Goal: Task Accomplishment & Management: Use online tool/utility

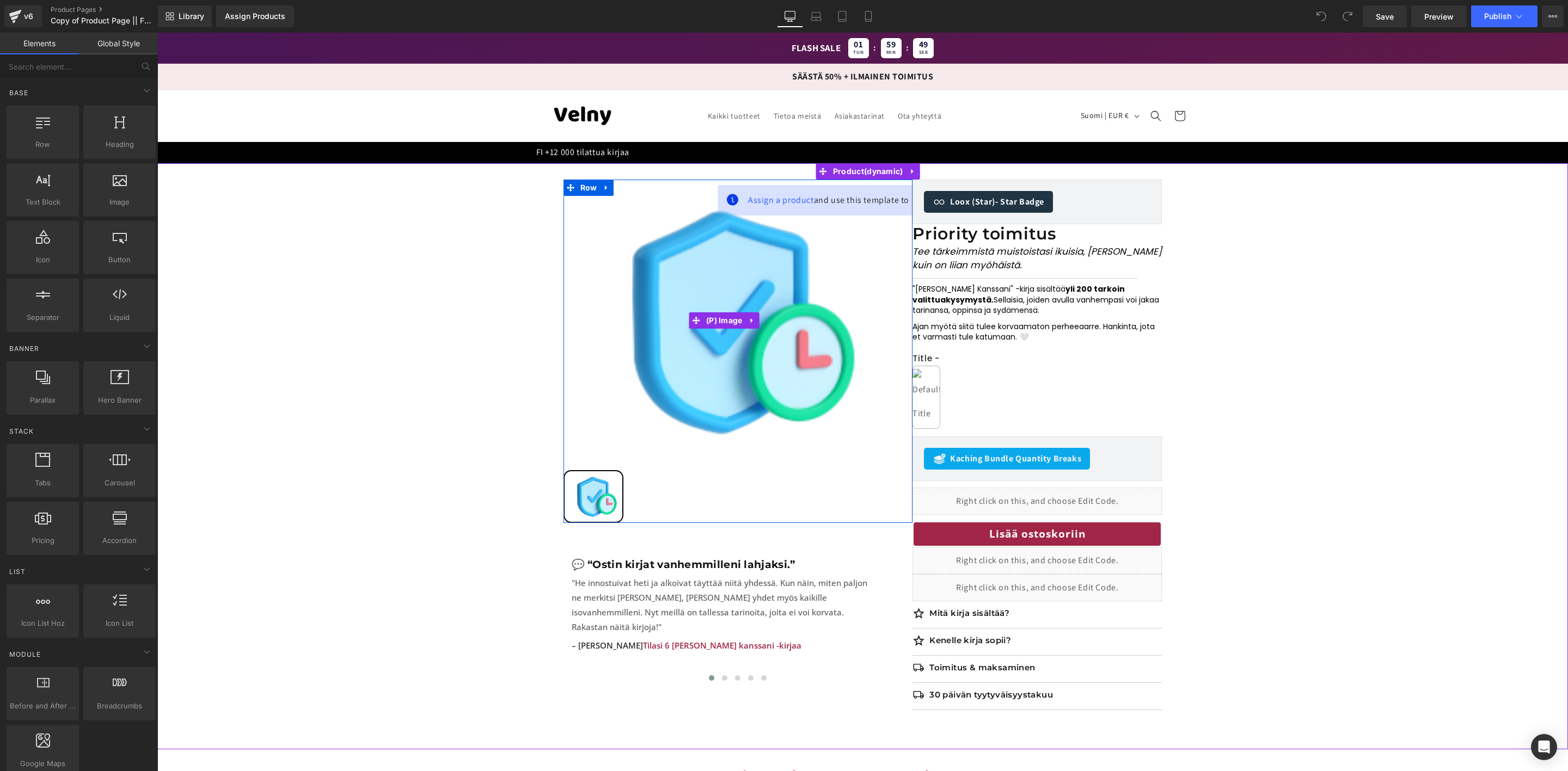
click at [781, 201] on img at bounding box center [724, 321] width 322 height 282
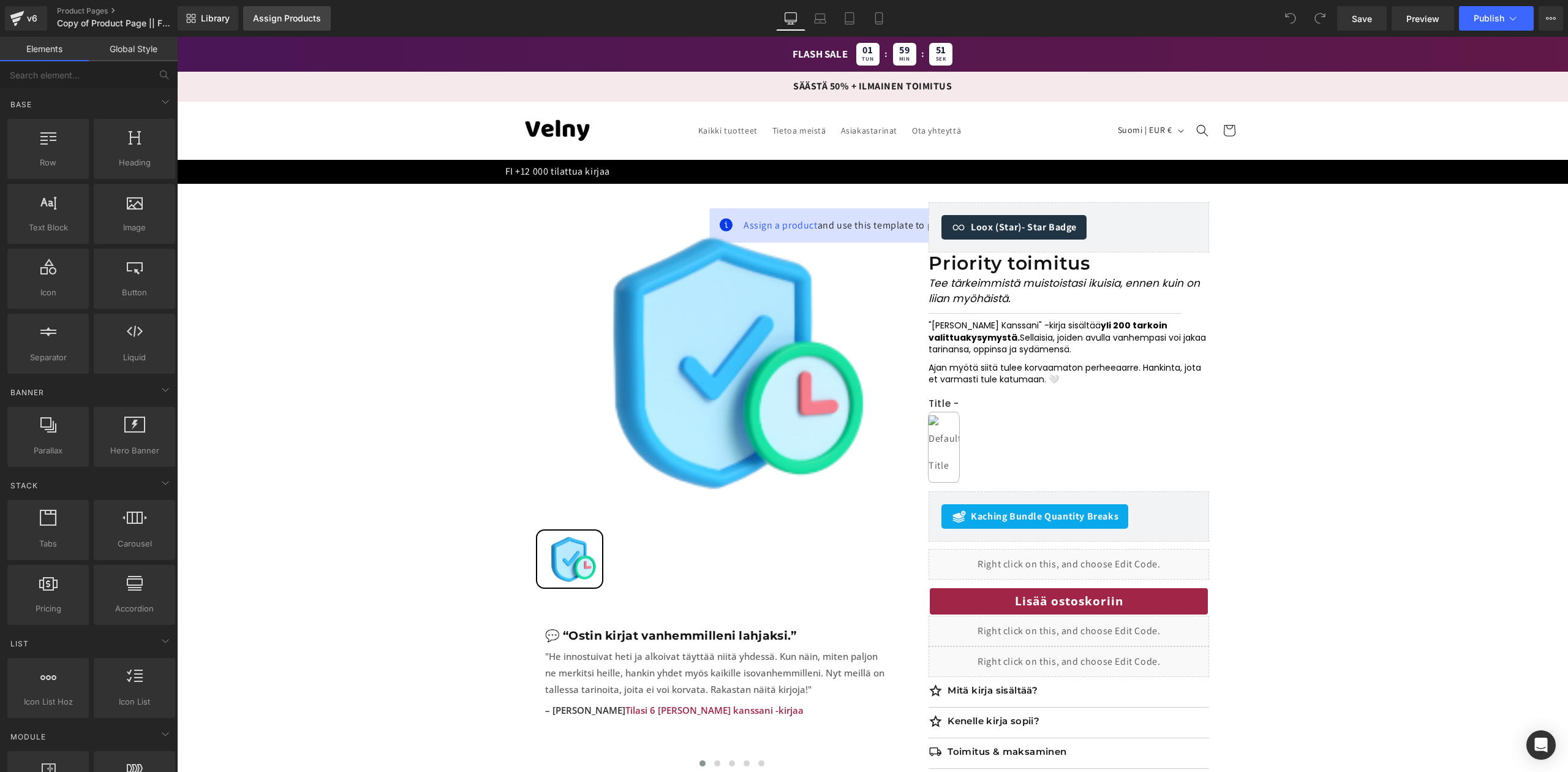
click at [304, 18] on div "Assign Products" at bounding box center [288, 18] width 68 height 10
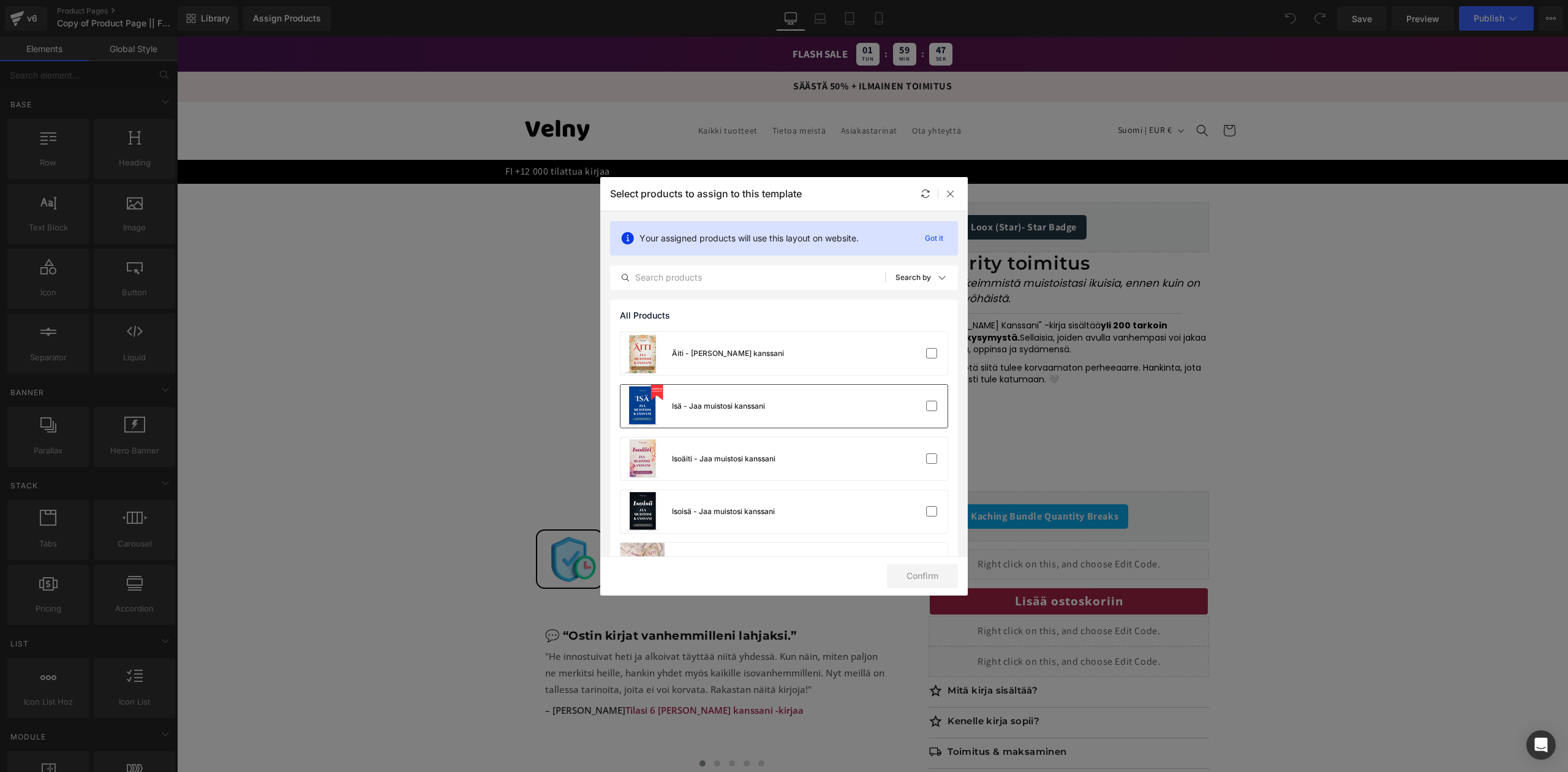
click at [714, 404] on div "Isä - Jaa muistosi kanssani" at bounding box center [719, 406] width 93 height 11
click at [937, 576] on button "Confirm" at bounding box center [922, 575] width 71 height 24
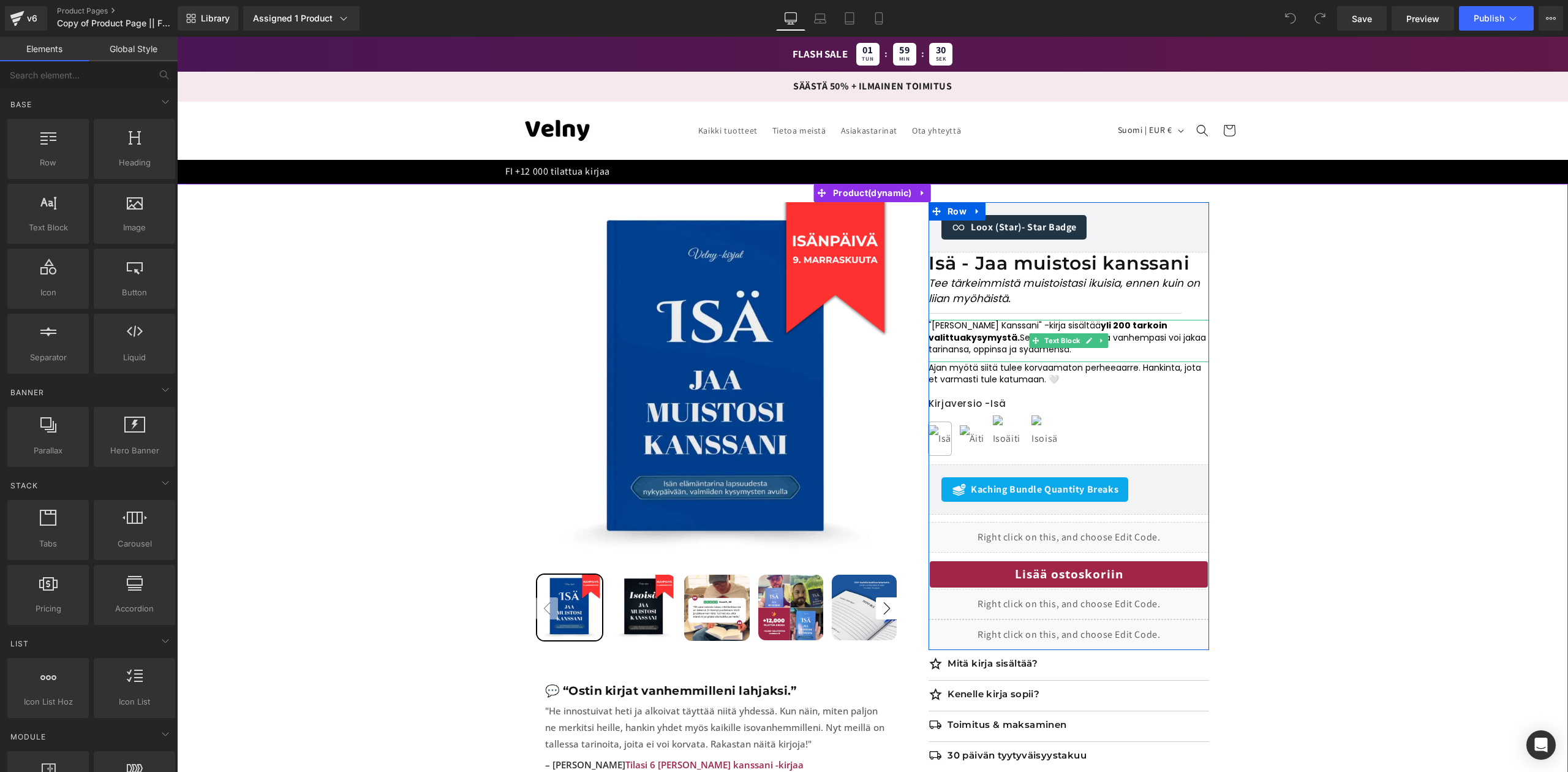
click at [1145, 342] on span "kysymystä. Sellaisia, joiden avulla vanhempasi voi jakaa tarinansa, oppinsa ja …" at bounding box center [1067, 343] width 278 height 24
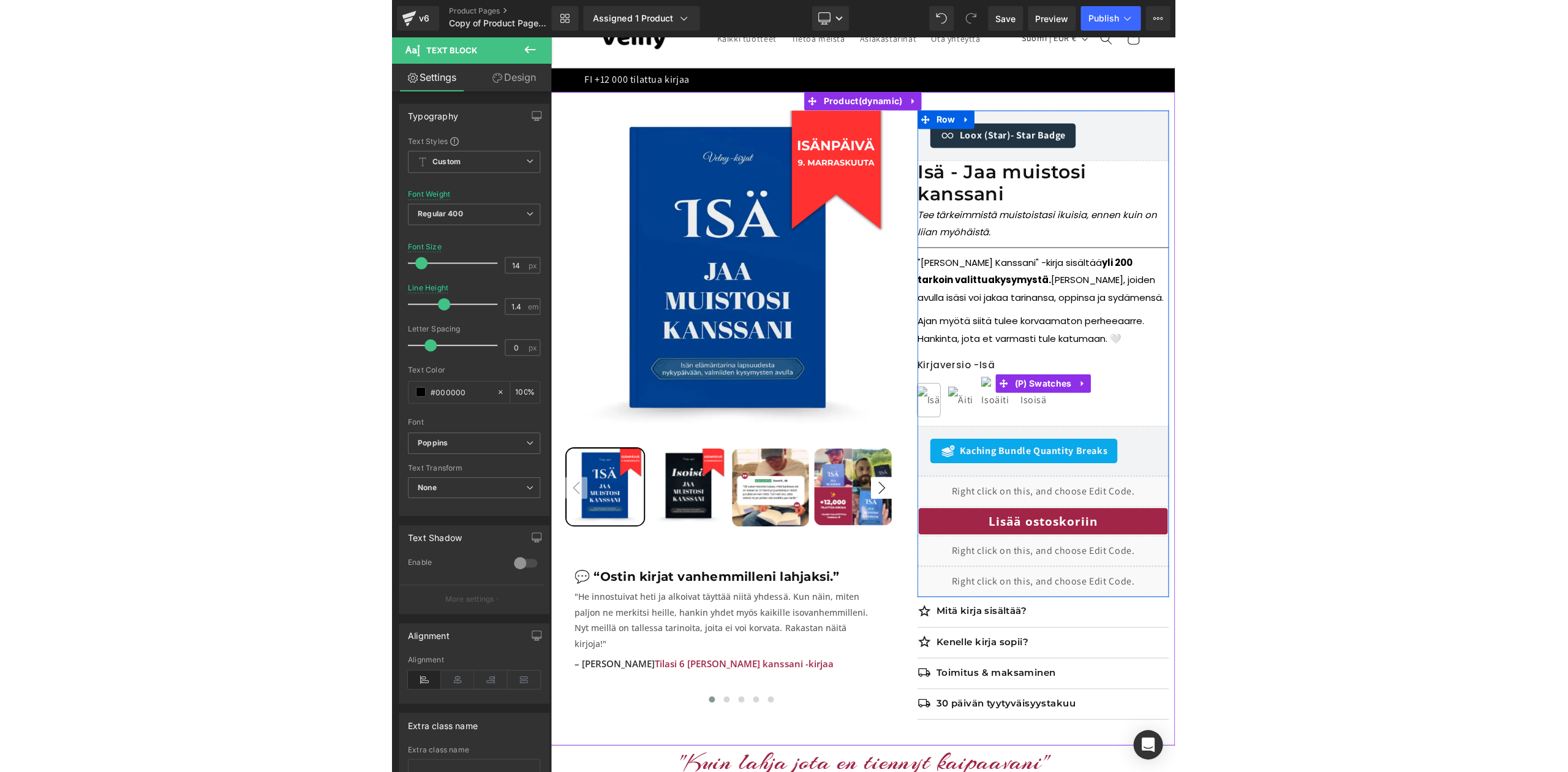
scroll to position [92, 0]
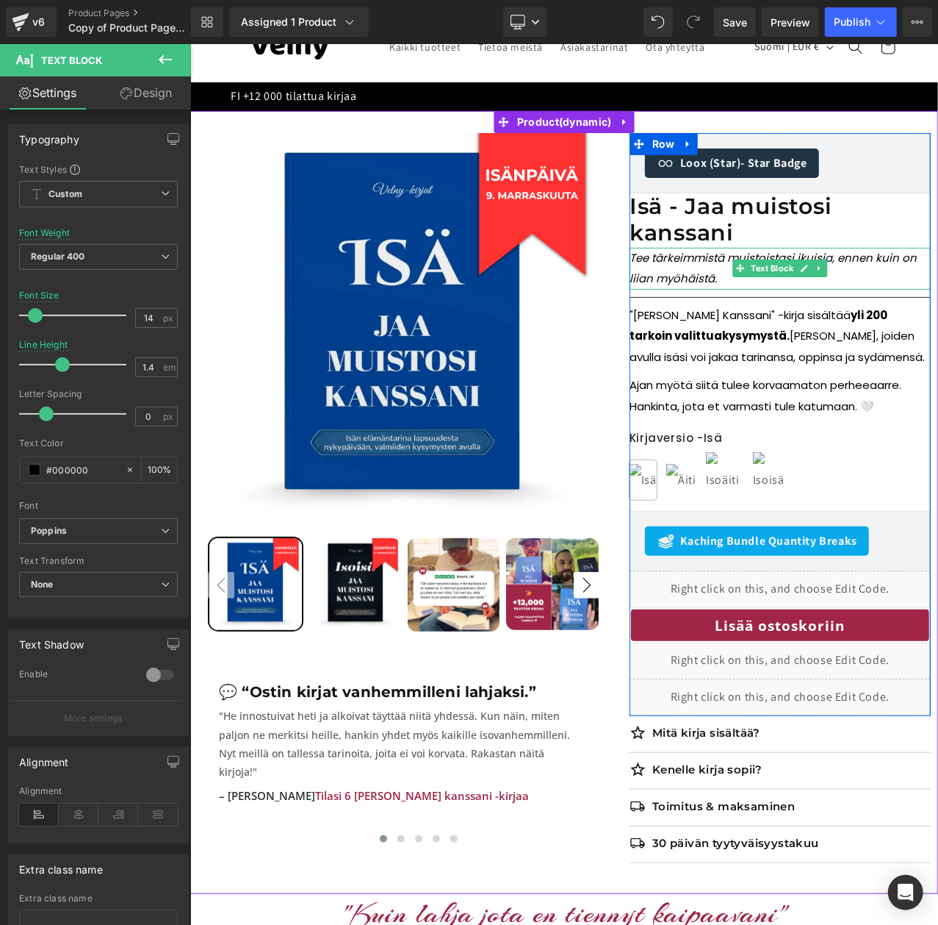
click at [718, 280] on p "Tee tärkeimmistä muistoistasi ikuisia, ennen kuin on liian myöhäistä." at bounding box center [779, 268] width 301 height 42
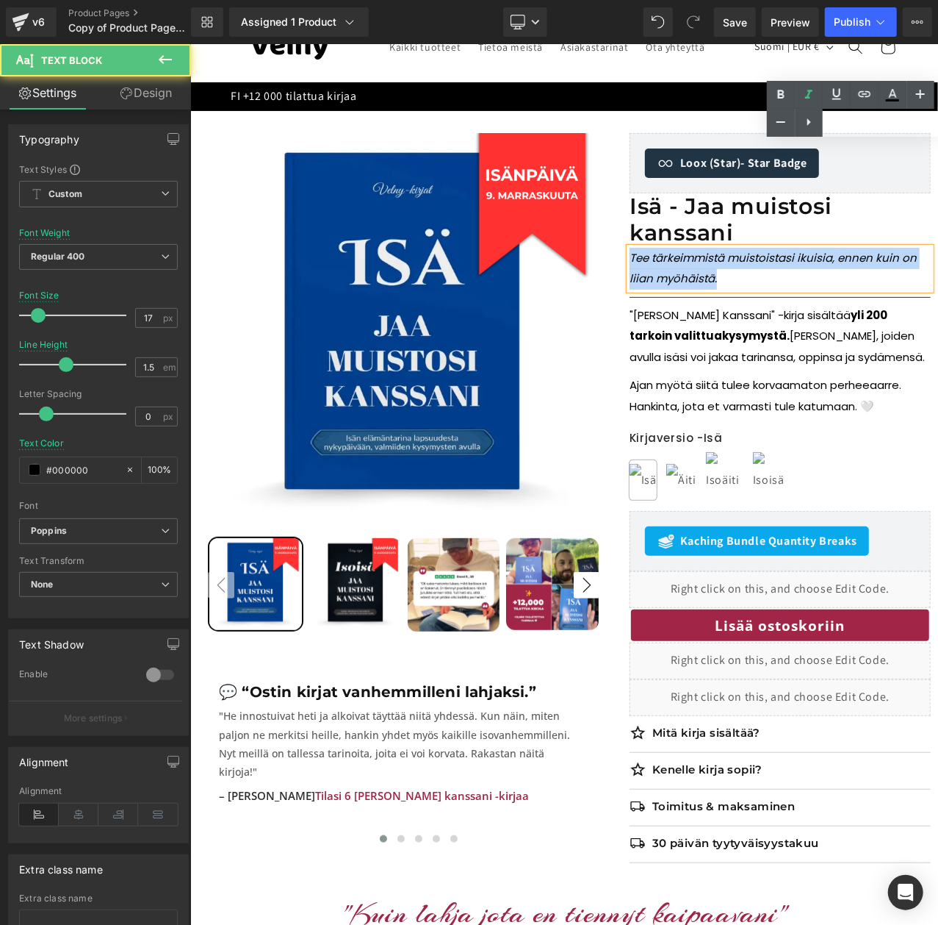
drag, startPoint x: 718, startPoint y: 280, endPoint x: 621, endPoint y: 262, distance: 98.7
click at [621, 262] on div "Sale Off 50 % (P) Image" at bounding box center [568, 512] width 723 height 761
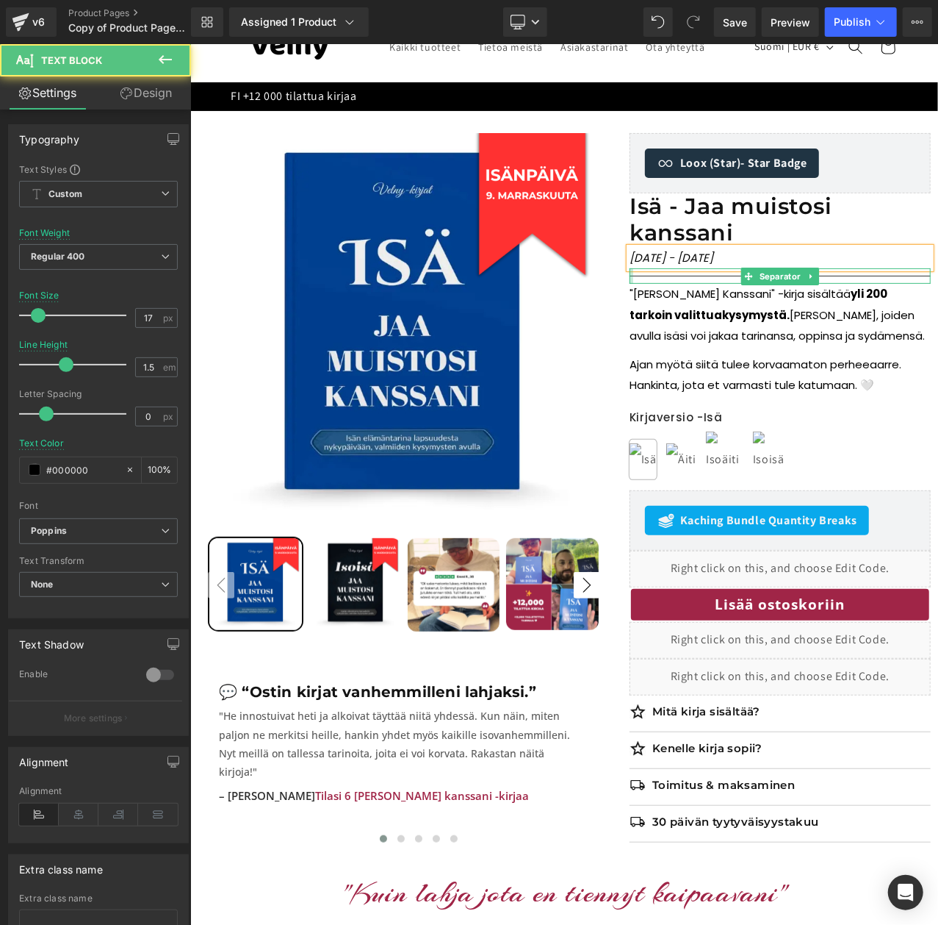
drag, startPoint x: 794, startPoint y: 259, endPoint x: 630, endPoint y: 282, distance: 166.2
click at [630, 282] on div "Loox (Star) - Star Badge Loox (Star) Isä - Jaa muistosi kanssani (P) Title ISÄN…" at bounding box center [779, 413] width 301 height 562
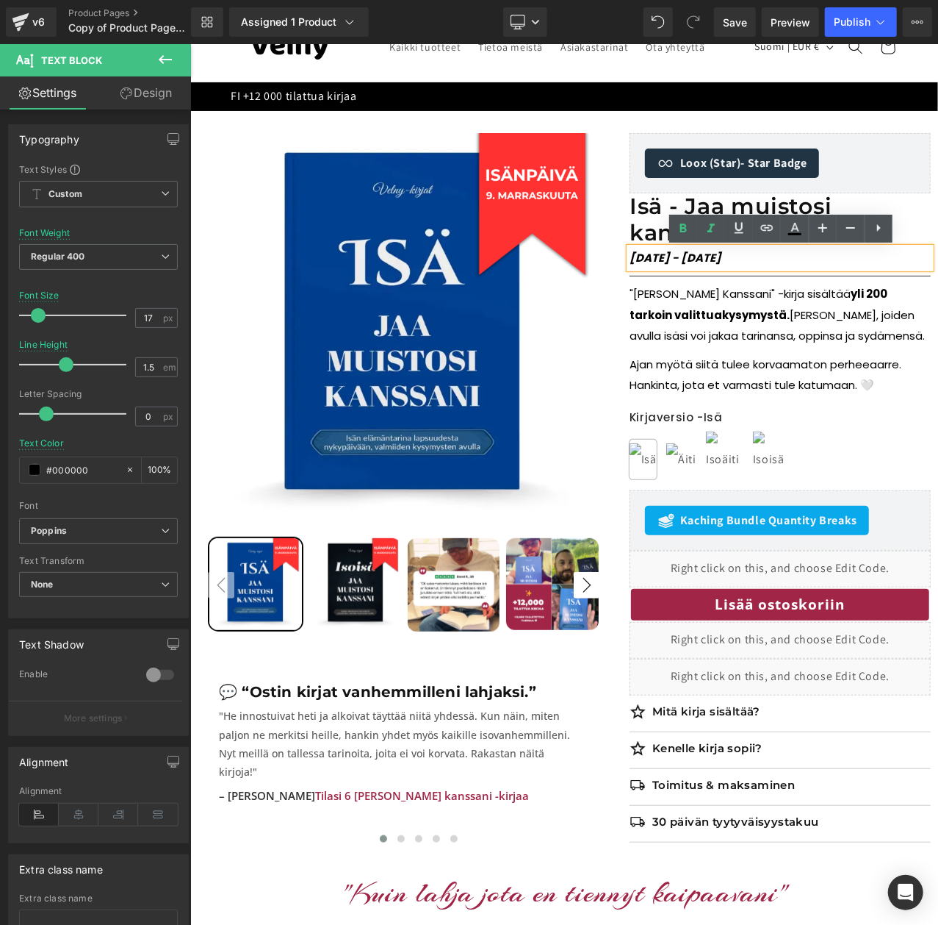
click at [853, 262] on p "ISÄNPÄIVÄ - 9.MARRASKUUTA" at bounding box center [779, 257] width 301 height 21
click at [714, 256] on strong "ISÄNPÄIVÄ - 9.MARRASKUUTA" at bounding box center [675, 256] width 92 height 15
drag, startPoint x: 830, startPoint y: 265, endPoint x: 626, endPoint y: 254, distance: 203.9
click at [629, 254] on div "ISÄNPÄIVÄ - 9. MARRASKUUTA" at bounding box center [779, 257] width 301 height 21
click at [692, 254] on strong "ISÄNPÄIVÄ - 9. MARRASKUUTA" at bounding box center [675, 256] width 92 height 15
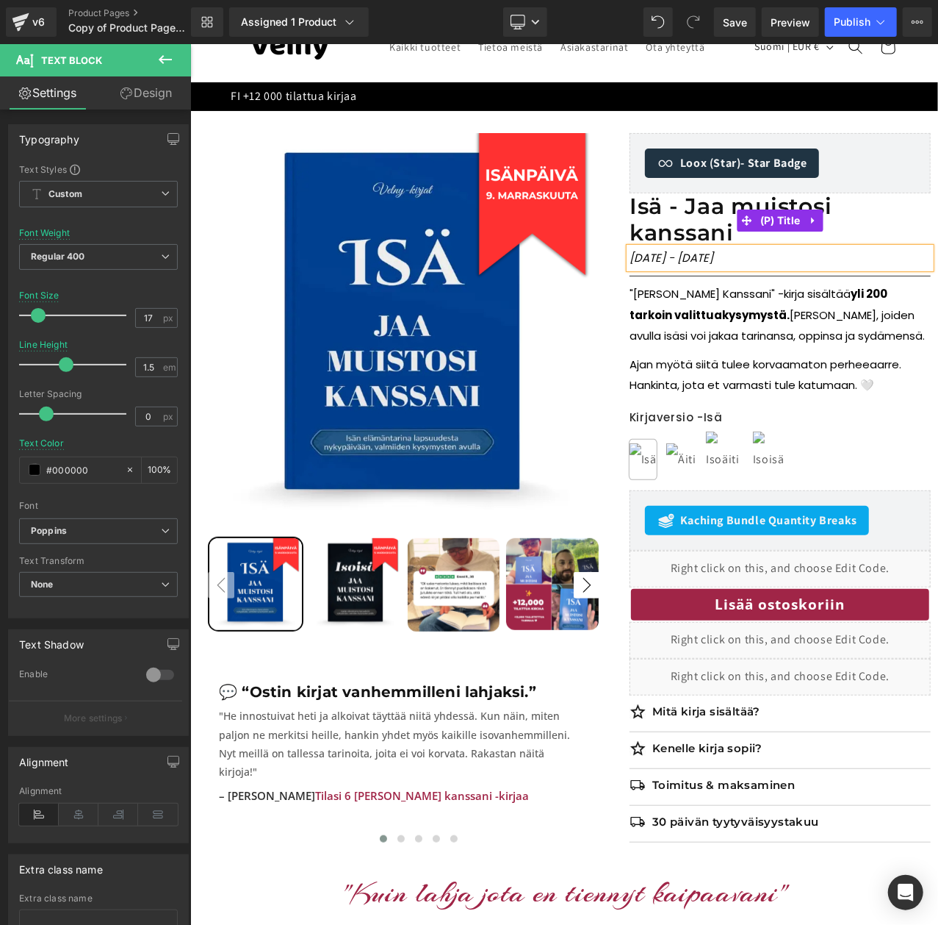
click at [920, 204] on link "Isä - Jaa muistosi kanssani" at bounding box center [779, 219] width 301 height 53
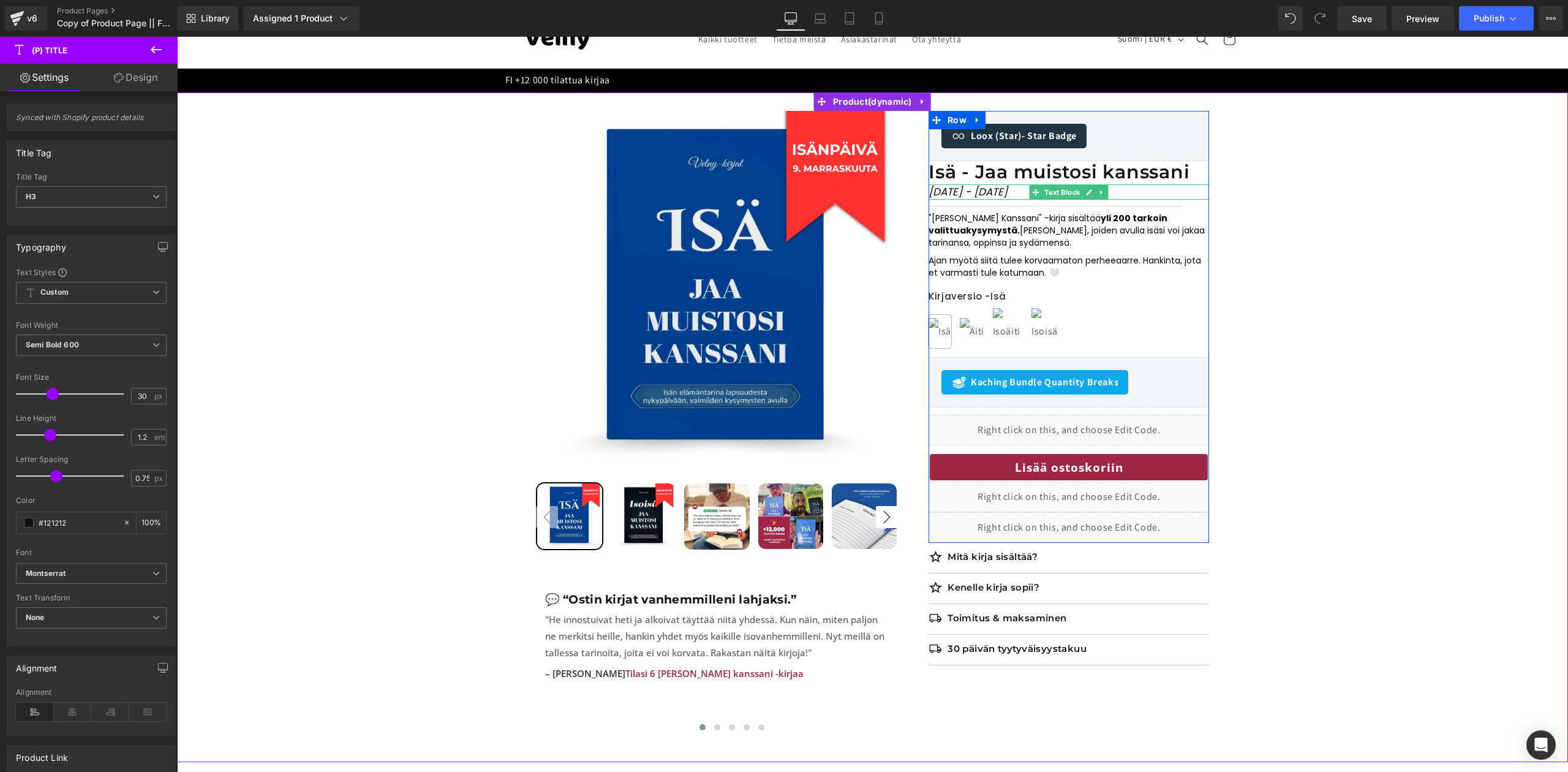
click at [1008, 188] on icon "ISÄNPÄIVÄ - 9. MARRASKUUTA" at bounding box center [968, 192] width 79 height 15
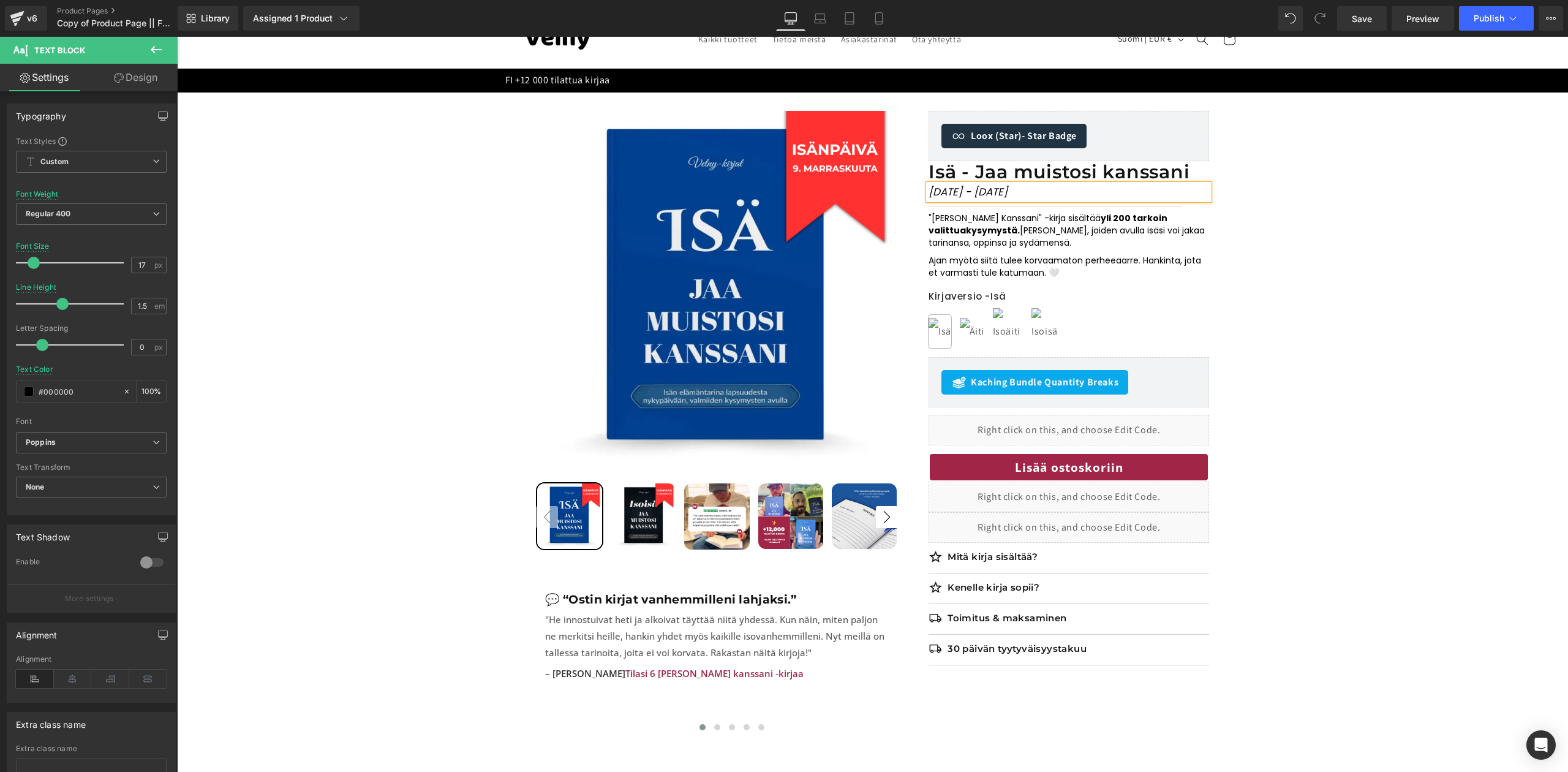
drag, startPoint x: 1023, startPoint y: 193, endPoint x: 1000, endPoint y: 193, distance: 23.0
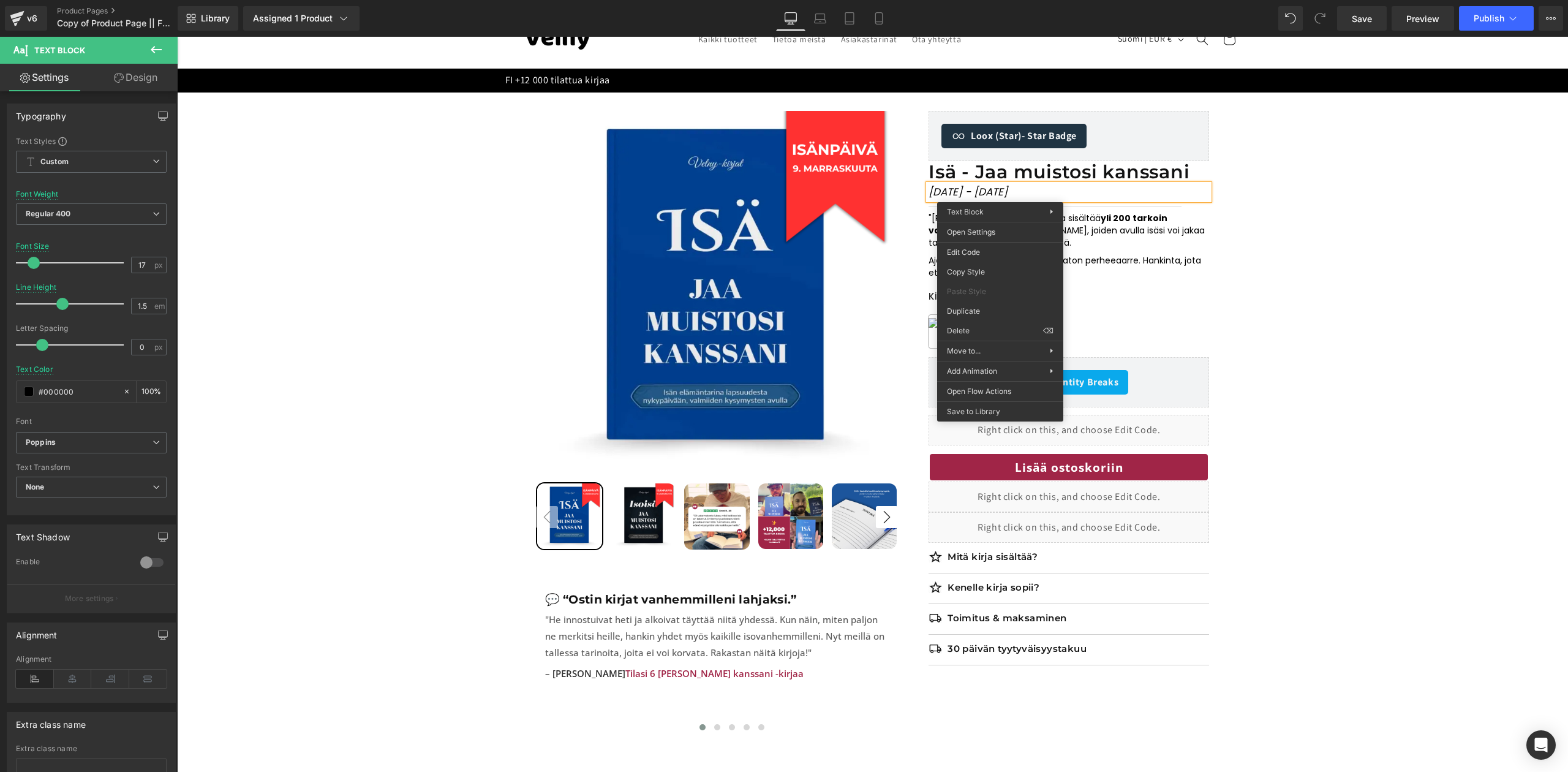
click at [1099, 194] on p "ISÄNPÄIVÄ - 9. MARRASKUUTA" at bounding box center [1069, 192] width 281 height 16
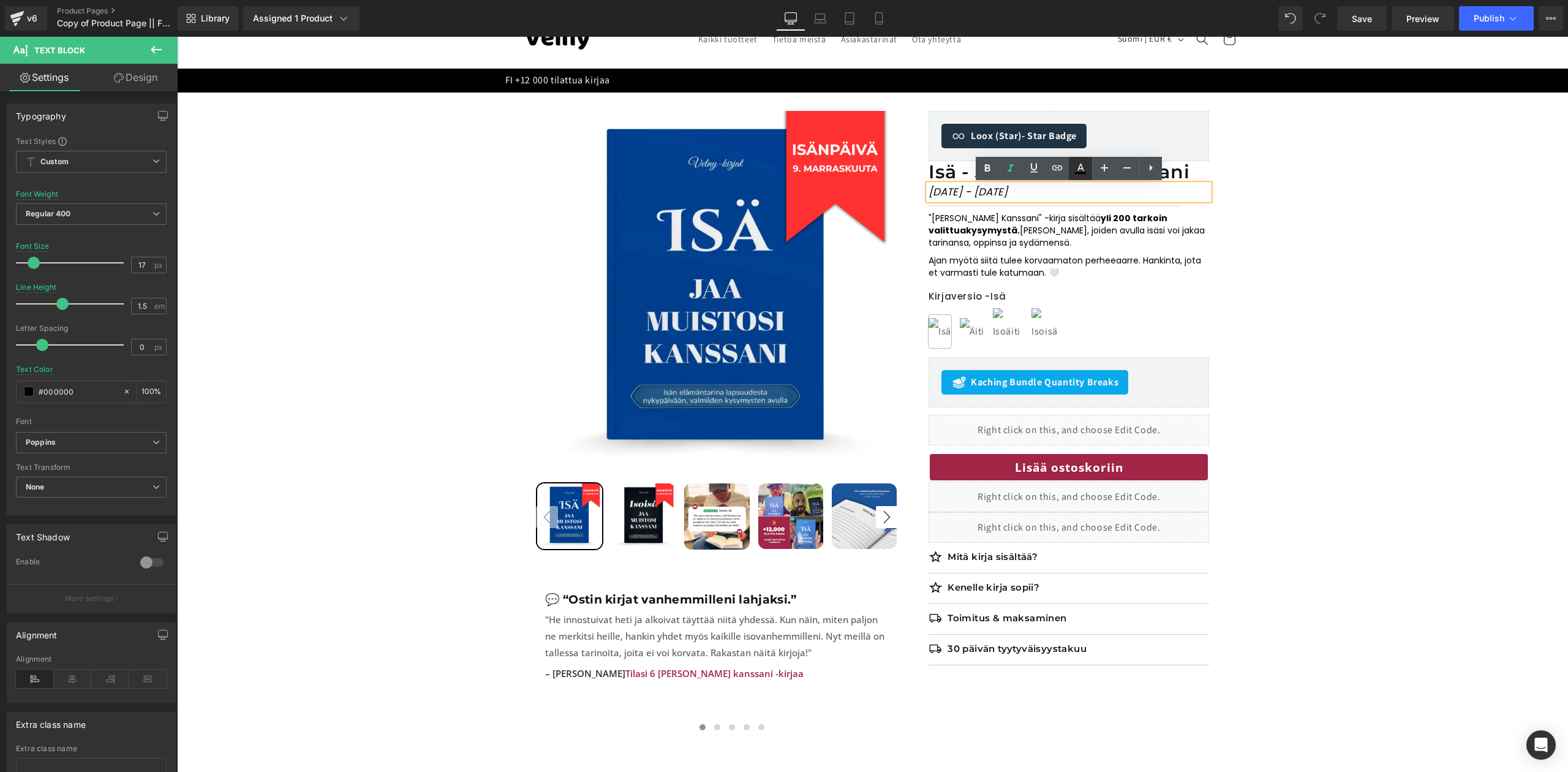
click at [1085, 174] on icon at bounding box center [1081, 168] width 15 height 15
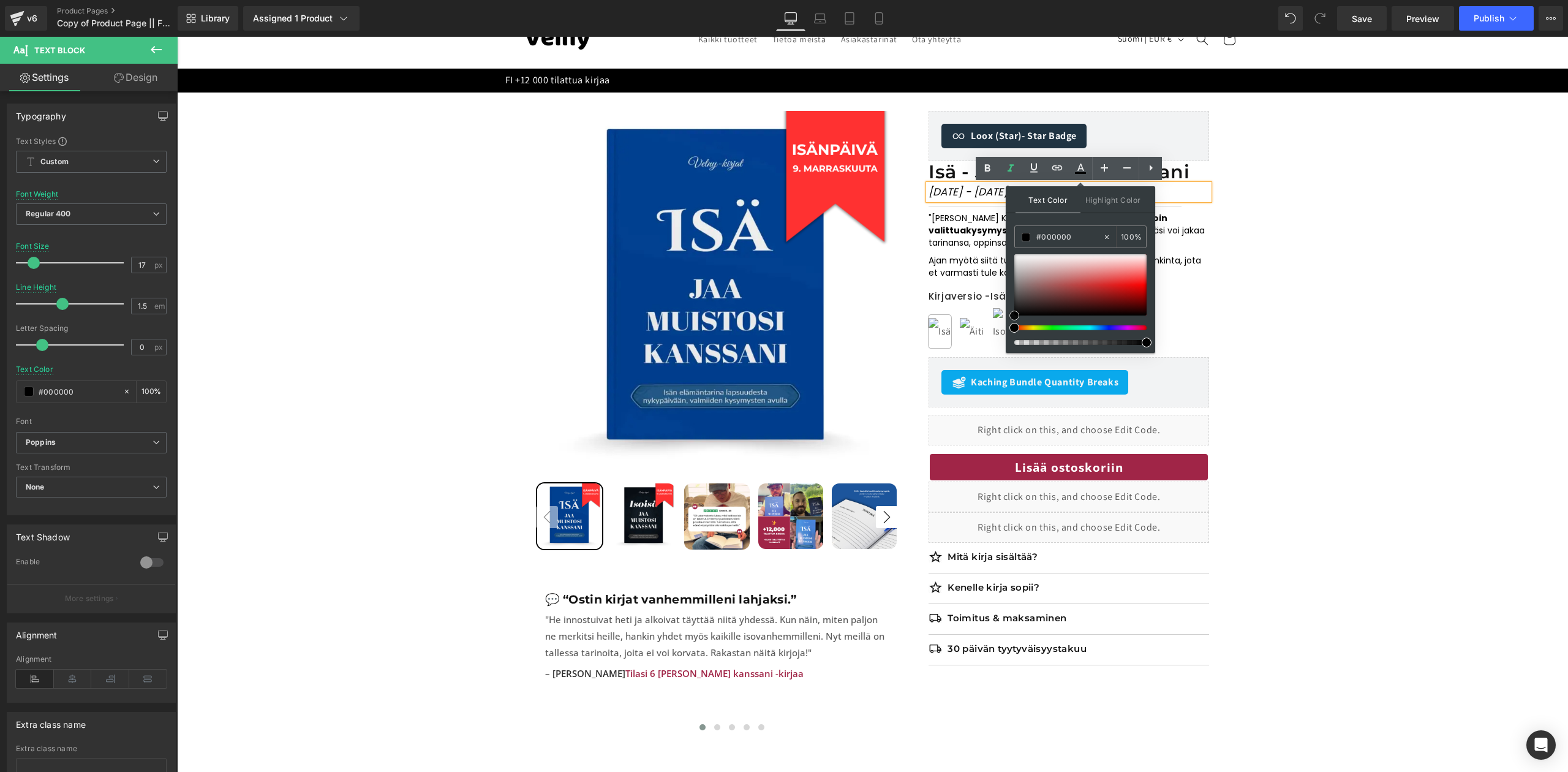
click at [1133, 283] on div at bounding box center [1080, 284] width 133 height 61
click at [1257, 278] on div "Sale Off 50 % (P) Image ‹" at bounding box center [873, 428] width 1379 height 634
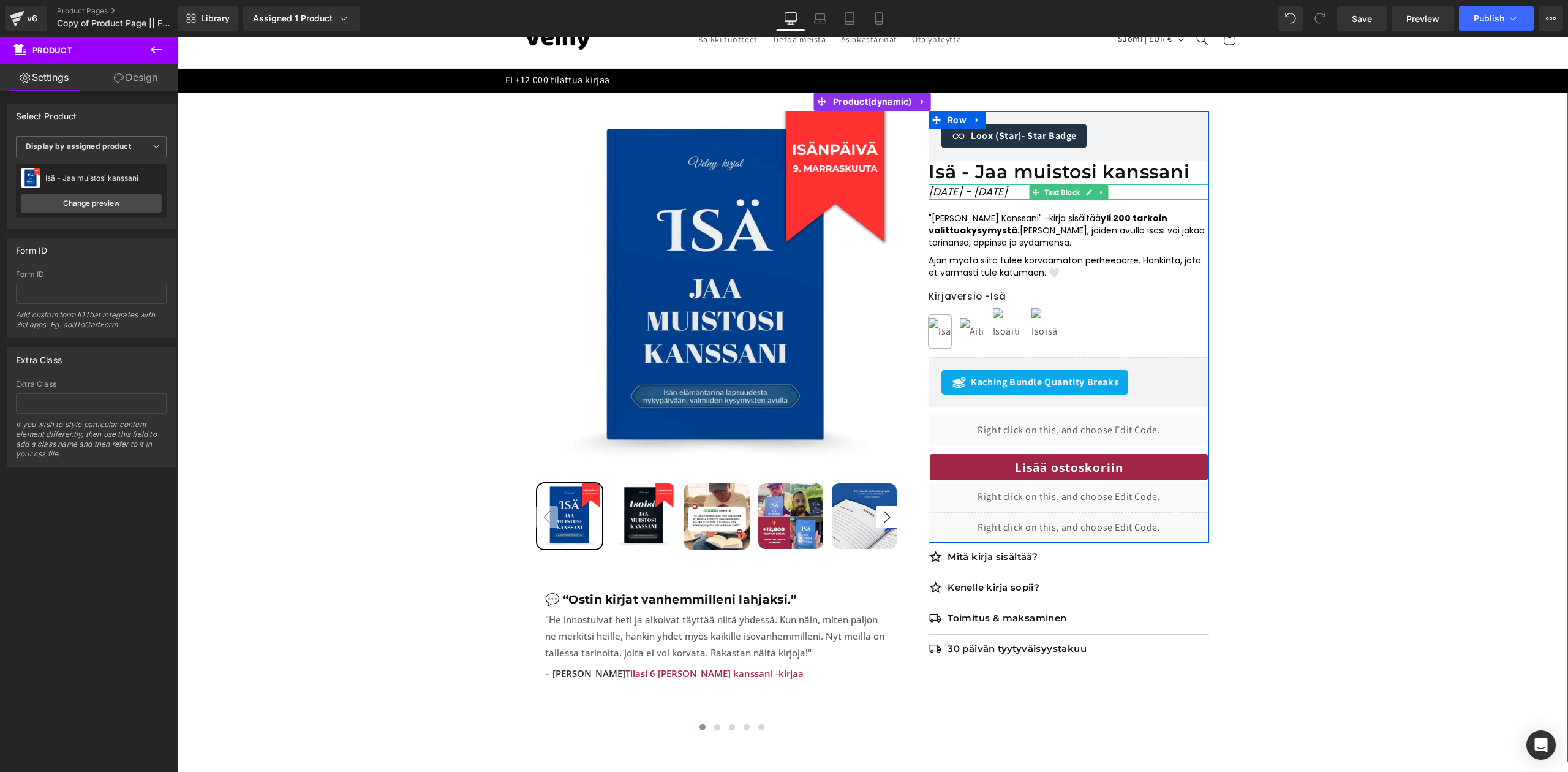
click at [1130, 194] on p "ISÄNPÄIVÄ - 9. MARRASKUUTA" at bounding box center [1069, 192] width 281 height 16
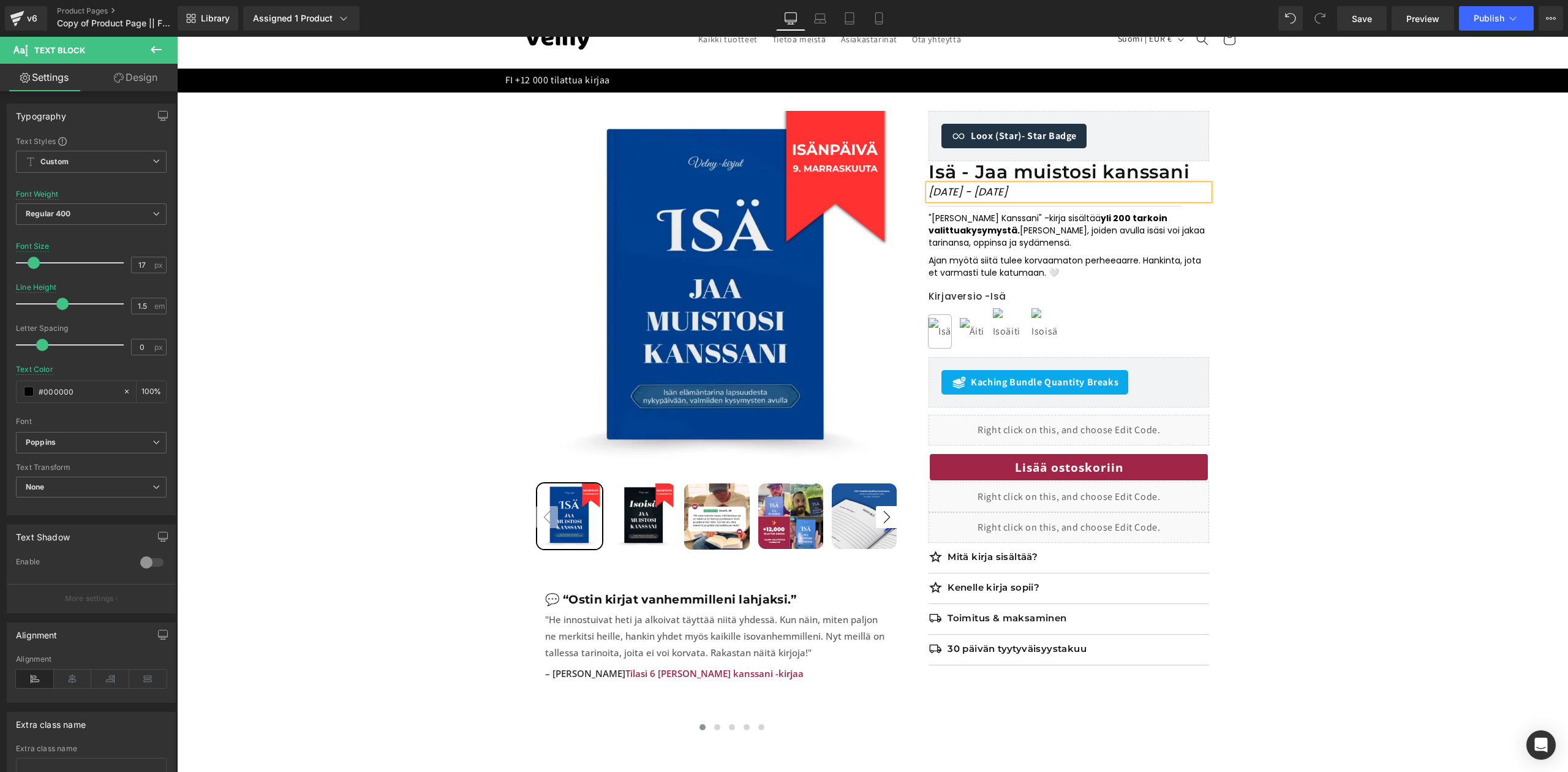
click at [1084, 197] on p "ISÄNPÄIVÄ - 9. MARRASKUUTA" at bounding box center [1069, 192] width 281 height 16
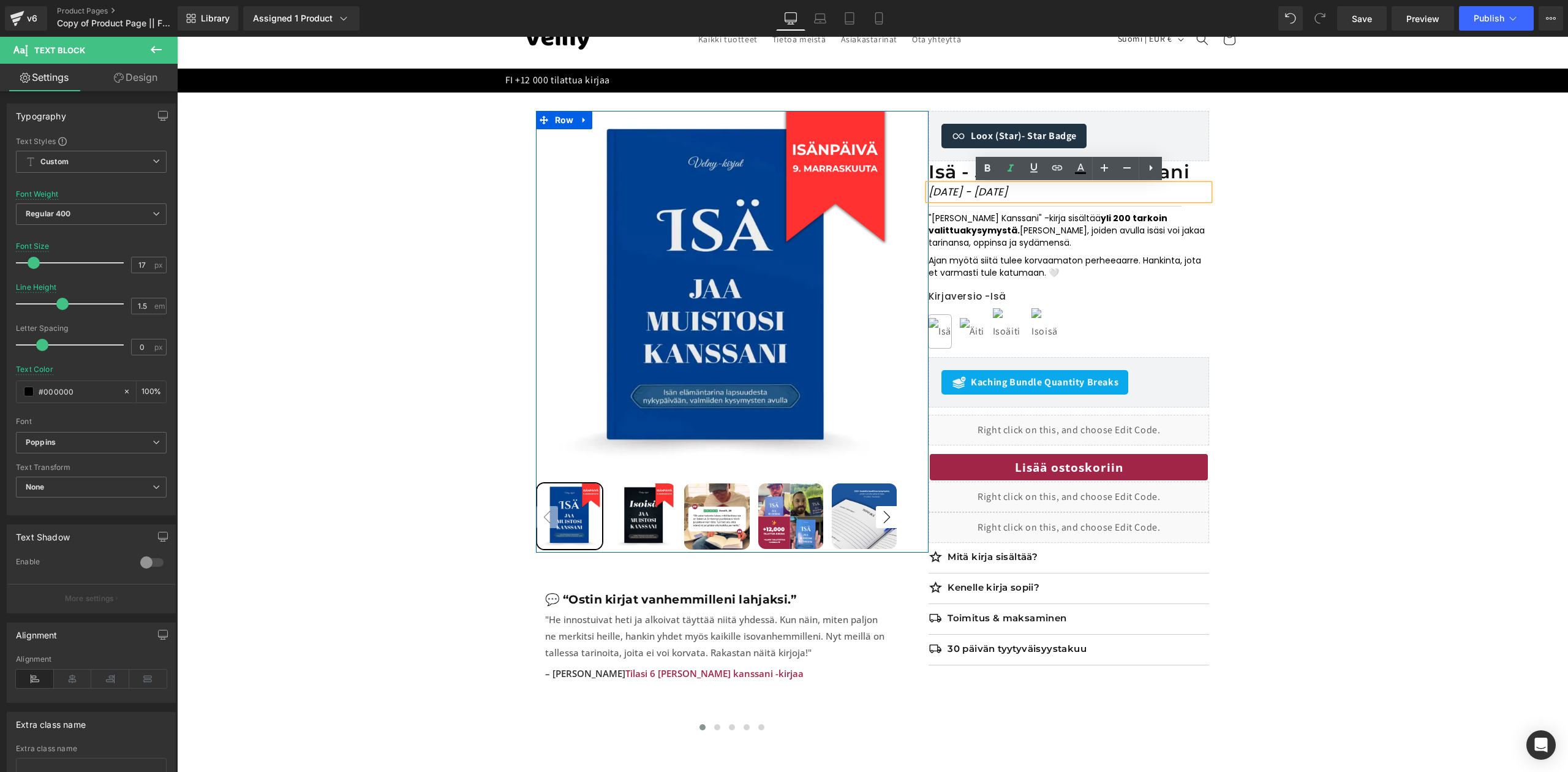
drag, startPoint x: 1084, startPoint y: 197, endPoint x: 915, endPoint y: 202, distance: 169.1
click at [915, 202] on div "Sale Off 50 % (P) Image" at bounding box center [873, 428] width 674 height 634
click at [1084, 172] on icon at bounding box center [1081, 168] width 15 height 15
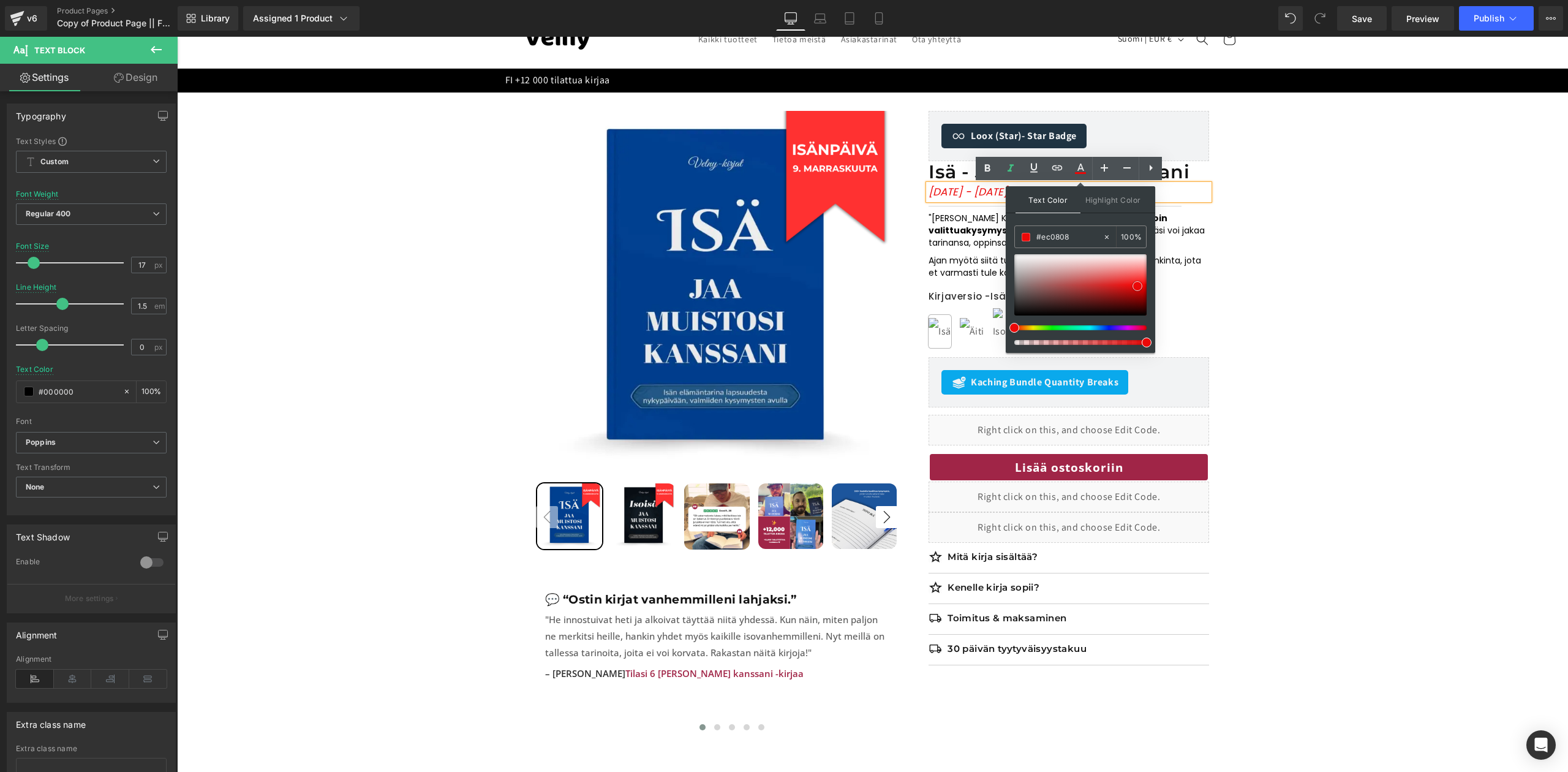
click at [1138, 287] on div at bounding box center [1080, 284] width 133 height 61
click at [1282, 260] on div "Sale Off 50 % (P) Image ‹" at bounding box center [873, 428] width 1379 height 634
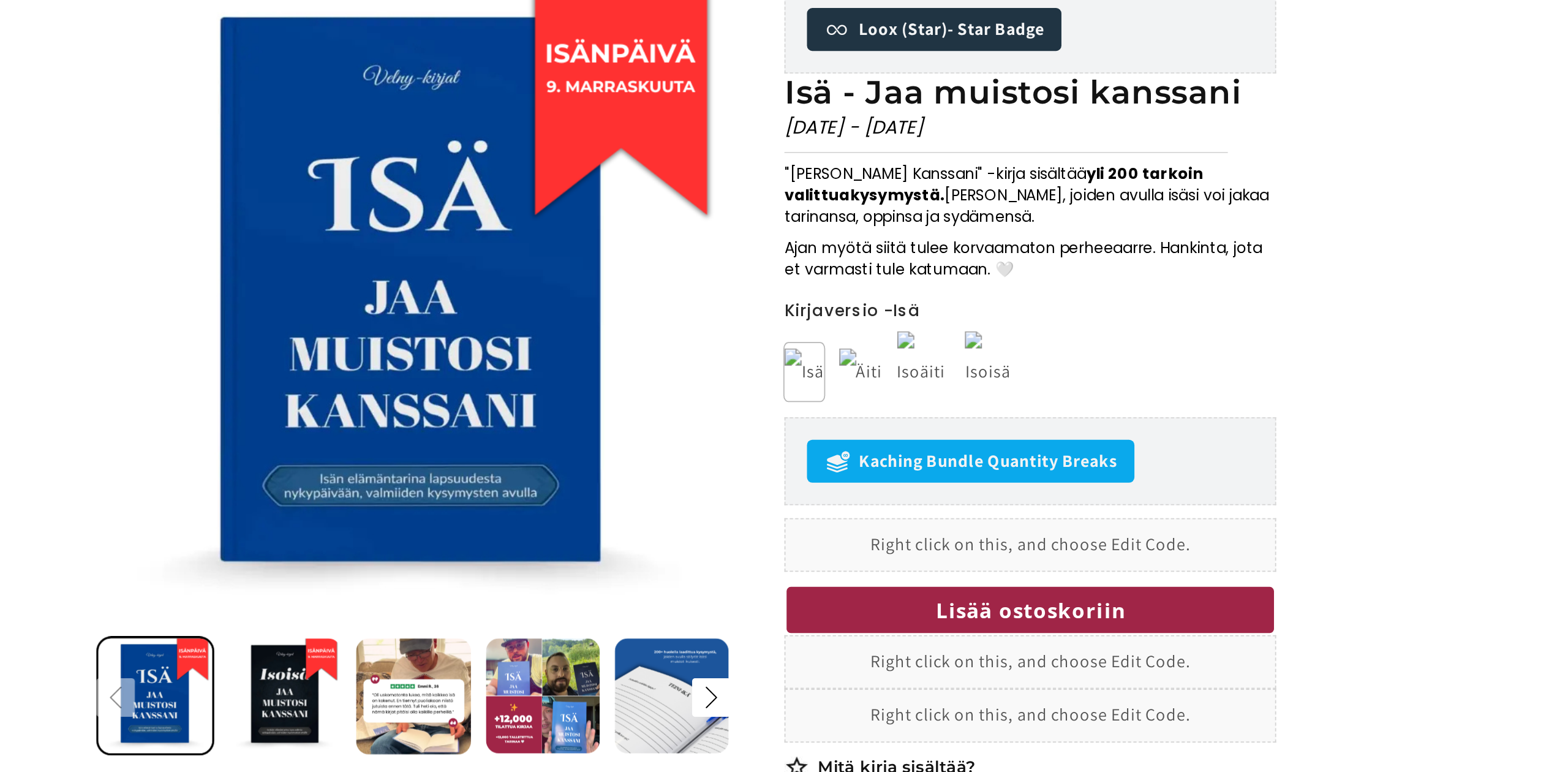
click at [664, 27] on div "Sale Off 50 % (P) Image ‹" at bounding box center [163, 246] width 1379 height 634
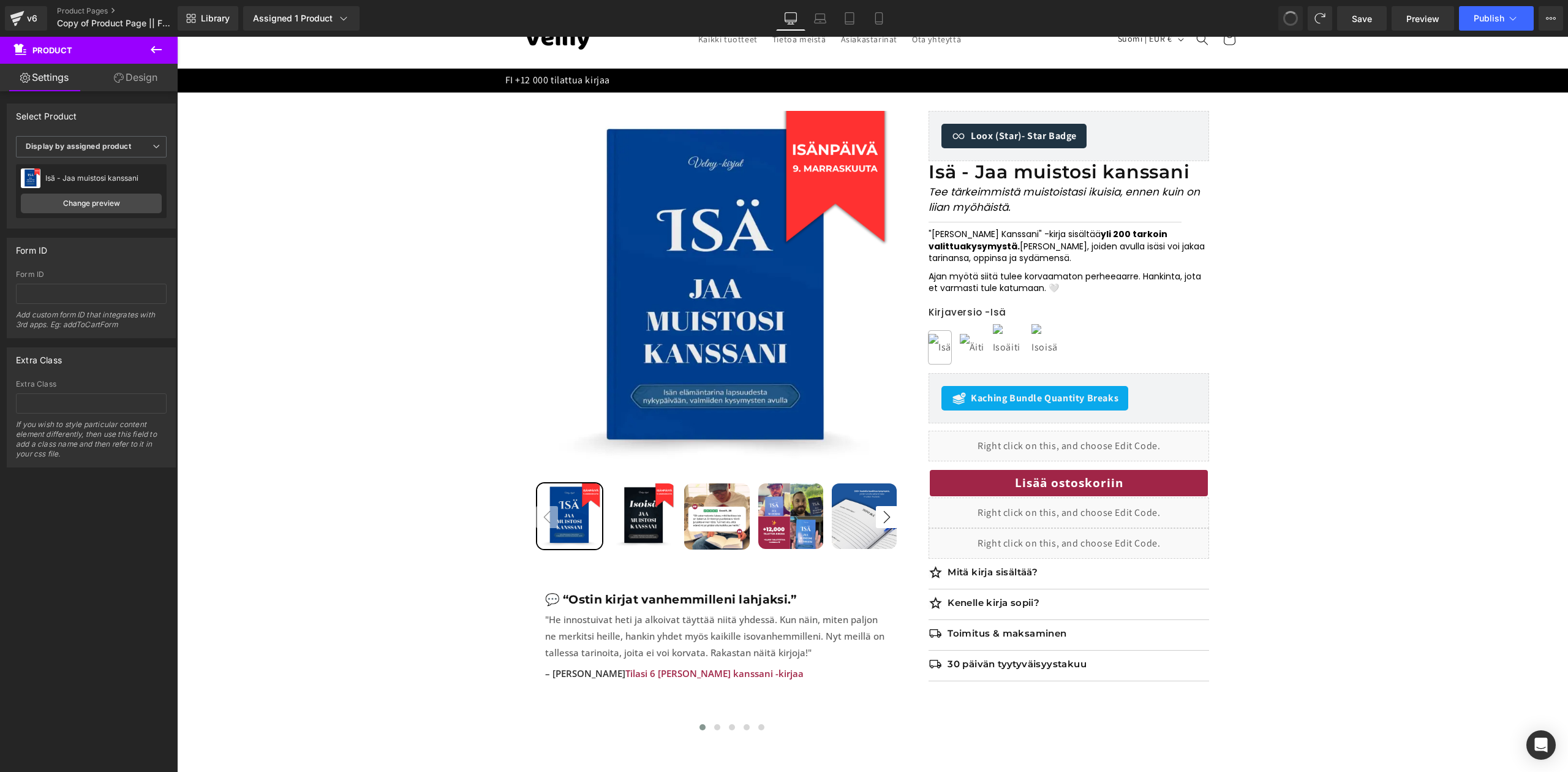
click at [1293, 13] on span at bounding box center [1290, 18] width 21 height 21
click at [1163, 211] on p "Tee tärkeimmistä muistoistasi ikuisia, ennen kuin on liian myöhäistä." at bounding box center [1069, 199] width 281 height 31
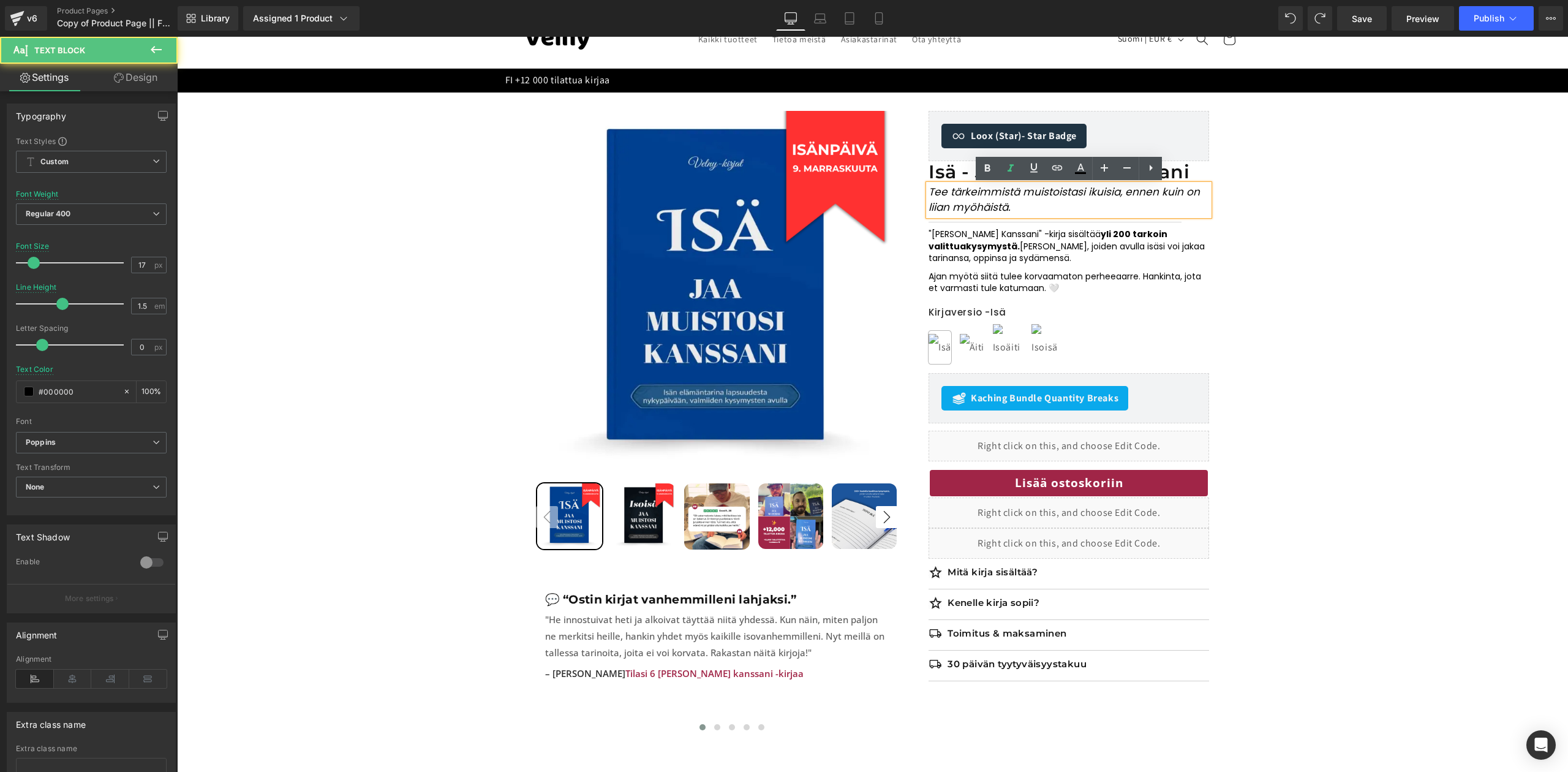
click at [949, 197] on icon "Tee tärkeimmistä muistoistasi ikuisia, ennen kuin on liian myöhäistä." at bounding box center [1065, 199] width 272 height 31
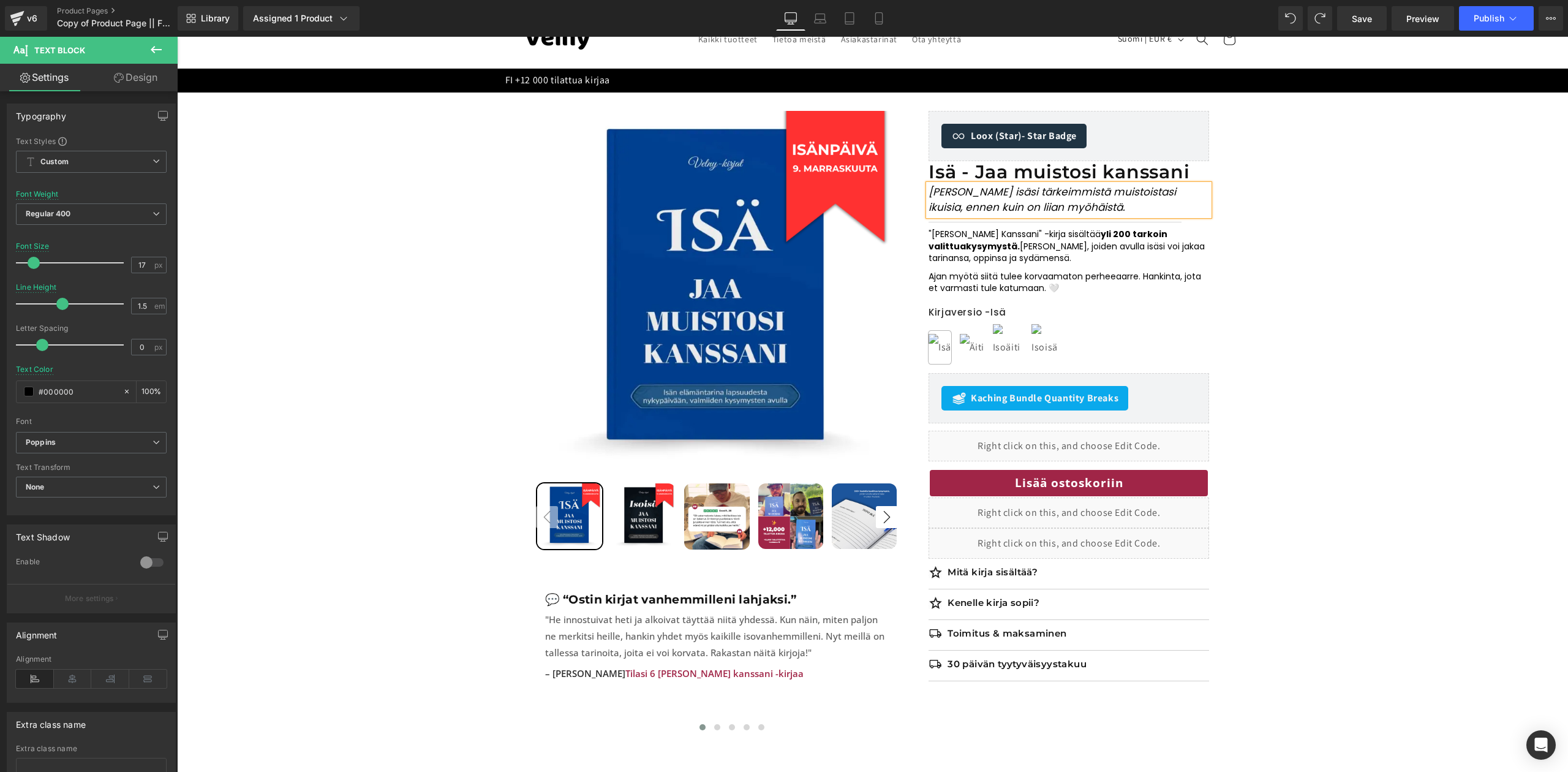
click at [1113, 197] on icon "Tee isäsi tärkeimmistä muistoistasi ikuisia, ennen kuin on liian myöhäistä." at bounding box center [1052, 199] width 248 height 31
click at [933, 236] on p ""Jaa Muistosi Kanssani" -kirja sisältää yli 200 tarkoin valittua kysymystä. Sel…" at bounding box center [1069, 246] width 281 height 36
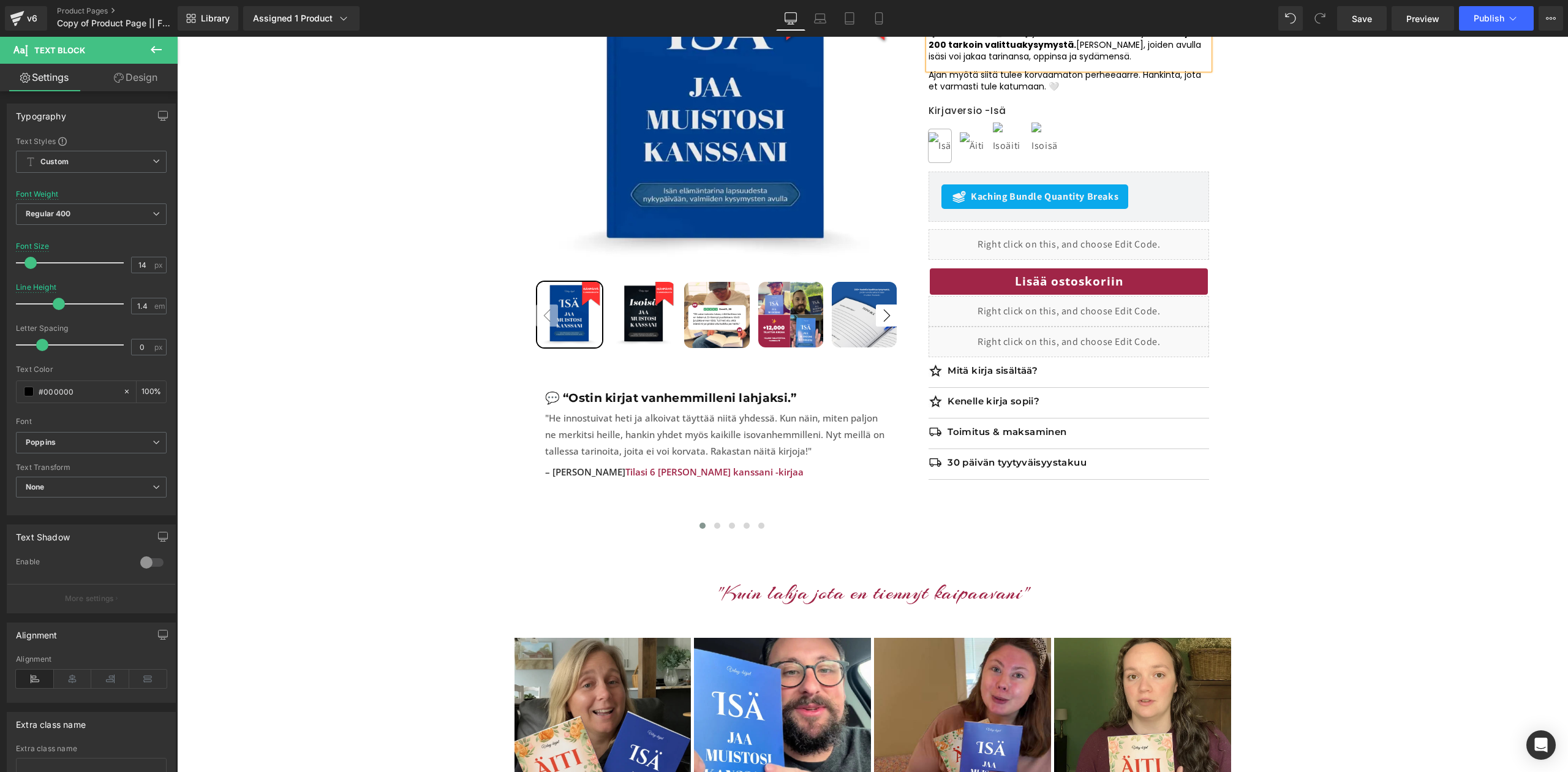
scroll to position [302, 0]
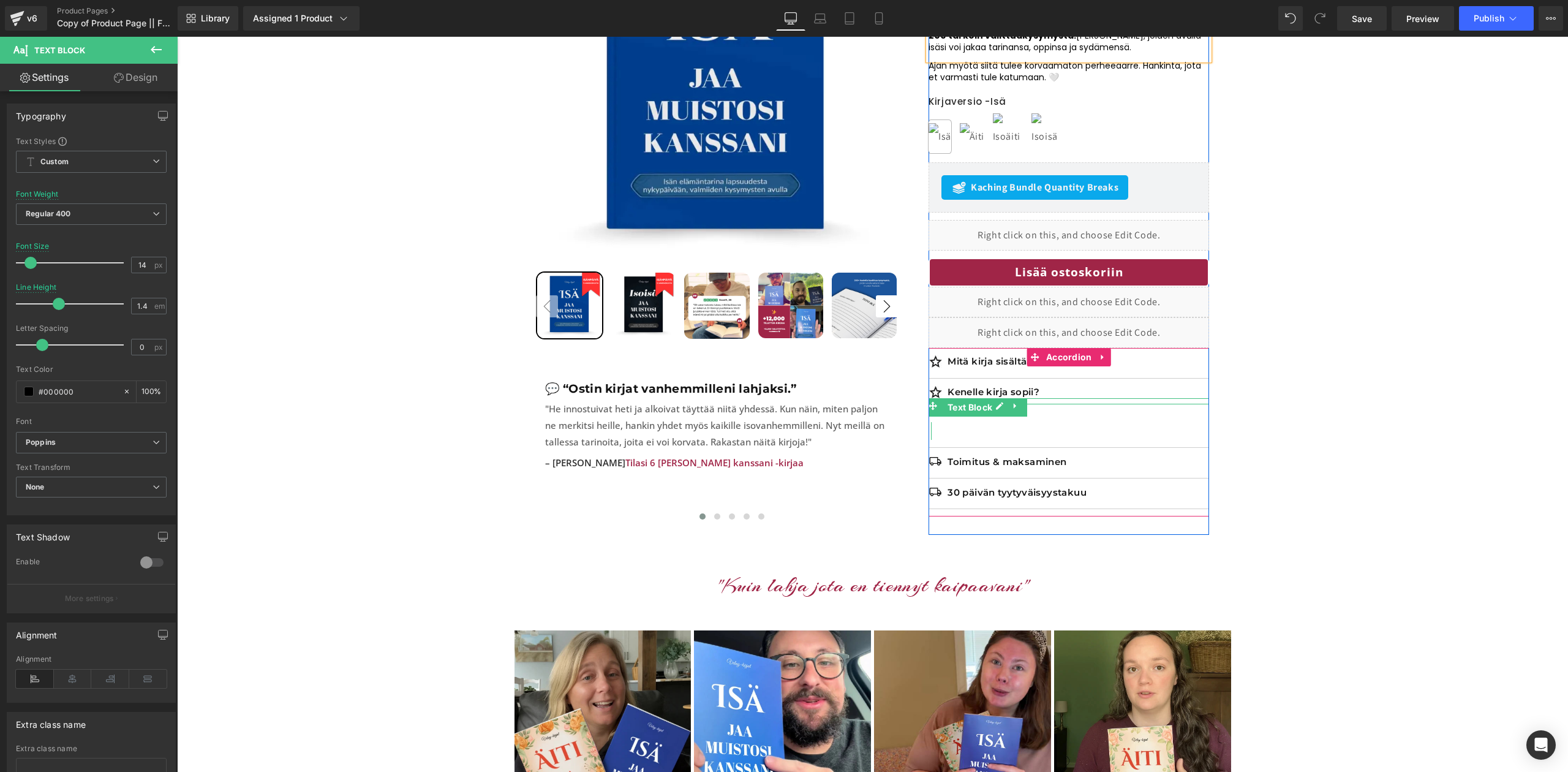
click at [979, 429] on div "Kenelle kirja sopii? Text Block" at bounding box center [1069, 413] width 281 height 53
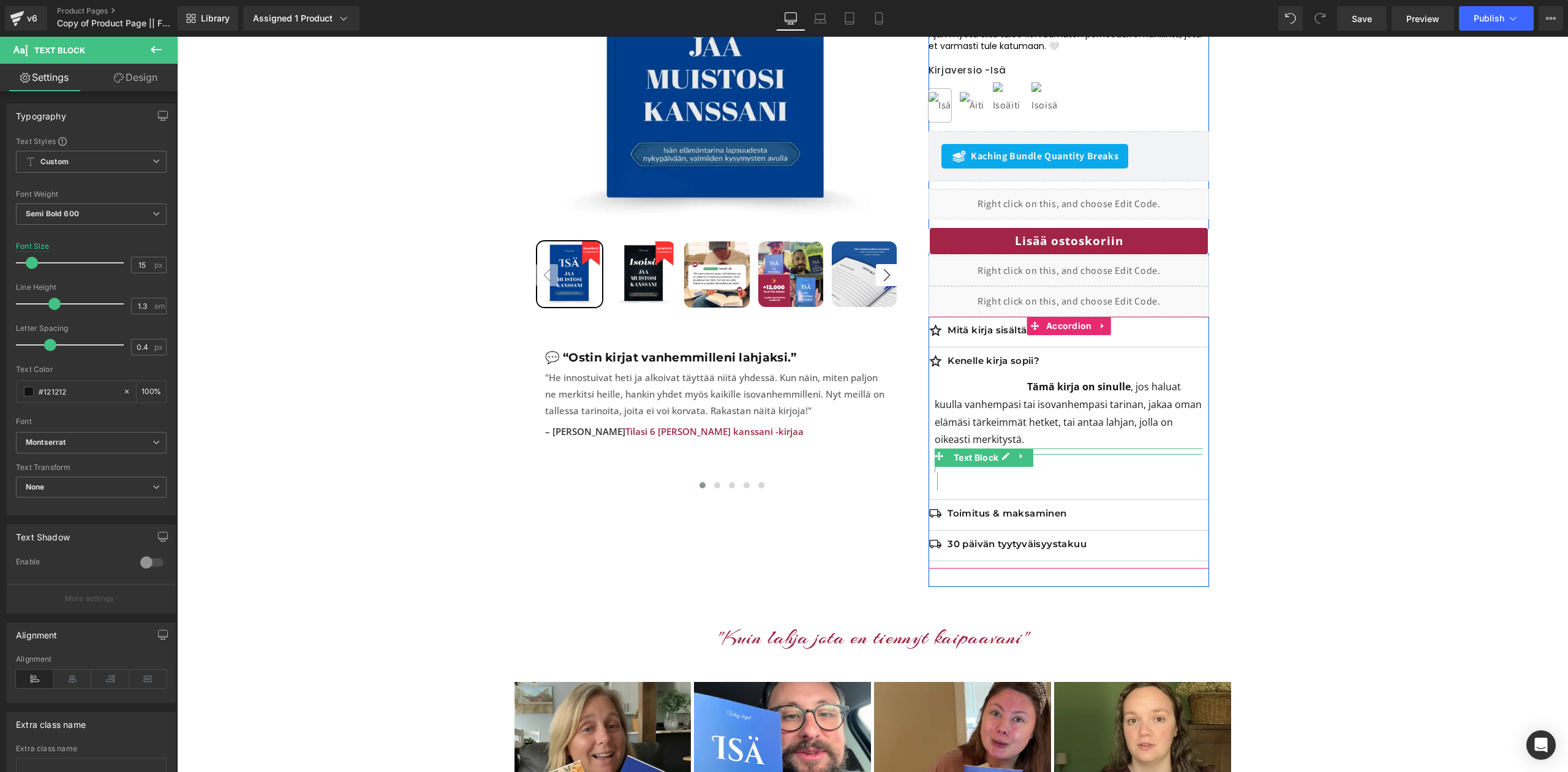
scroll to position [334, 0]
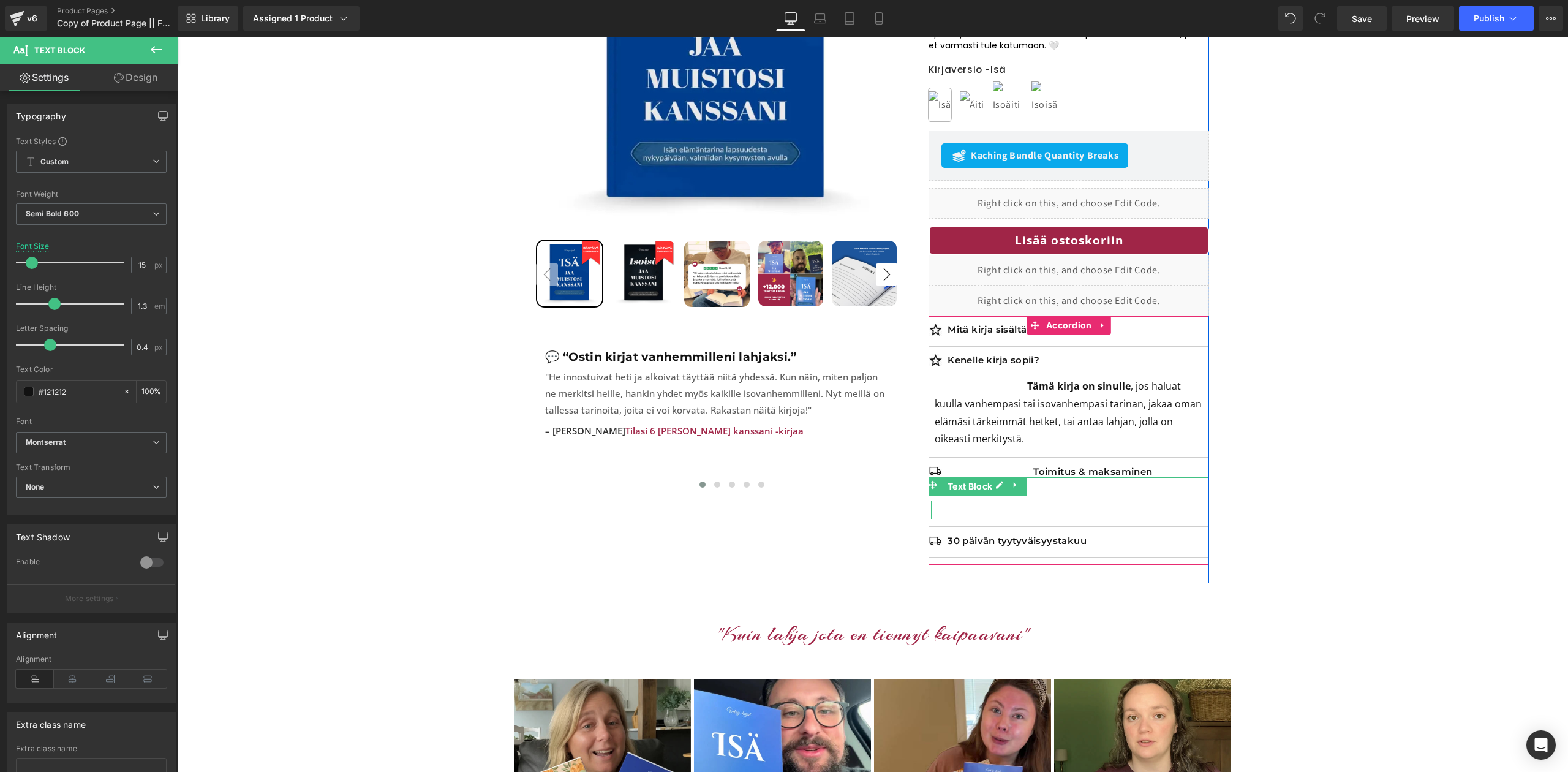
click at [1039, 513] on div "Toimitus & maksaminen Text Block" at bounding box center [1069, 493] width 281 height 53
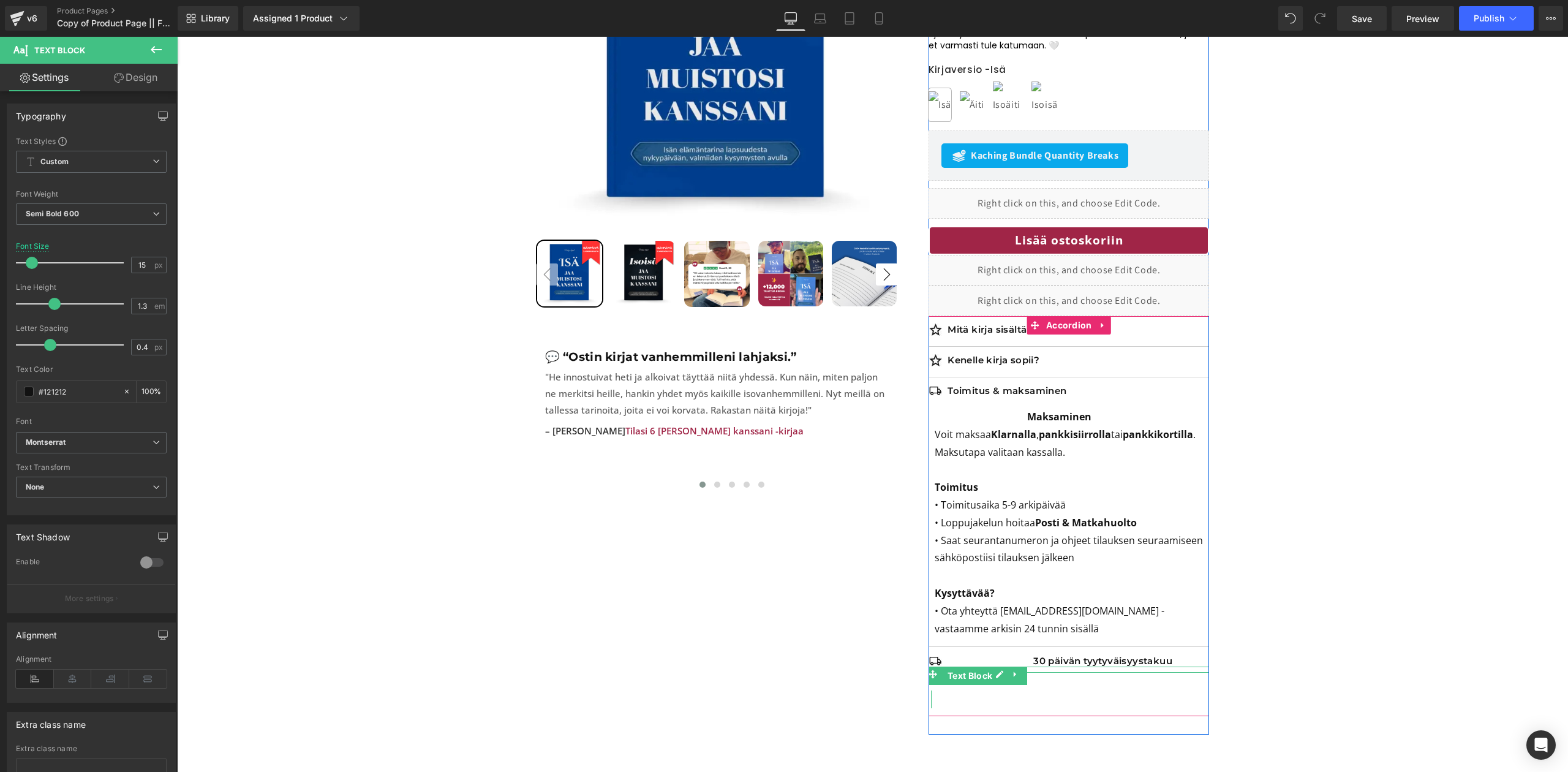
click at [1030, 704] on div "30 päivän tyytyväisyystakuu Text Block" at bounding box center [1069, 682] width 281 height 53
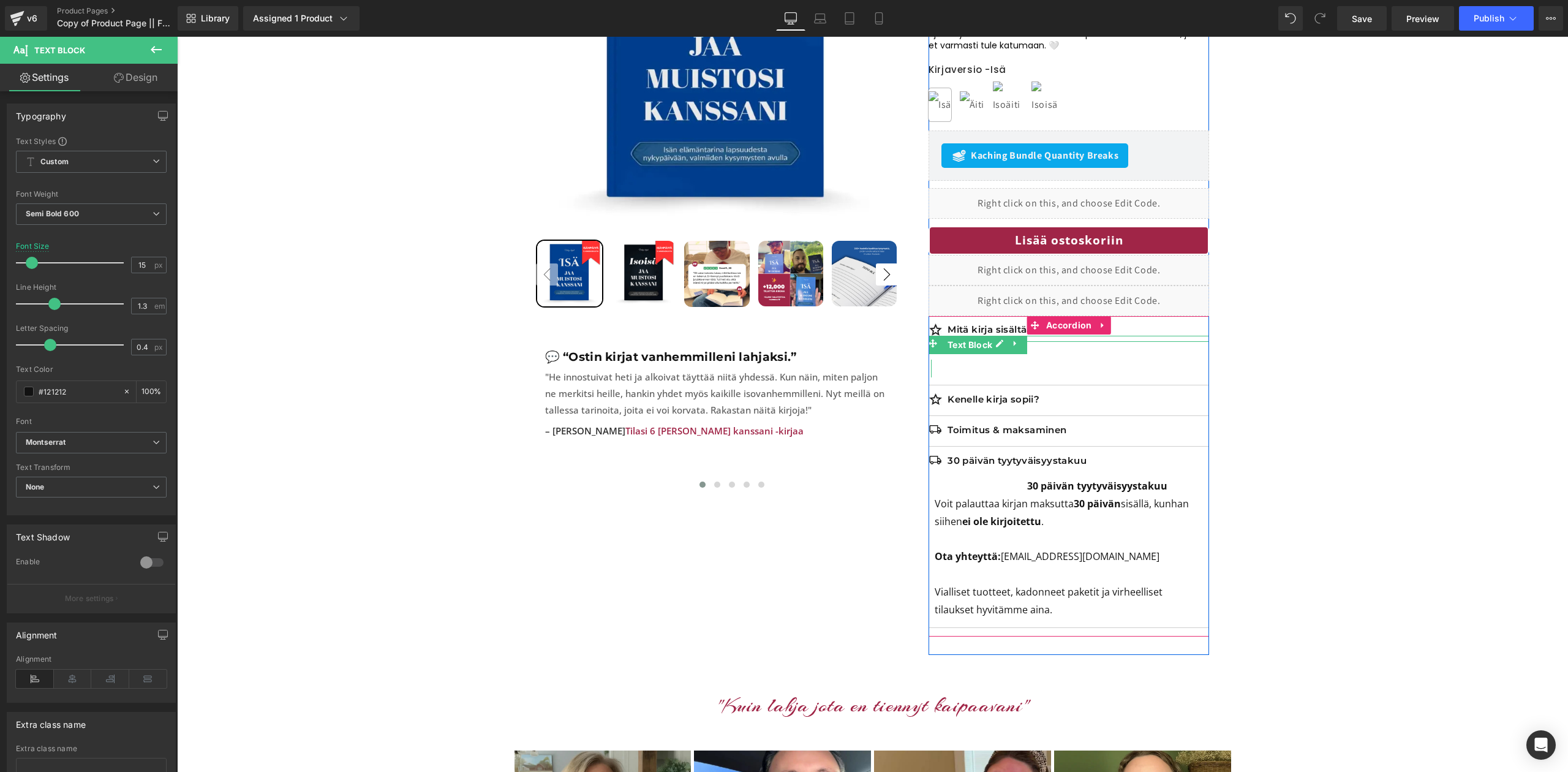
click at [999, 329] on p "Mitä kirja sisältää?" at bounding box center [1079, 329] width 262 height 13
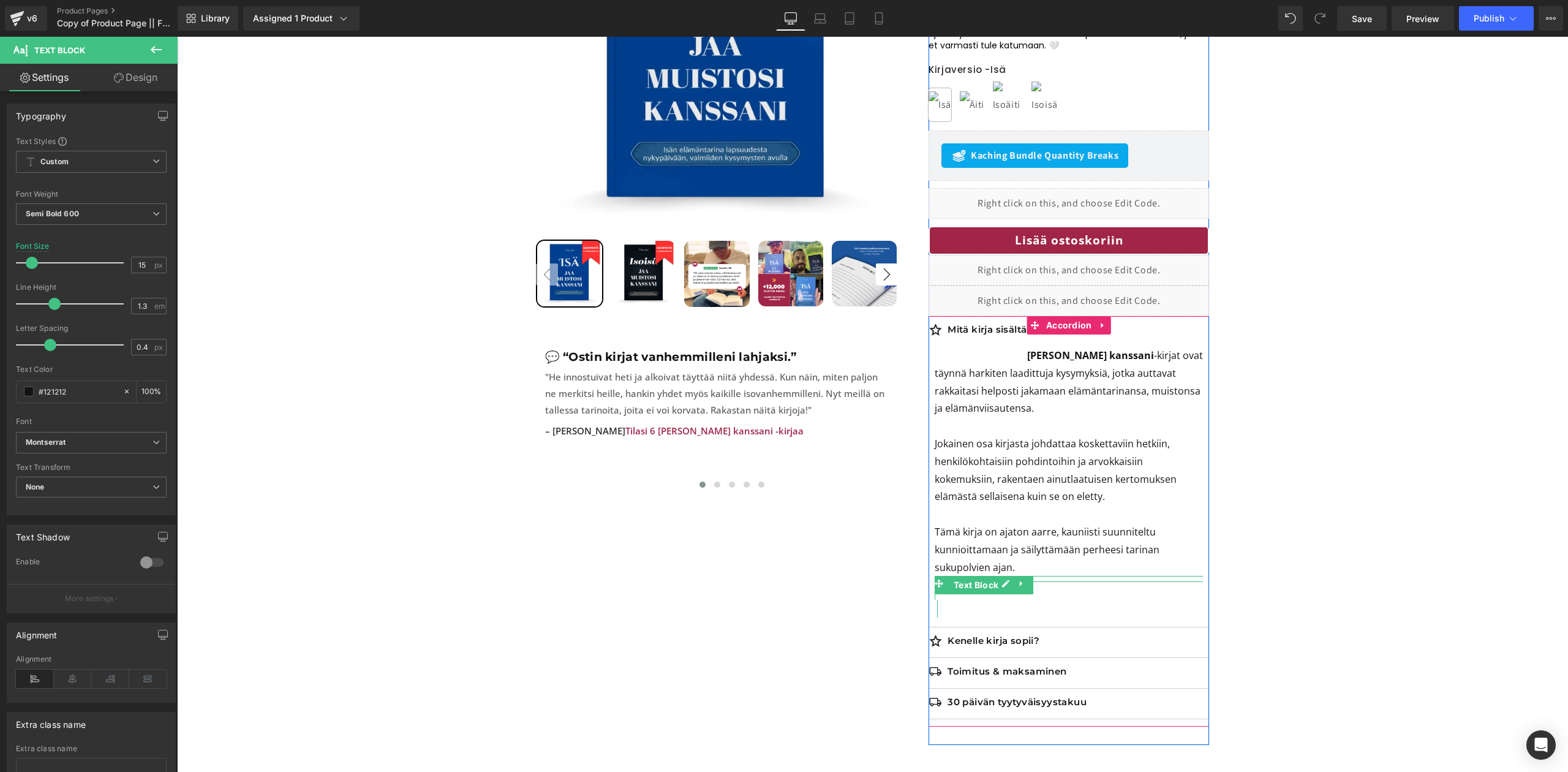
click at [1164, 355] on p "Jaa muistosi kanssani -kirjat ovat täynnä harkiten laadittuja kysymyksiä, jotka…" at bounding box center [1069, 382] width 268 height 71
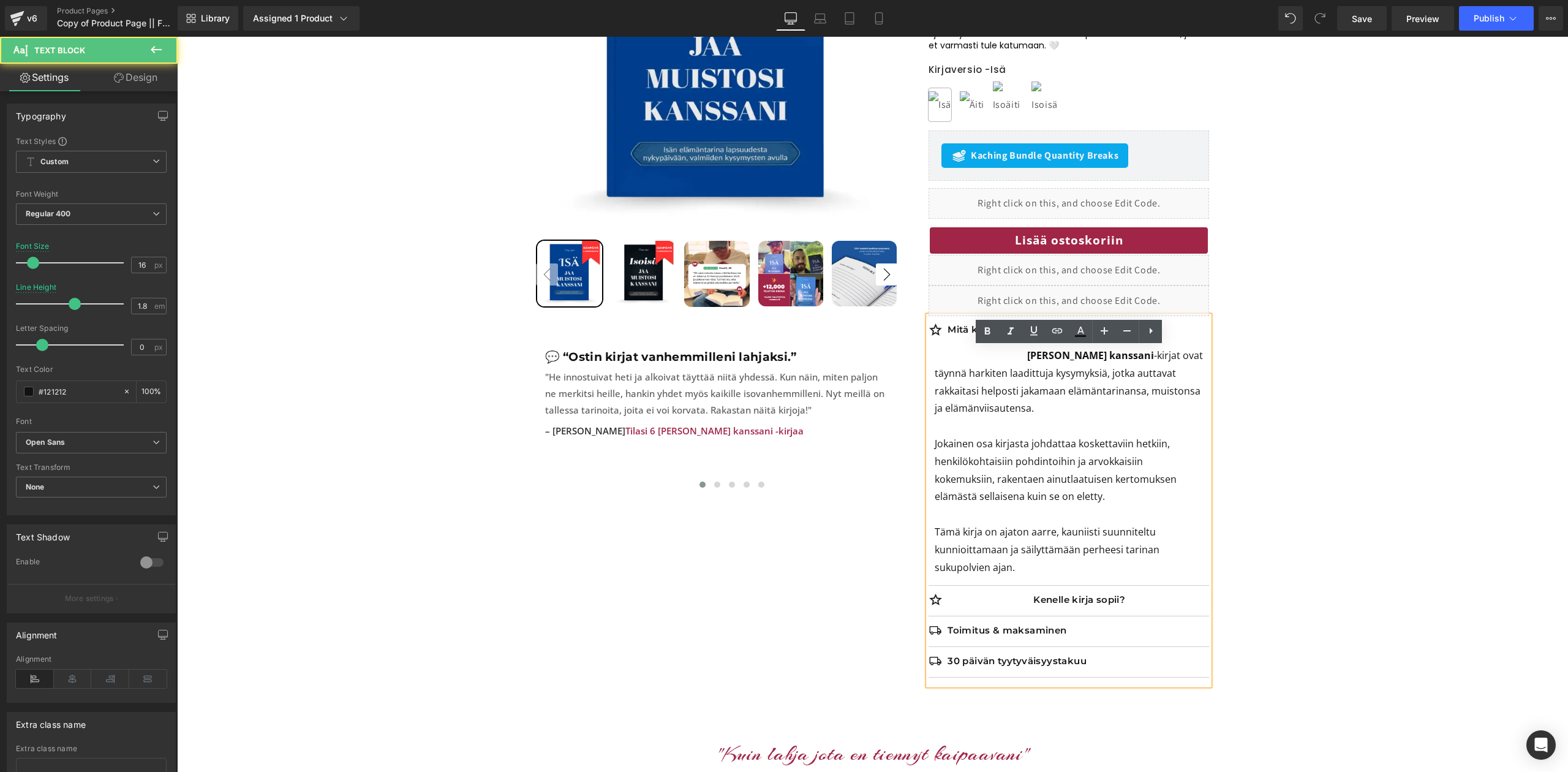
click at [1164, 357] on p "Jaa muistosi kanssani -kirjat ovat täynnä harkiten laadittuja kysymyksiä, jotka…" at bounding box center [1069, 382] width 268 height 71
click at [1161, 358] on p "Jaa muistosi kanssani -kirjat ovat täynnä harkiten laadittuja kysymyksiä, jotka…" at bounding box center [1069, 382] width 268 height 71
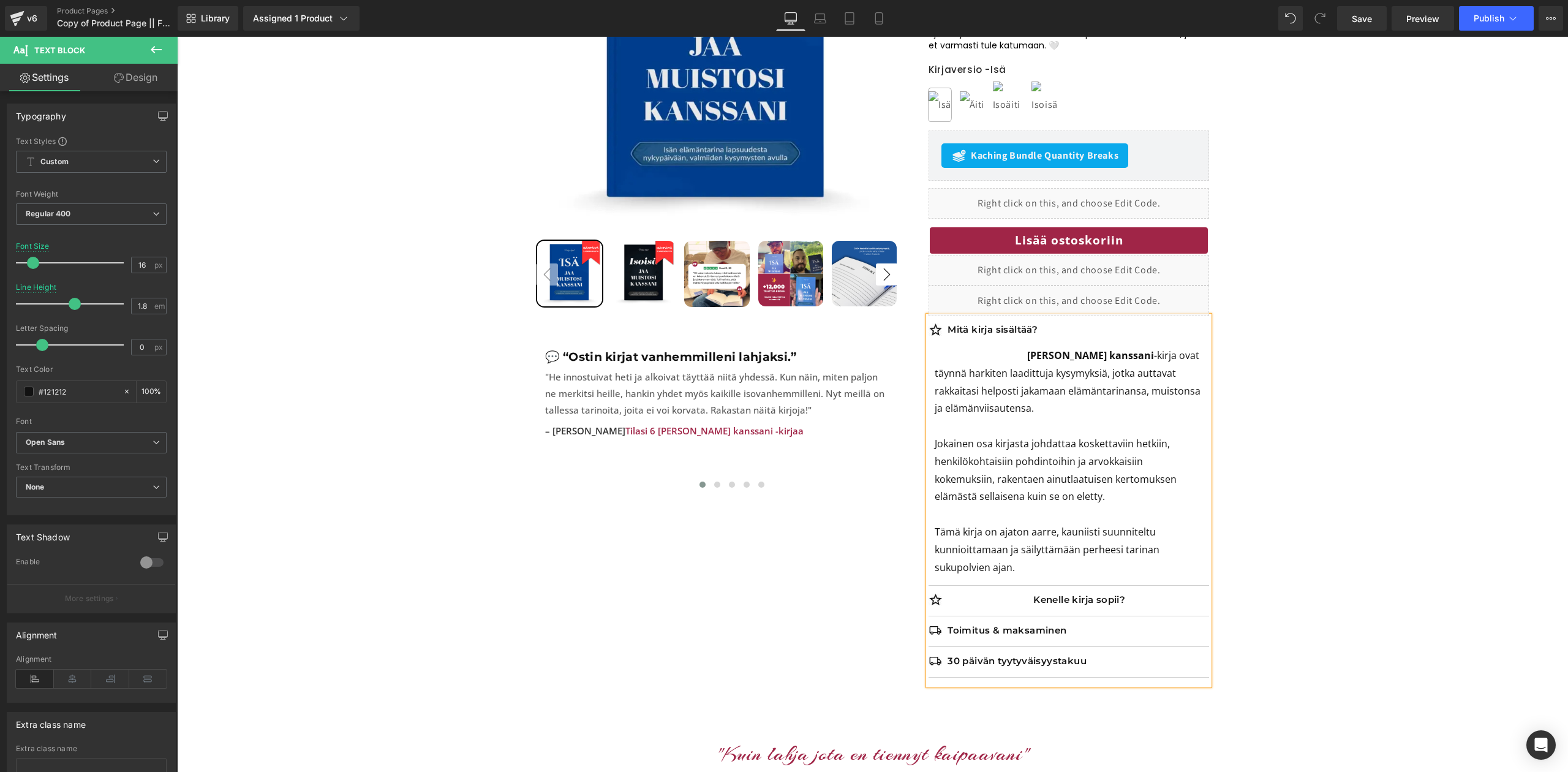
click at [1182, 357] on p "Jaa muistosi kanssani -kirja ovat täynnä harkiten laadittuja kysymyksiä, jotka …" at bounding box center [1069, 382] width 268 height 71
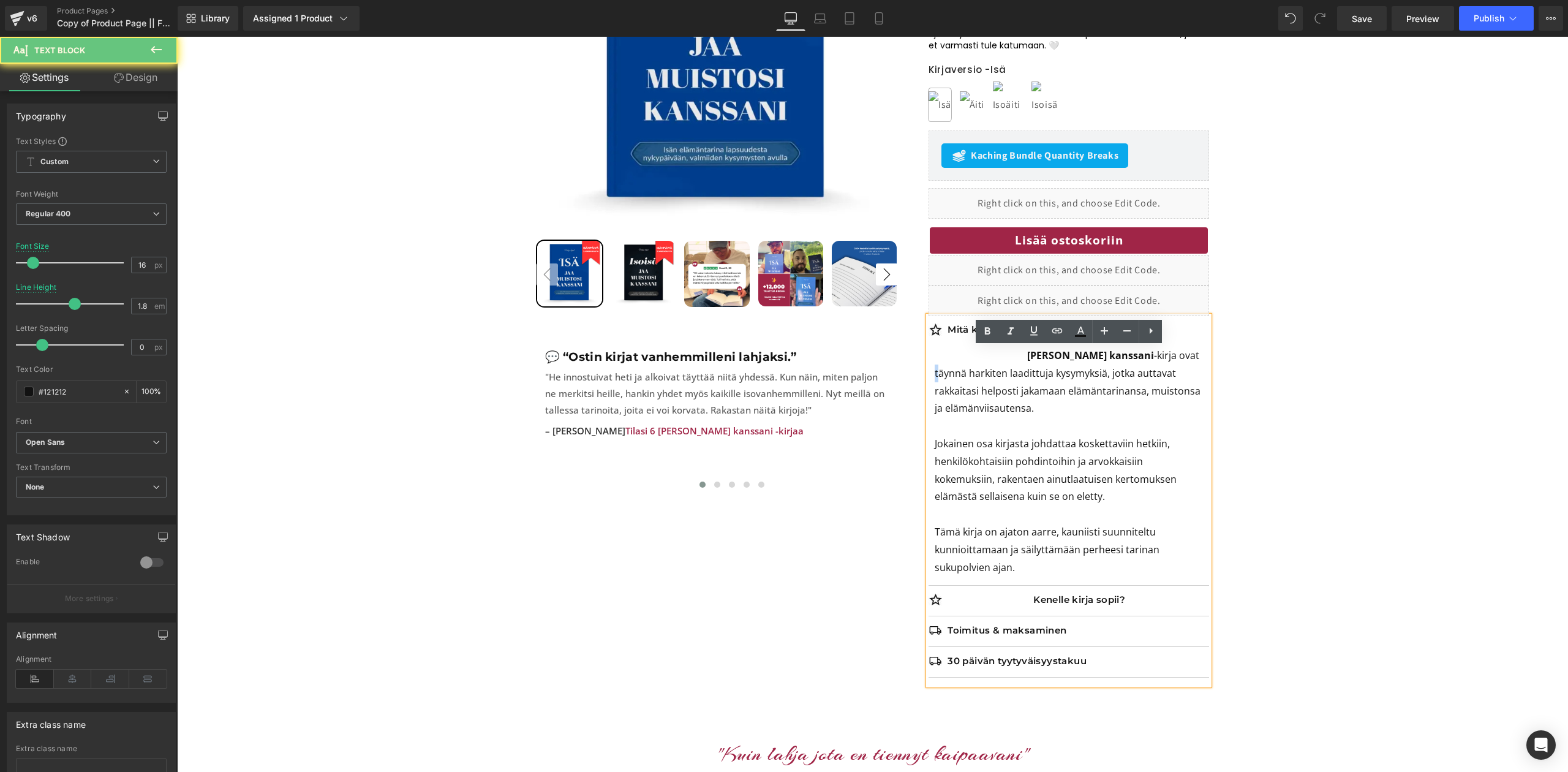
click at [1182, 357] on p "Jaa muistosi kanssani -kirja ovat täynnä harkiten laadittuja kysymyksiä, jotka …" at bounding box center [1069, 382] width 268 height 71
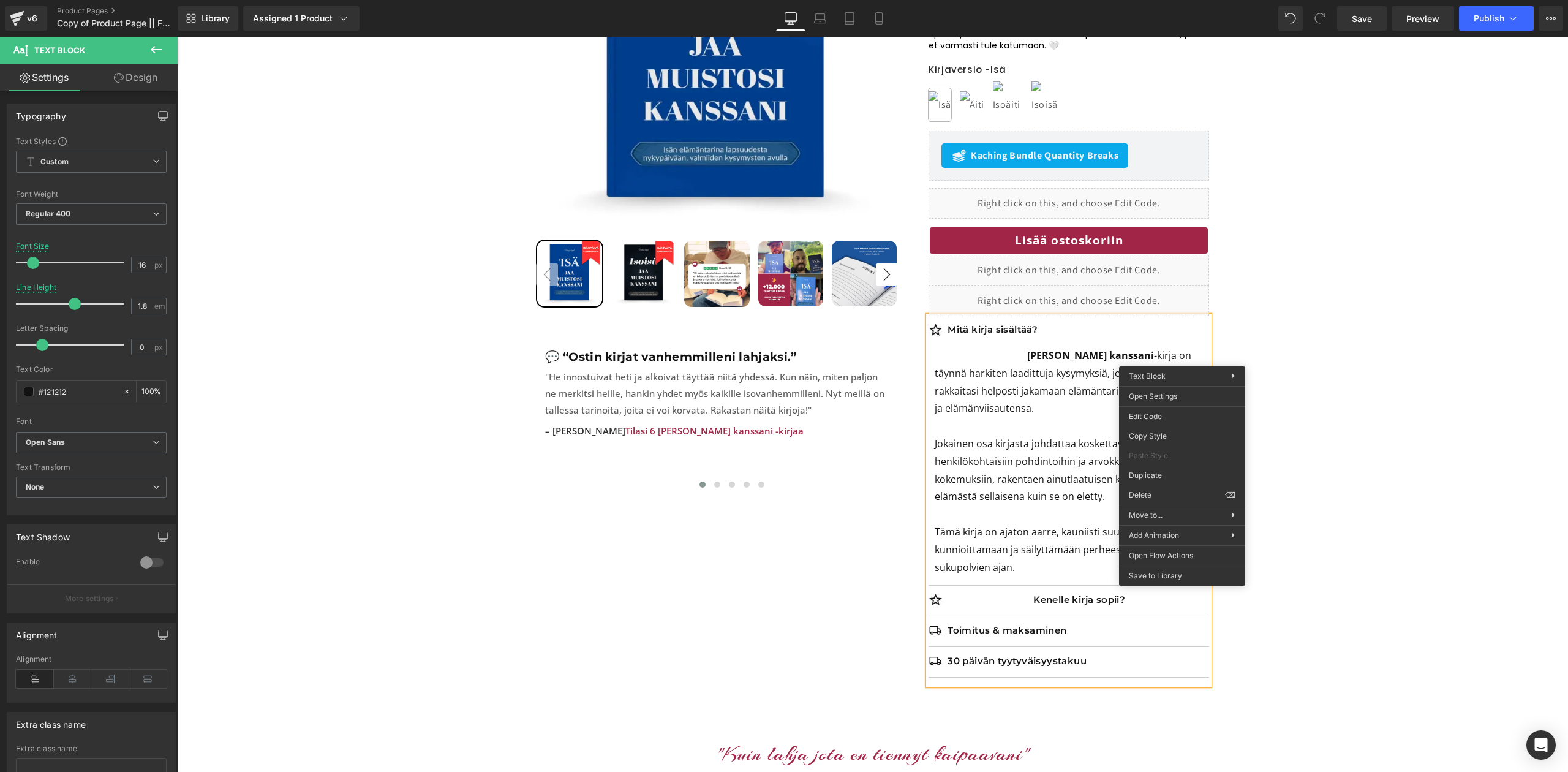
click at [1039, 436] on p "Jokainen osa kirjasta johdattaa koskettaviin hetkiin, henkilökohtaisiin pohdint…" at bounding box center [1069, 470] width 268 height 71
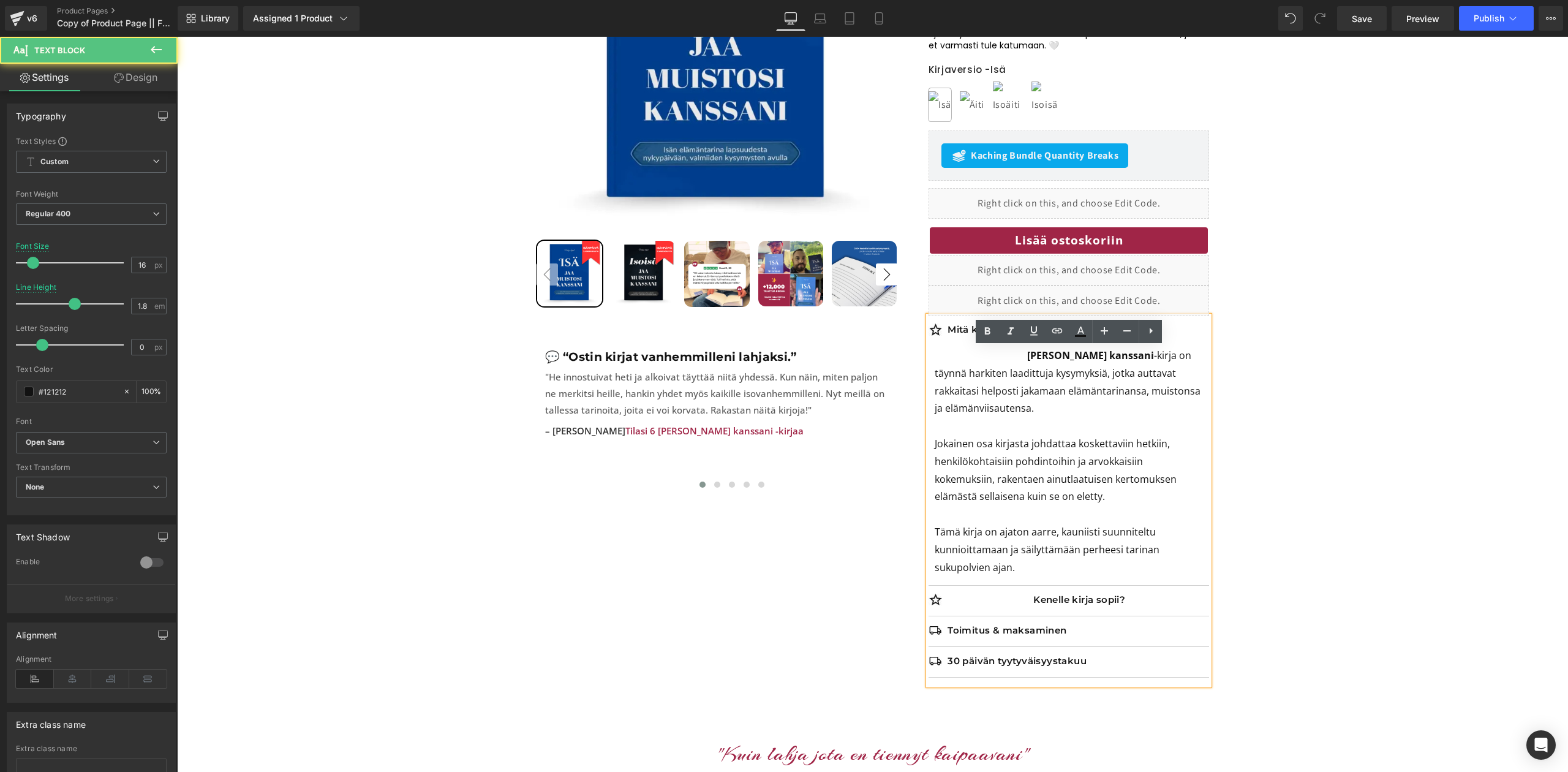
click at [956, 393] on p "Jaa muistosi kanssani -kirja on täynnä harkiten laadittuja kysymyksiä, jotka au…" at bounding box center [1069, 382] width 268 height 71
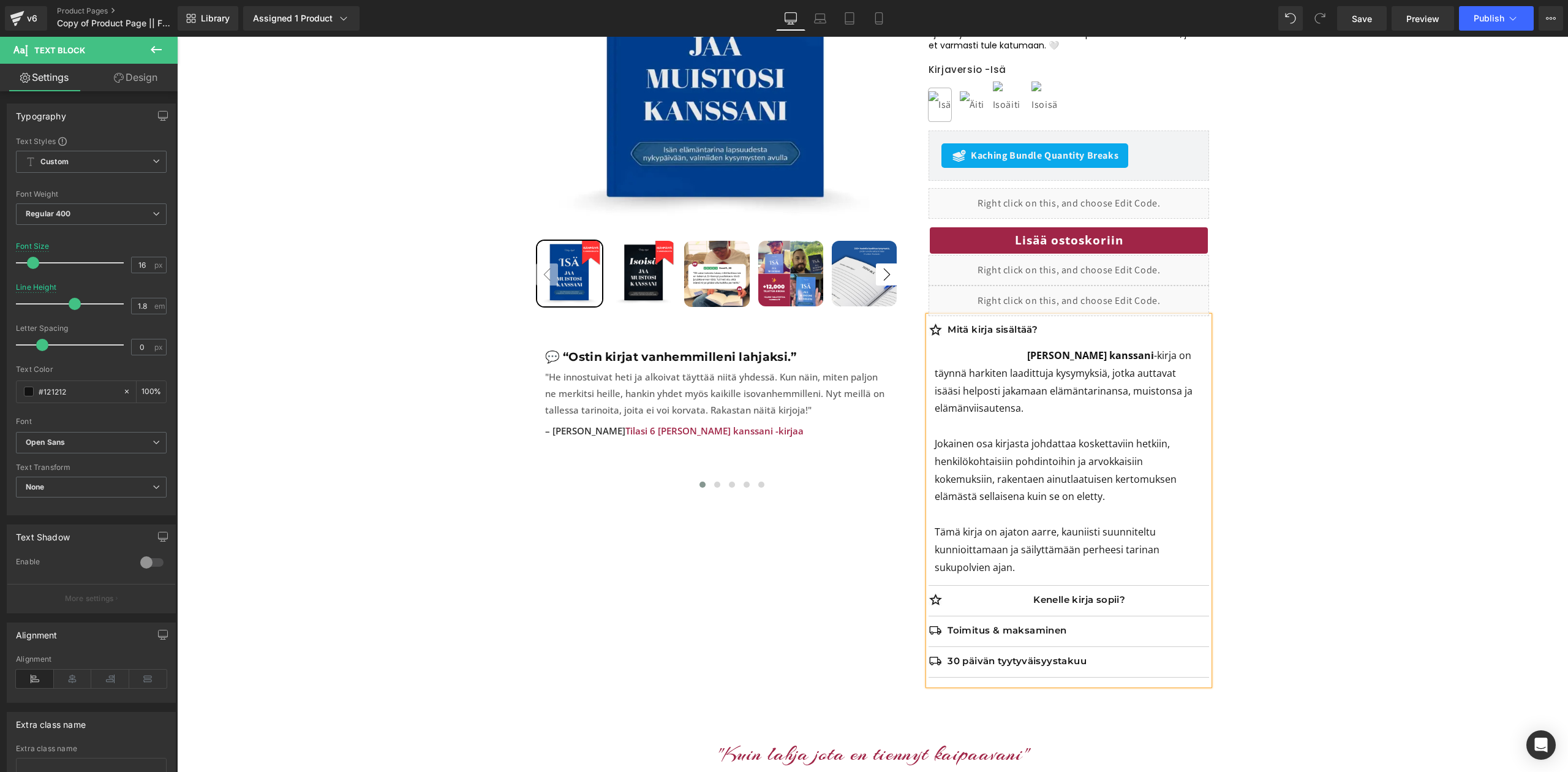
click at [1027, 357] on b "Jaa muistosi kanssani" at bounding box center [1090, 355] width 127 height 13
click at [1027, 355] on b "[PERSON_NAME], [PERSON_NAME] kanssani" at bounding box center [1063, 363] width 258 height 31
click at [1158, 358] on p ""Isä, jaa muistosi kanssani -kirja on täynnä harkiten laadittuja kysymyksiä, jo…" at bounding box center [1069, 382] width 268 height 71
click at [957, 394] on p ""Isä, jaa muistosi kanssani" -kirja on täynnä harkiten laadittuja kysymyksiä, j…" at bounding box center [1069, 382] width 268 height 71
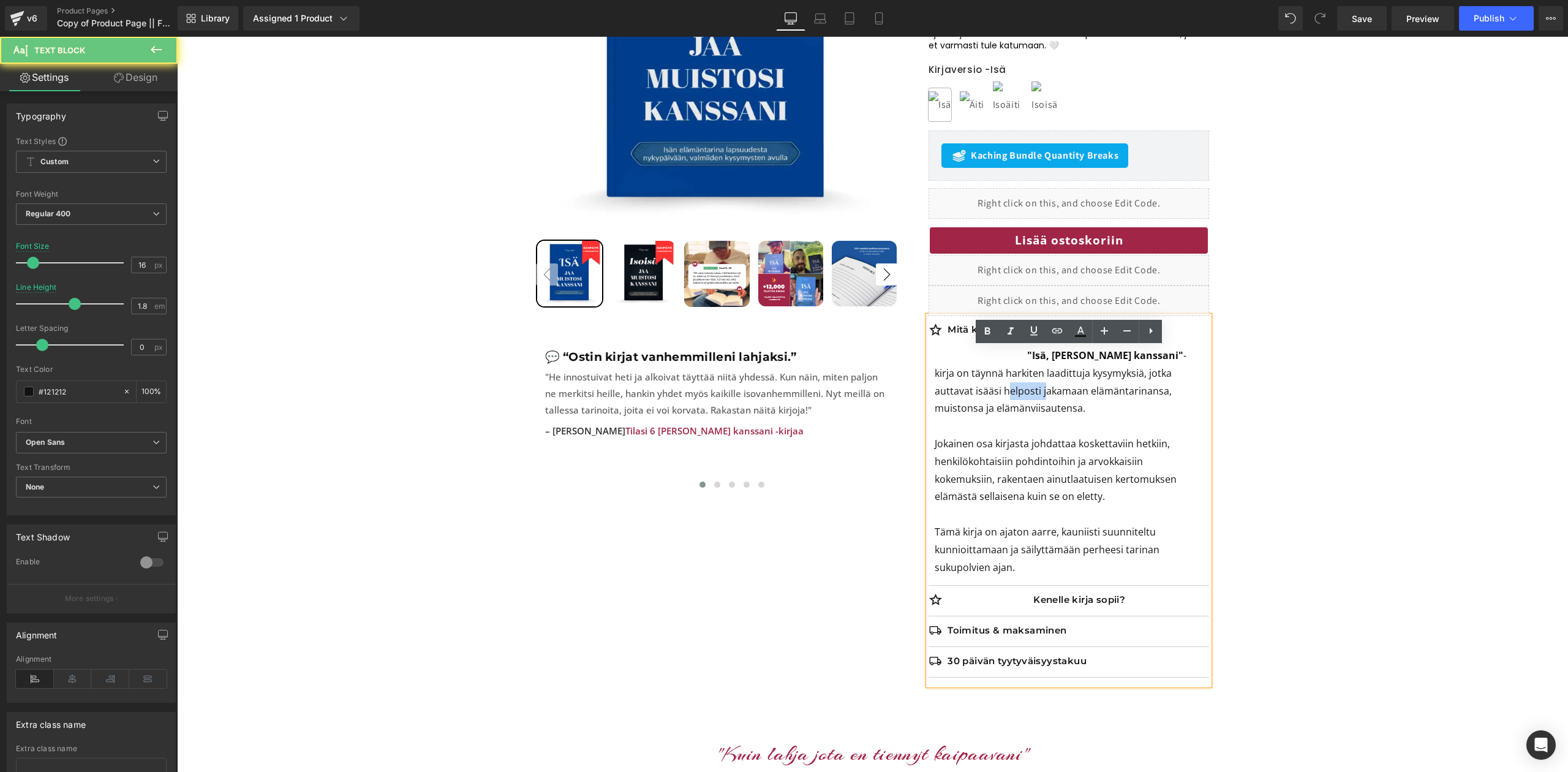
click at [957, 394] on p ""Isä, jaa muistosi kanssani" -kirja on täynnä harkiten laadittuja kysymyksiä, j…" at bounding box center [1069, 382] width 268 height 71
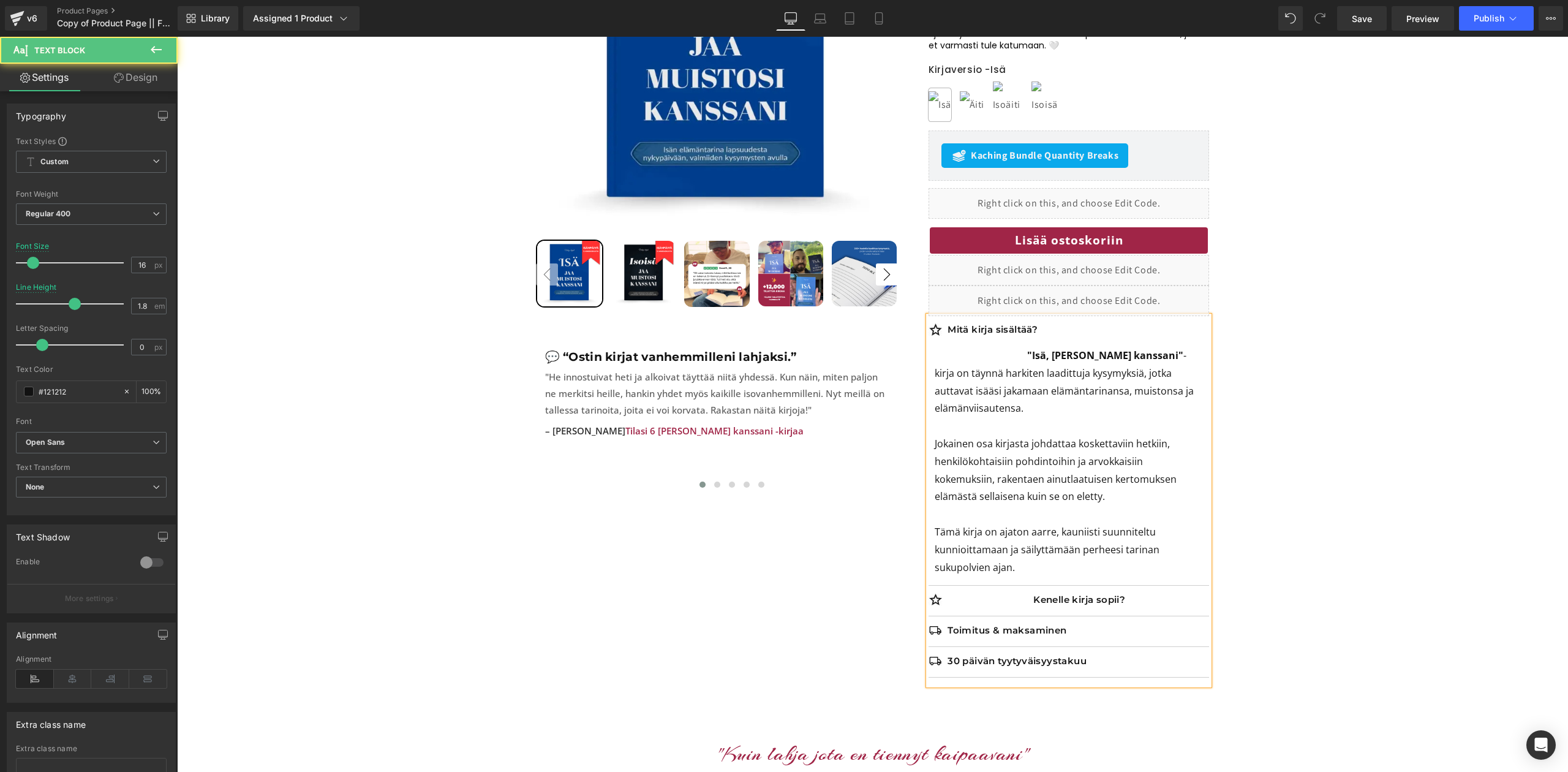
click at [979, 394] on p ""Isä, jaa muistosi kanssani" -kirja on täynnä harkiten laadittuja kysymyksiä, j…" at bounding box center [1069, 382] width 268 height 71
click at [1024, 408] on p ""Isä, jaa muistosi kanssani" -kirja on täynnä harkiten laadittuja kysymyksiä, j…" at bounding box center [1069, 382] width 268 height 71
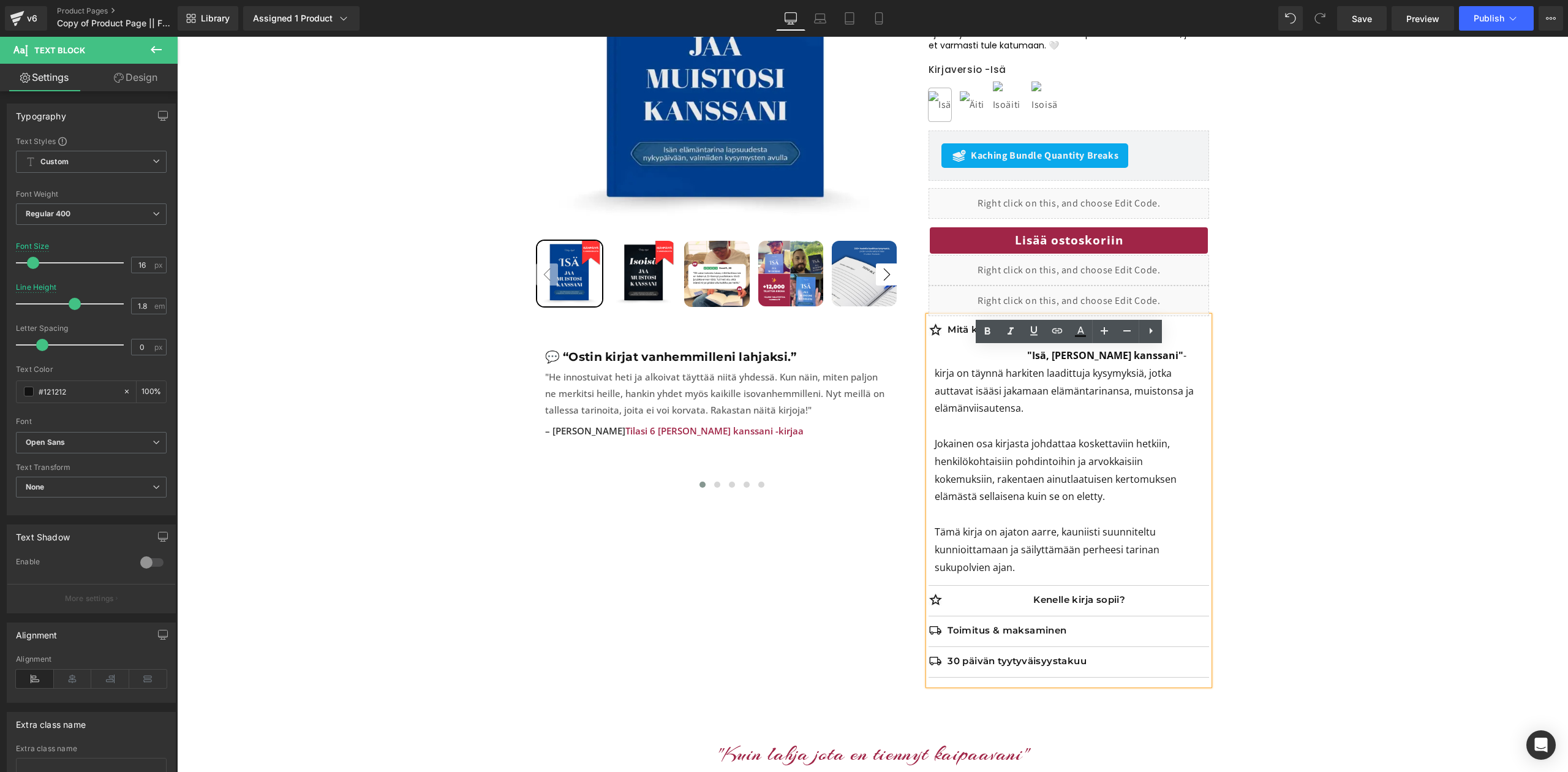
click at [979, 393] on p ""Isä, jaa muistosi kanssani" -kirja on täynnä harkiten laadittuja kysymyksiä, j…" at bounding box center [1069, 382] width 268 height 71
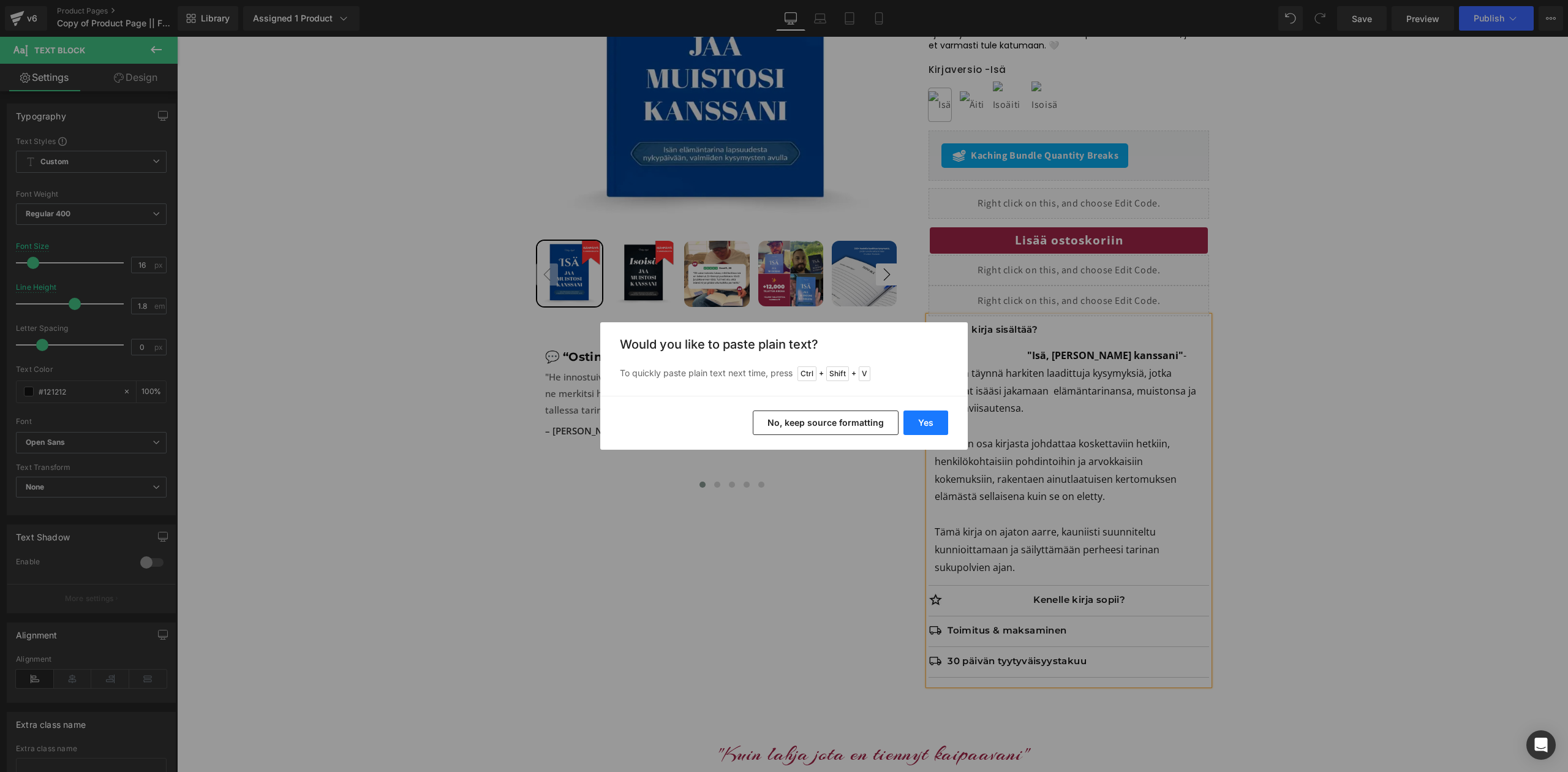
click at [939, 414] on button "Yes" at bounding box center [926, 422] width 45 height 24
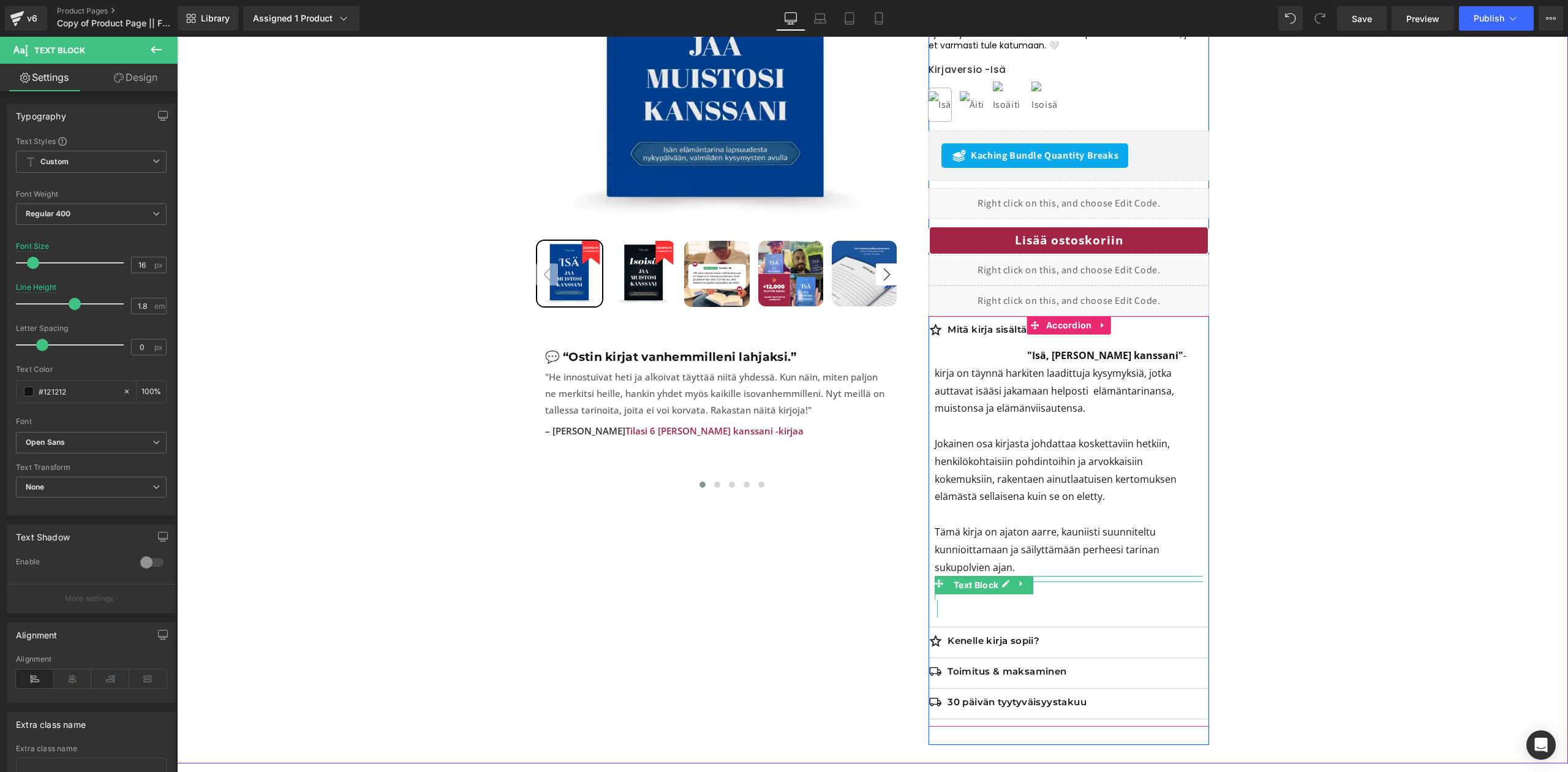
click at [1024, 394] on p ""Isä, jaa muistosi kanssani" -kirja on täynnä harkiten laadittuja kysymyksiä, j…" at bounding box center [1069, 382] width 268 height 71
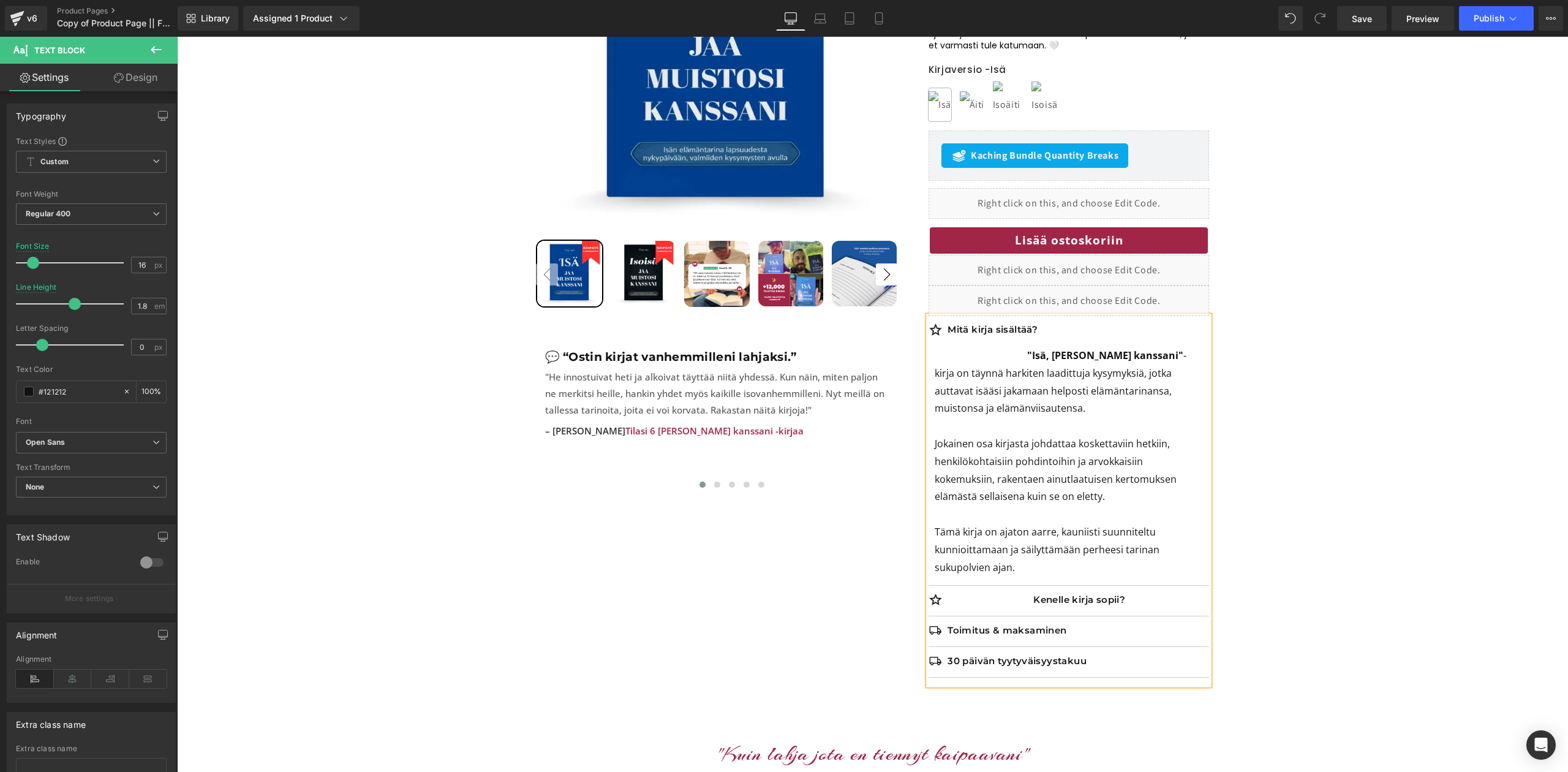
click at [1090, 551] on p "Tämä kirja on ajaton aarre, kauniisti suunniteltu kunnioittamaan ja säilyttämää…" at bounding box center [1069, 549] width 268 height 53
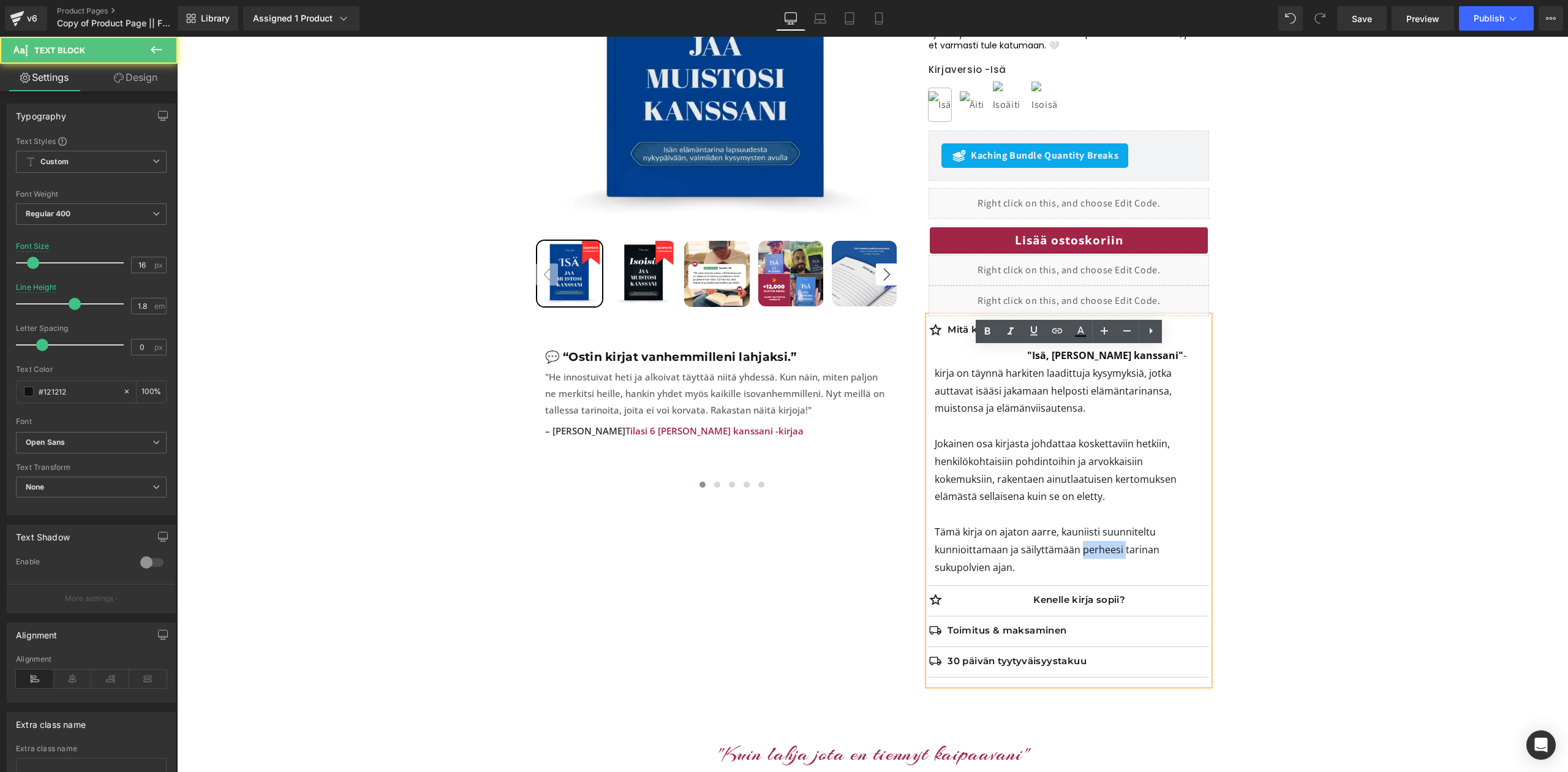
click at [1090, 551] on p "Tämä kirja on ajaton aarre, kauniisti suunniteltu kunnioittamaan ja säilyttämää…" at bounding box center [1069, 549] width 268 height 53
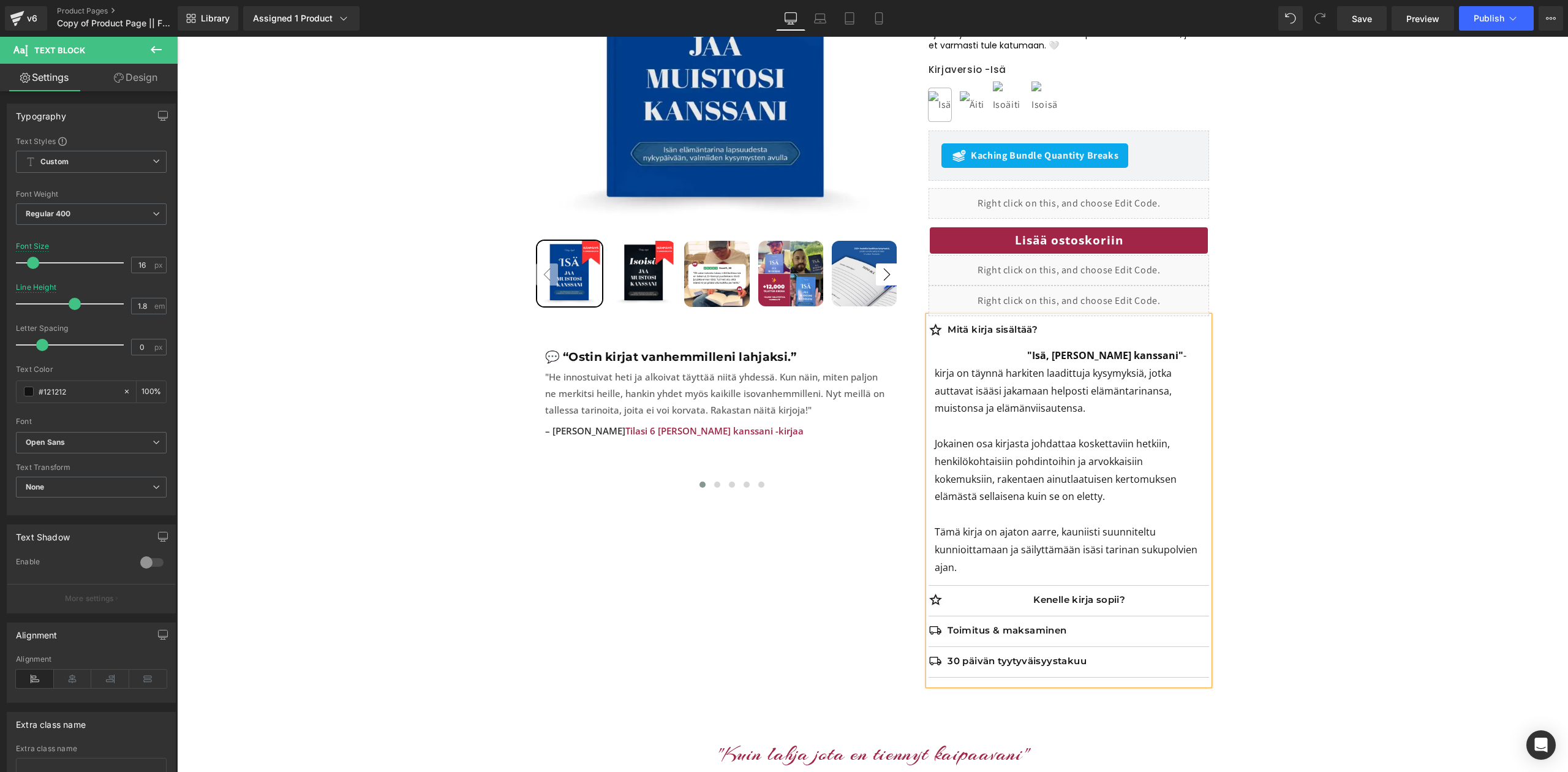
scroll to position [373, 0]
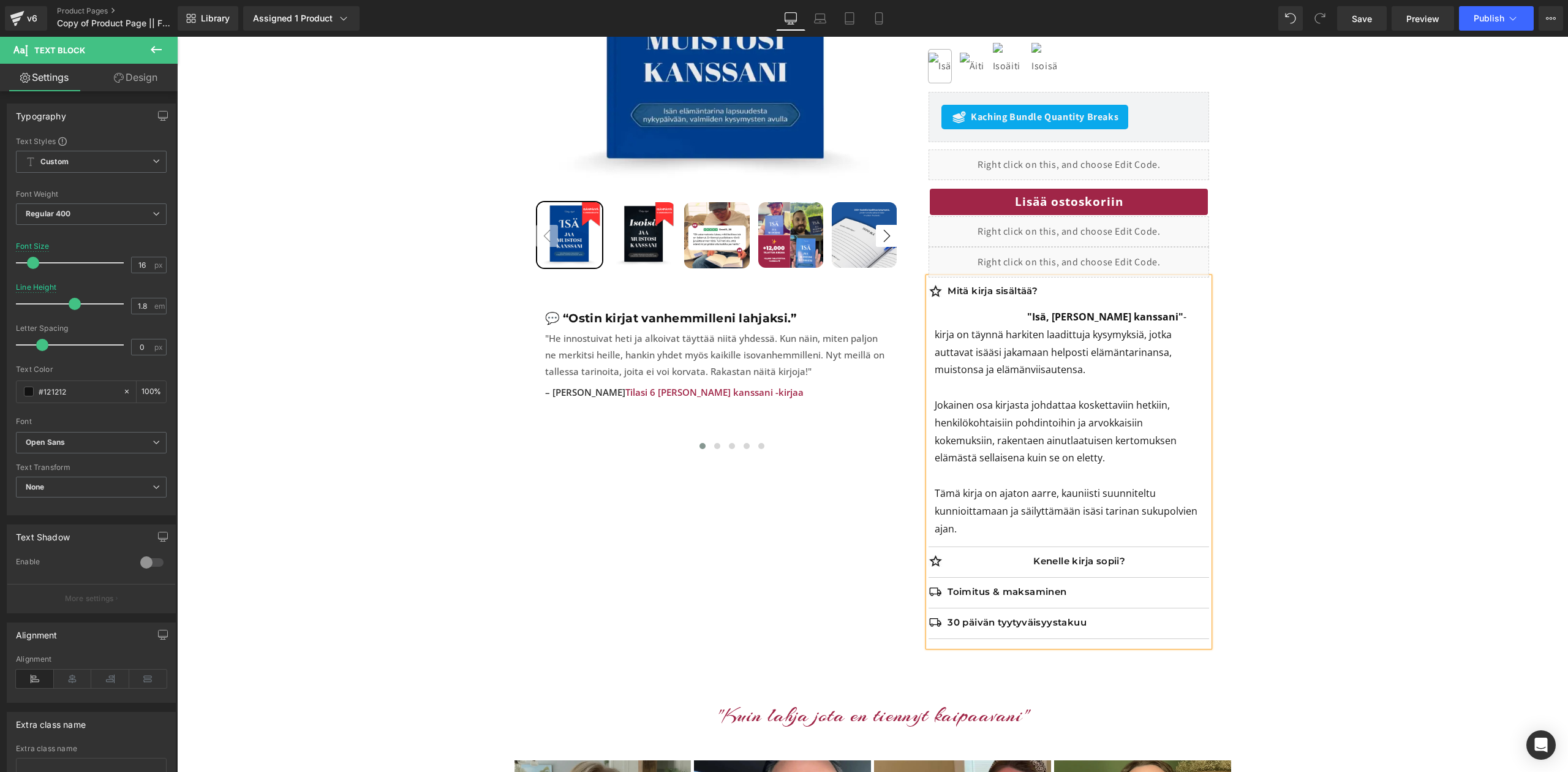
click at [1007, 297] on div "Mitä kirja sisältää? Text Block" at bounding box center [1069, 291] width 281 height 13
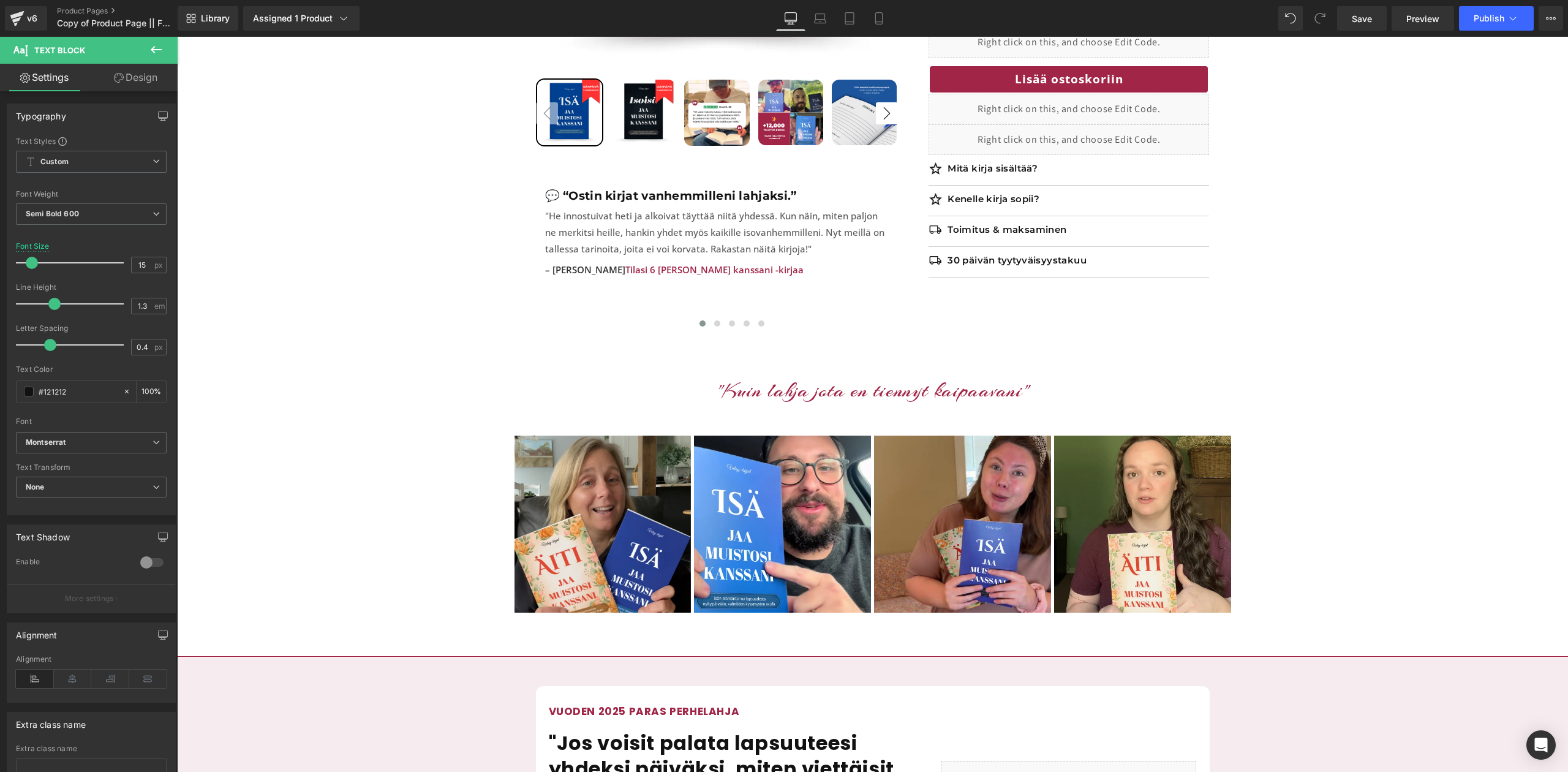
scroll to position [496, 0]
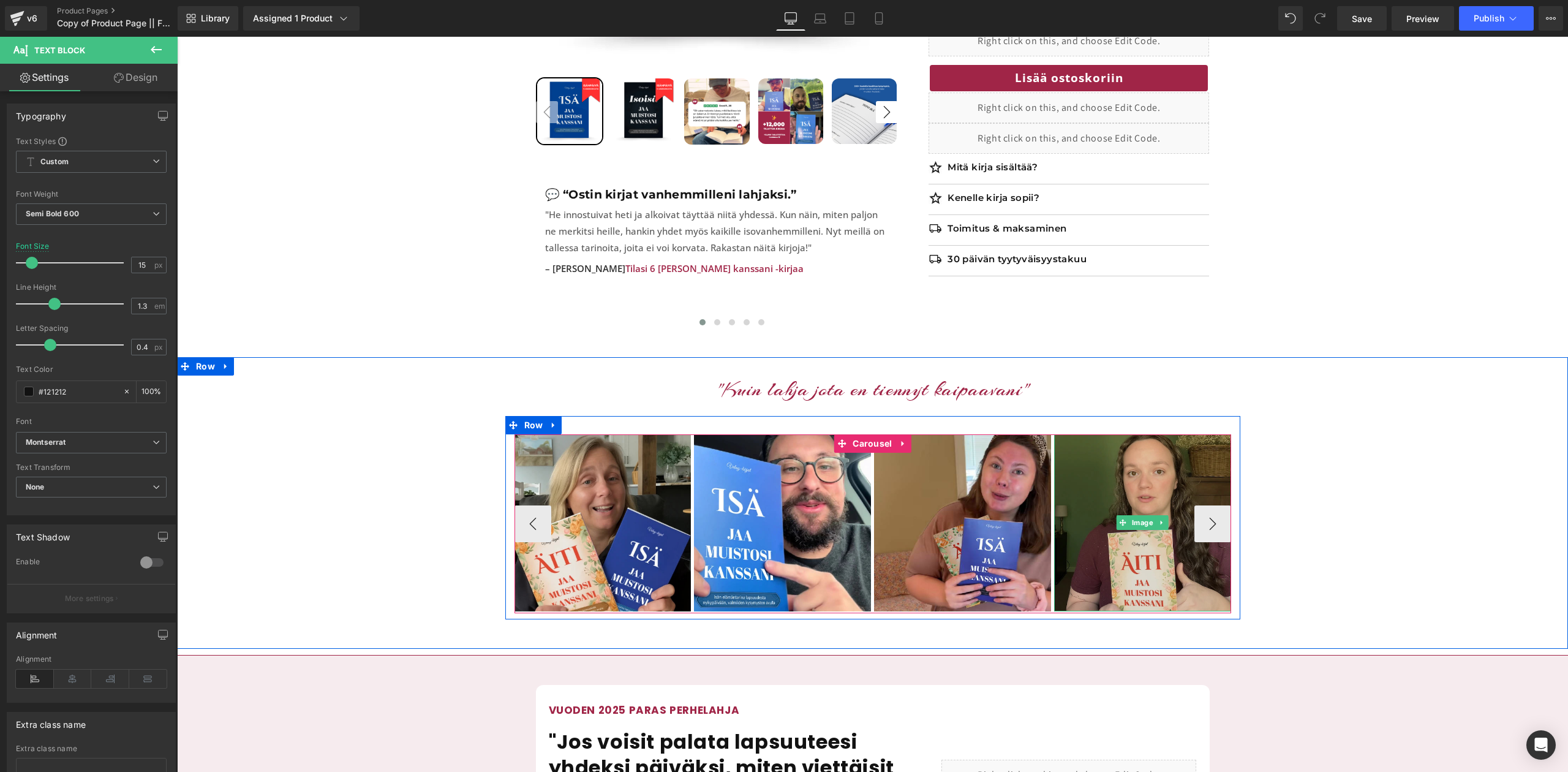
click at [1159, 473] on img at bounding box center [1143, 523] width 177 height 177
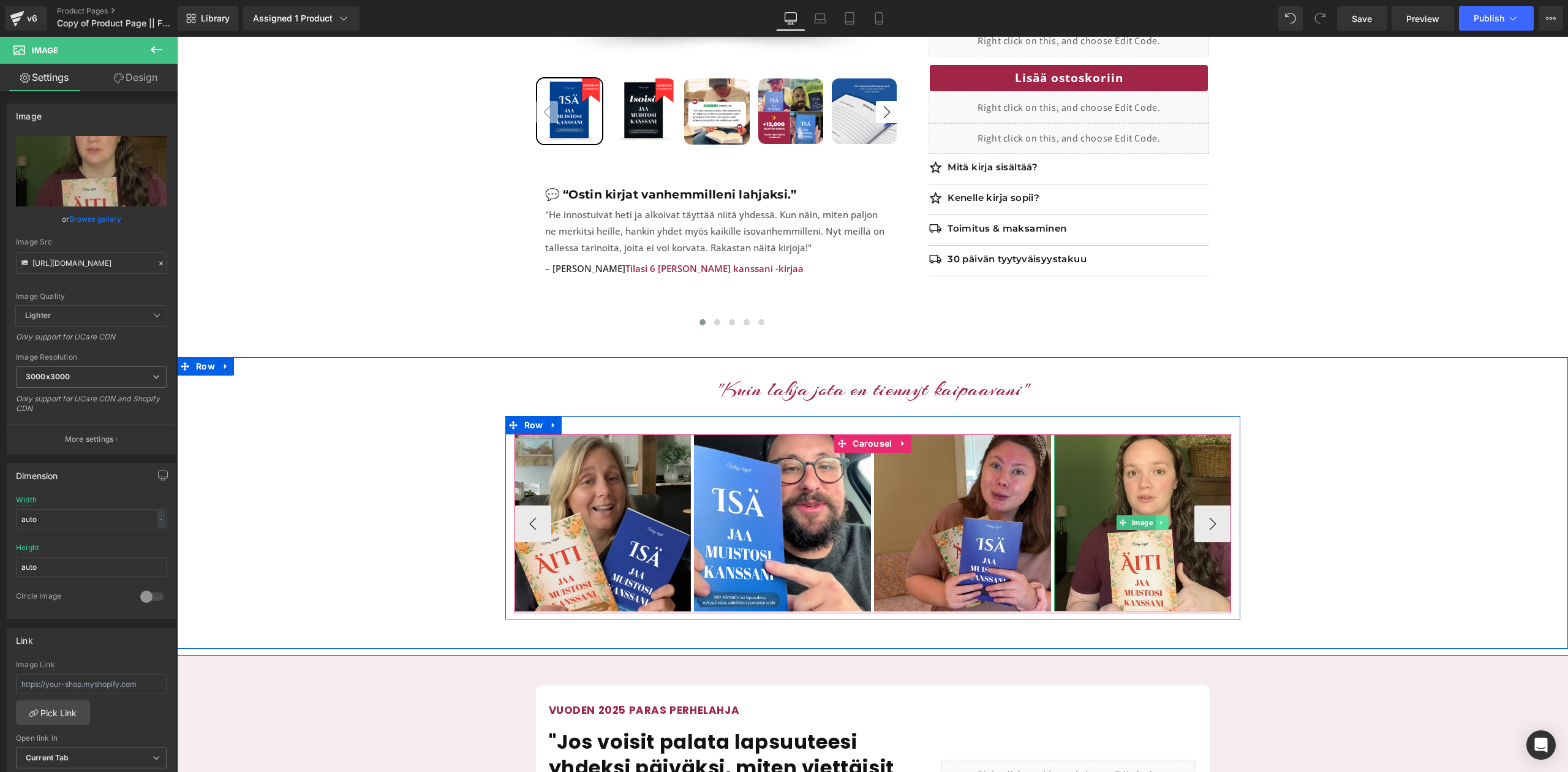
click at [1160, 521] on icon at bounding box center [1161, 523] width 2 height 4
click at [1170, 519] on icon at bounding box center [1169, 523] width 7 height 7
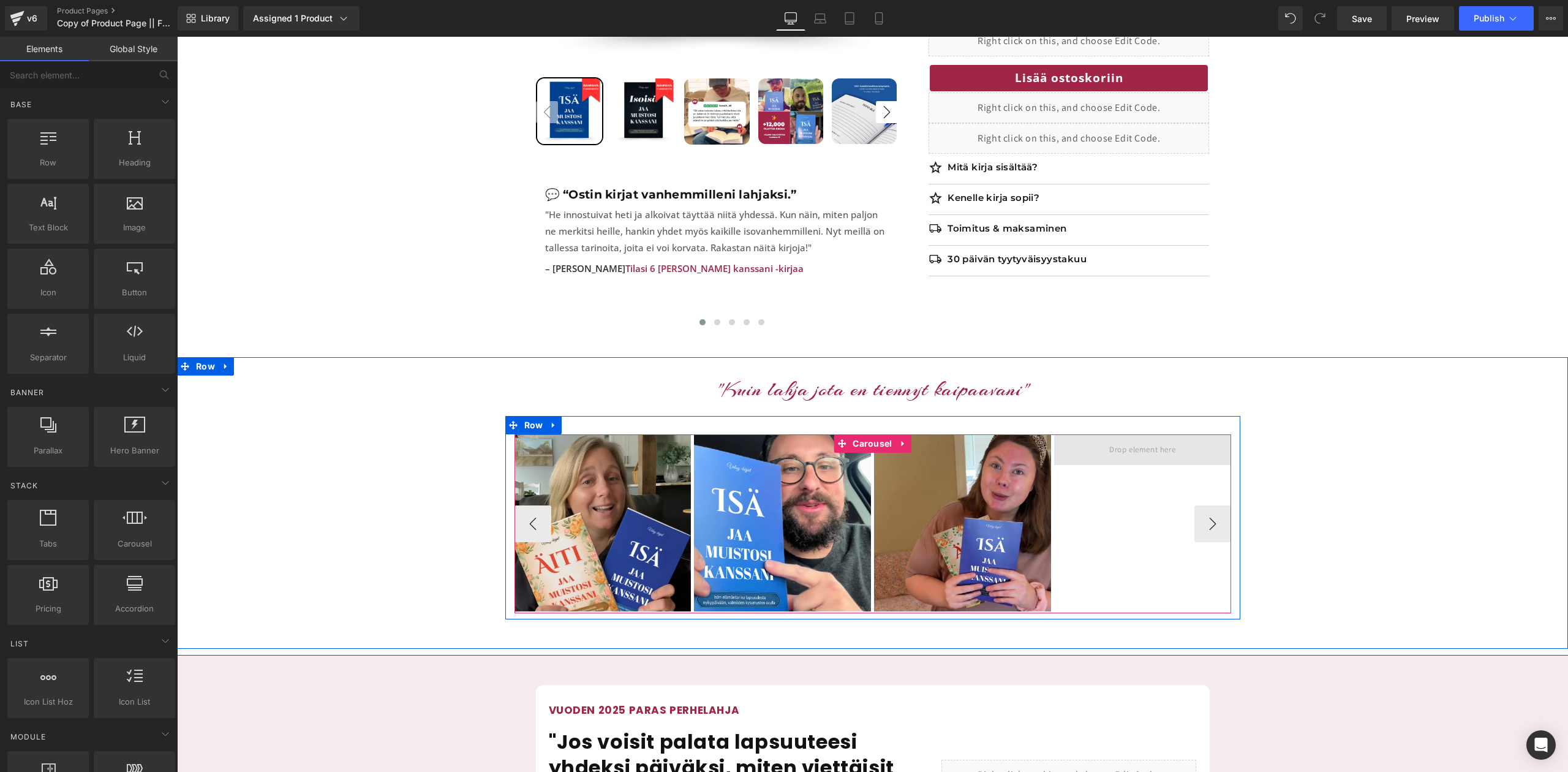
click at [1135, 439] on span at bounding box center [1143, 449] width 75 height 20
click at [870, 434] on span "Carousel" at bounding box center [872, 444] width 45 height 18
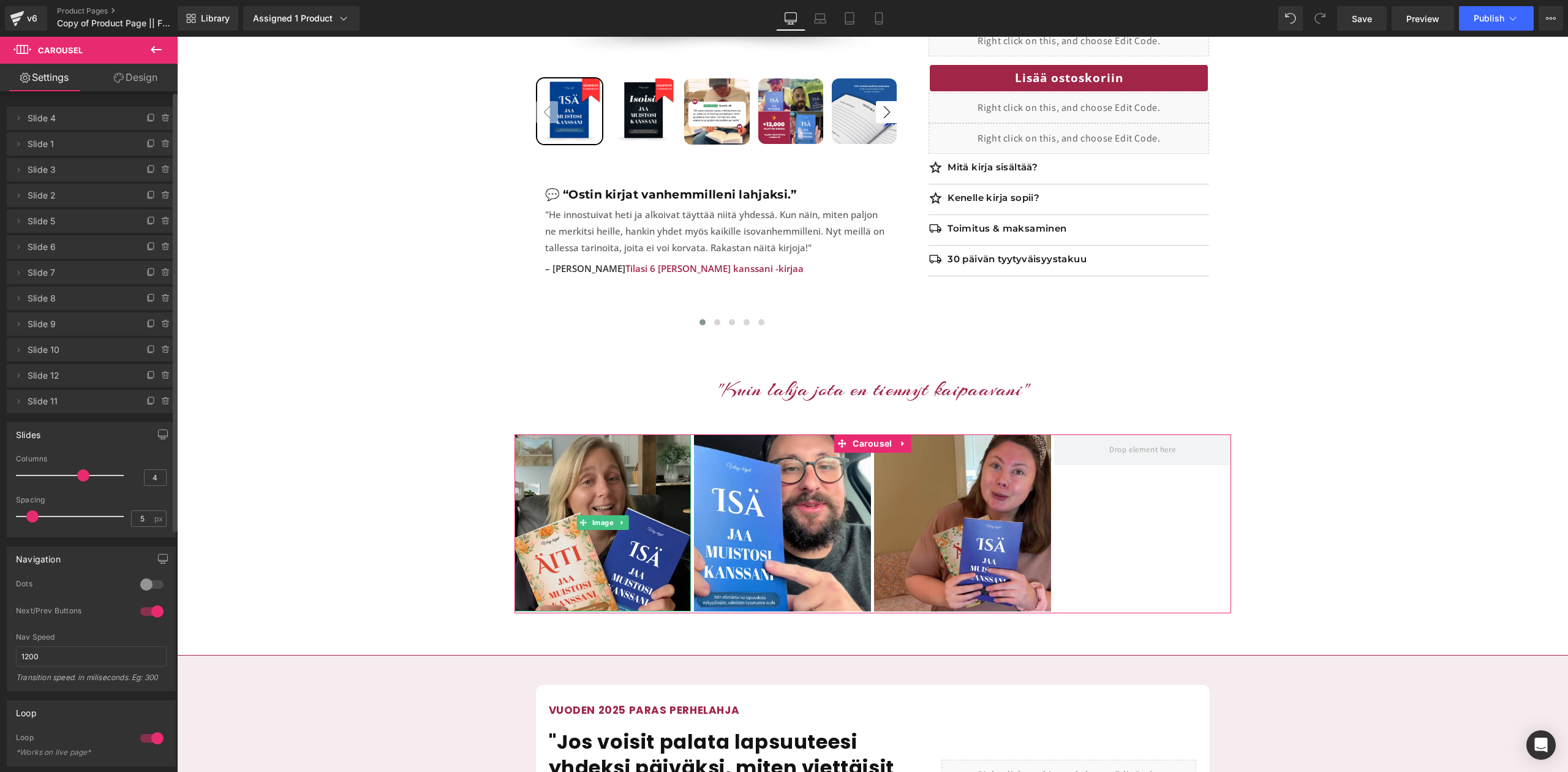
click at [52, 118] on span "Slide 4" at bounding box center [78, 118] width 103 height 23
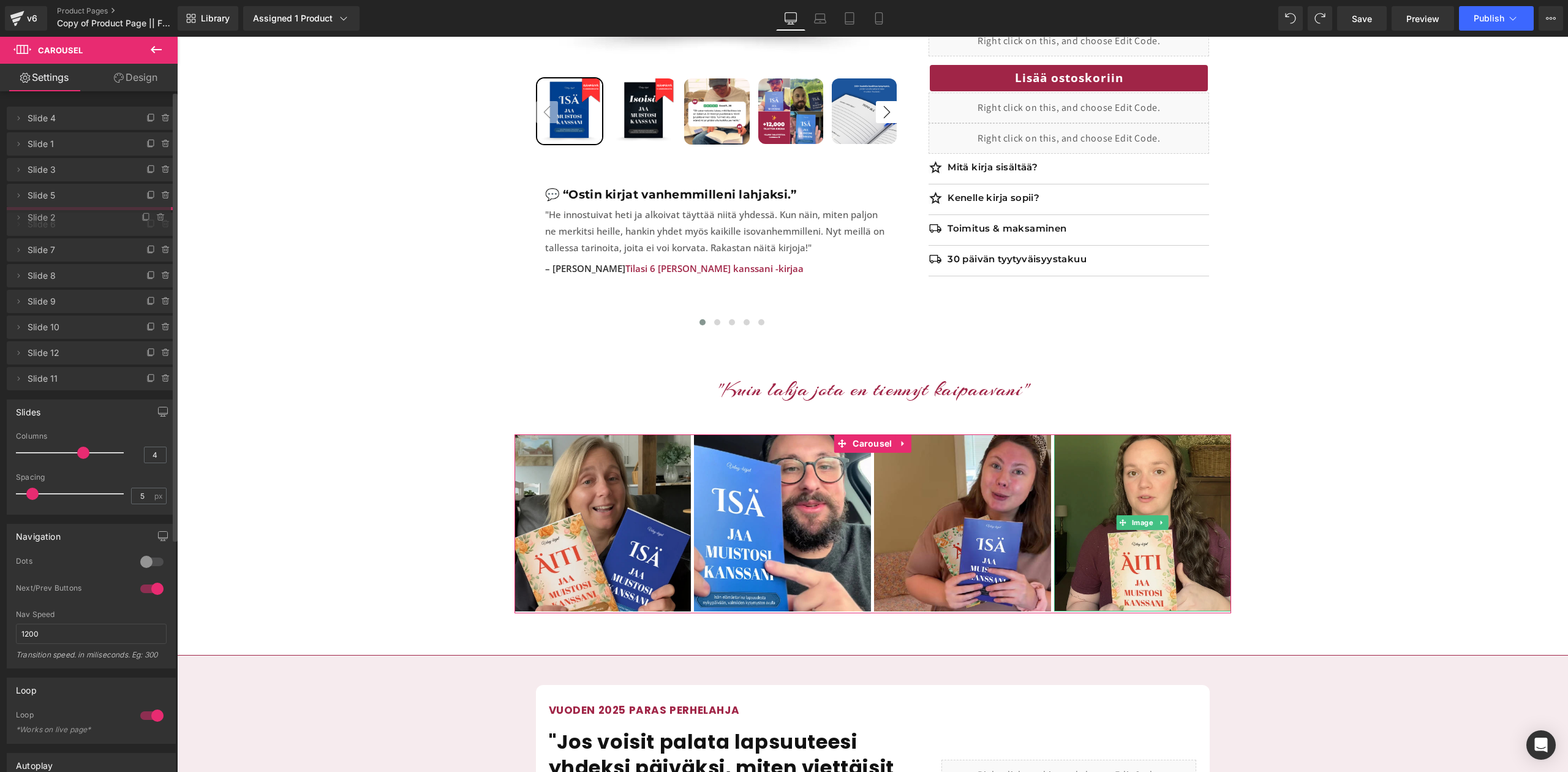
drag, startPoint x: 52, startPoint y: 197, endPoint x: 53, endPoint y: 218, distance: 21.0
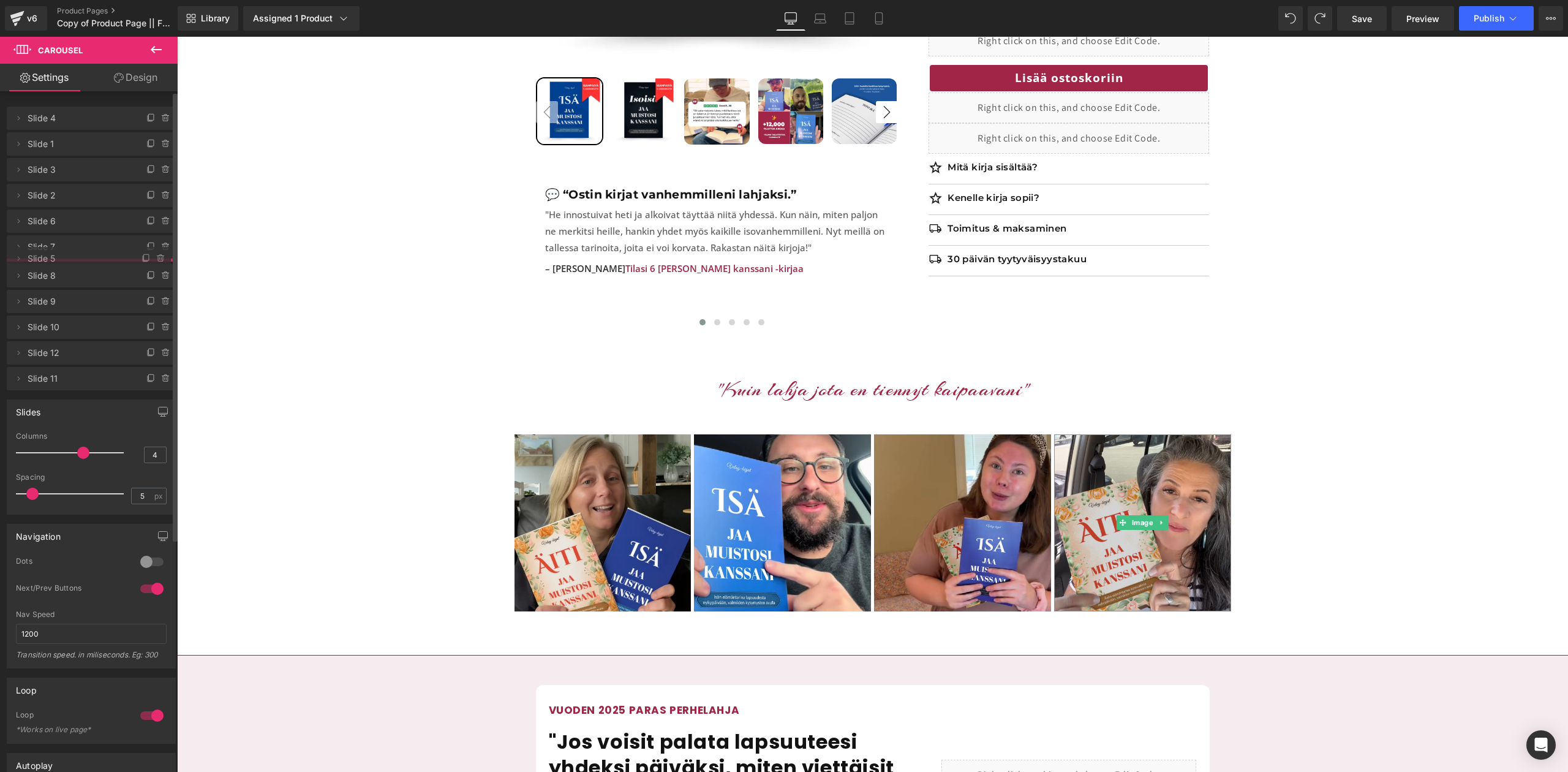
drag, startPoint x: 53, startPoint y: 198, endPoint x: 57, endPoint y: 260, distance: 62.1
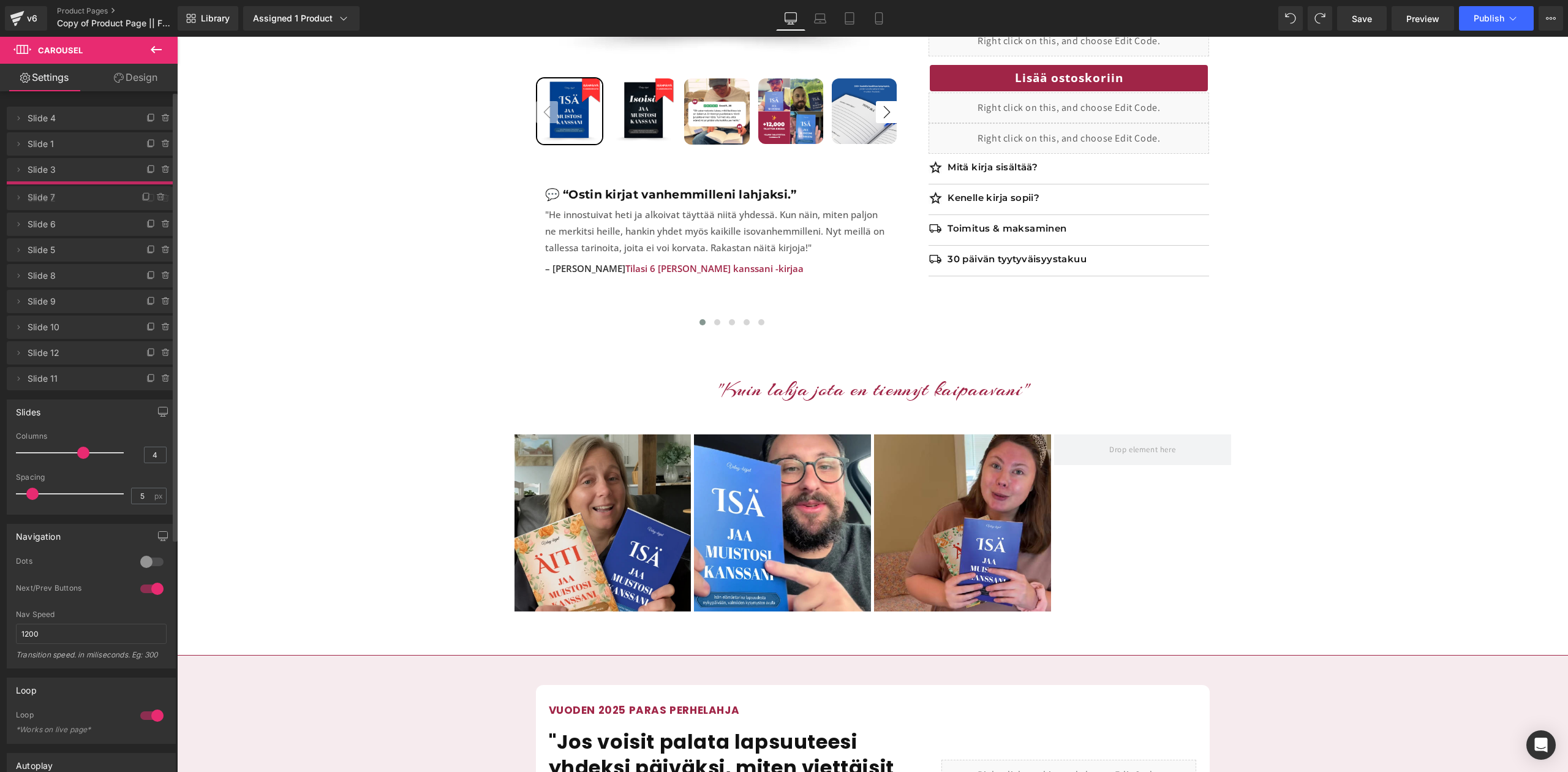
drag, startPoint x: 55, startPoint y: 246, endPoint x: 55, endPoint y: 197, distance: 49.0
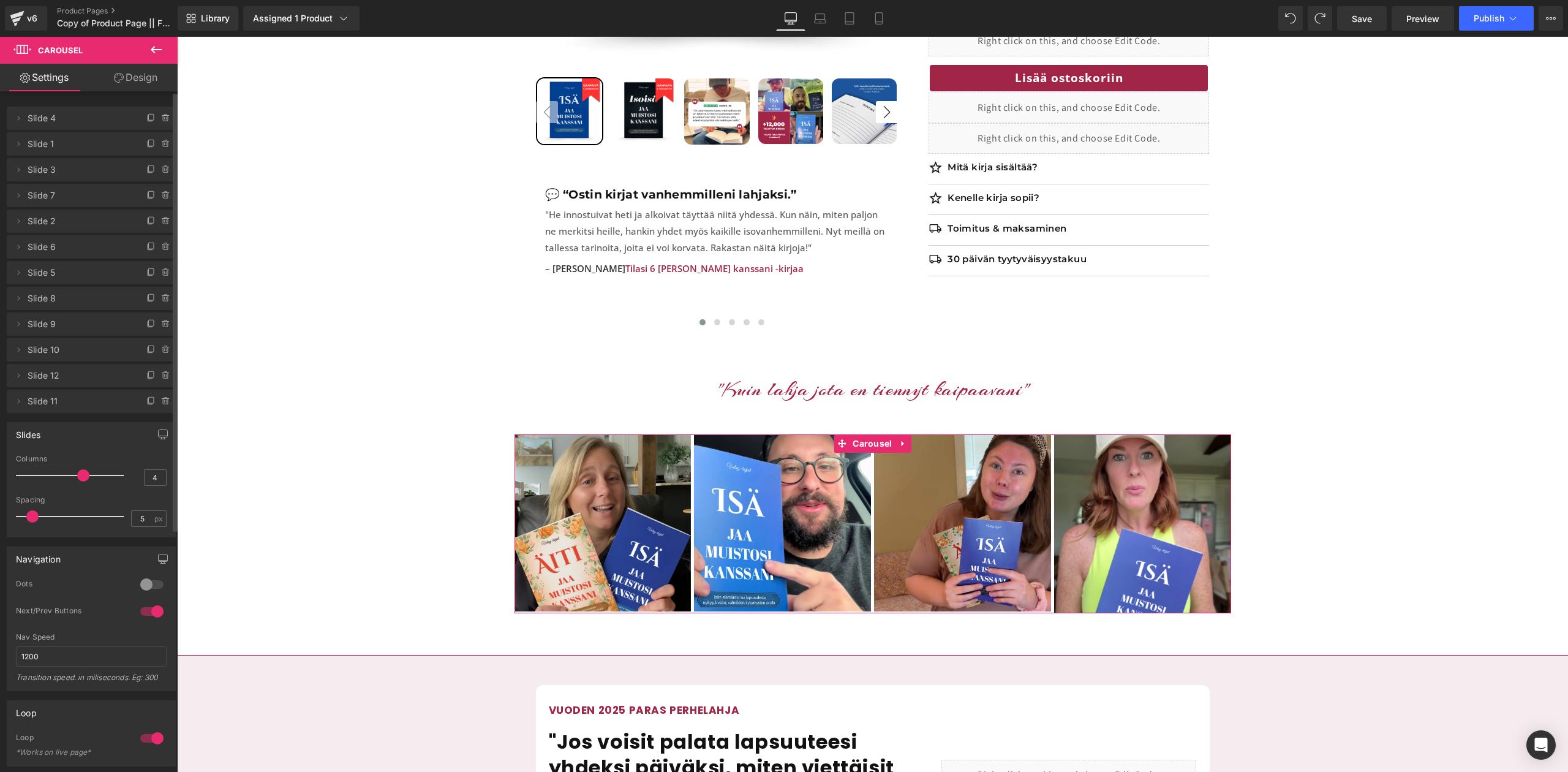
click at [45, 239] on span "Slide 6" at bounding box center [78, 247] width 103 height 23
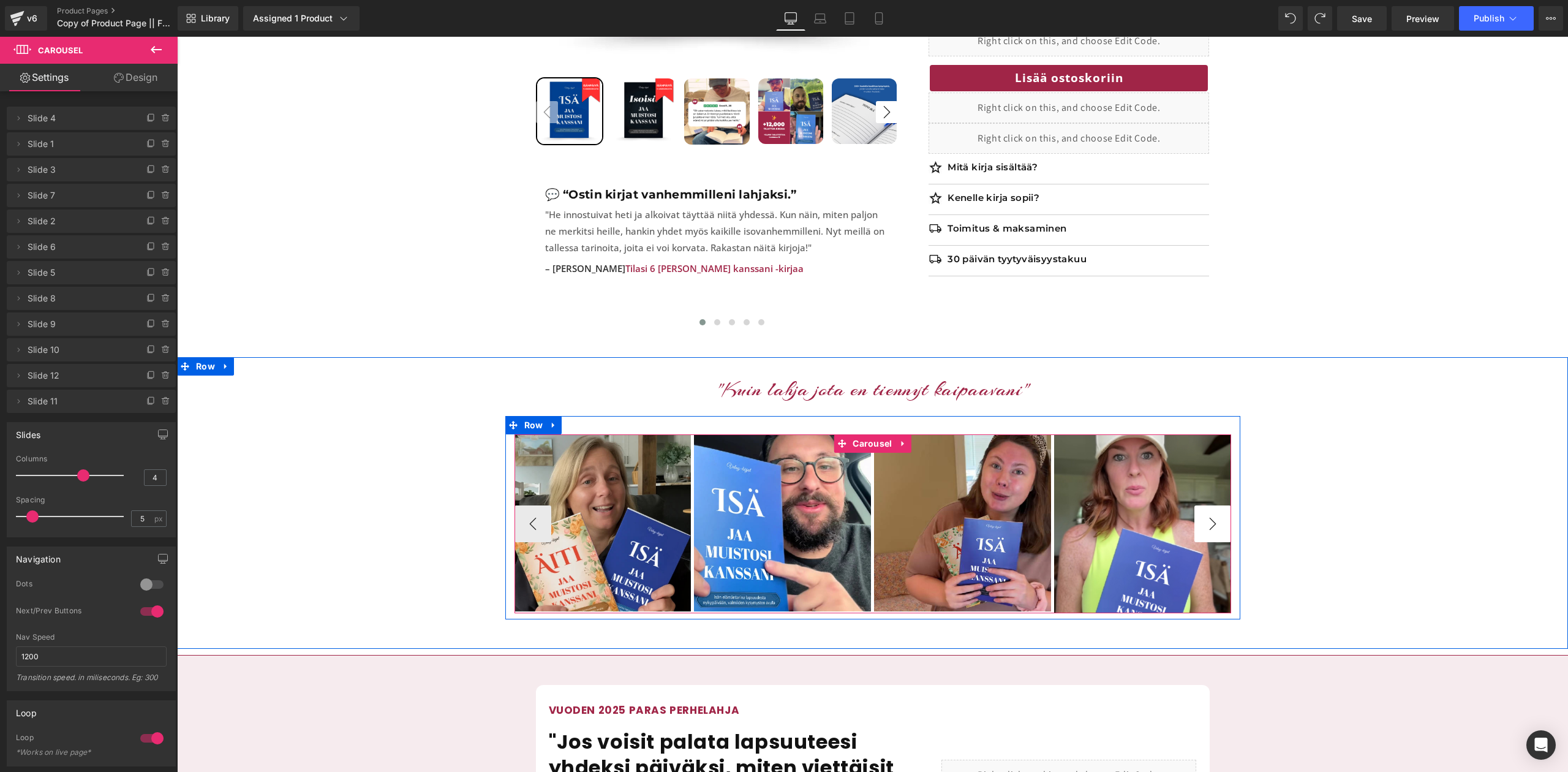
click at [1208, 505] on button "›" at bounding box center [1213, 524] width 37 height 37
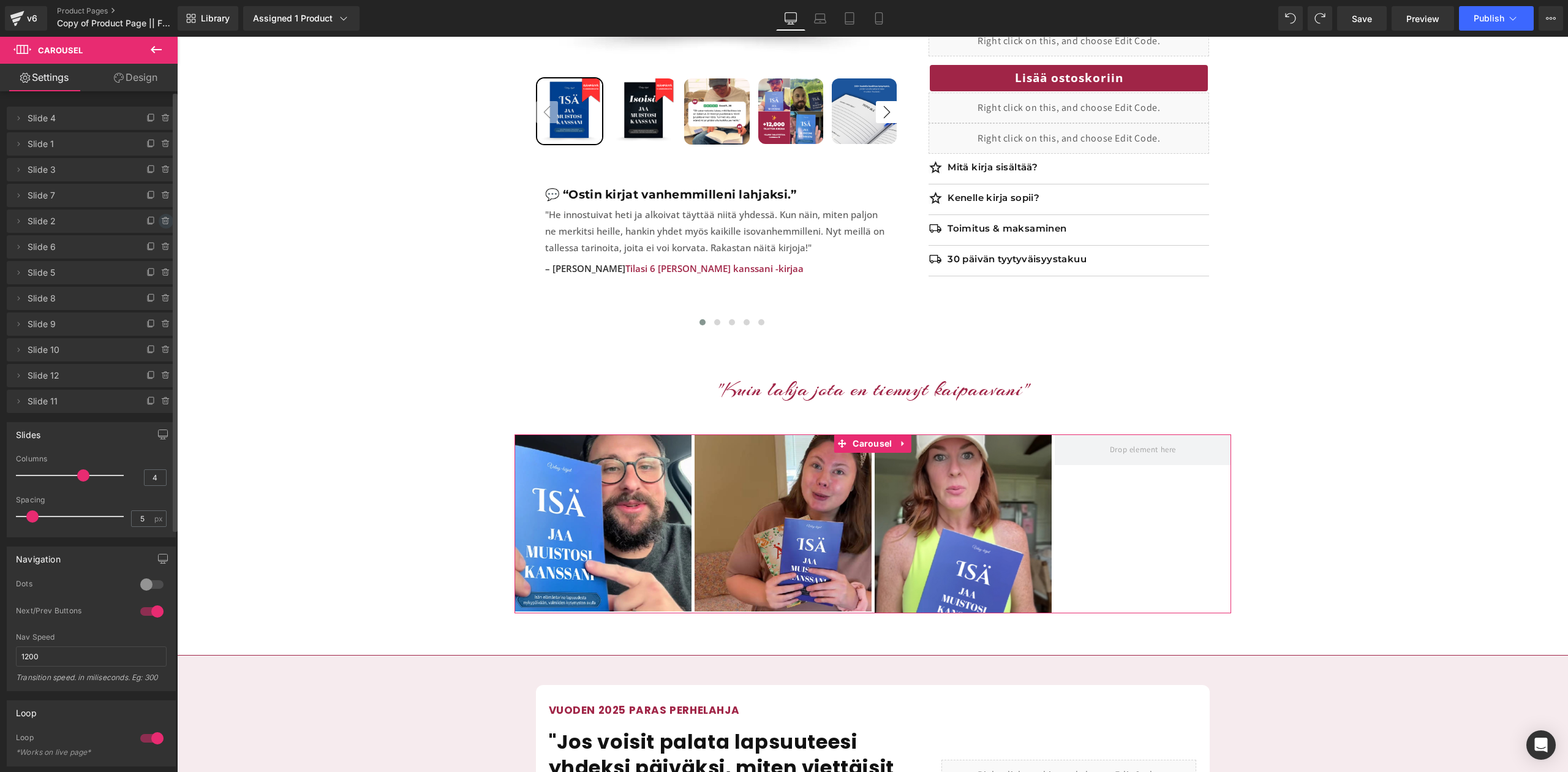
click at [163, 224] on icon at bounding box center [166, 221] width 10 height 10
drag, startPoint x: 163, startPoint y: 224, endPoint x: 148, endPoint y: 222, distance: 15.1
click at [148, 222] on button "Delete" at bounding box center [153, 221] width 38 height 16
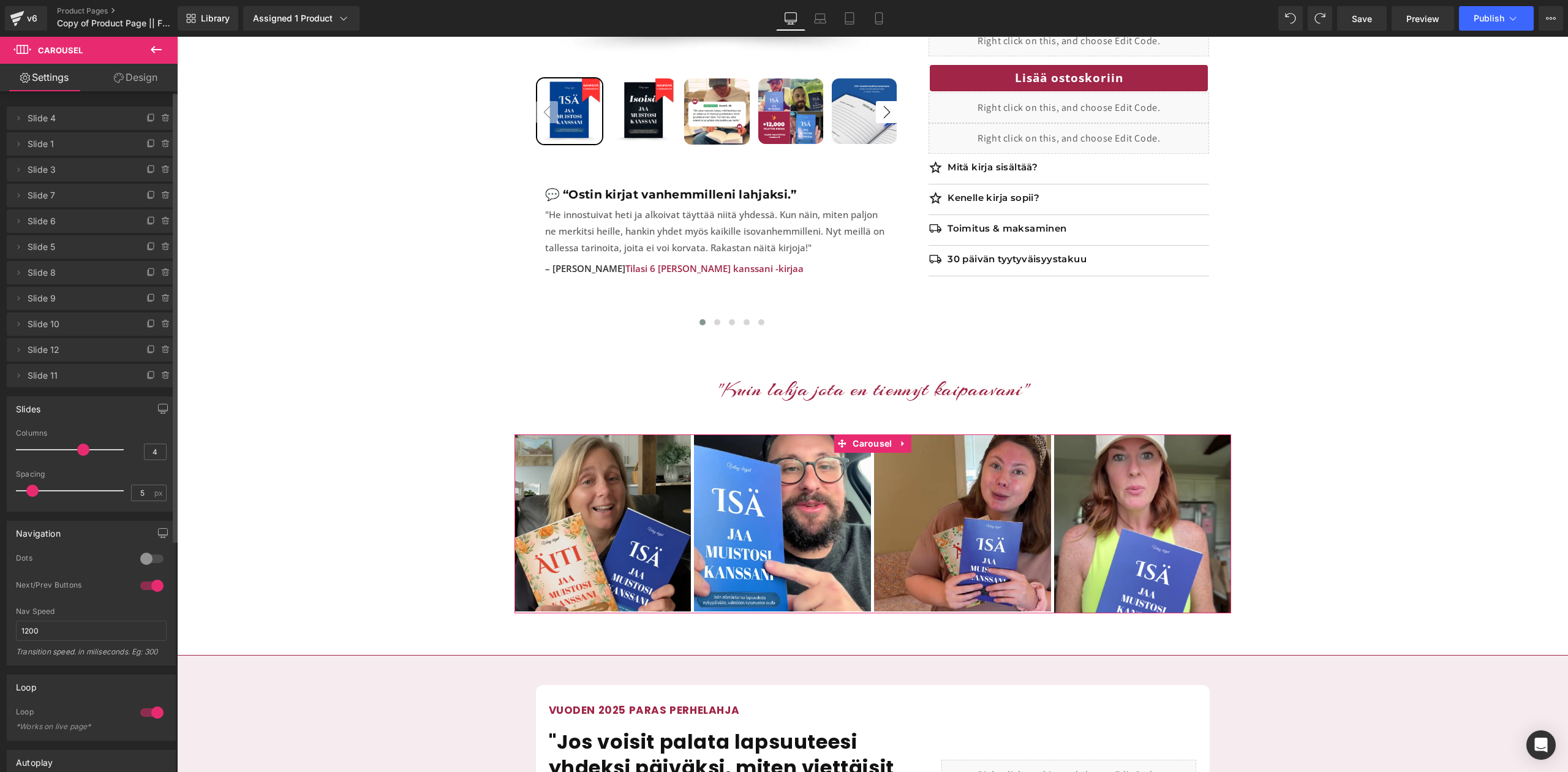
click at [61, 253] on span "Slide 5" at bounding box center [78, 247] width 103 height 23
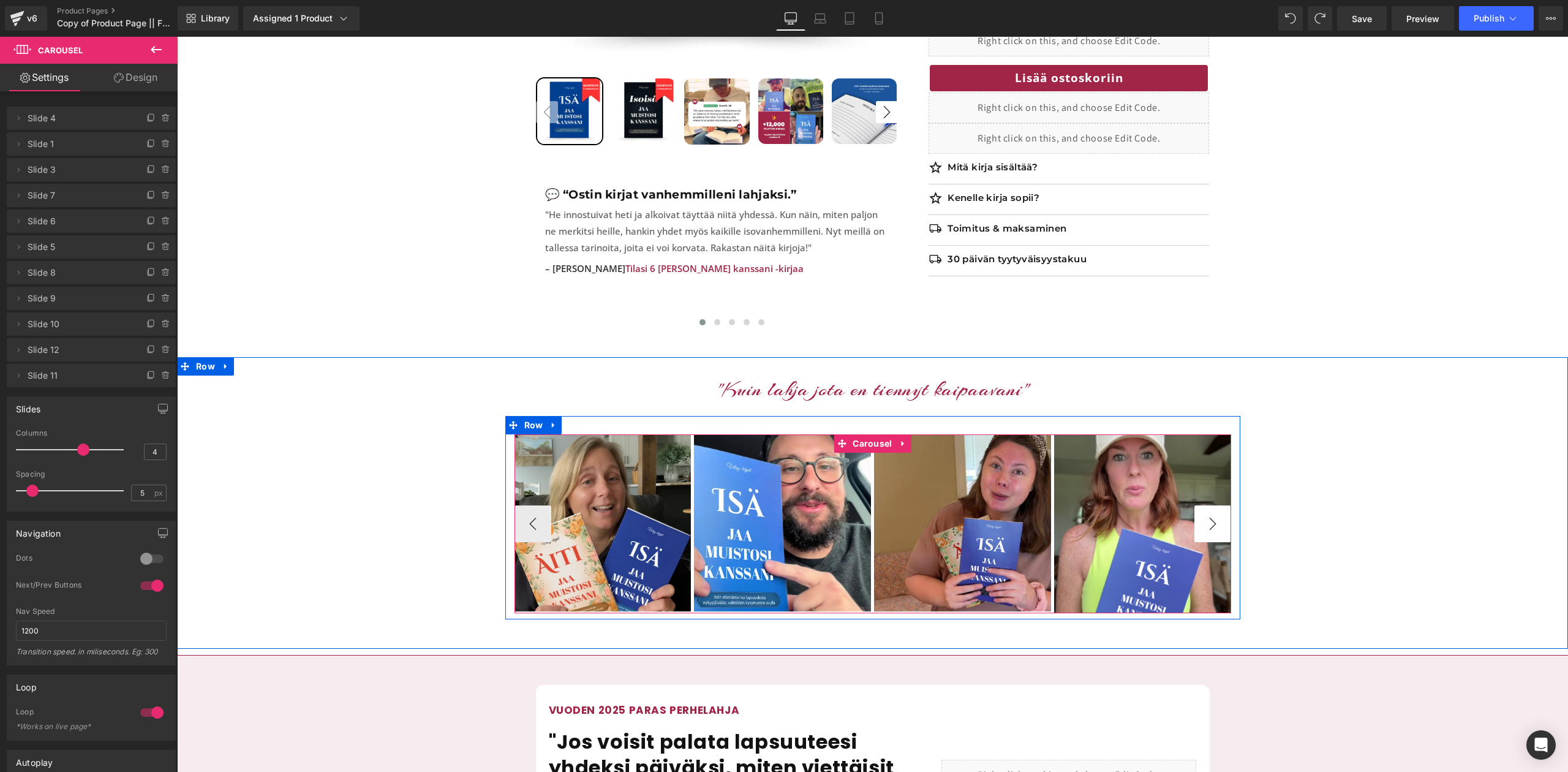
click at [1230, 512] on div "Image Image Image Image Image Image Image" at bounding box center [873, 524] width 735 height 179
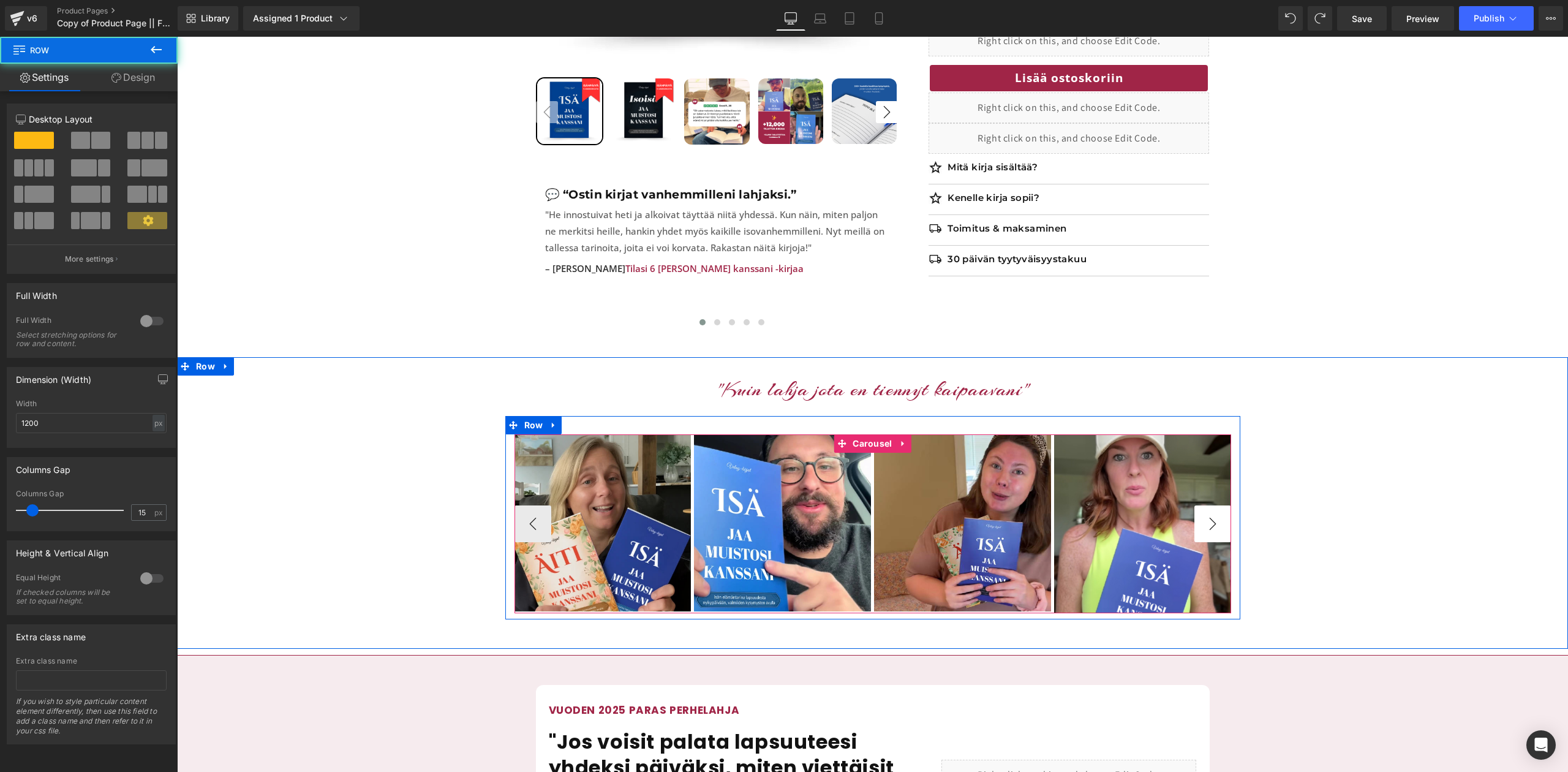
click at [1220, 509] on button "›" at bounding box center [1213, 524] width 37 height 37
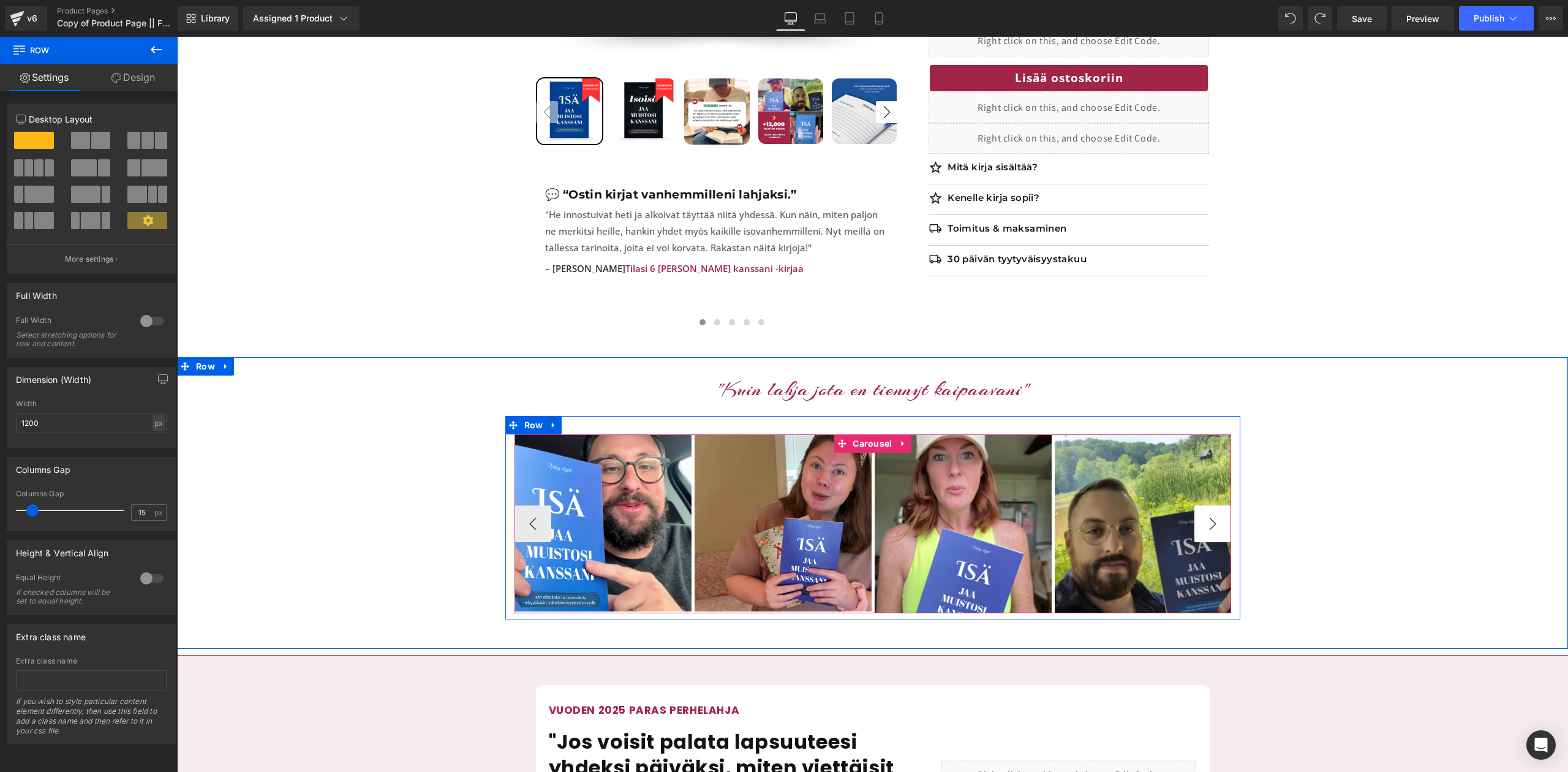
click at [1220, 509] on button "›" at bounding box center [1213, 524] width 37 height 37
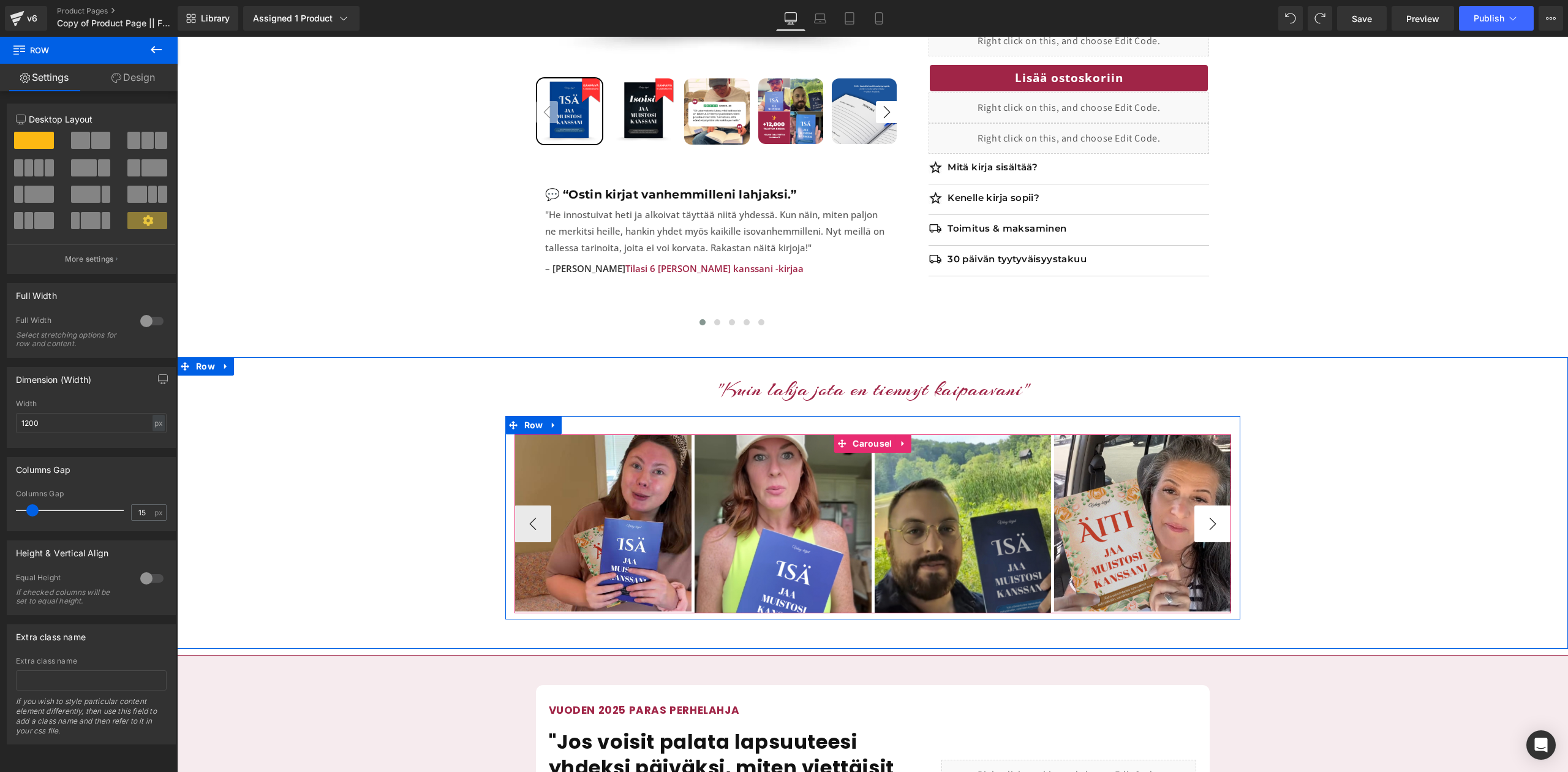
click at [1220, 509] on button "›" at bounding box center [1213, 524] width 37 height 37
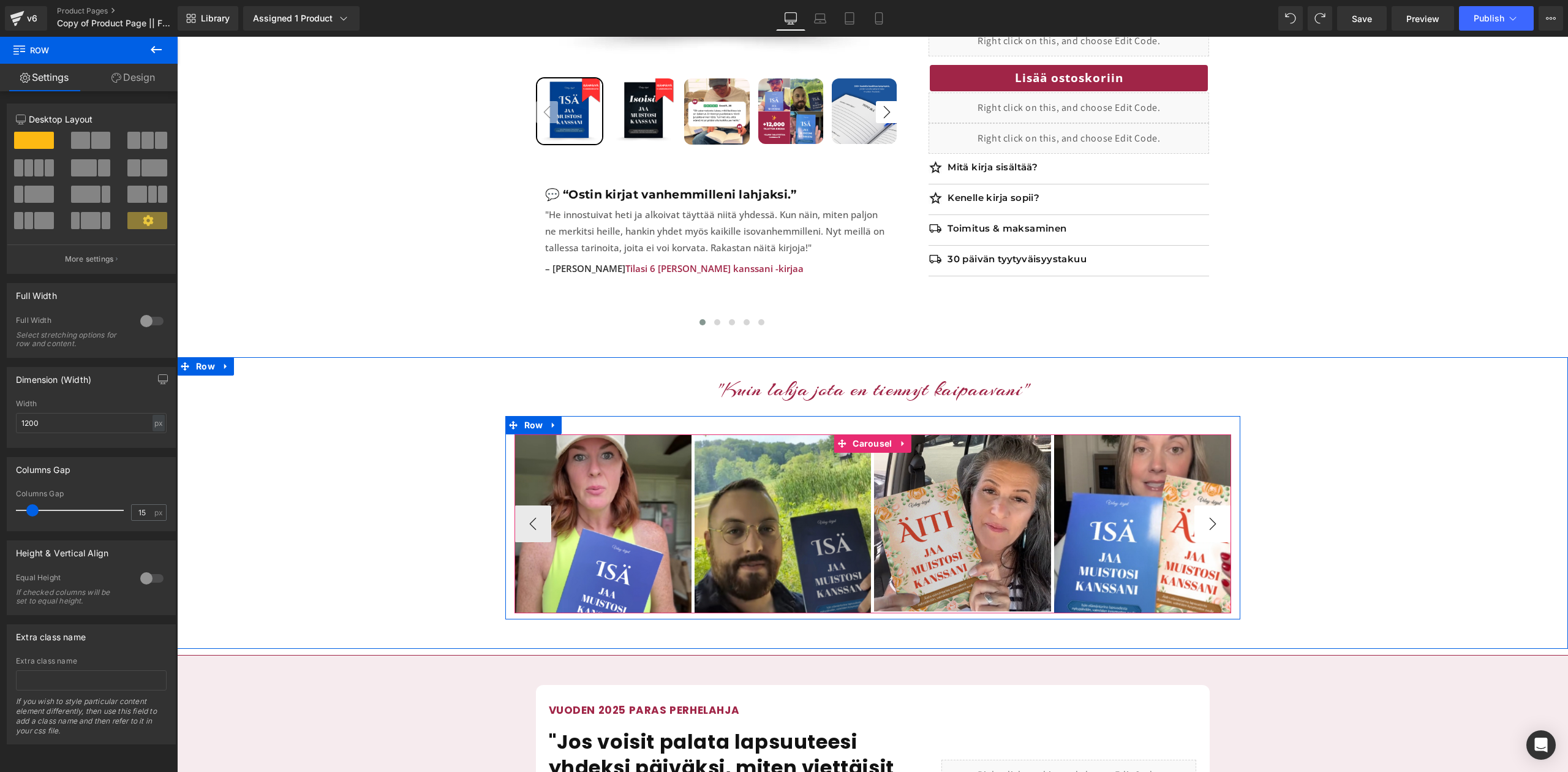
click at [1220, 509] on button "›" at bounding box center [1213, 524] width 37 height 37
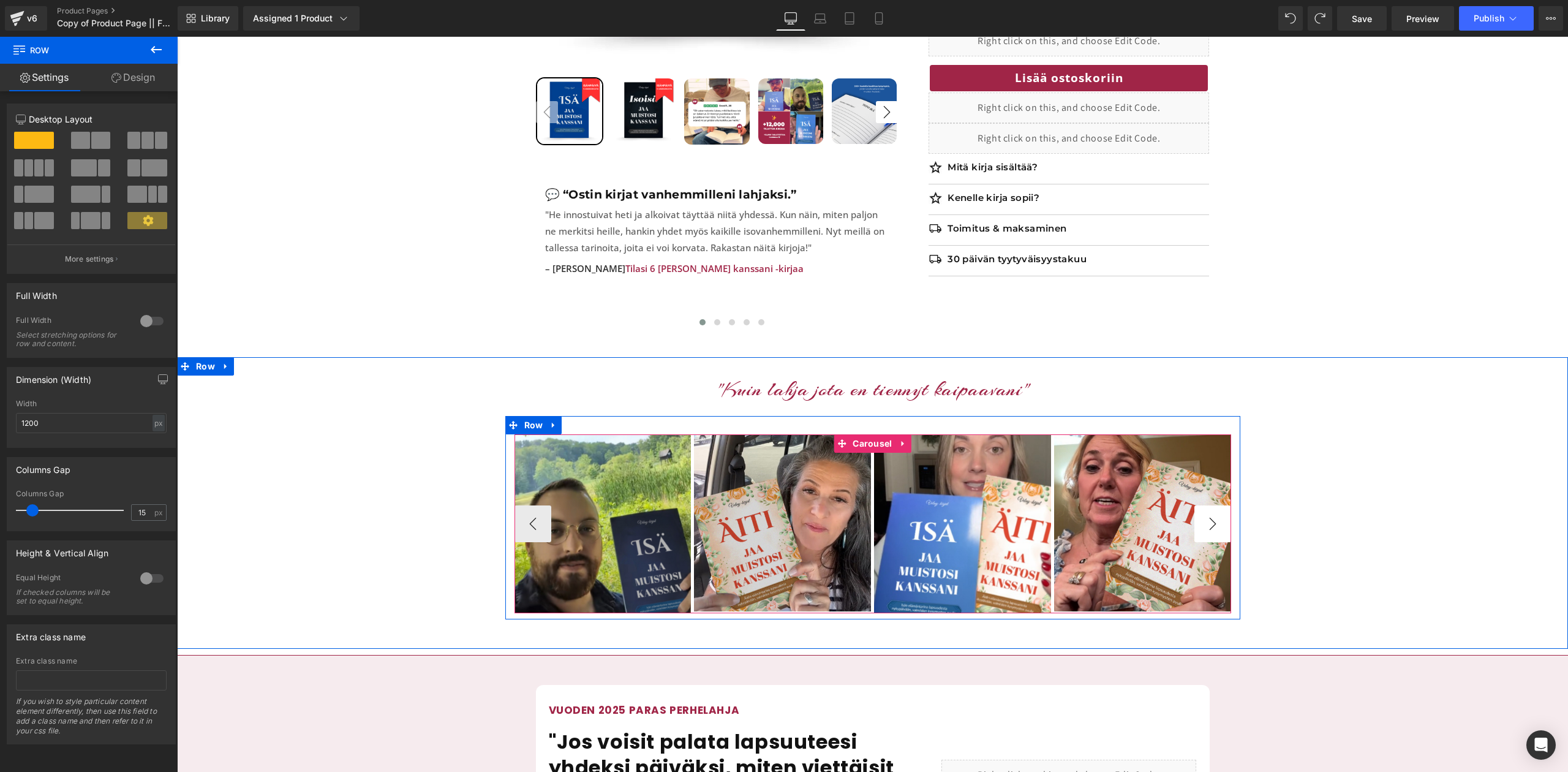
click at [1220, 509] on button "›" at bounding box center [1213, 524] width 37 height 37
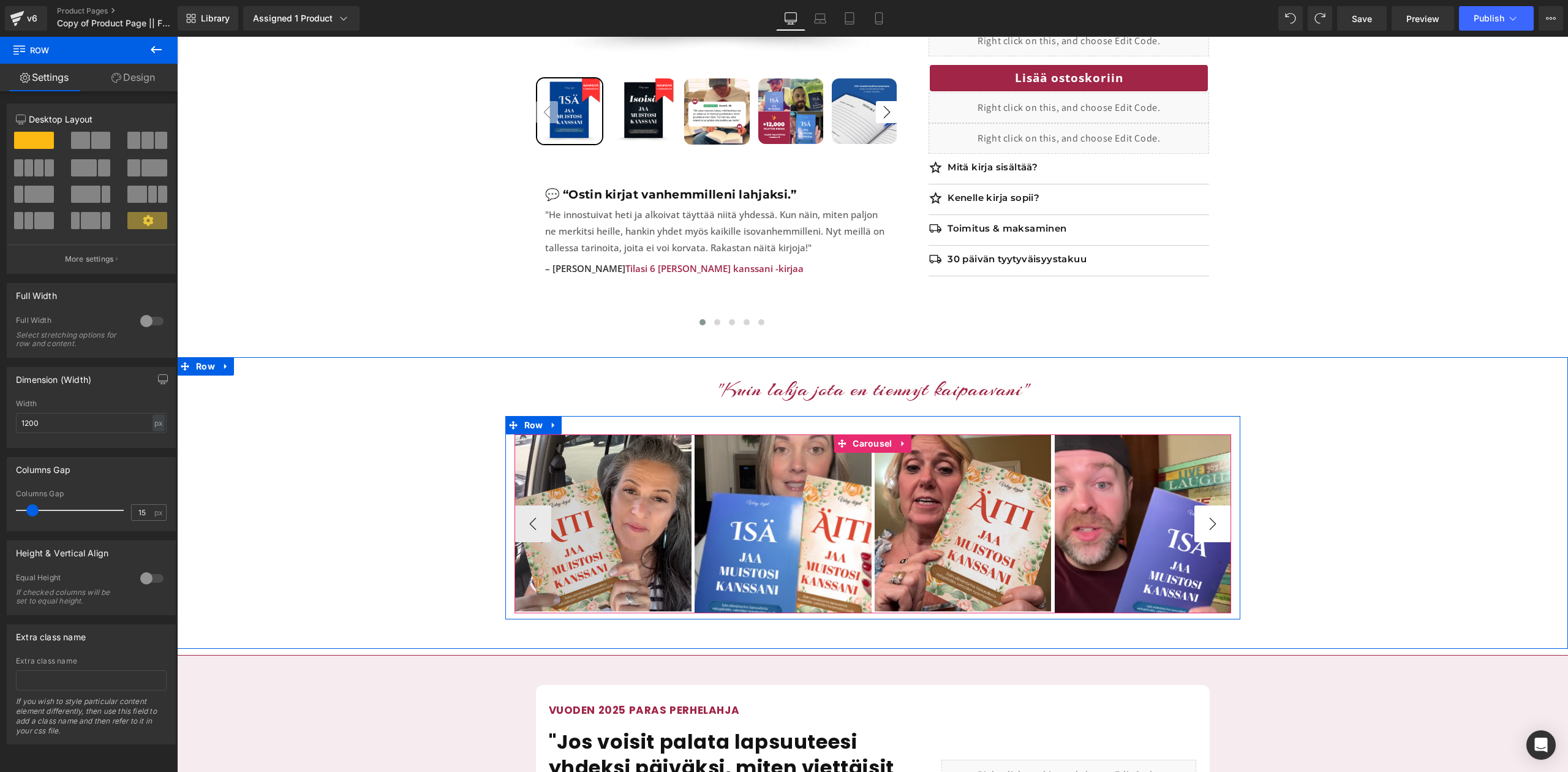
click at [1220, 509] on button "›" at bounding box center [1213, 524] width 37 height 37
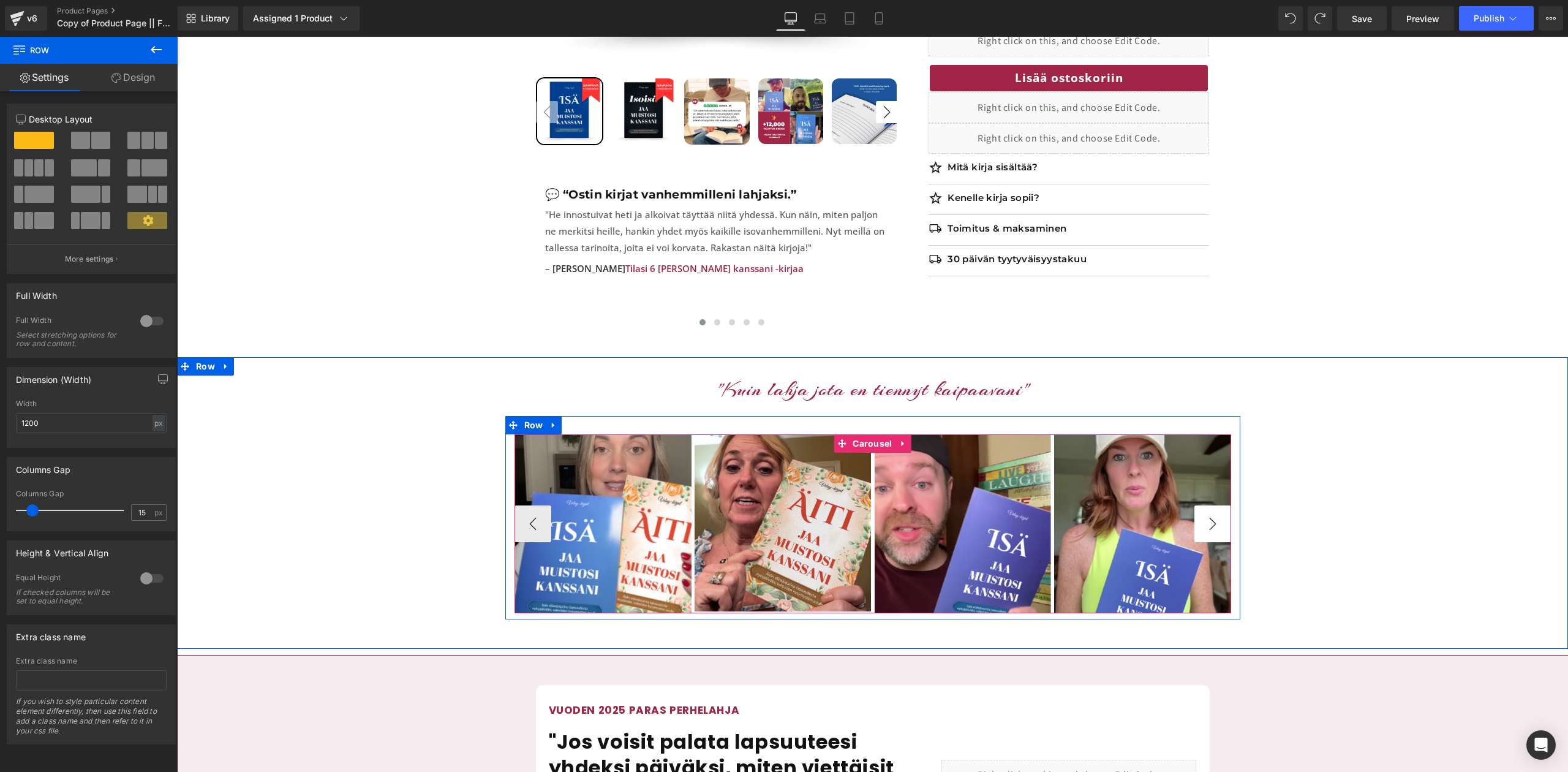
click at [1220, 509] on button "›" at bounding box center [1213, 524] width 37 height 37
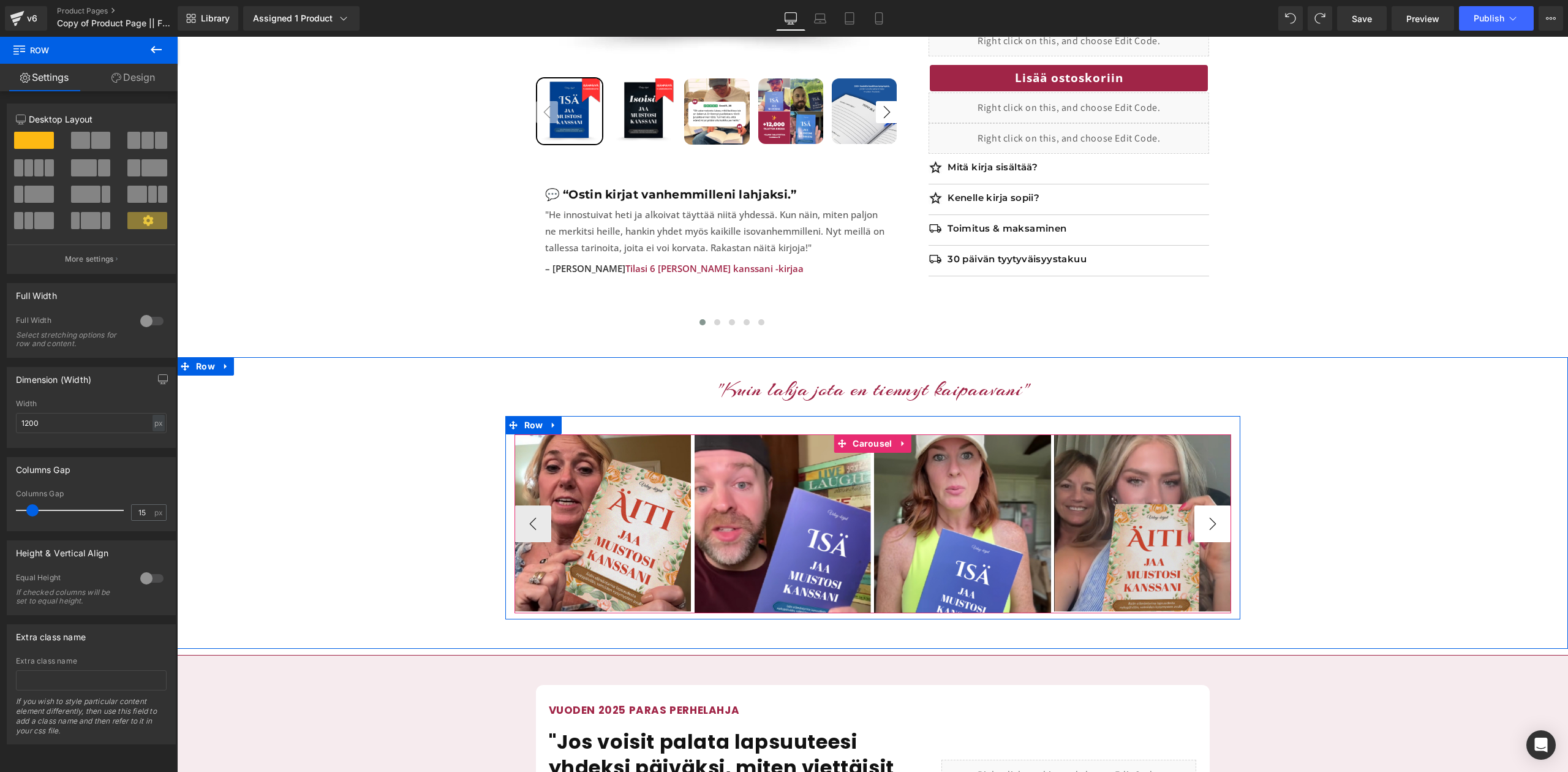
click at [1220, 509] on button "›" at bounding box center [1213, 524] width 37 height 37
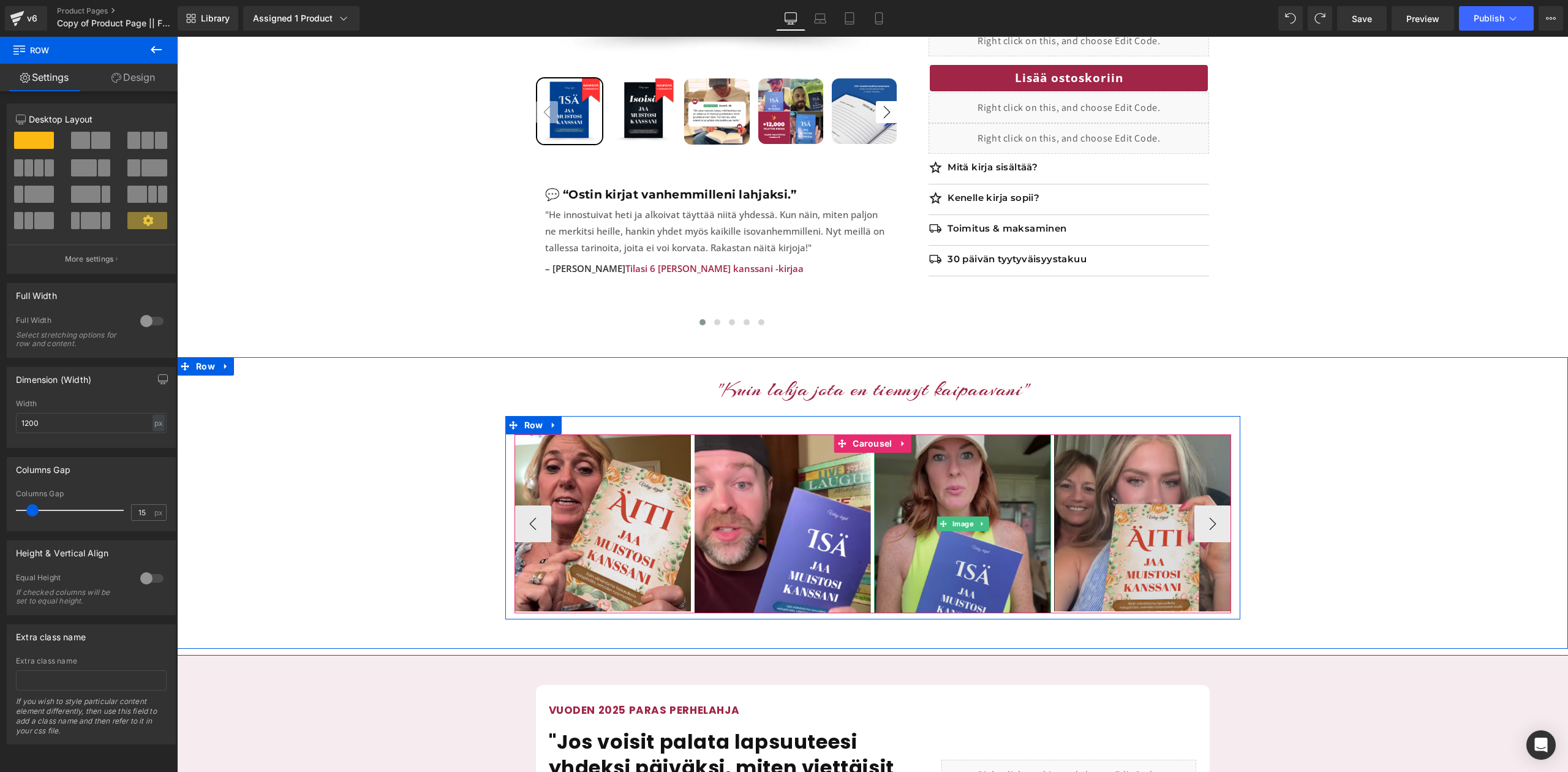
click at [970, 474] on img at bounding box center [963, 524] width 177 height 179
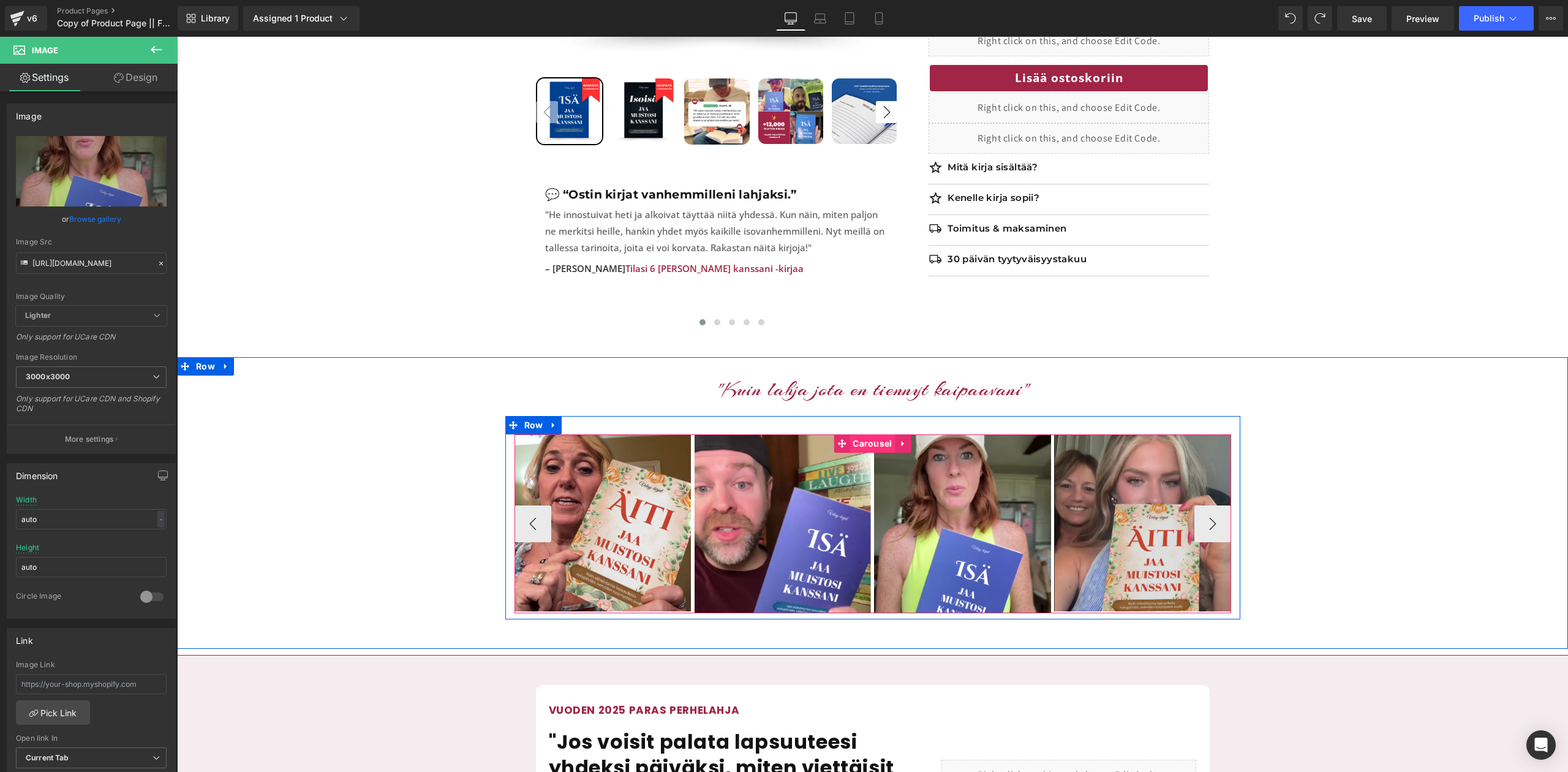
click at [884, 434] on span "Carousel" at bounding box center [872, 444] width 45 height 18
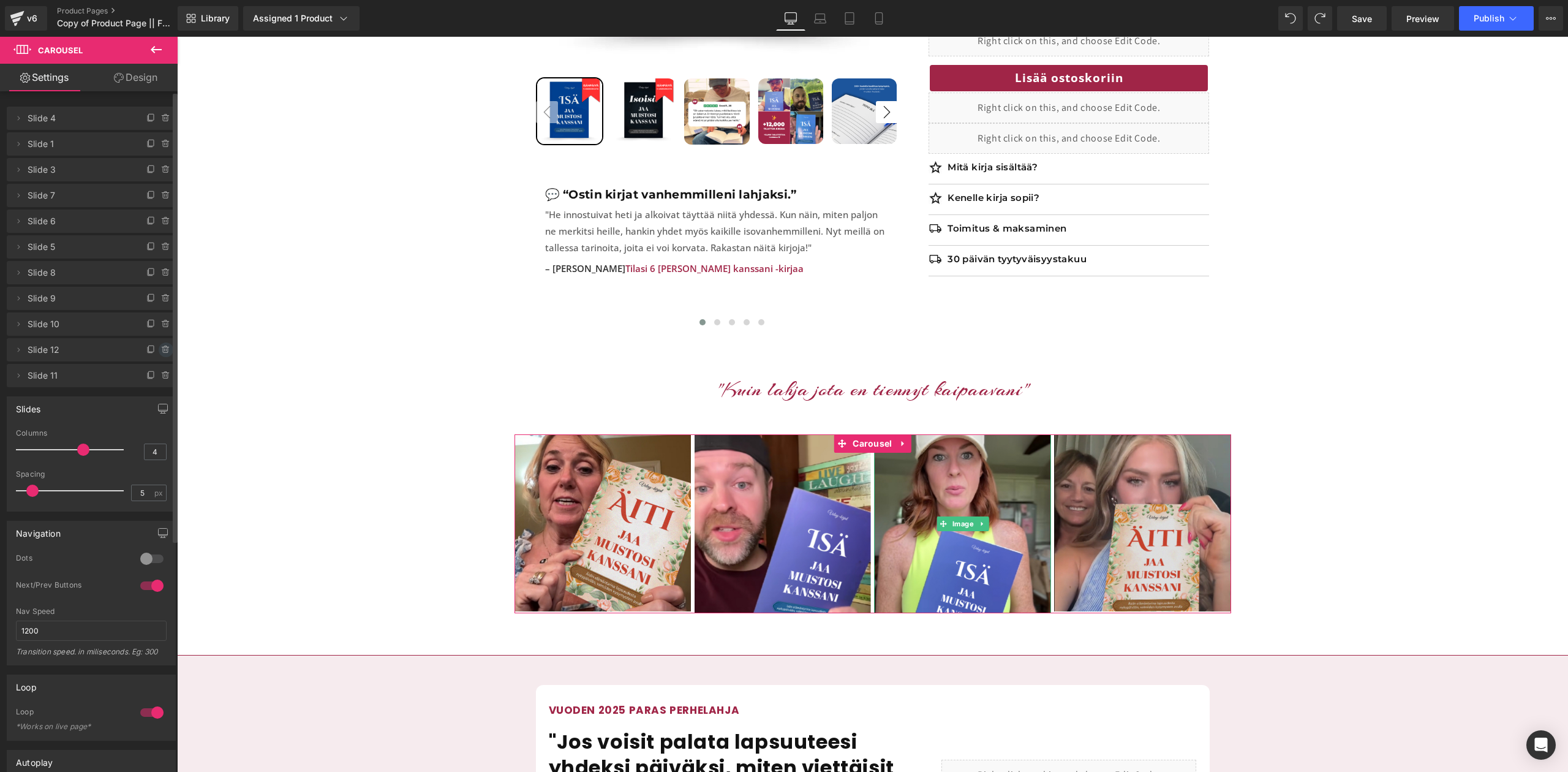
click at [161, 351] on icon at bounding box center [166, 350] width 10 height 10
drag, startPoint x: 161, startPoint y: 351, endPoint x: 143, endPoint y: 351, distance: 18.0
click at [143, 351] on button "Delete" at bounding box center [153, 350] width 38 height 16
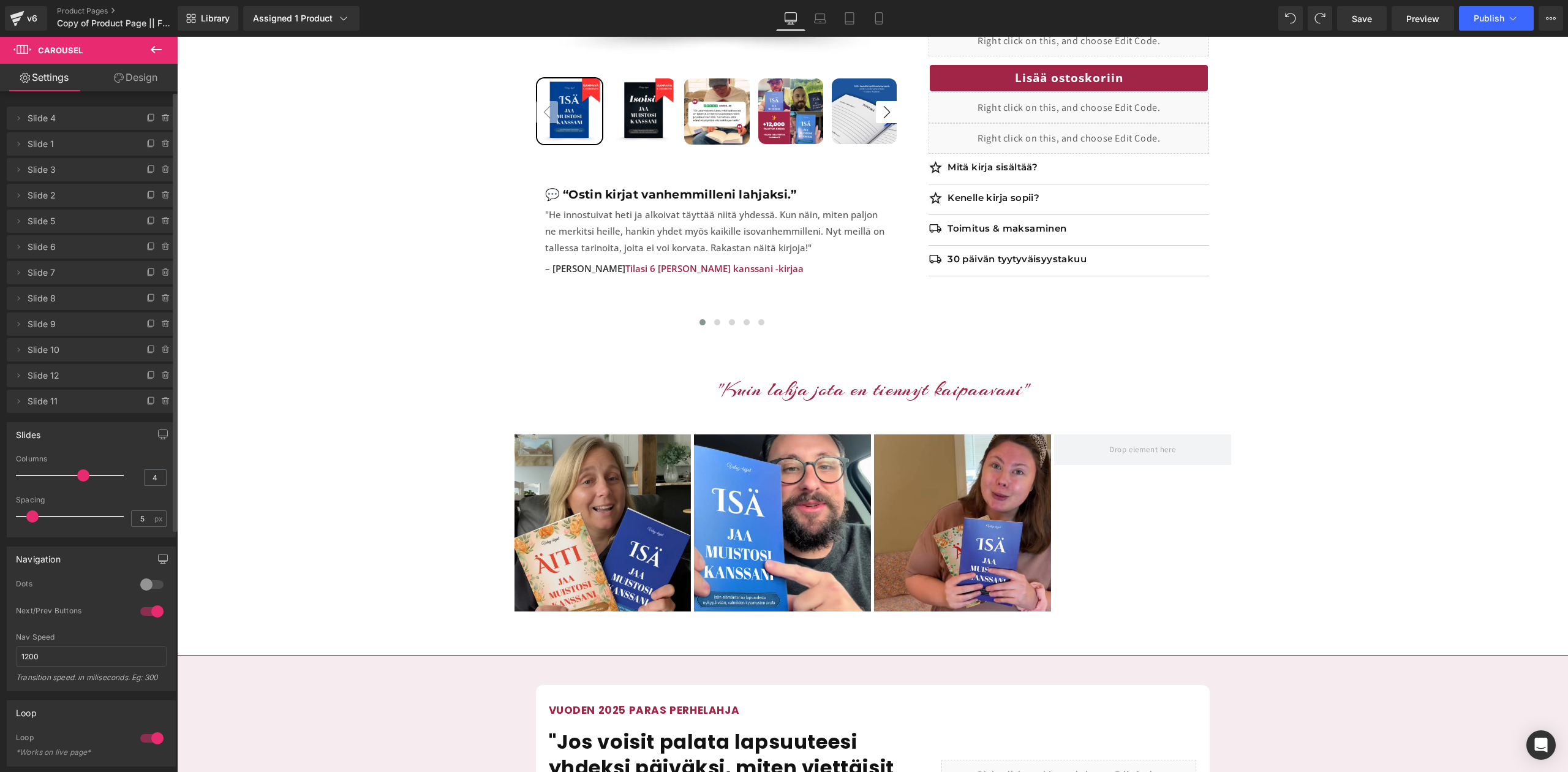
drag, startPoint x: 1461, startPoint y: 53, endPoint x: 1426, endPoint y: 266, distance: 215.9
click at [1426, 266] on div "Sale Off 50 % (P) Image ‹" at bounding box center [873, 23] width 1379 height 634
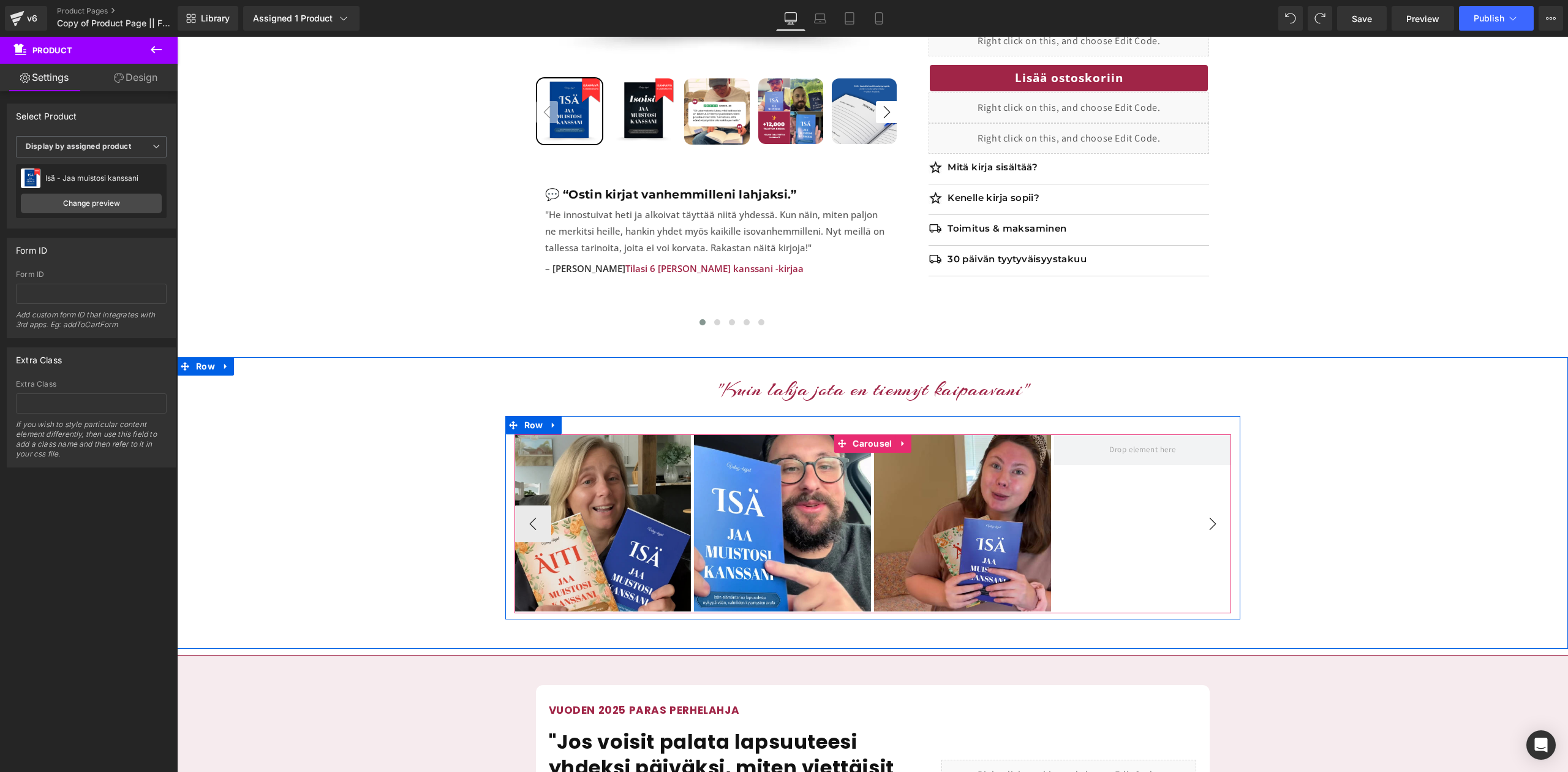
click at [1213, 505] on button "›" at bounding box center [1213, 524] width 37 height 37
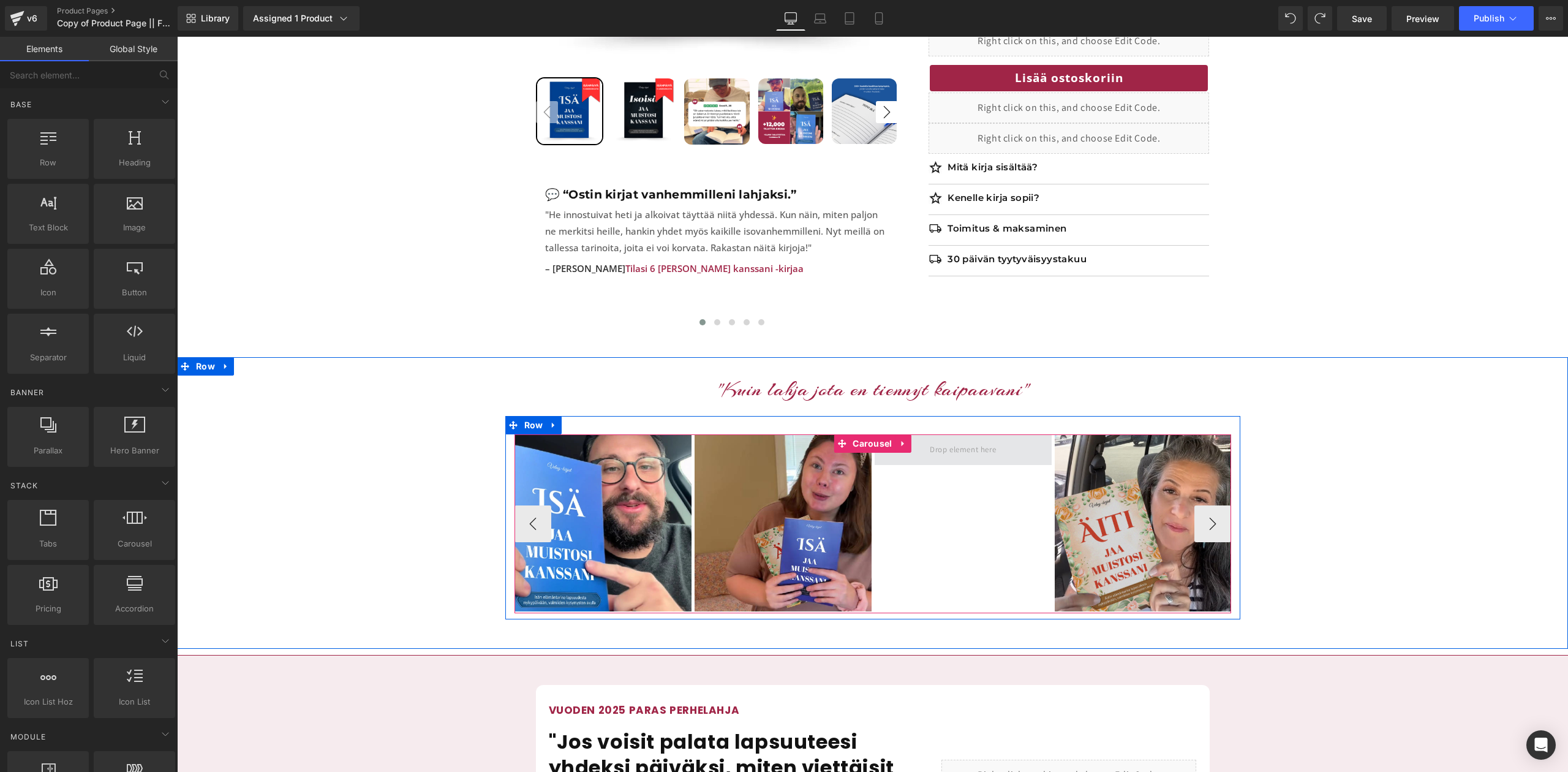
click at [942, 439] on span at bounding box center [963, 449] width 75 height 20
click at [524, 508] on button "‹" at bounding box center [533, 524] width 37 height 37
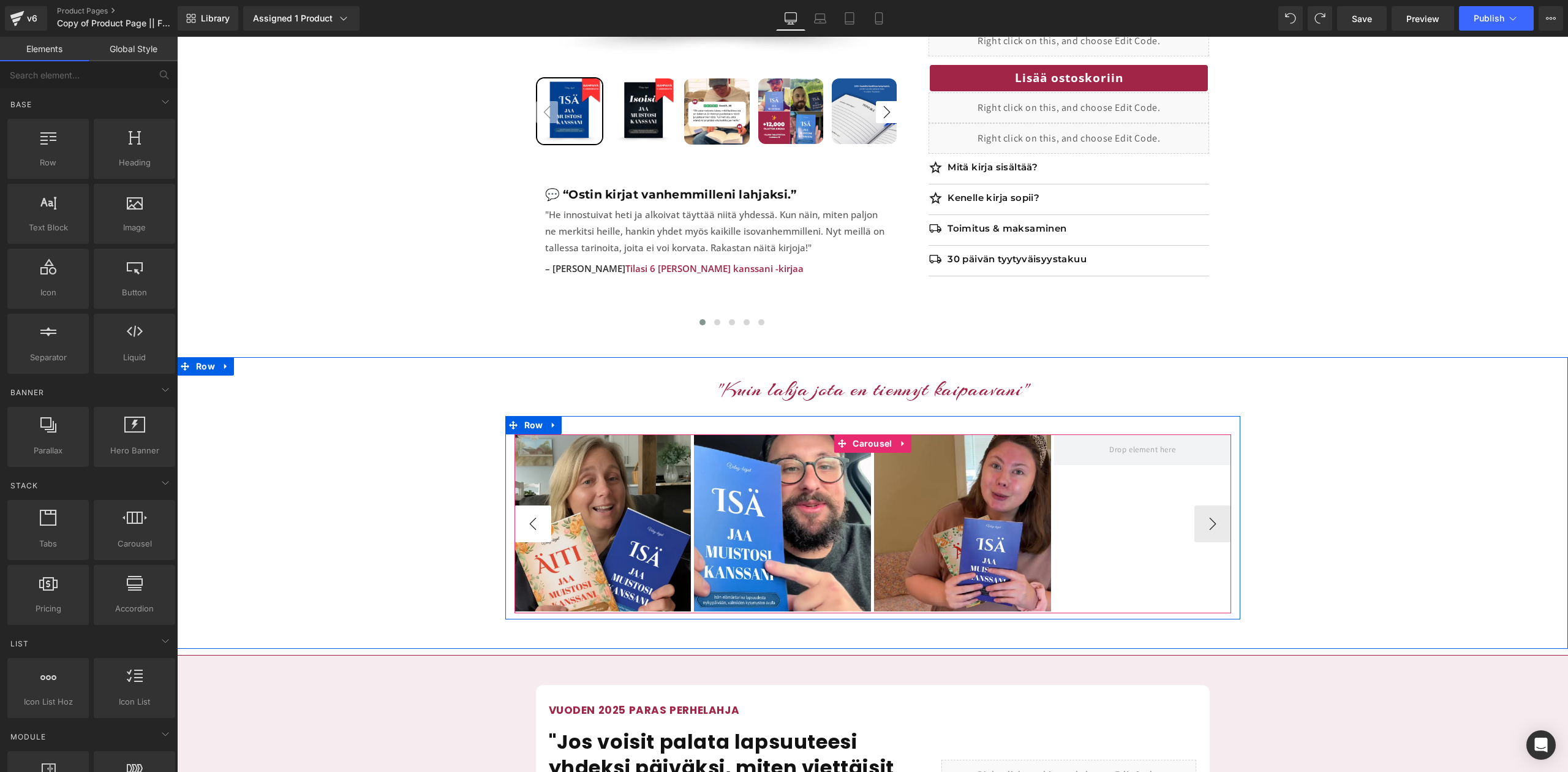
click at [524, 508] on button "‹" at bounding box center [533, 524] width 37 height 37
click at [1205, 505] on button "›" at bounding box center [1213, 524] width 37 height 37
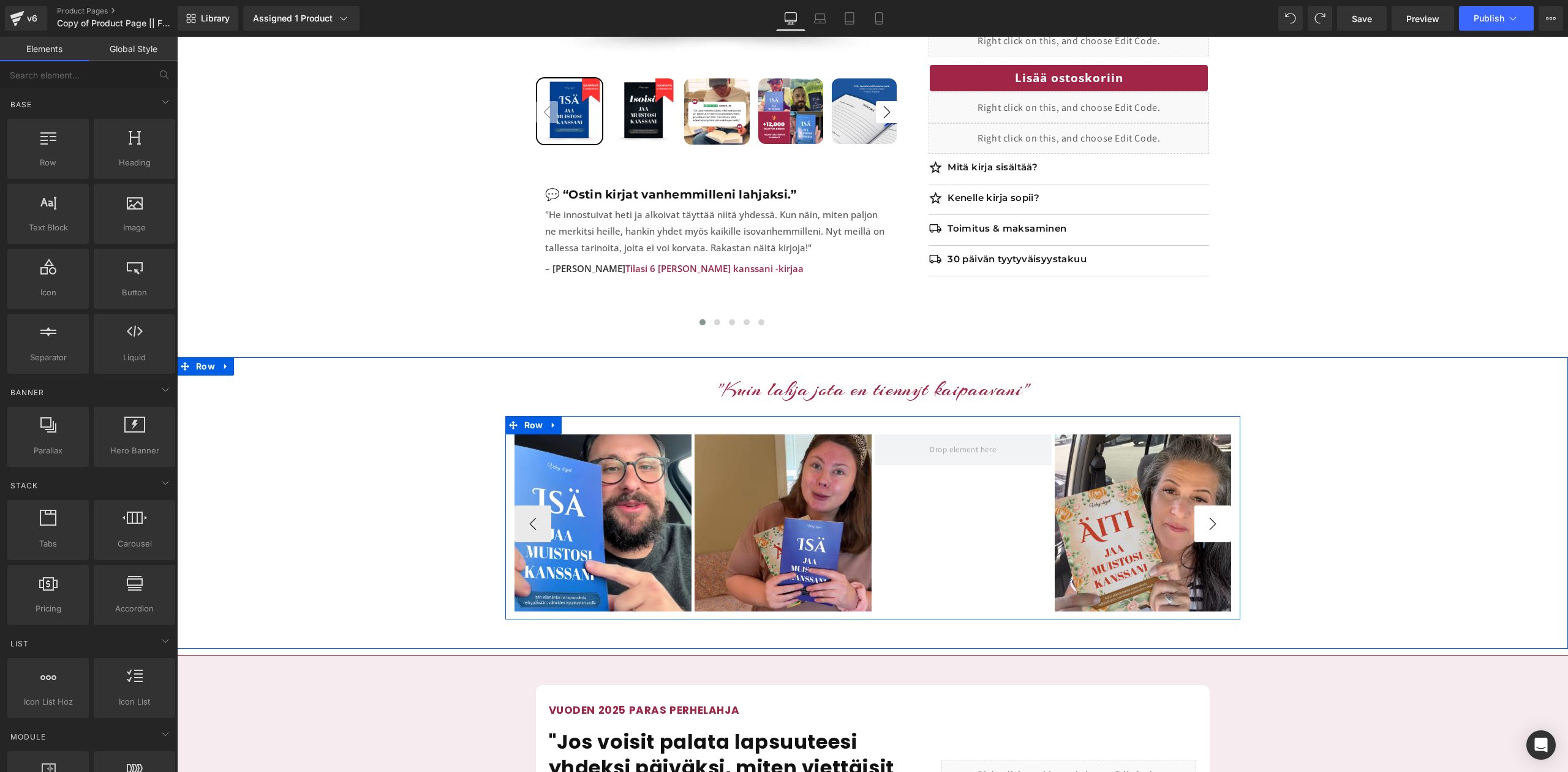
click at [1212, 505] on button "›" at bounding box center [1213, 524] width 37 height 37
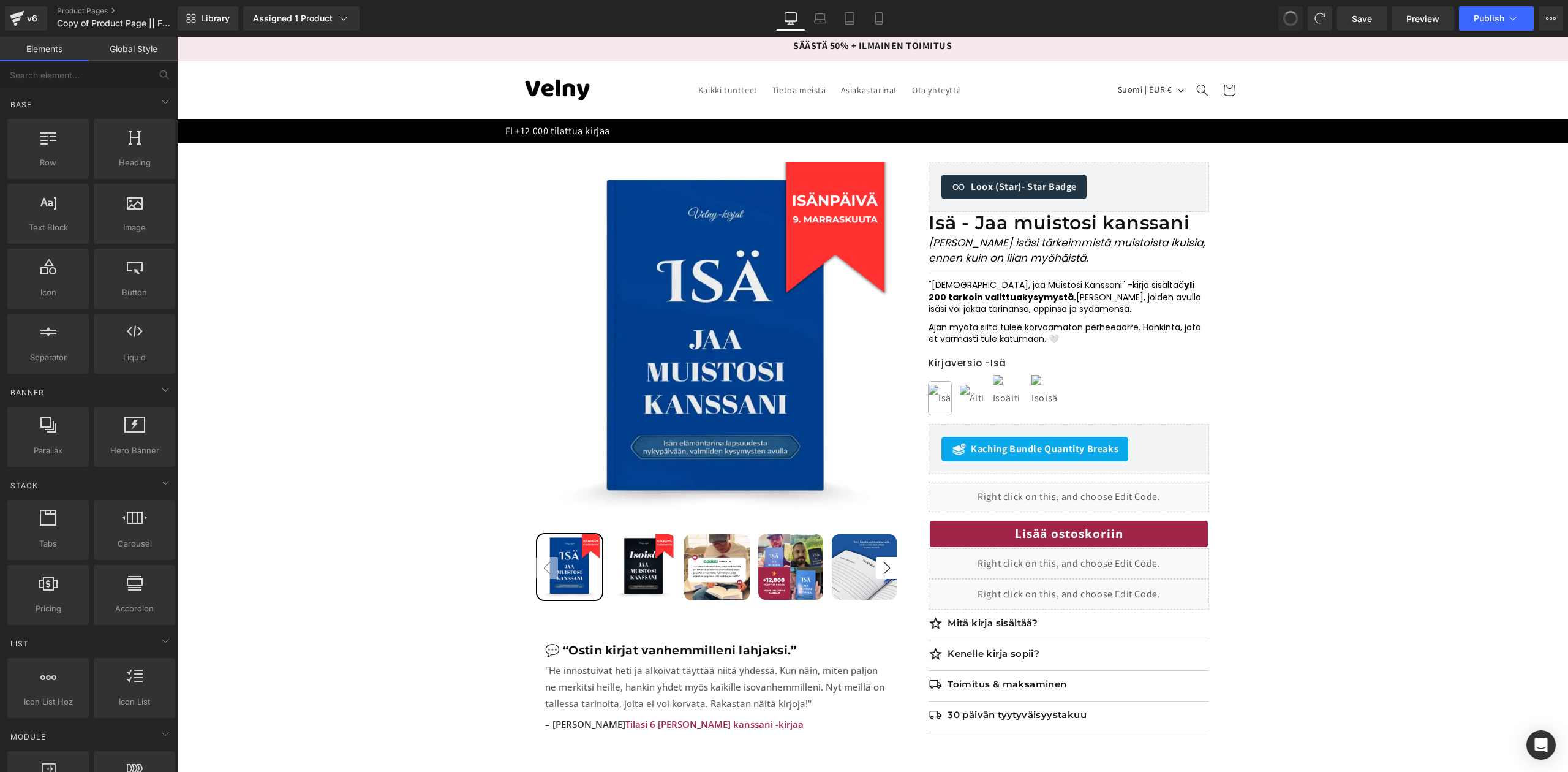
scroll to position [0, 0]
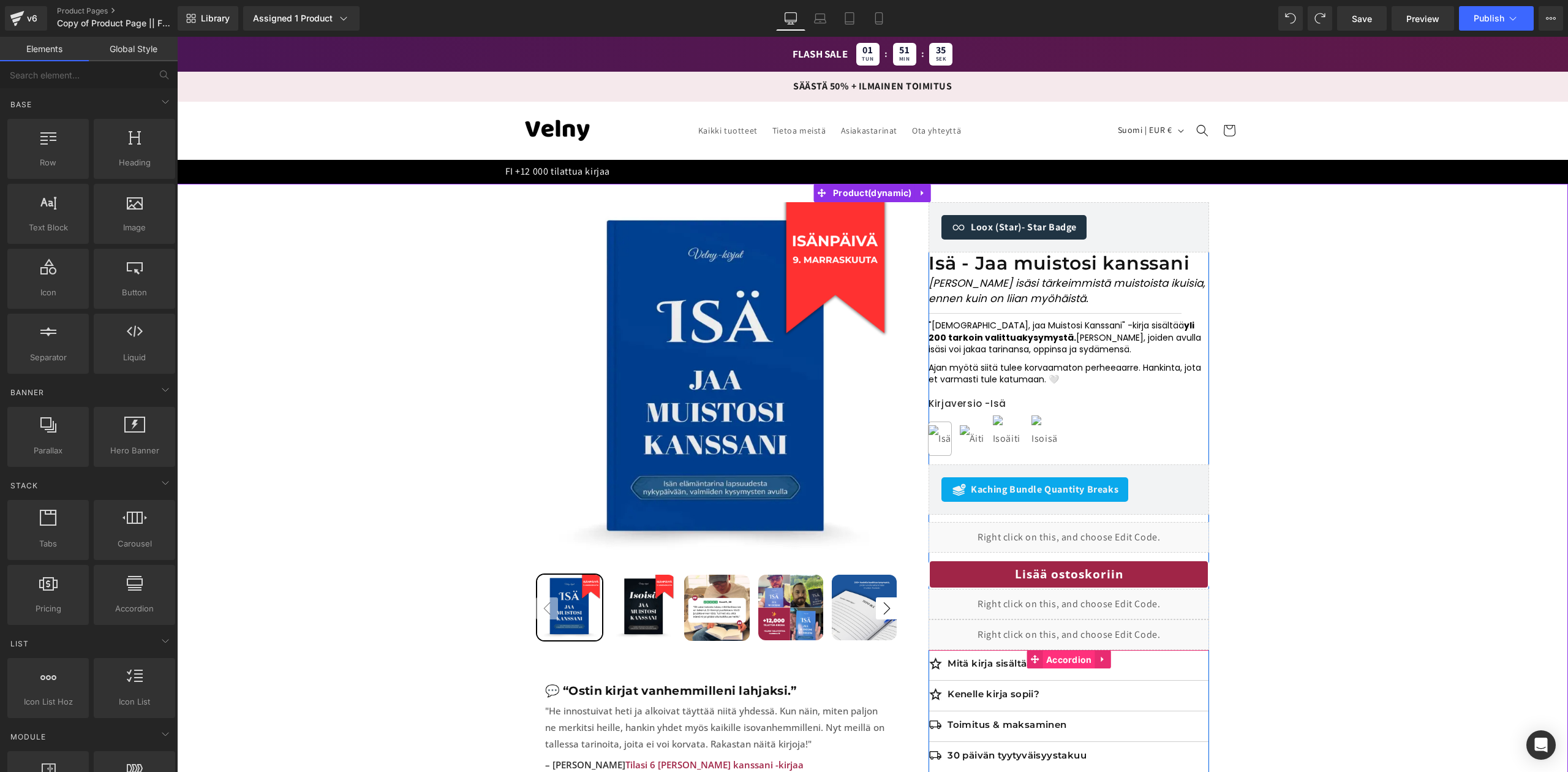
click at [1065, 658] on span "Accordion" at bounding box center [1070, 659] width 52 height 18
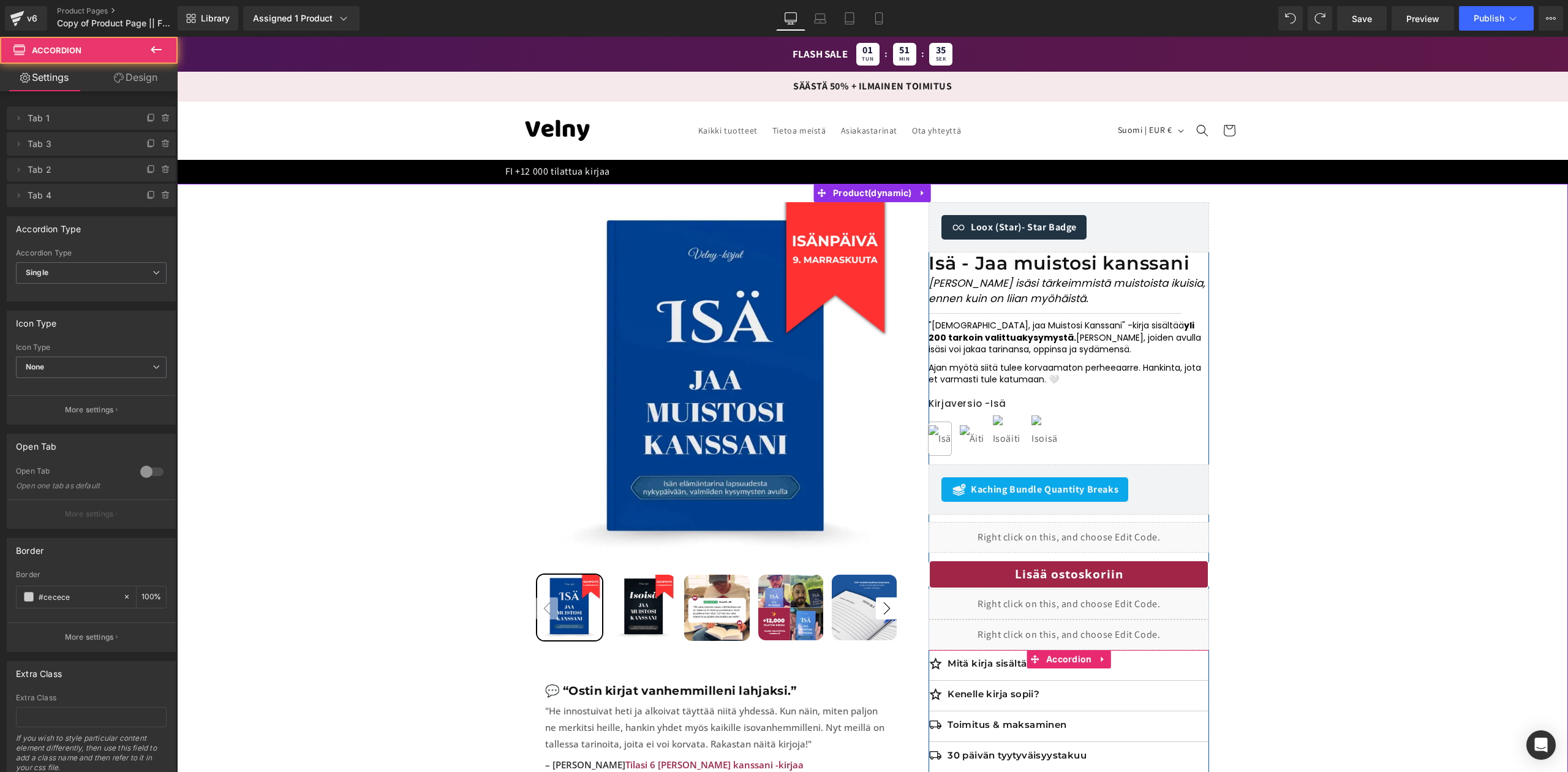
click at [993, 669] on p "Mitä kirja sisältää?" at bounding box center [1079, 664] width 262 height 13
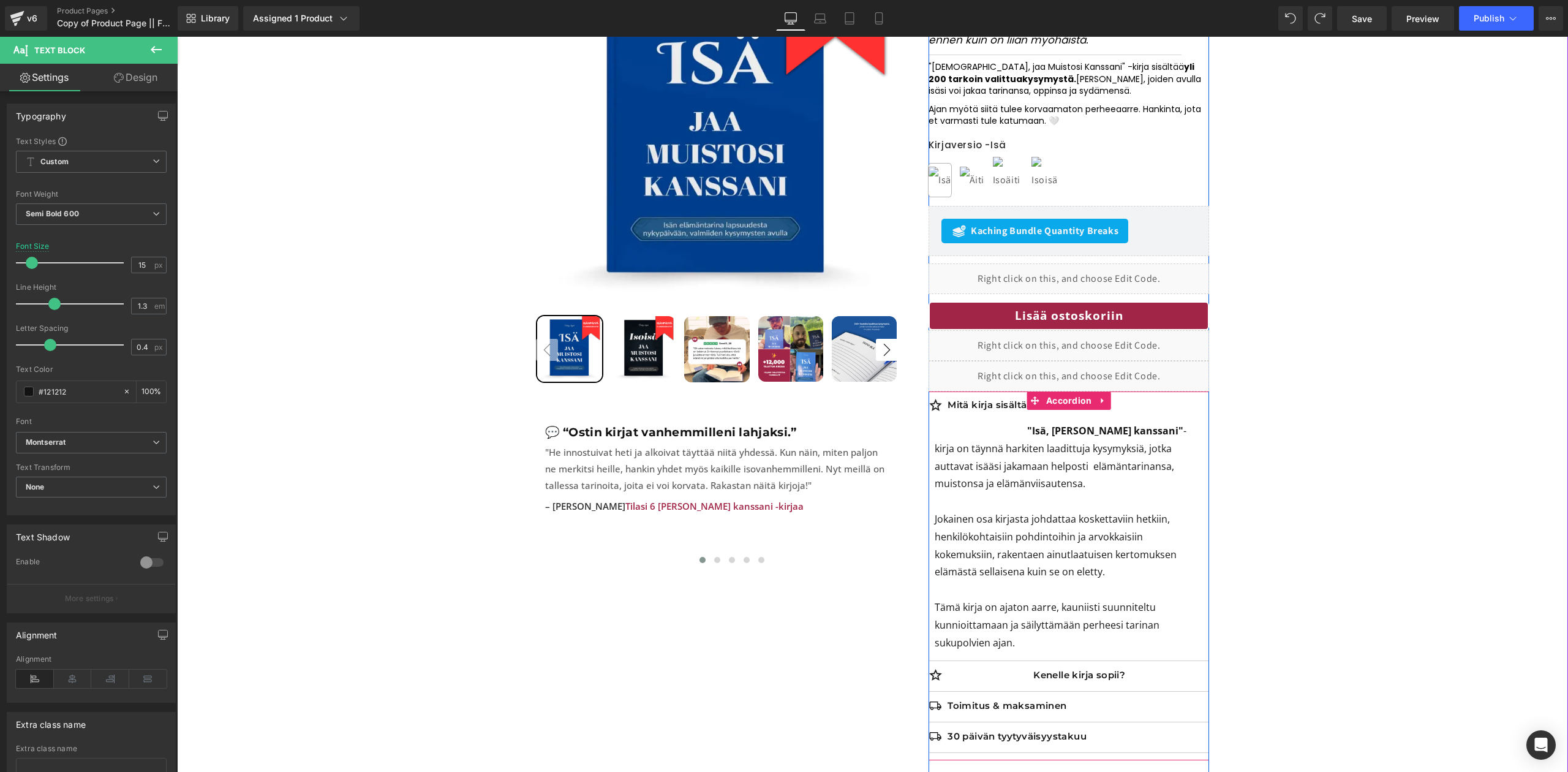
scroll to position [268, 0]
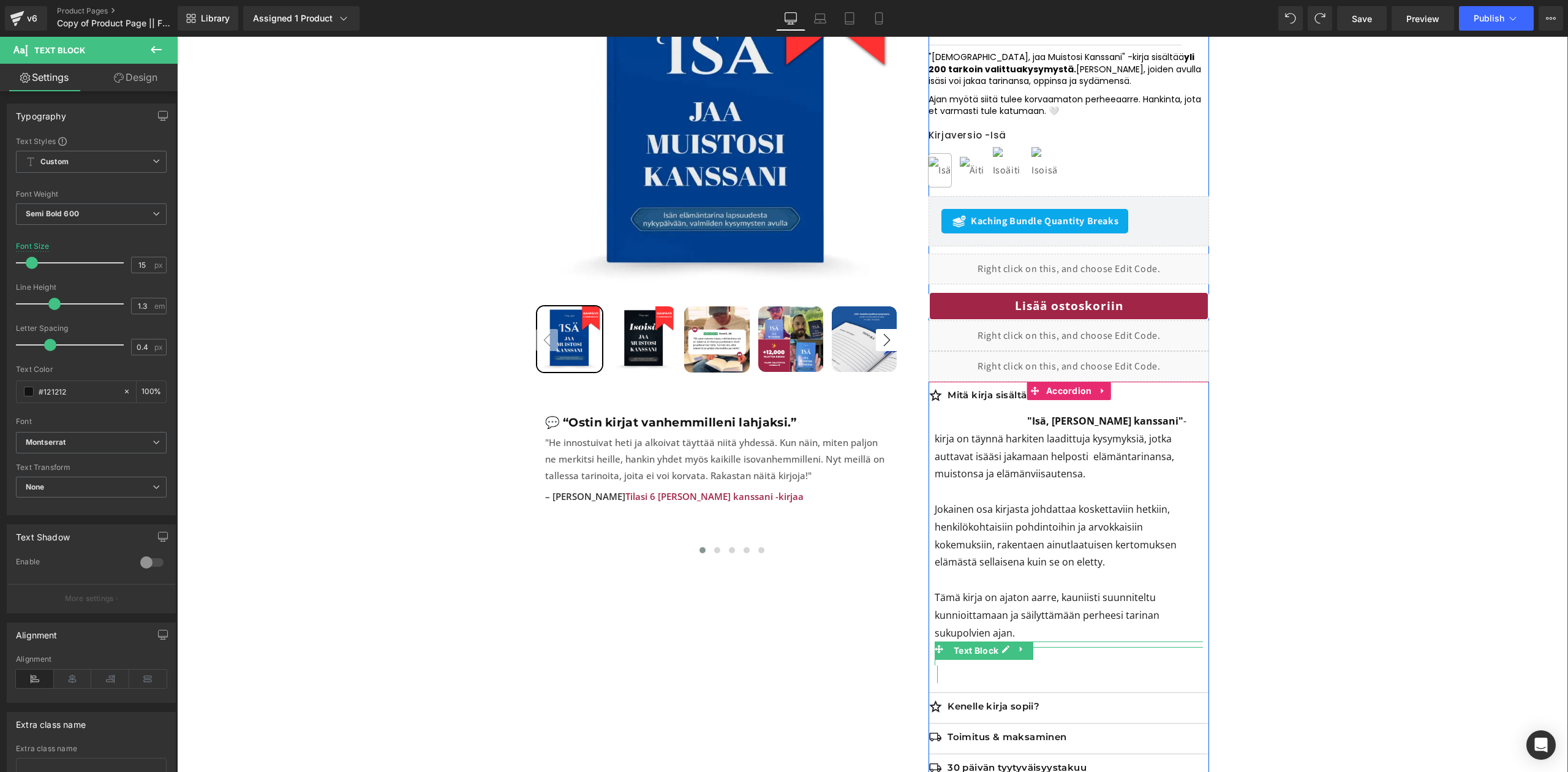
click at [1095, 613] on p "Tämä kirja on ajaton aarre, kauniisti suunniteltu kunnioittamaan ja säilyttämää…" at bounding box center [1069, 614] width 268 height 53
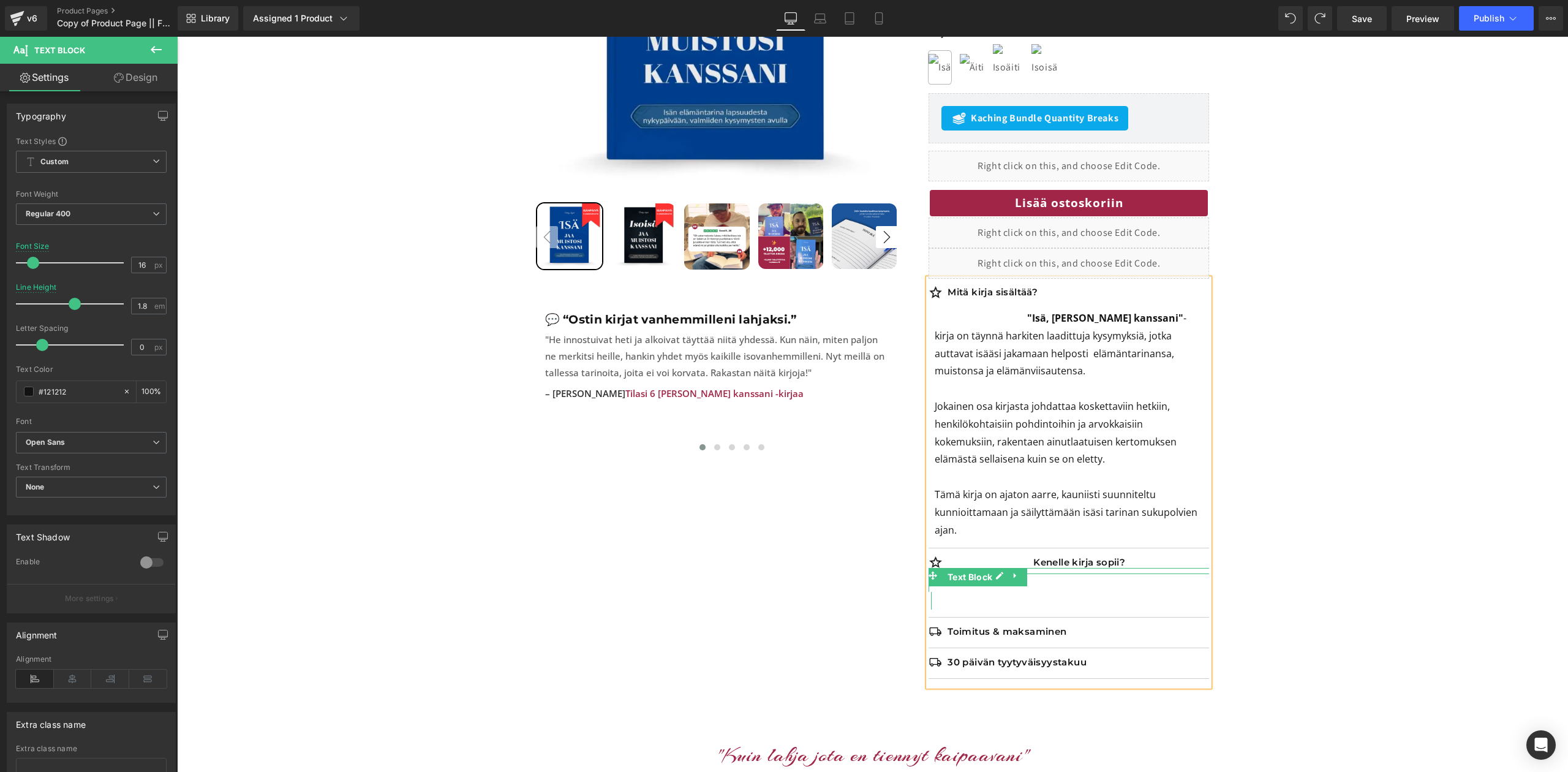
scroll to position [381, 0]
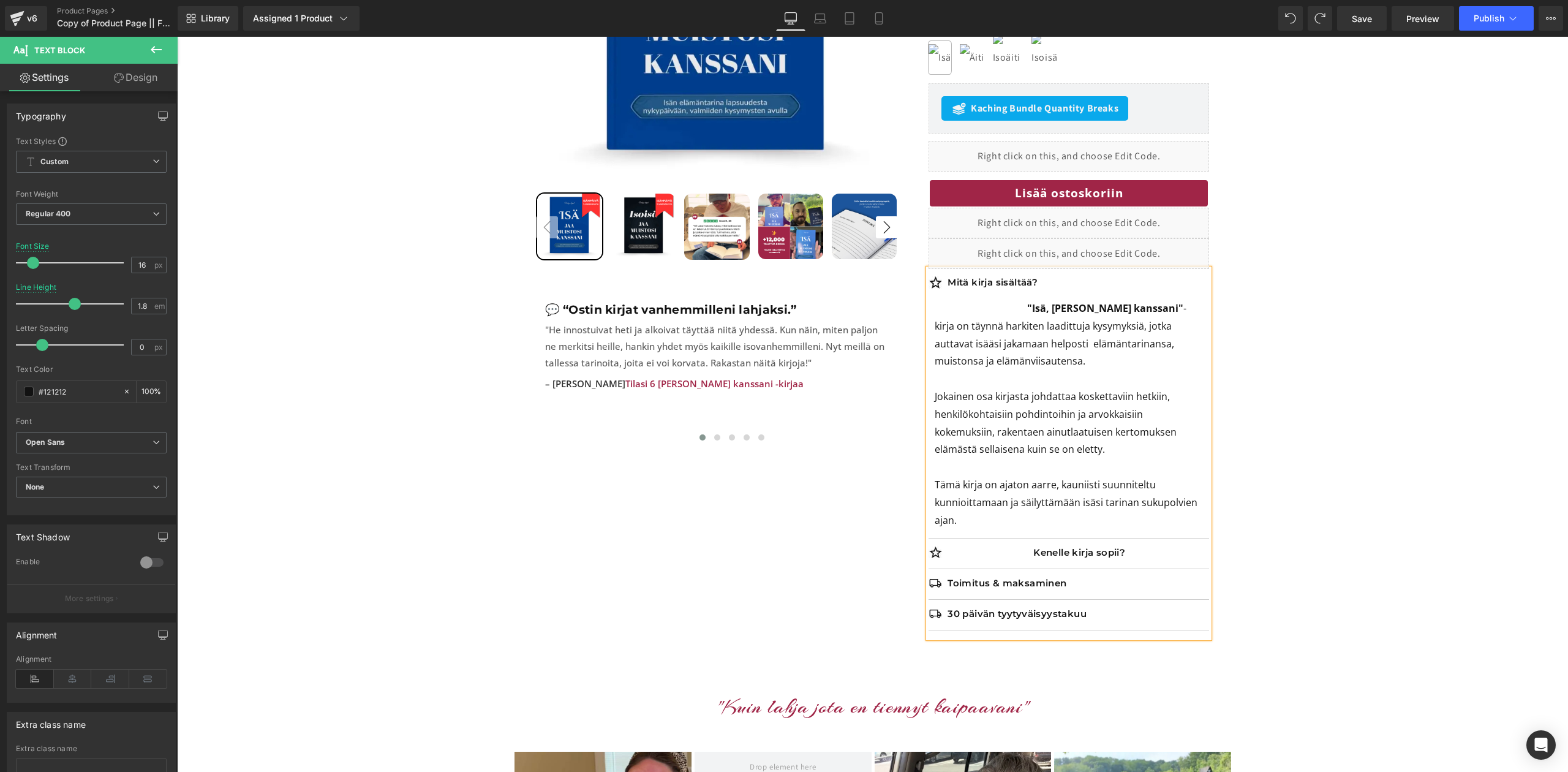
click at [1004, 549] on p "Kenelle kirja sopii?" at bounding box center [1079, 553] width 262 height 13
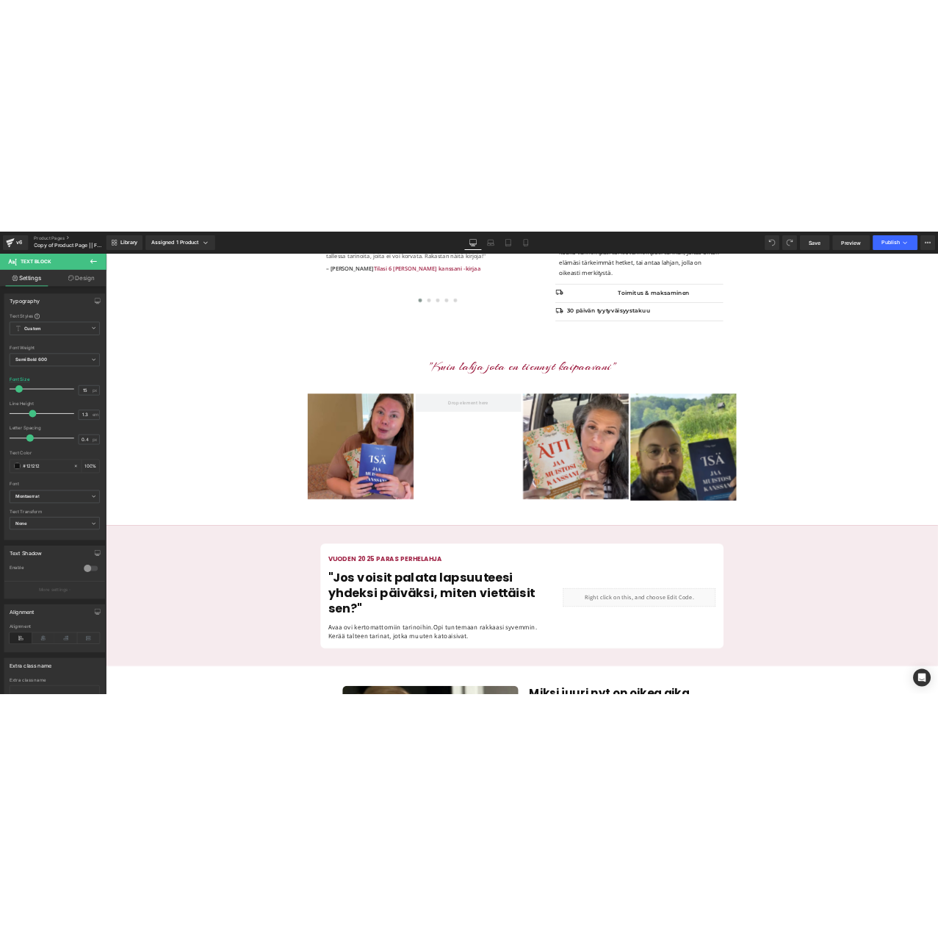
scroll to position [845, 0]
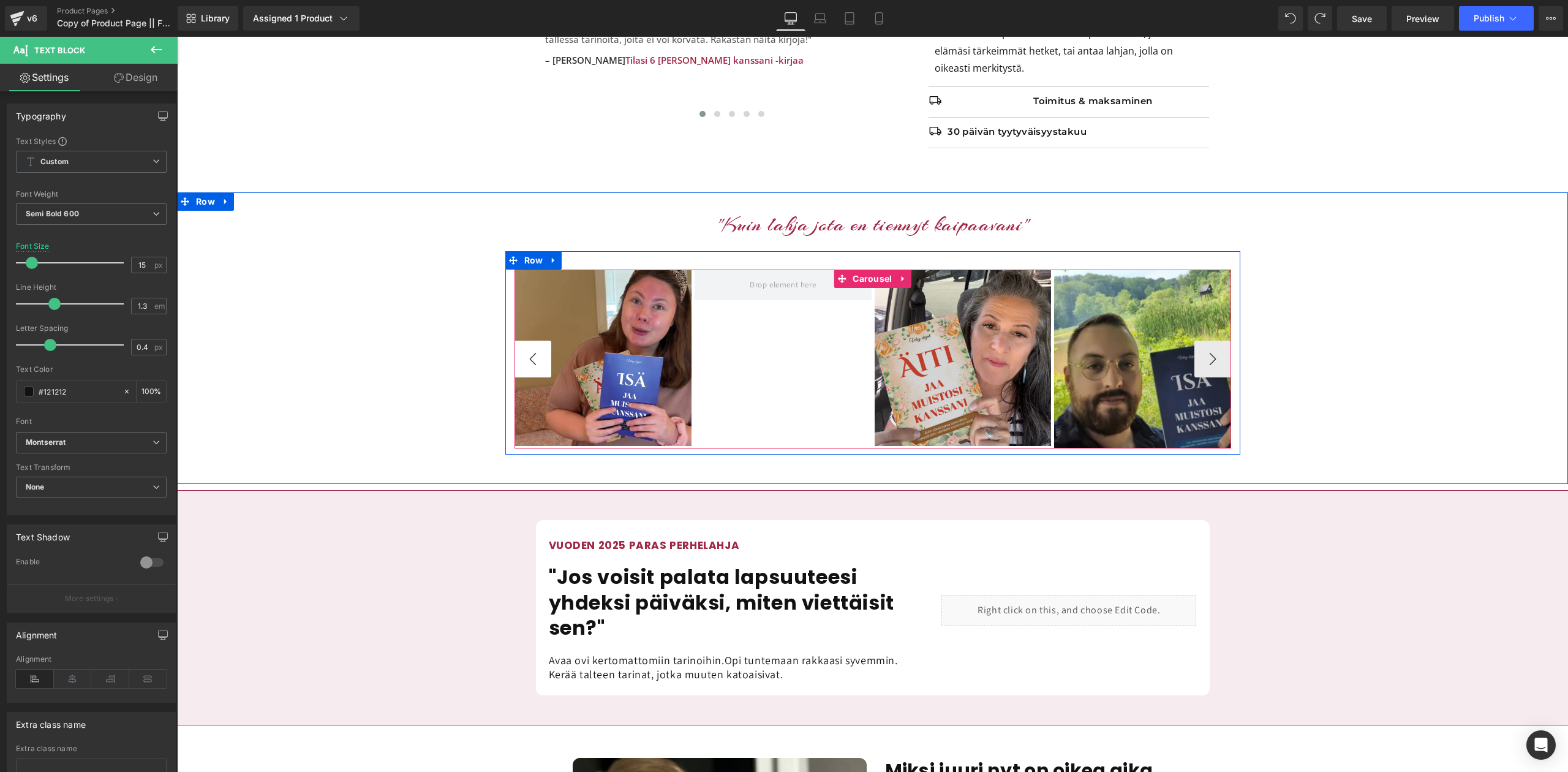
click at [524, 356] on button "‹" at bounding box center [533, 359] width 37 height 37
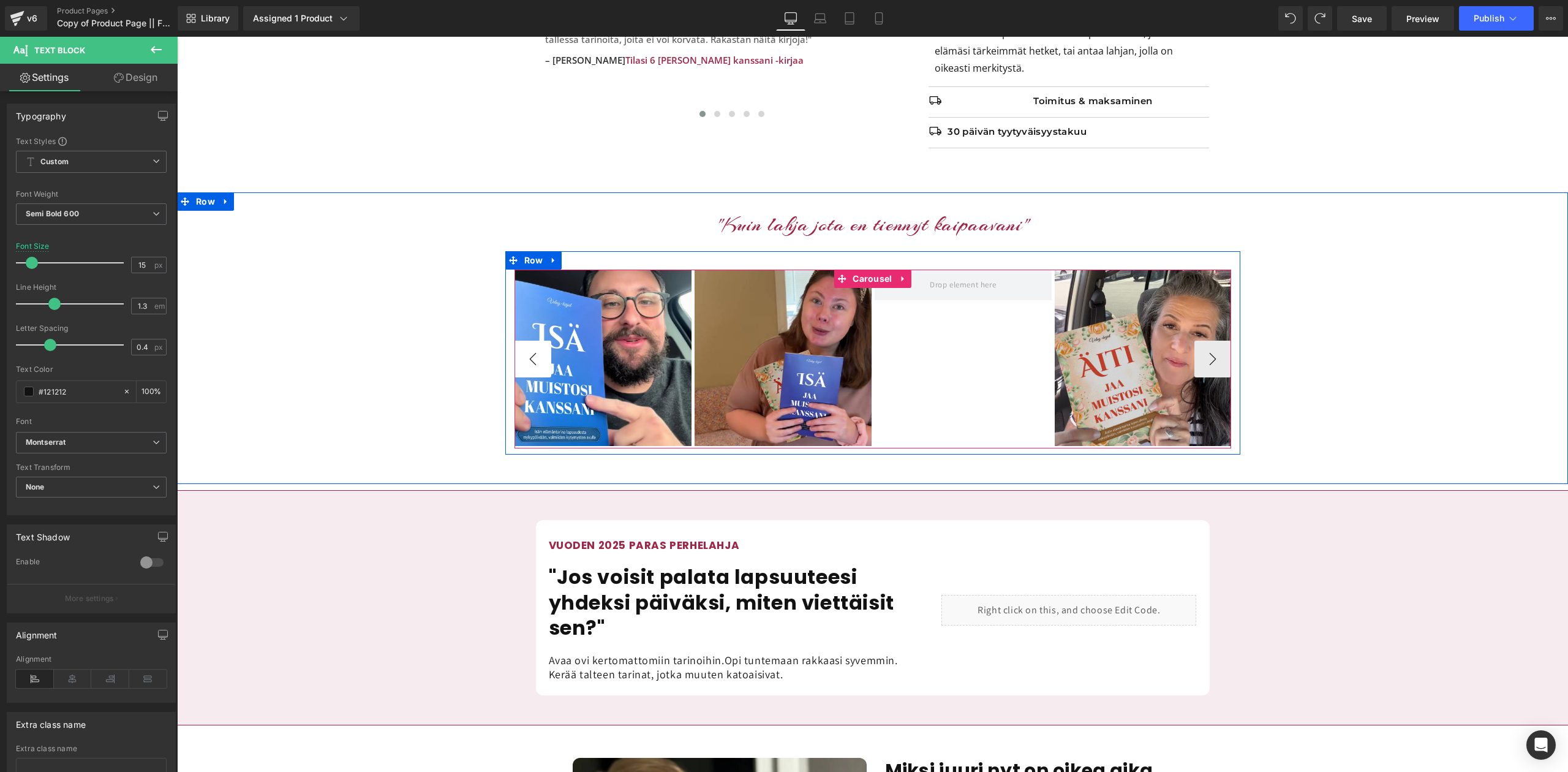
click at [524, 356] on button "‹" at bounding box center [533, 359] width 37 height 37
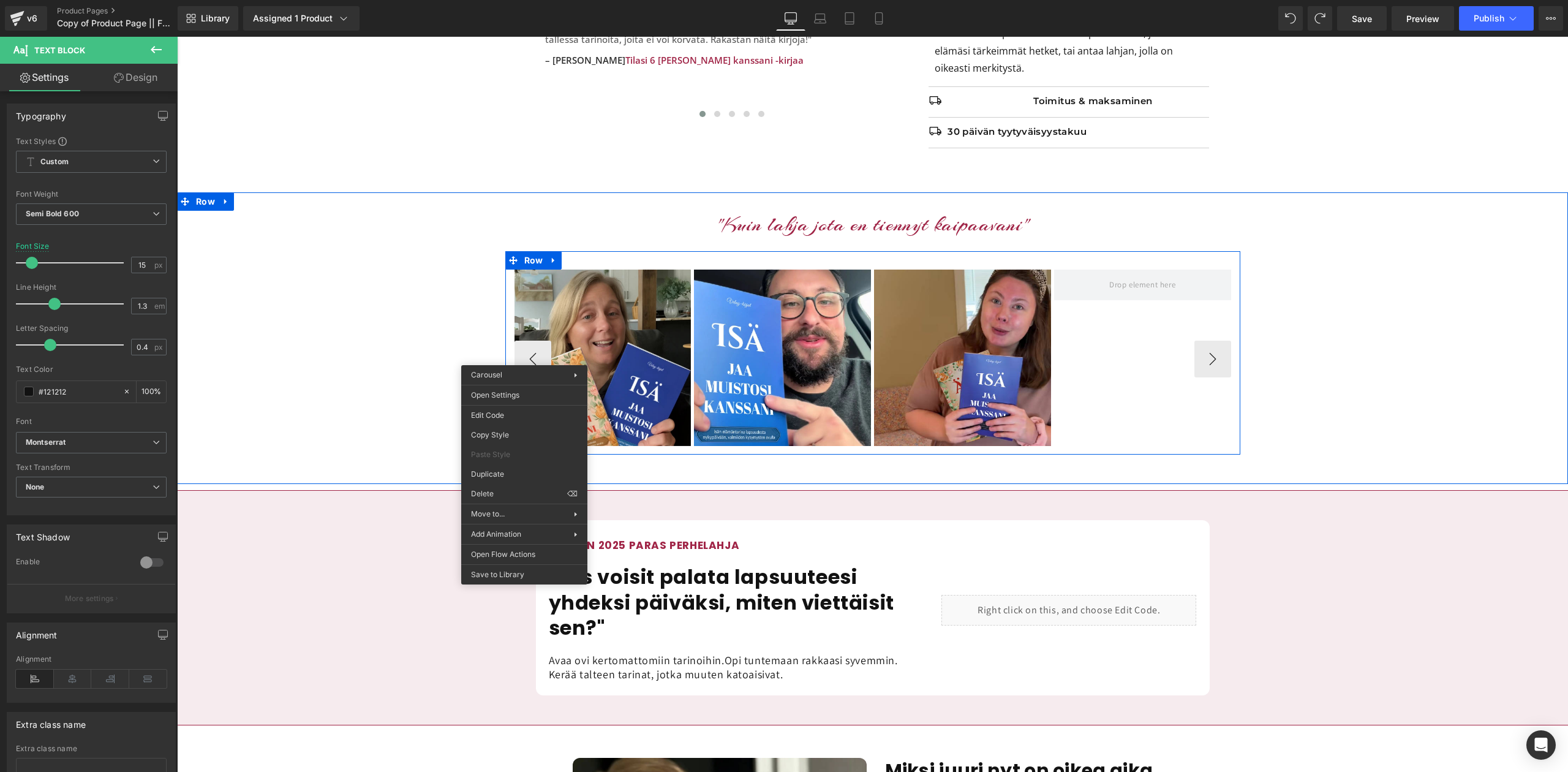
click at [874, 281] on div "Image Image Image Image Image" at bounding box center [873, 358] width 717 height 179
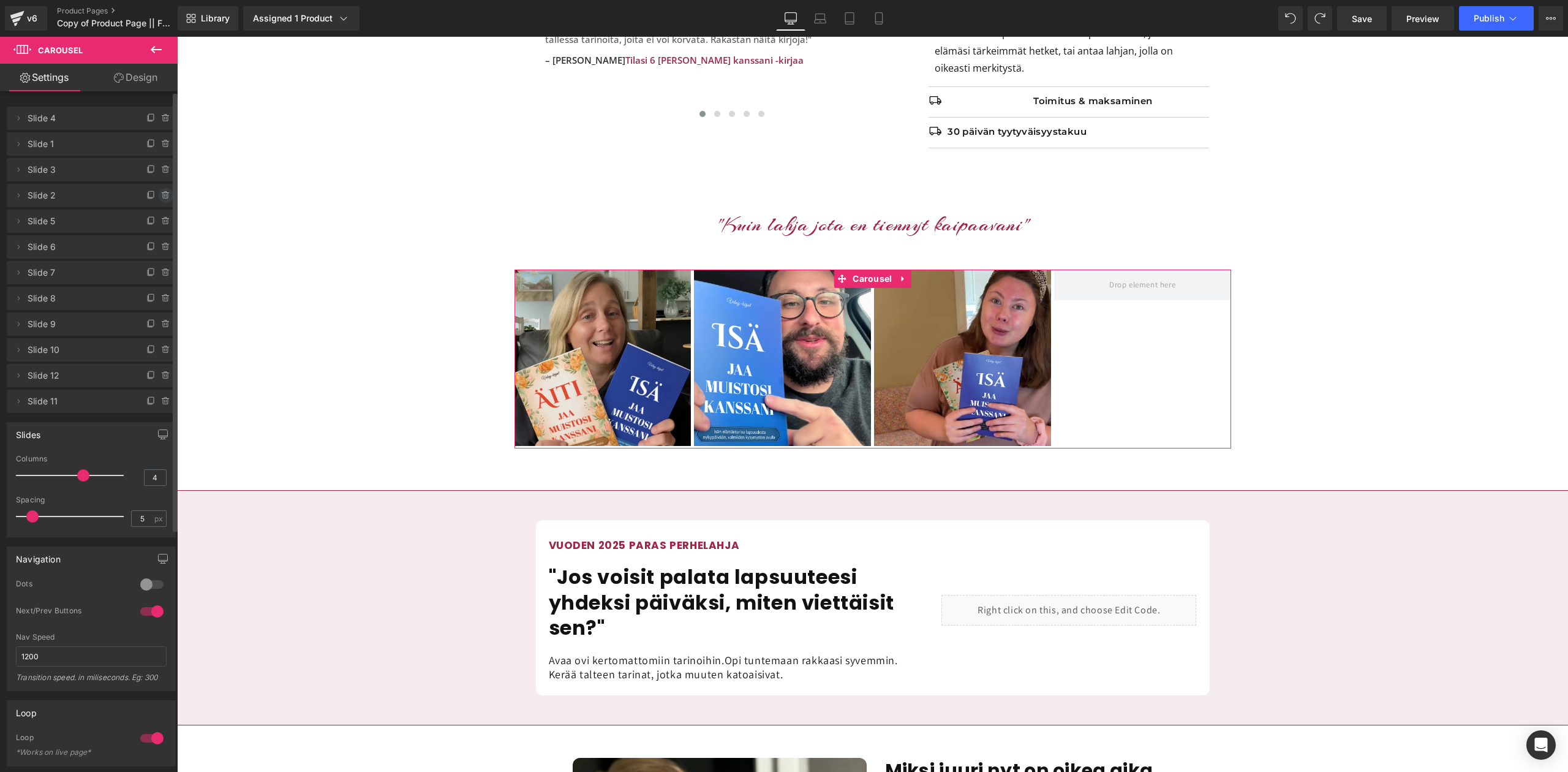
click at [163, 194] on icon at bounding box center [166, 196] width 10 height 10
click at [159, 194] on button "Delete" at bounding box center [153, 196] width 38 height 16
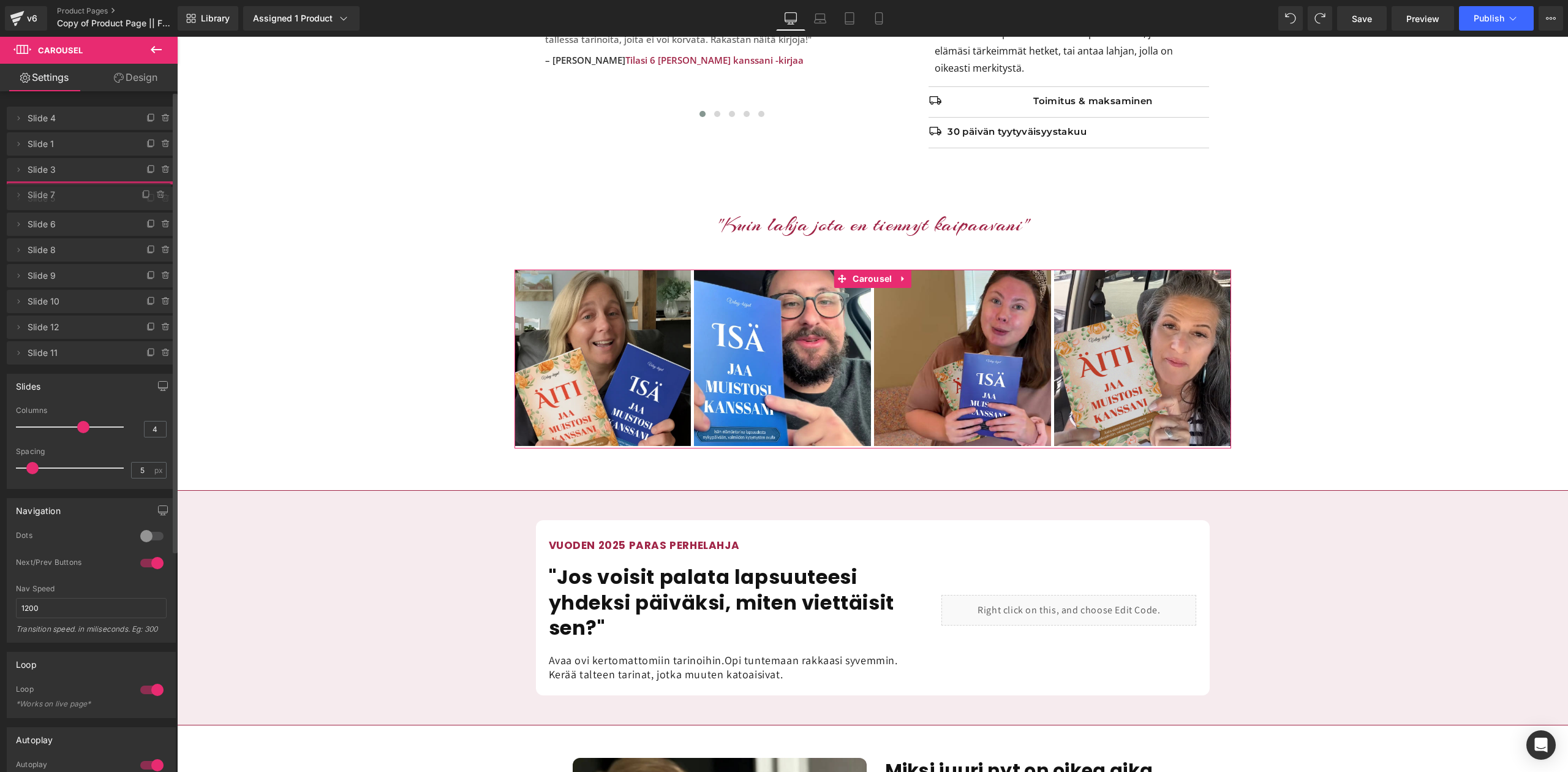
drag, startPoint x: 47, startPoint y: 243, endPoint x: 45, endPoint y: 192, distance: 51.0
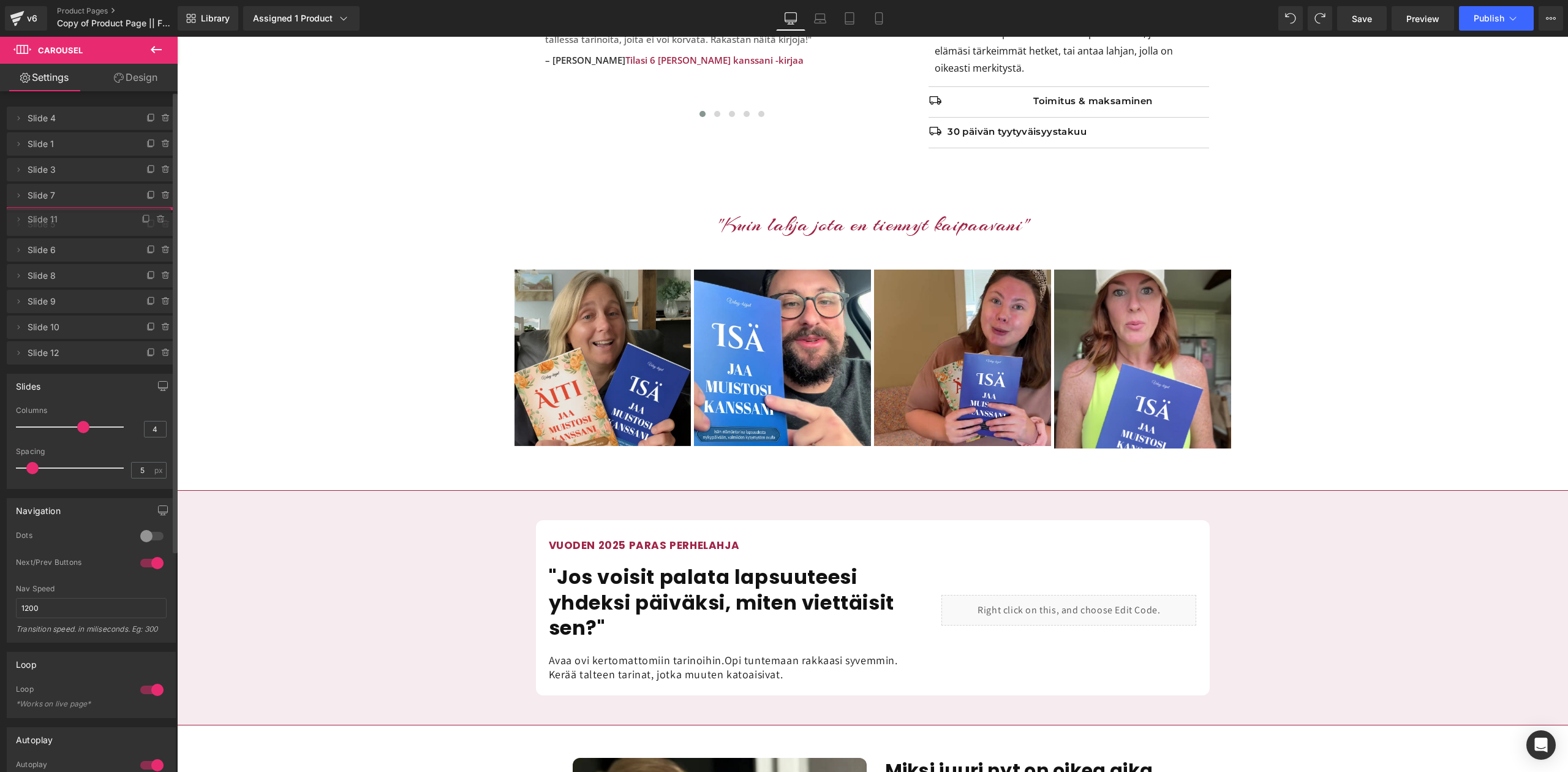
drag, startPoint x: 53, startPoint y: 373, endPoint x: 59, endPoint y: 216, distance: 157.1
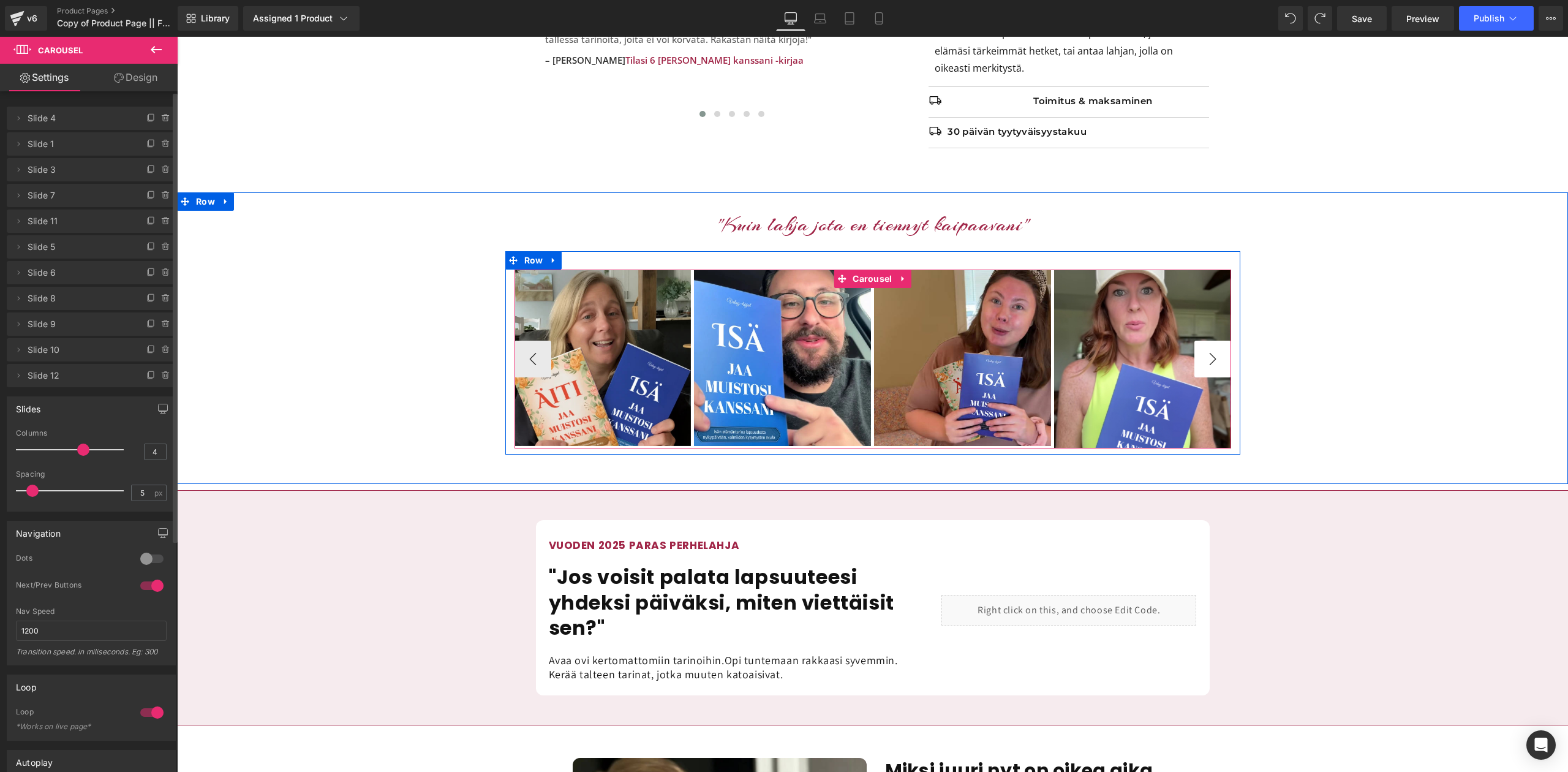
click at [1214, 361] on button "›" at bounding box center [1213, 359] width 37 height 37
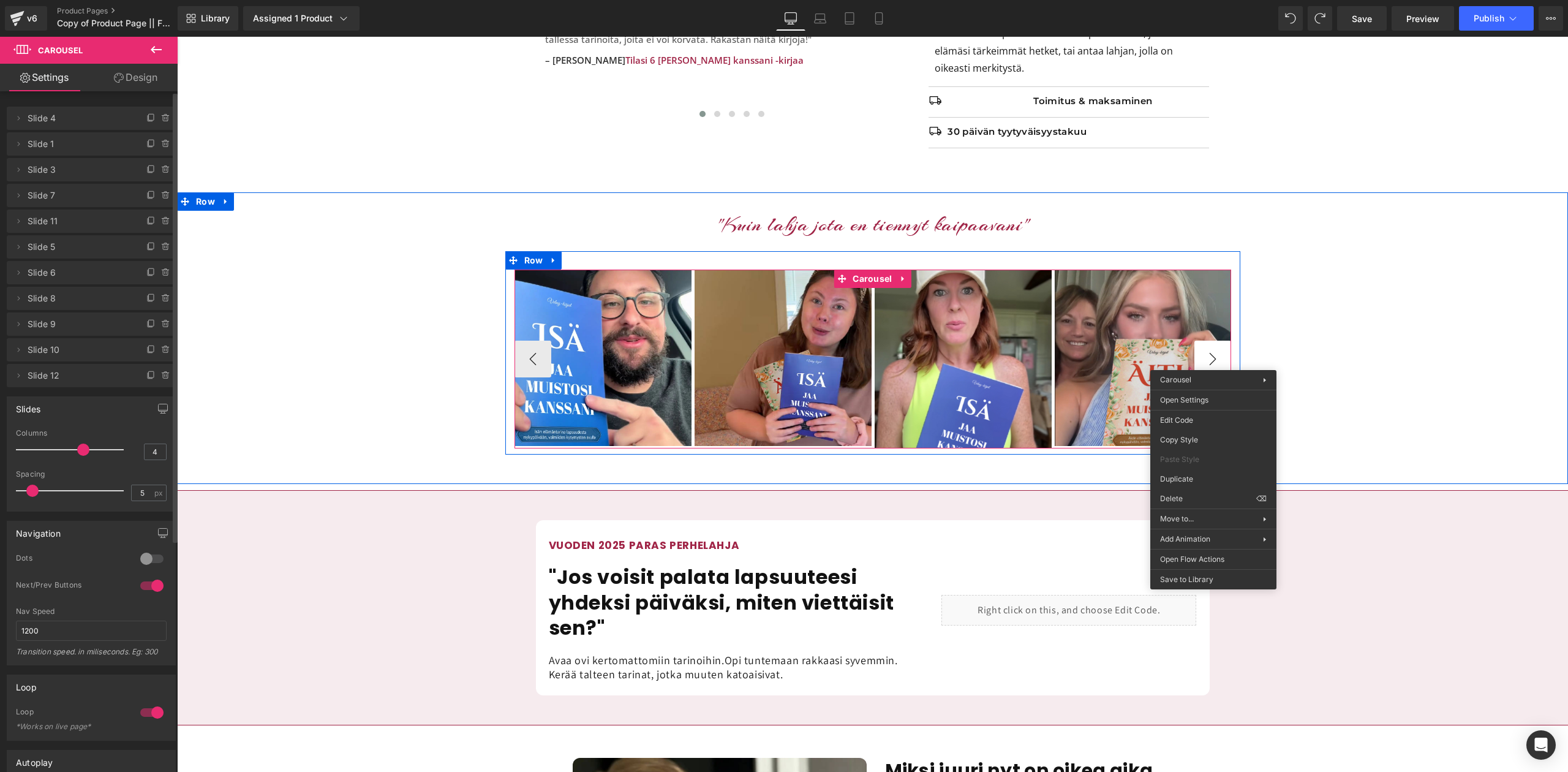
click at [1214, 348] on button "›" at bounding box center [1213, 359] width 37 height 37
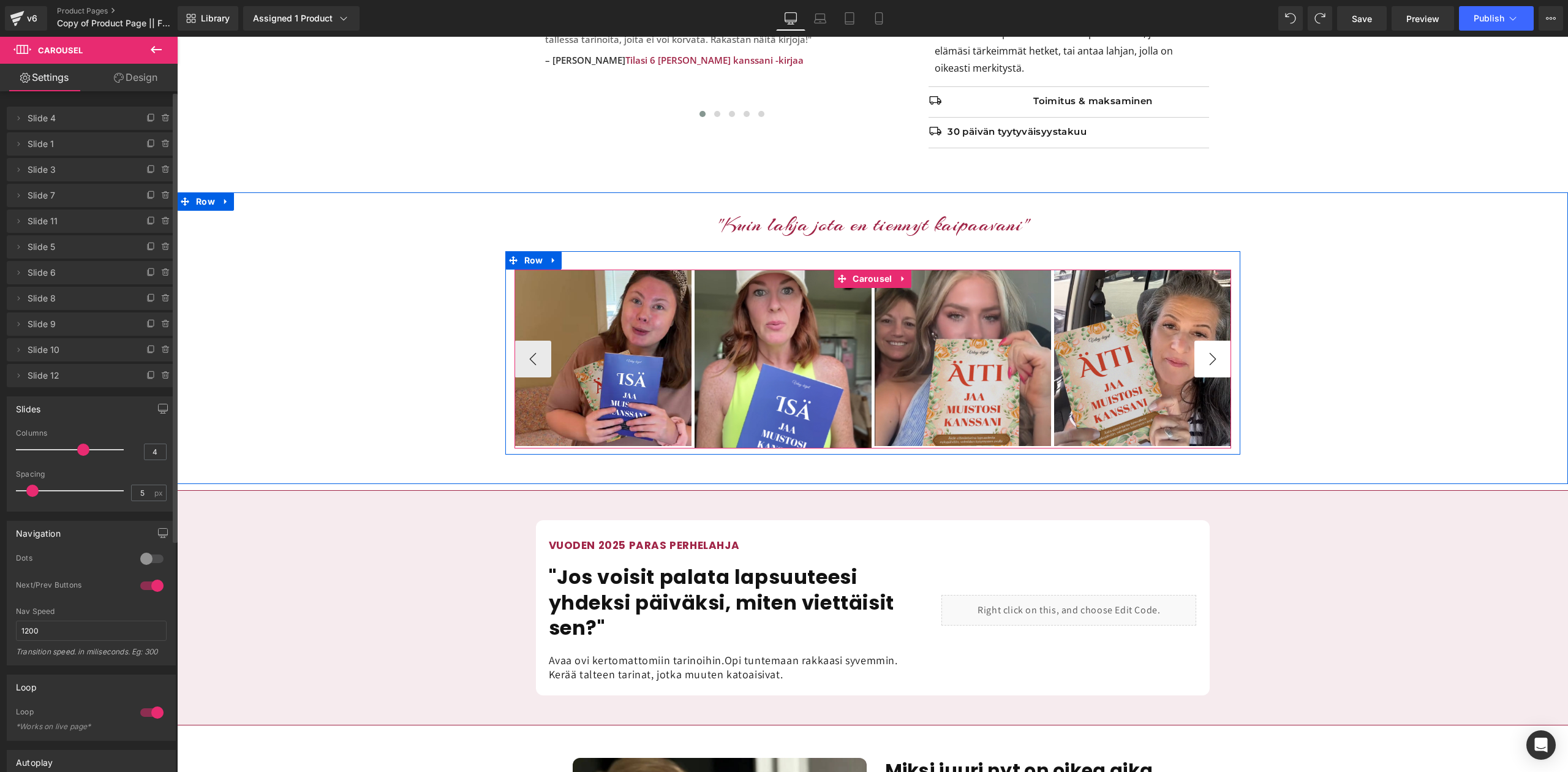
click at [1214, 348] on button "›" at bounding box center [1213, 359] width 37 height 37
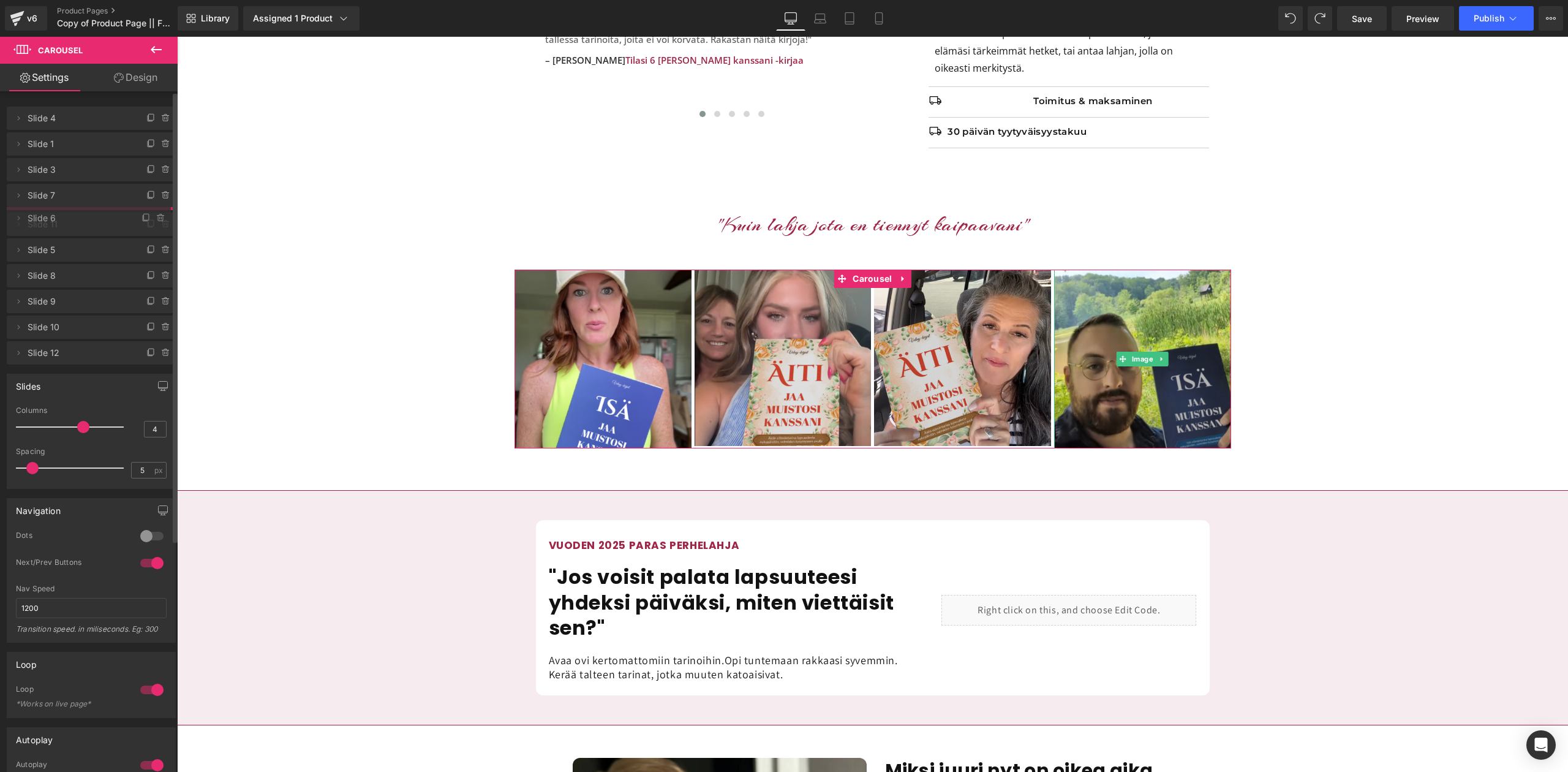
drag, startPoint x: 50, startPoint y: 273, endPoint x: 48, endPoint y: 218, distance: 55.0
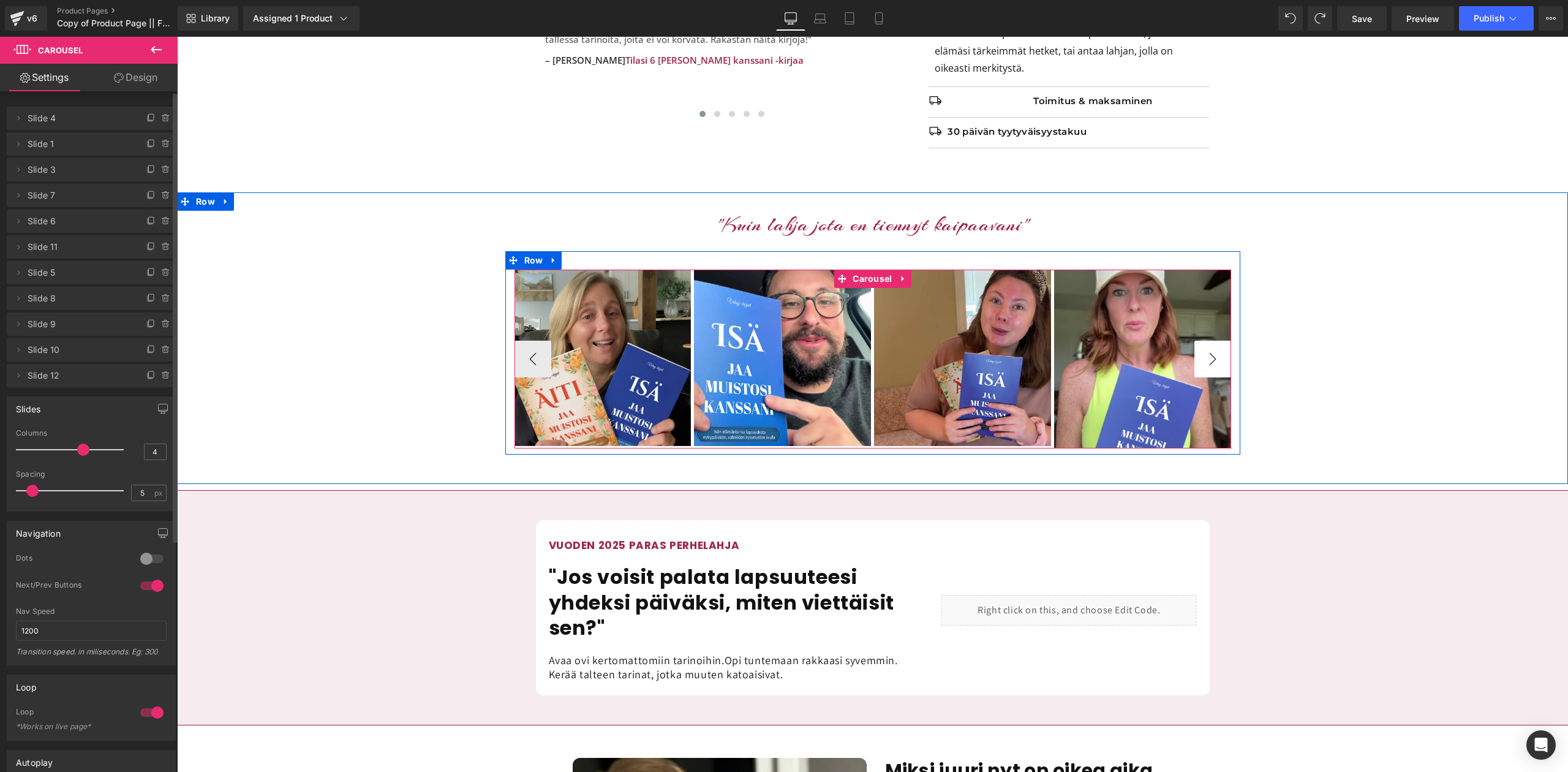
click at [1214, 368] on button "›" at bounding box center [1213, 359] width 37 height 37
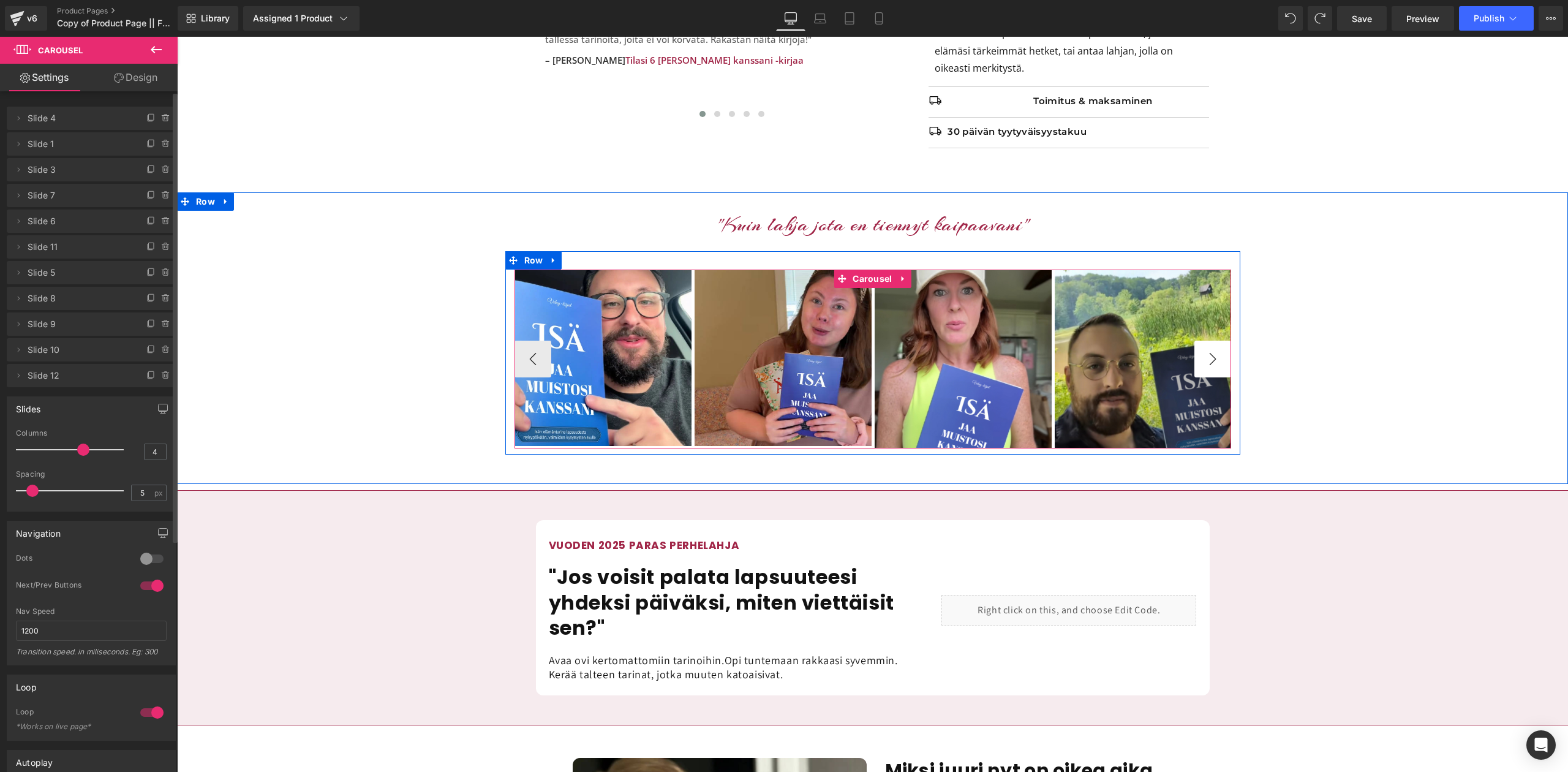
click at [1214, 368] on button "›" at bounding box center [1213, 359] width 37 height 37
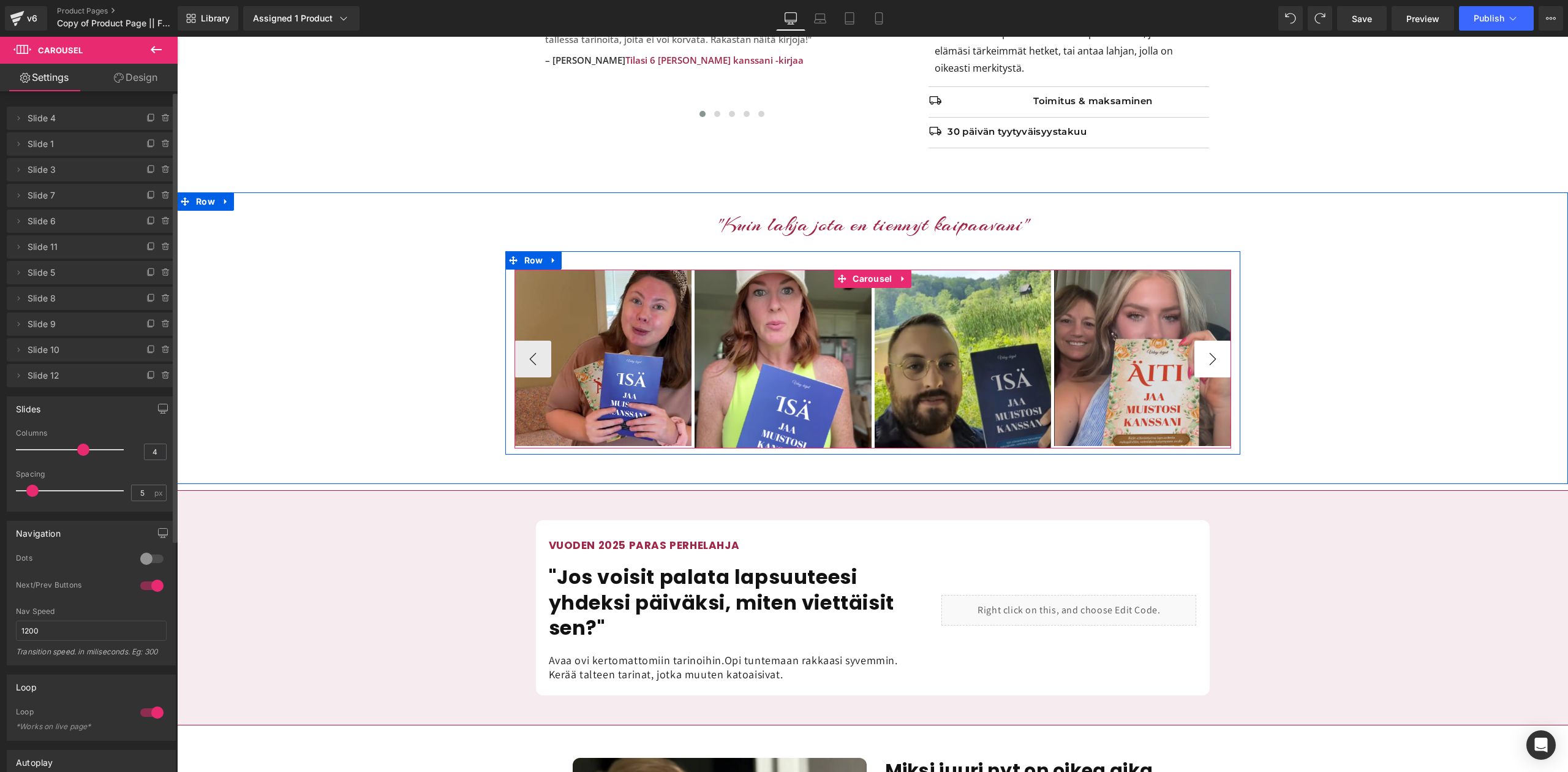
click at [1214, 368] on button "›" at bounding box center [1213, 359] width 37 height 37
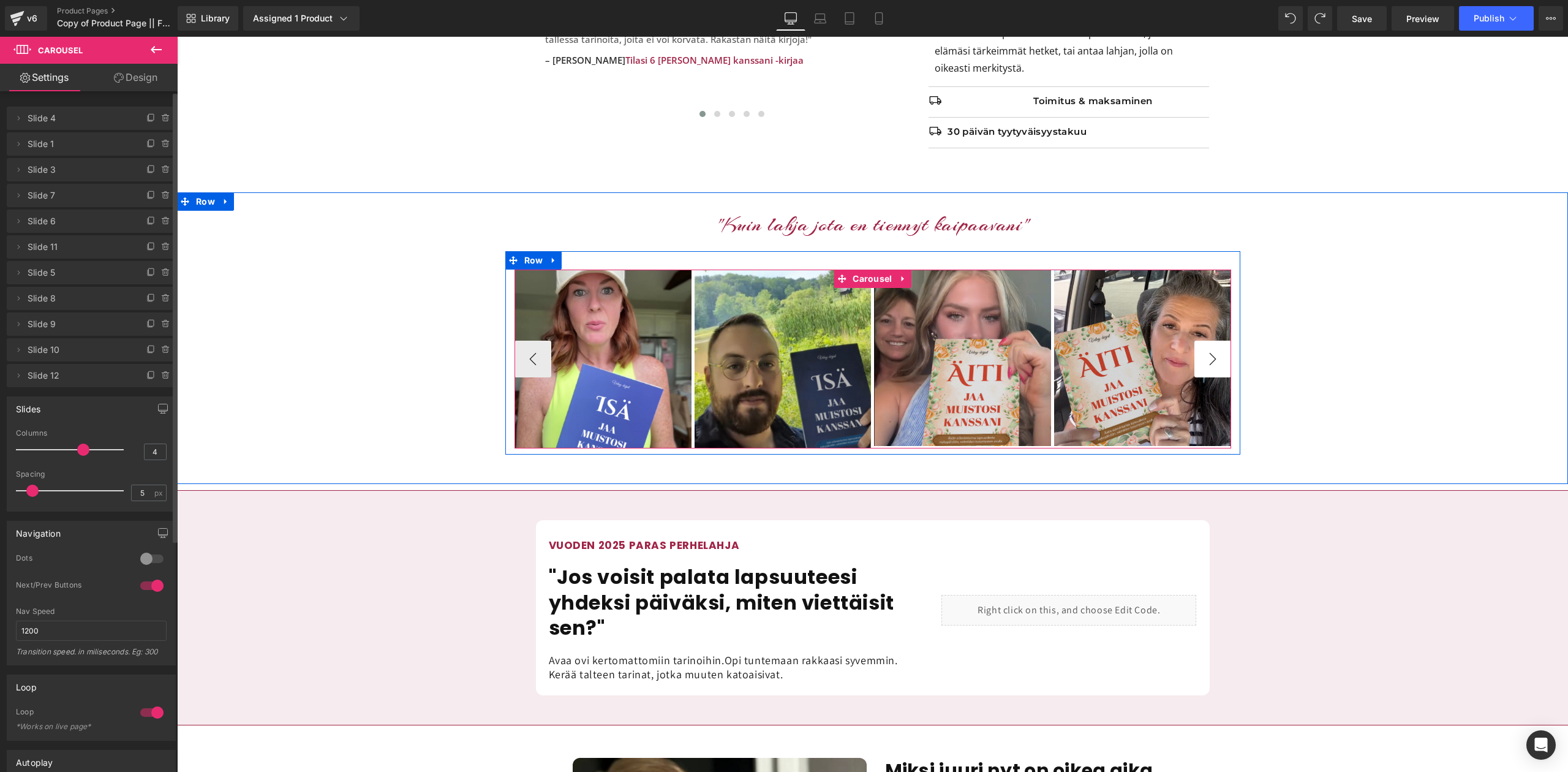
click at [1214, 368] on button "›" at bounding box center [1213, 359] width 37 height 37
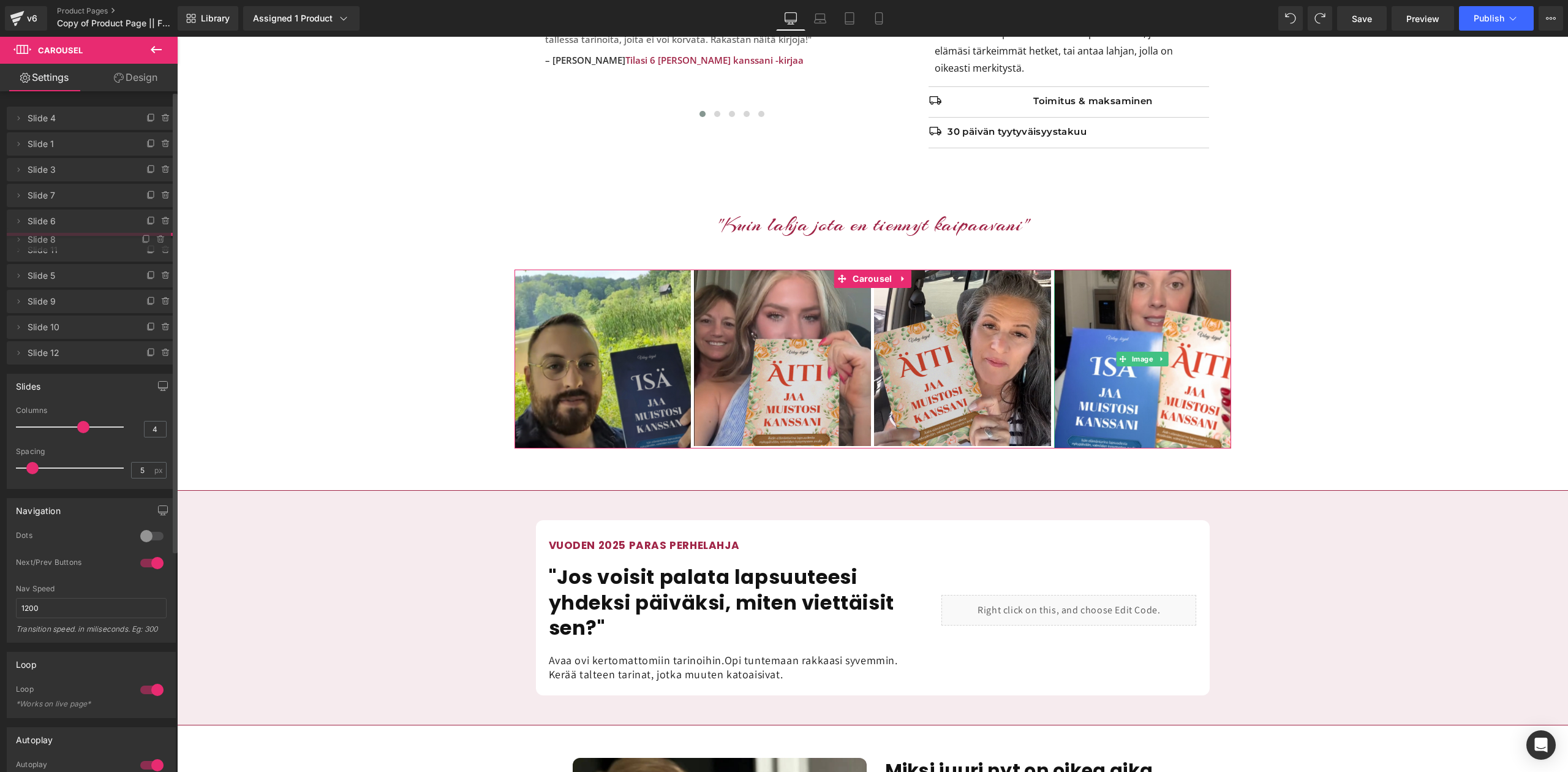
drag, startPoint x: 63, startPoint y: 295, endPoint x: 63, endPoint y: 236, distance: 59.0
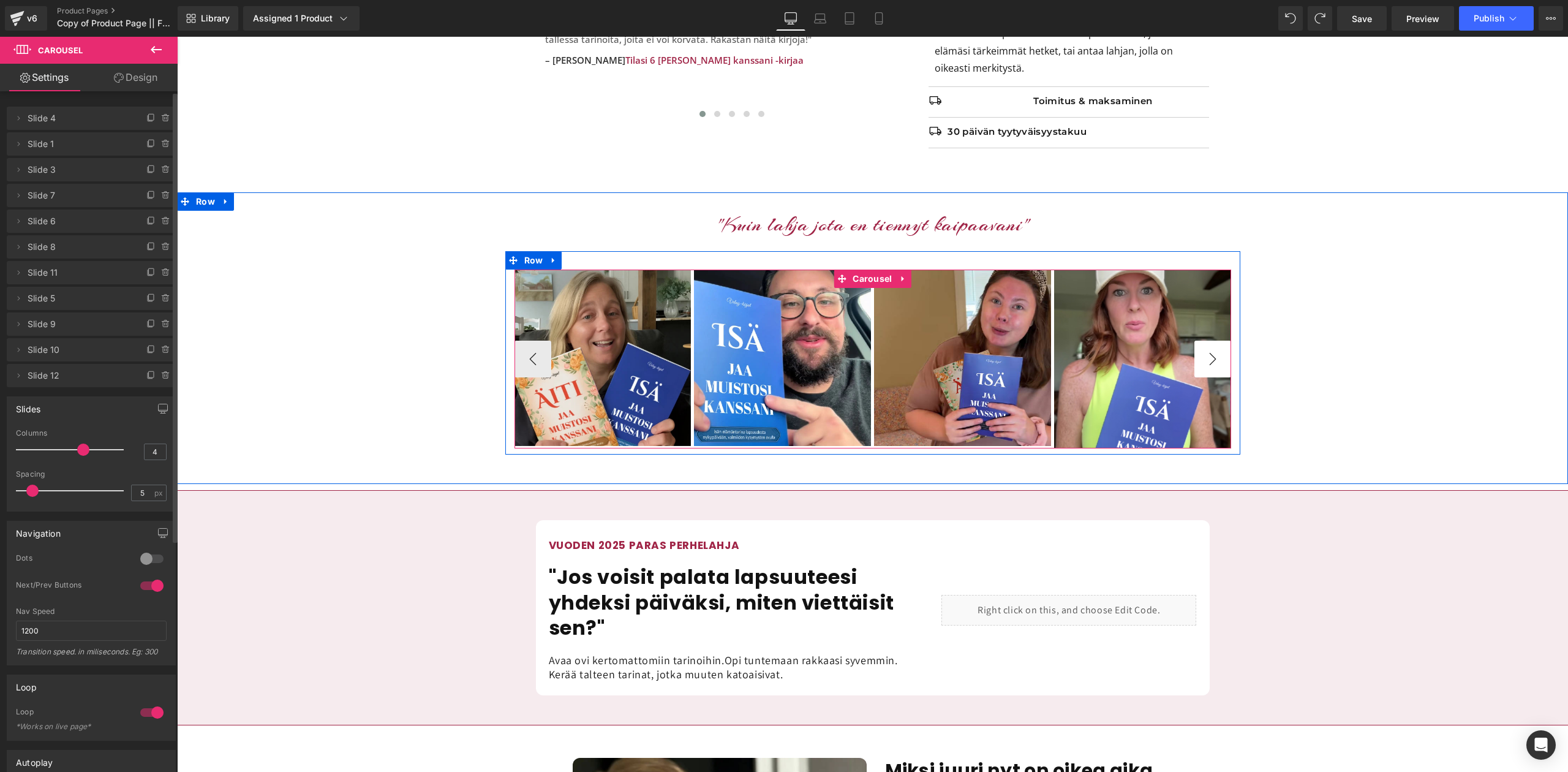
click at [1203, 364] on button "›" at bounding box center [1213, 359] width 37 height 37
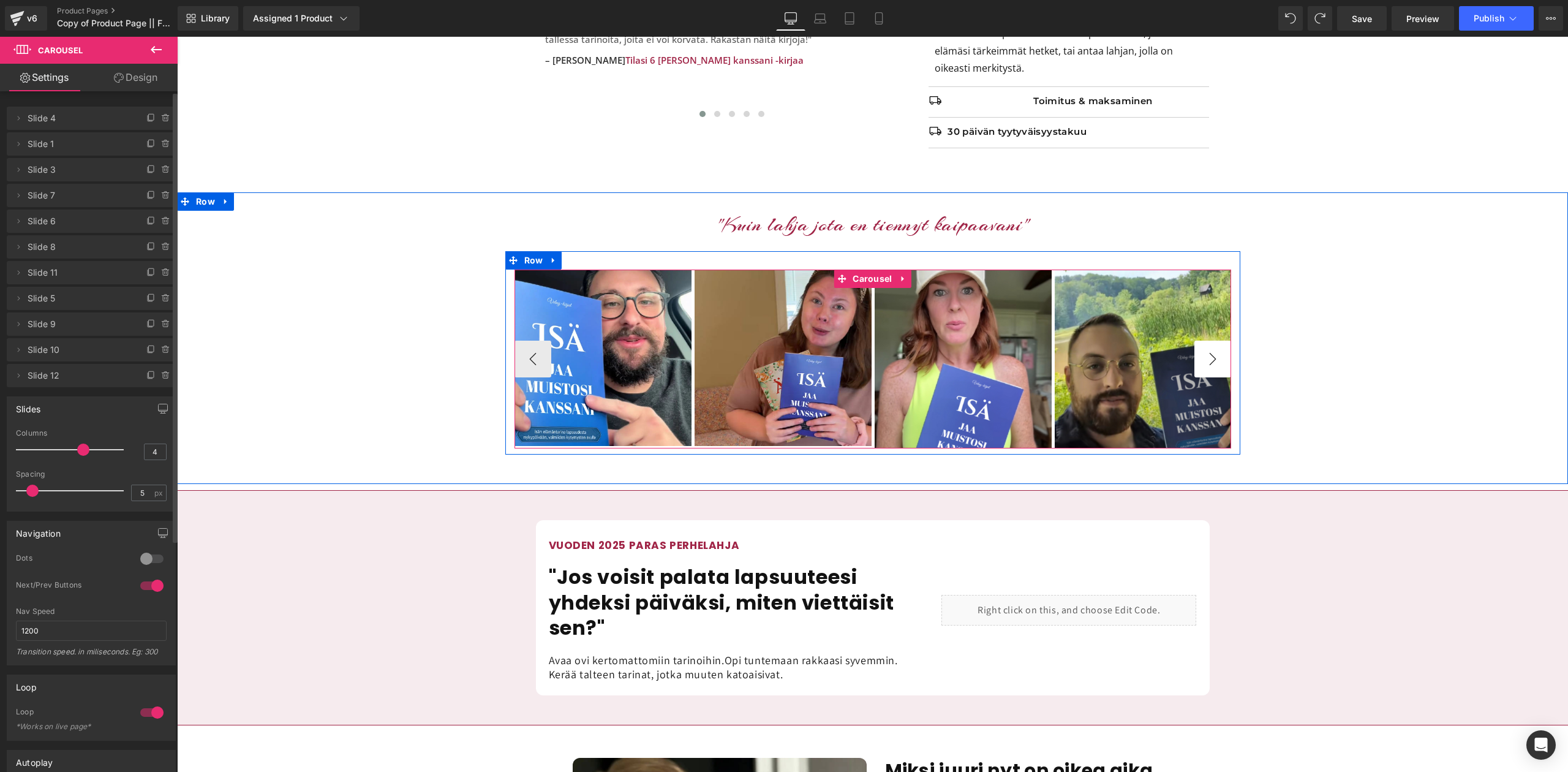
click at [1203, 364] on button "›" at bounding box center [1213, 359] width 37 height 37
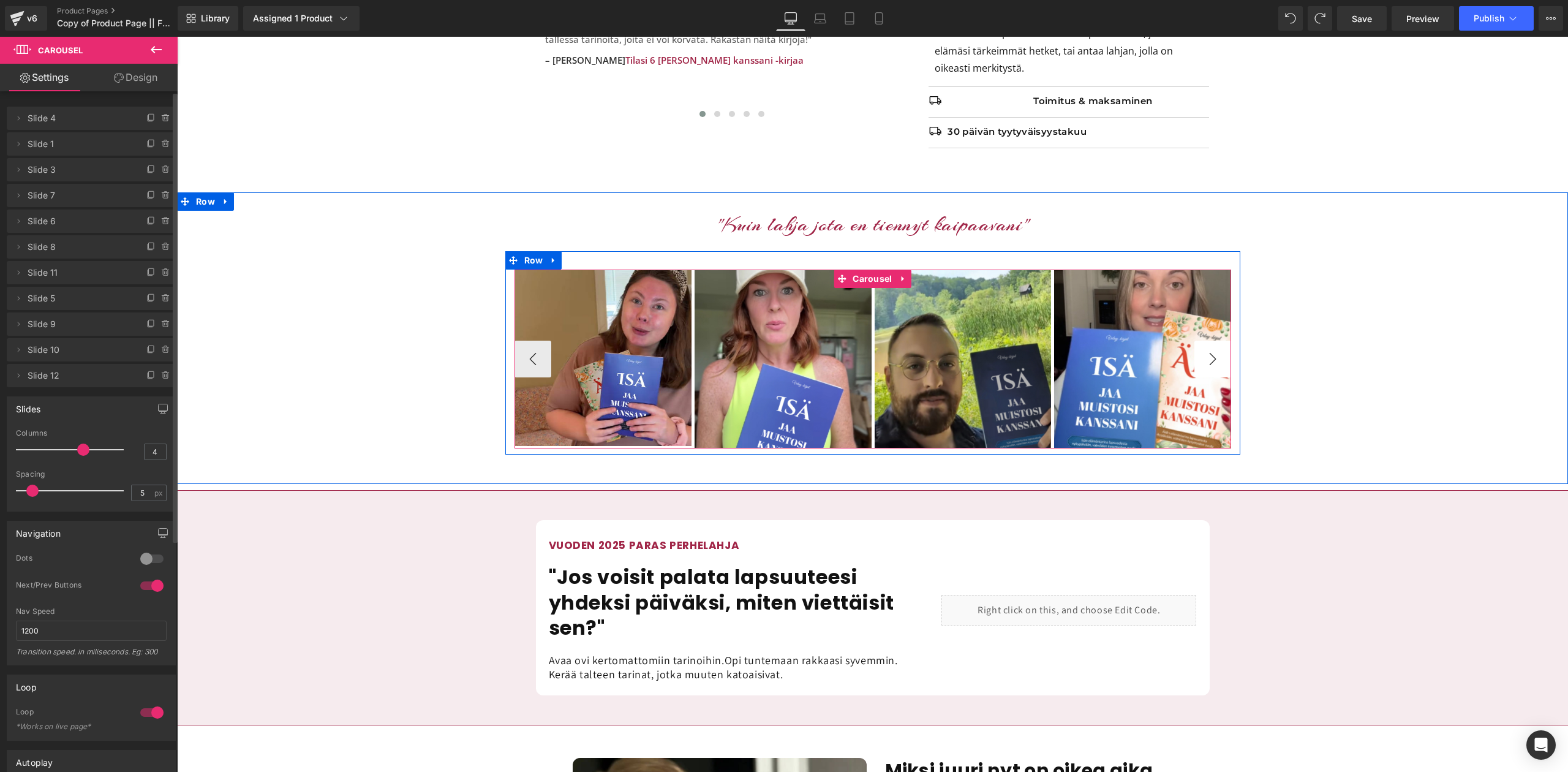
click at [1203, 364] on button "›" at bounding box center [1213, 359] width 37 height 37
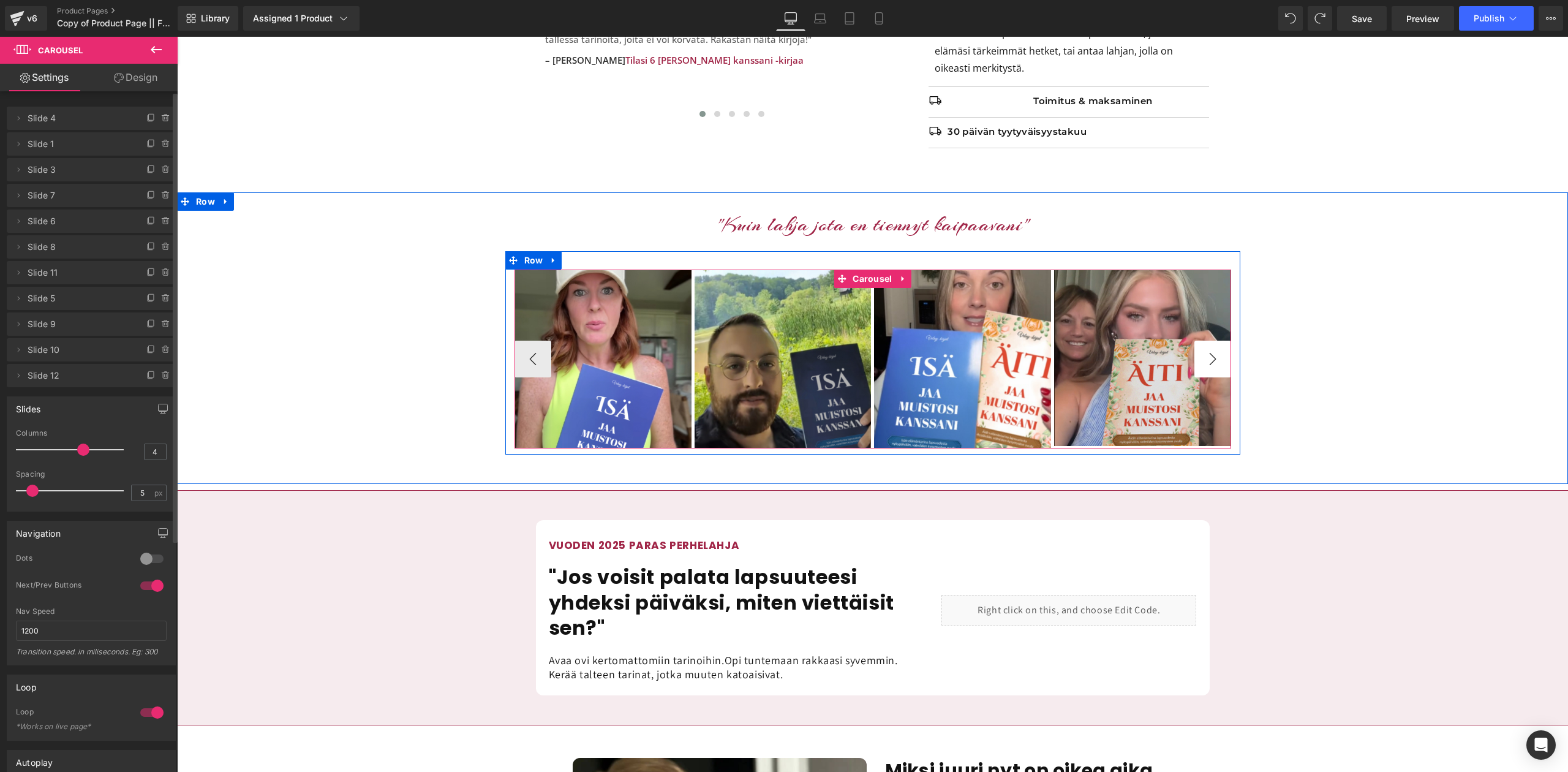
click at [1203, 364] on button "›" at bounding box center [1213, 359] width 37 height 37
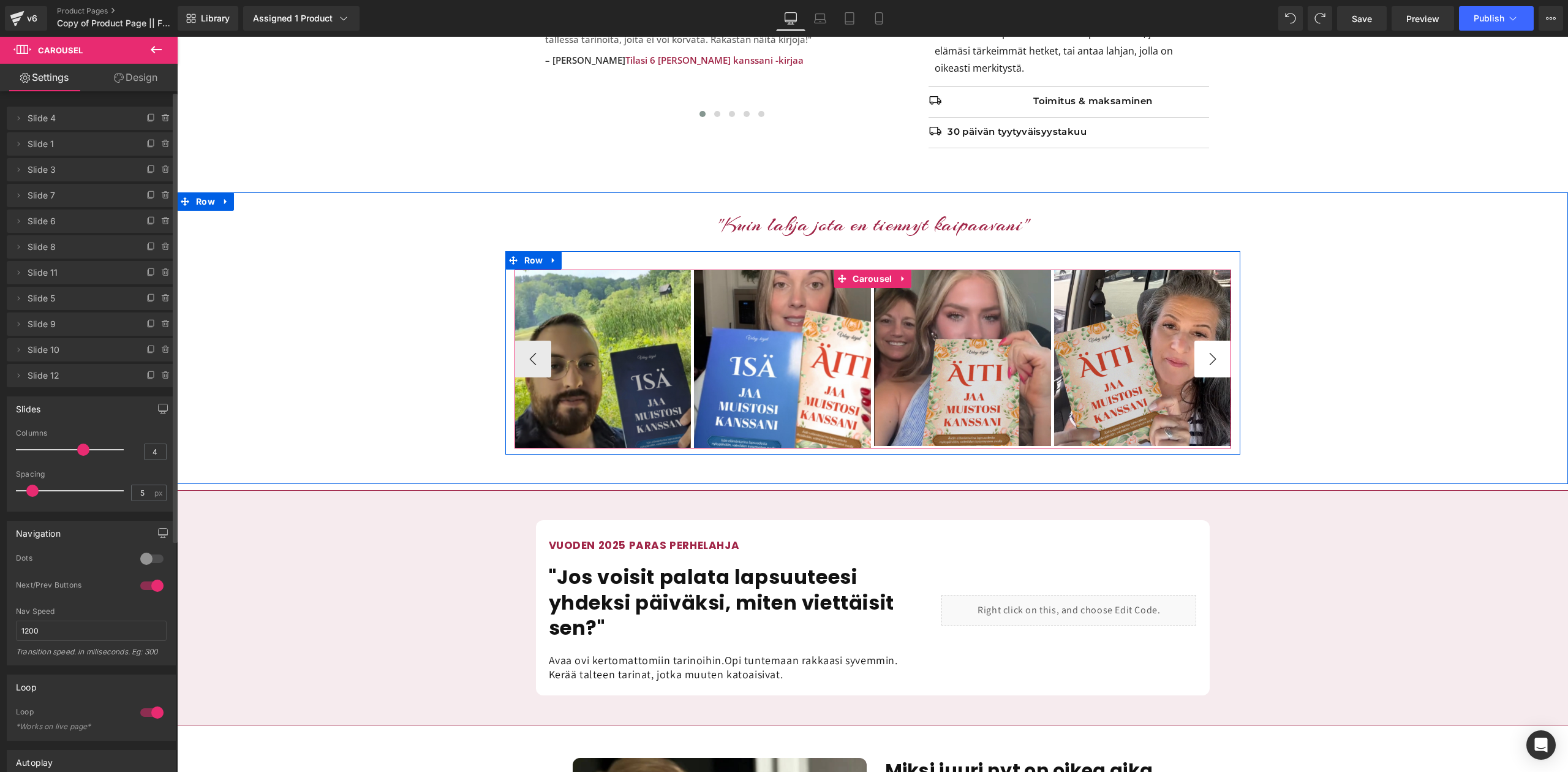
click at [1204, 364] on button "›" at bounding box center [1213, 359] width 37 height 37
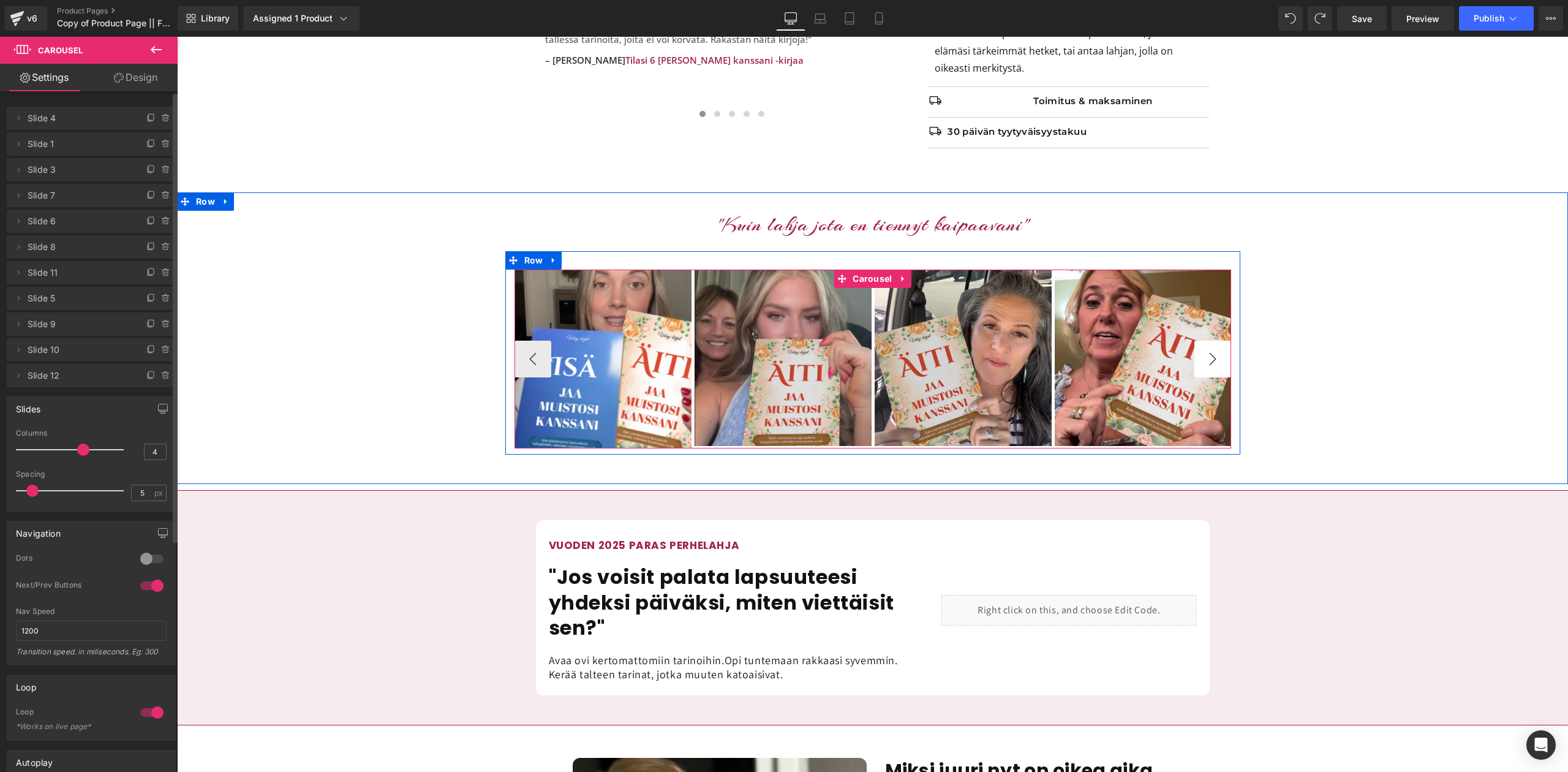
click at [1204, 364] on button "›" at bounding box center [1213, 359] width 37 height 37
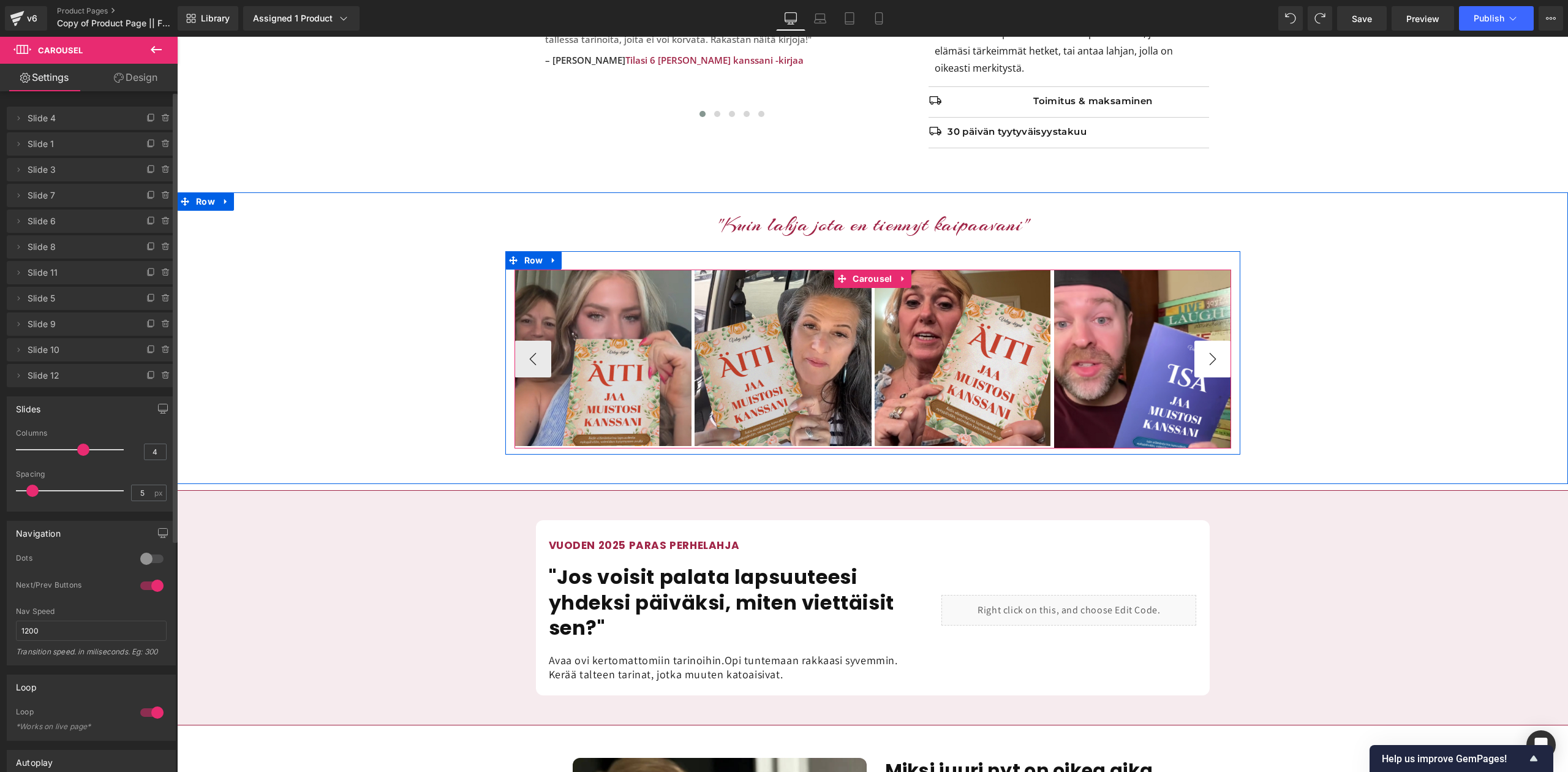
click at [1221, 371] on button "›" at bounding box center [1213, 359] width 37 height 37
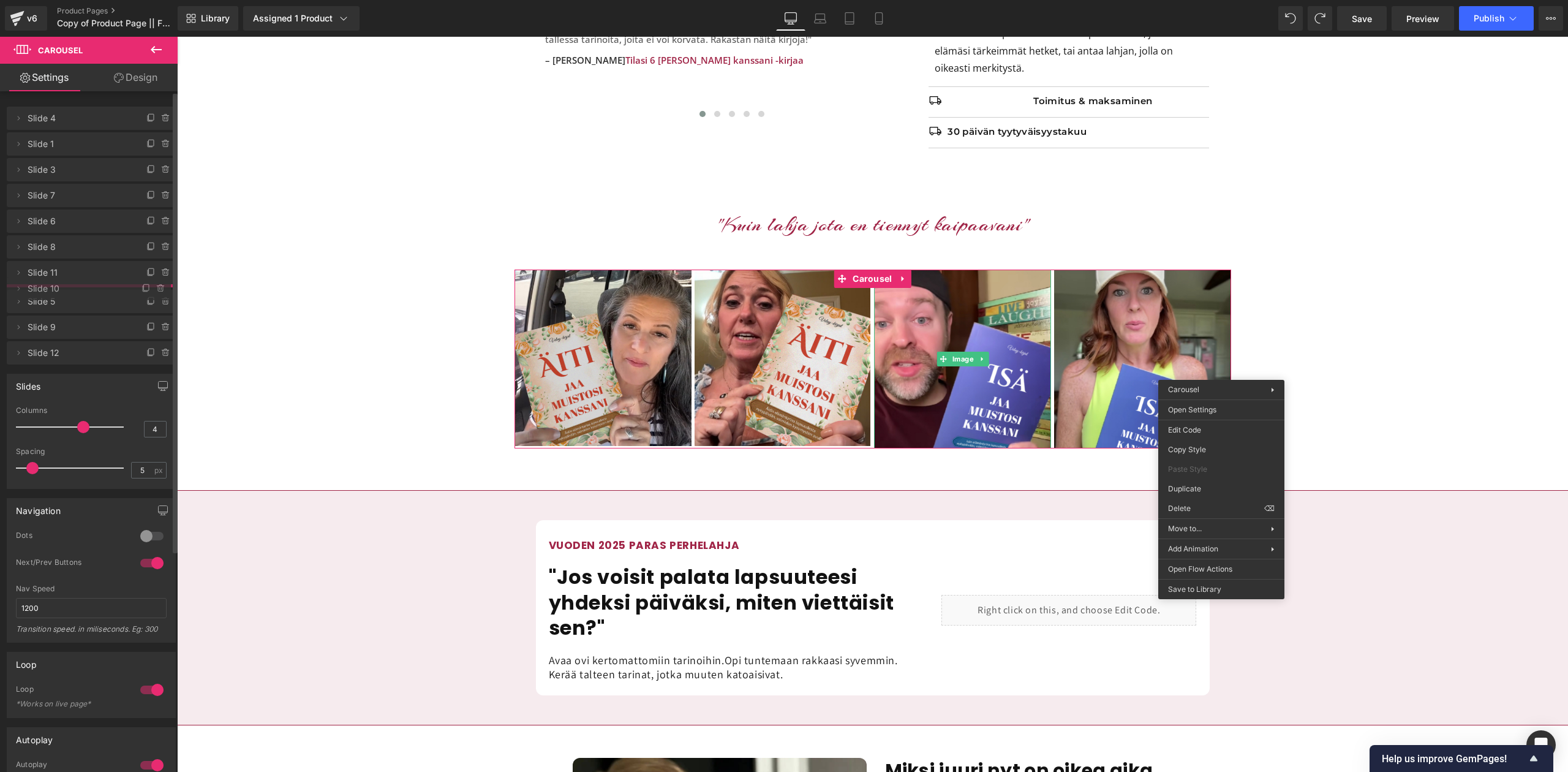
drag, startPoint x: 59, startPoint y: 345, endPoint x: 66, endPoint y: 284, distance: 61.4
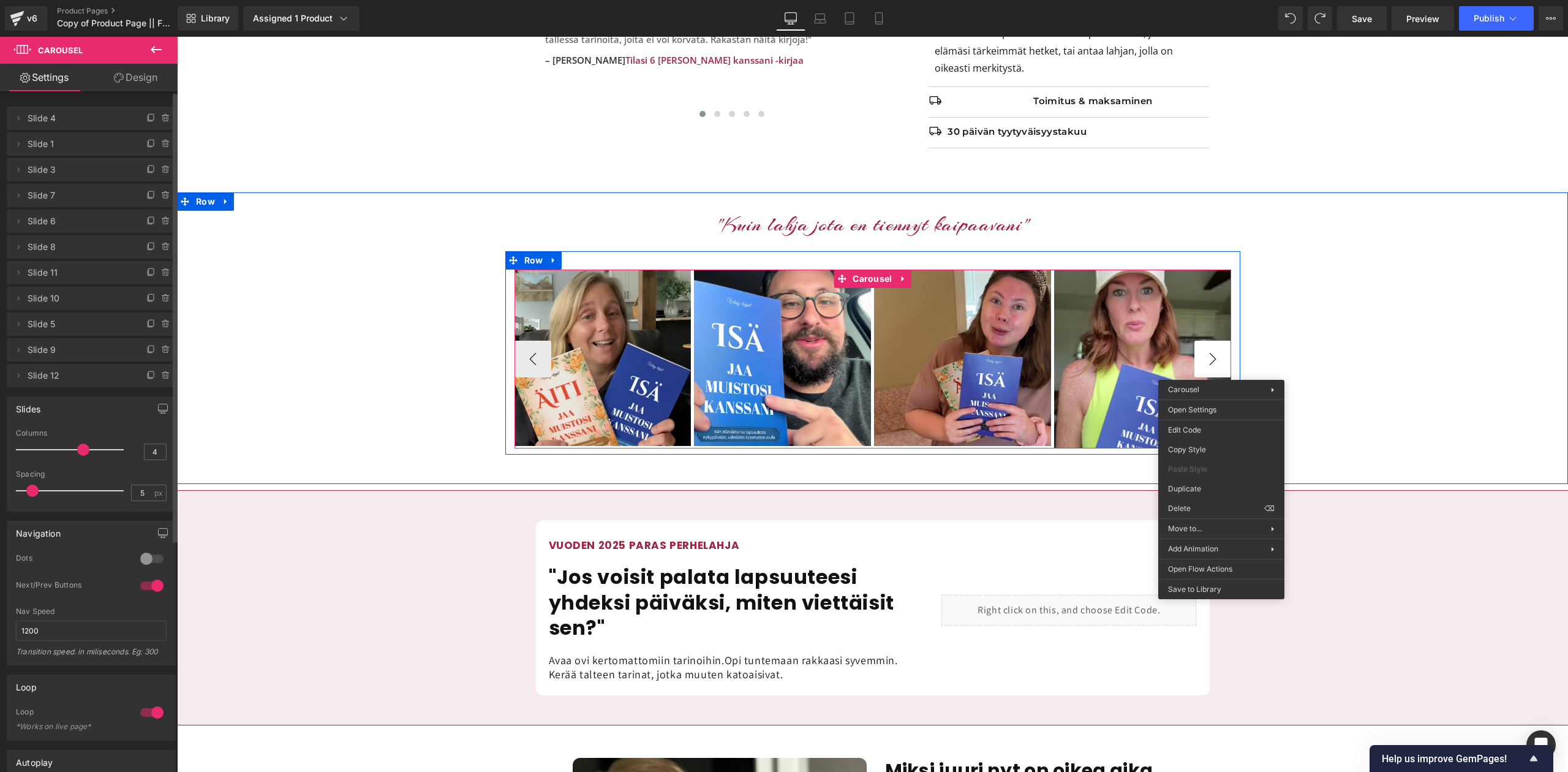
click at [1213, 353] on button "›" at bounding box center [1213, 359] width 37 height 37
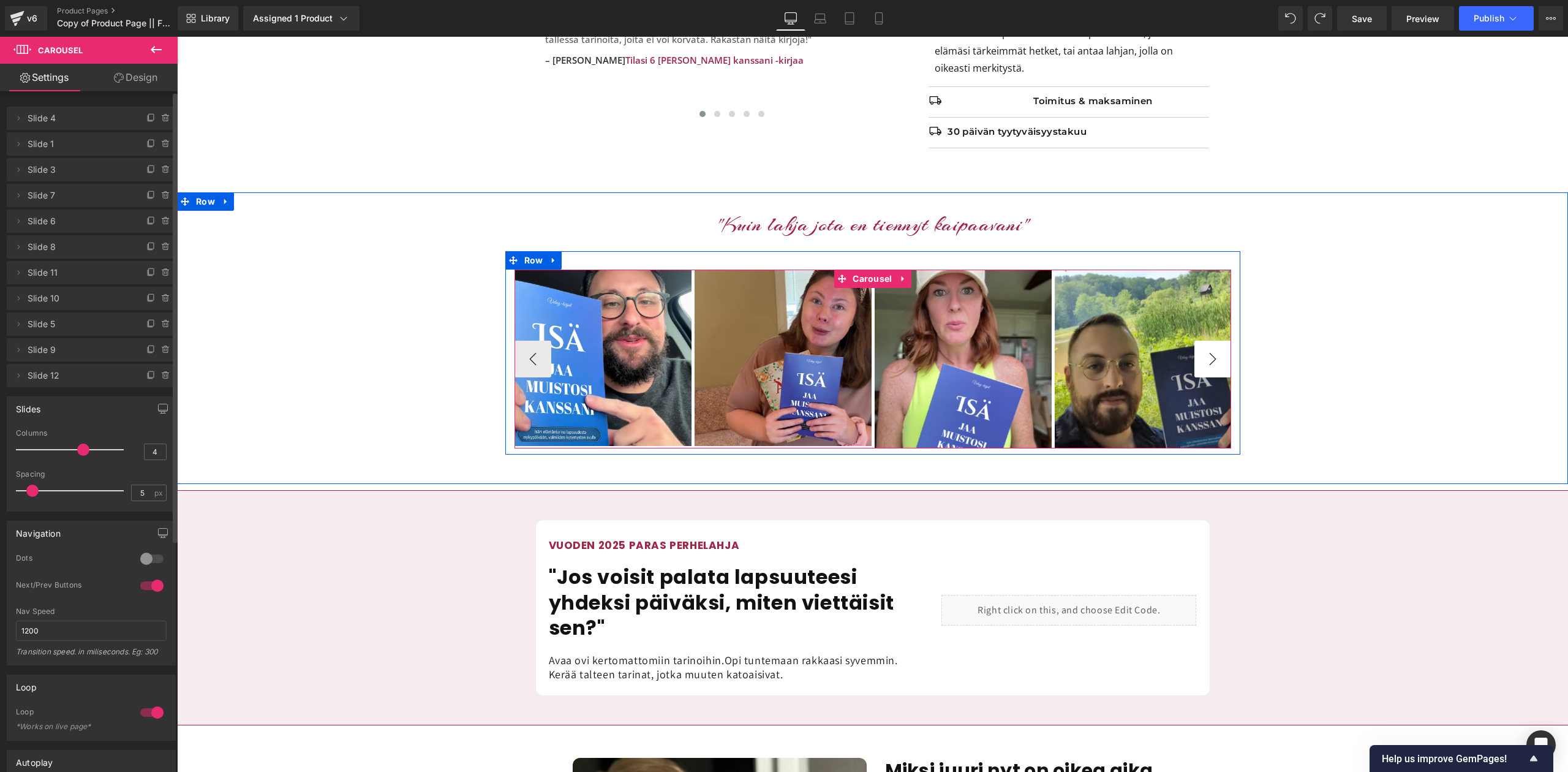
click at [1213, 353] on button "›" at bounding box center [1213, 359] width 37 height 37
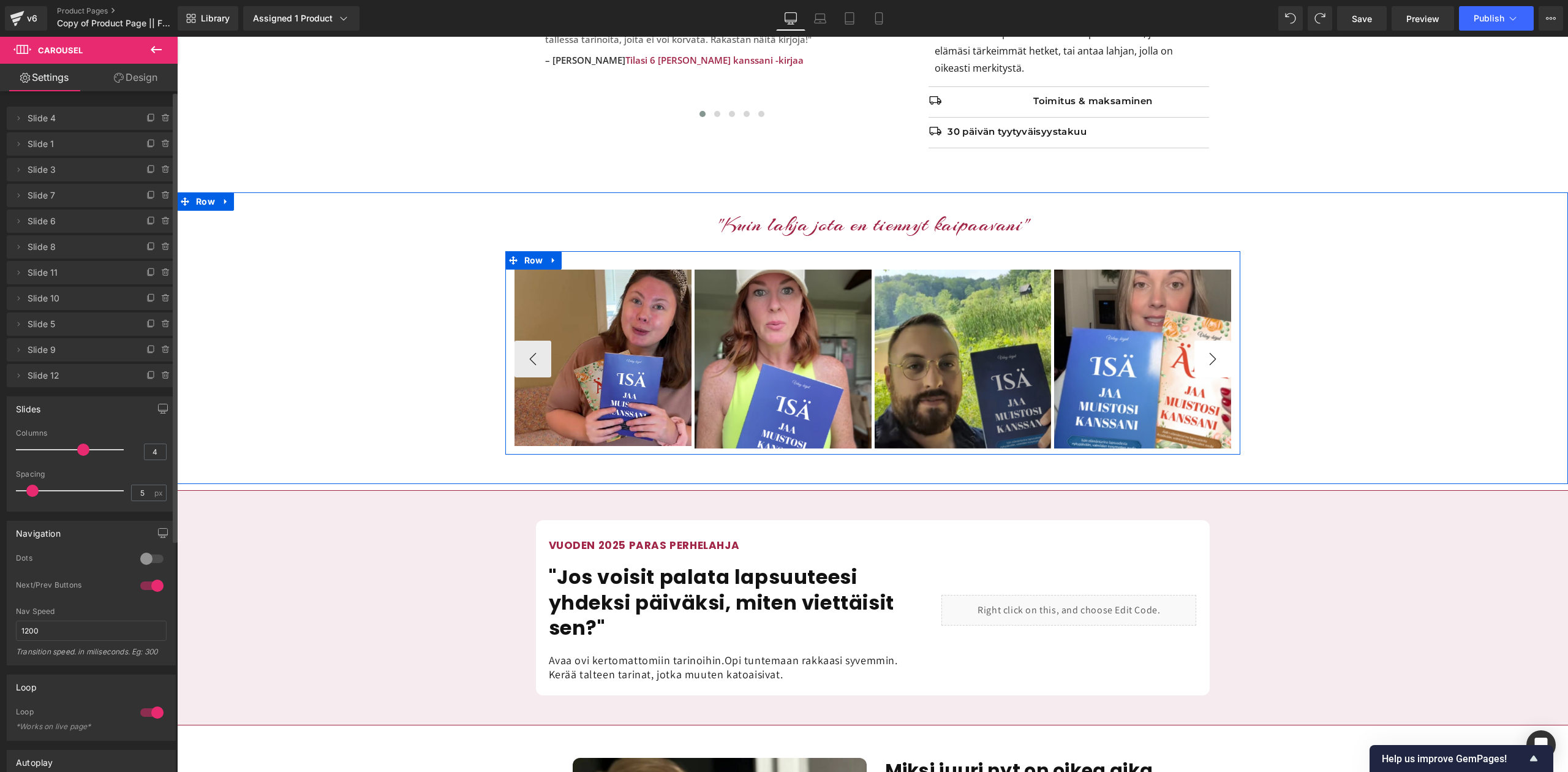
click at [1212, 354] on button "›" at bounding box center [1213, 359] width 37 height 37
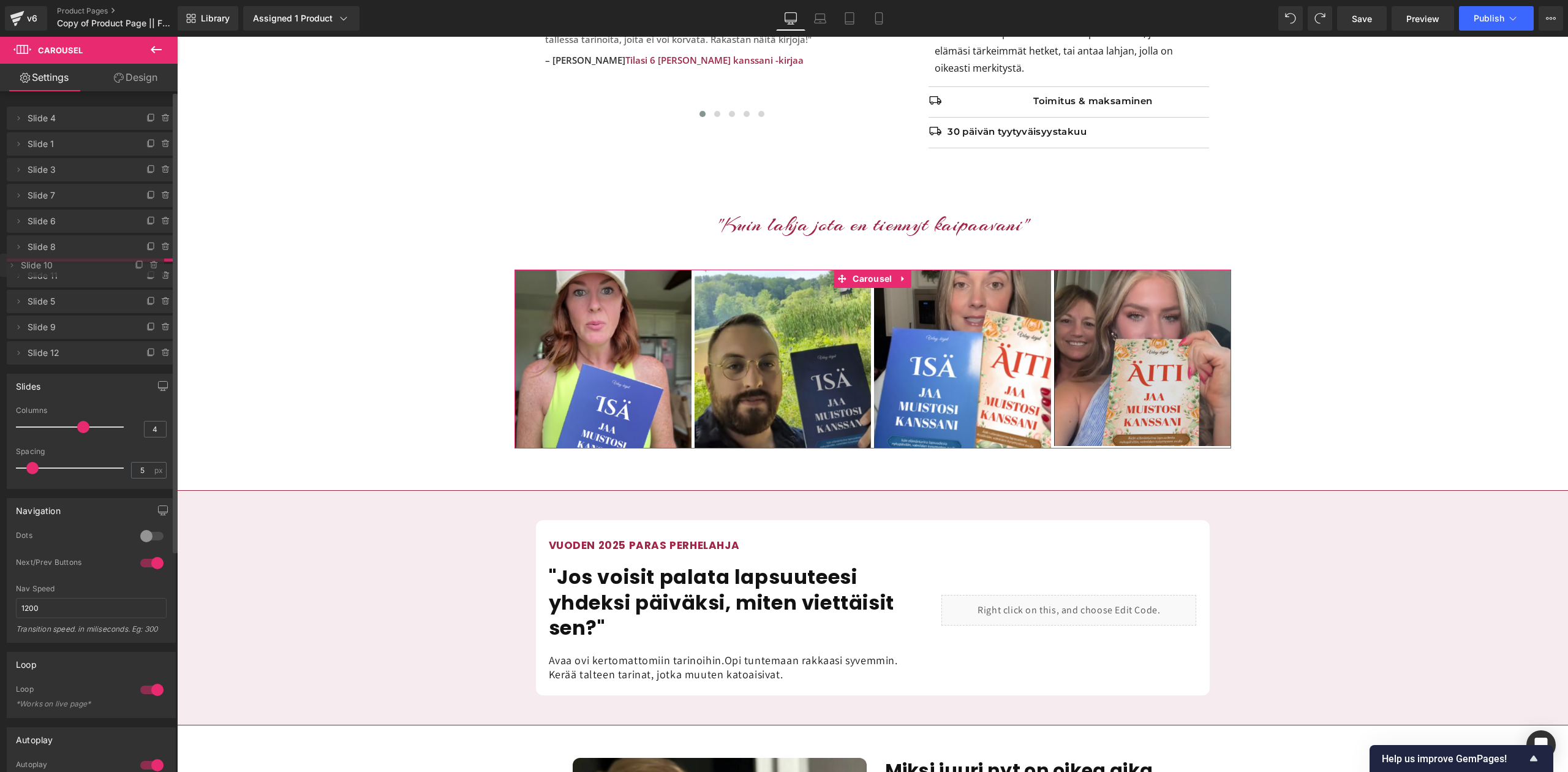
drag, startPoint x: 66, startPoint y: 298, endPoint x: 66, endPoint y: 264, distance: 34.0
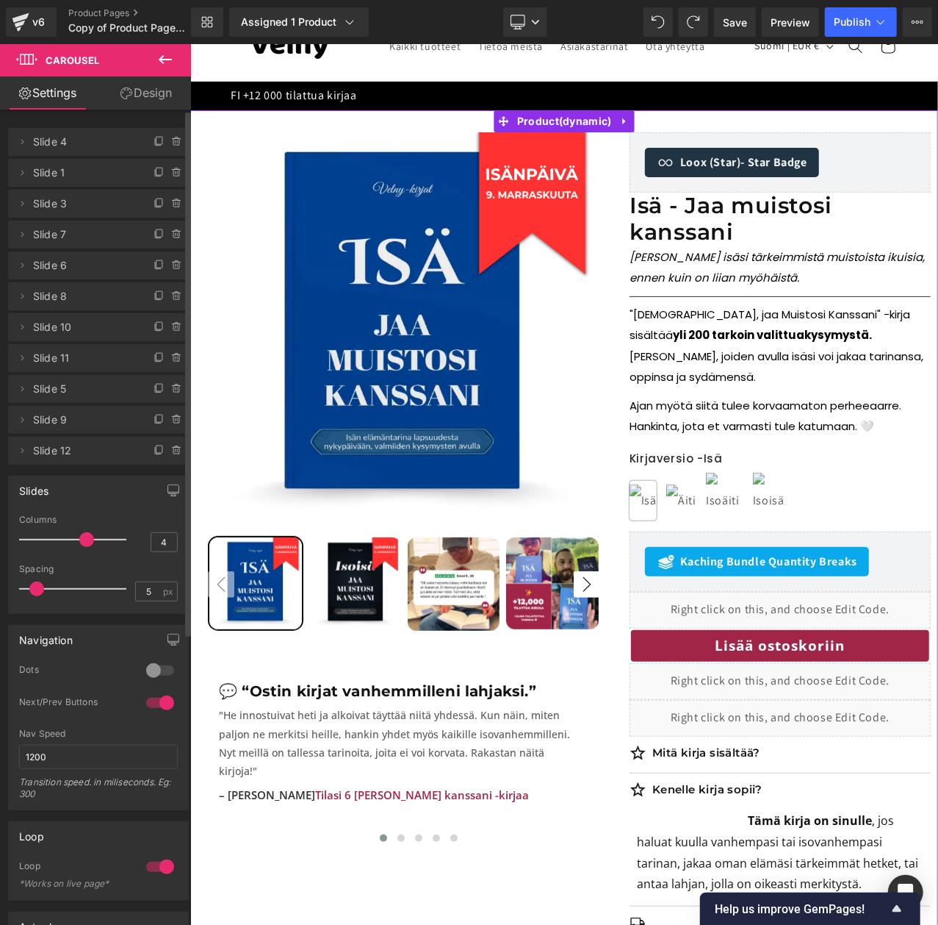
scroll to position [110, 0]
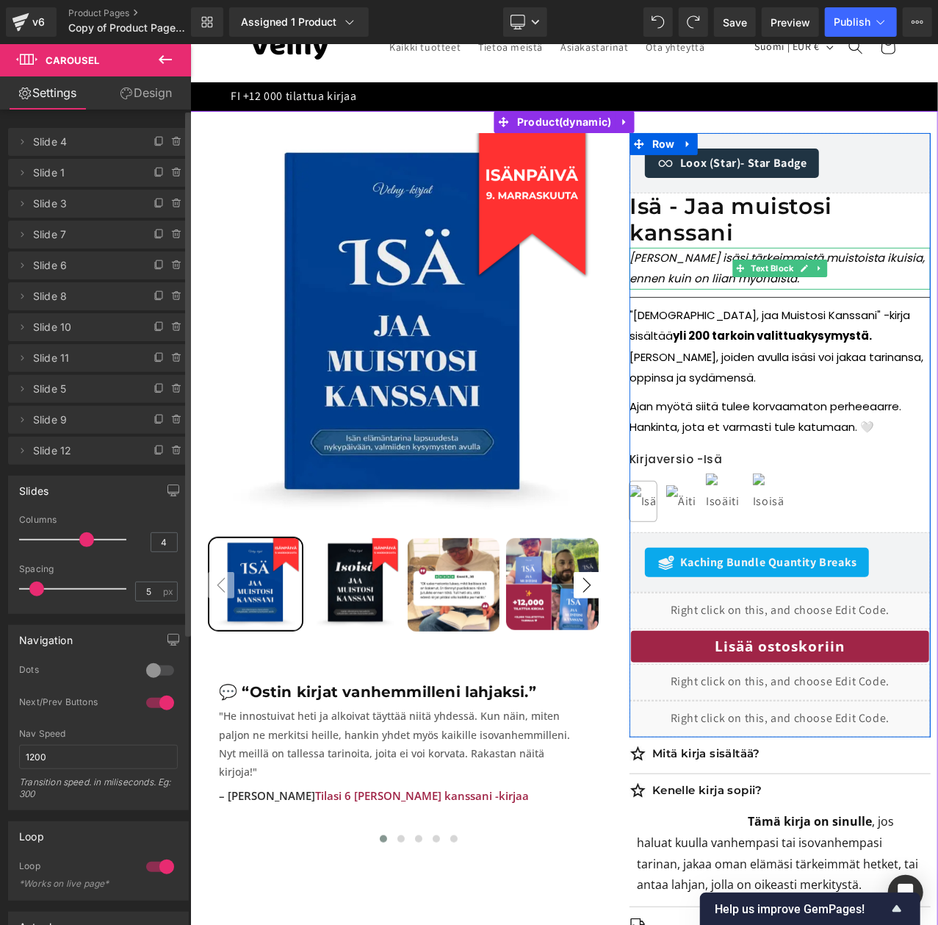
click at [738, 284] on p "Tee isäsi tärkeimmistä muistoista ikuisia, ennen kuin on liian myöhäistä." at bounding box center [779, 268] width 301 height 42
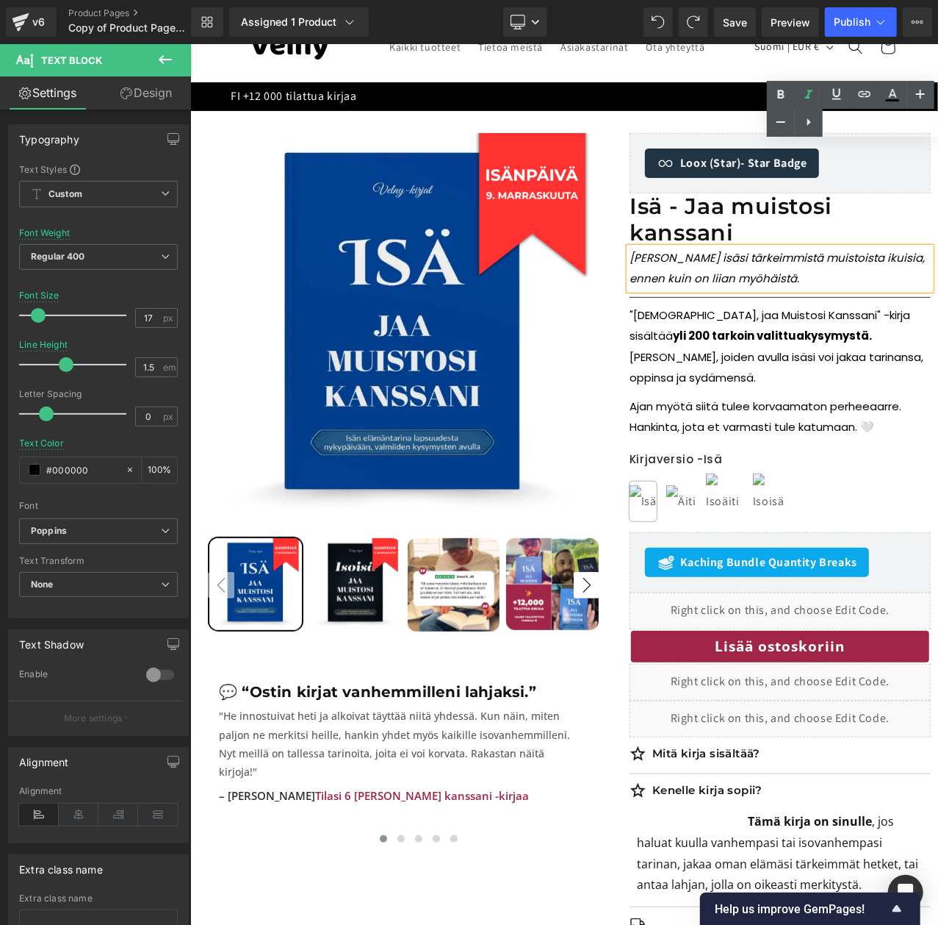
drag, startPoint x: 738, startPoint y: 284, endPoint x: 631, endPoint y: 259, distance: 110.2
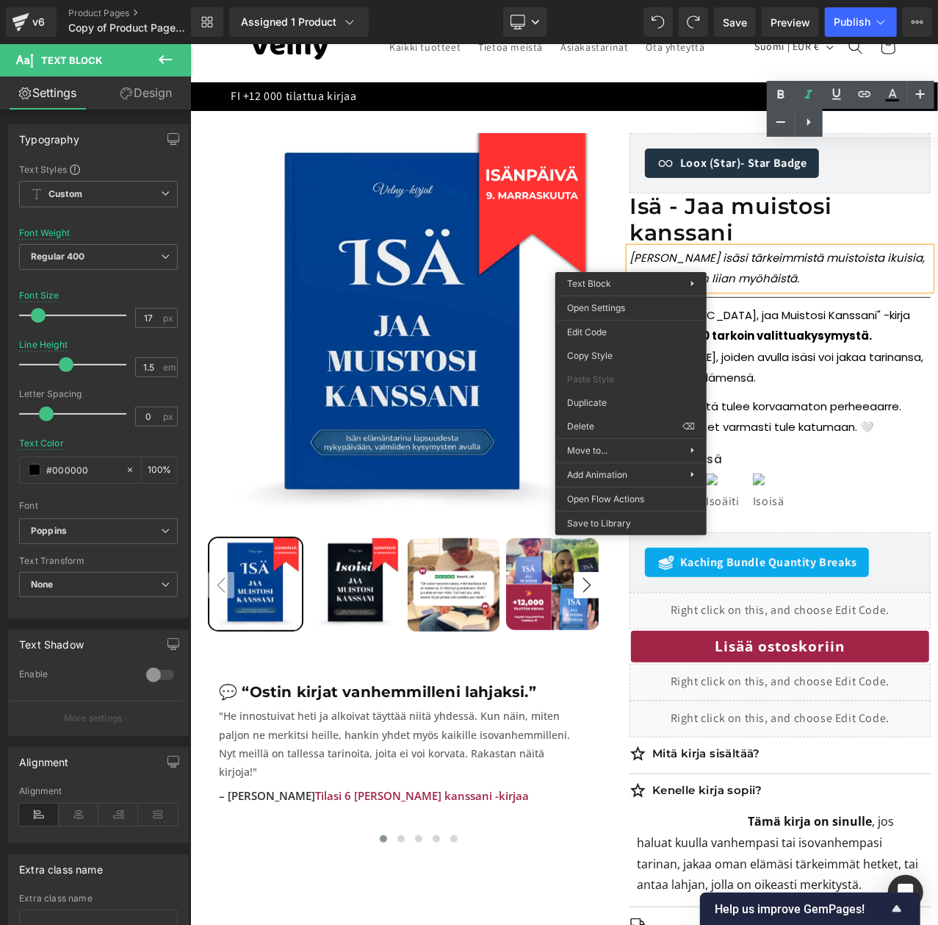
click at [775, 273] on p "Tee isäsi tärkeimmistä muistoista ikuisia, ennen kuin on liian myöhäistä." at bounding box center [779, 268] width 301 height 42
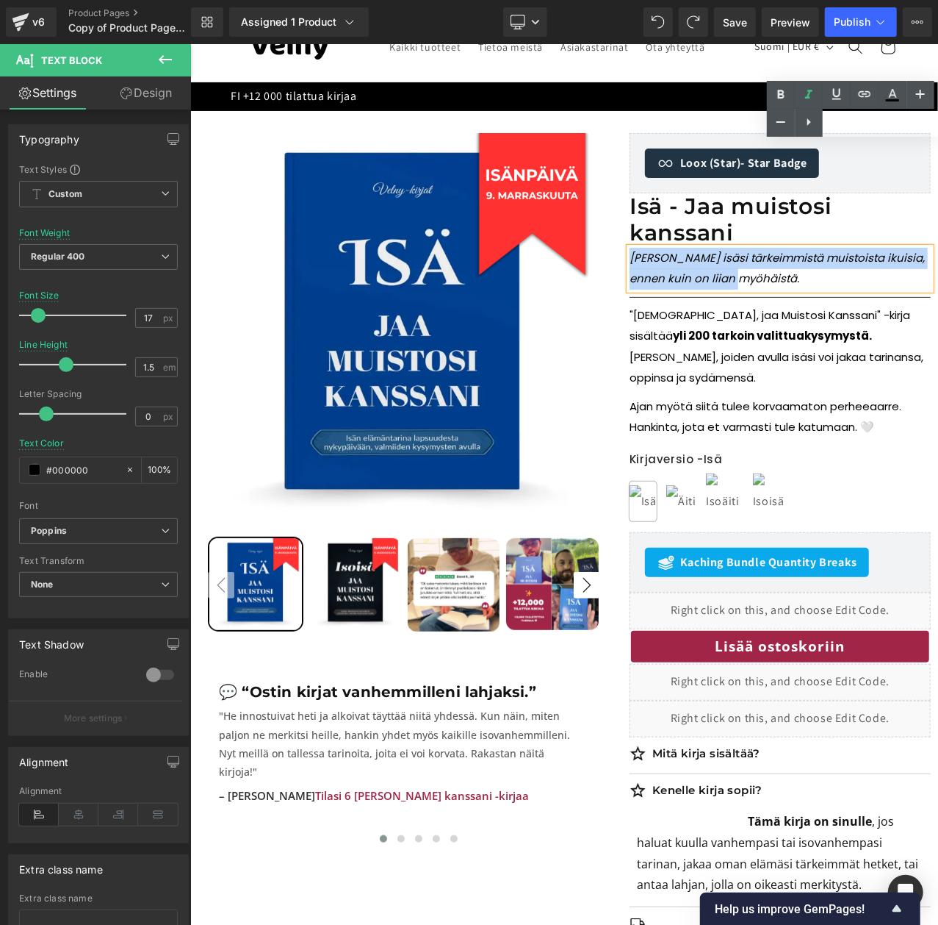
click at [631, 258] on icon "Tee isäsi tärkeimmistä muistoista ikuisia, ennen kuin on liian myöhäistä." at bounding box center [776, 267] width 295 height 37
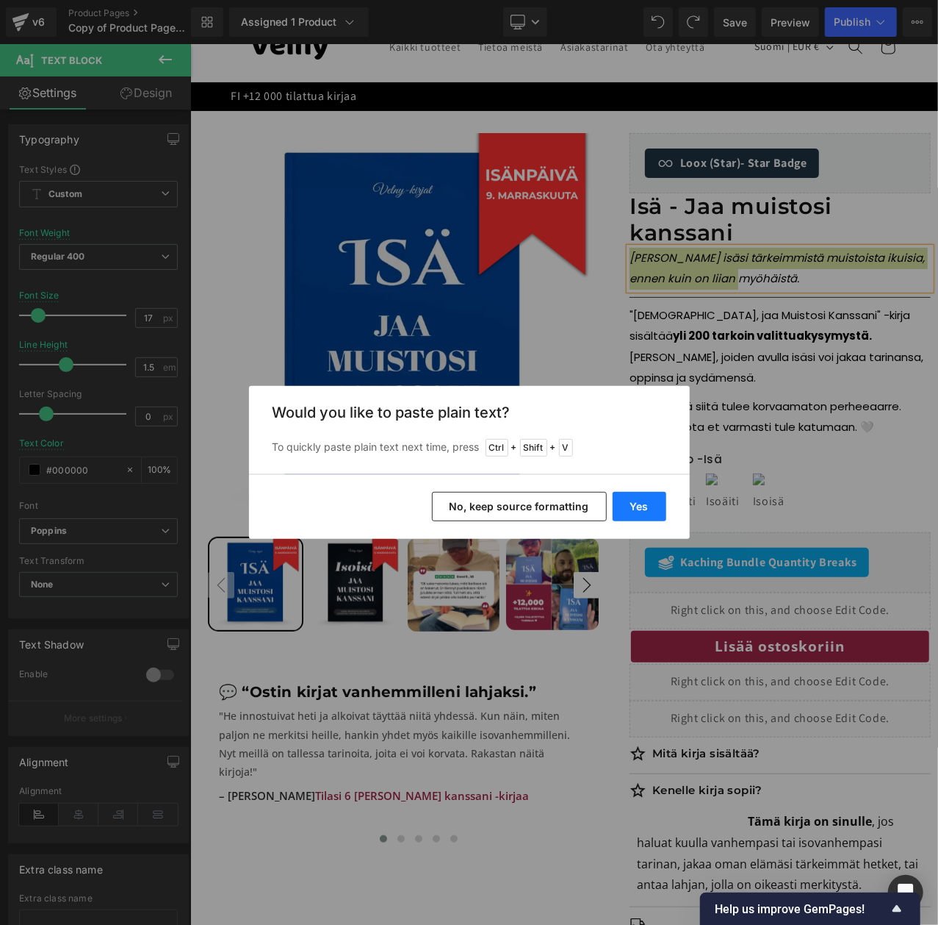
click at [645, 506] on button "Yes" at bounding box center [640, 506] width 54 height 29
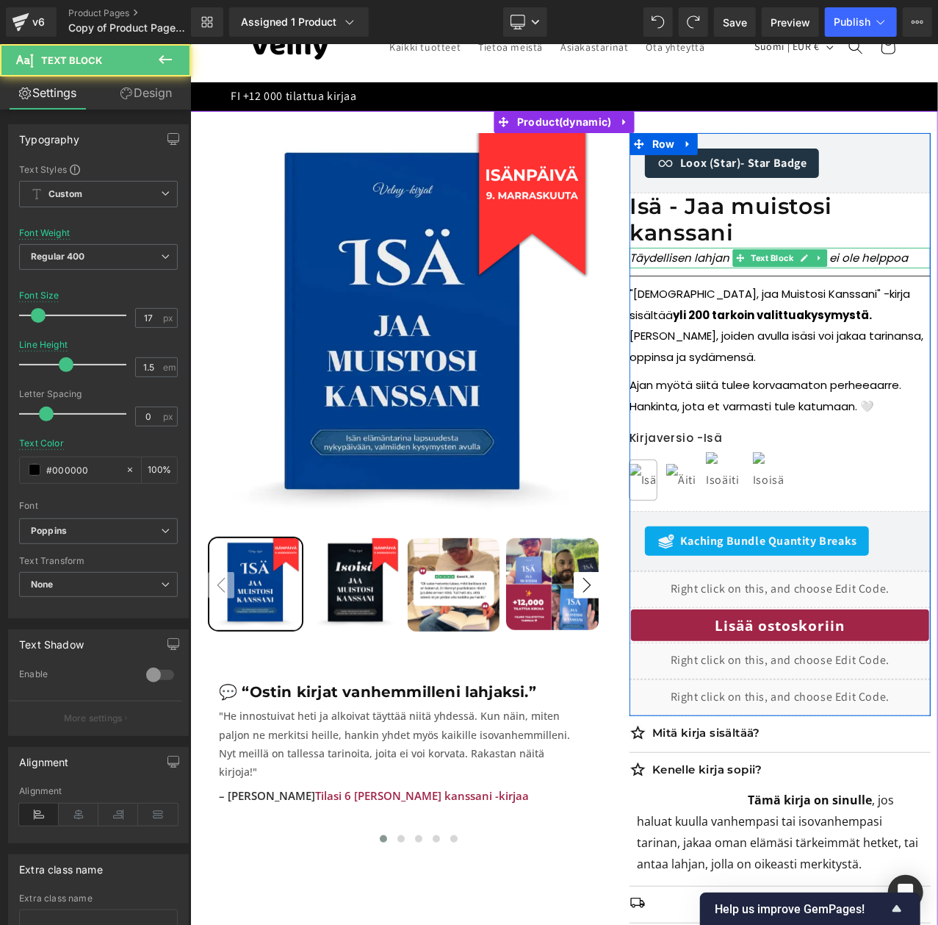
click at [910, 264] on p "Täydellisen lahjan löytäminen isälle ei ole helppoa" at bounding box center [779, 257] width 301 height 21
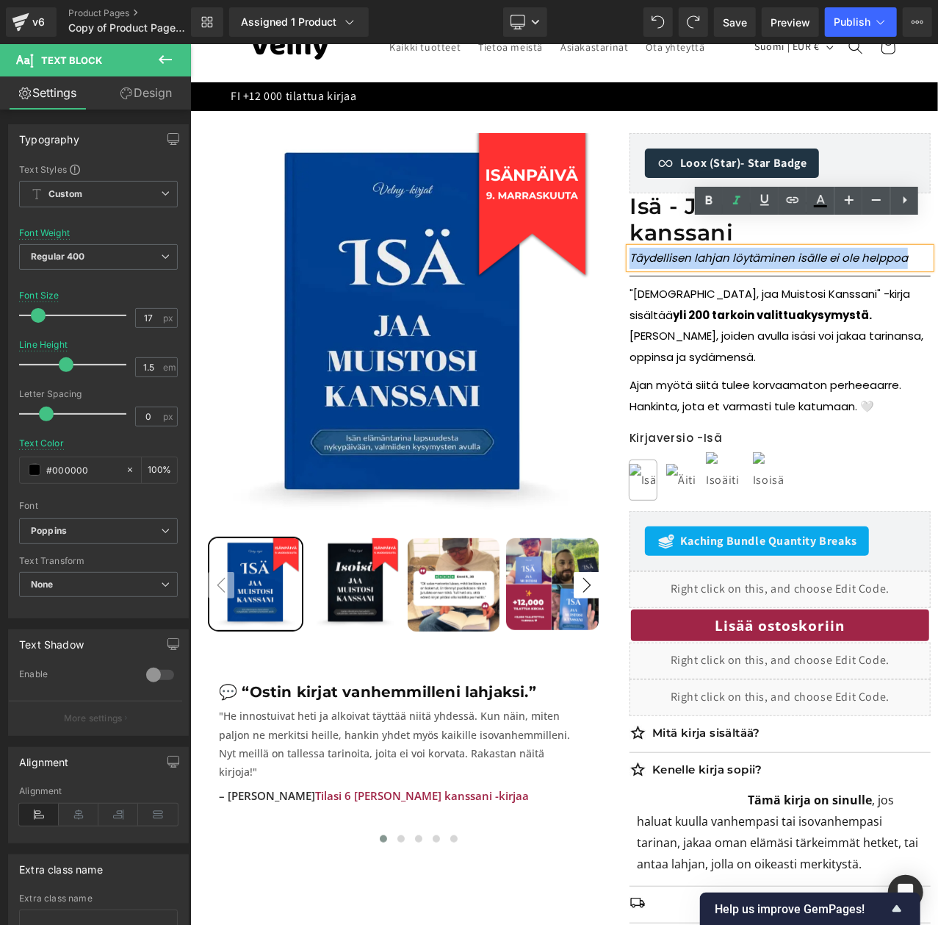
click at [630, 262] on span "Täydellisen lahjan löytäminen isälle ei ole helppoa" at bounding box center [768, 256] width 279 height 15
click at [853, 198] on icon at bounding box center [850, 200] width 18 height 18
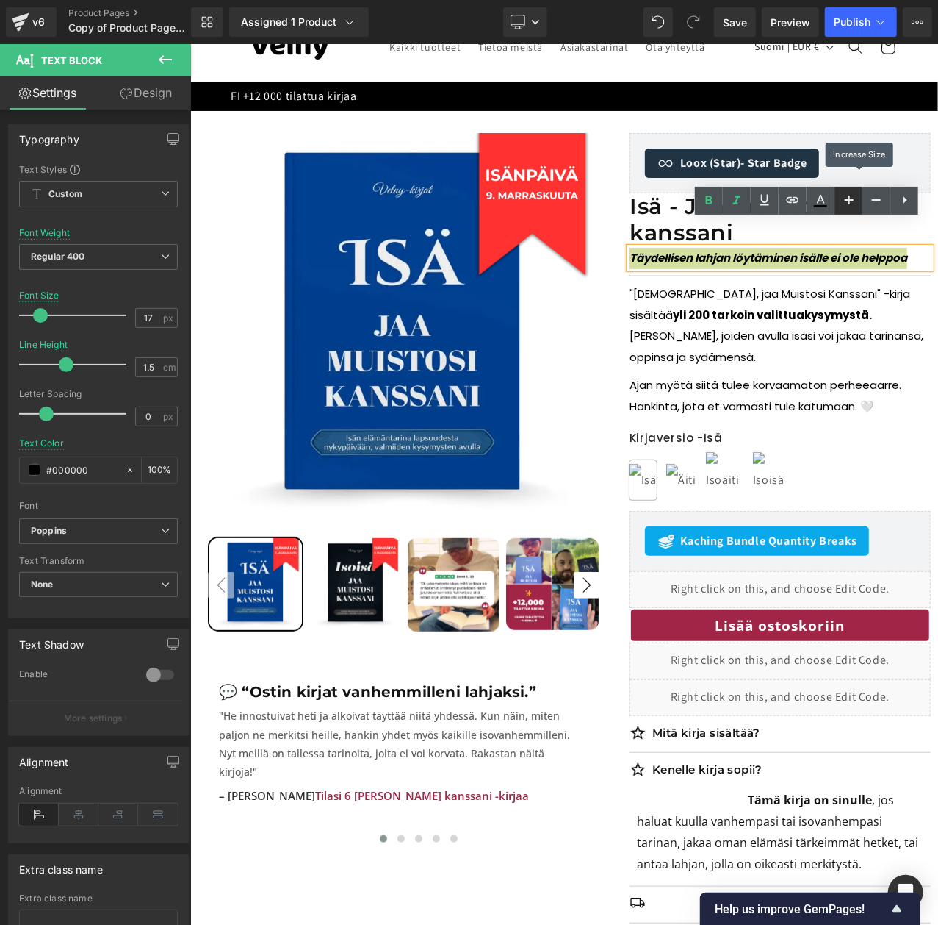
click at [853, 198] on icon at bounding box center [850, 200] width 18 height 18
click at [850, 194] on icon at bounding box center [850, 200] width 18 height 18
click at [592, 317] on img at bounding box center [403, 328] width 392 height 392
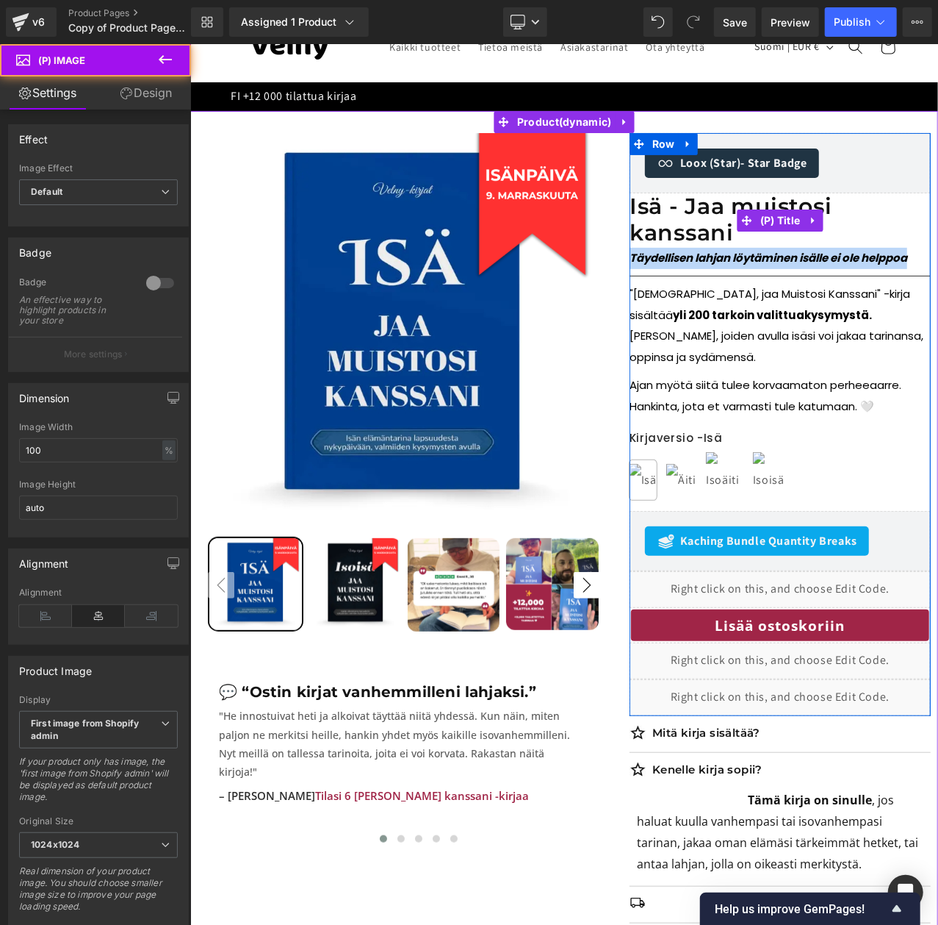
click at [853, 207] on link "Isä - Jaa muistosi kanssani" at bounding box center [779, 219] width 301 height 53
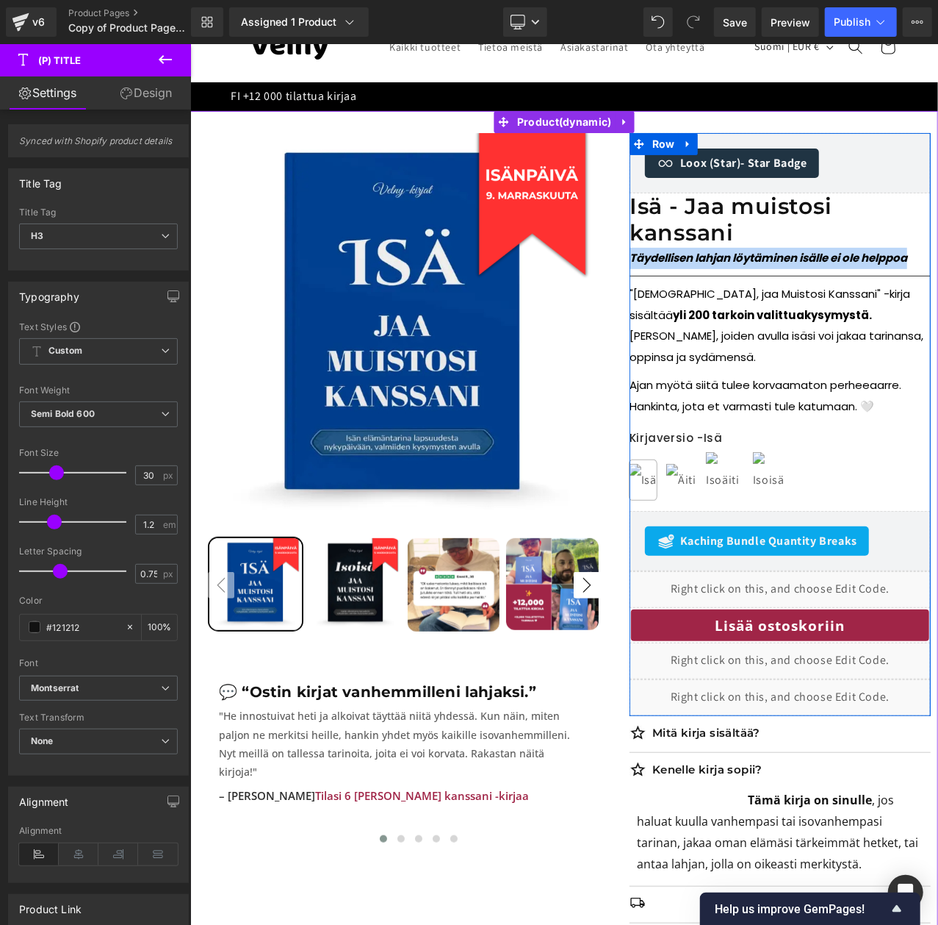
click at [190, 43] on div at bounding box center [190, 43] width 0 height 0
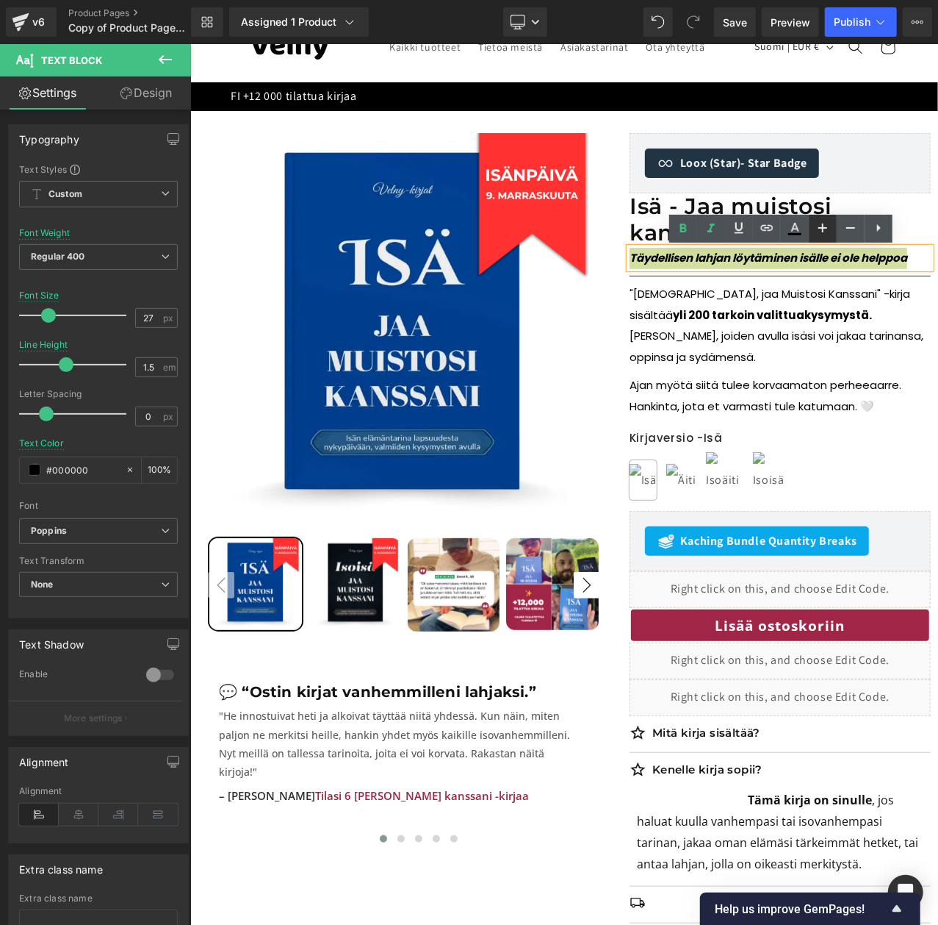
click at [828, 235] on icon at bounding box center [823, 228] width 18 height 18
click at [853, 232] on icon at bounding box center [851, 228] width 18 height 18
click at [809, 230] on link at bounding box center [823, 229] width 28 height 28
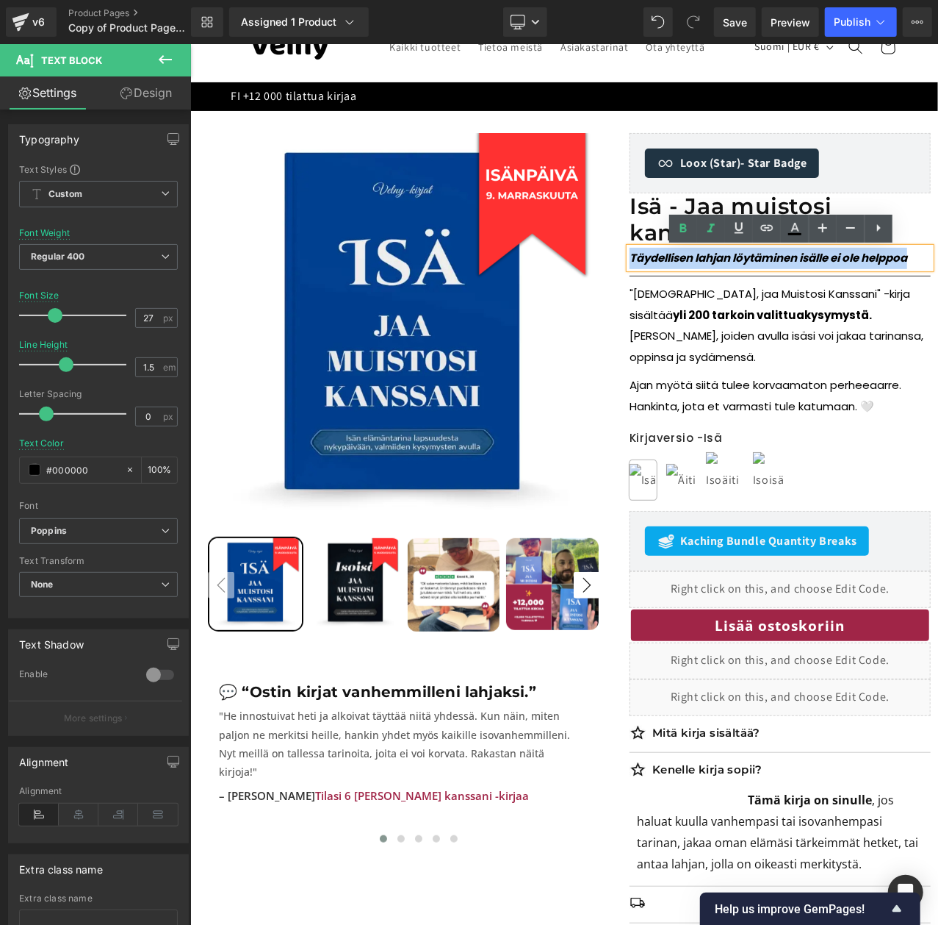
click at [786, 256] on span "Täydellisen lahjan löytäminen isälle ei ole helppoa" at bounding box center [768, 256] width 278 height 15
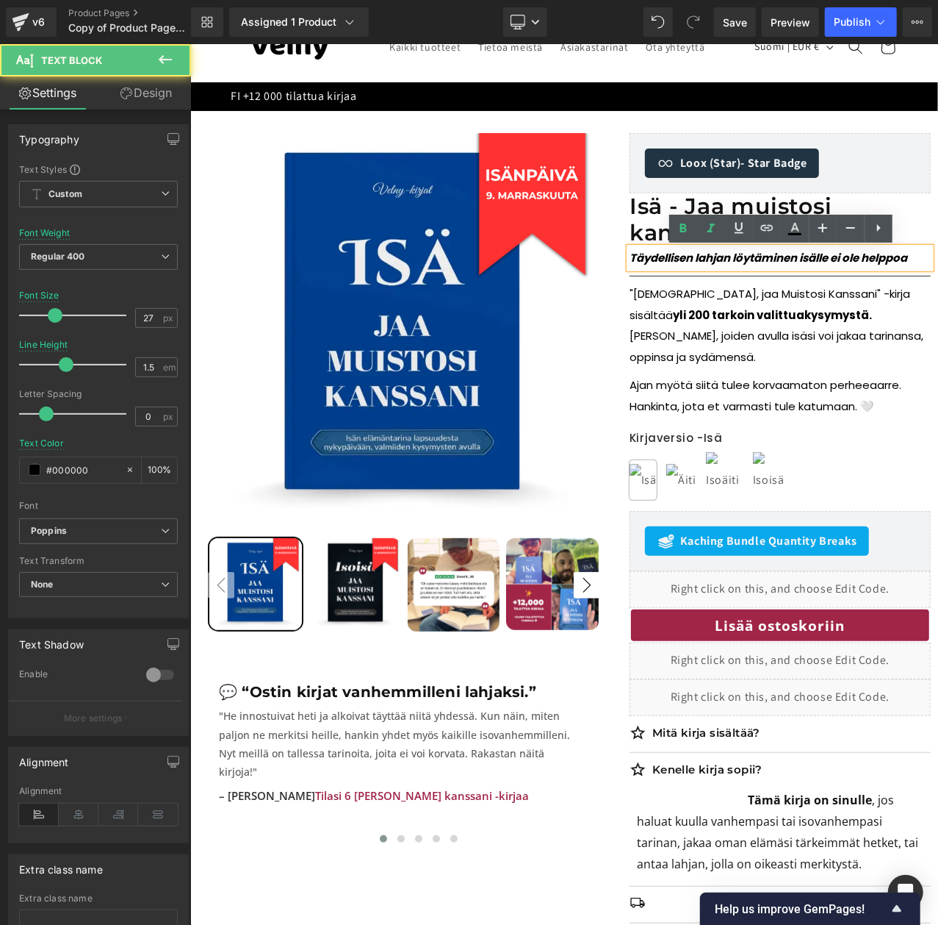
click at [786, 256] on span "Täydellisen lahjan löytäminen isälle ei ole helppoa" at bounding box center [768, 256] width 278 height 15
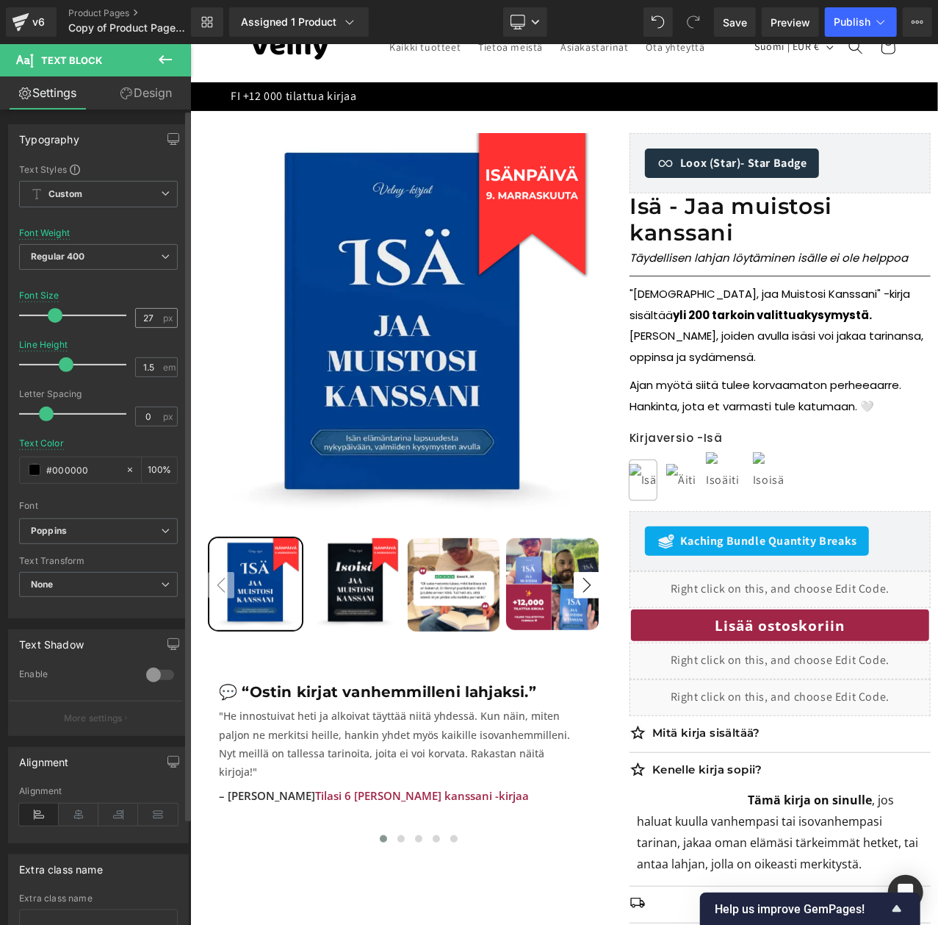
click at [151, 318] on input "27" at bounding box center [149, 318] width 26 height 18
type input "33"
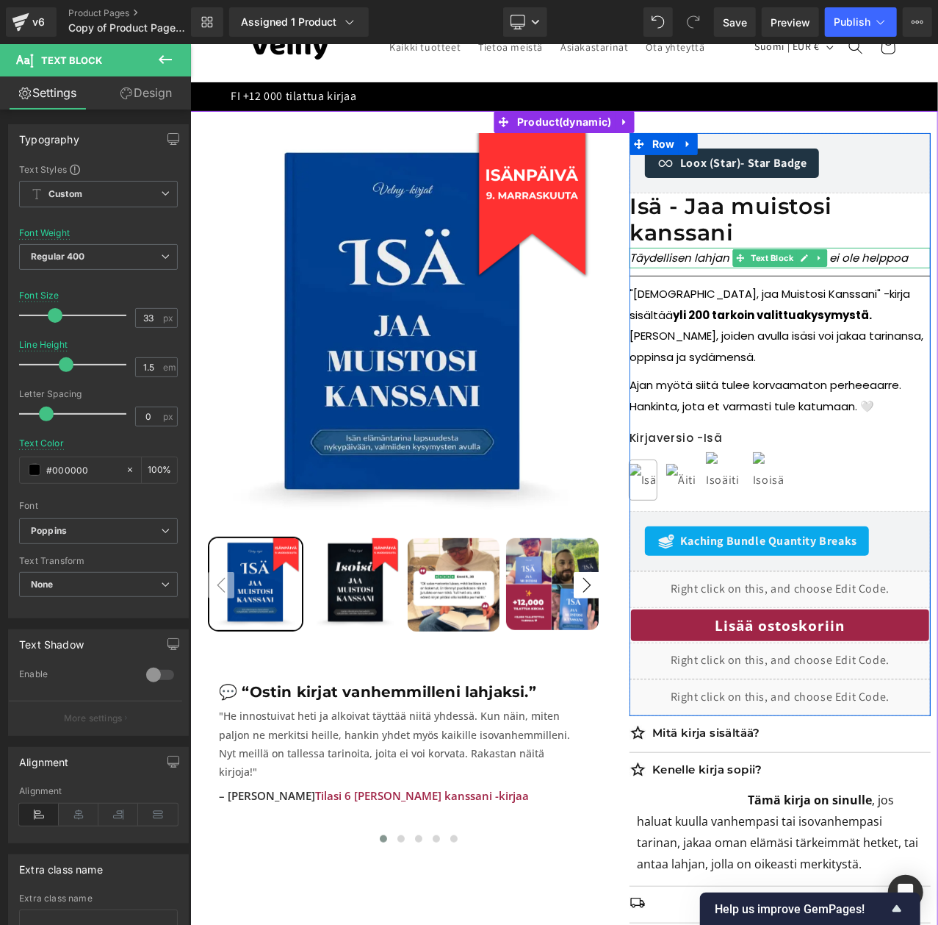
click at [847, 259] on span "Täydellisen lahjan löytäminen isälle ei ole helppoa" at bounding box center [768, 256] width 279 height 15
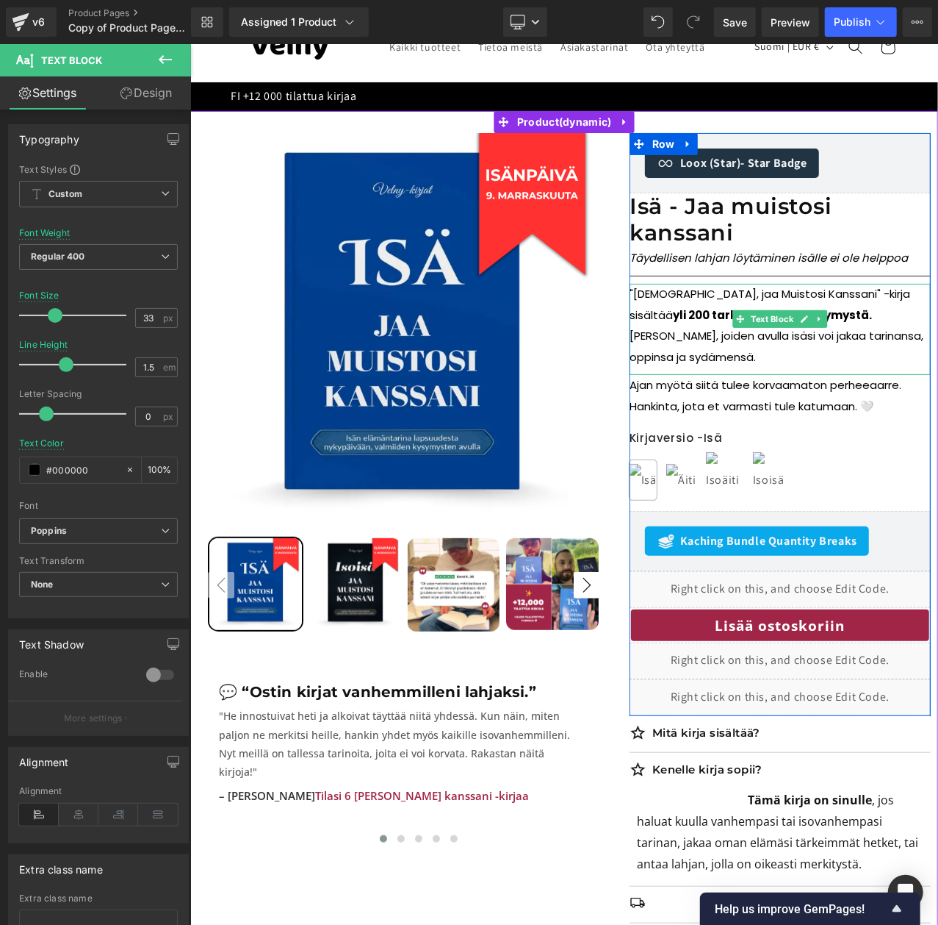
click at [706, 318] on strong "yli 200 tarkoin valittua" at bounding box center [738, 313] width 132 height 15
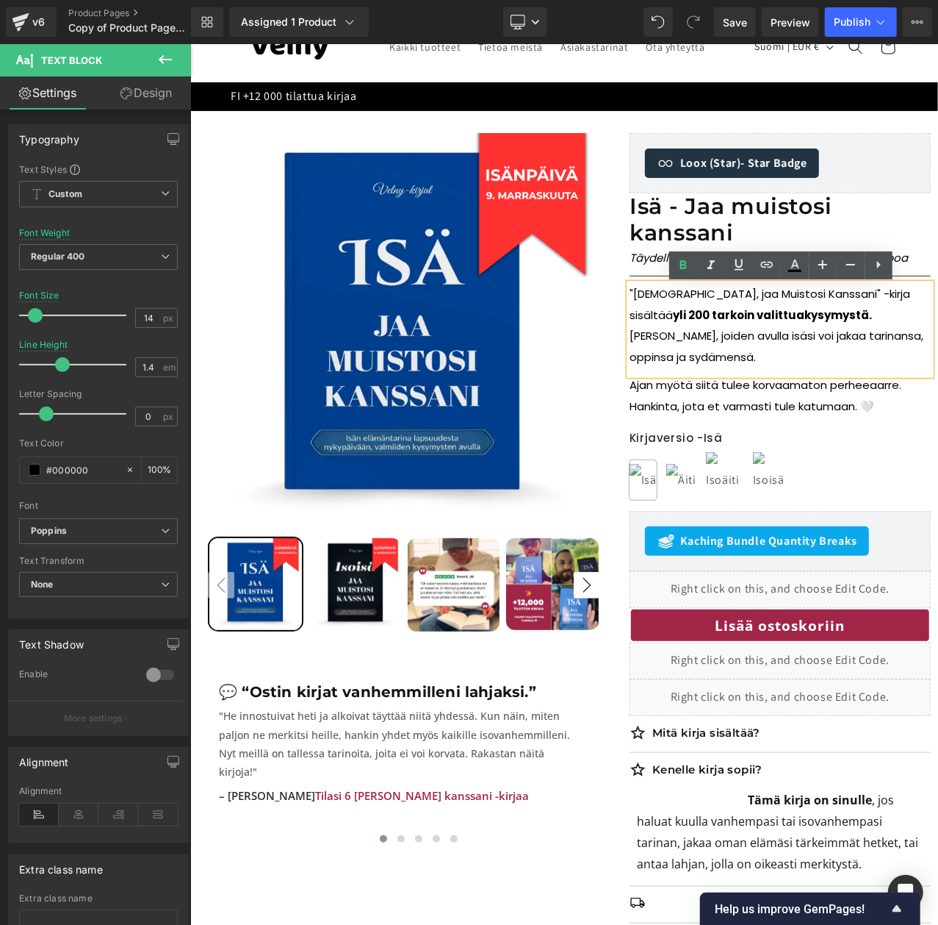
click at [629, 289] on div ""[DEMOGRAPHIC_DATA], jaa Muistosi Kanssani" -kirja sisältää yli 200 tarkoin val…" at bounding box center [779, 328] width 301 height 91
click at [629, 293] on div ""[DEMOGRAPHIC_DATA], jaa Muistosi Kanssani" -kirja sisältää yli 200 tarkoin val…" at bounding box center [779, 328] width 301 height 91
click at [630, 294] on p ""[DEMOGRAPHIC_DATA], jaa Muistosi Kanssani" -kirja sisältää yli 200 tarkoin val…" at bounding box center [779, 325] width 301 height 84
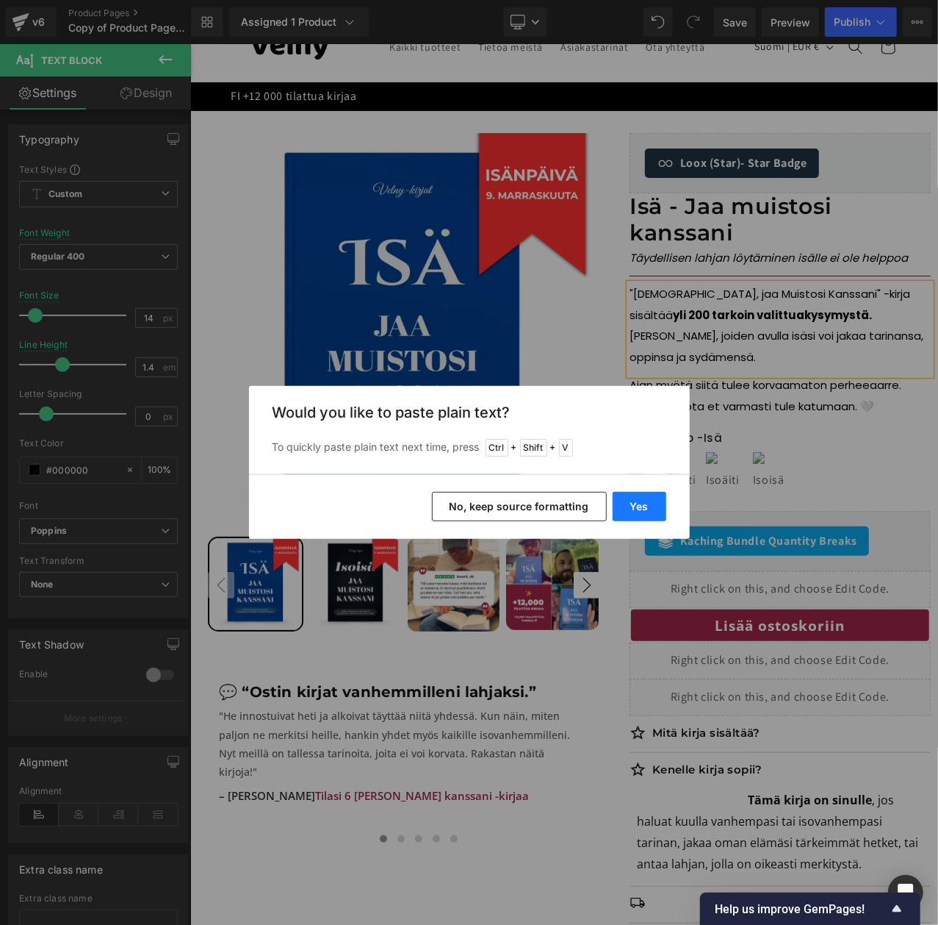
click at [636, 503] on button "Yes" at bounding box center [640, 506] width 54 height 29
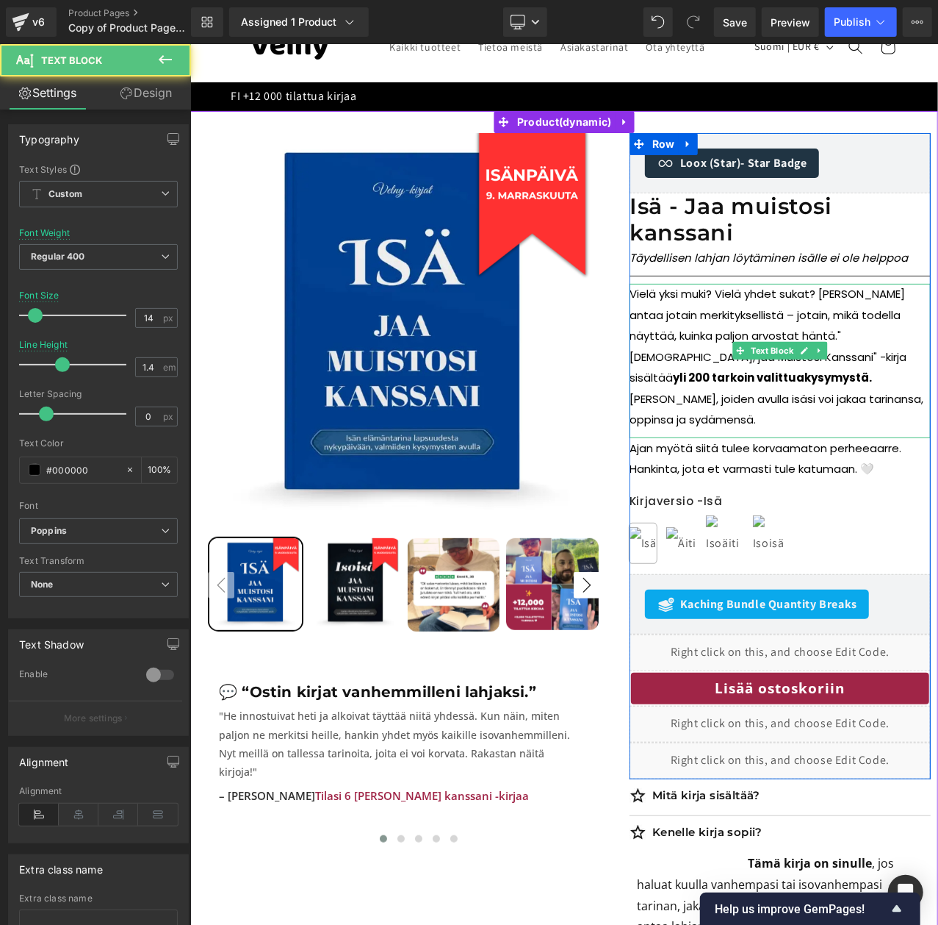
click at [751, 336] on p "Vielä yksi muki? Vielä yhdet sukat? Haluat antaa jotain merkityksellistä – jota…" at bounding box center [779, 356] width 301 height 147
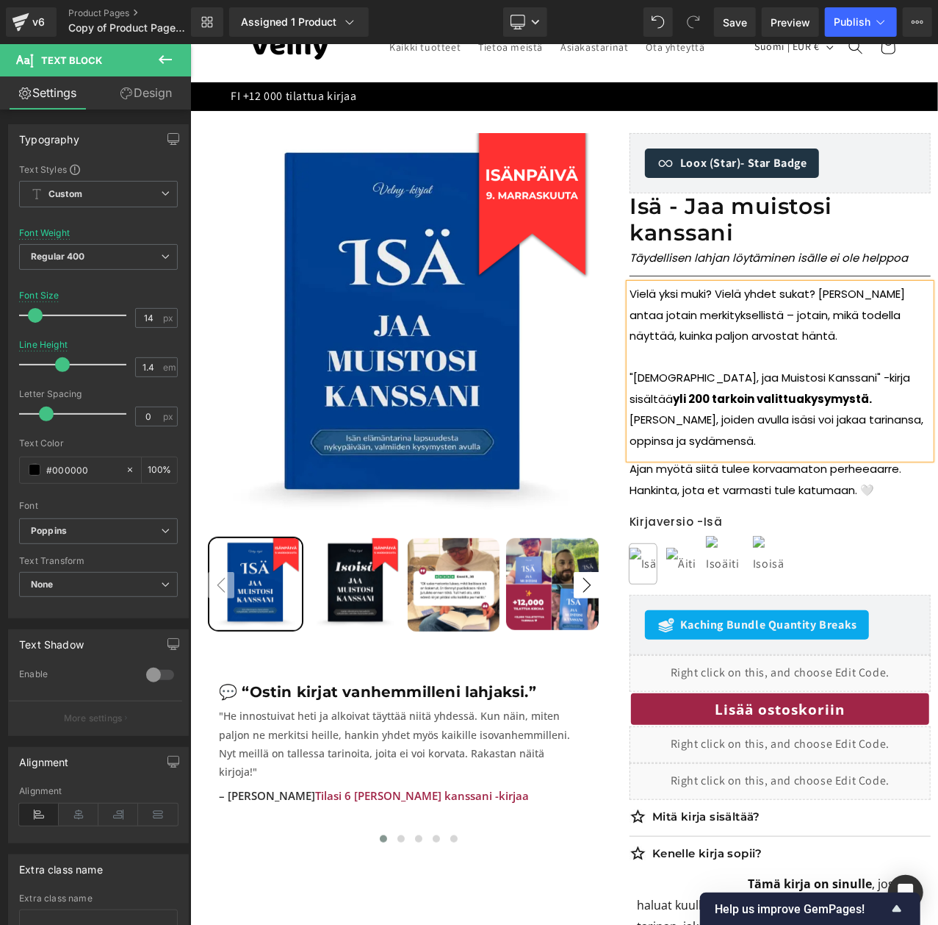
click at [907, 423] on p ""[DEMOGRAPHIC_DATA], jaa Muistosi Kanssani" -kirja sisältää yli 200 tarkoin val…" at bounding box center [779, 409] width 301 height 84
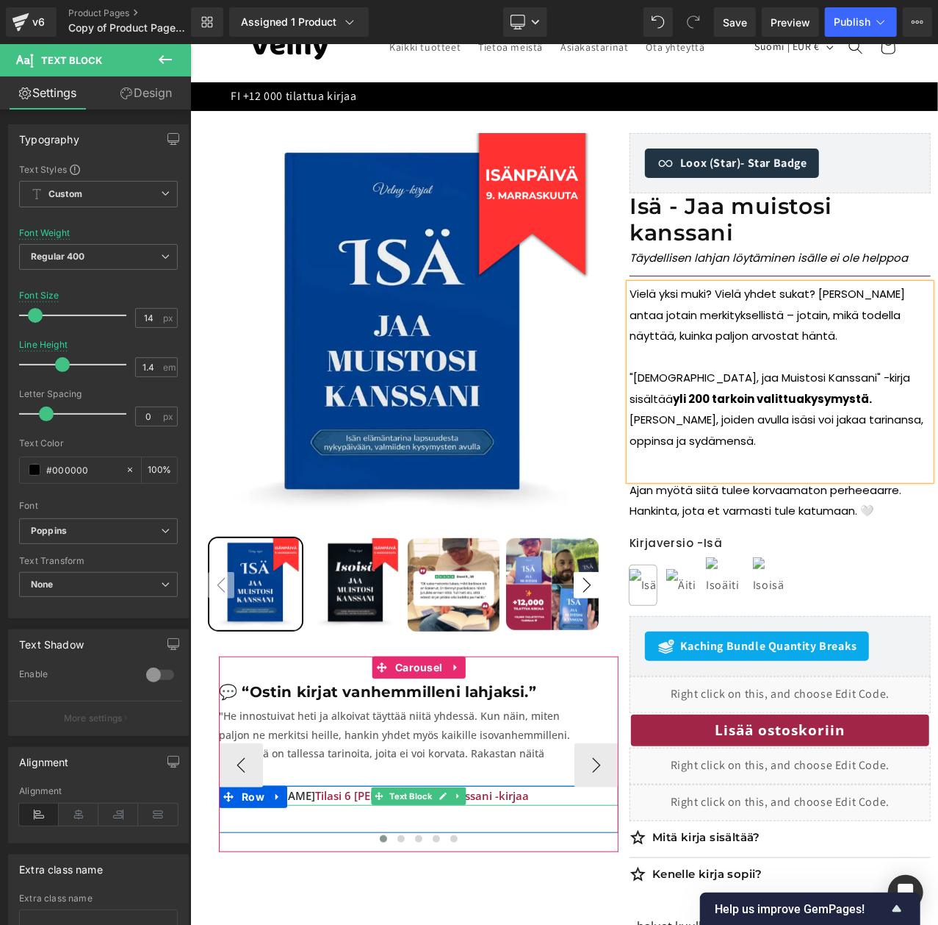
click at [533, 830] on div at bounding box center [418, 841] width 400 height 22
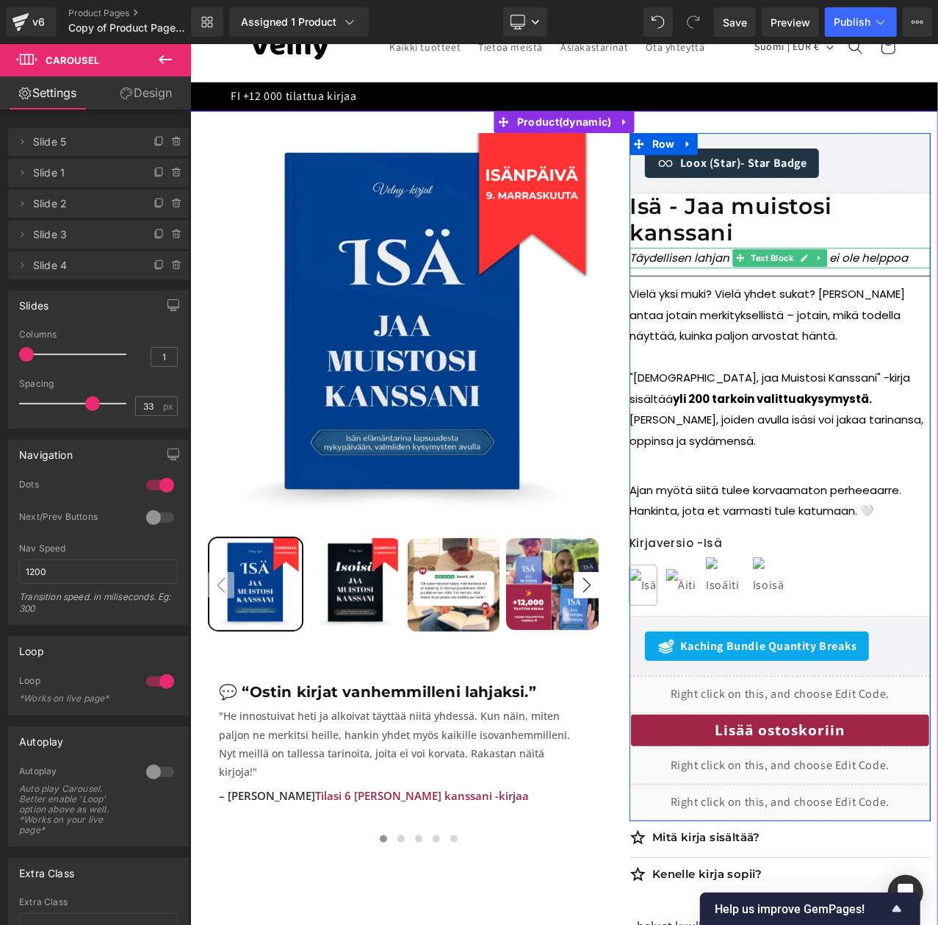
click at [883, 256] on span "Täydellisen lahjan löytäminen isälle ei ole helppoa" at bounding box center [768, 256] width 279 height 15
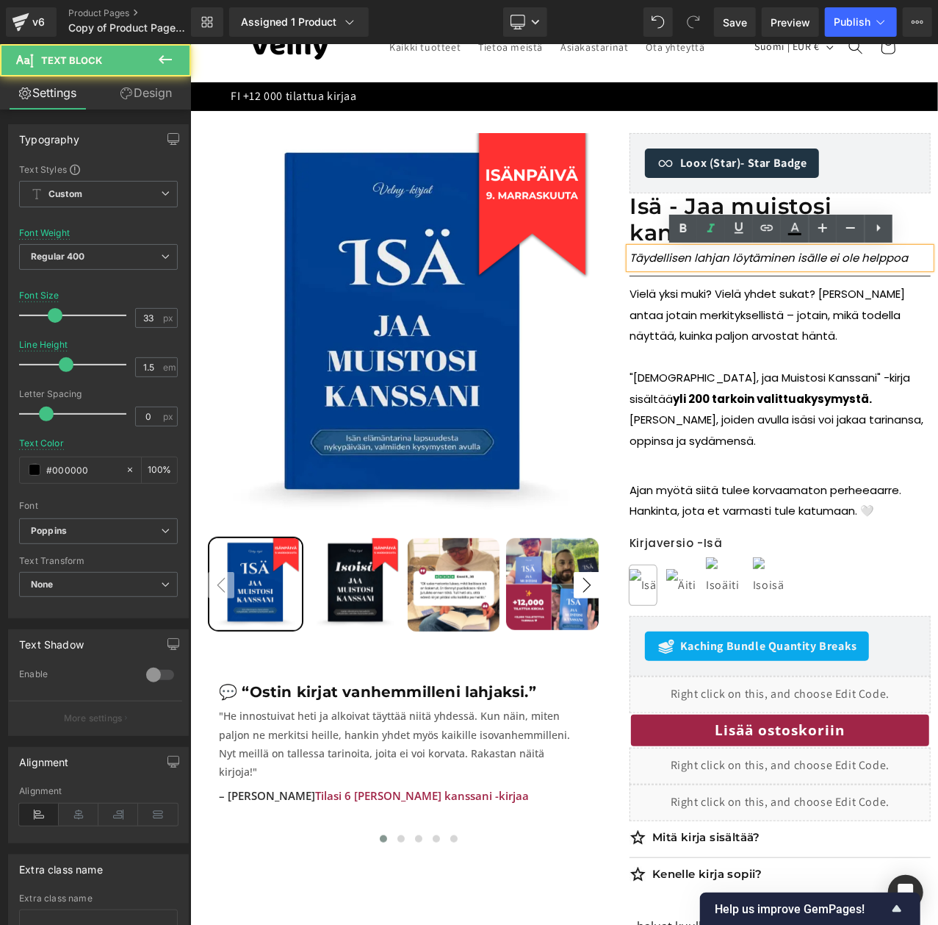
click at [920, 255] on p "Täydellisen lahjan löytäminen isälle ei ole helppoa" at bounding box center [779, 257] width 301 height 21
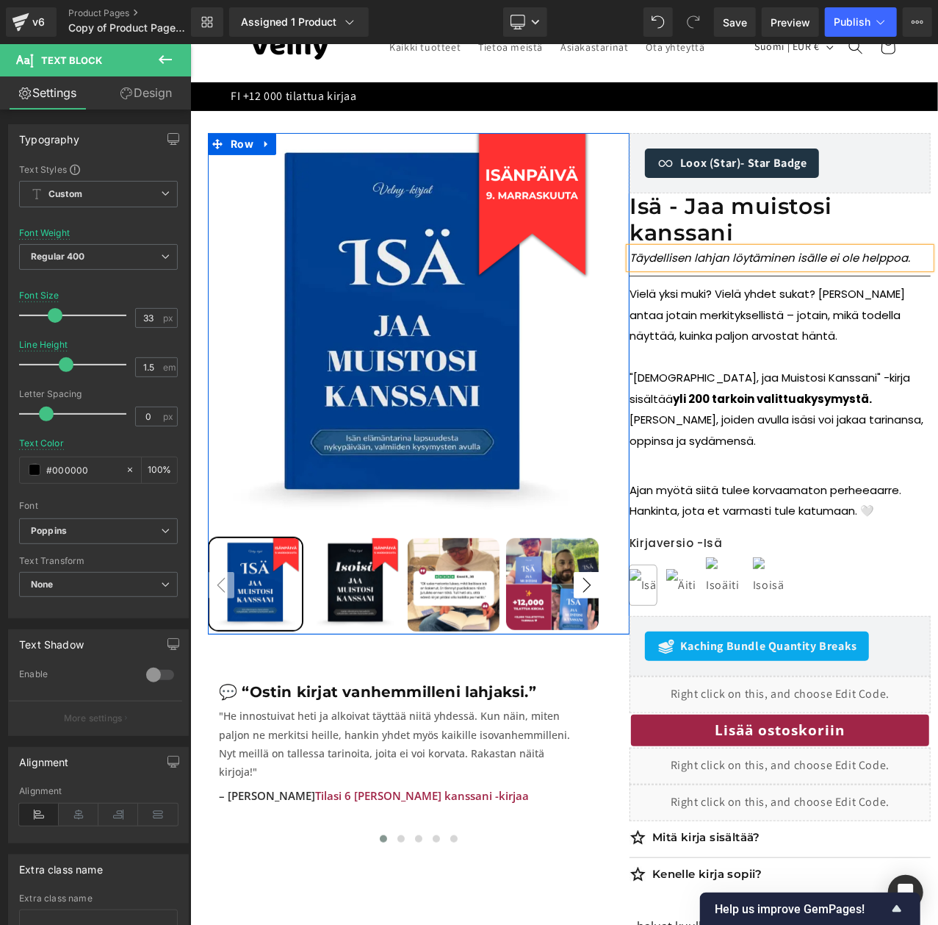
drag, startPoint x: 921, startPoint y: 256, endPoint x: 600, endPoint y: 265, distance: 321.3
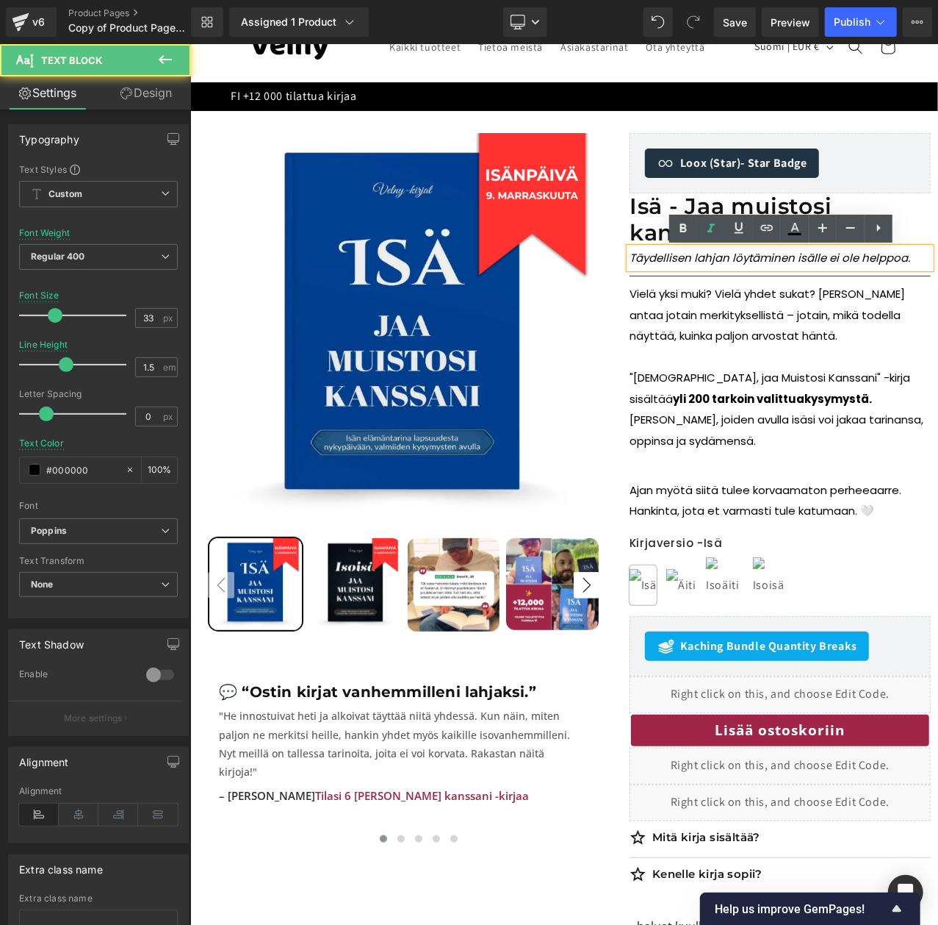
click at [661, 256] on span "Täydellisen lahjan löytäminen isälle ei ole helppoa." at bounding box center [769, 256] width 281 height 15
click at [682, 229] on icon at bounding box center [684, 228] width 7 height 9
click at [629, 259] on span "Täydellisen lahjan löytäminen isälle ei ole helppoa." at bounding box center [769, 256] width 281 height 15
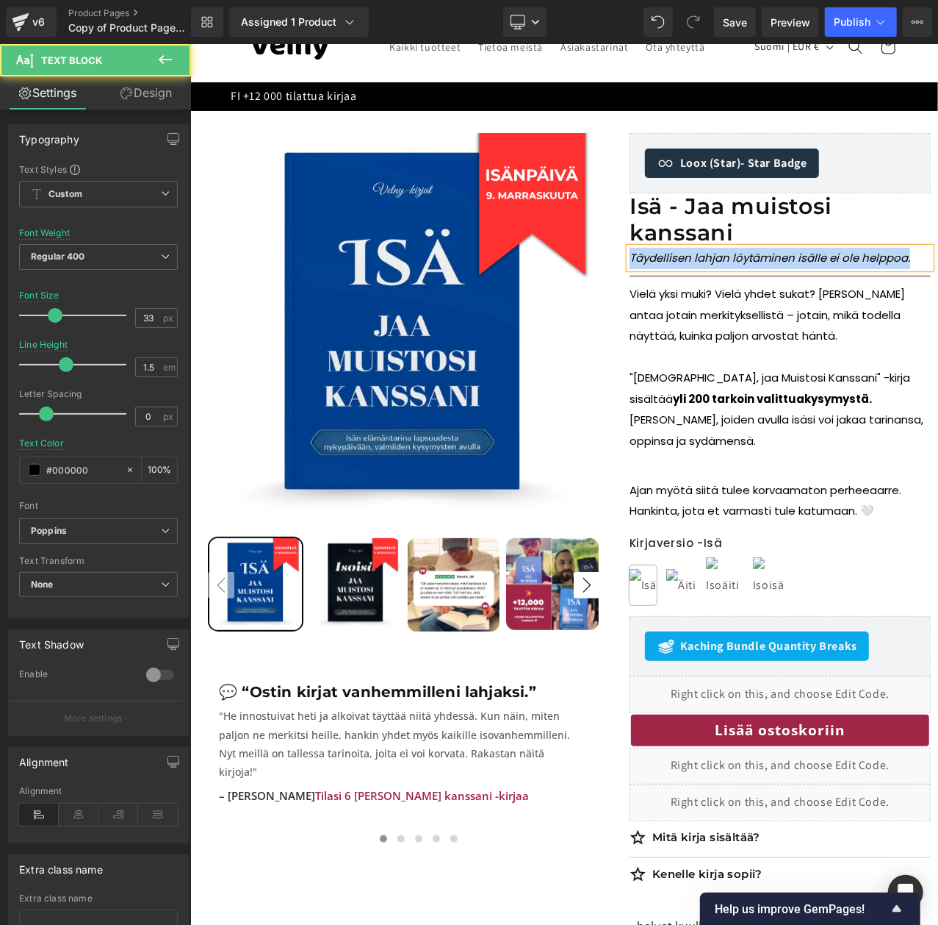
click at [909, 261] on p "Täydellisen lahjan löytäminen isälle ei ole helppoa." at bounding box center [779, 257] width 301 height 21
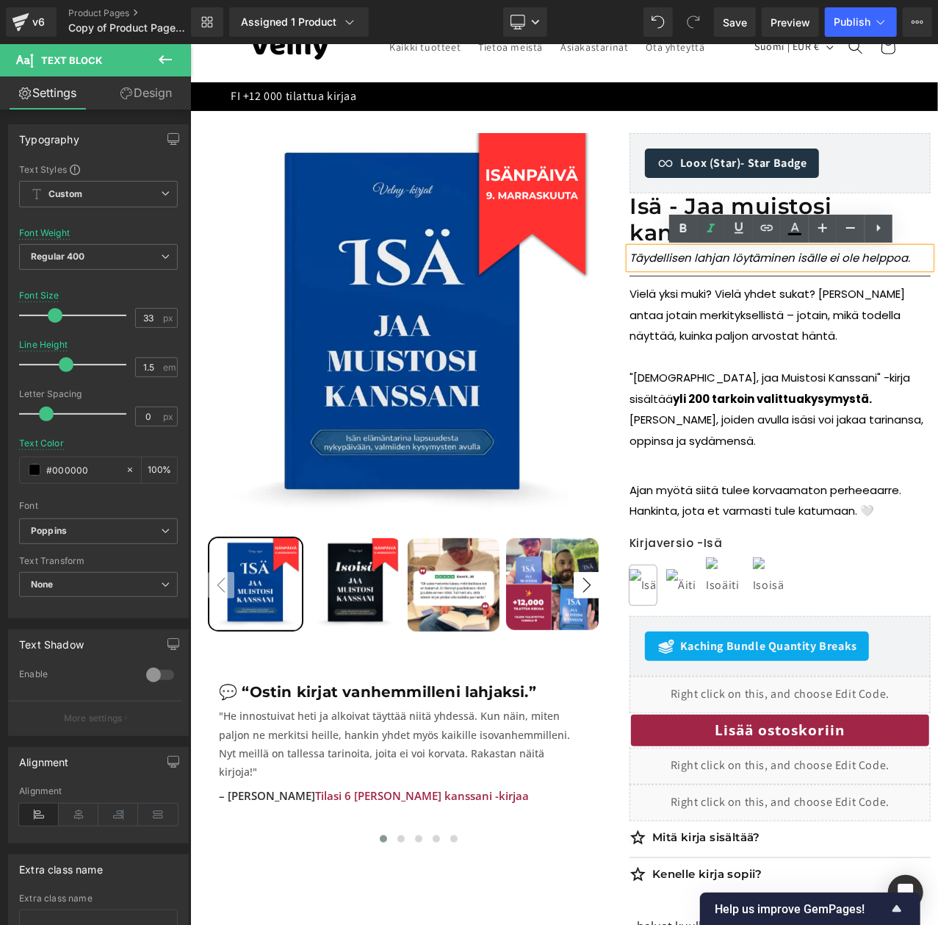
drag, startPoint x: 909, startPoint y: 261, endPoint x: 660, endPoint y: 265, distance: 249.2
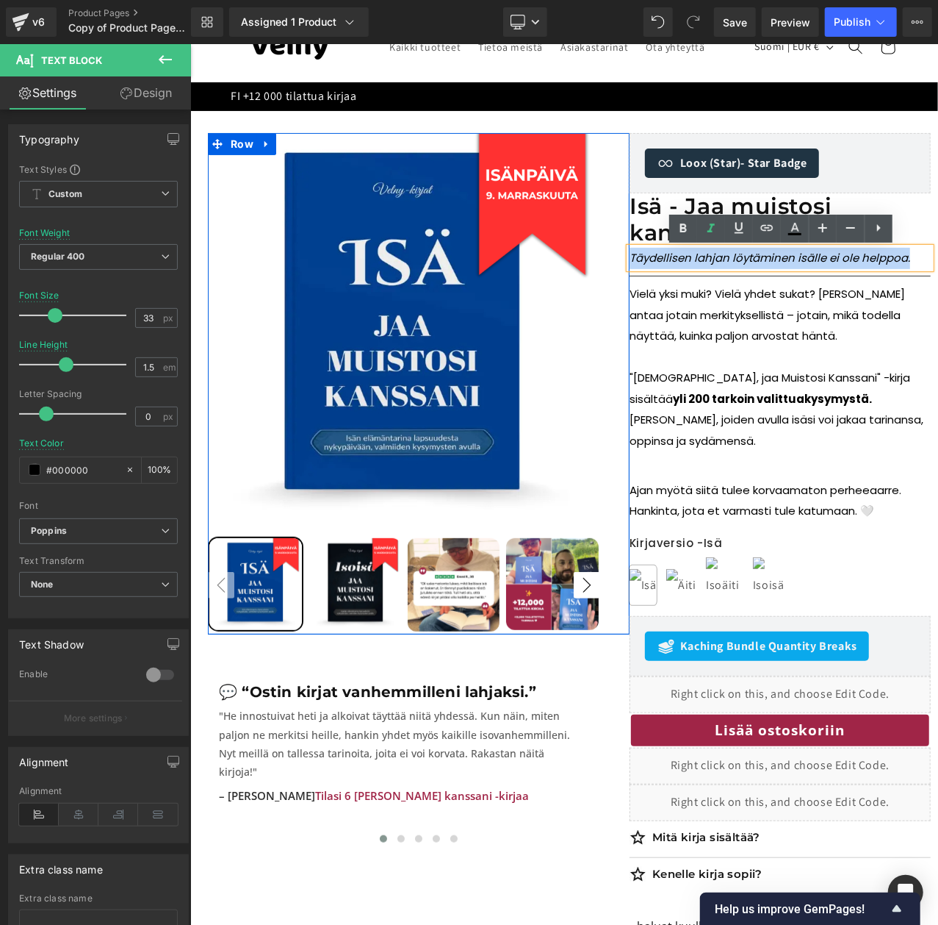
drag, startPoint x: 913, startPoint y: 256, endPoint x: 606, endPoint y: 274, distance: 307.0
click at [606, 274] on div "Sale Off 50 % (P) Image" at bounding box center [568, 613] width 723 height 963
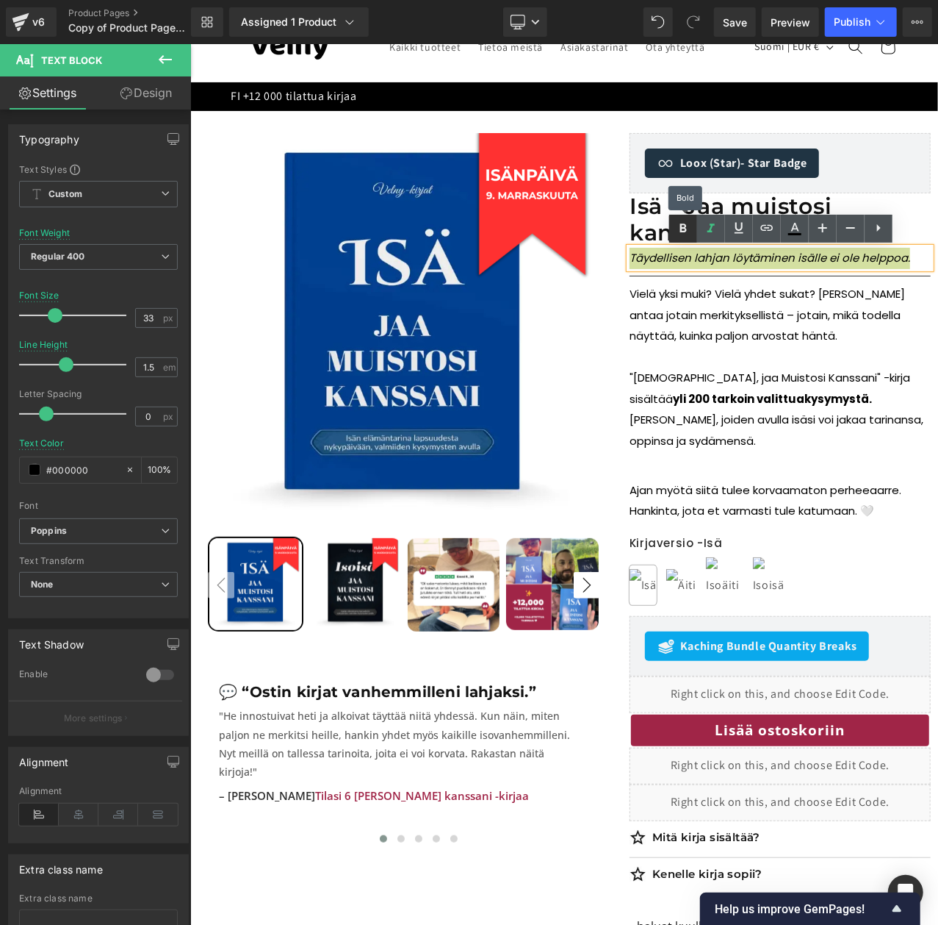
click at [683, 234] on icon at bounding box center [684, 229] width 18 height 18
click at [832, 228] on icon at bounding box center [823, 228] width 18 height 18
type input "37"
click at [747, 110] on div "Sale Off 50 % (P) Image ‹" at bounding box center [564, 602] width 748 height 985
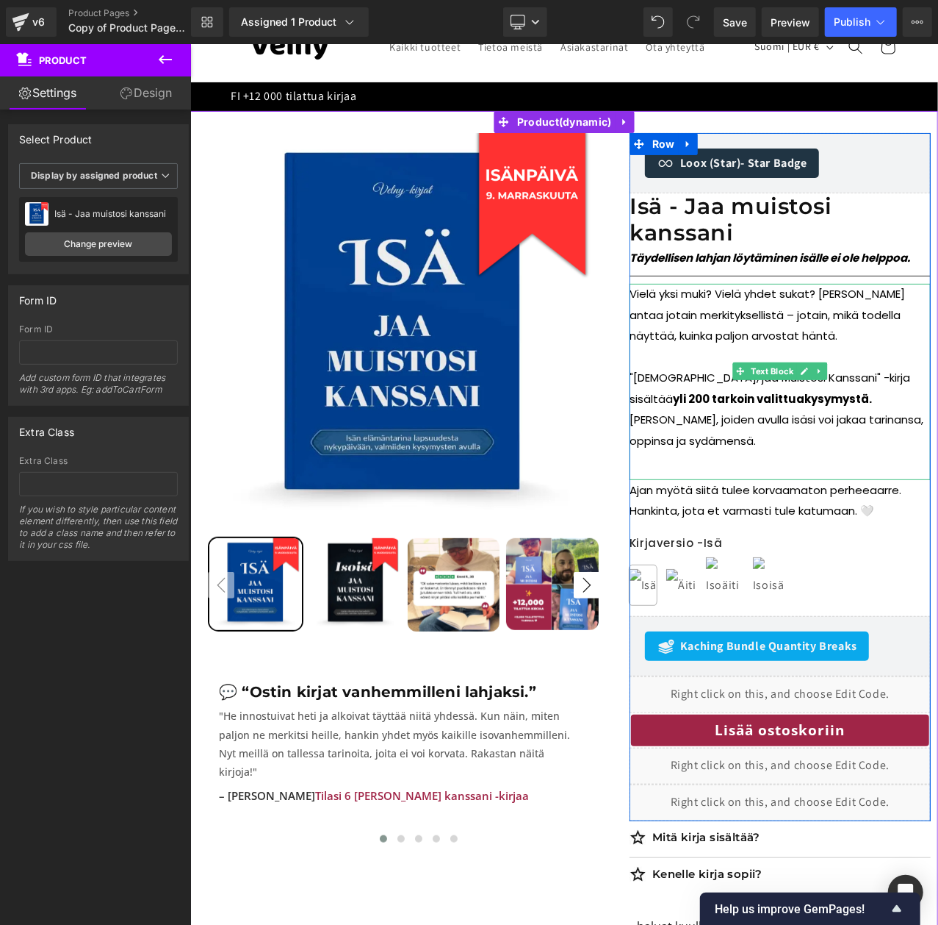
click at [744, 451] on p at bounding box center [779, 461] width 301 height 21
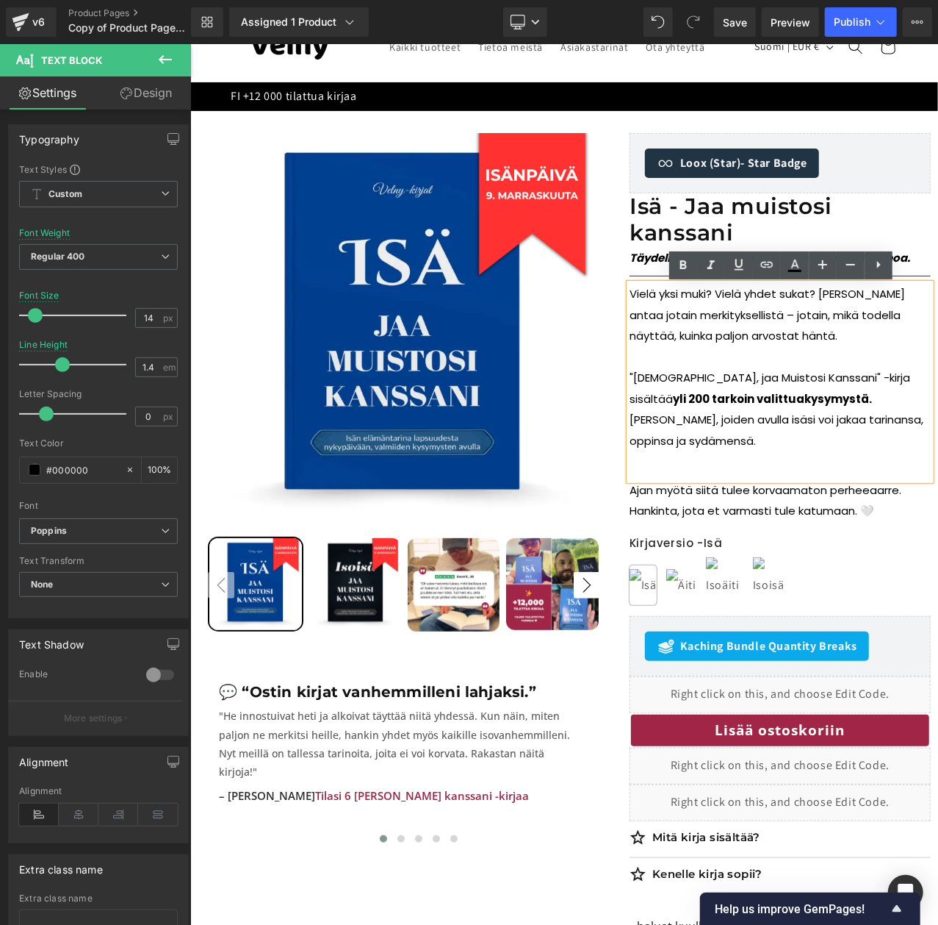
click at [744, 451] on p at bounding box center [779, 461] width 301 height 21
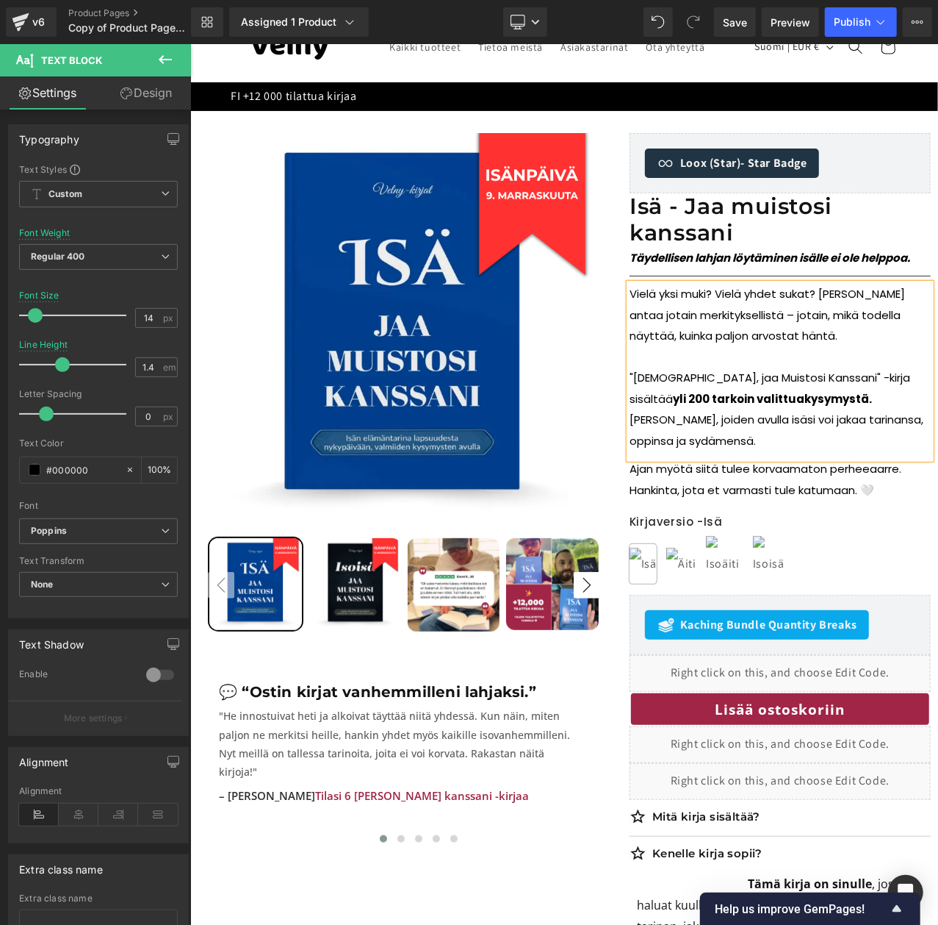
click at [683, 353] on p at bounding box center [779, 356] width 301 height 21
click at [506, 879] on div "Sale Off 50 % (P) Image" at bounding box center [568, 602] width 723 height 941
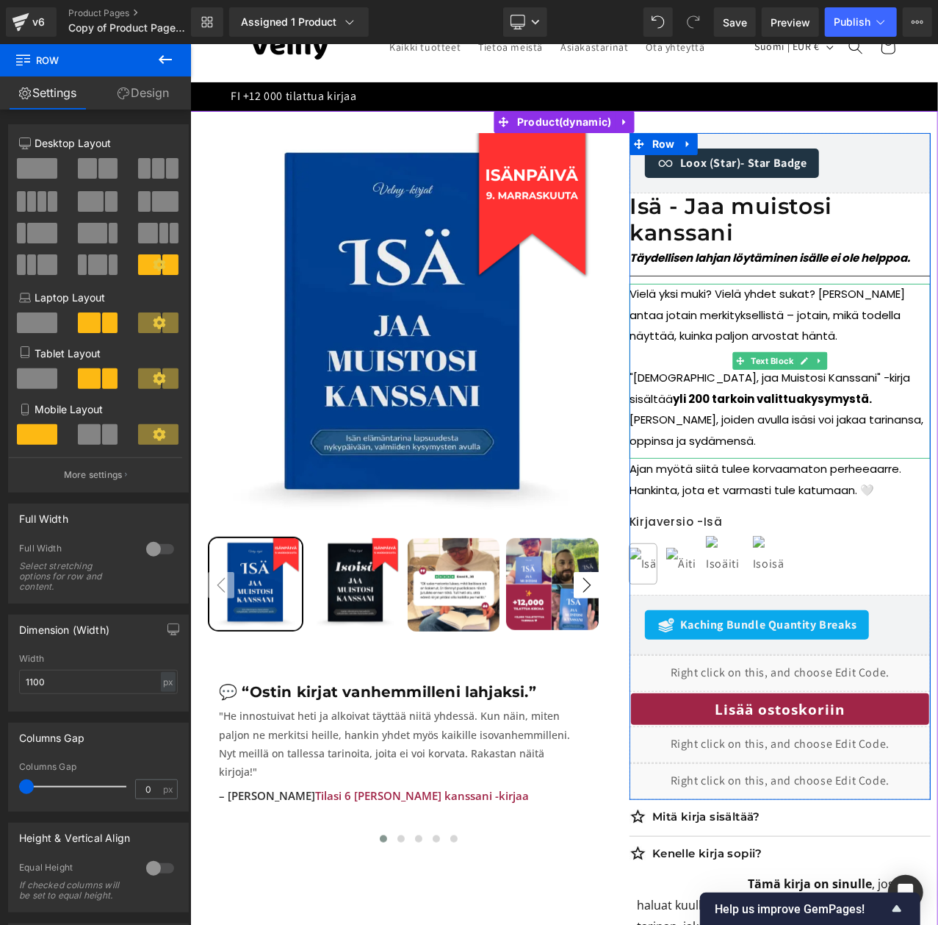
click at [708, 353] on p "Vielä yksi muki? Vielä yhdet sukat? [PERSON_NAME] antaa jotain merkityksellistä…" at bounding box center [779, 325] width 301 height 84
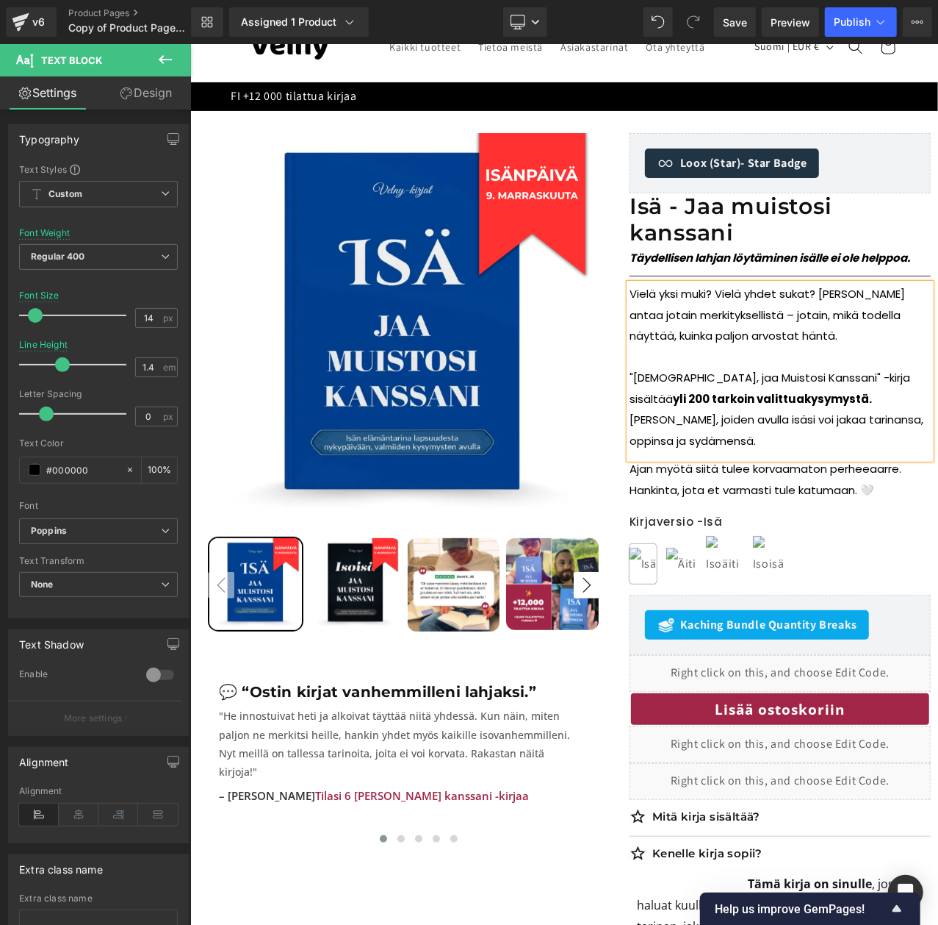
click at [900, 458] on div "Ajan myötä siitä tulee korvaamaton perheeaarre. Hankinta, jota et varmasti tule…" at bounding box center [779, 479] width 301 height 42
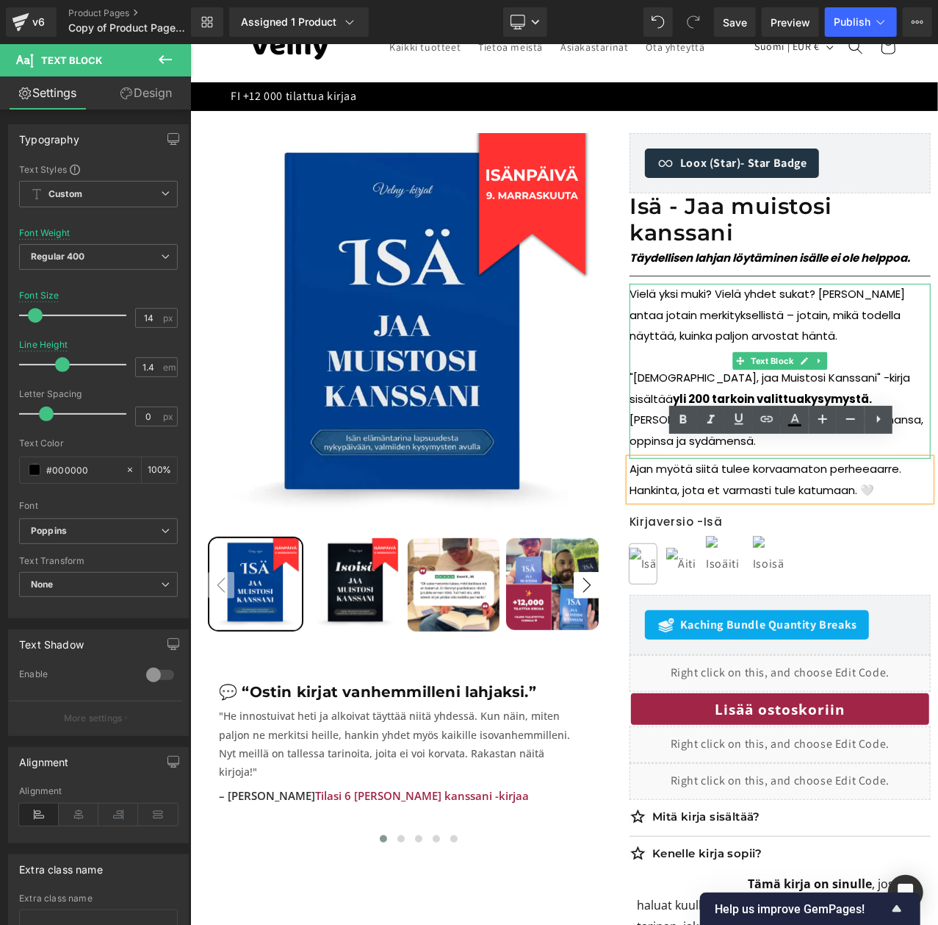
click at [914, 426] on p ""[DEMOGRAPHIC_DATA], jaa Muistosi Kanssani" -kirja sisältää yli 200 tarkoin val…" at bounding box center [779, 409] width 301 height 84
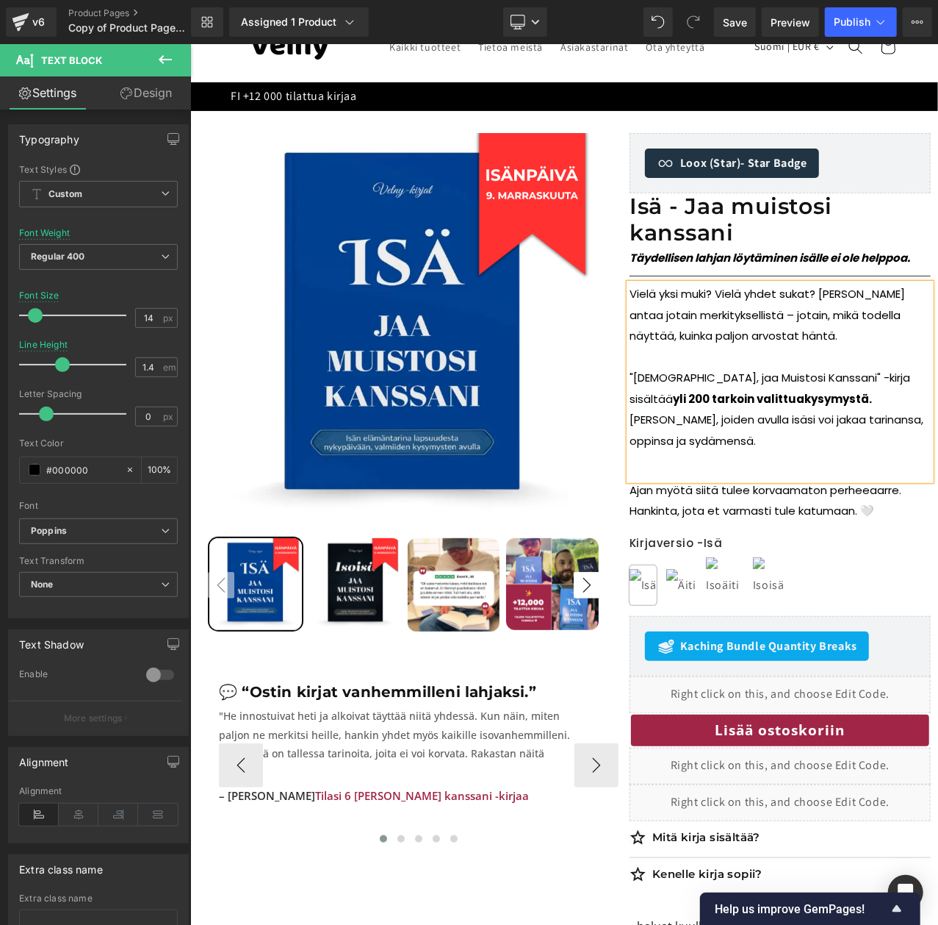
click at [500, 830] on div at bounding box center [418, 841] width 400 height 22
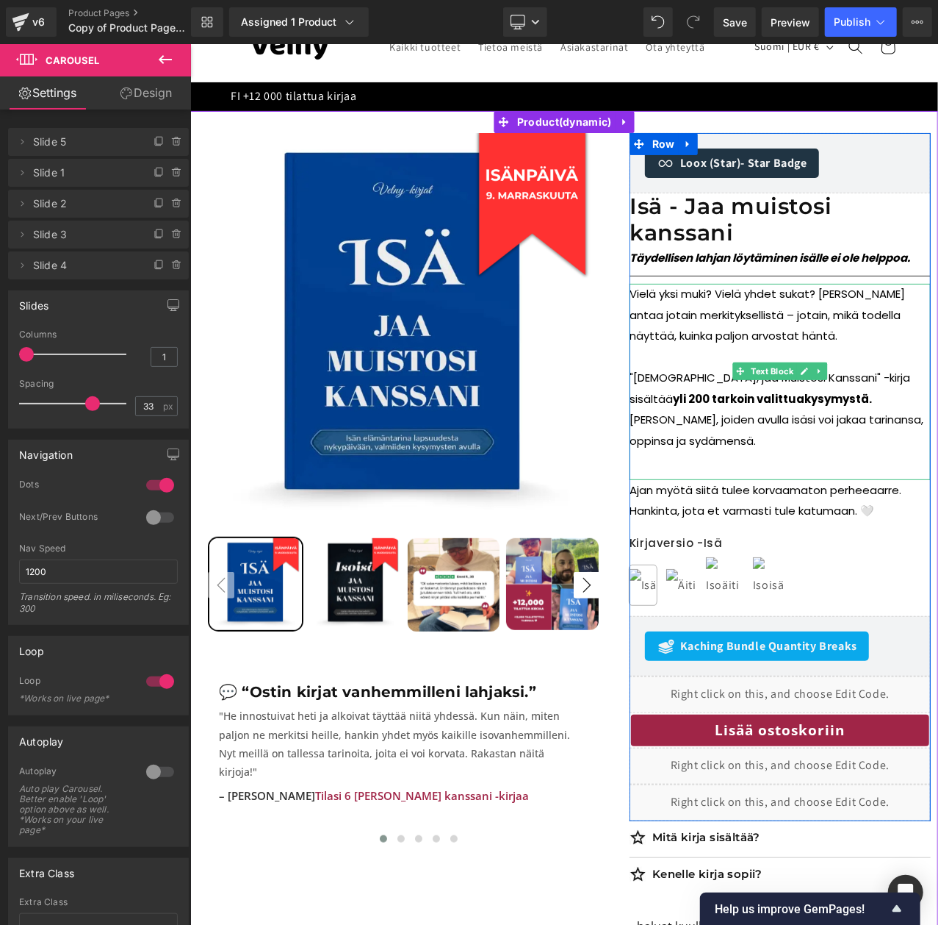
click at [682, 451] on p at bounding box center [779, 461] width 301 height 21
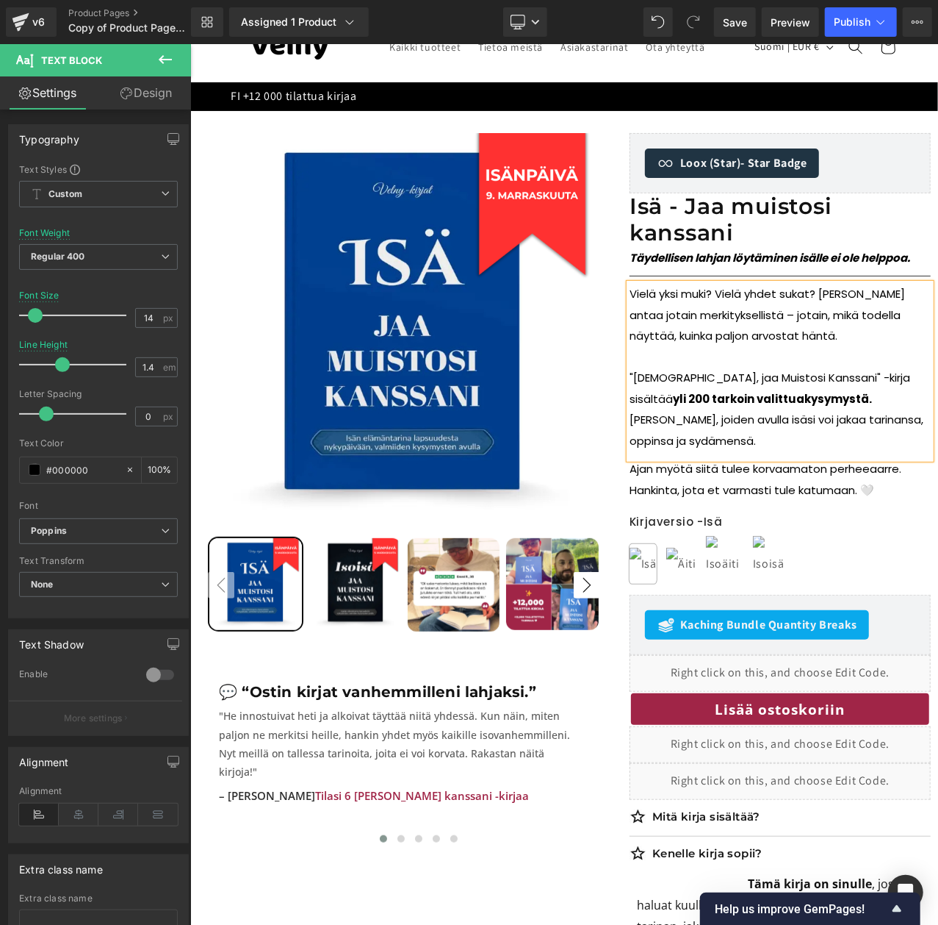
click at [538, 897] on div "Sale Off 50 % (P) Image" at bounding box center [568, 602] width 723 height 941
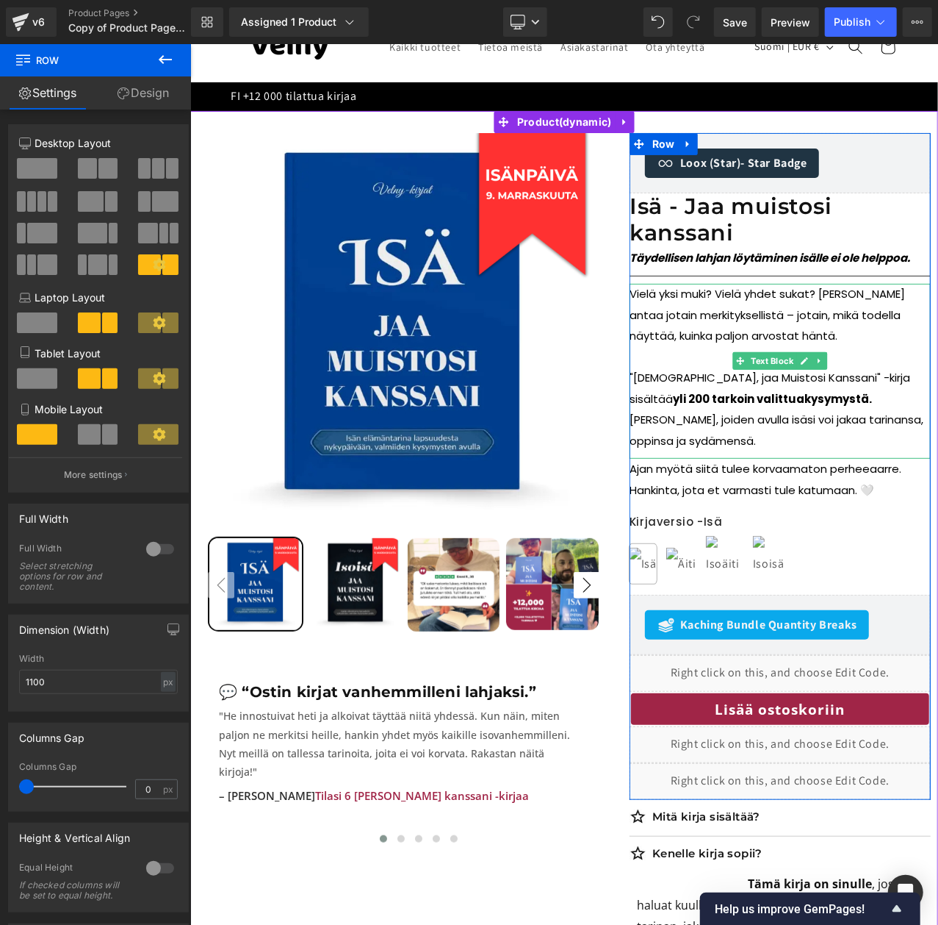
click at [692, 353] on p at bounding box center [779, 356] width 301 height 21
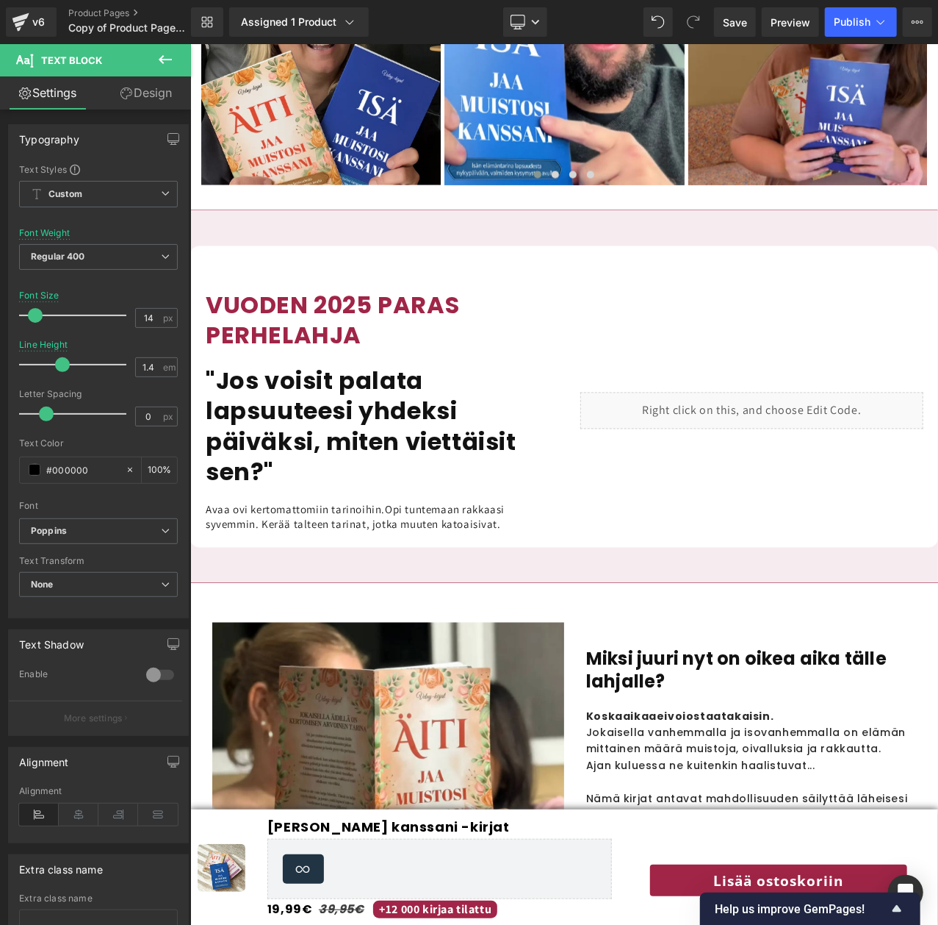
scroll to position [1317, 0]
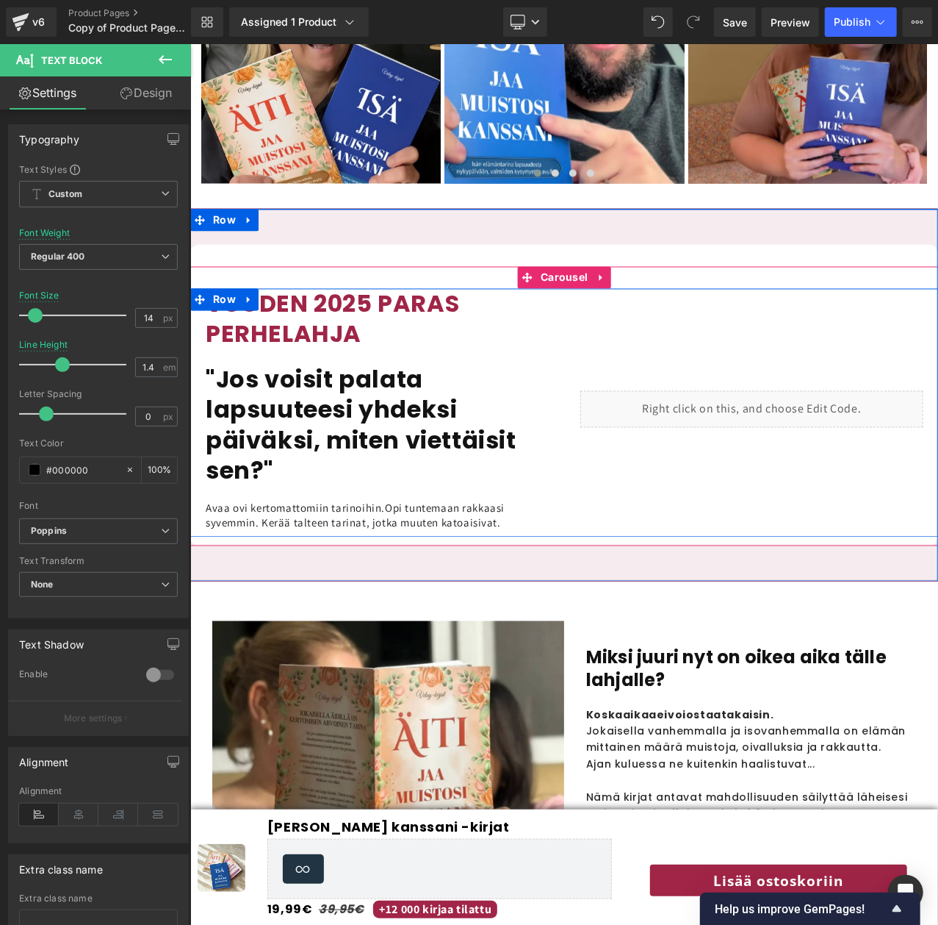
click at [492, 480] on div "VUODEN 2025 PARAS PERHELAHJA Heading "Jos voisit palata lapsuuteesi yhdeksi päi…" at bounding box center [377, 409] width 375 height 242
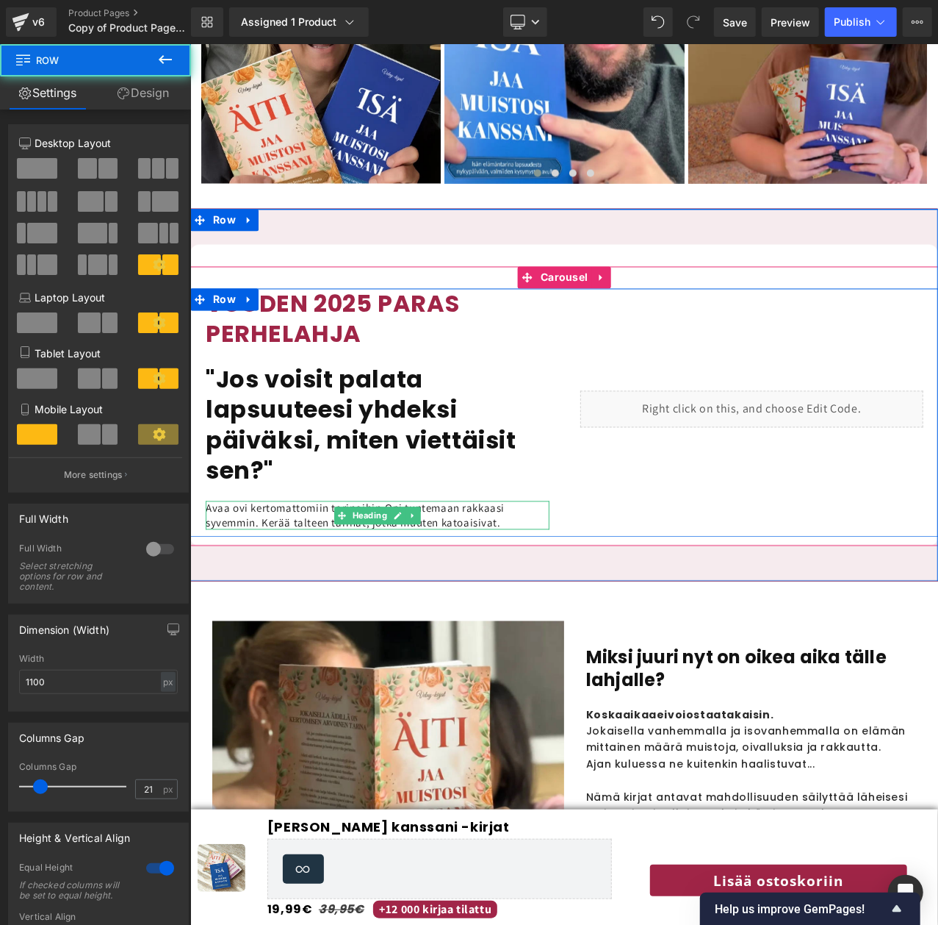
click at [489, 500] on span "Opi tuntemaan rakkaasi syvemmin. Kerää talteen tarinat, jotka muuten katoaisiva…" at bounding box center [354, 514] width 299 height 29
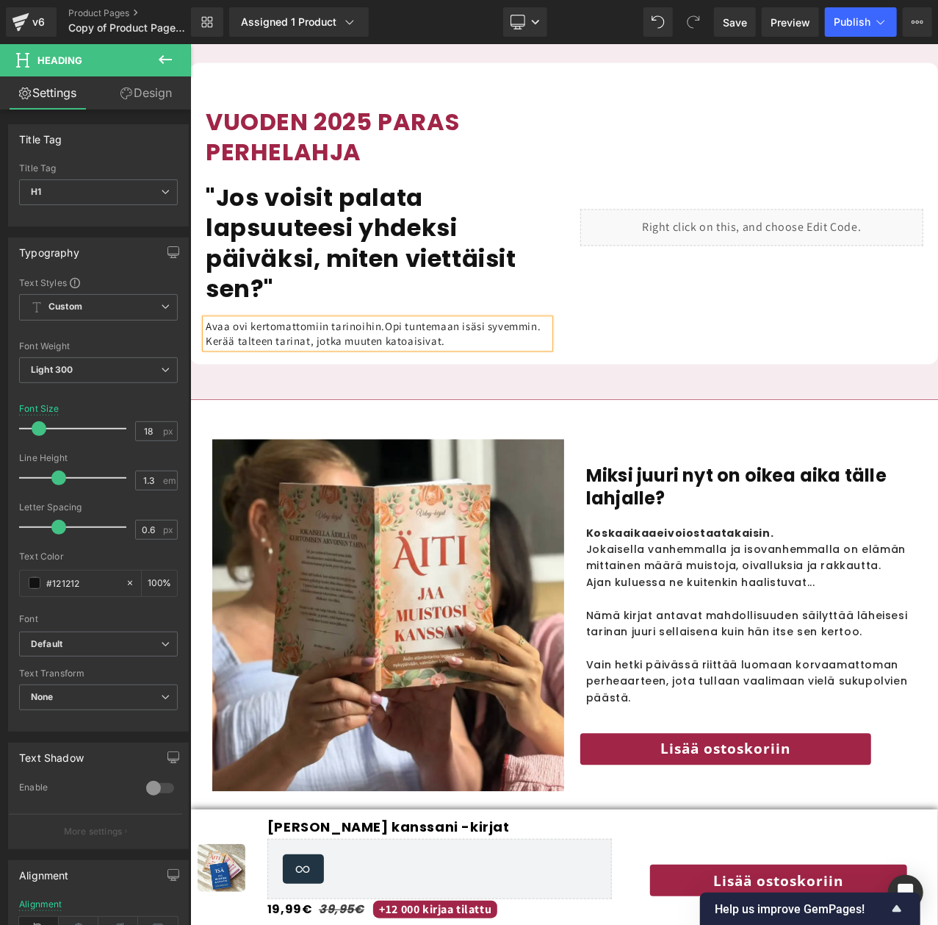
scroll to position [1533, 0]
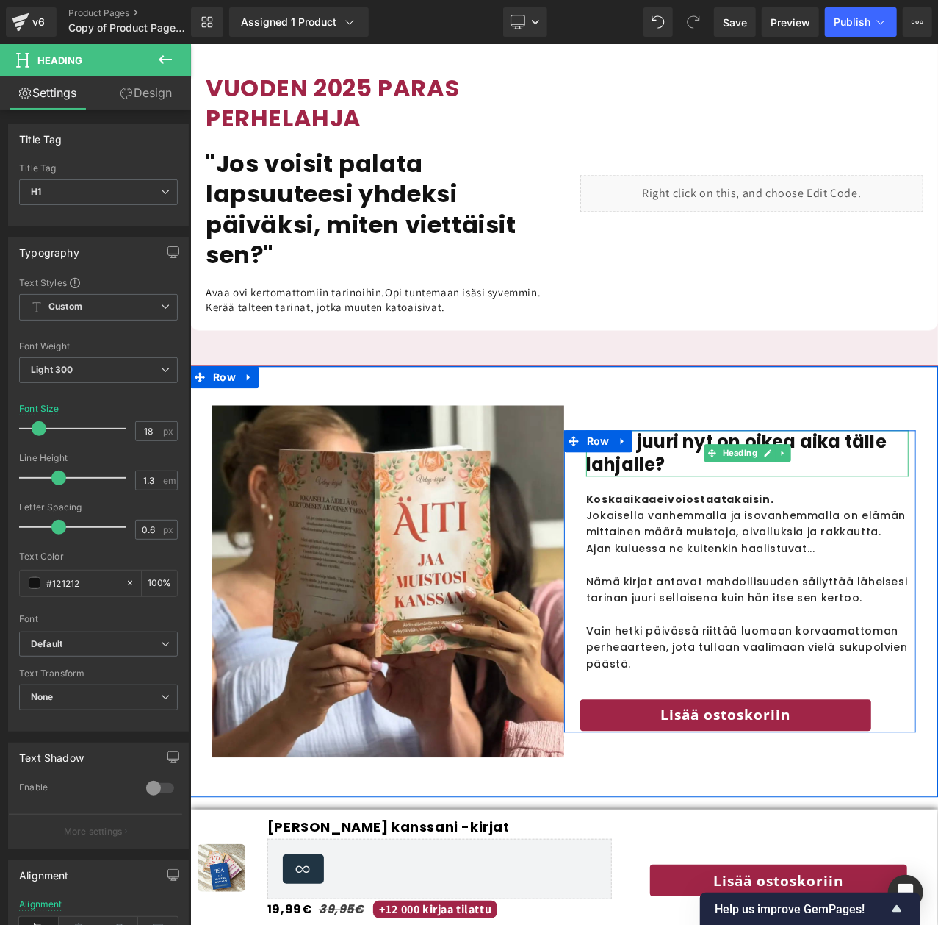
click at [653, 442] on h1 "Miksi juuri nyt on oikea aika tälle lahjalle?" at bounding box center [747, 452] width 323 height 46
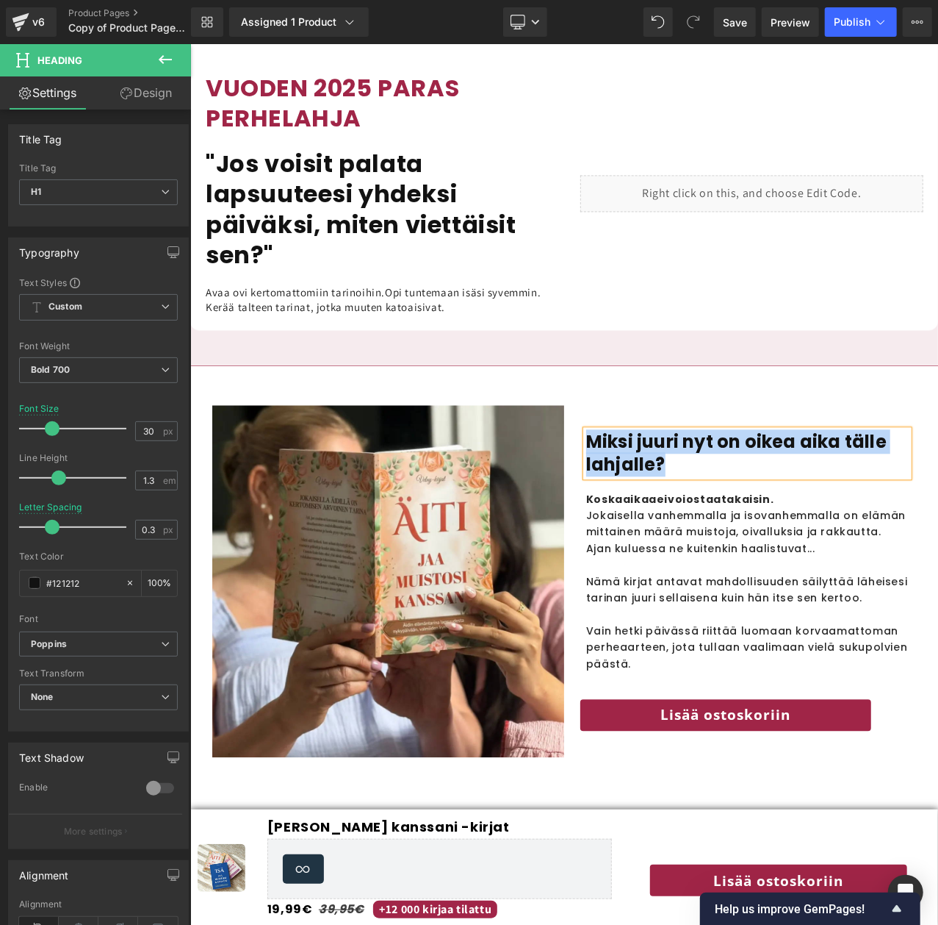
paste div
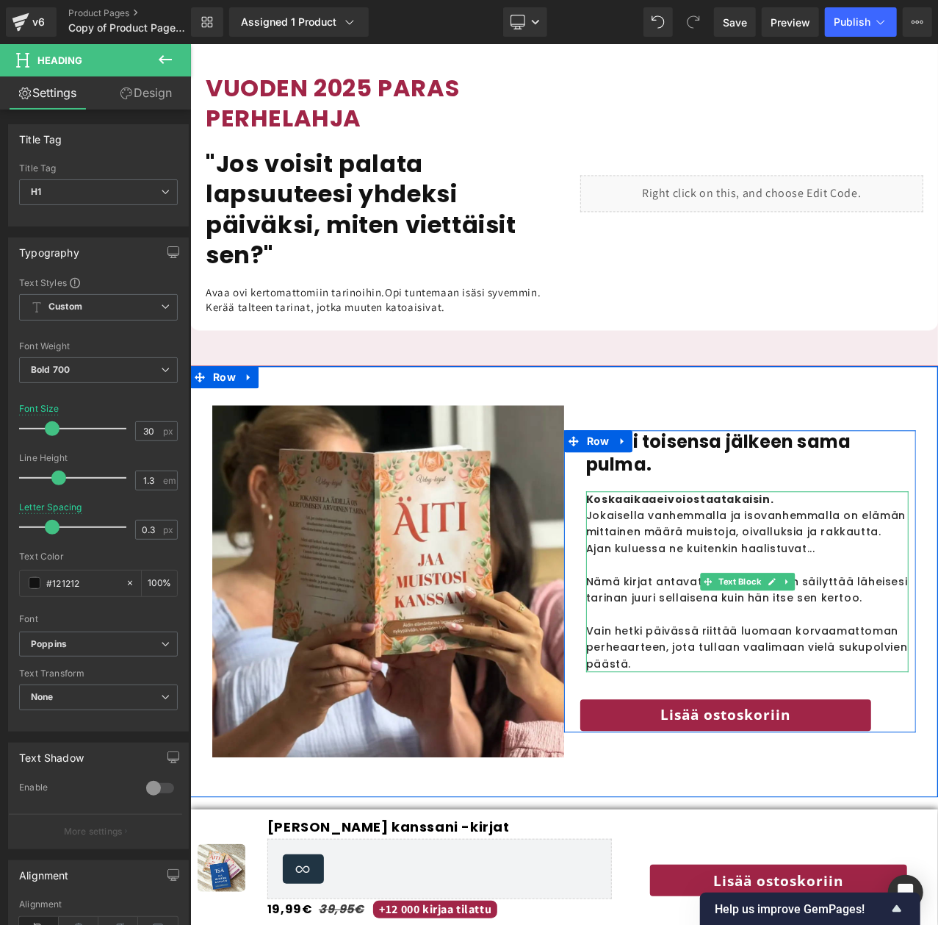
click at [616, 539] on p "Ajan kuluessa ne kuitenkin haalistuvat..." at bounding box center [747, 547] width 323 height 16
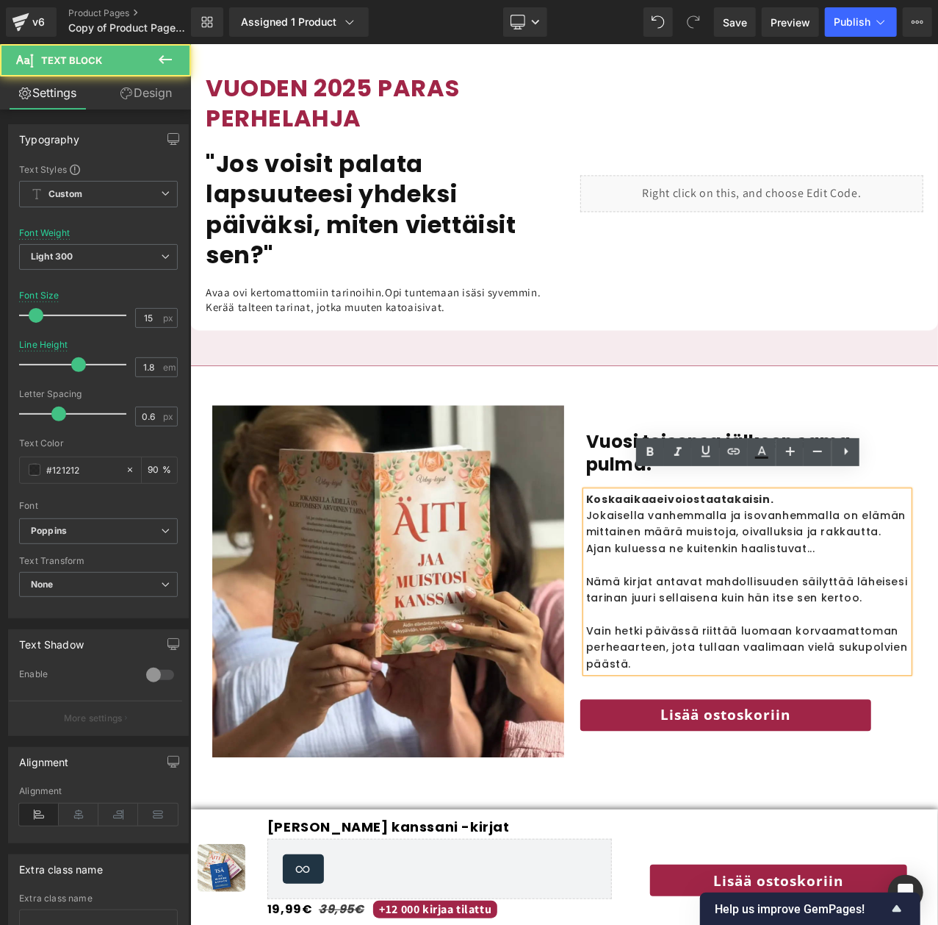
click at [616, 539] on p "Ajan kuluessa ne kuitenkin haalistuvat..." at bounding box center [747, 547] width 323 height 16
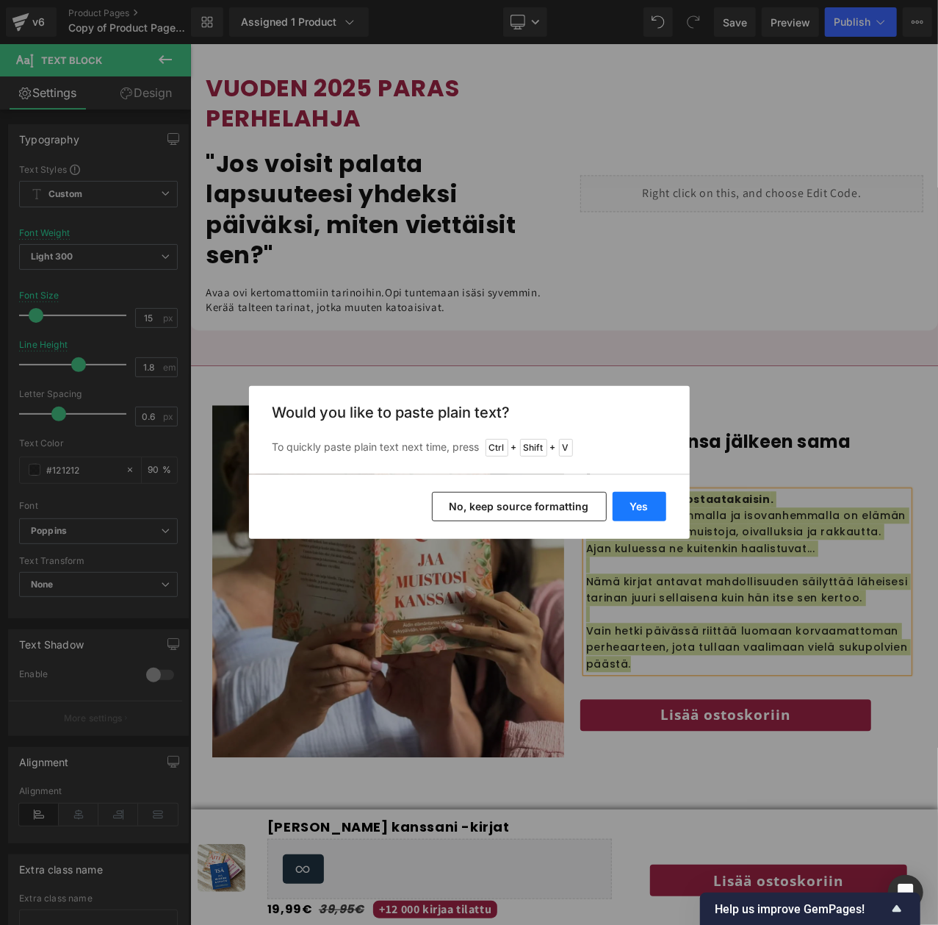
click at [645, 506] on button "Yes" at bounding box center [640, 506] width 54 height 29
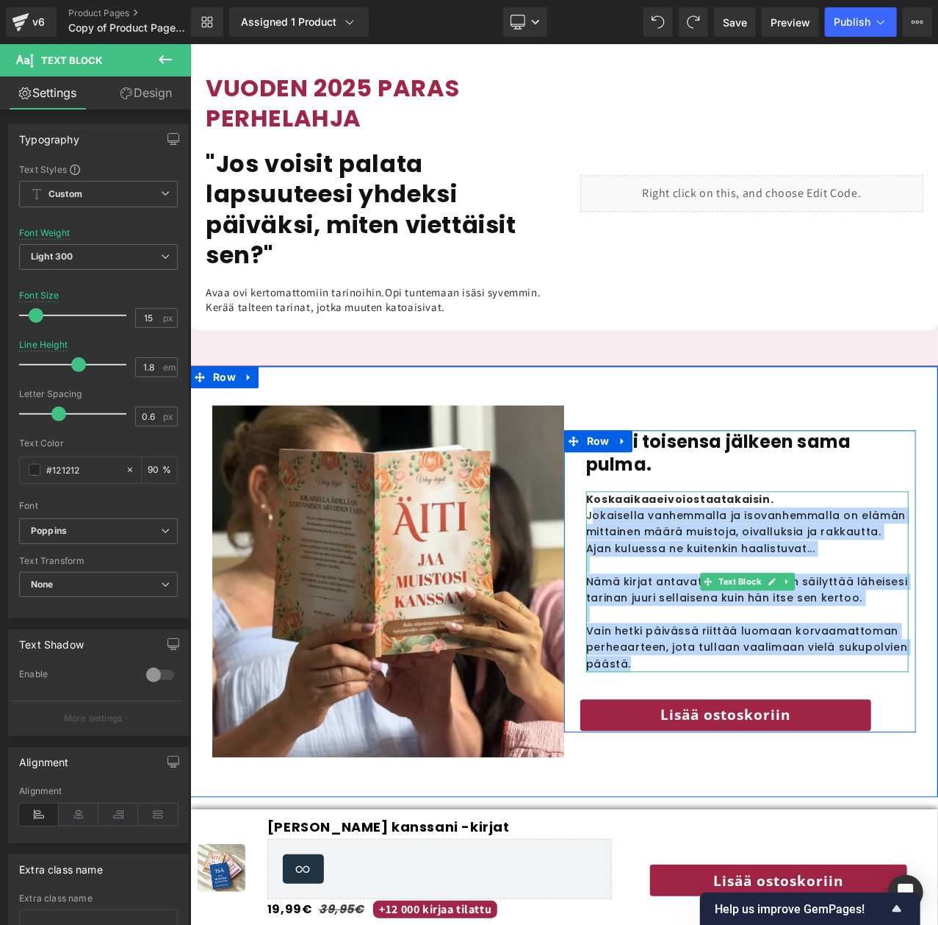
drag, startPoint x: 662, startPoint y: 640, endPoint x: 592, endPoint y: 494, distance: 162.4
click at [592, 494] on div "Koska aikaa ei voi ostaa takaisin . Jokaisella vanhemmalla ja isovanhemmalla on…" at bounding box center [747, 580] width 323 height 181
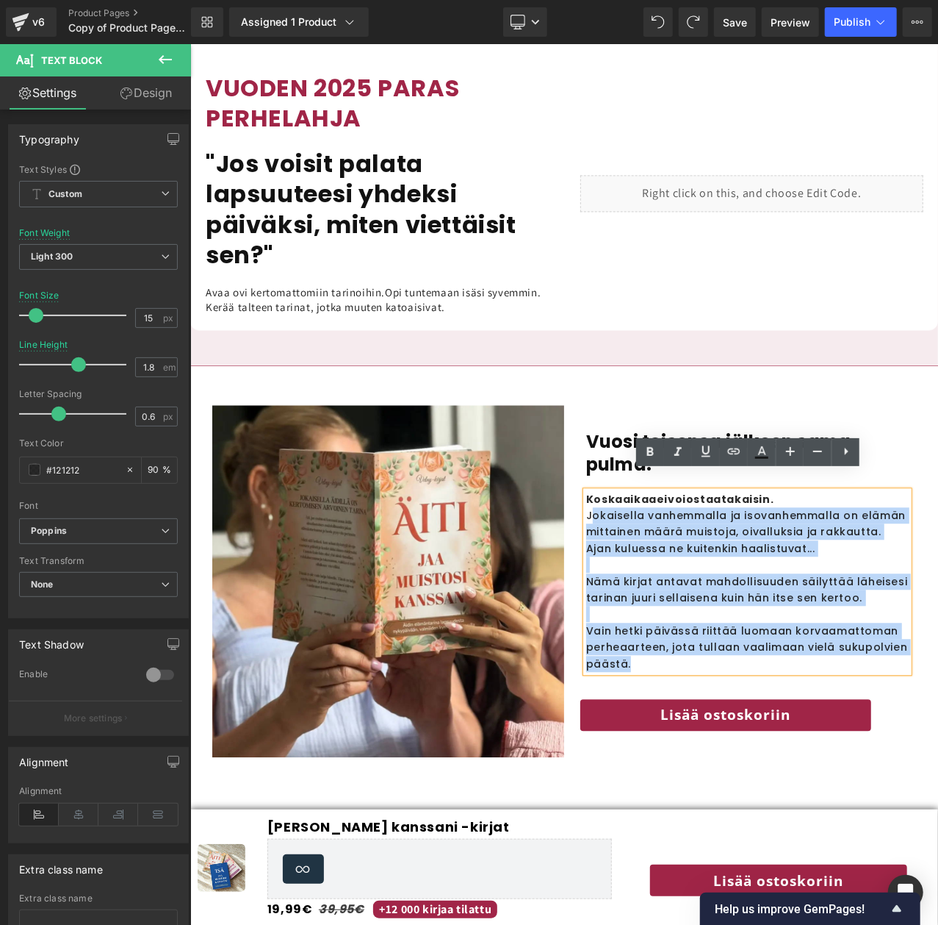
scroll to position [1607, 0]
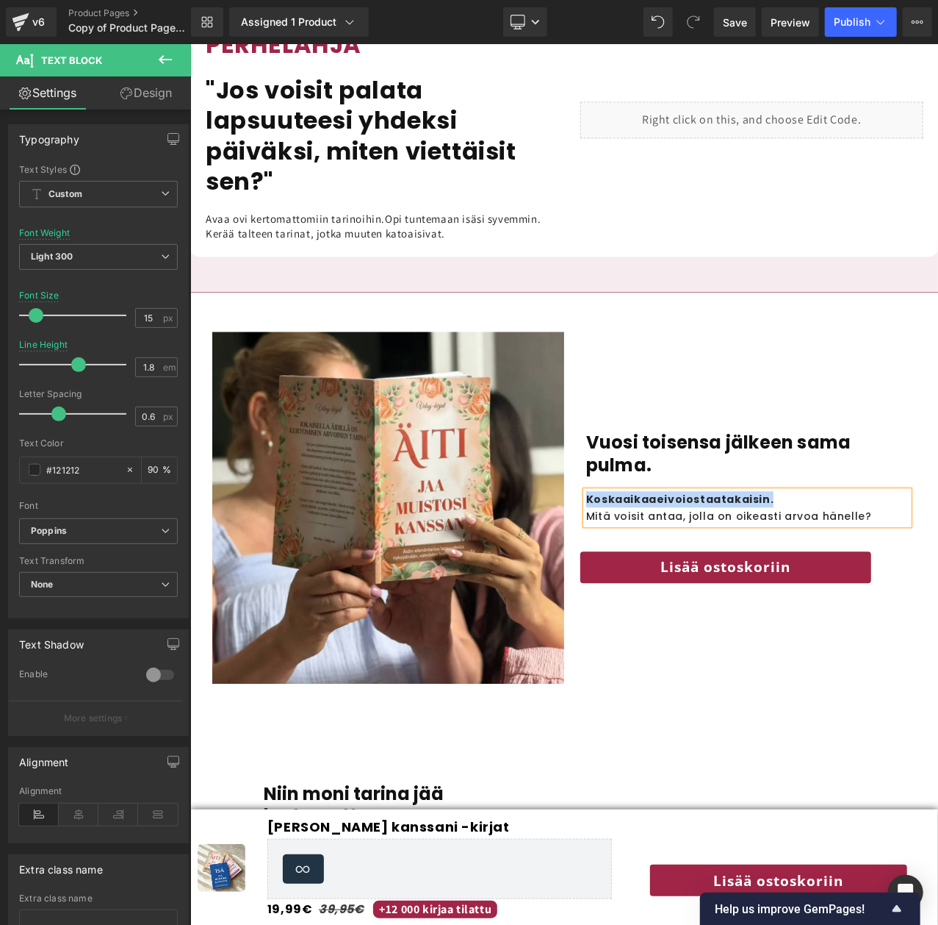
drag, startPoint x: 816, startPoint y: 481, endPoint x: 577, endPoint y: 476, distance: 238.9
click at [577, 476] on div "Vuosi toisensa jälkeen sama pulma. Heading Koska aikaa ei voi ostaa takaisin . …" at bounding box center [739, 507] width 337 height 154
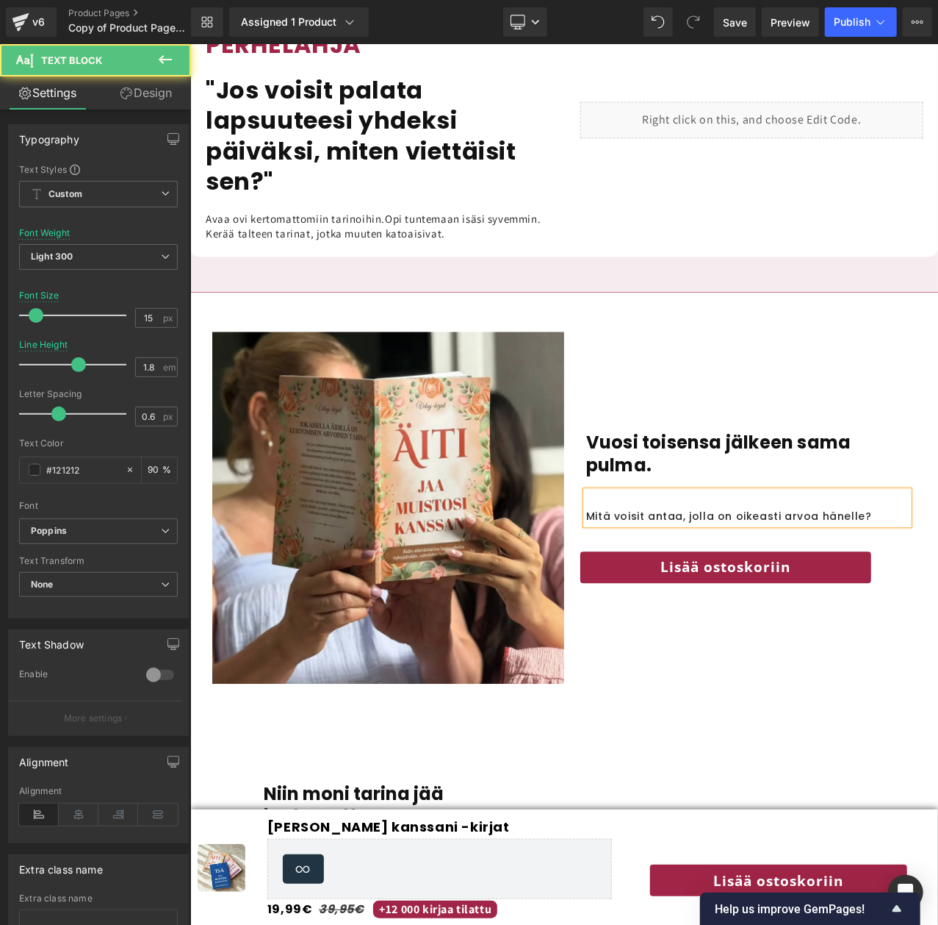
click at [586, 507] on p "Mitä voisit antaa, jolla on oikeasti arvoa hänelle?" at bounding box center [747, 515] width 323 height 16
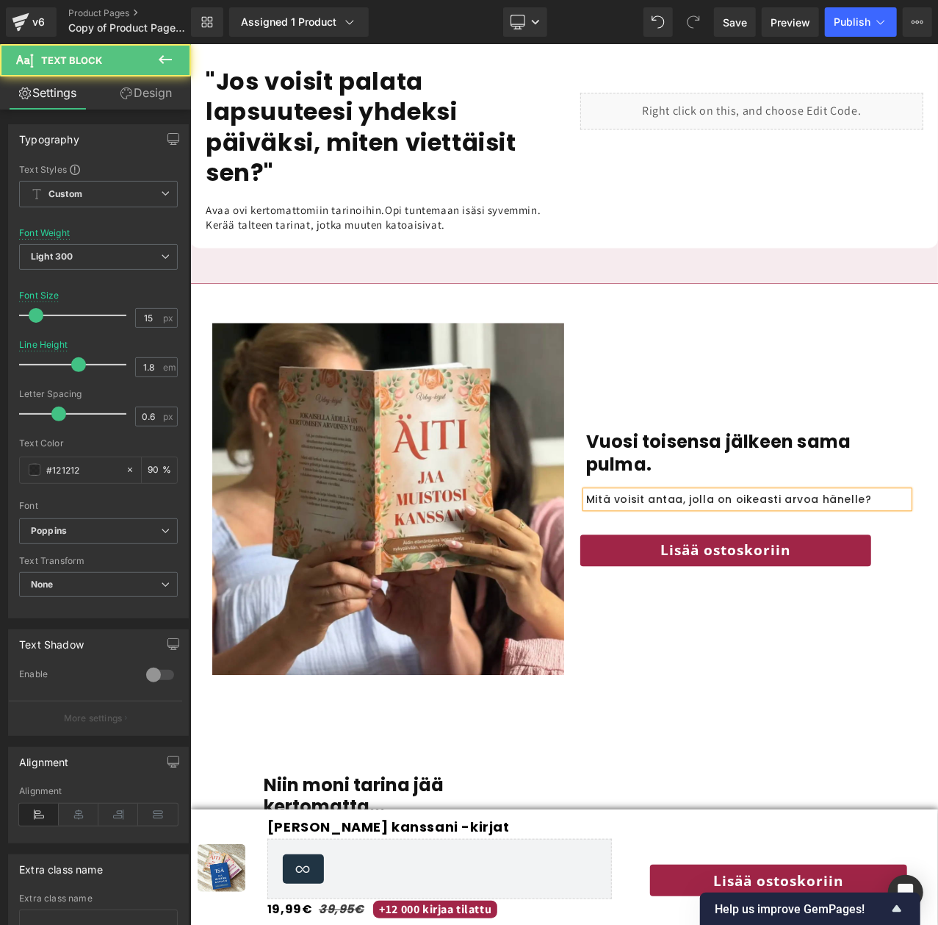
click at [886, 490] on p "Mitä voisit antaa, jolla on oikeasti arvoa hänelle?" at bounding box center [747, 498] width 323 height 16
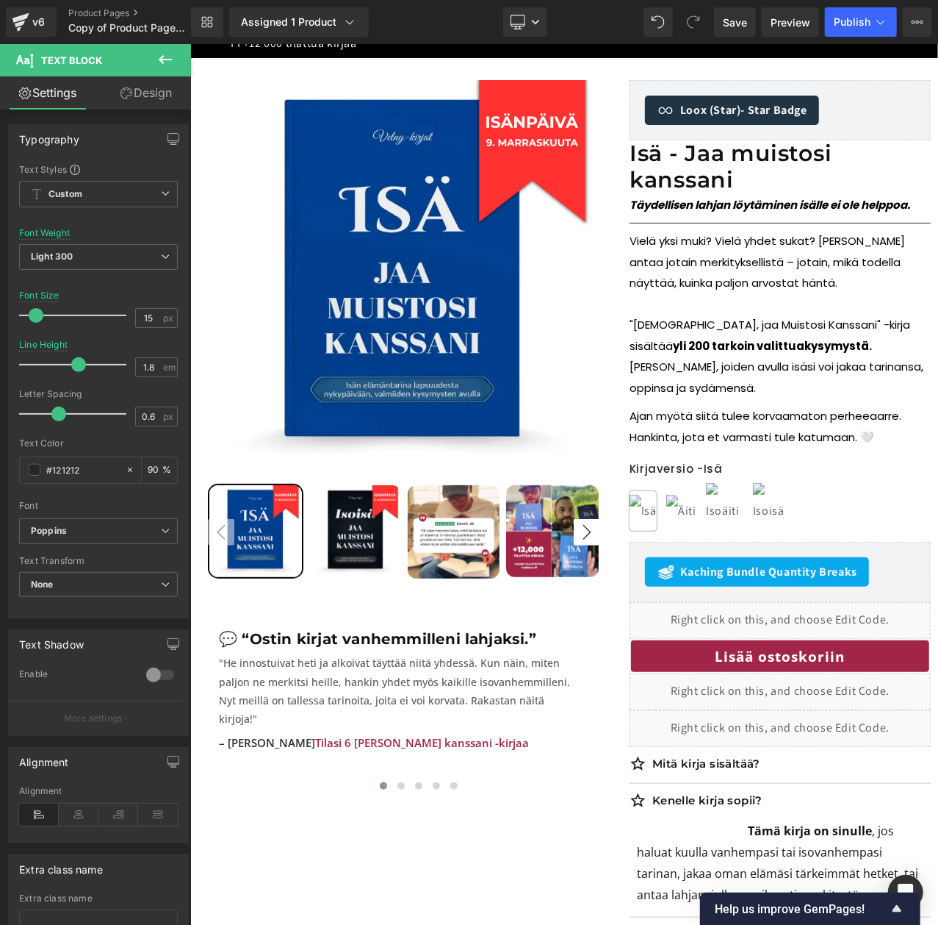
scroll to position [159, 0]
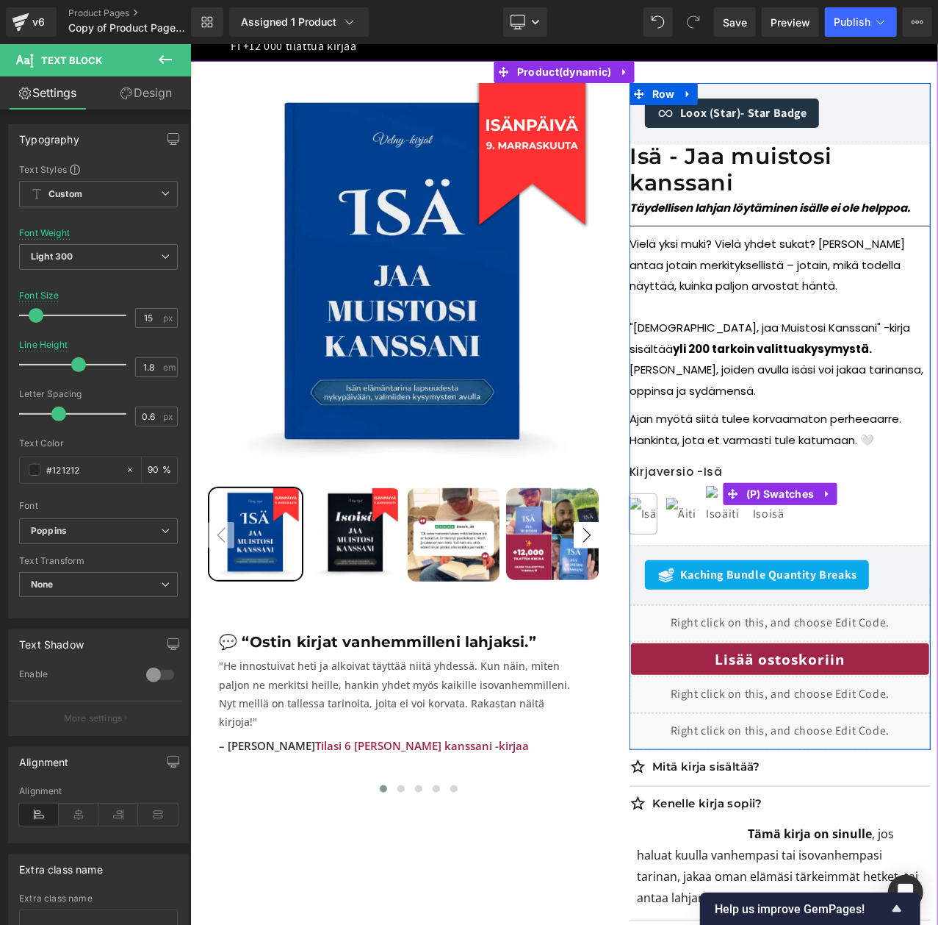
click at [877, 442] on div "Kirjaversio - Isä Isä Äiti Isoäiti Isoisä" at bounding box center [779, 492] width 301 height 101
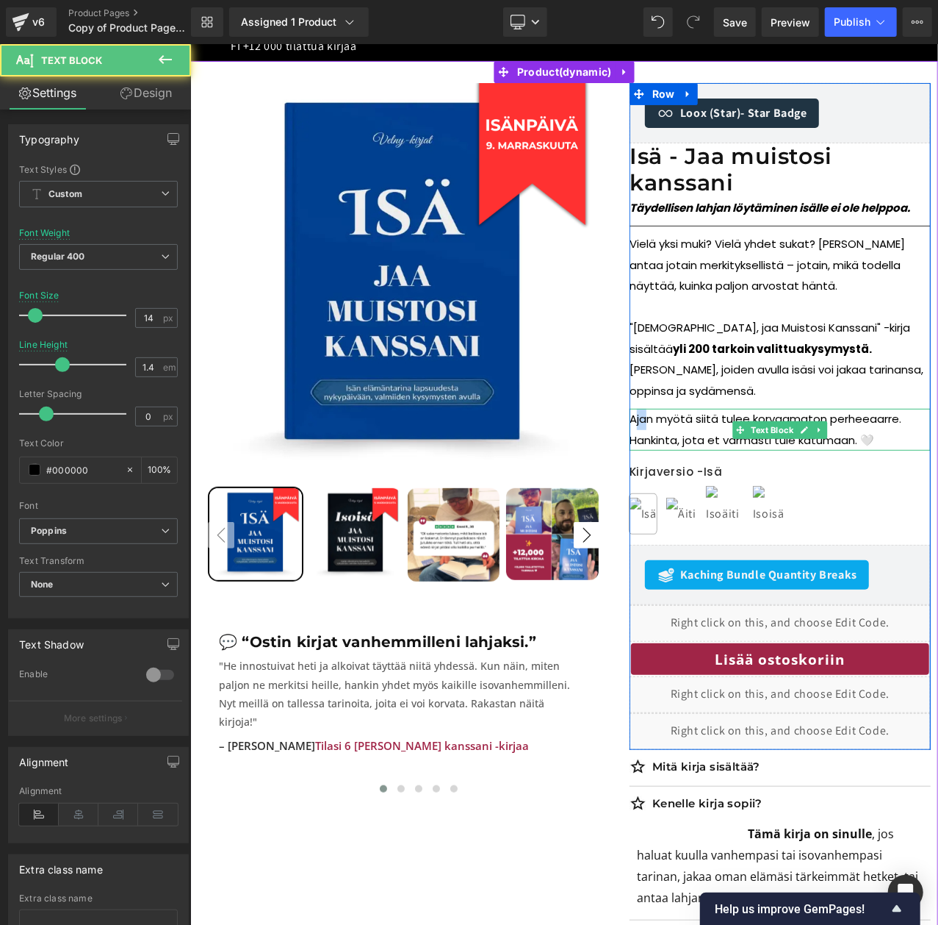
drag, startPoint x: 633, startPoint y: 398, endPoint x: 647, endPoint y: 400, distance: 14.1
click at [647, 408] on p "Ajan myötä siitä tulee korvaamaton perheeaarre. Hankinta, jota et varmasti tule…" at bounding box center [779, 429] width 301 height 42
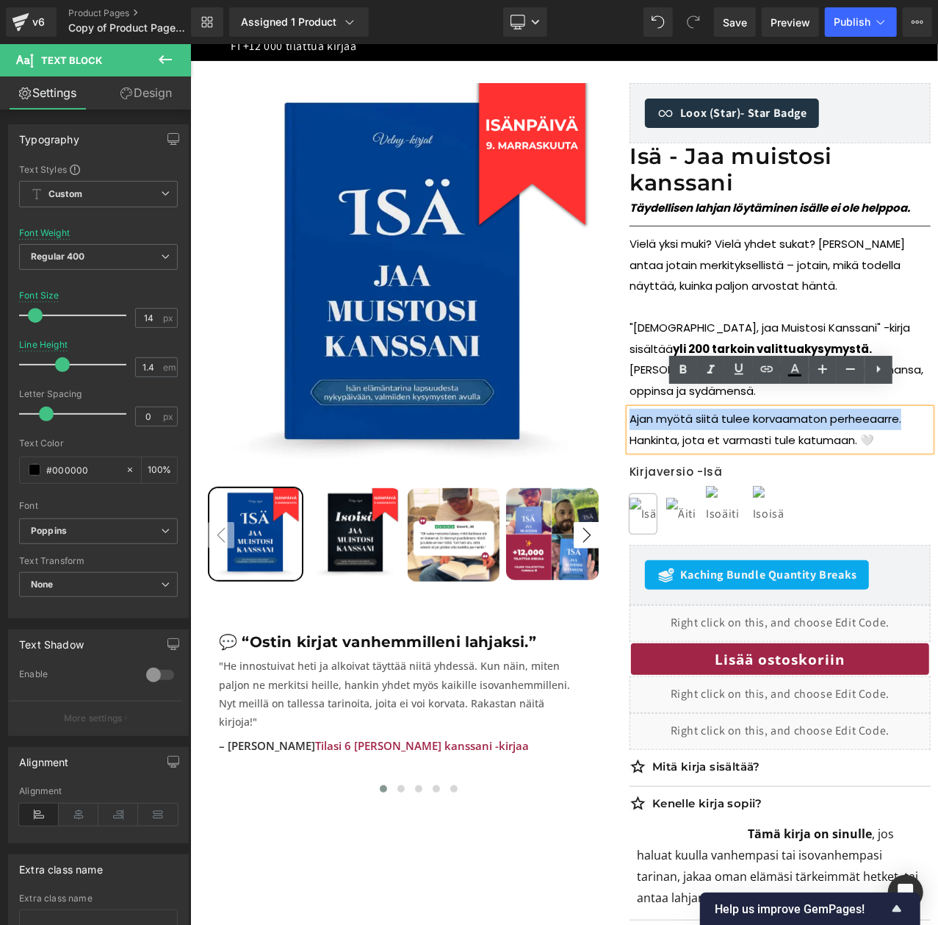
drag, startPoint x: 911, startPoint y: 401, endPoint x: 631, endPoint y: 395, distance: 280.8
click at [631, 408] on p "Ajan myötä siitä tulee korvaamaton perheeaarre. Hankinta, jota et varmasti tule…" at bounding box center [779, 429] width 301 height 42
copy p "Ajan myötä siitä tulee korvaamaton perheeaarre."
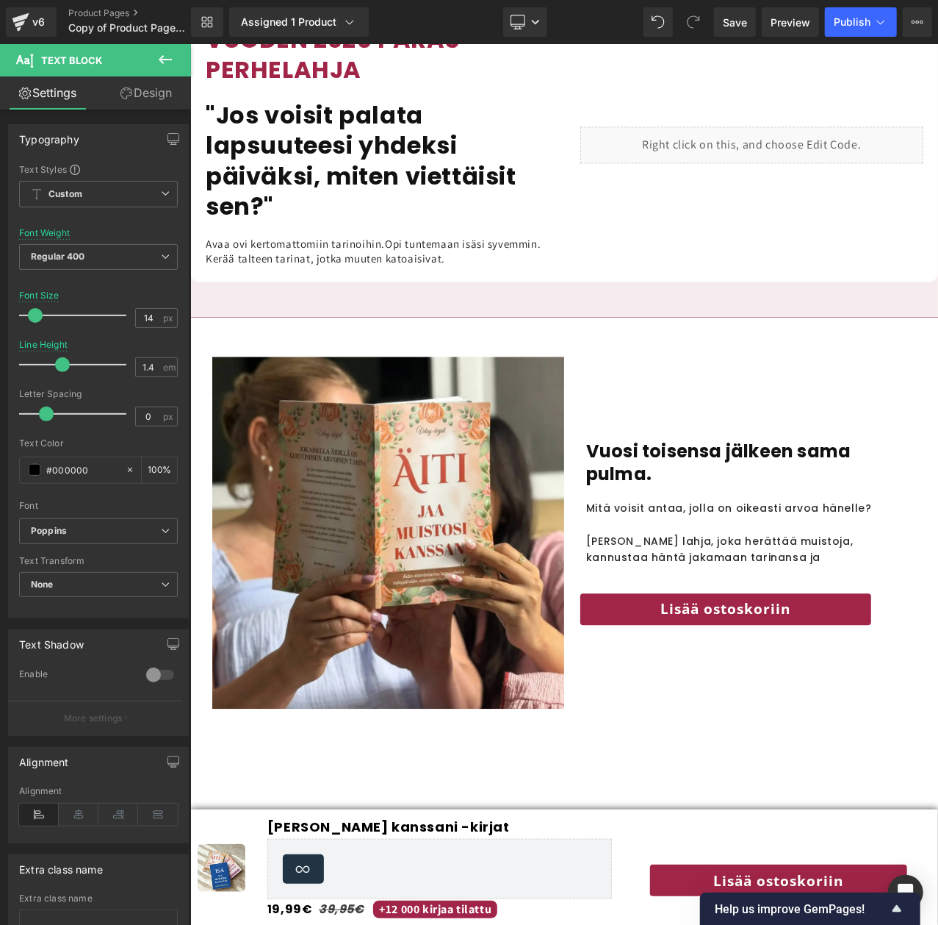
scroll to position [1615, 0]
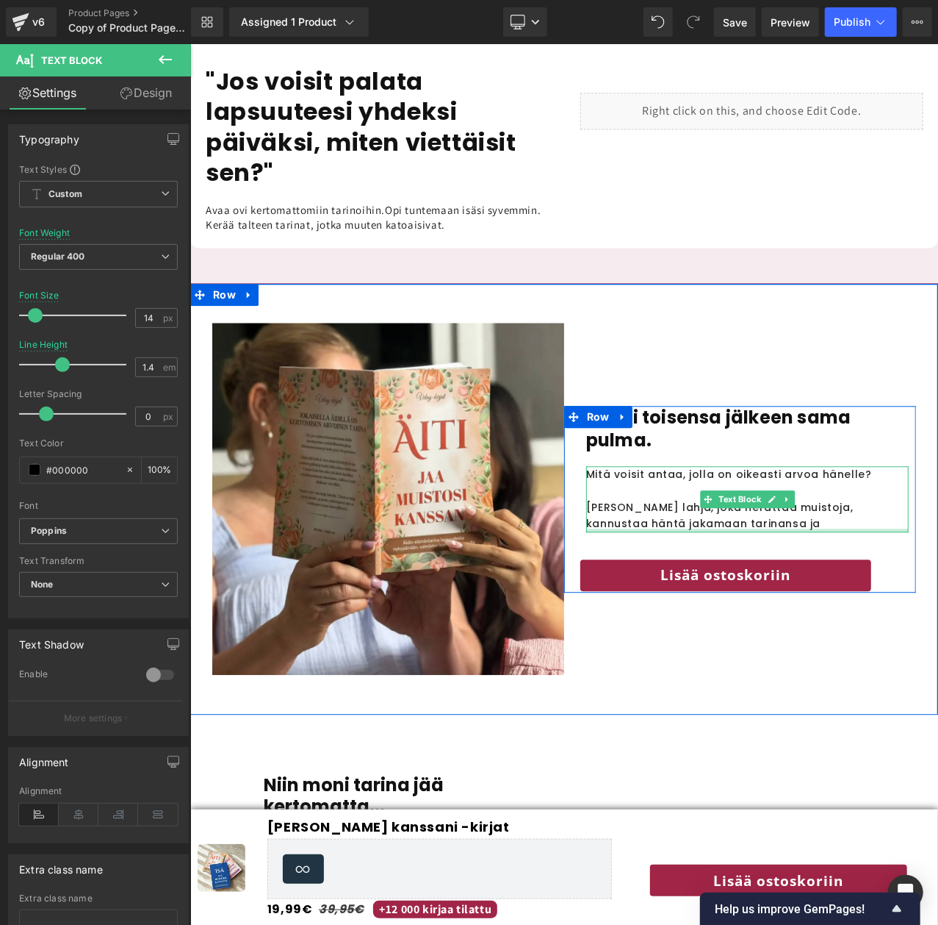
click at [730, 528] on div at bounding box center [747, 530] width 323 height 4
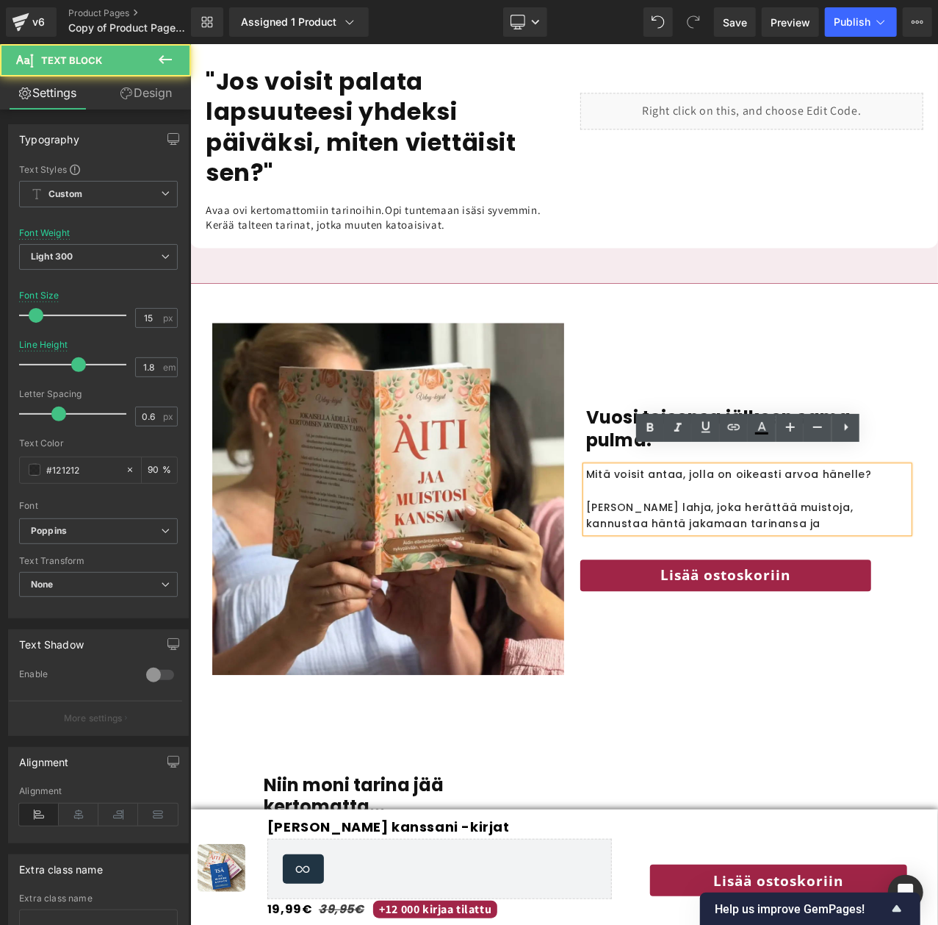
click at [728, 503] on p "Mitä voisit antaa, jolla on oikeasti arvoa hänelle? [PERSON_NAME] lahja, joka h…" at bounding box center [747, 498] width 323 height 66
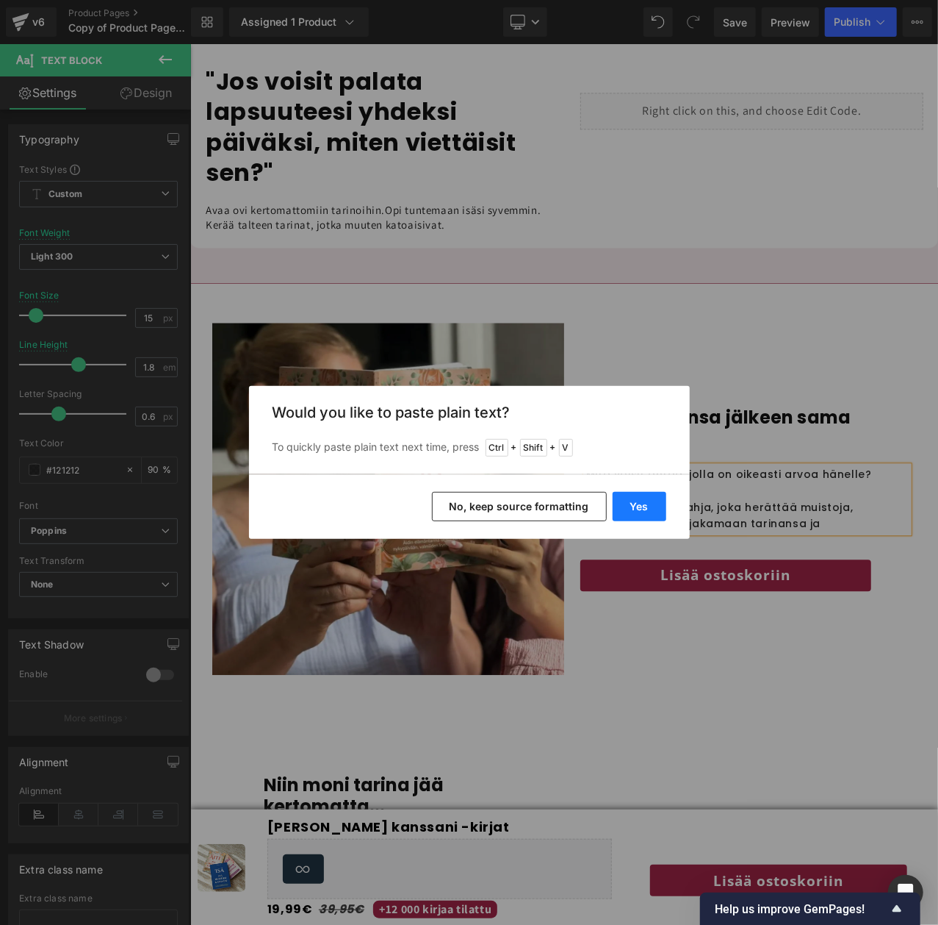
click at [650, 503] on button "Yes" at bounding box center [640, 506] width 54 height 29
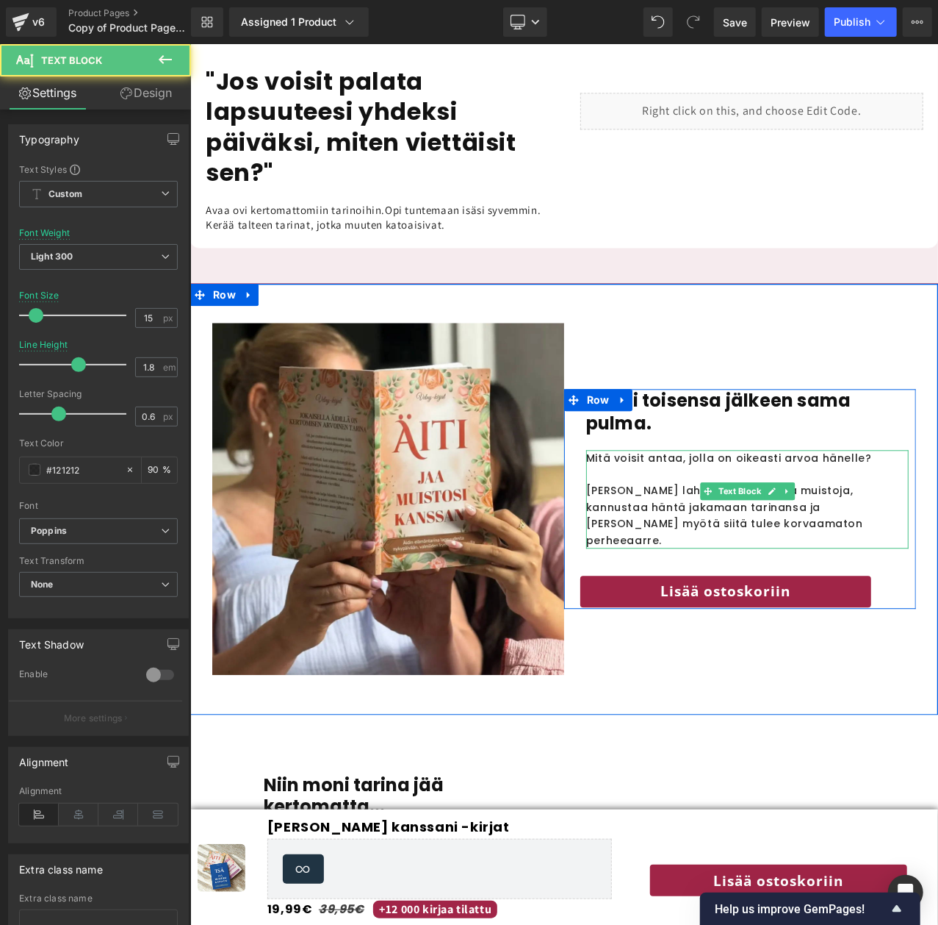
click at [725, 495] on p "Mitä voisit antaa, jolla on oikeasti arvoa hänelle? Kuvittele lahja, joka herät…" at bounding box center [747, 498] width 323 height 98
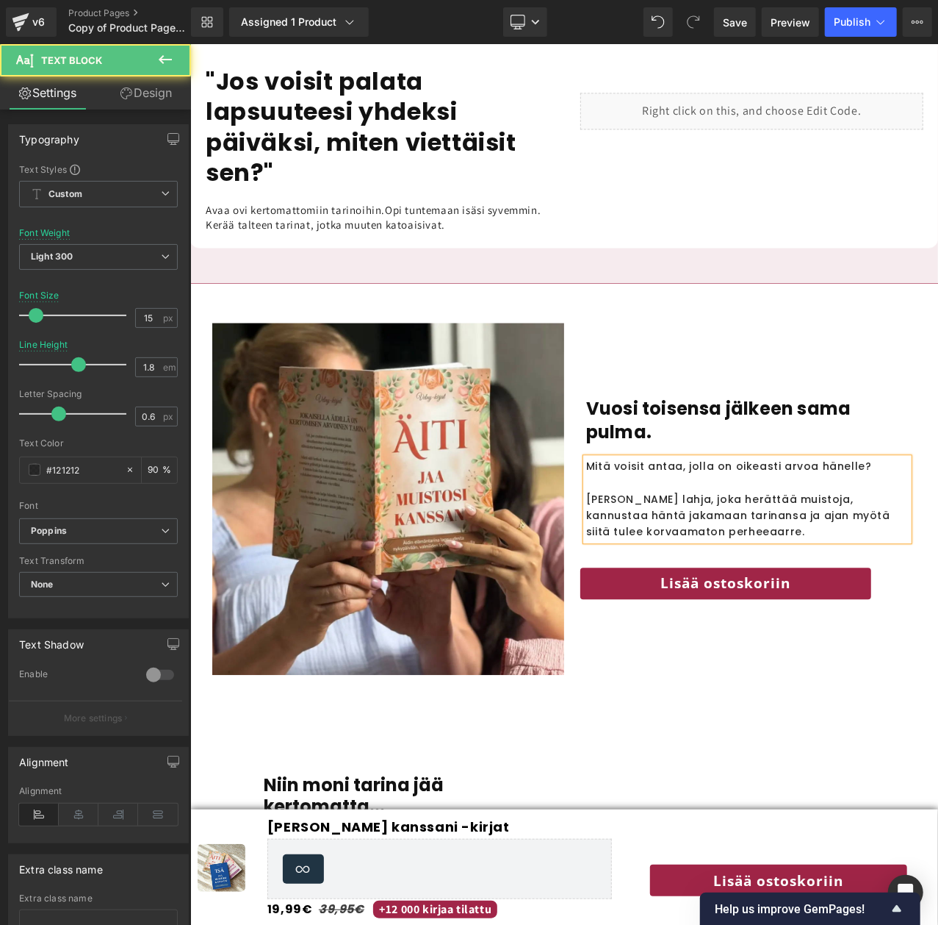
click at [714, 498] on p "Mitä voisit antaa, jolla on oikeasti arvoa hänelle? [PERSON_NAME] lahja, joka h…" at bounding box center [747, 498] width 323 height 82
click at [827, 488] on p "Mitä voisit antaa, jolla on oikeasti arvoa hänelle? Kuvittele lahja, joka herät…" at bounding box center [747, 498] width 323 height 82
click at [729, 497] on p "Mitä voisit antaa, jolla on oikeasti arvoa hänelle? [PERSON_NAME] lahja, joka h…" at bounding box center [747, 498] width 323 height 82
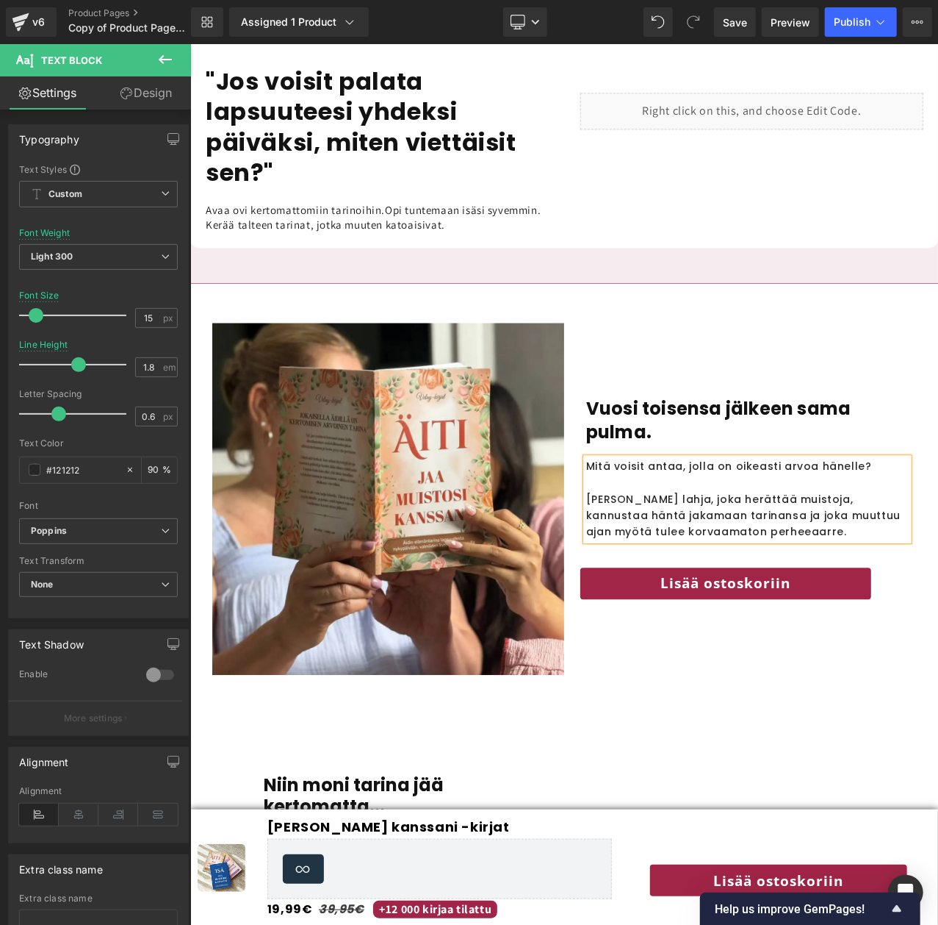
click at [891, 499] on p "Mitä voisit antaa, jolla on oikeasti arvoa hänelle? [PERSON_NAME] lahja, joka h…" at bounding box center [747, 498] width 323 height 82
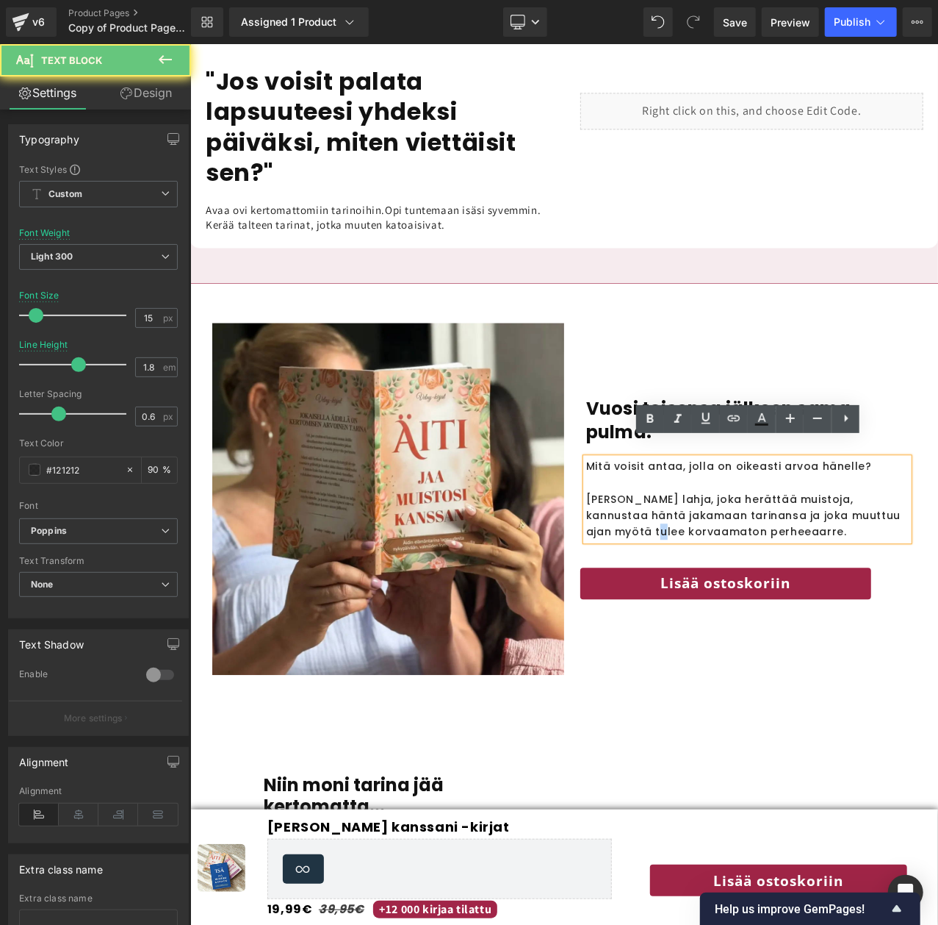
click at [891, 499] on p "Mitä voisit antaa, jolla on oikeasti arvoa hänelle? [PERSON_NAME] lahja, joka h…" at bounding box center [747, 498] width 323 height 82
click at [880, 496] on p "Mitä voisit antaa, jolla on oikeasti arvoa hänelle? [PERSON_NAME] lahja, joka h…" at bounding box center [747, 498] width 323 height 82
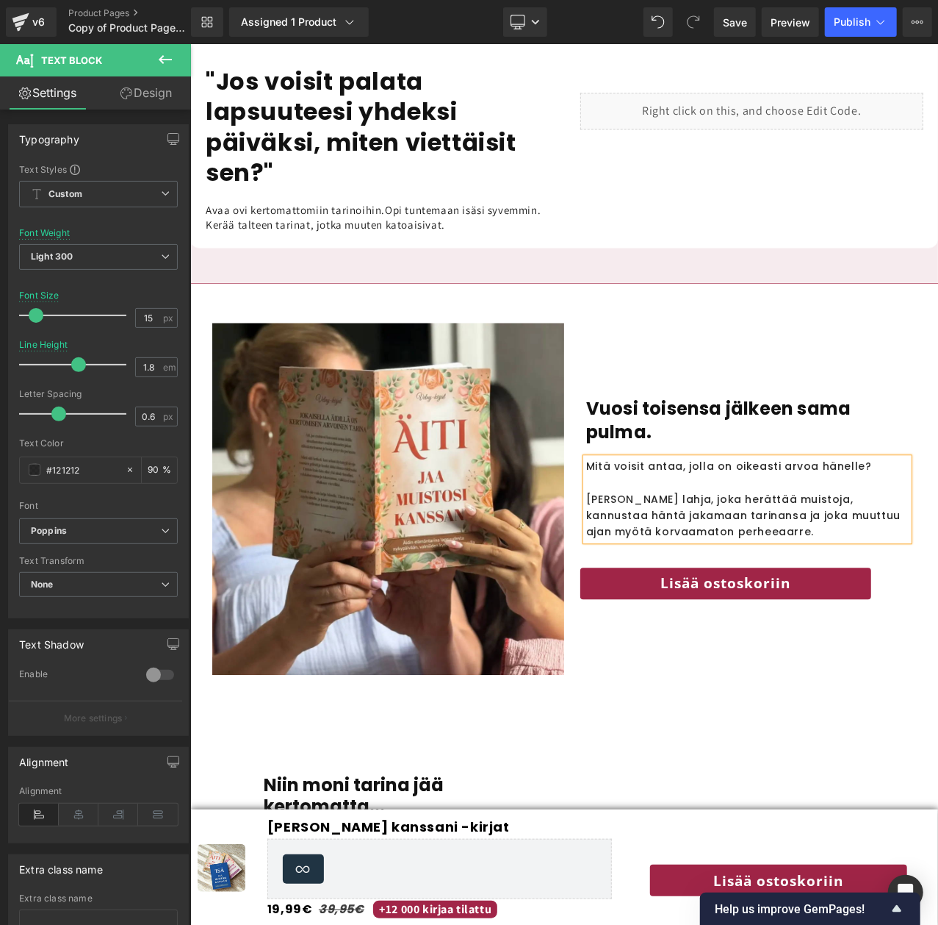
click at [657, 506] on p "Mitä voisit antaa, jolla on oikeasti arvoa hänelle? [PERSON_NAME] lahja, joka h…" at bounding box center [747, 498] width 323 height 82
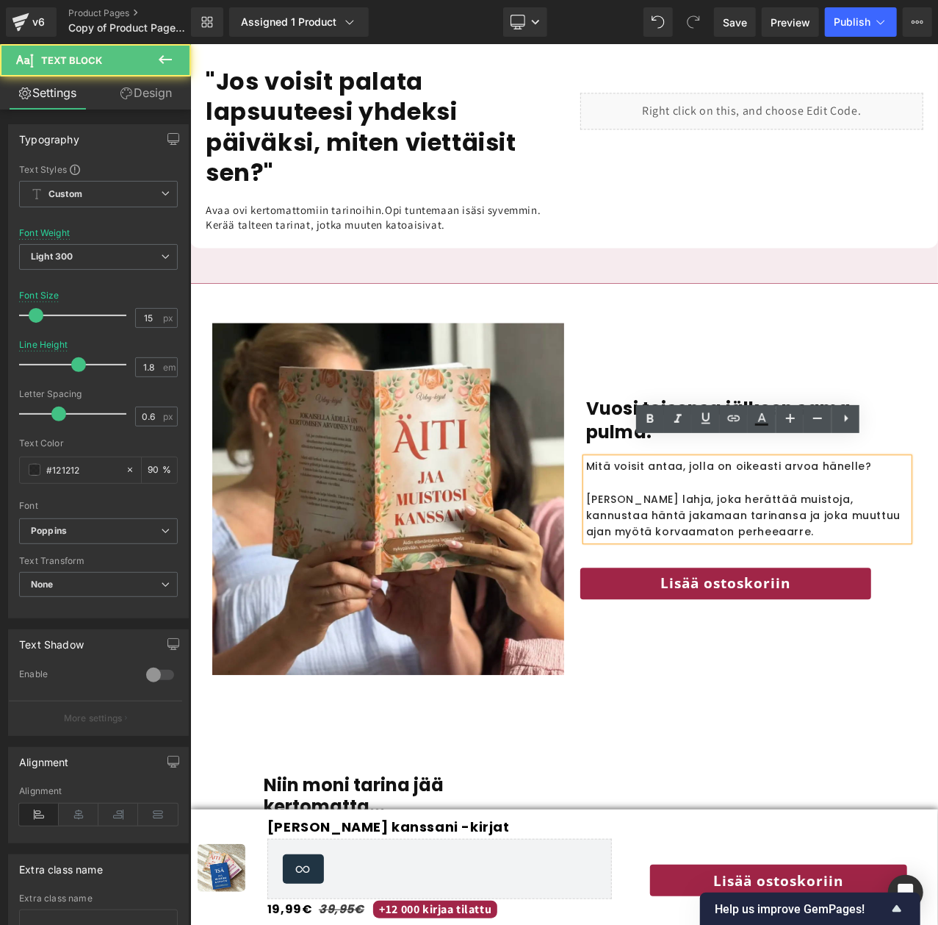
click at [659, 509] on p "Mitä voisit antaa, jolla on oikeasti arvoa hänelle? [PERSON_NAME] lahja, joka h…" at bounding box center [747, 498] width 323 height 82
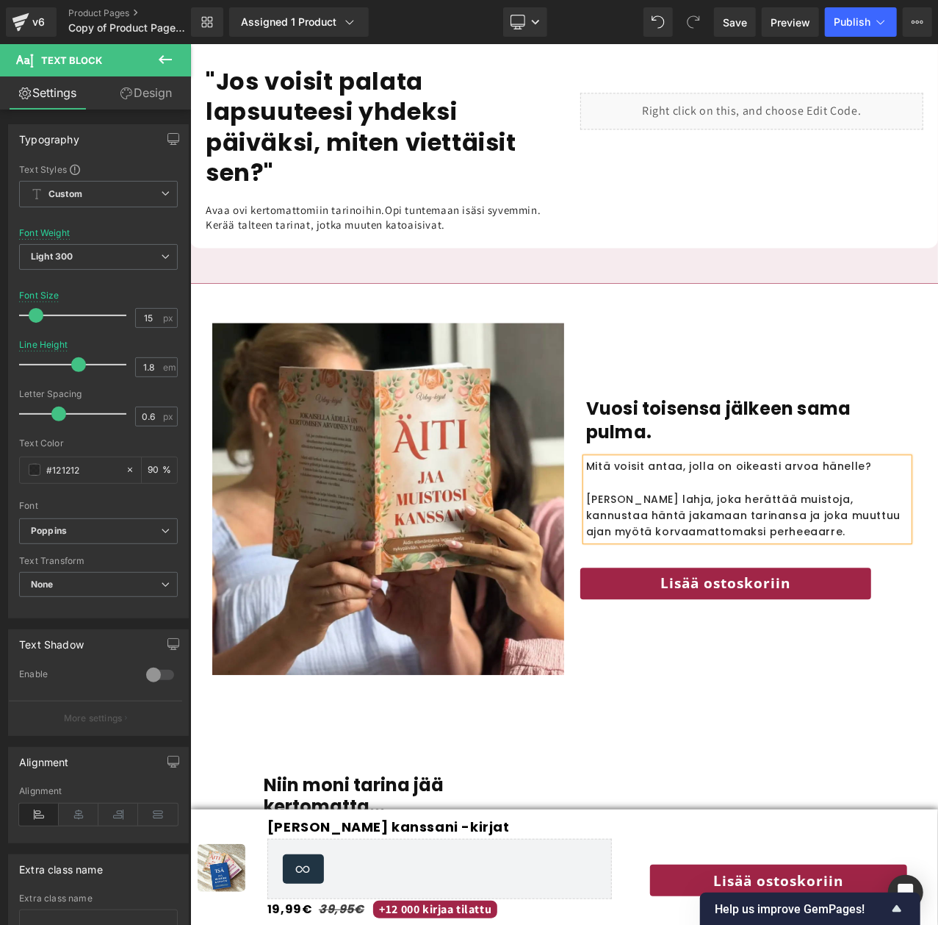
click at [806, 512] on p "Mitä voisit antaa, jolla on oikeasti arvoa hänelle? [PERSON_NAME] lahja, joka h…" at bounding box center [747, 498] width 323 height 82
click at [689, 468] on p "Mitä voisit antaa, jolla on oikeasti arvoa hänelle? [PERSON_NAME] lahja, joka h…" at bounding box center [747, 498] width 323 height 82
click at [730, 500] on p "[PERSON_NAME] lahja, joka herättää muistoja, kannustaa häntä jakamaan tarinansa…" at bounding box center [747, 506] width 323 height 66
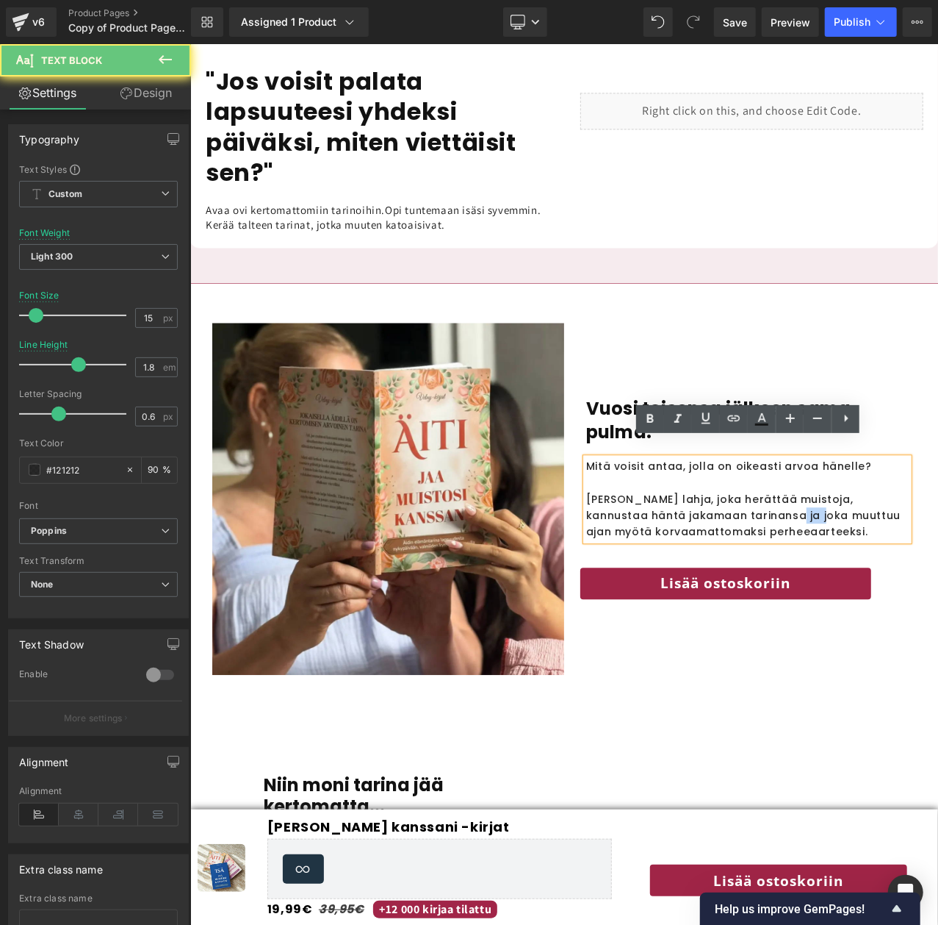
click at [730, 500] on p "[PERSON_NAME] lahja, joka herättää muistoja, kannustaa häntä jakamaan tarinansa…" at bounding box center [747, 506] width 323 height 66
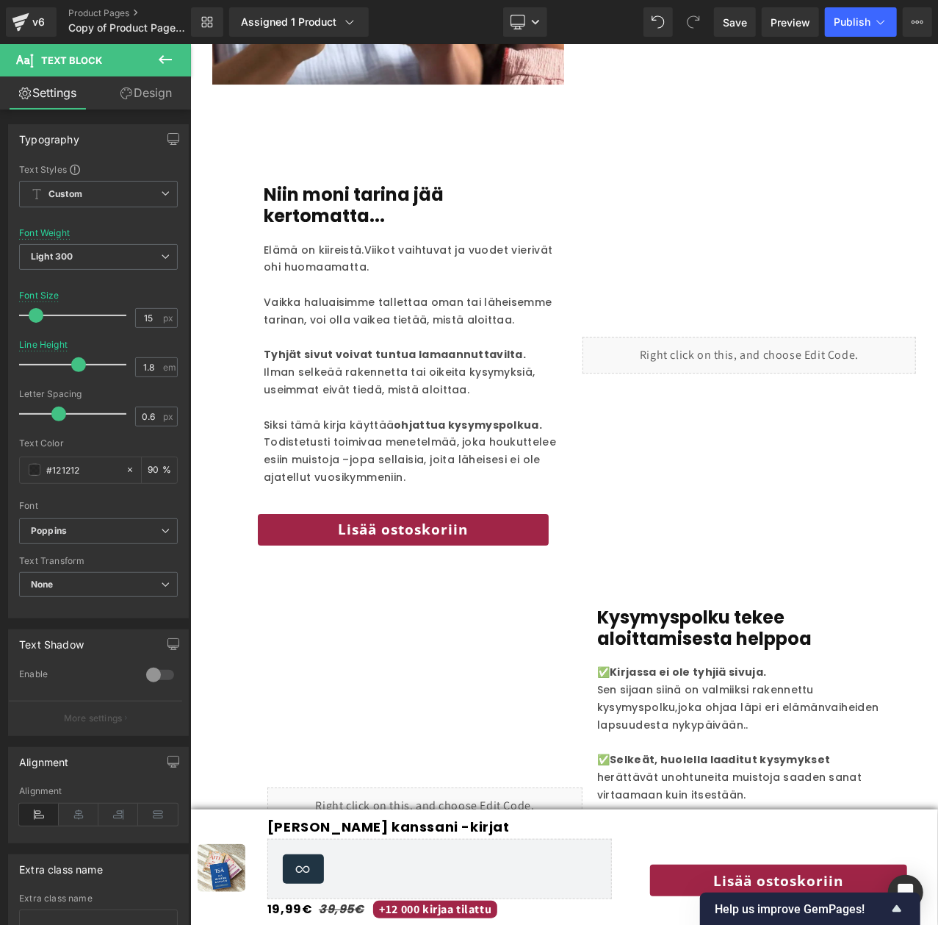
scroll to position [2208, 0]
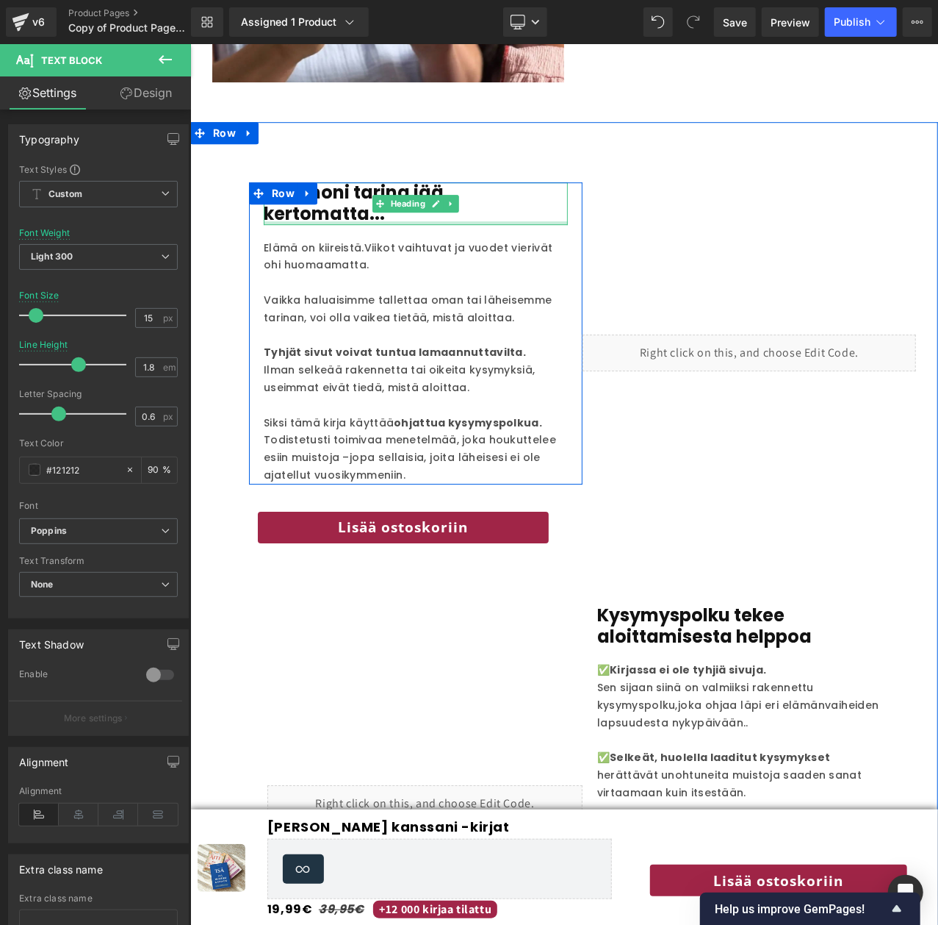
click at [351, 220] on div at bounding box center [415, 222] width 304 height 4
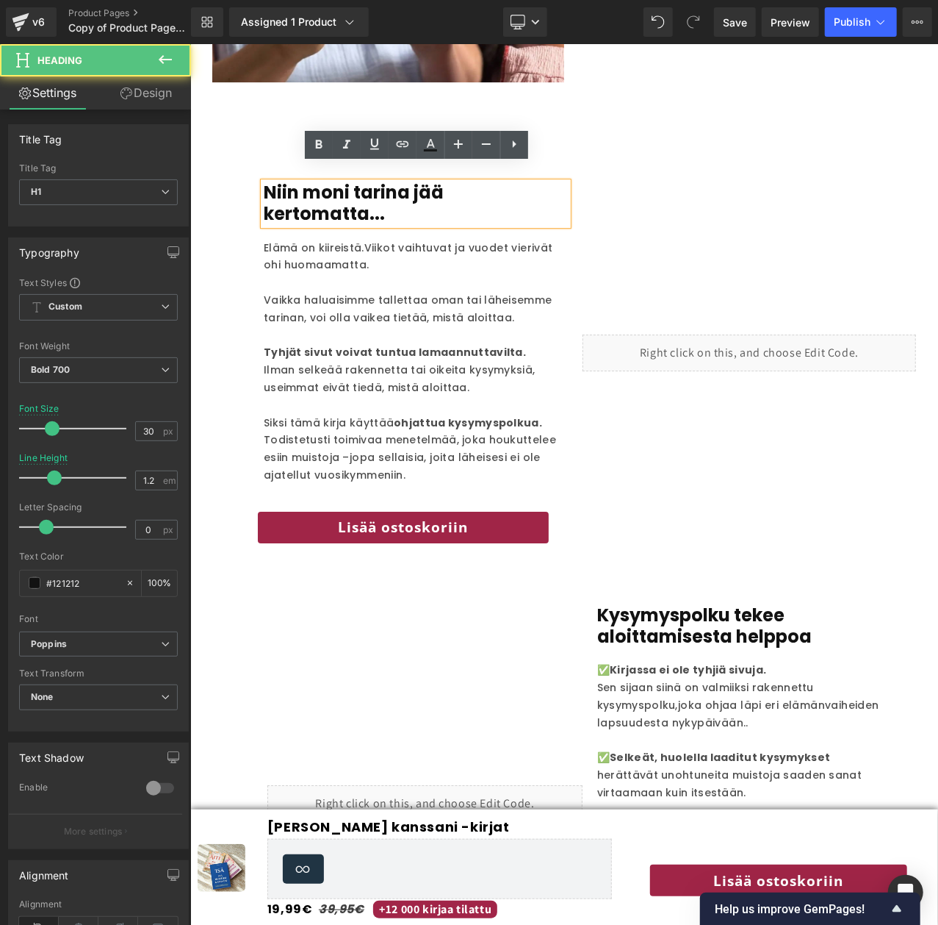
click at [351, 182] on h1 "Niin moni tarina jää kertomatta..." at bounding box center [415, 203] width 304 height 43
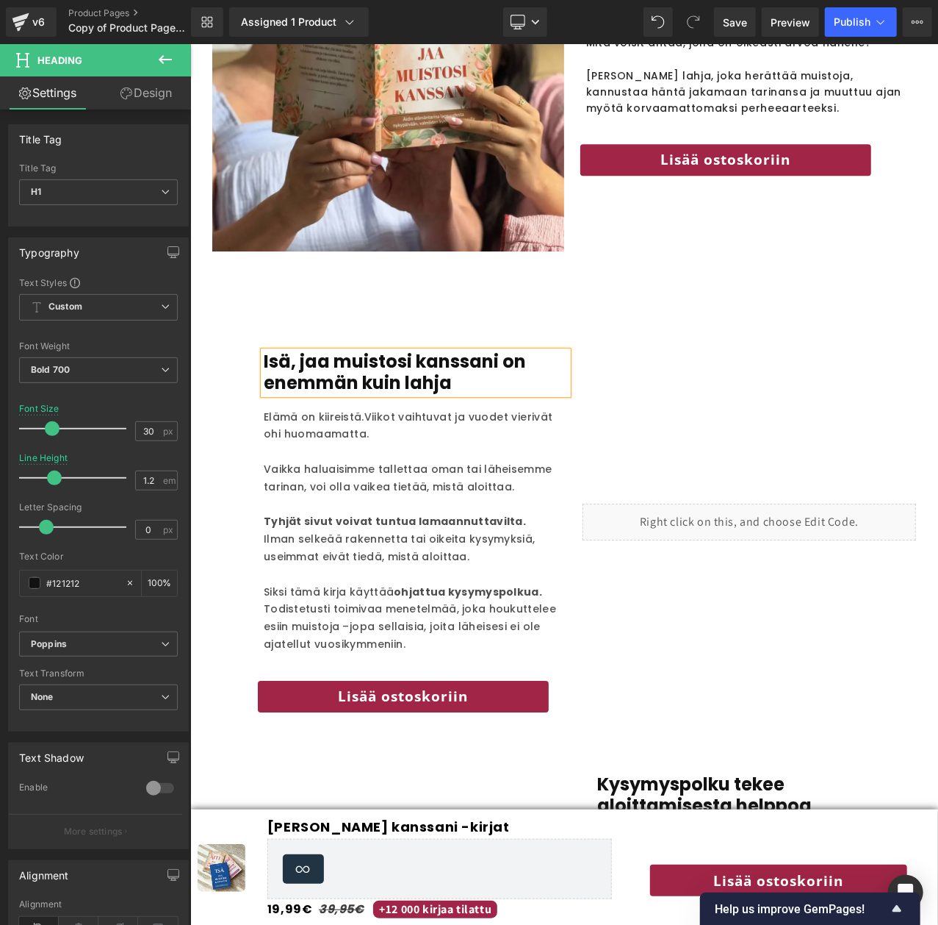
scroll to position [2046, 0]
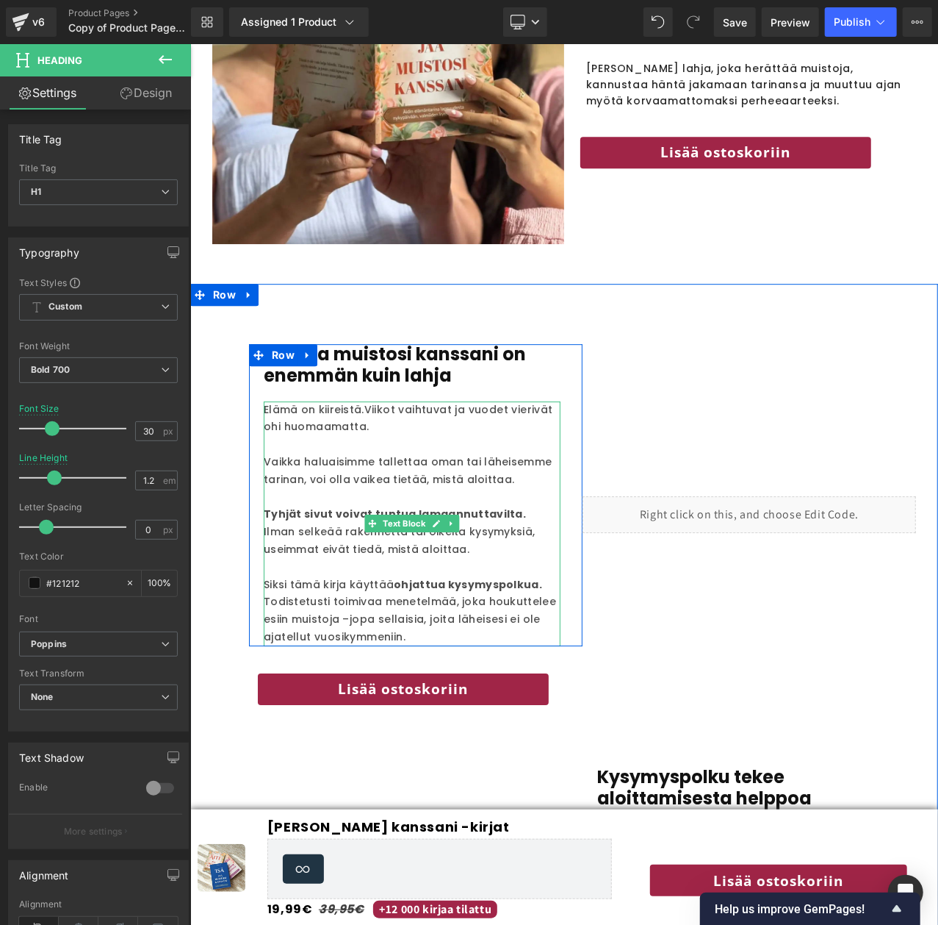
click at [412, 611] on p "Todistetusti toimivaa menetelmää, joka houkuttelee esiin muistoja – jopa sellai…" at bounding box center [411, 618] width 297 height 52
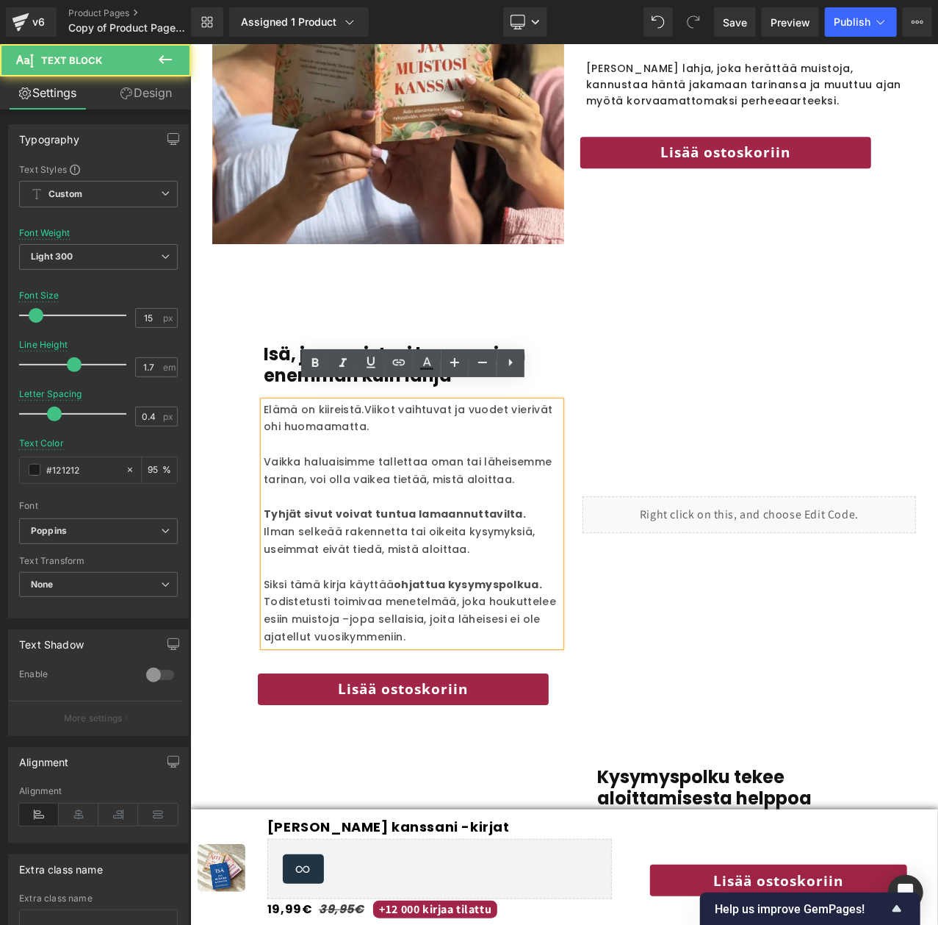
click at [416, 625] on p "Todistetusti toimivaa menetelmää, joka houkuttelee esiin muistoja – jopa sellai…" at bounding box center [411, 618] width 297 height 52
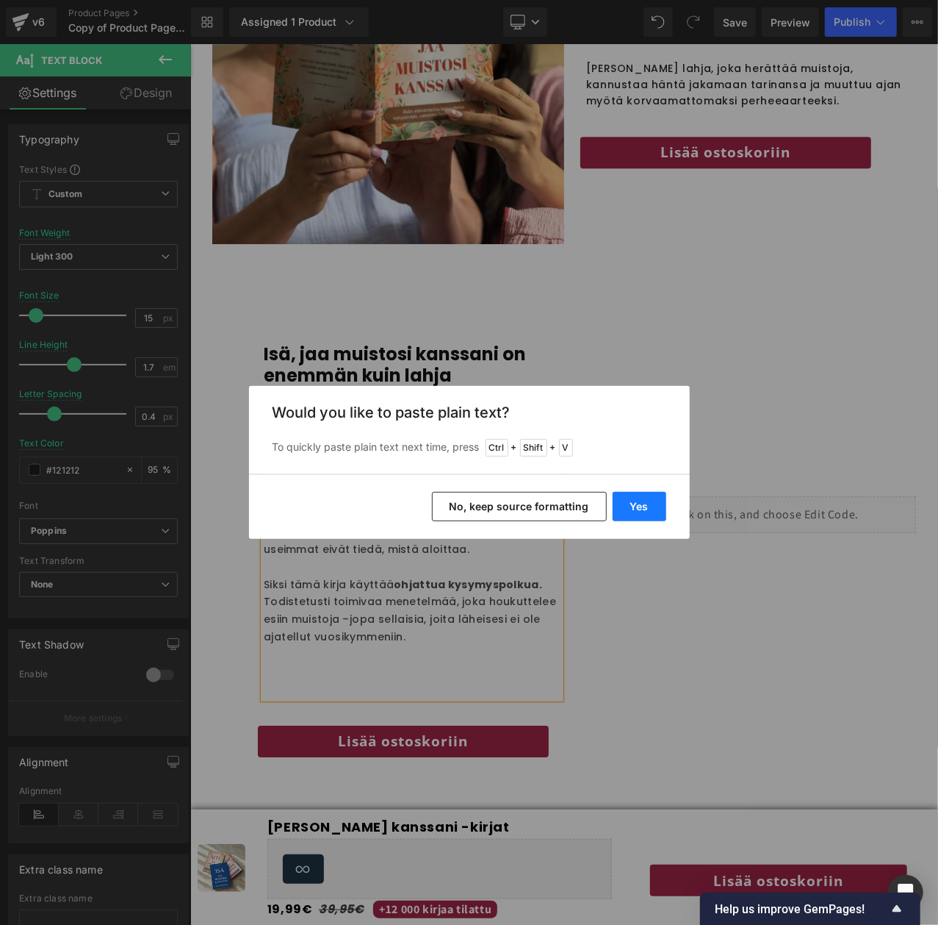
click at [639, 506] on button "Yes" at bounding box center [640, 506] width 54 height 29
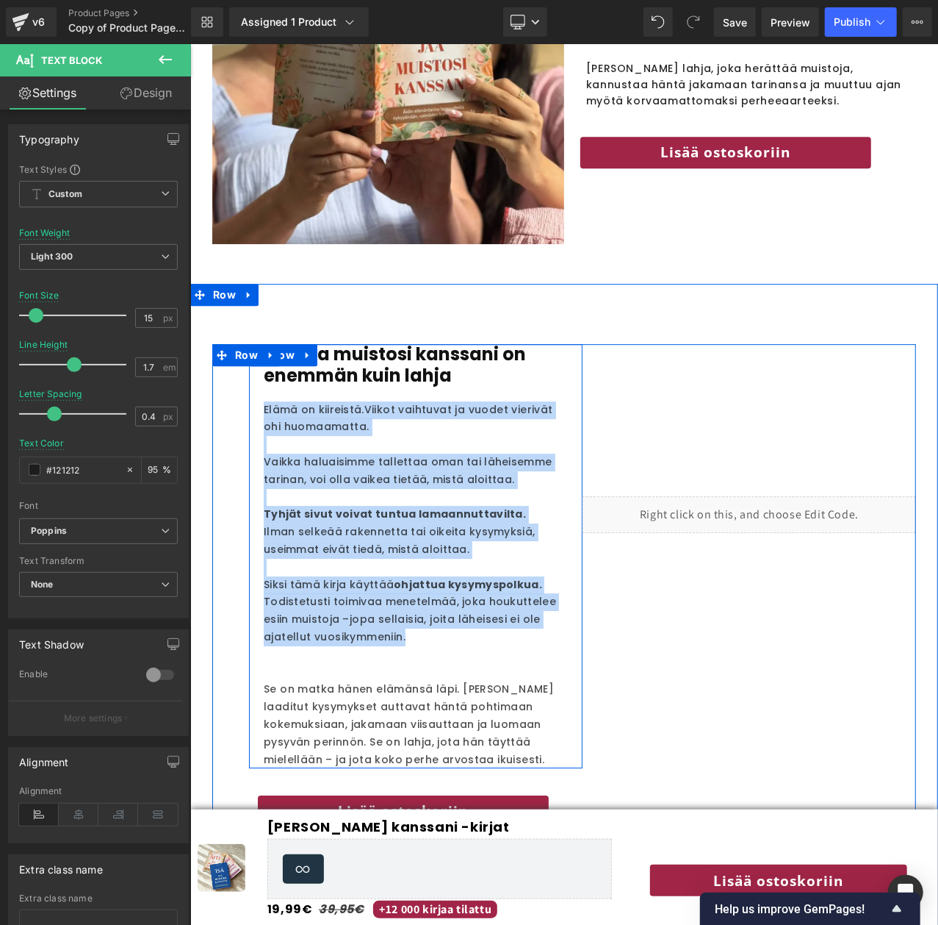
drag, startPoint x: 428, startPoint y: 628, endPoint x: 256, endPoint y: 394, distance: 290.3
click at [256, 394] on div "Isä, jaa muistosi kanssani on enemmän kuin lahja Heading Elämä on kiireistä. Vi…" at bounding box center [415, 555] width 334 height 424
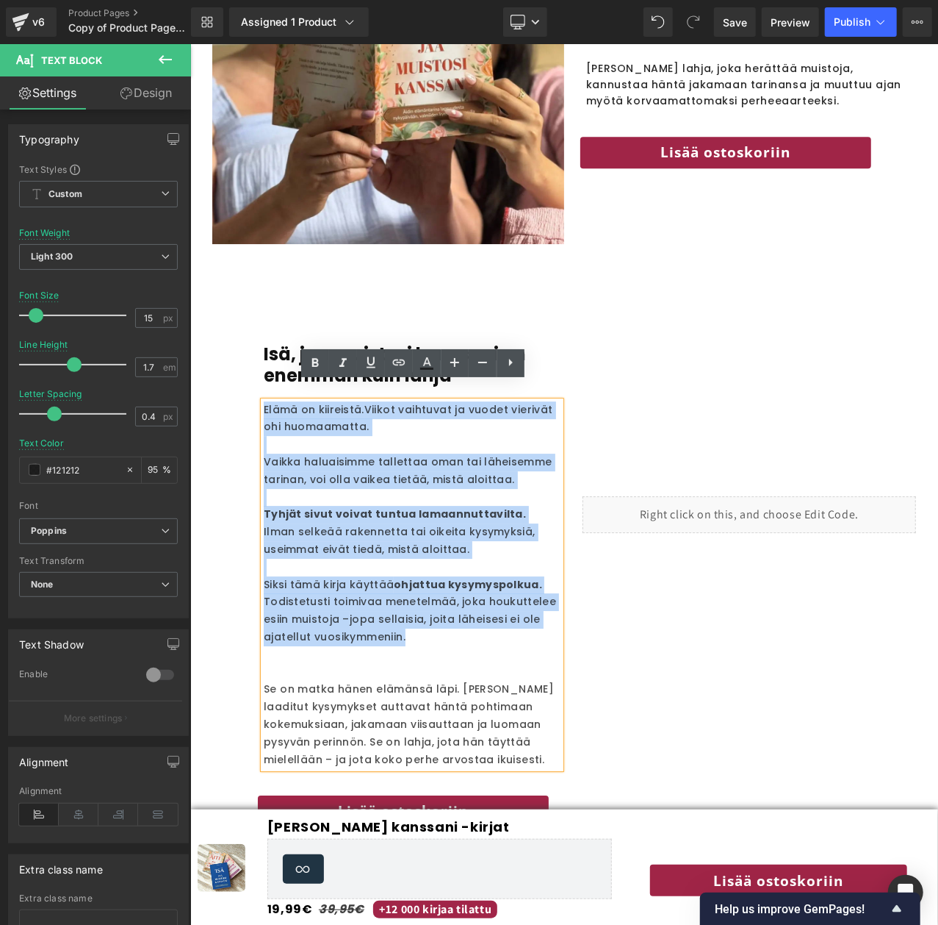
scroll to position [2097, 0]
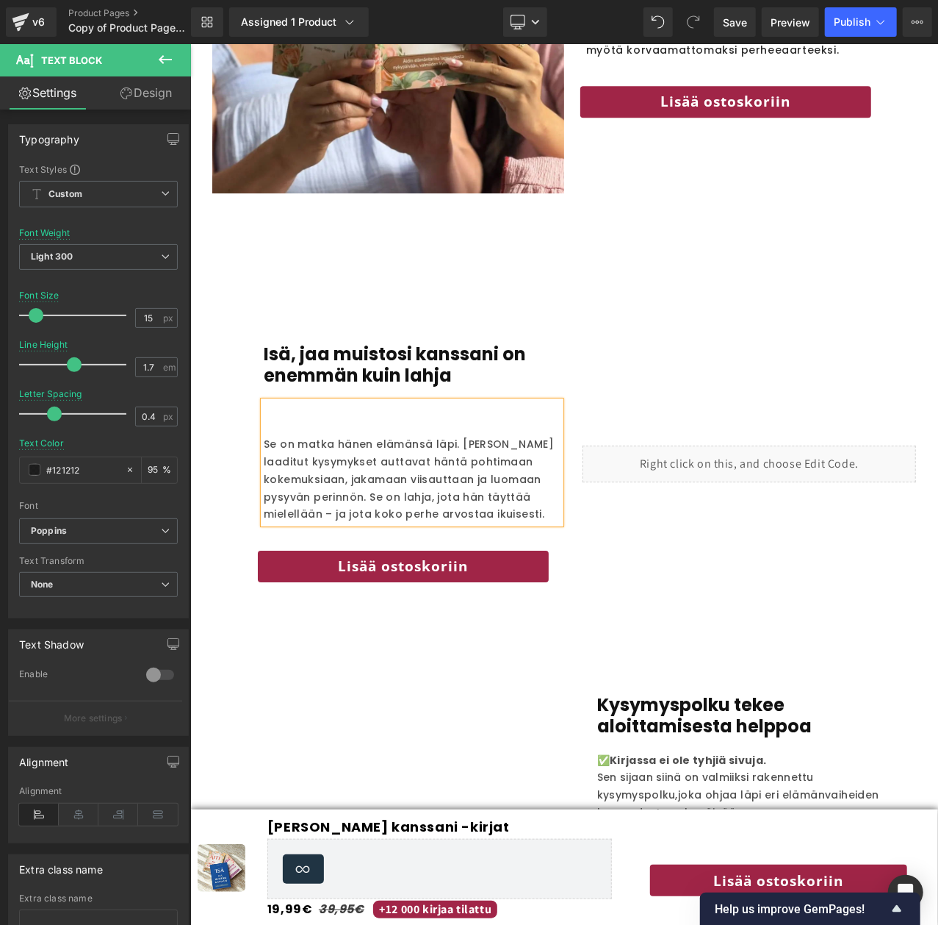
click at [263, 436] on span "Se on matka hänen elämänsä läpi. [PERSON_NAME] laaditut kysymykset auttavat hän…" at bounding box center [408, 478] width 290 height 85
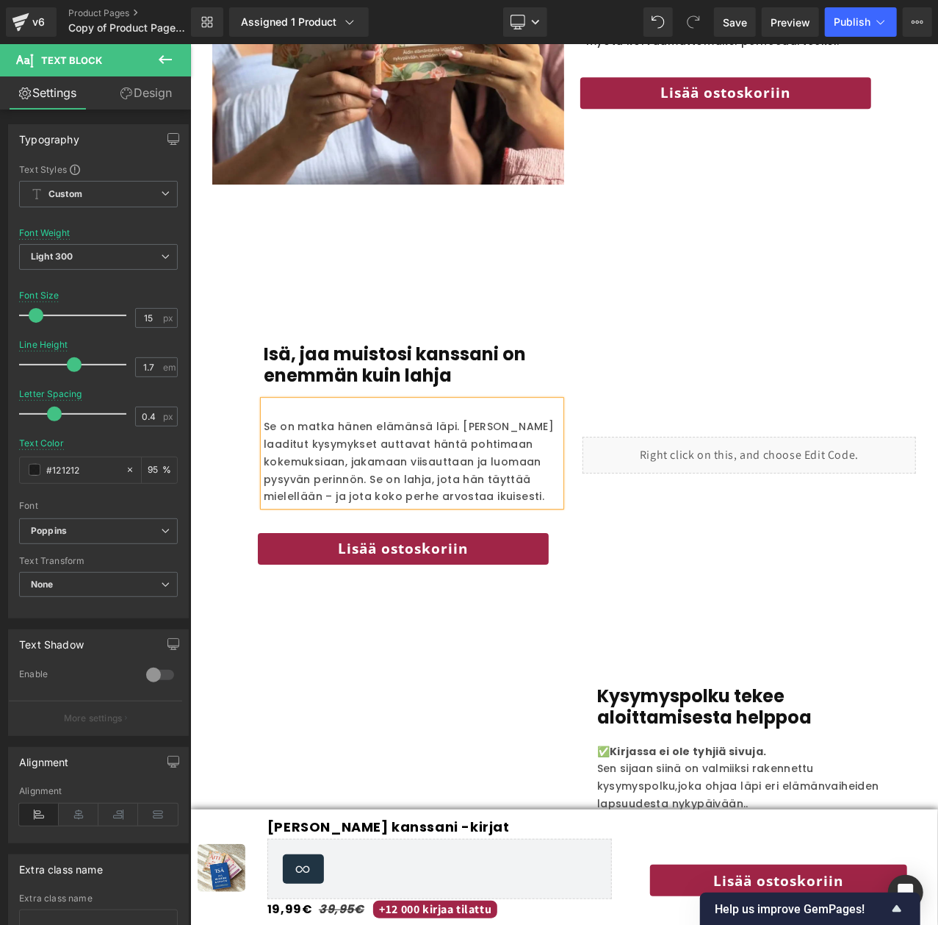
scroll to position [2114, 0]
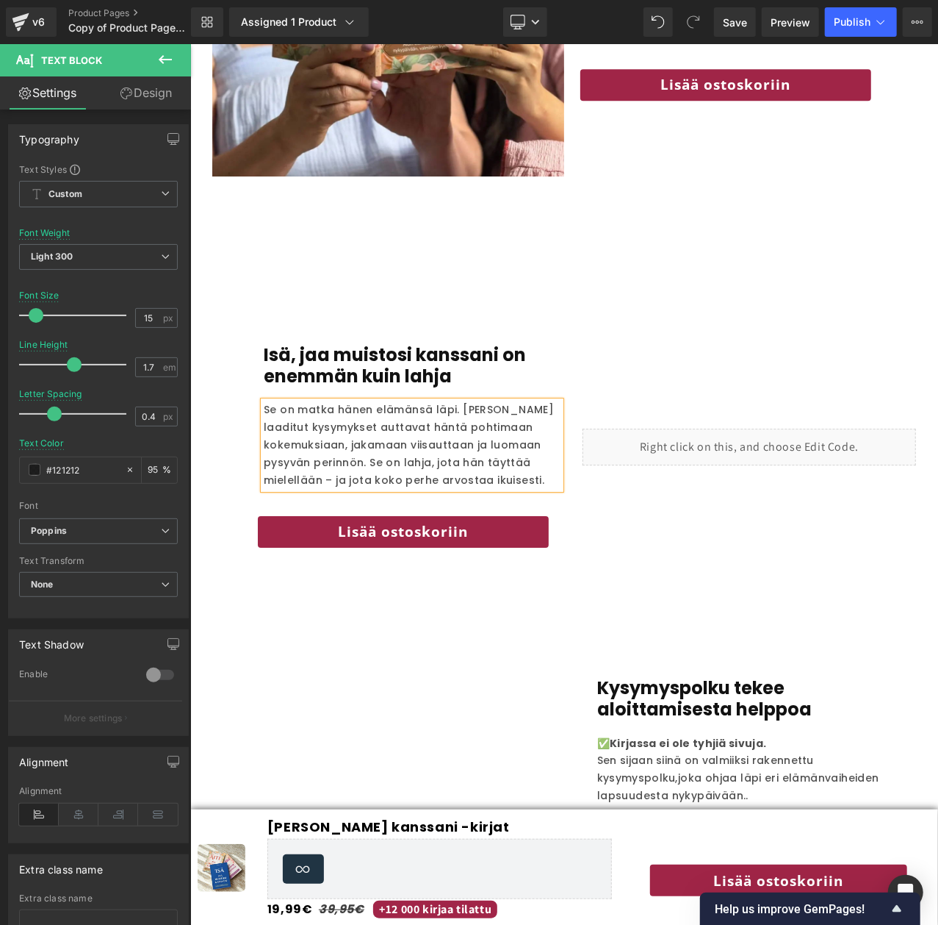
click at [457, 401] on span "Se on matka hänen elämänsä läpi. [PERSON_NAME] laaditut kysymykset auttavat hän…" at bounding box center [408, 443] width 290 height 85
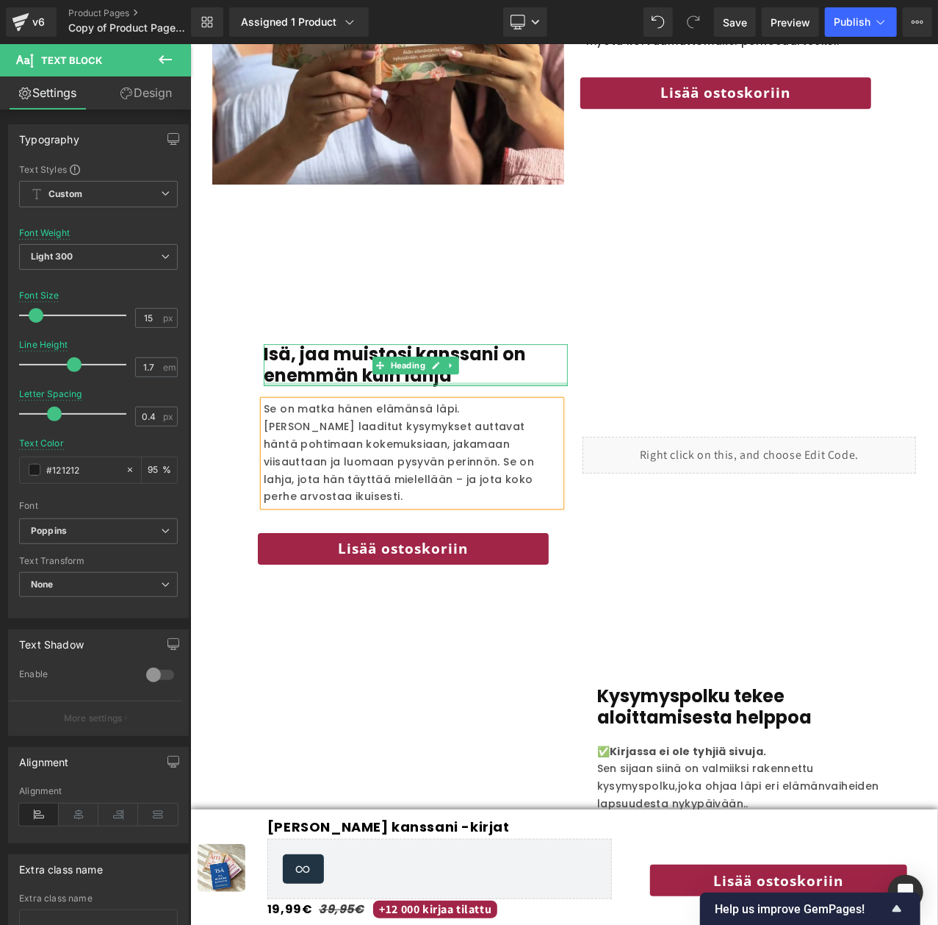
scroll to position [2097, 0]
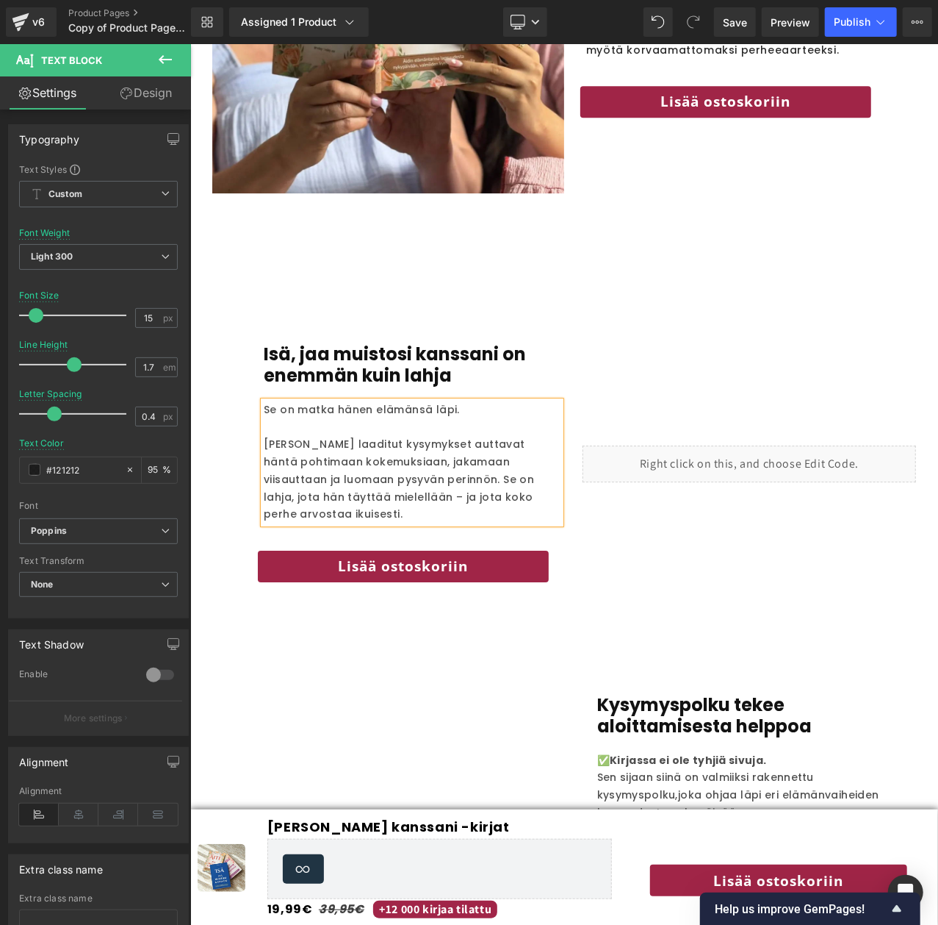
click at [422, 464] on span "[PERSON_NAME] laaditut kysymykset auttavat häntä pohtimaan kokemuksiaan, jakama…" at bounding box center [398, 478] width 270 height 85
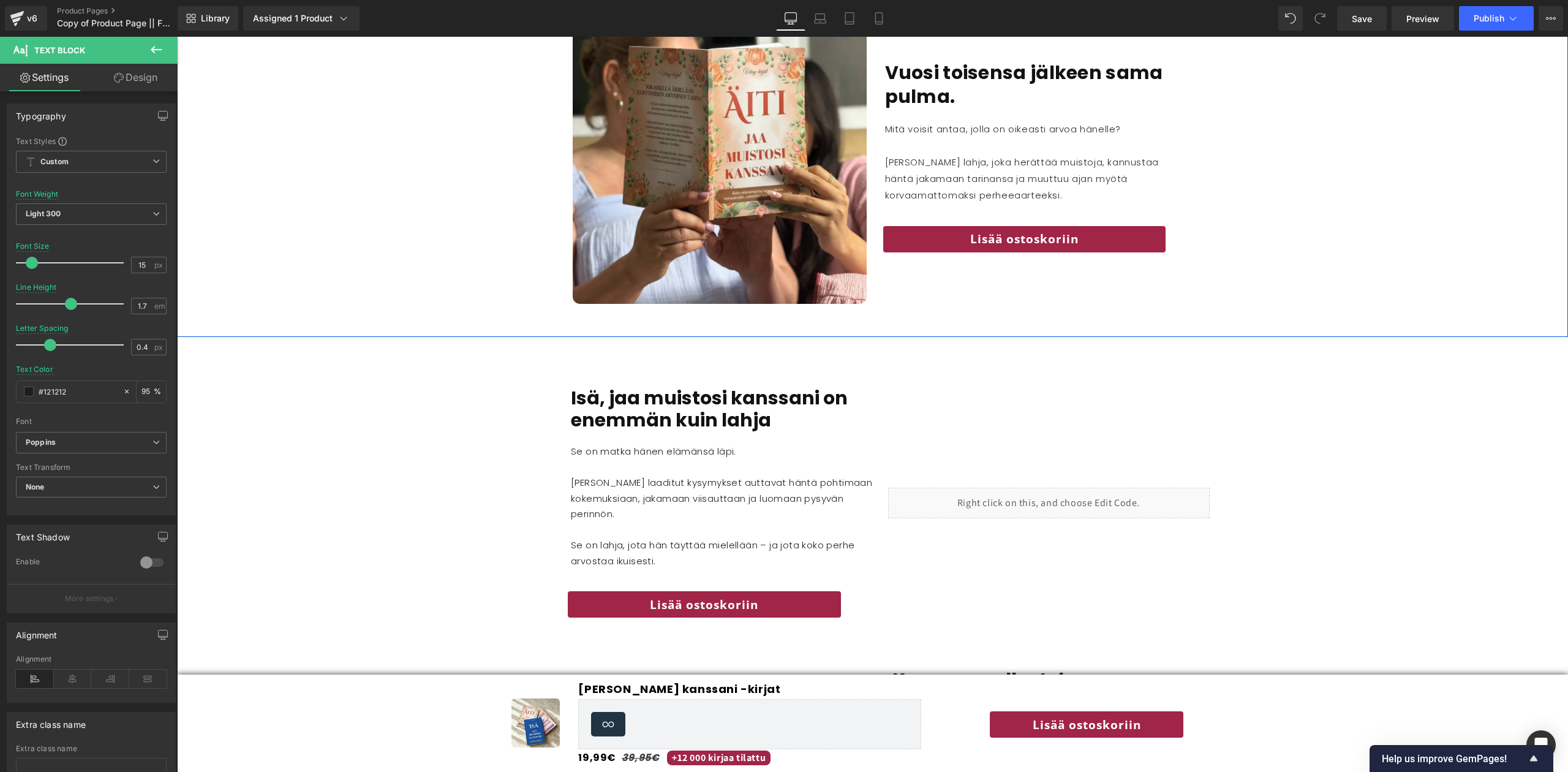
scroll to position [1572, 0]
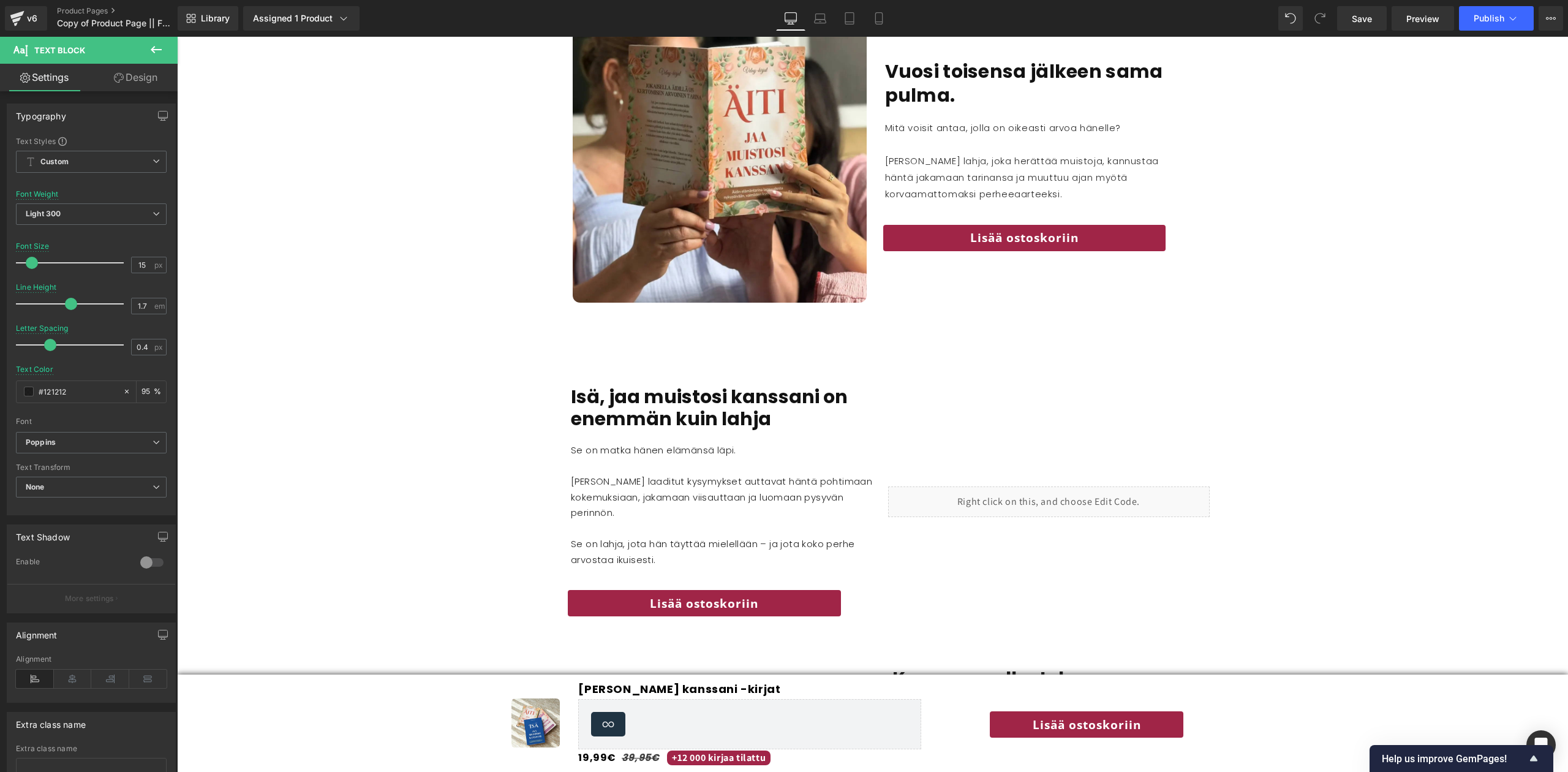
click at [782, 504] on div "Liquid" at bounding box center [1050, 502] width 322 height 31
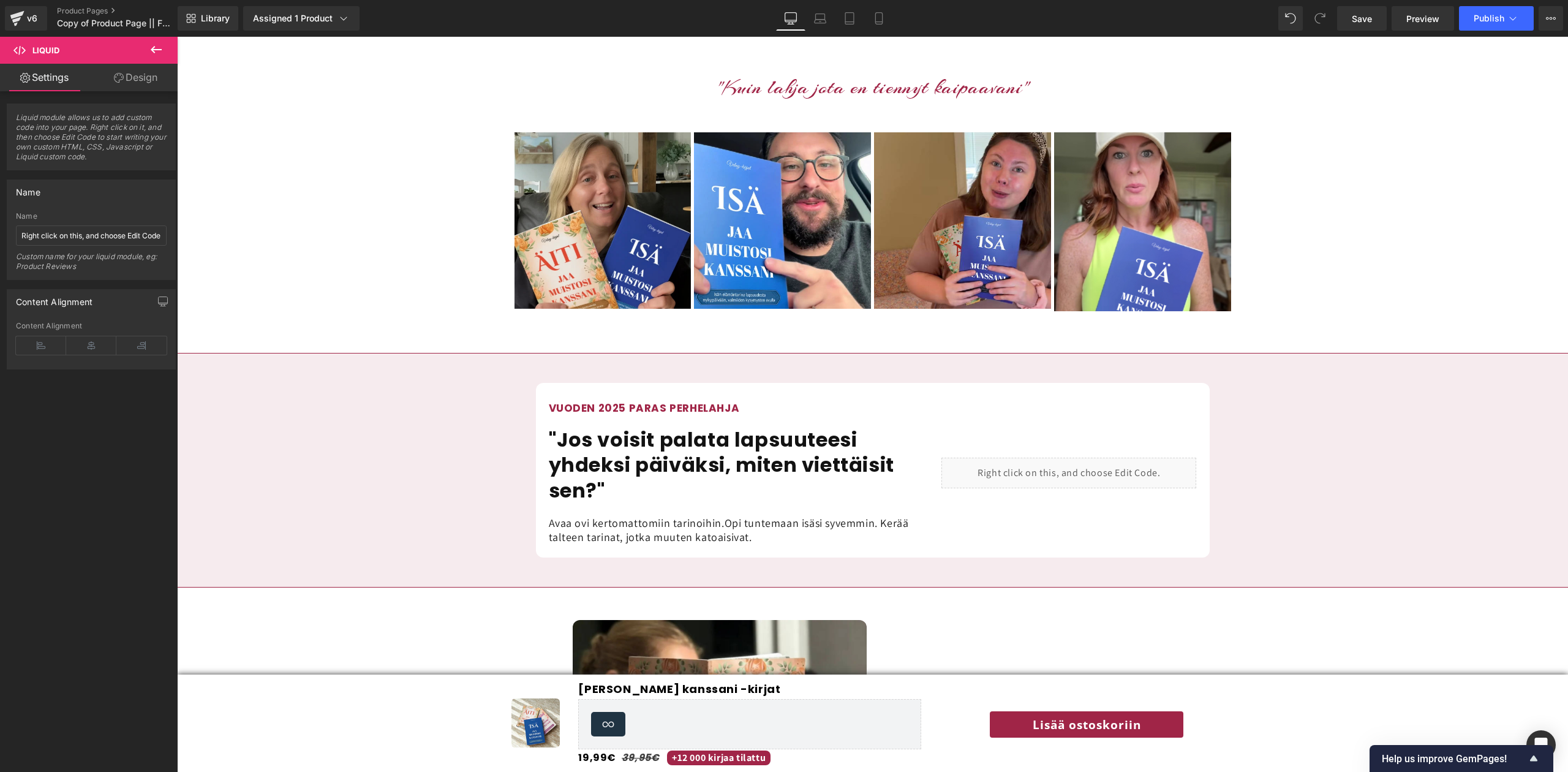
scroll to position [961, 0]
click at [782, 469] on div "Liquid" at bounding box center [1070, 472] width 255 height 31
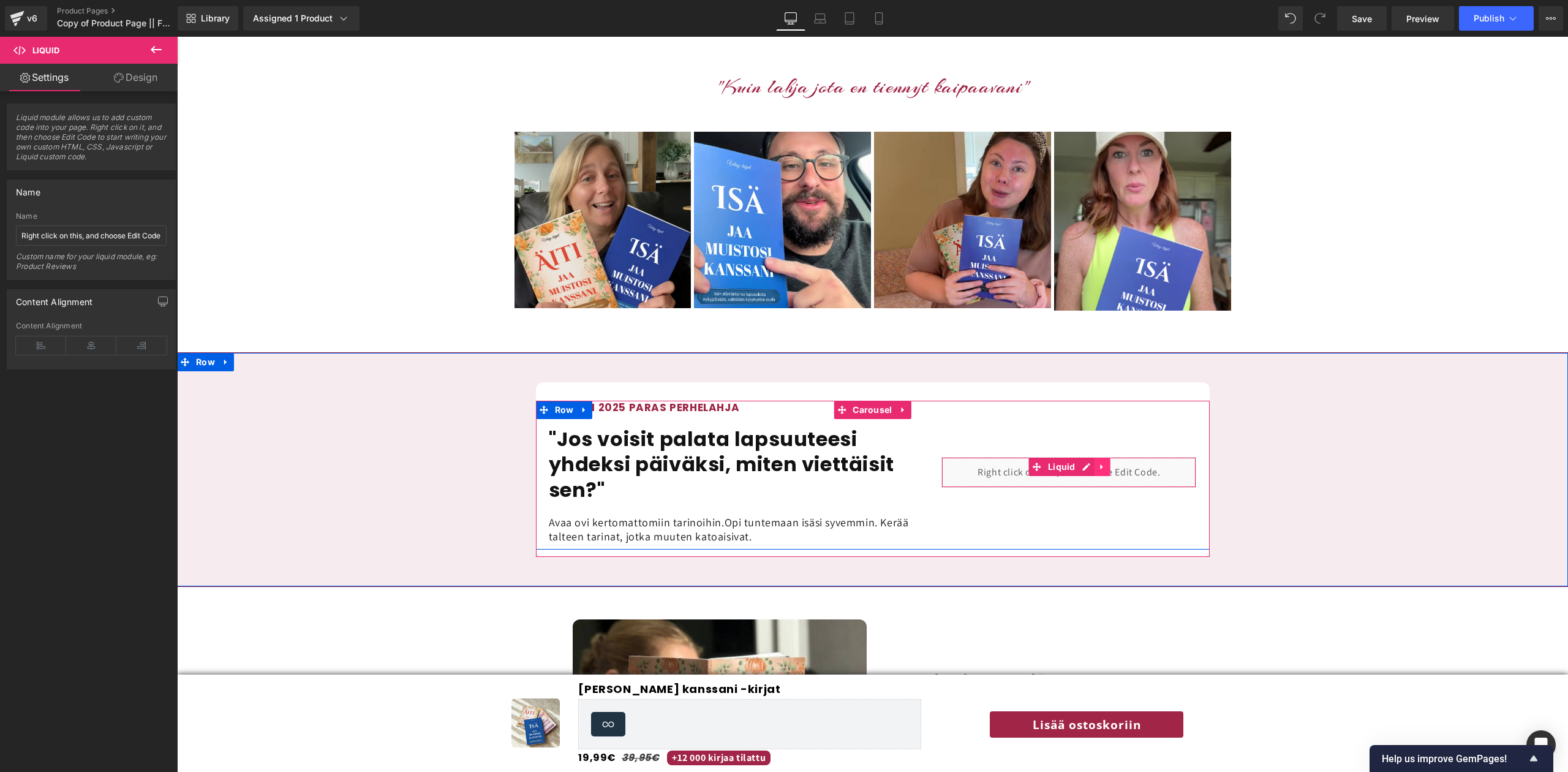
click at [782, 469] on icon at bounding box center [1103, 466] width 8 height 9
click at [782, 469] on icon at bounding box center [1110, 467] width 8 height 8
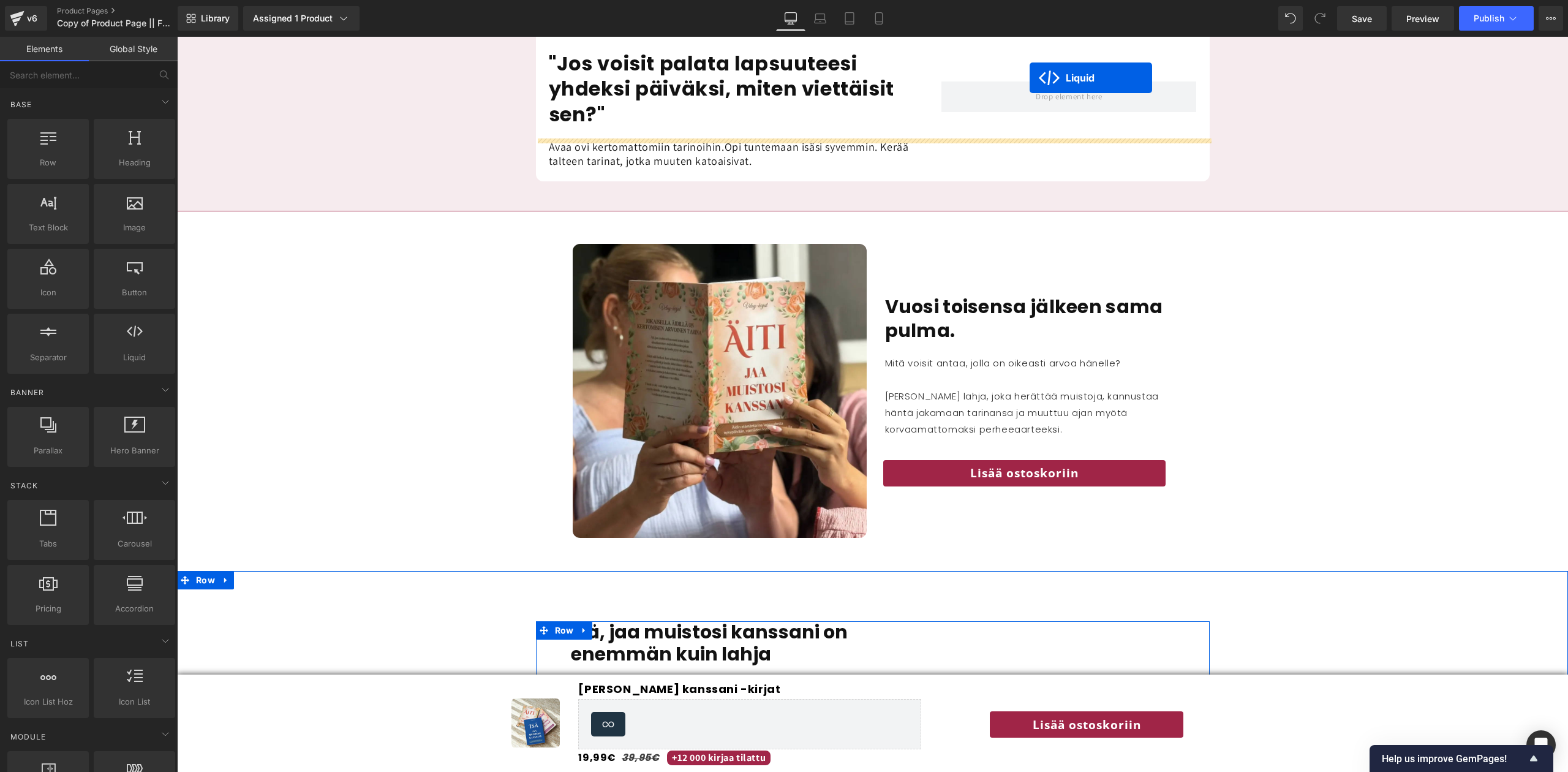
scroll to position [1239, 0]
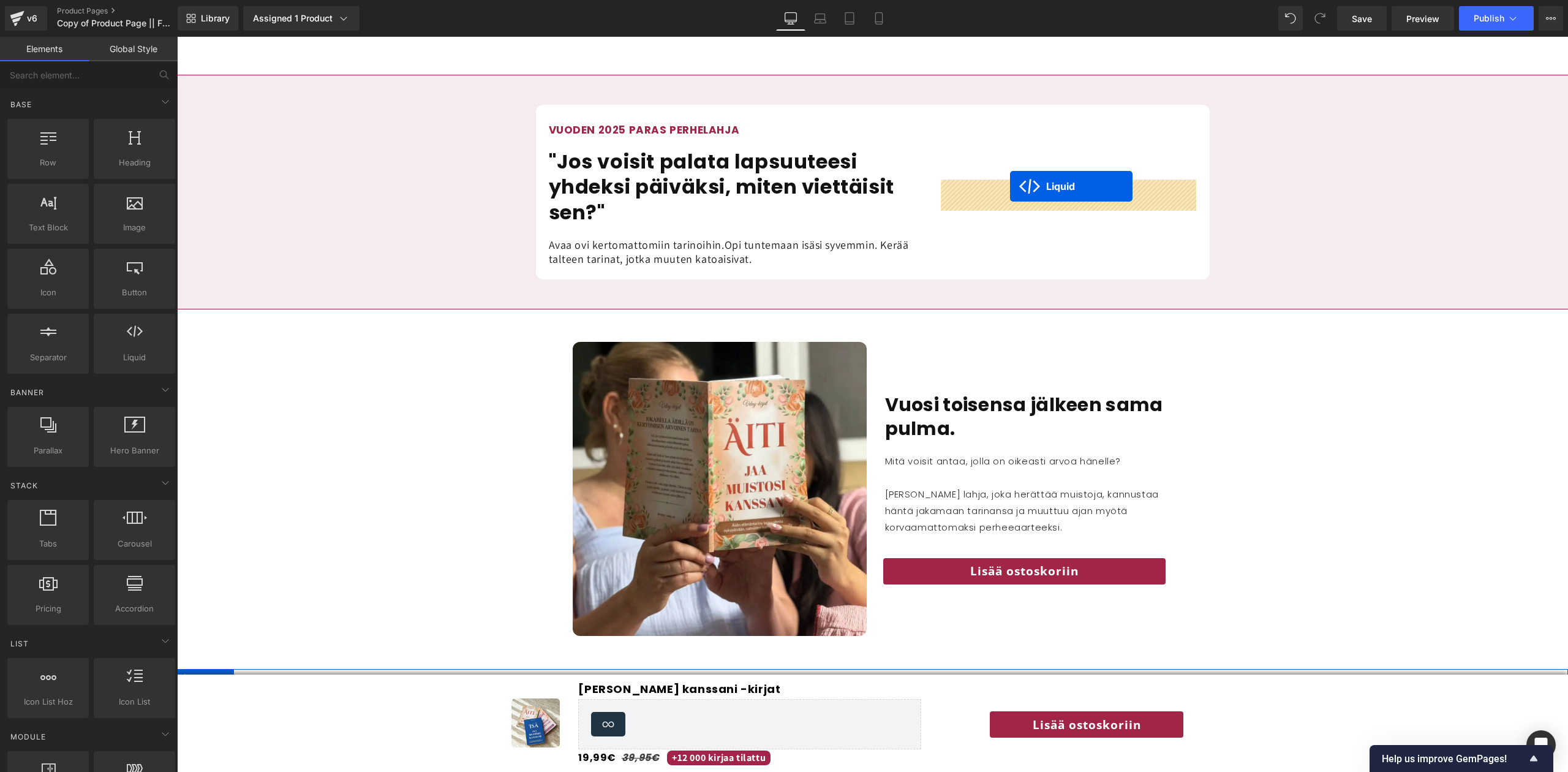
drag, startPoint x: 1014, startPoint y: 273, endPoint x: 1010, endPoint y: 187, distance: 86.1
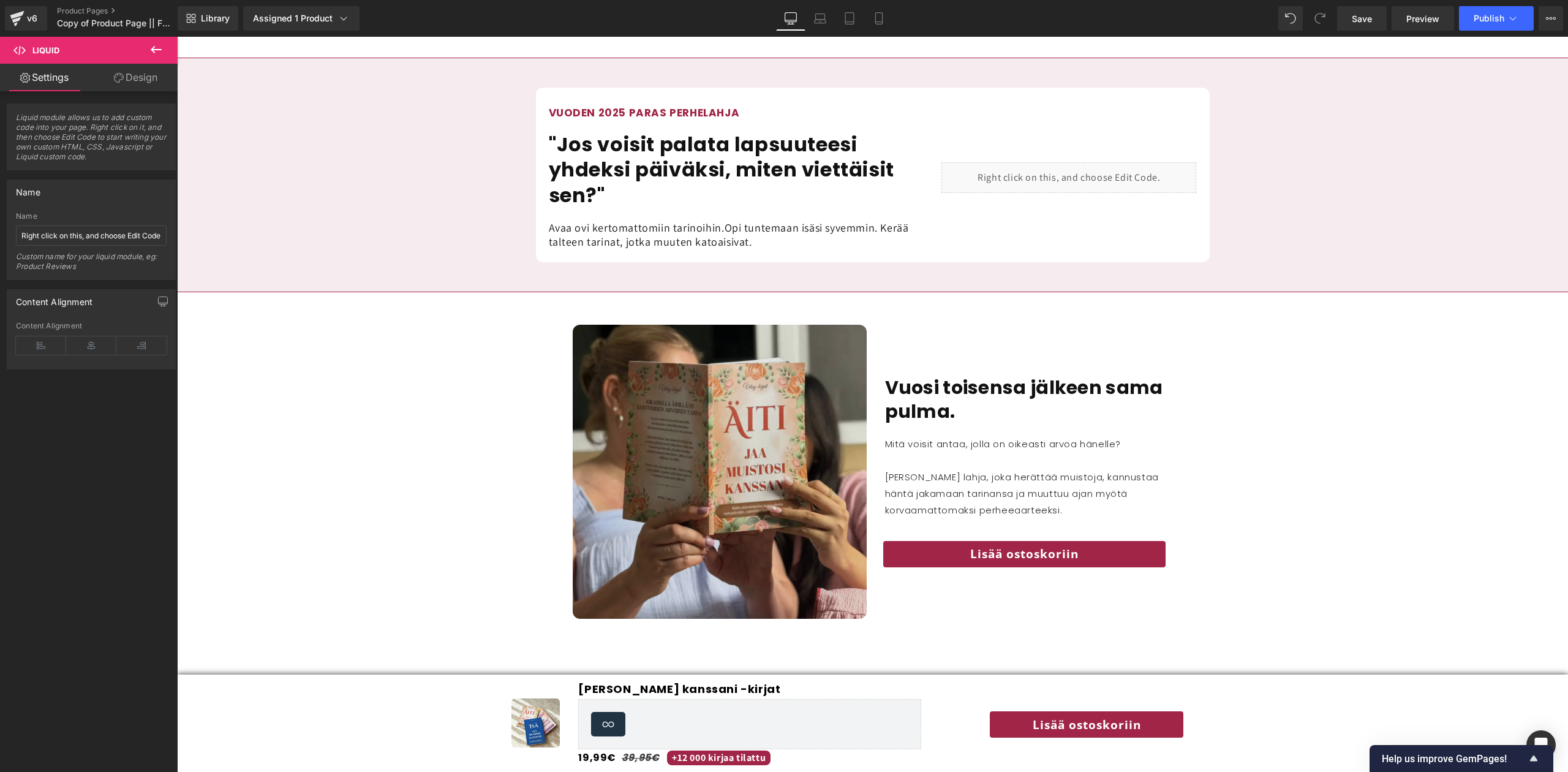
scroll to position [1255, 0]
click at [704, 452] on img at bounding box center [719, 473] width 294 height 294
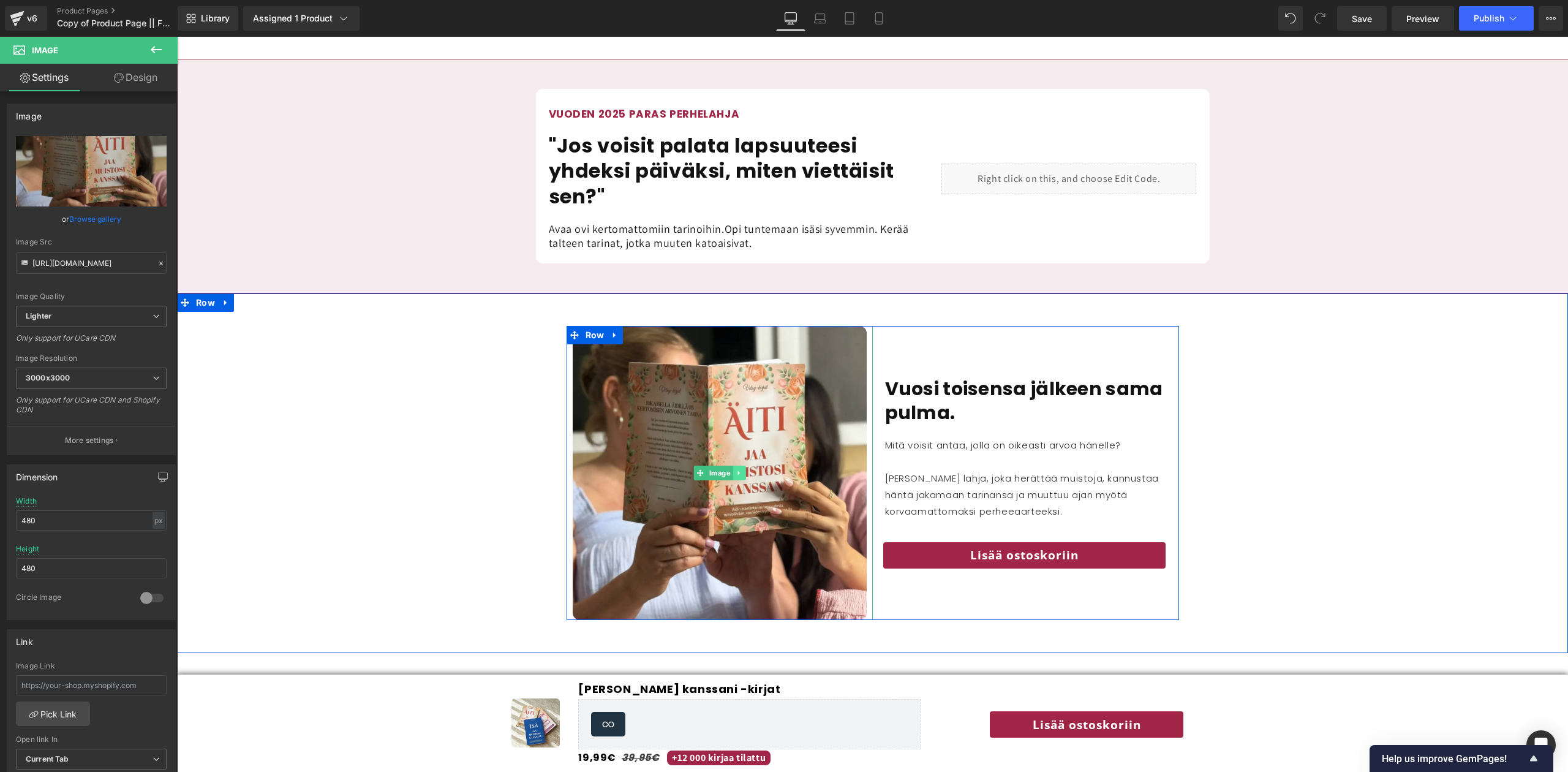
click at [738, 475] on icon at bounding box center [739, 473] width 2 height 4
click at [749, 476] on link at bounding box center [744, 474] width 13 height 15
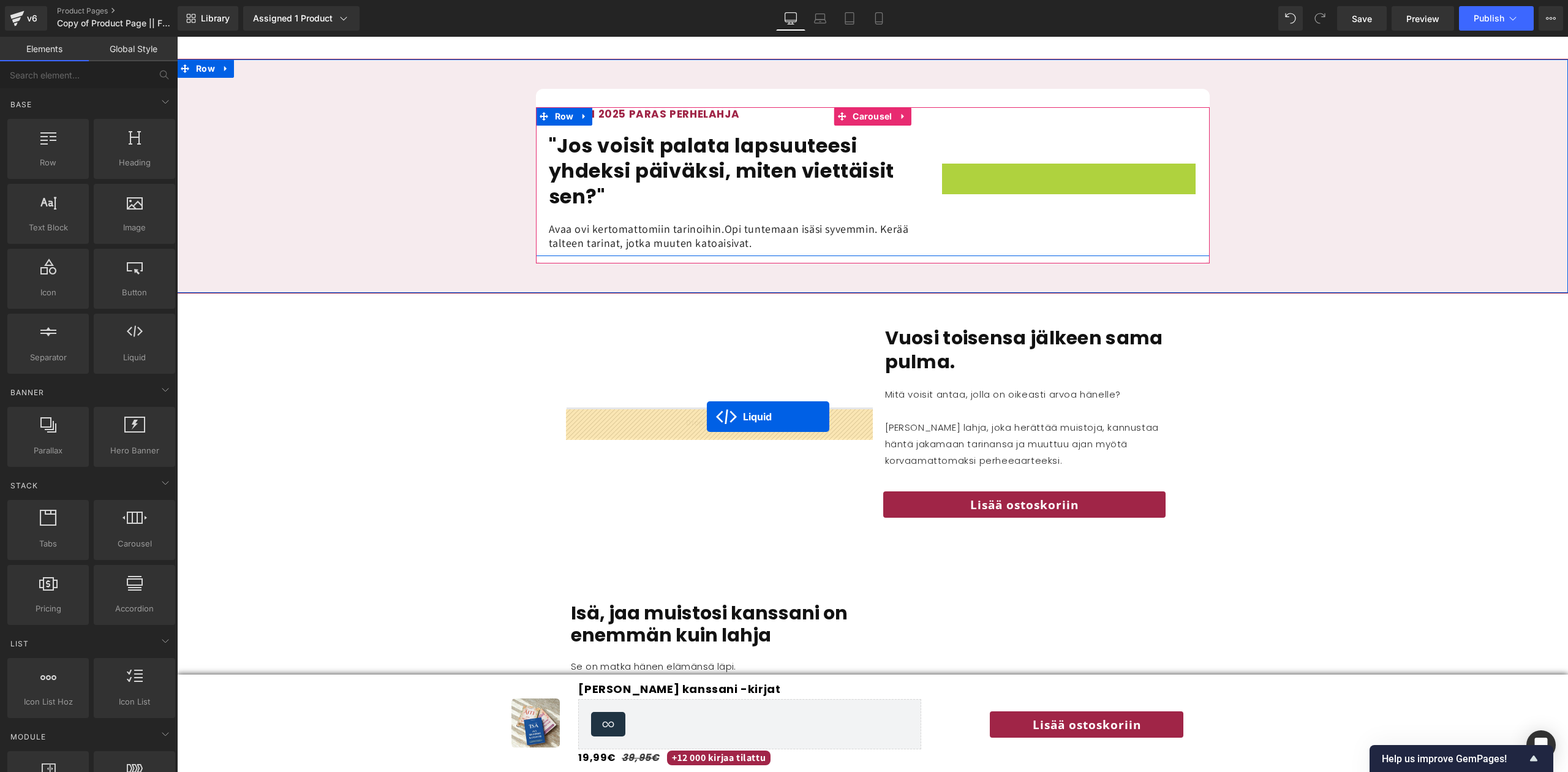
drag, startPoint x: 1037, startPoint y: 175, endPoint x: 707, endPoint y: 418, distance: 409.8
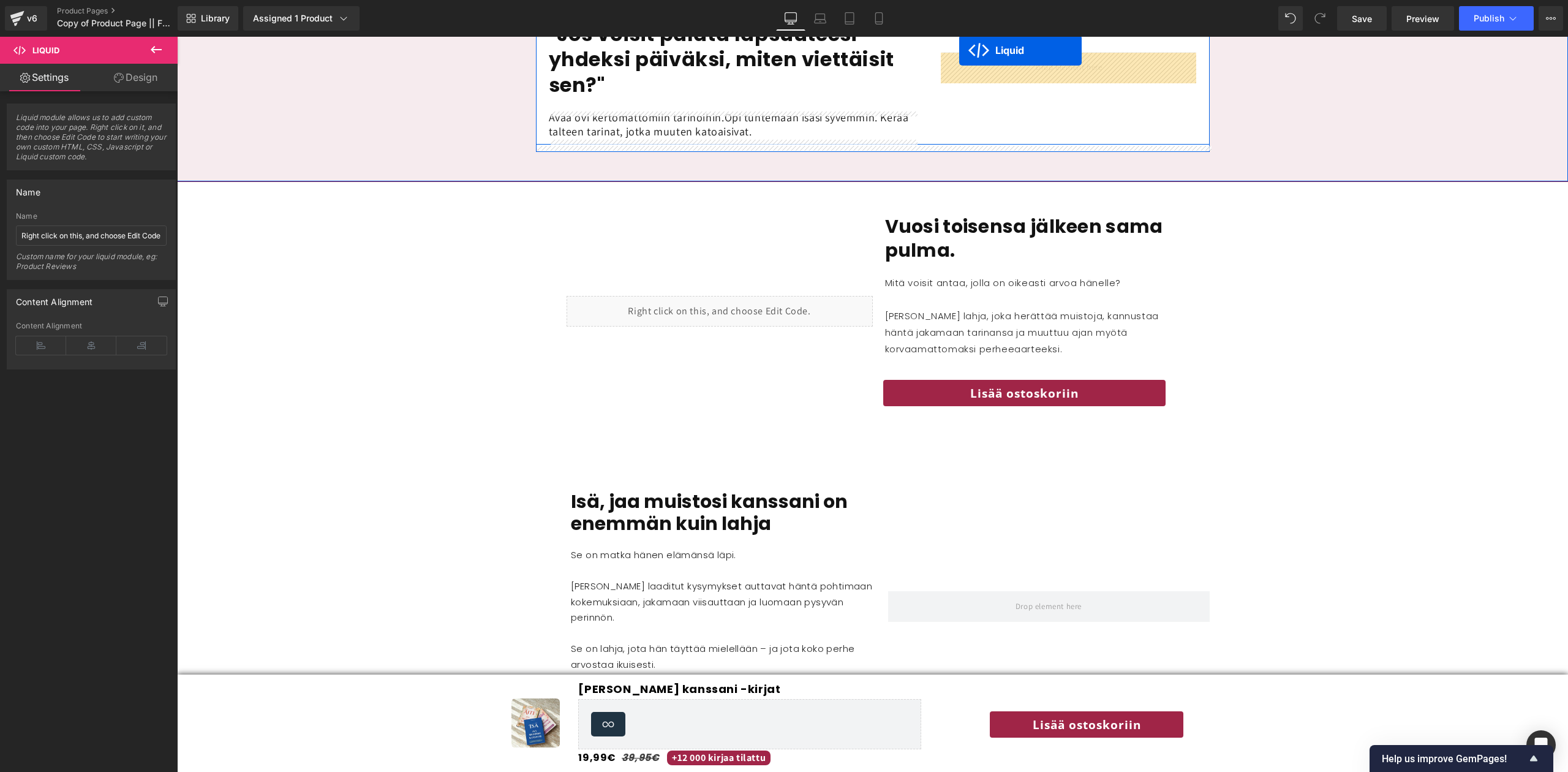
scroll to position [1281, 0]
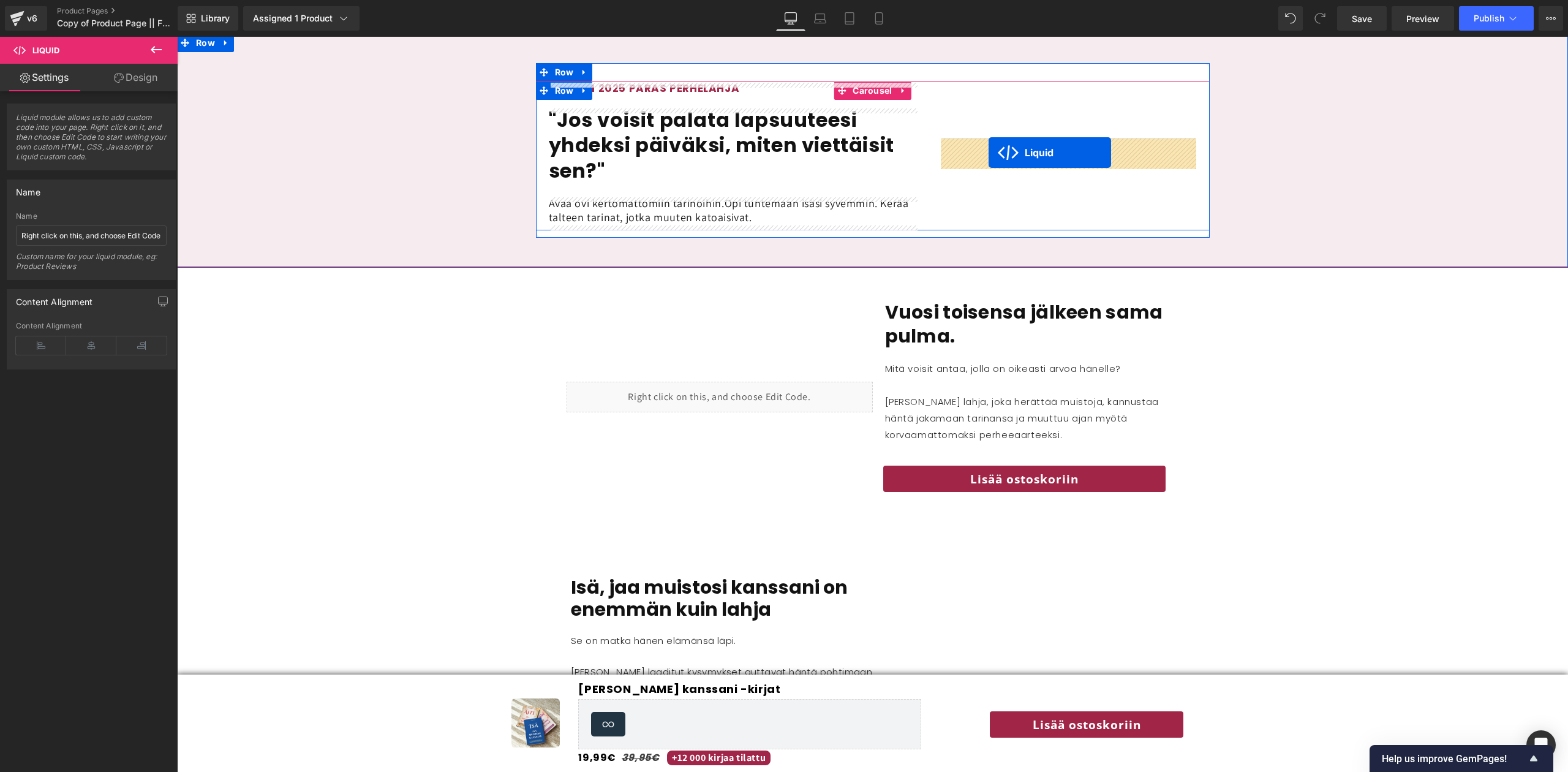
drag, startPoint x: 704, startPoint y: 436, endPoint x: 989, endPoint y: 153, distance: 401.6
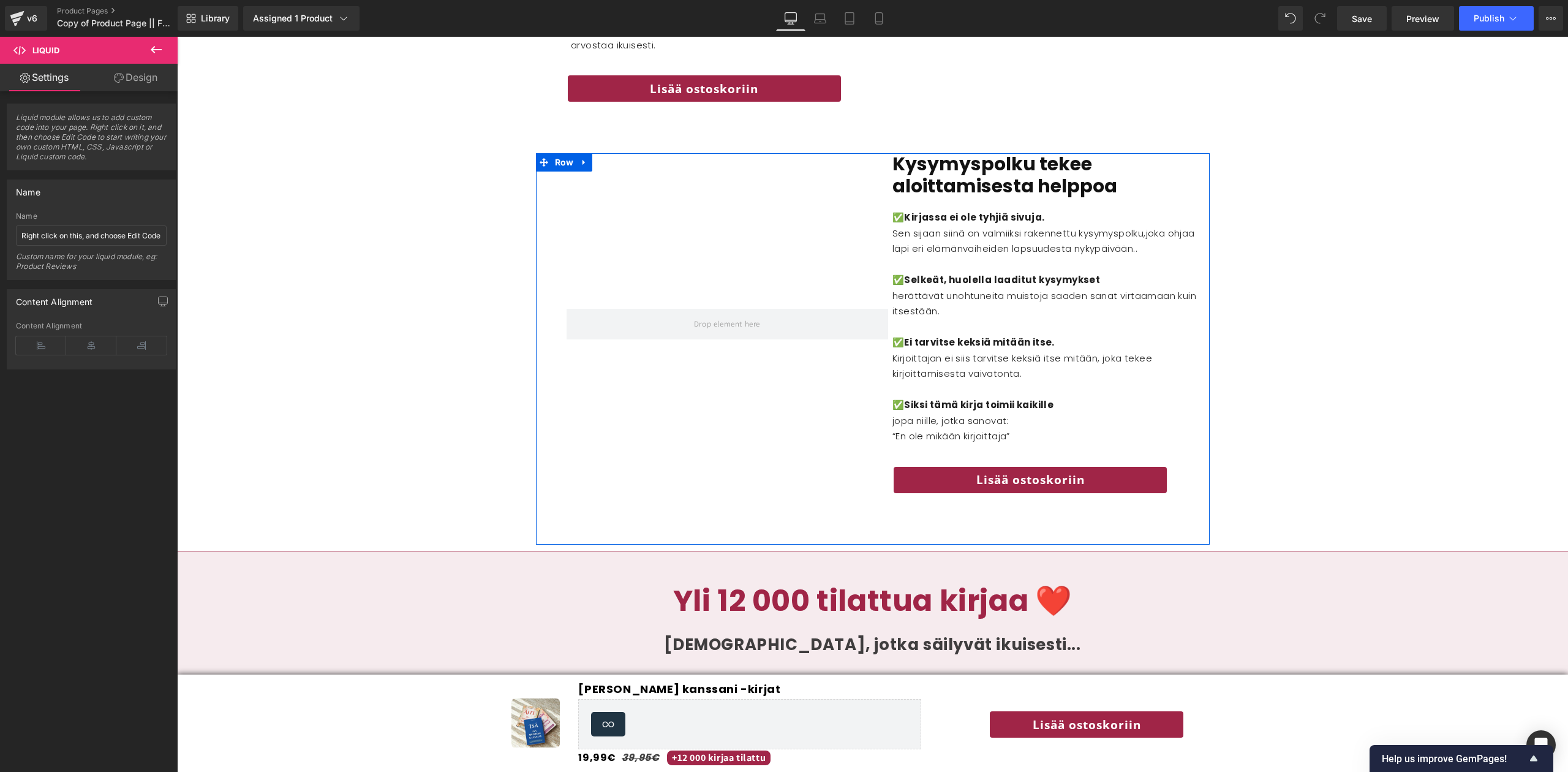
scroll to position [1930, 0]
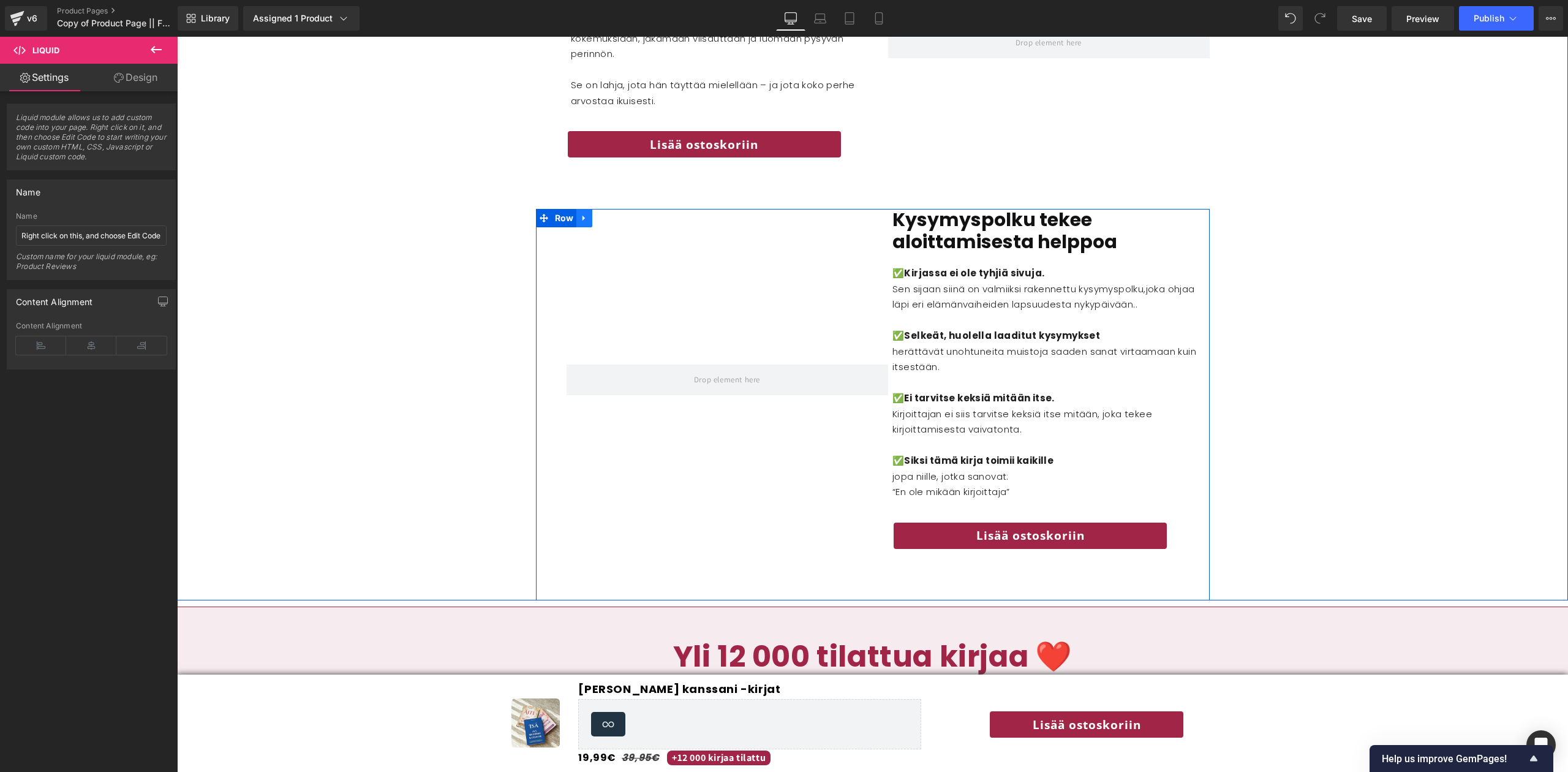
click at [584, 223] on icon at bounding box center [584, 218] width 8 height 9
click at [612, 223] on icon at bounding box center [616, 218] width 8 height 9
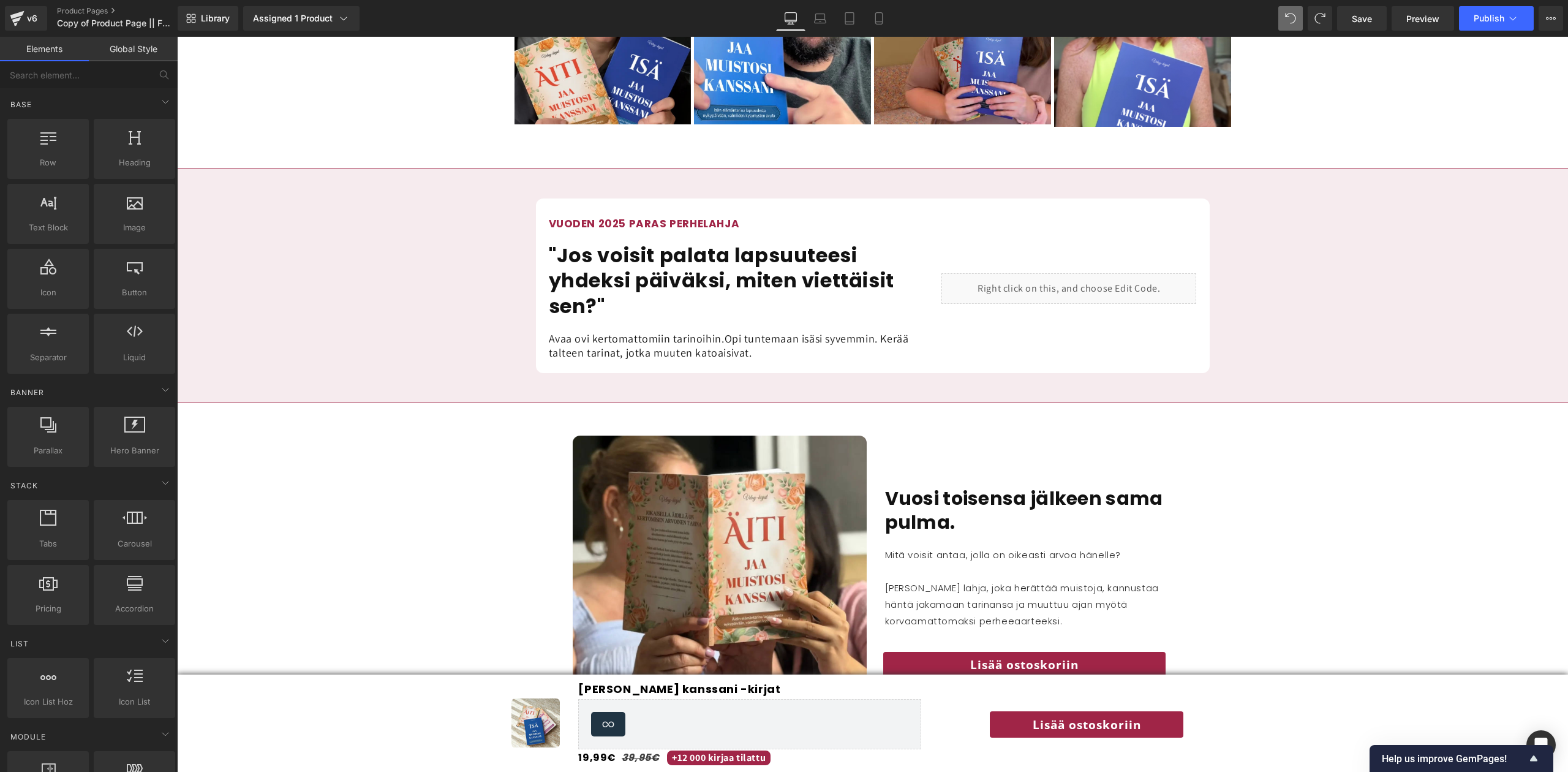
scroll to position [1136, 0]
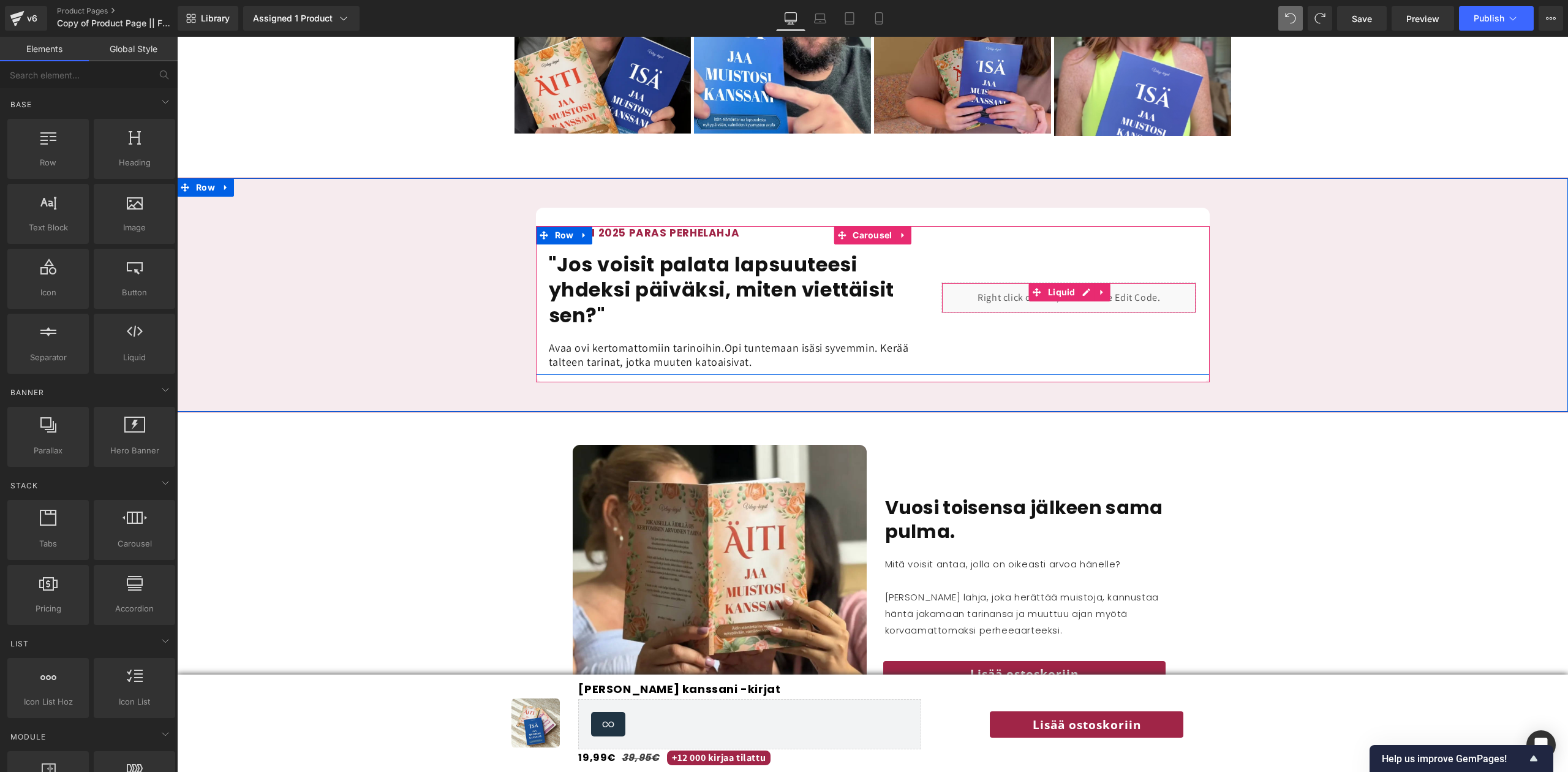
click at [782, 304] on div "Liquid" at bounding box center [1070, 298] width 255 height 31
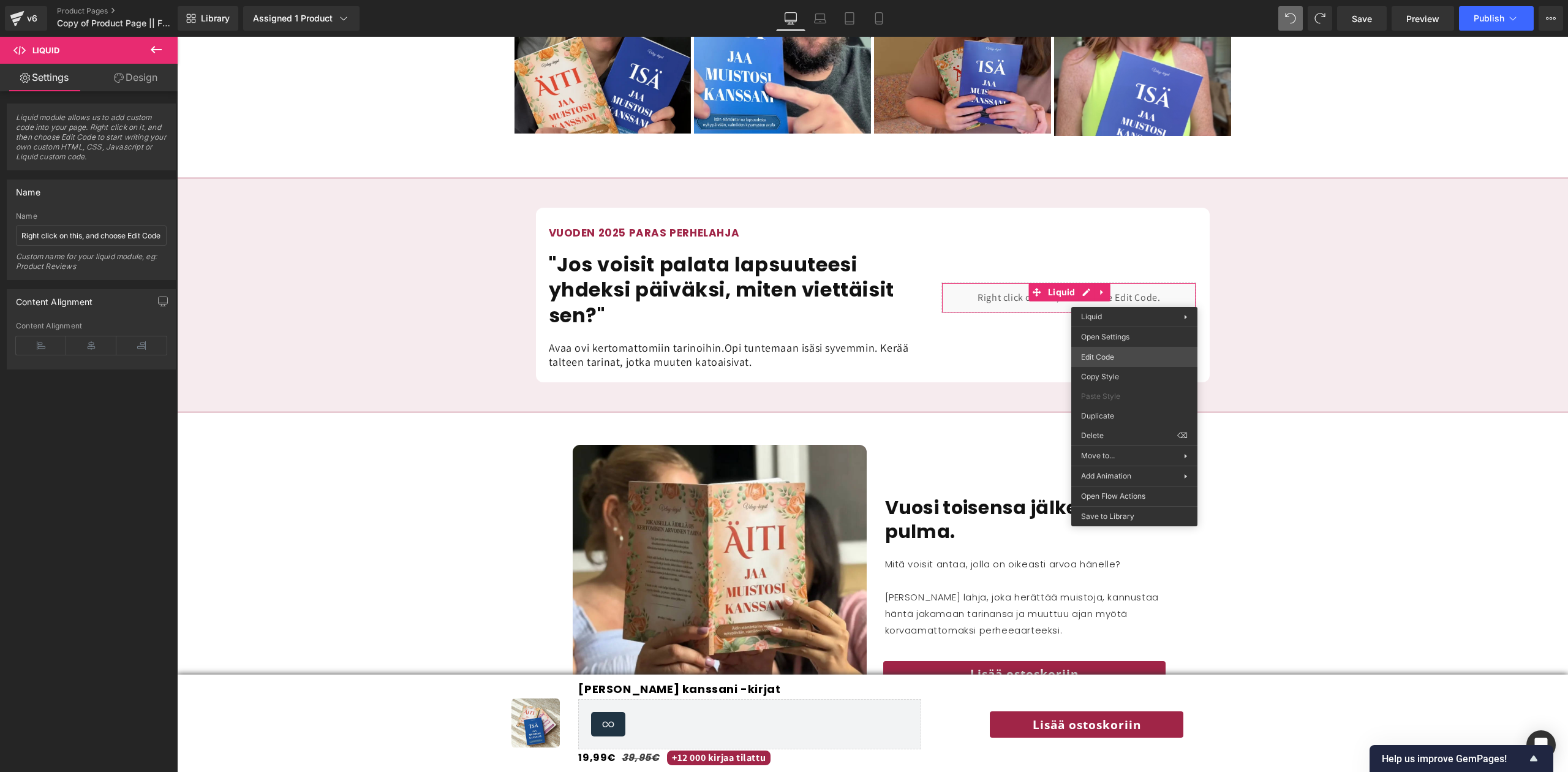
click at [782, 353] on body "Liquid You are previewing how the will restyle your page. You can not edit Elem…" at bounding box center [784, 386] width 1568 height 772
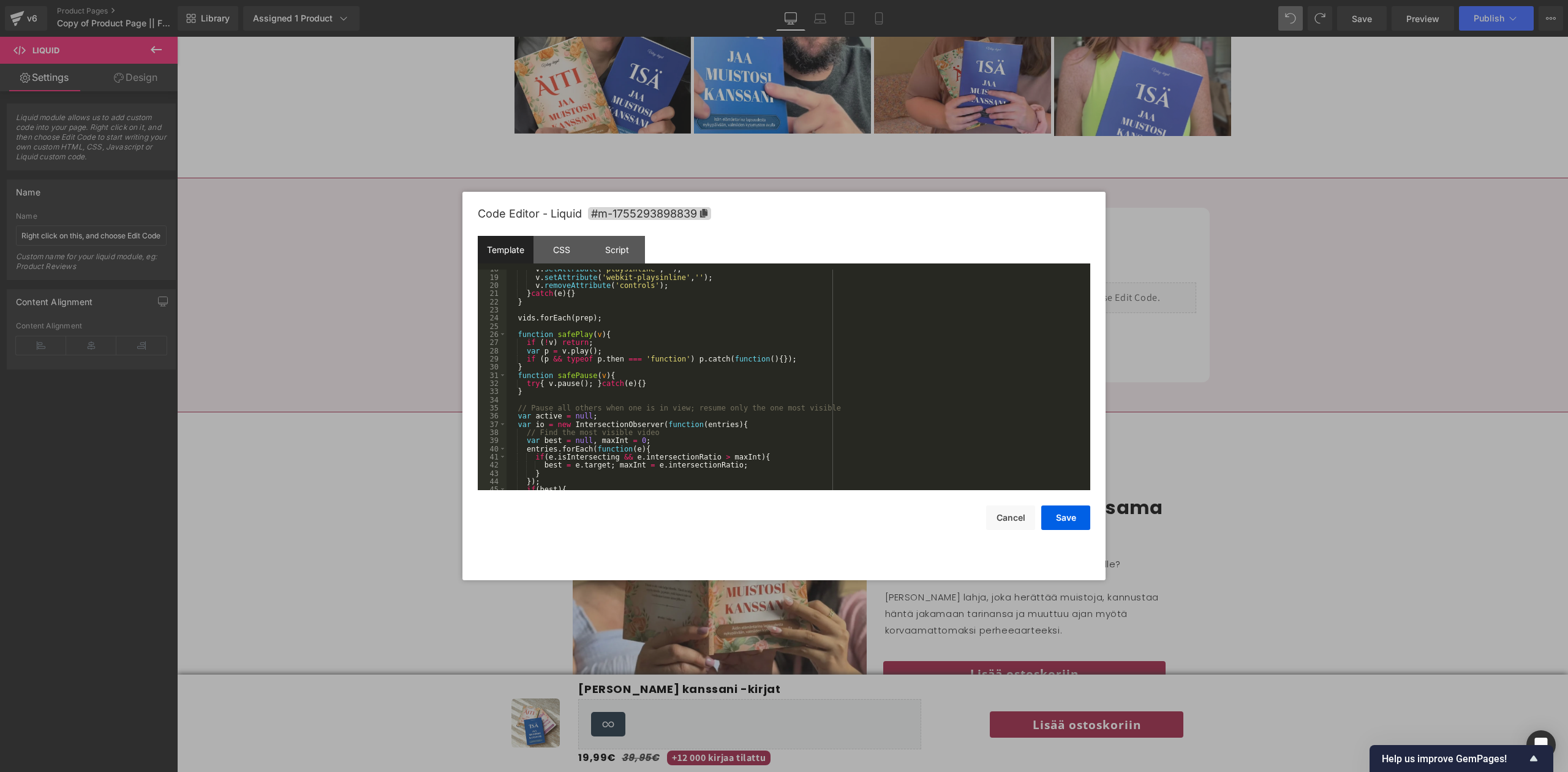
scroll to position [160, 0]
click at [559, 255] on div "CSS" at bounding box center [561, 249] width 56 height 28
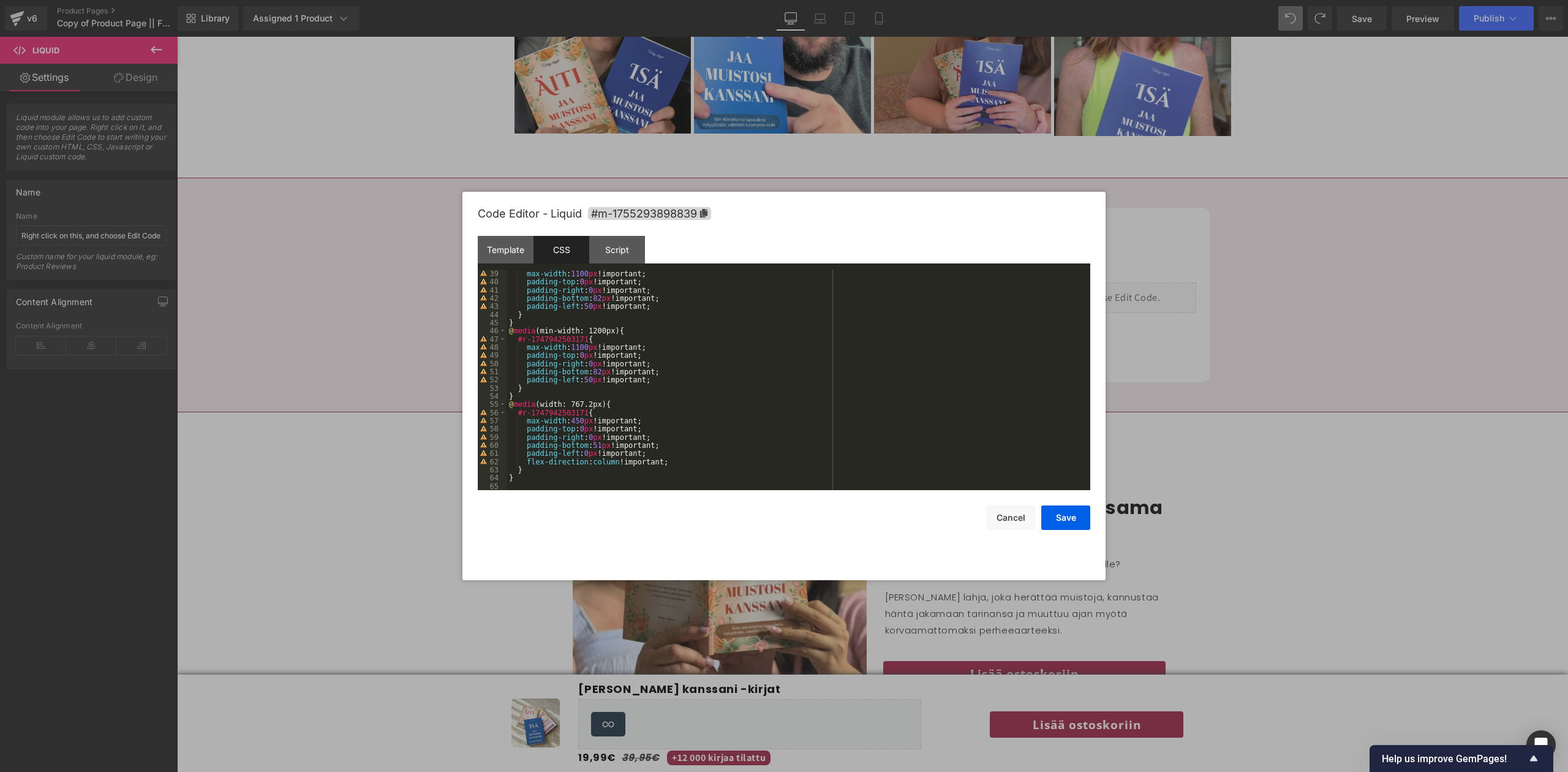
scroll to position [310, 0]
click at [611, 237] on div "Script" at bounding box center [617, 249] width 56 height 28
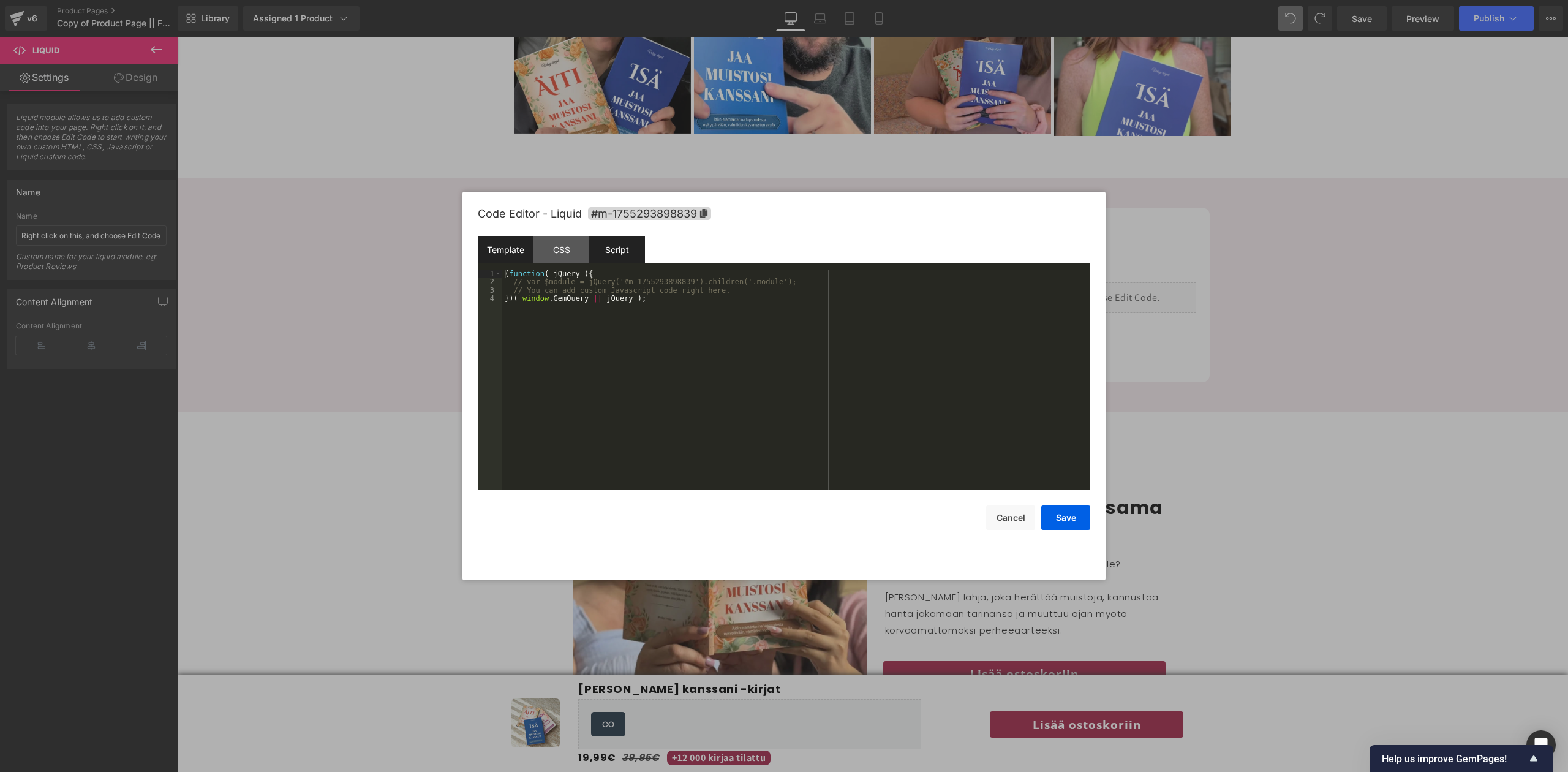
click at [516, 246] on div "Template" at bounding box center [505, 249] width 56 height 28
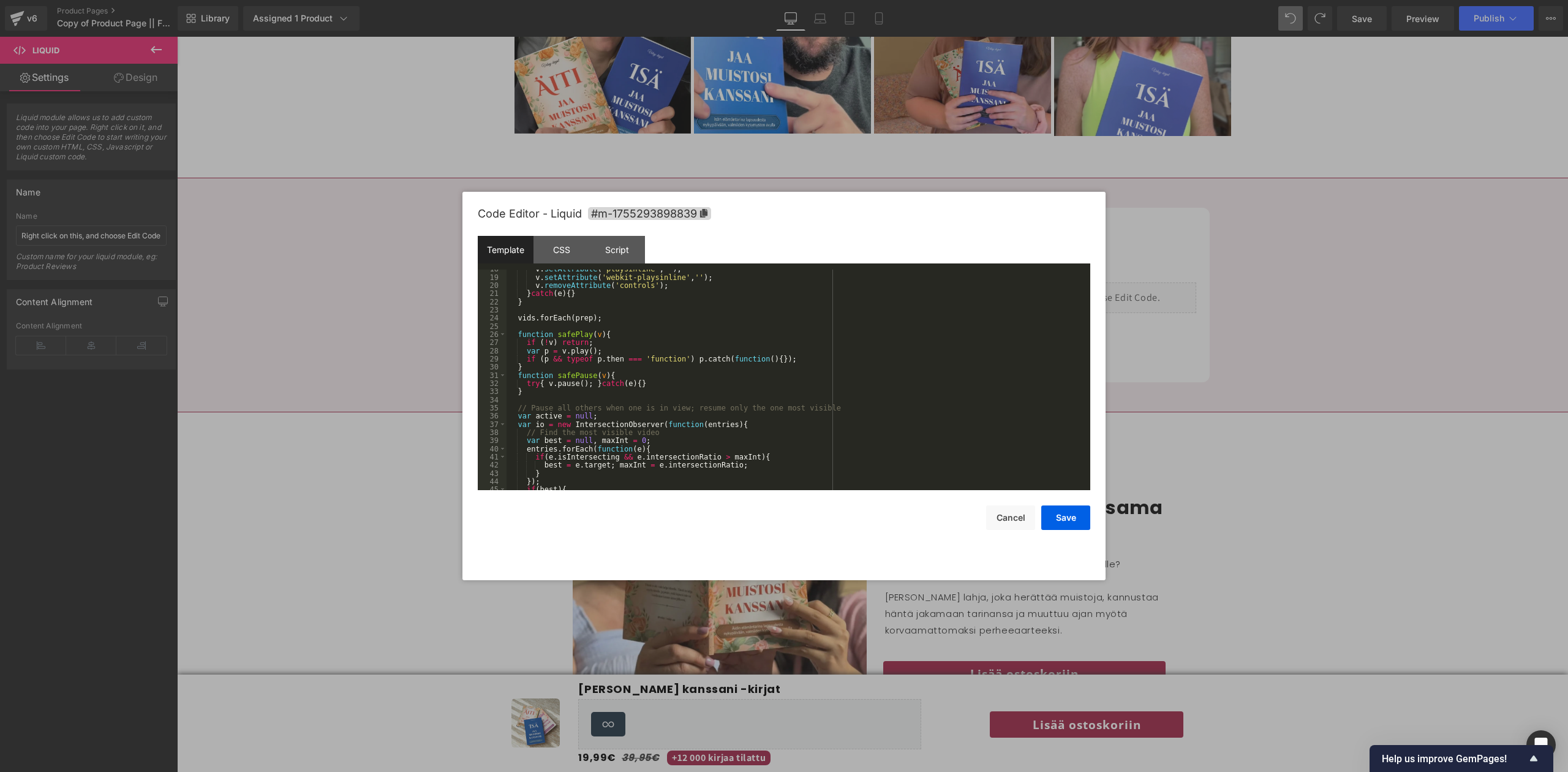
click at [663, 391] on div "v . setAttribute ( 'playsinline' , '' ) ; v . setAttribute ( 'webkit-playsinlin…" at bounding box center [796, 383] width 579 height 237
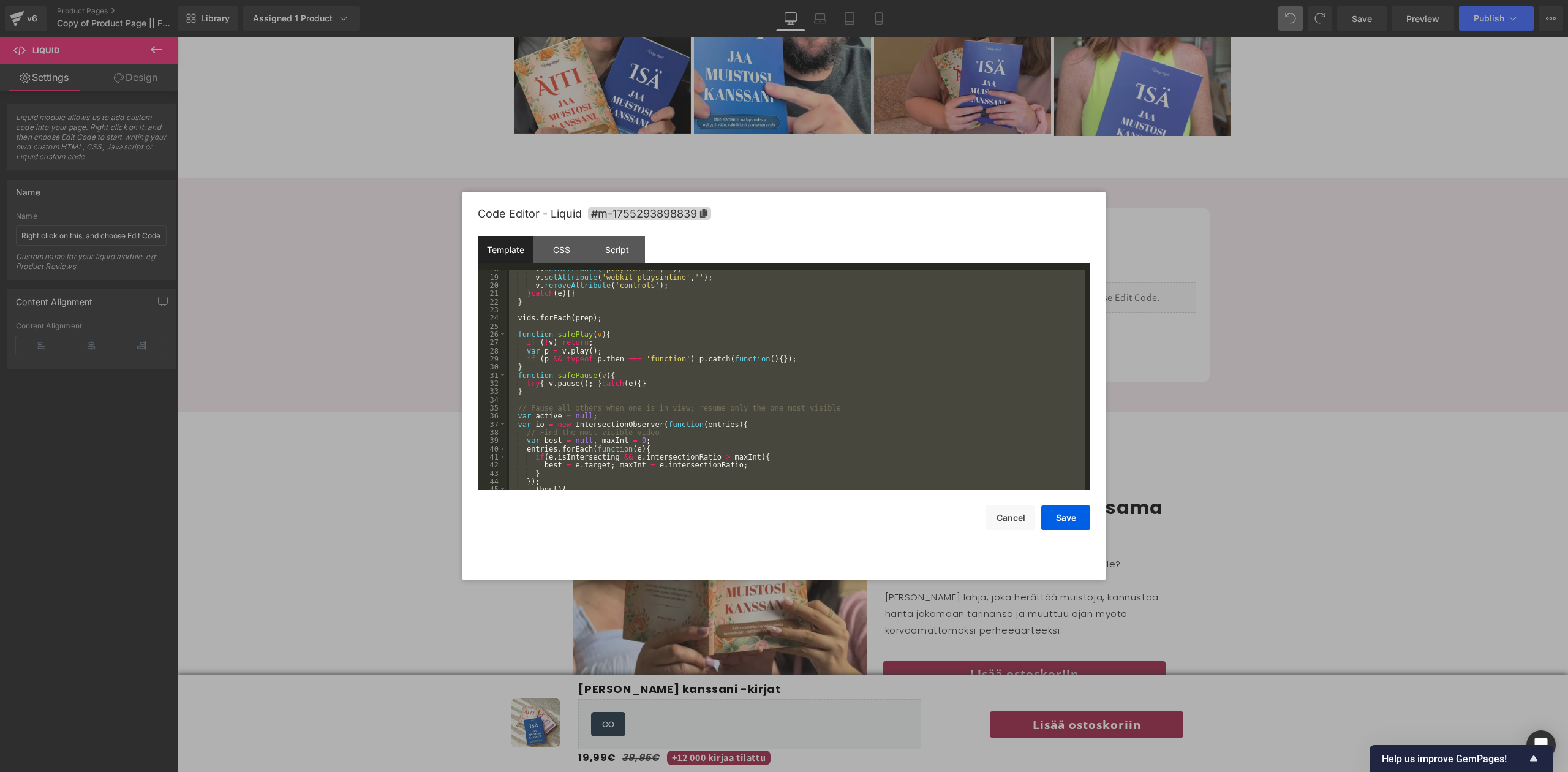
click at [663, 391] on div "v . setAttribute ( 'playsinline' , '' ) ; v . setAttribute ( 'webkit-playsinlin…" at bounding box center [796, 379] width 579 height 221
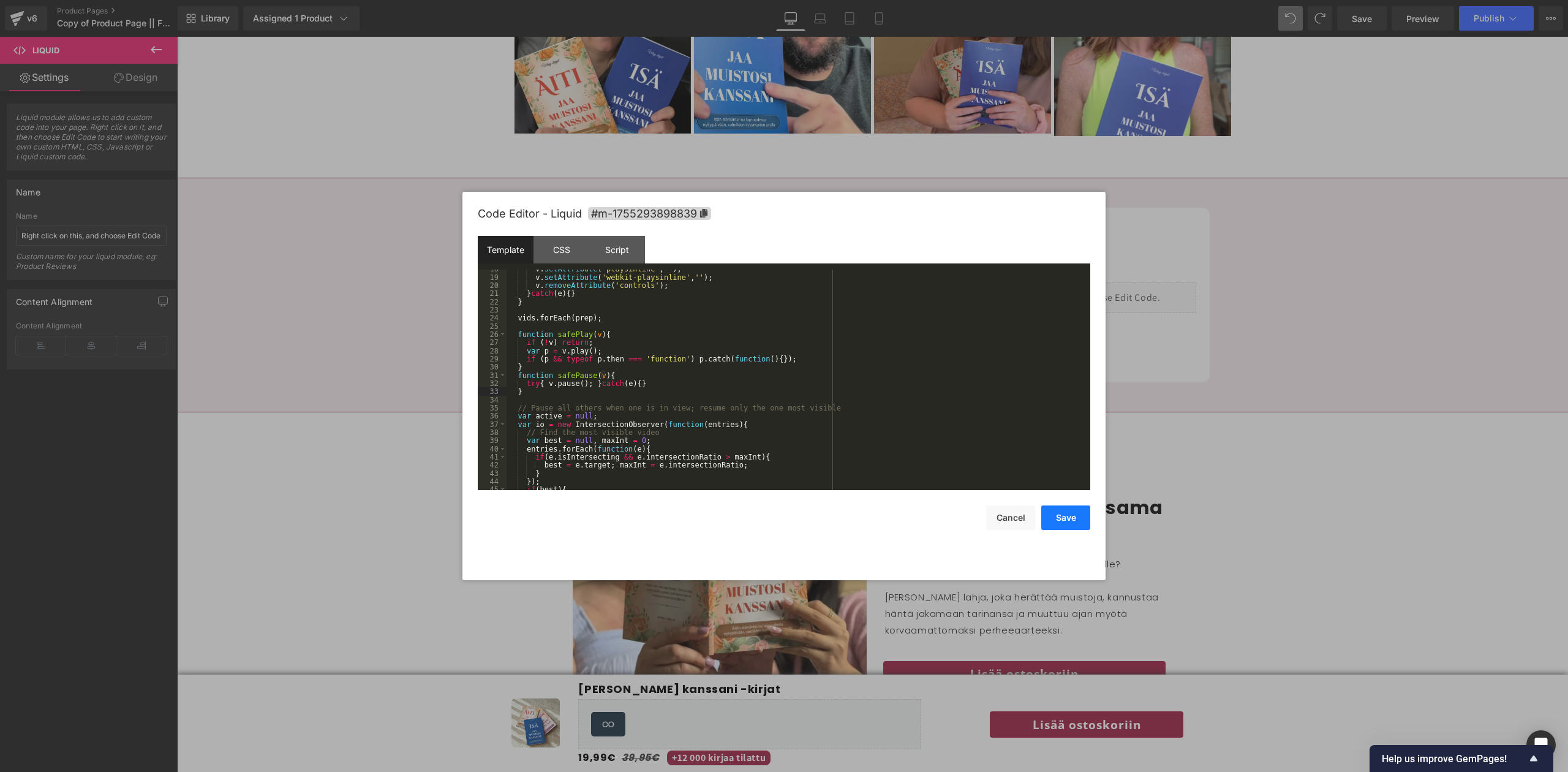
click at [782, 520] on button "Save" at bounding box center [1065, 517] width 49 height 24
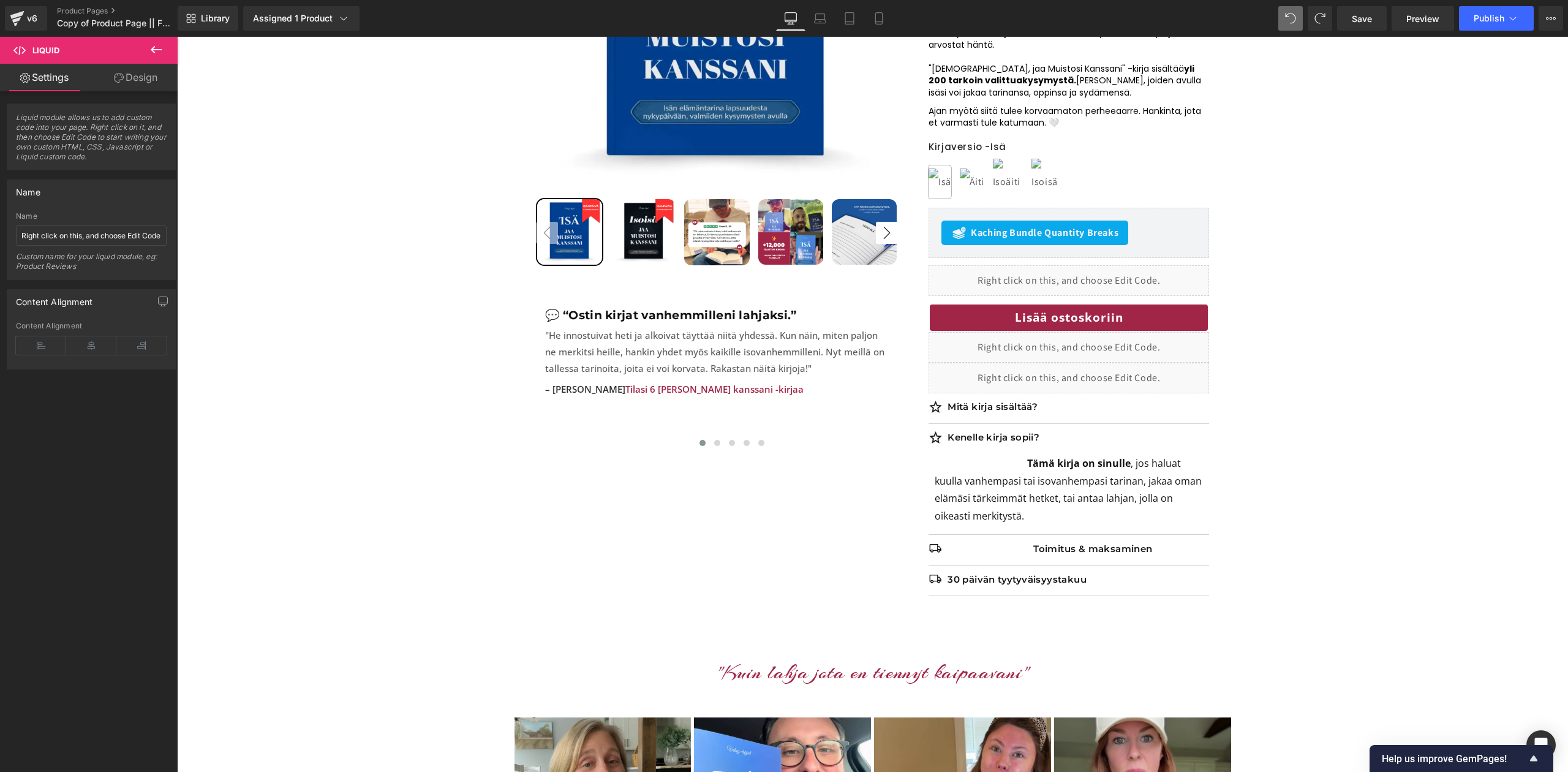
scroll to position [375, 0]
click at [782, 438] on p "Kenelle kirja sopii?" at bounding box center [1079, 438] width 262 height 13
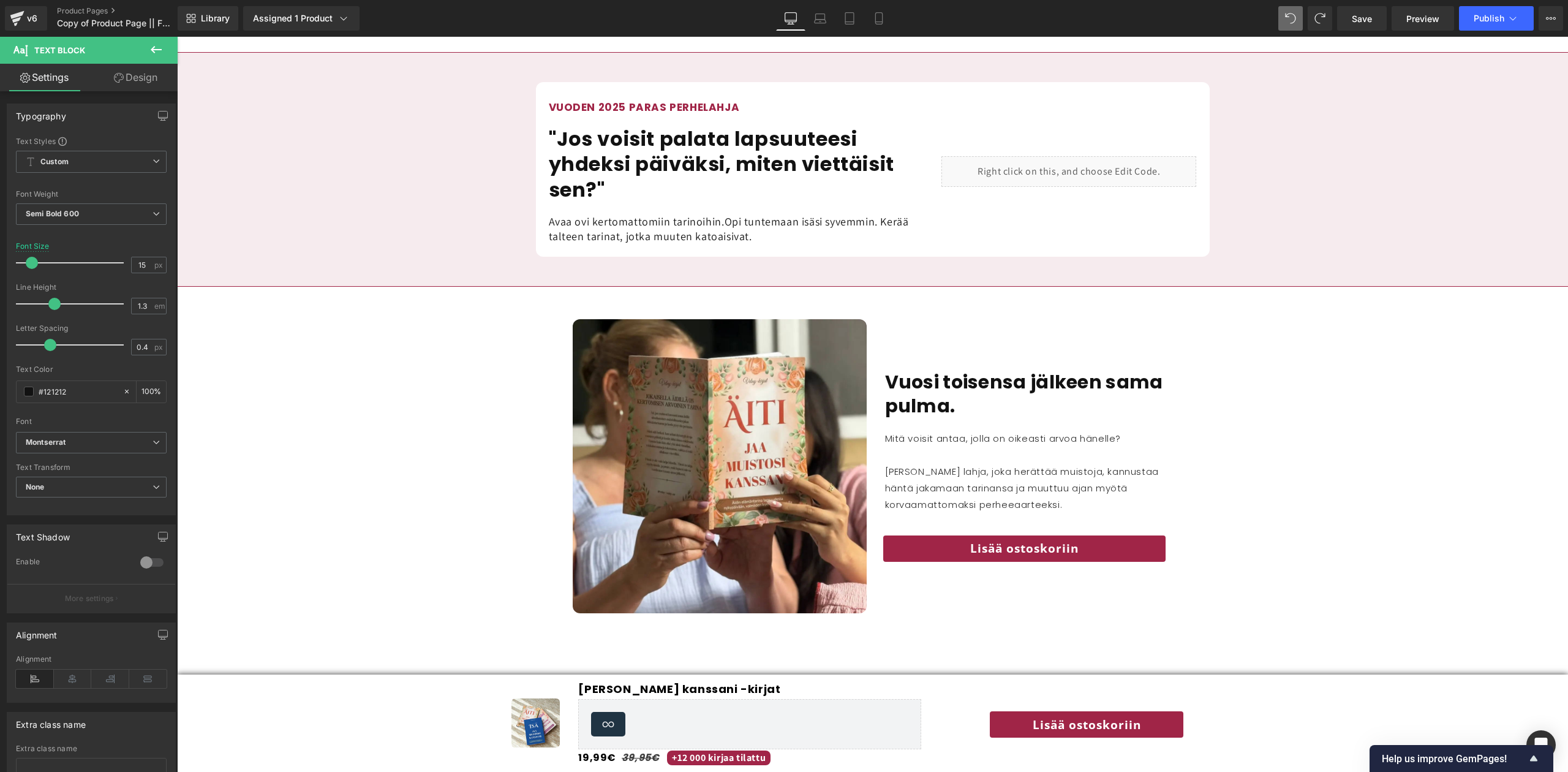
scroll to position [1155, 0]
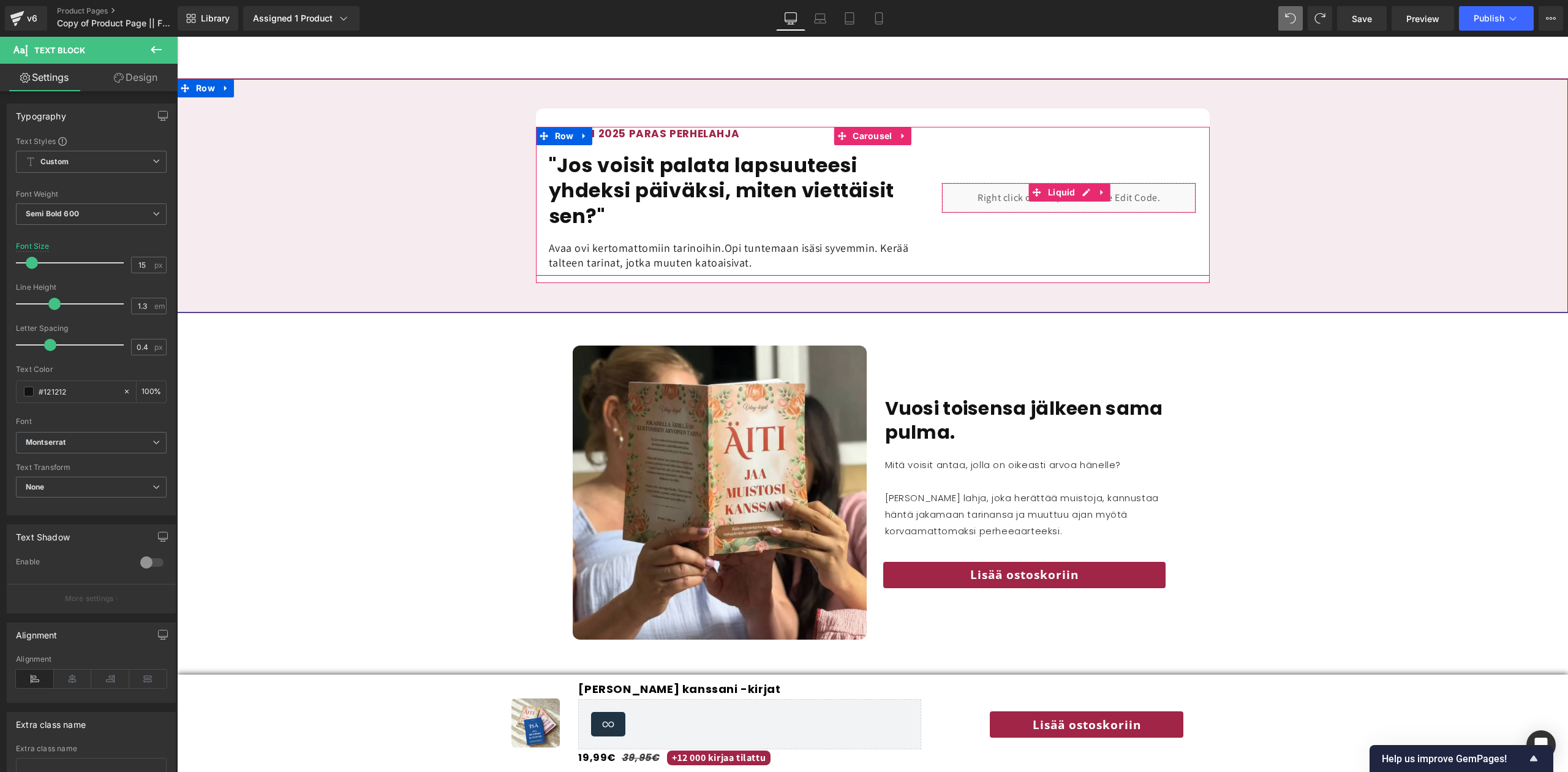
click at [782, 195] on div "Liquid" at bounding box center [1070, 198] width 255 height 31
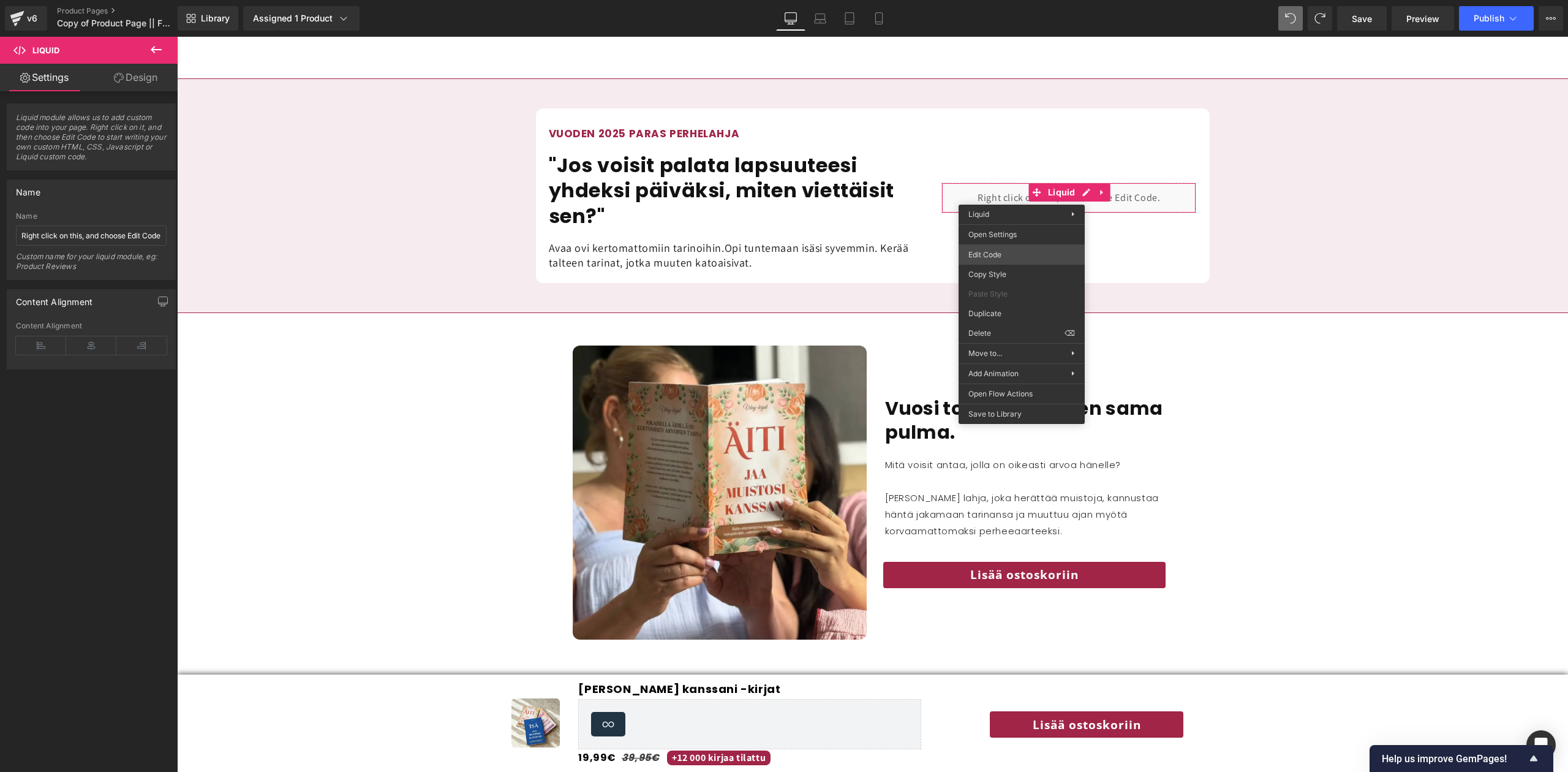
click at [782, 0] on div "Liquid You are previewing how the will restyle your page. You can not edit Elem…" at bounding box center [784, 0] width 1568 height 0
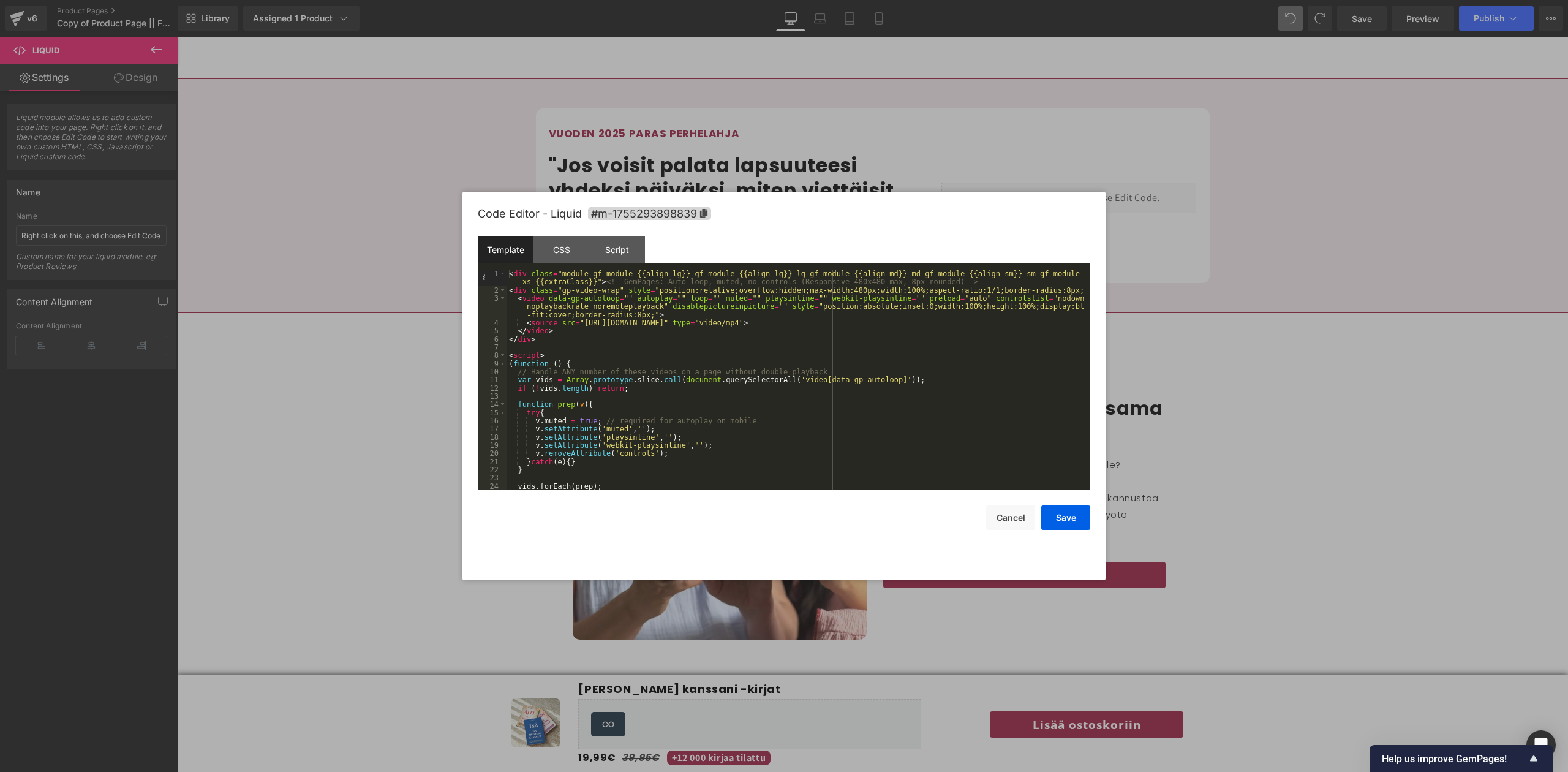
click at [725, 341] on div "< div class = "module gf_module-{{align_lg}} gf_module-{{align_lg}}-lg gf_modul…" at bounding box center [796, 392] width 579 height 245
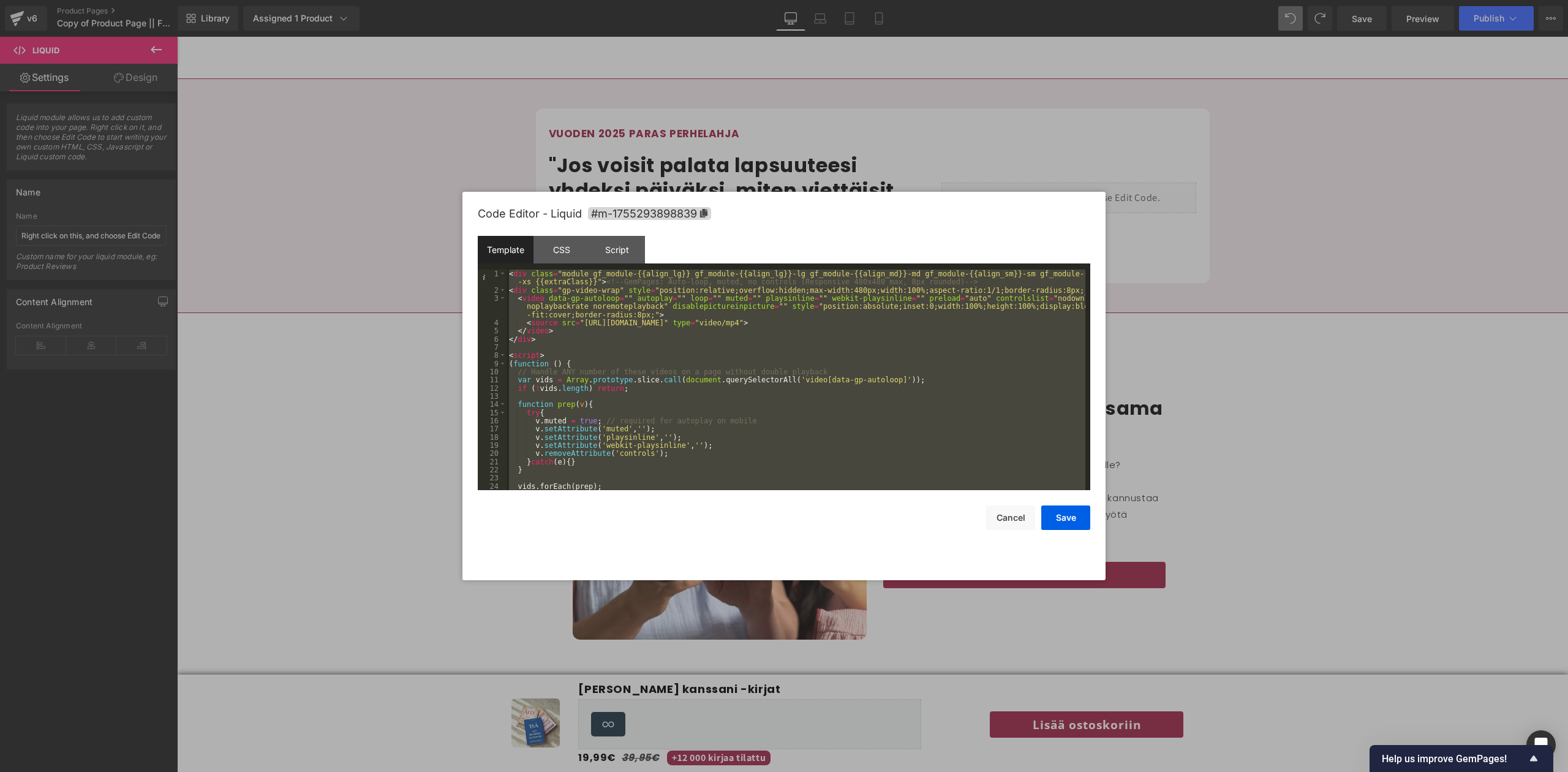
click at [724, 344] on div "< div class = "module gf_module-{{align_lg}} gf_module-{{align_lg}}-lg gf_modul…" at bounding box center [796, 379] width 579 height 221
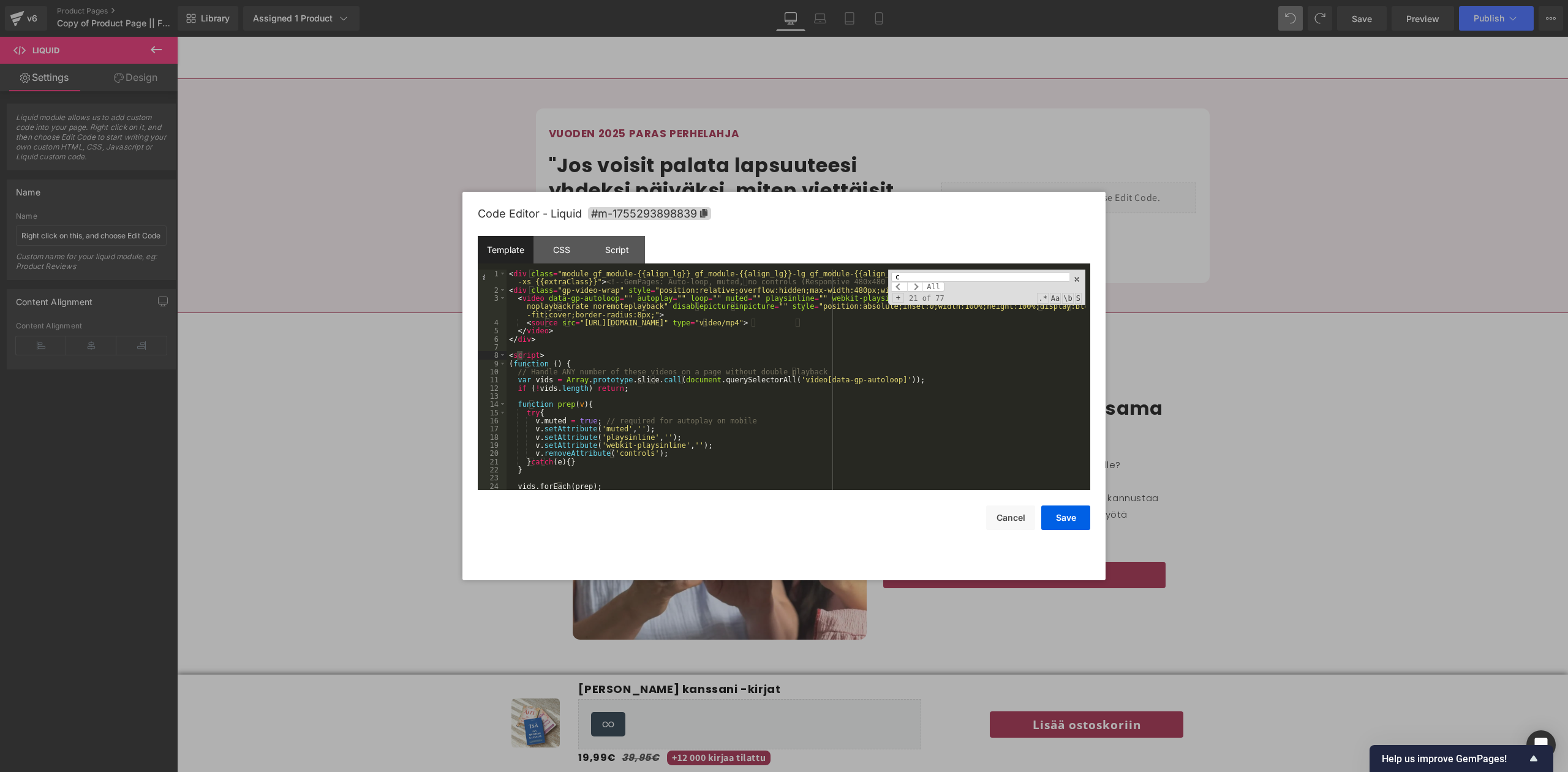
scroll to position [0, 0]
type input "cdn"
drag, startPoint x: 579, startPoint y: 325, endPoint x: 592, endPoint y: 327, distance: 13.2
click at [592, 327] on div "< div class = "module gf_module-{{align_lg}} gf_module-{{align_lg}}-lg gf_modul…" at bounding box center [796, 392] width 579 height 245
click at [782, 327] on div "< div class = "module gf_module-{{align_lg}} gf_module-{{align_lg}}-lg gf_modul…" at bounding box center [796, 379] width 579 height 221
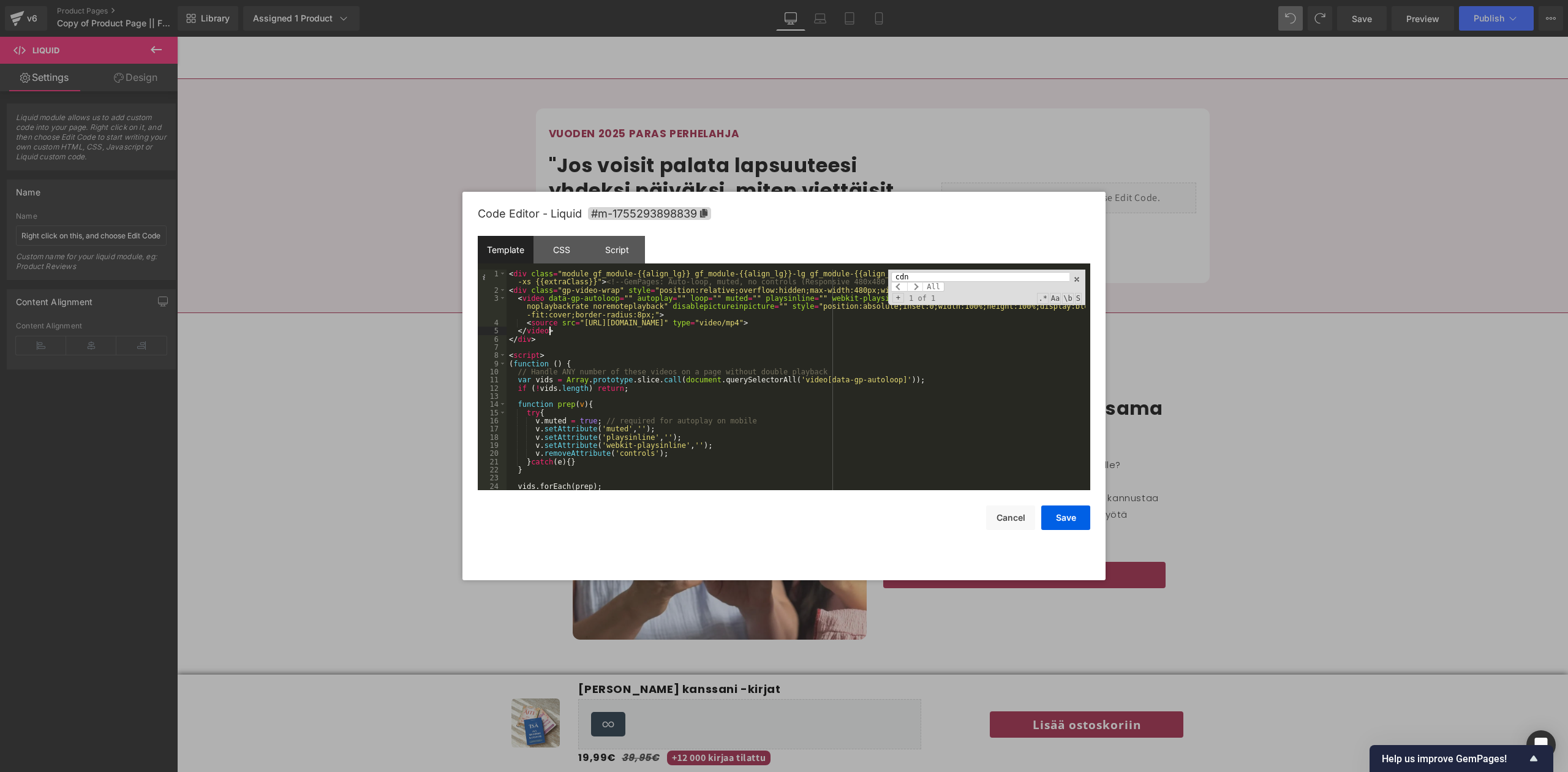
click at [782, 324] on div "< div class = "module gf_module-{{align_lg}} gf_module-{{align_lg}}-lg gf_modul…" at bounding box center [796, 392] width 579 height 245
click at [782, 512] on button "Save" at bounding box center [1065, 517] width 49 height 24
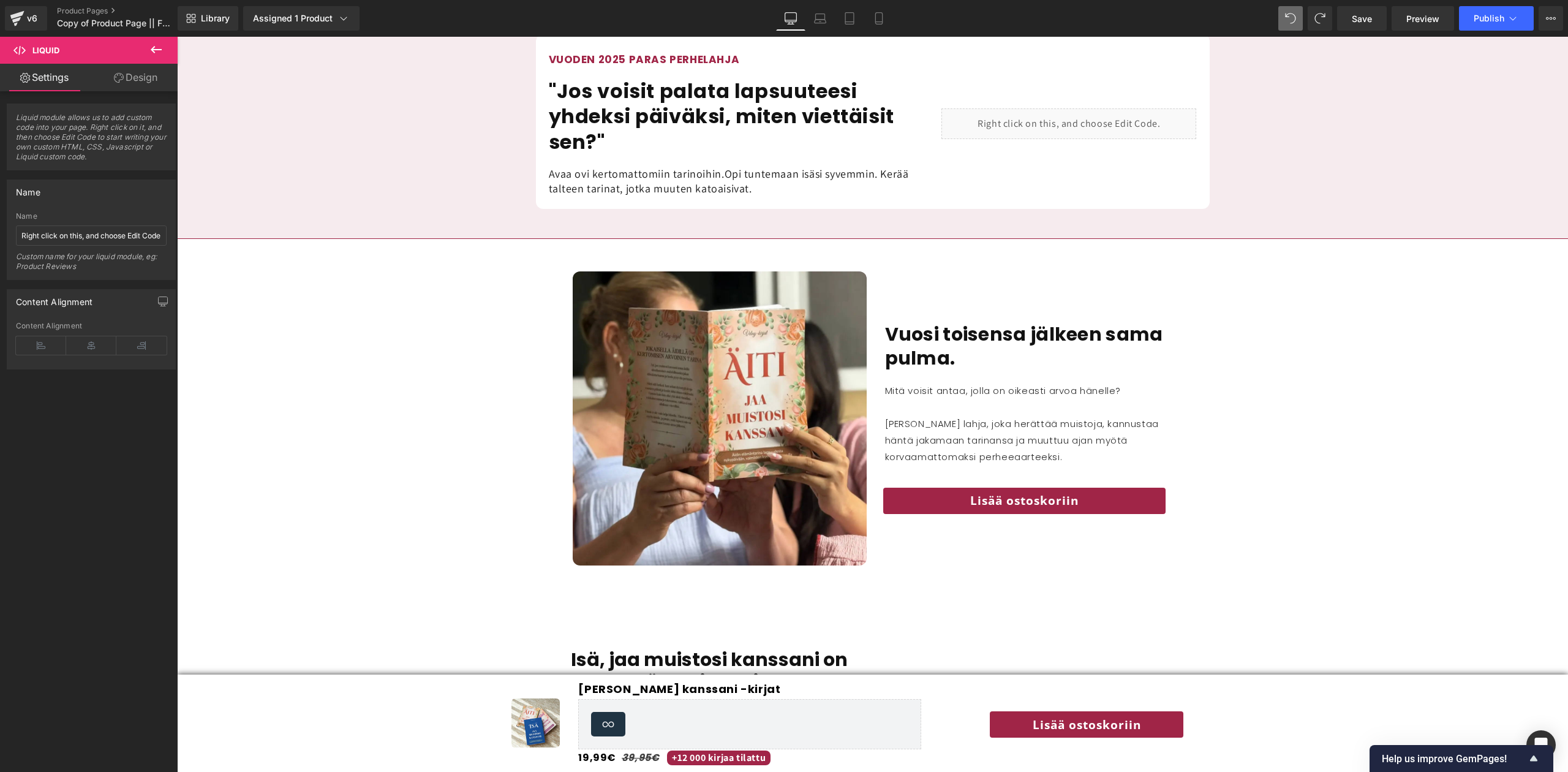
scroll to position [1228, 0]
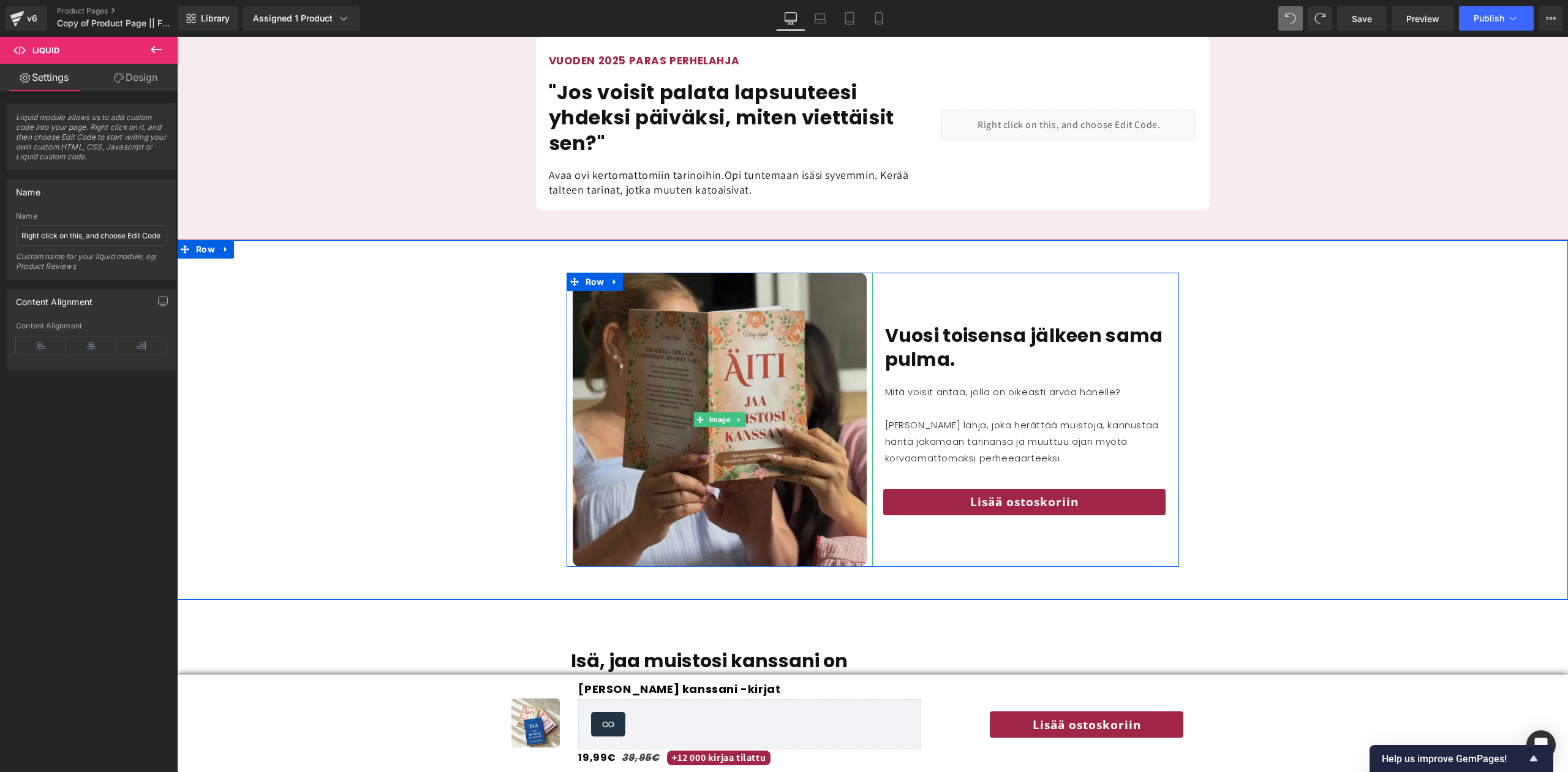
click at [782, 327] on img at bounding box center [719, 419] width 294 height 294
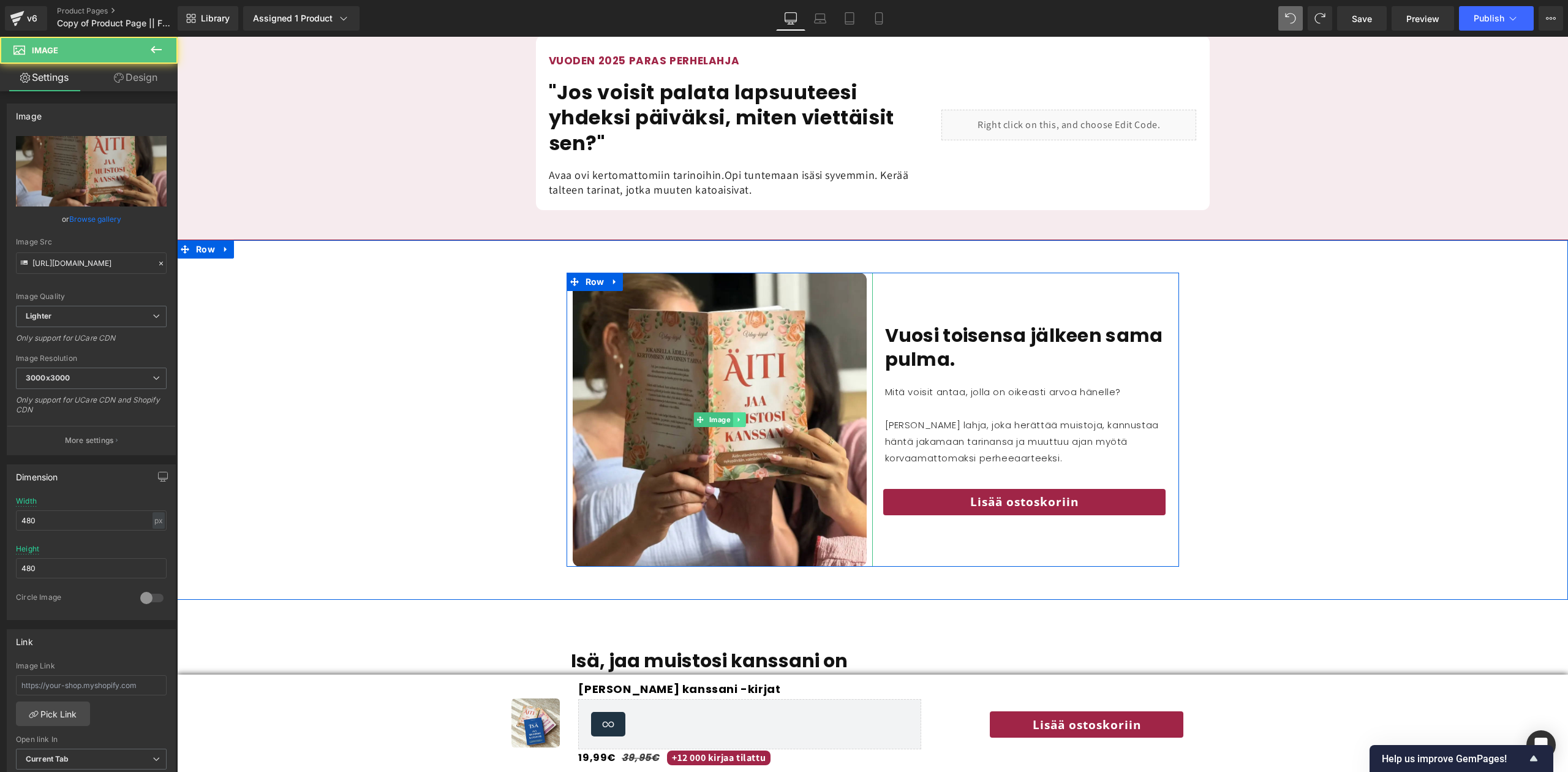
click at [738, 422] on icon at bounding box center [739, 419] width 2 height 4
click at [750, 424] on link at bounding box center [744, 420] width 13 height 15
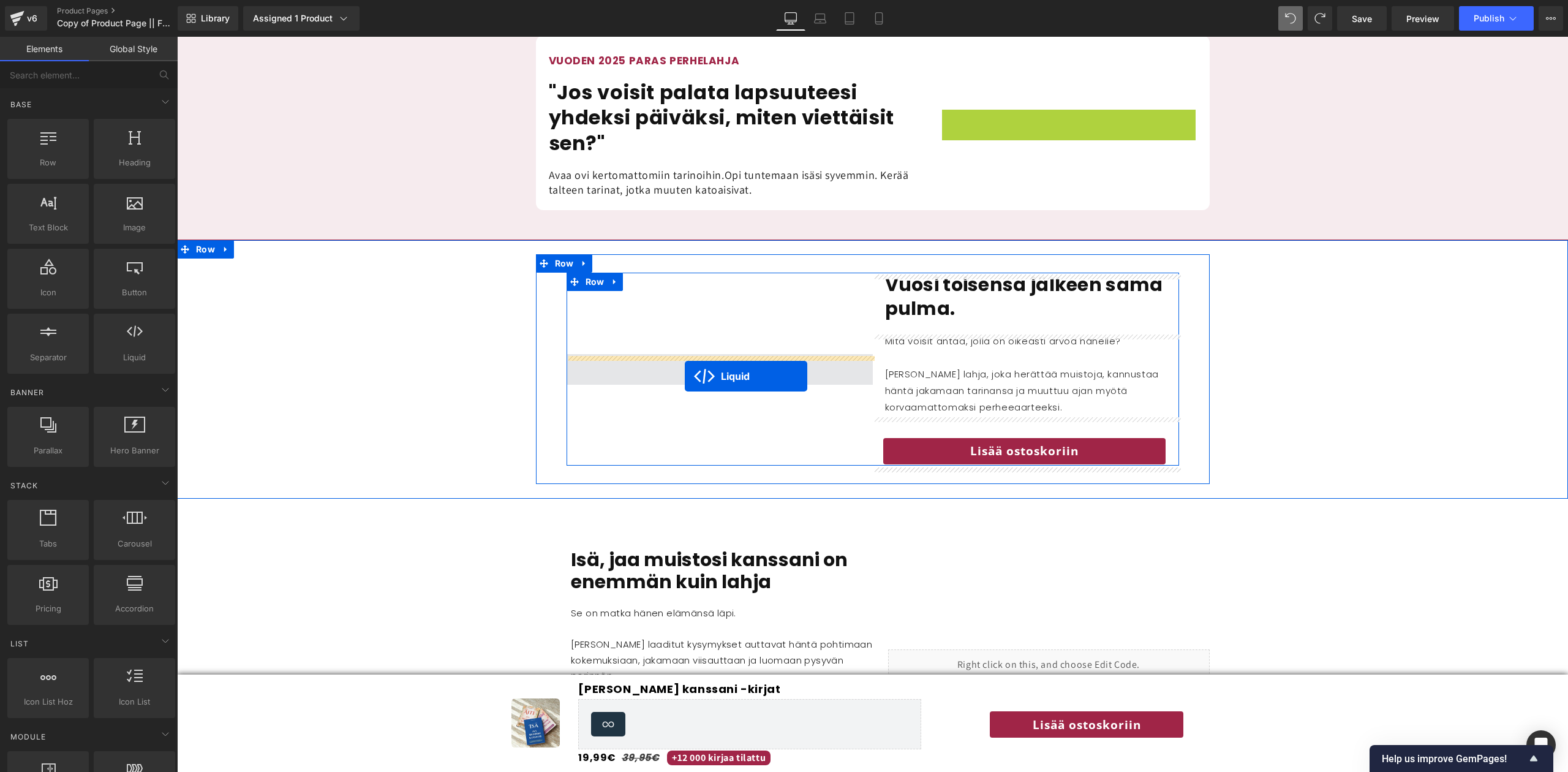
drag, startPoint x: 1036, startPoint y: 125, endPoint x: 685, endPoint y: 376, distance: 431.5
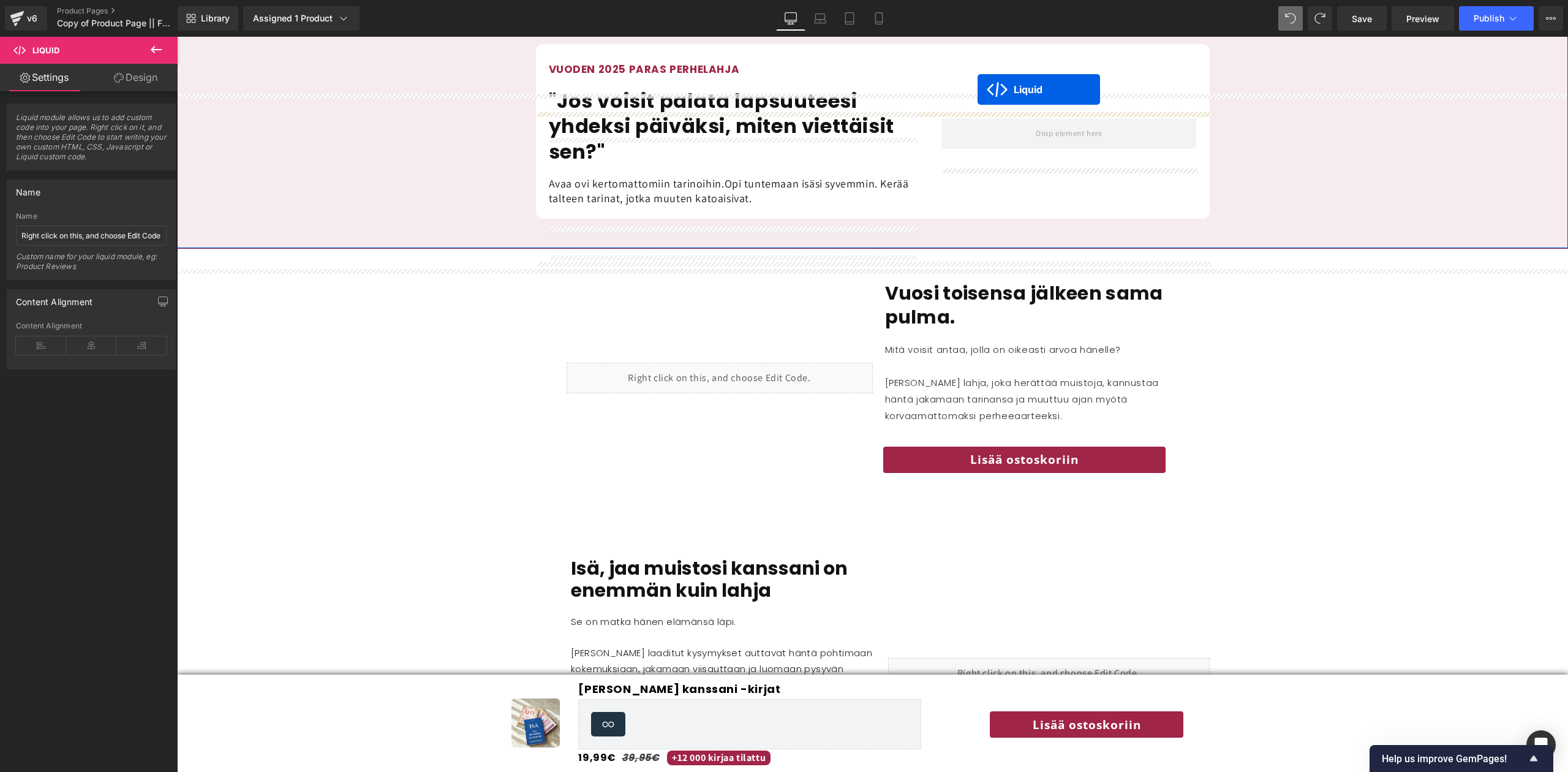
scroll to position [1171, 0]
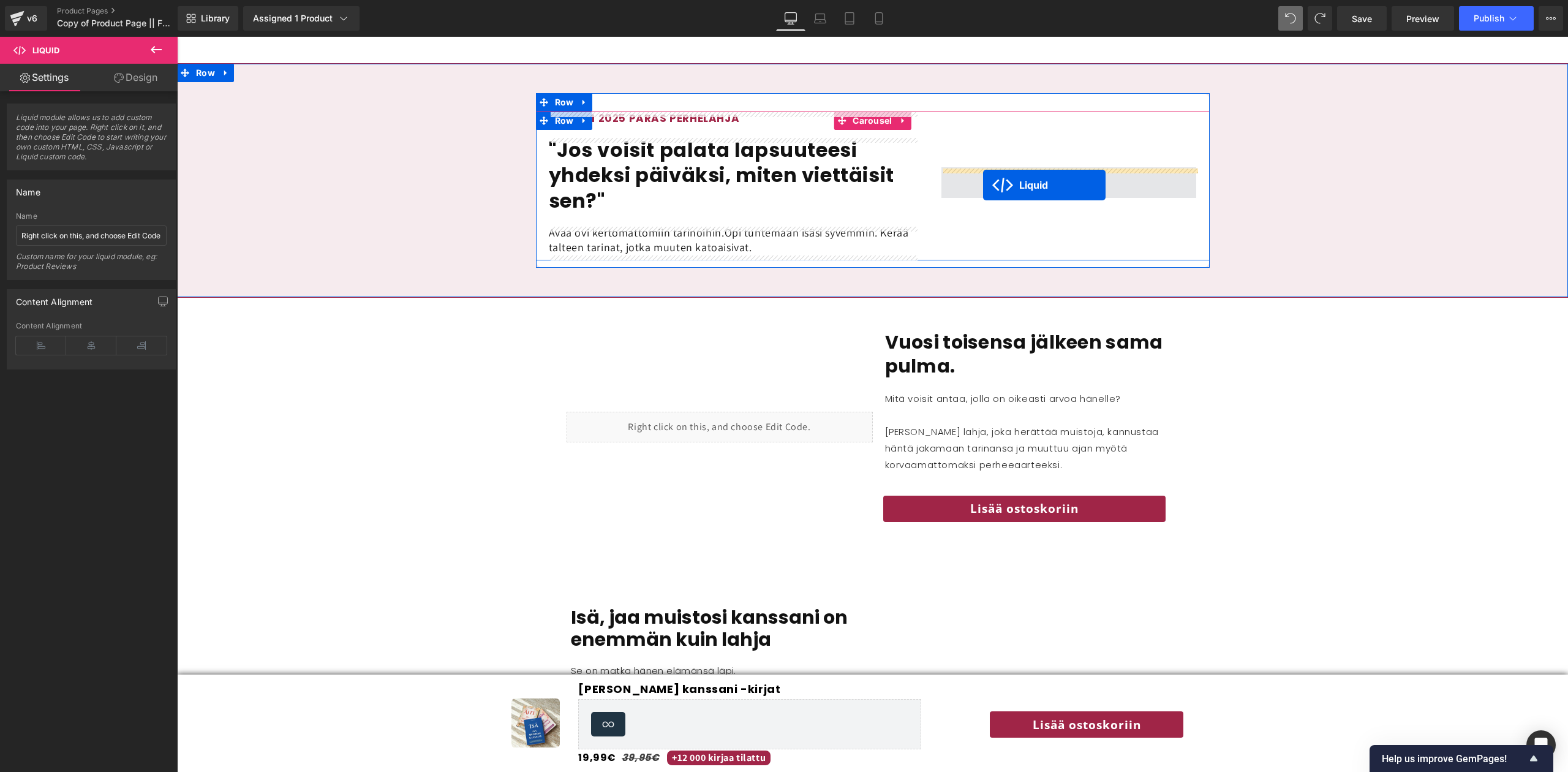
drag, startPoint x: 704, startPoint y: 519, endPoint x: 984, endPoint y: 185, distance: 435.8
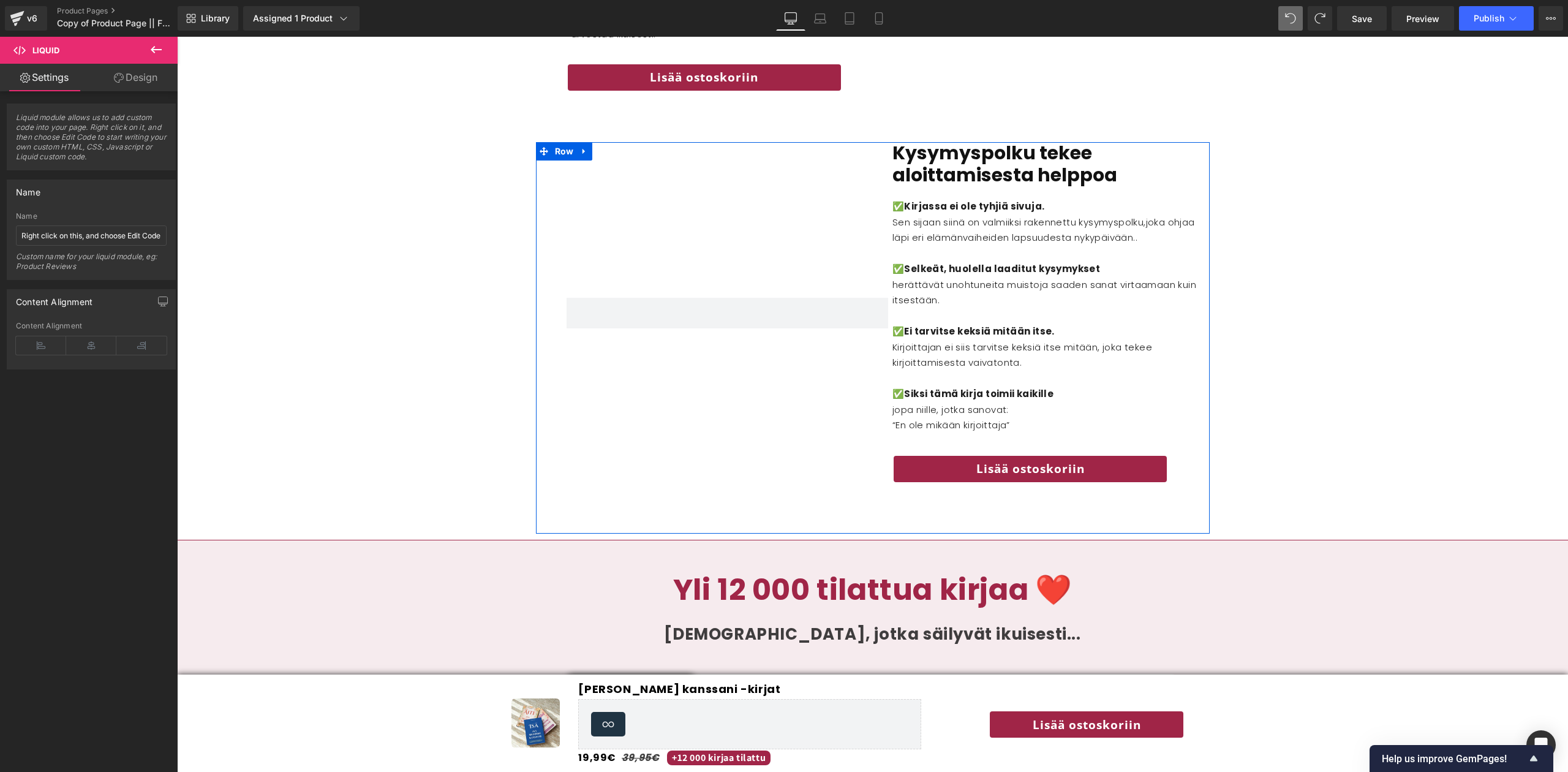
scroll to position [1914, 0]
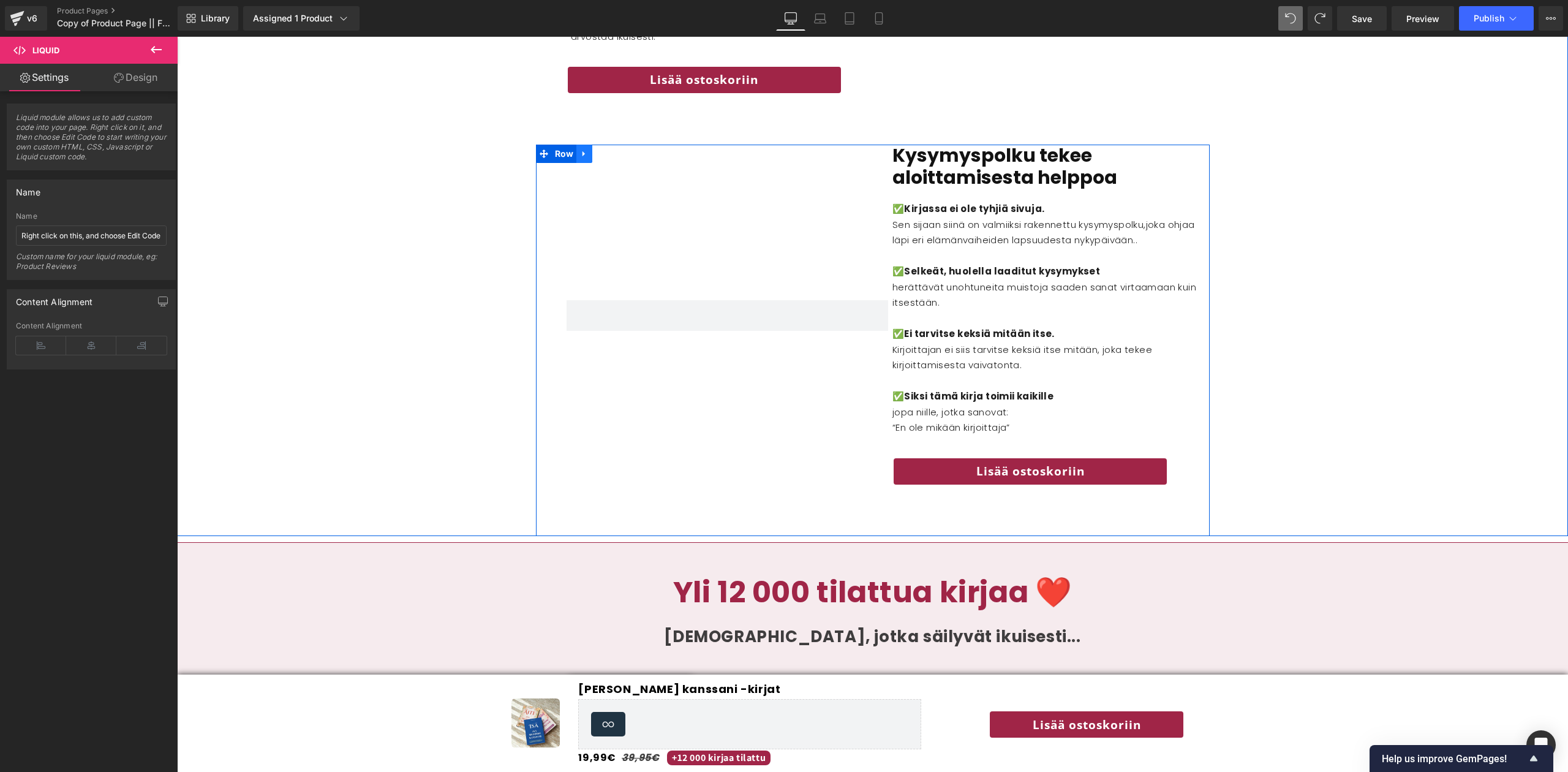
click at [584, 158] on icon at bounding box center [584, 153] width 8 height 9
click at [613, 158] on icon at bounding box center [616, 153] width 8 height 9
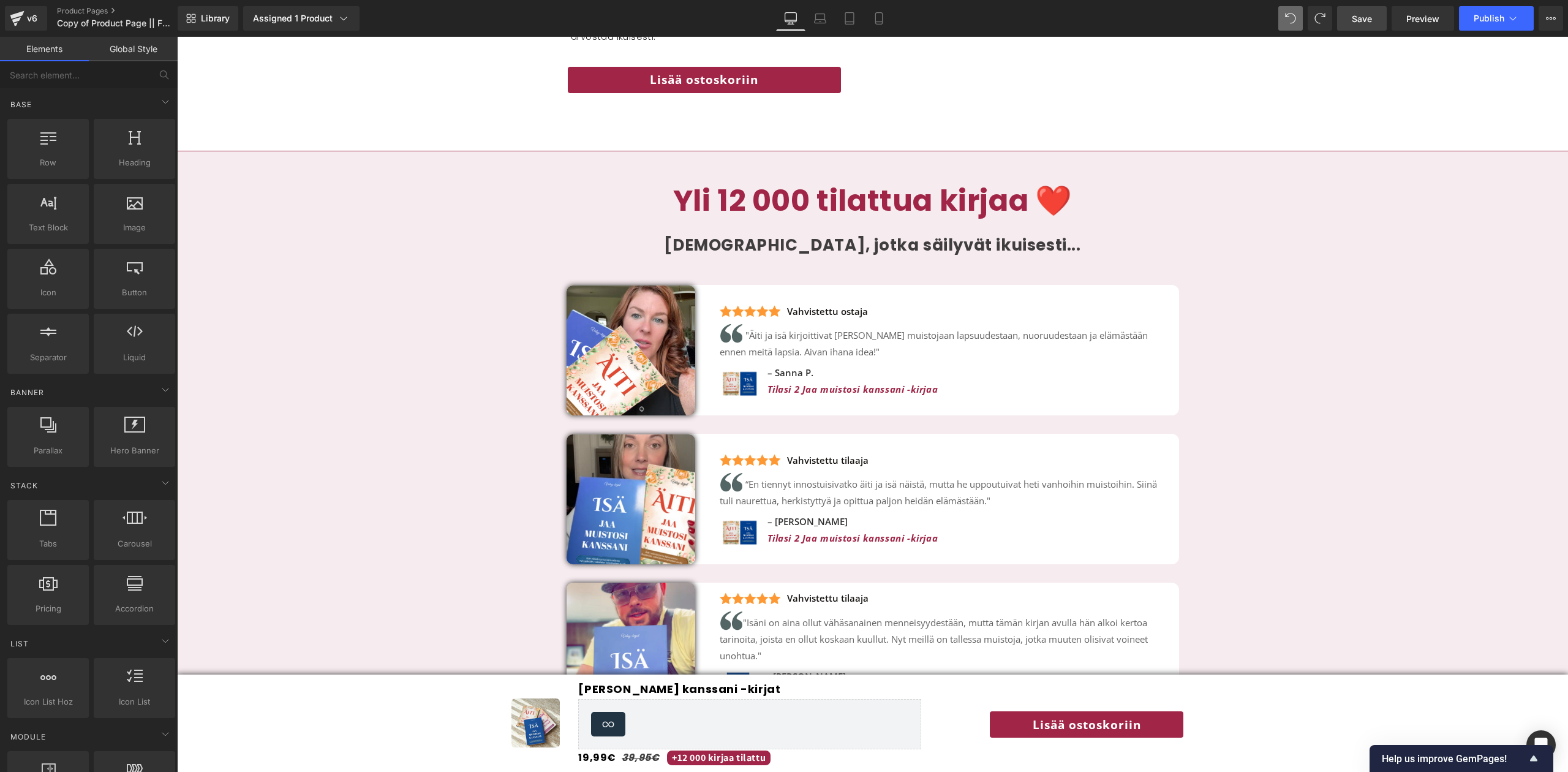
click at [782, 20] on span "Save" at bounding box center [1362, 18] width 20 height 13
click at [782, 24] on span "Preview" at bounding box center [1423, 18] width 33 height 13
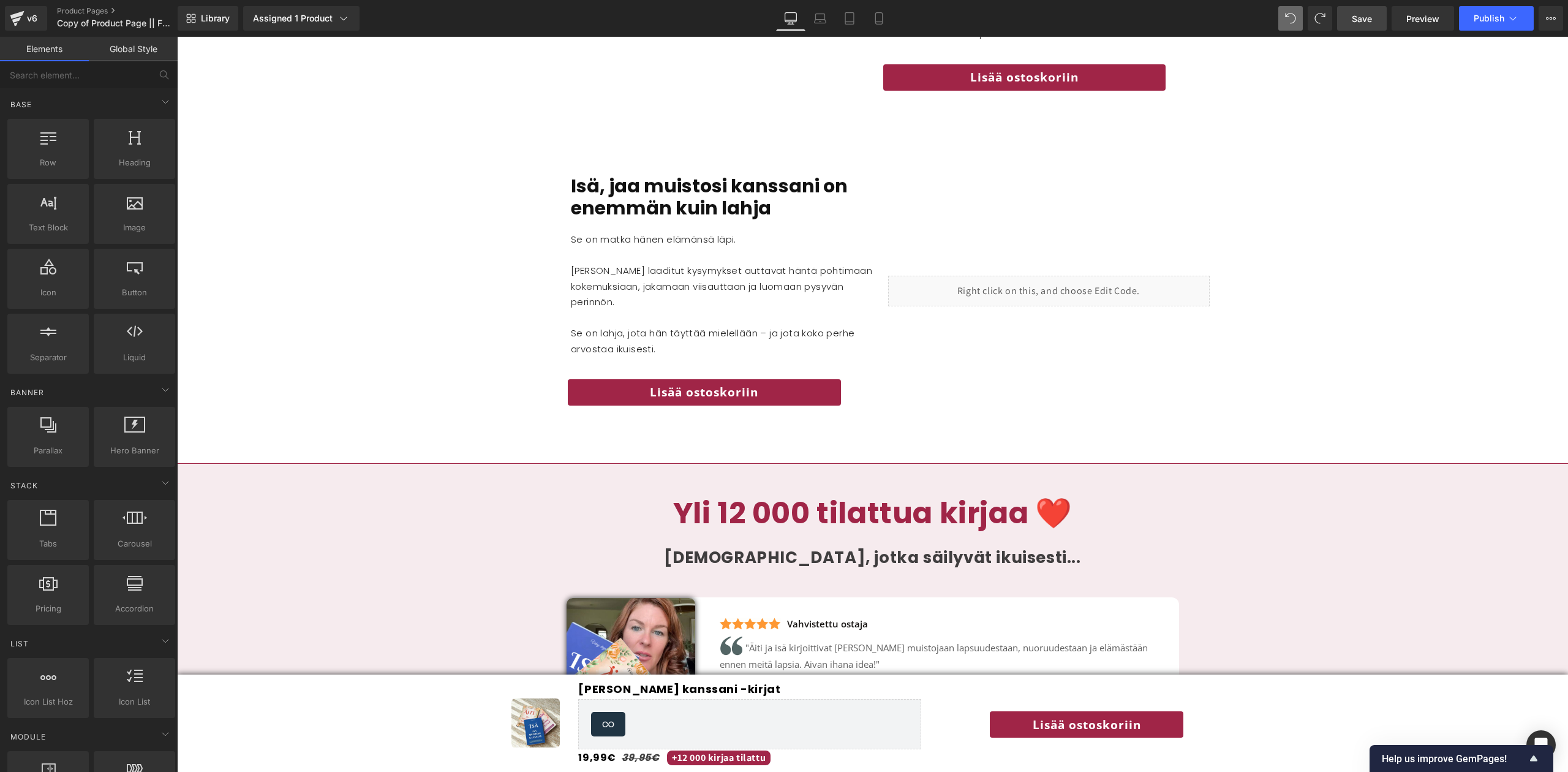
scroll to position [1607, 0]
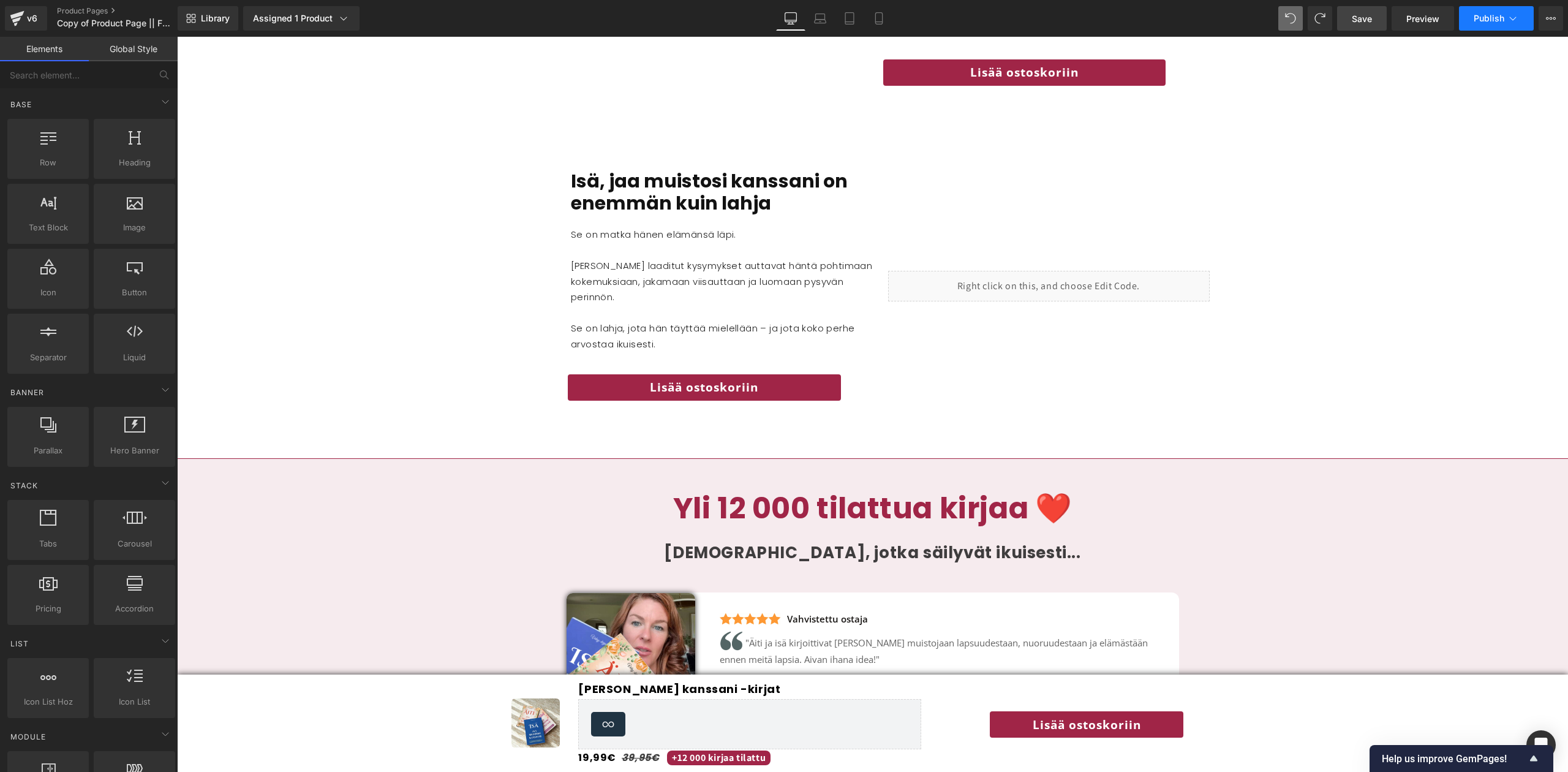
click at [782, 10] on button "Publish" at bounding box center [1497, 18] width 75 height 24
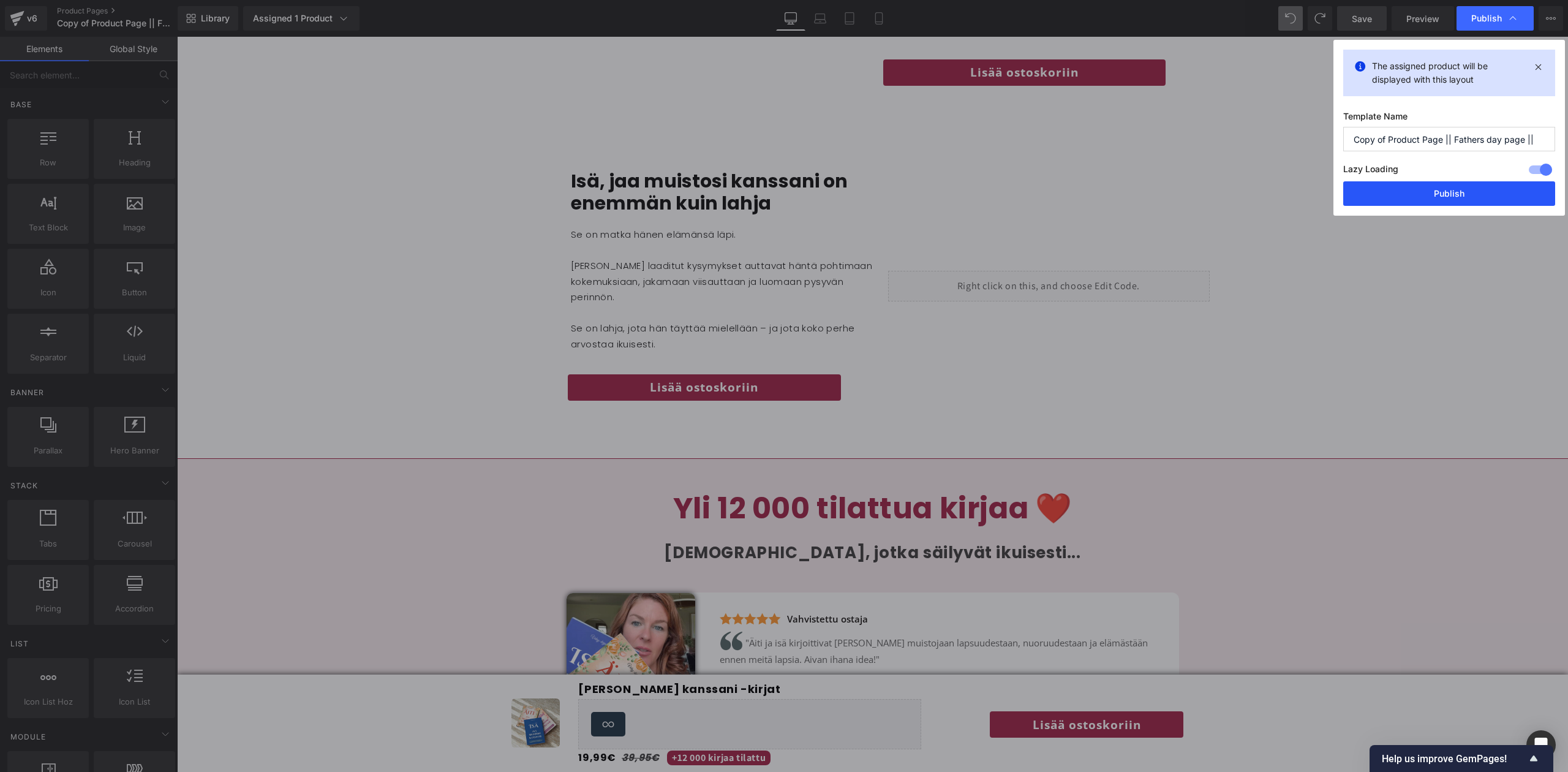
click at [782, 200] on button "Publish" at bounding box center [1450, 193] width 212 height 24
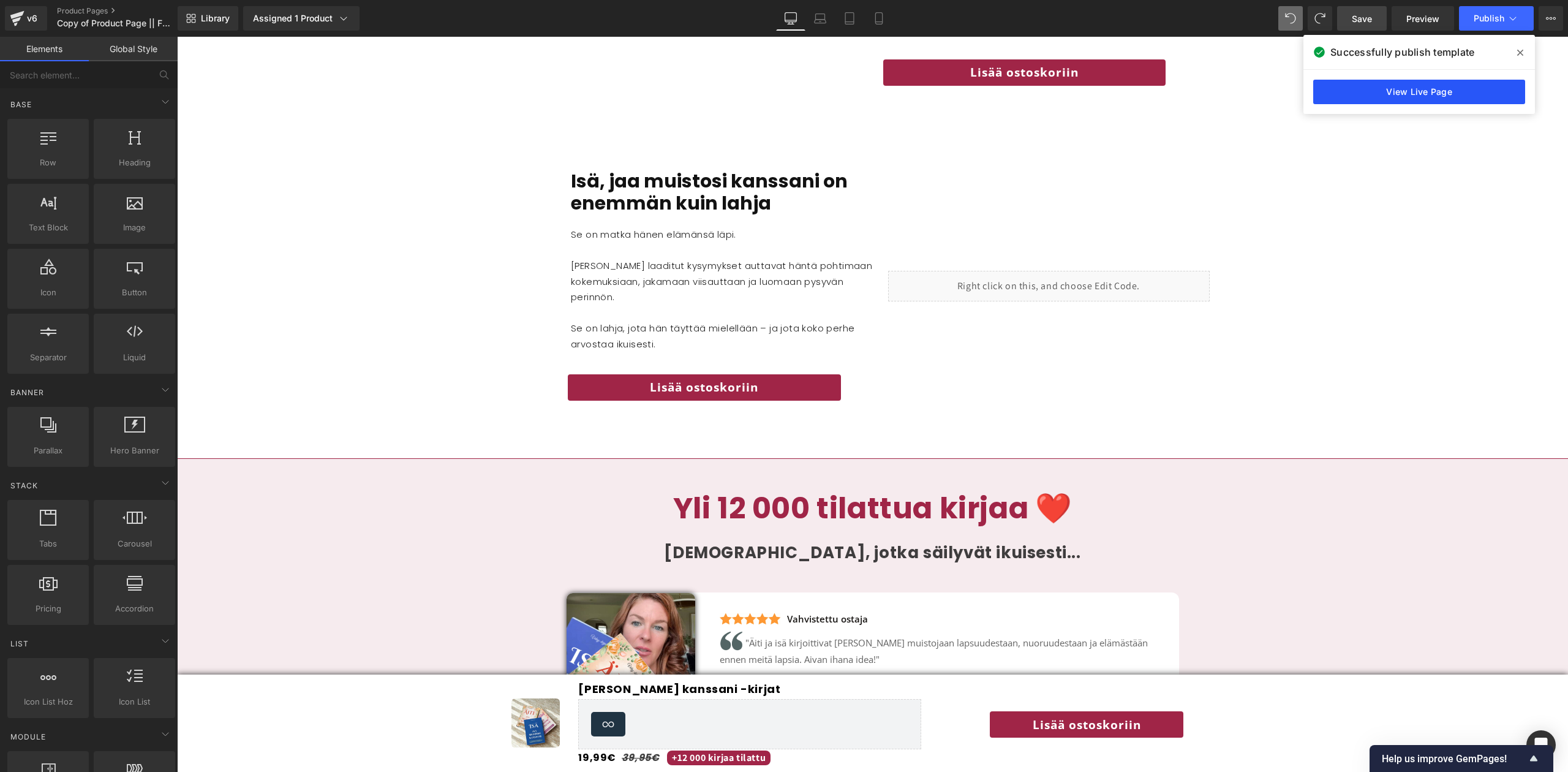
click at [782, 96] on link "View Live Page" at bounding box center [1420, 92] width 212 height 24
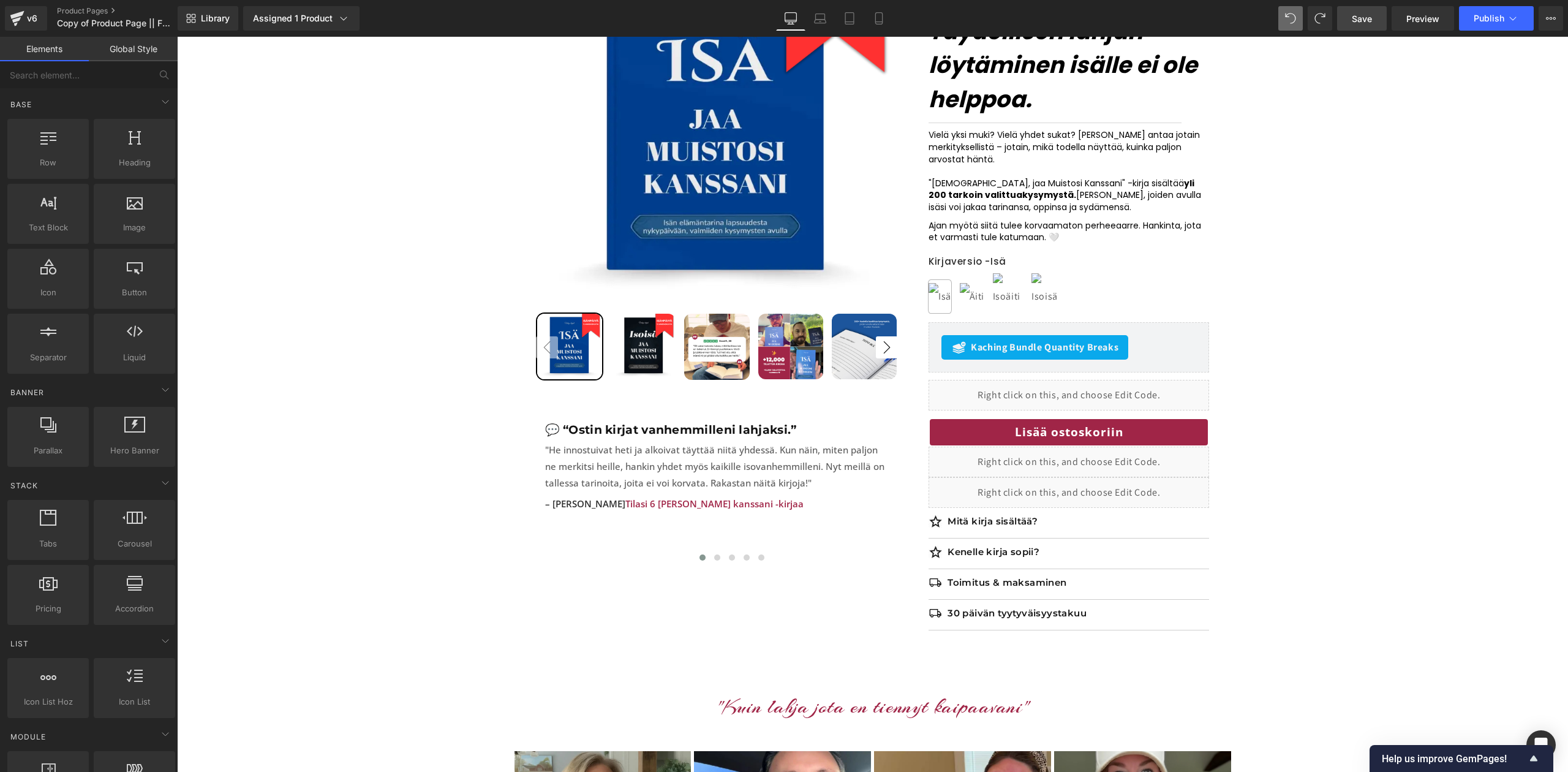
scroll to position [0, 0]
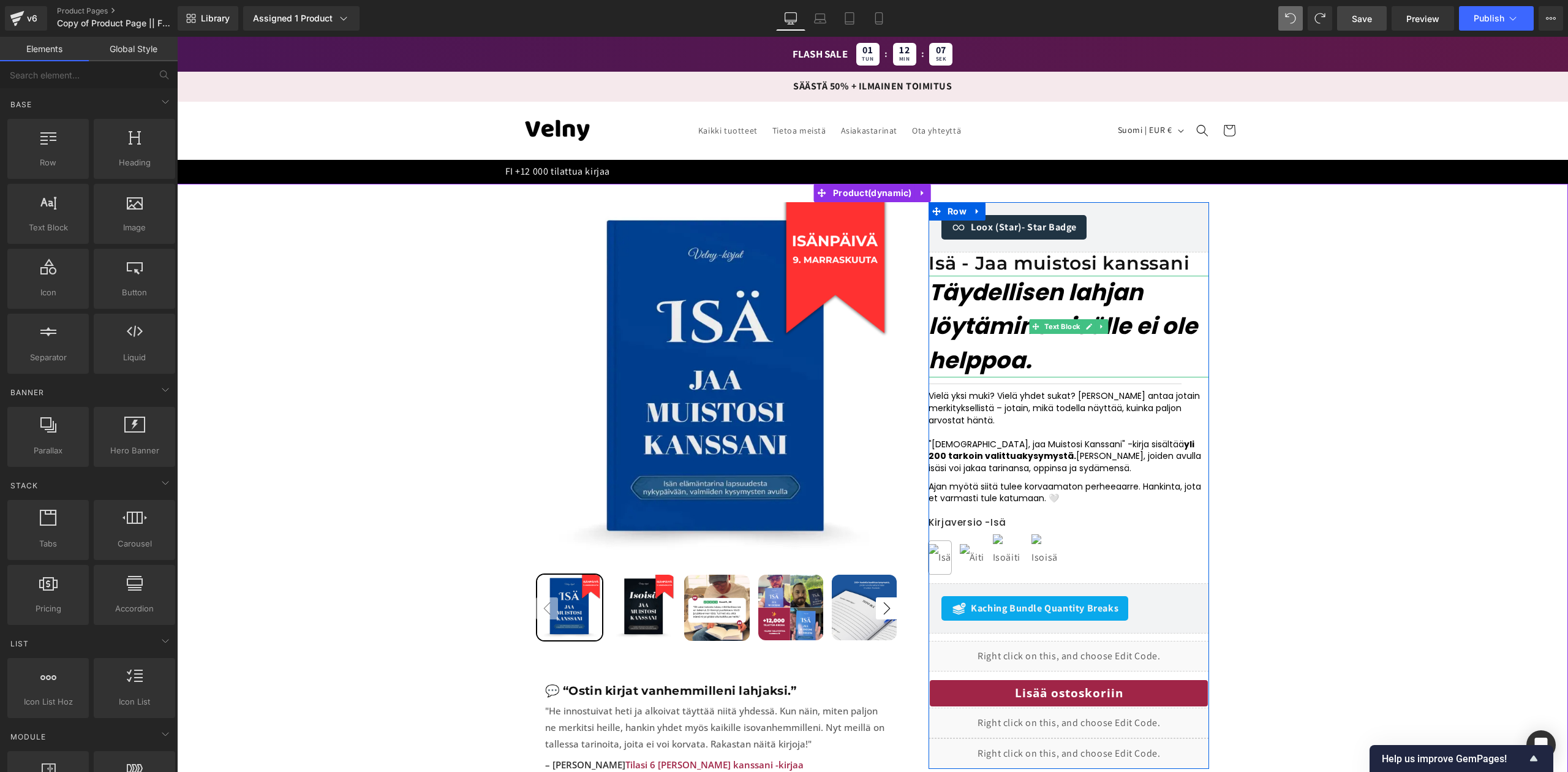
click at [782, 299] on span "Täydellisen lahjan löytäminen isälle ei ole helppoa." at bounding box center [1063, 326] width 269 height 100
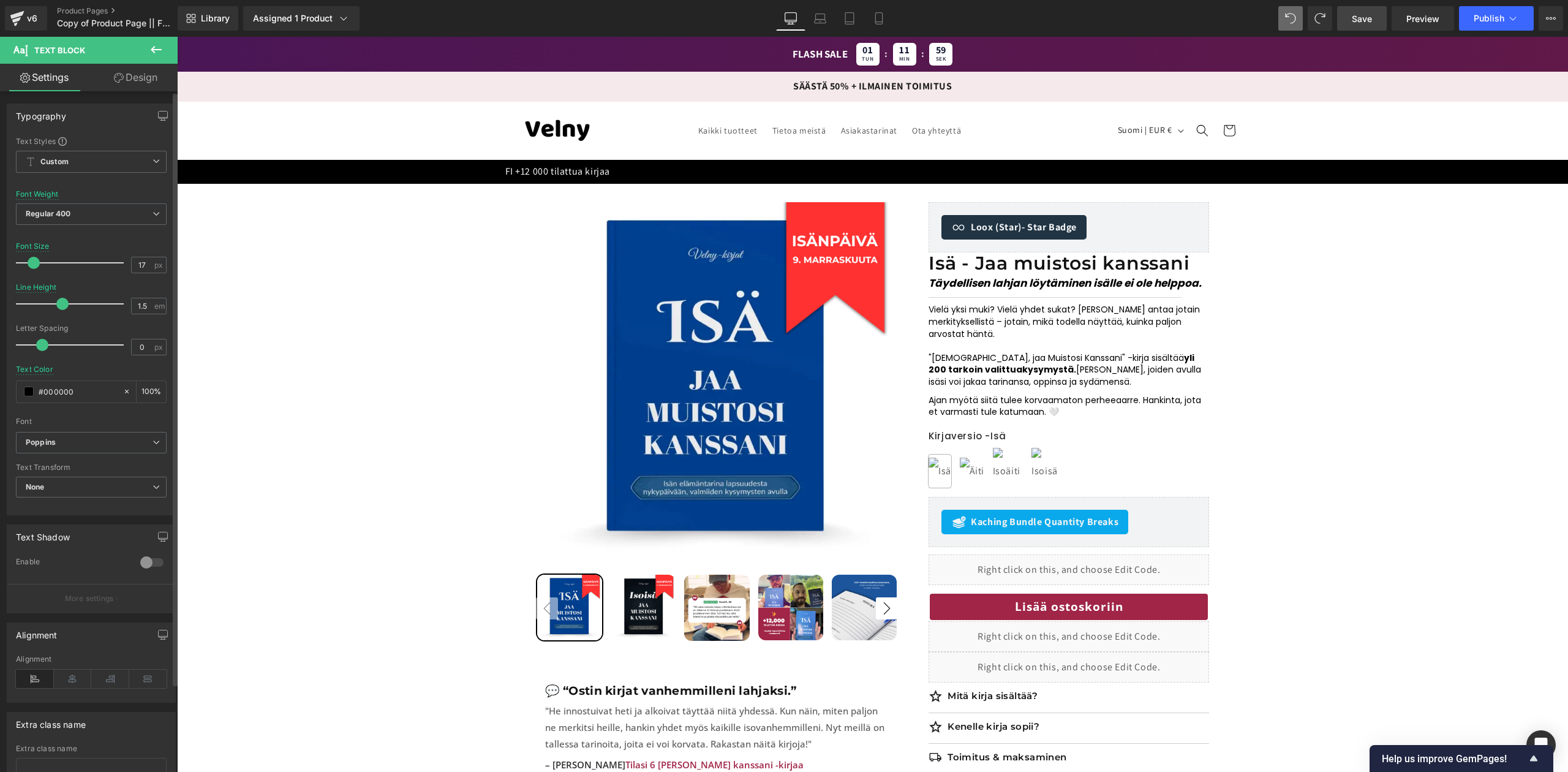
drag, startPoint x: 55, startPoint y: 266, endPoint x: 35, endPoint y: 263, distance: 20.2
click at [35, 263] on span at bounding box center [33, 263] width 13 height 13
click at [143, 266] on input "17" at bounding box center [143, 265] width 22 height 15
type input "15"
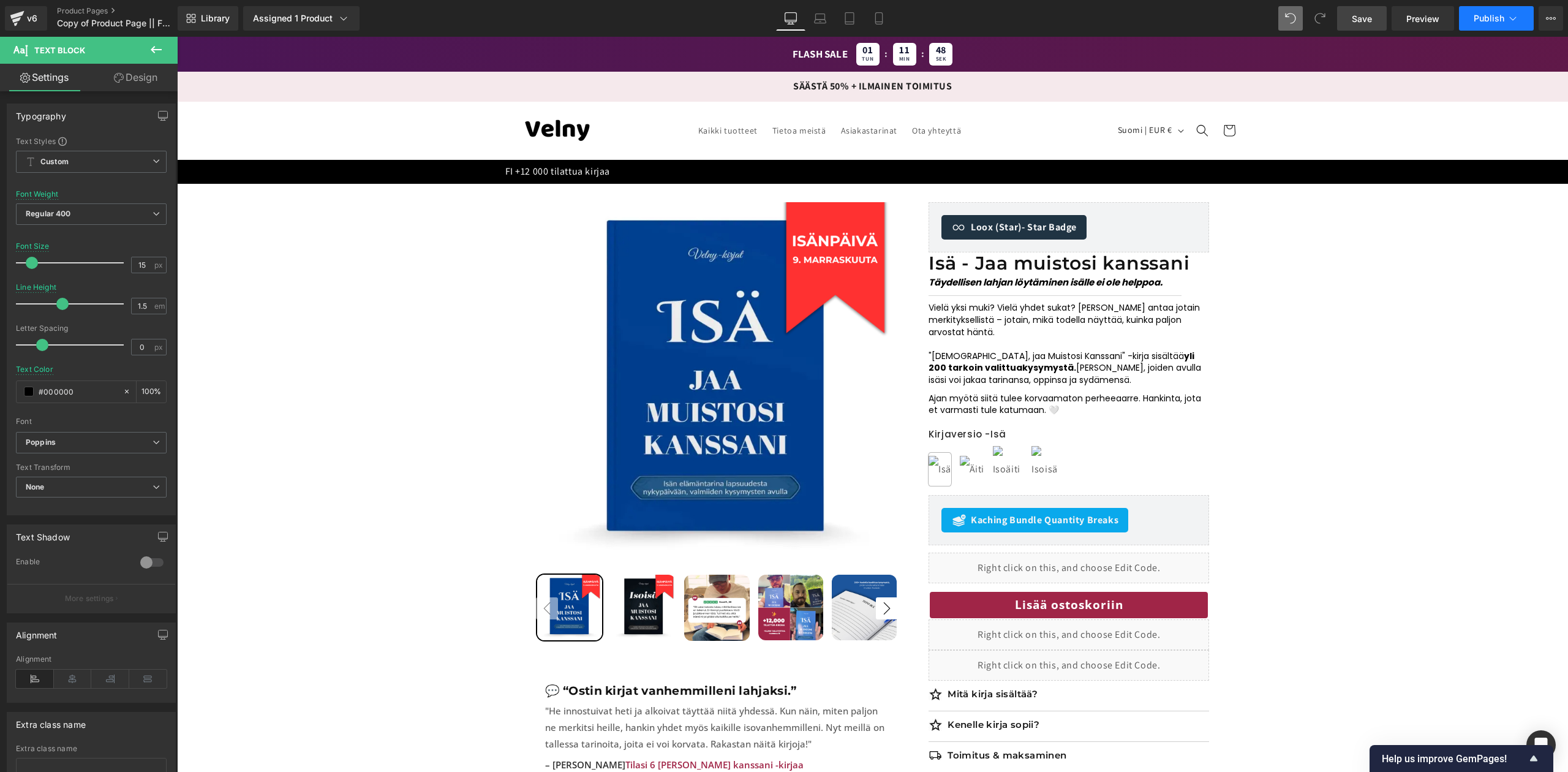
click at [782, 18] on span "Publish" at bounding box center [1489, 18] width 31 height 10
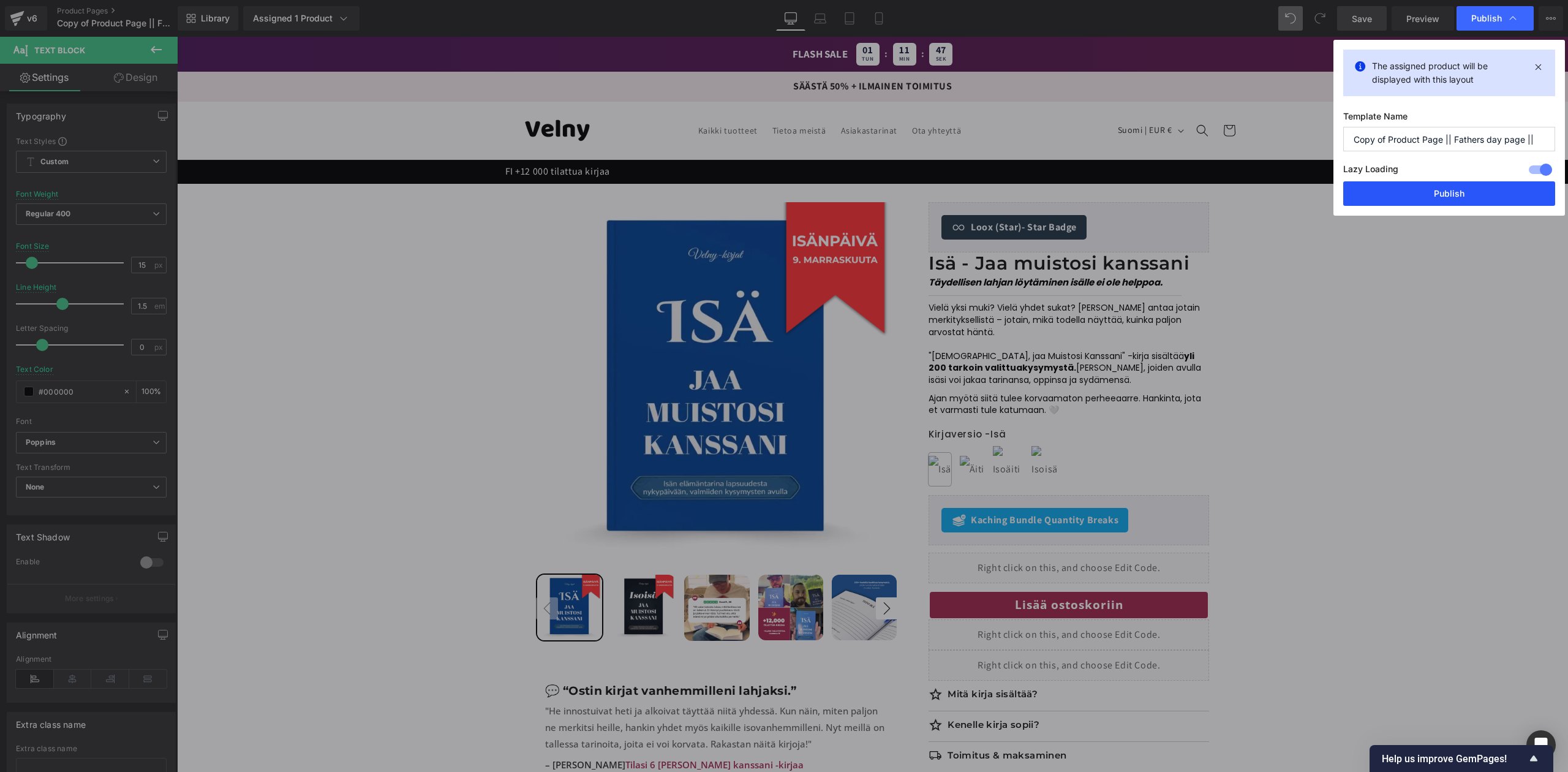
click at [782, 191] on button "Publish" at bounding box center [1450, 193] width 212 height 24
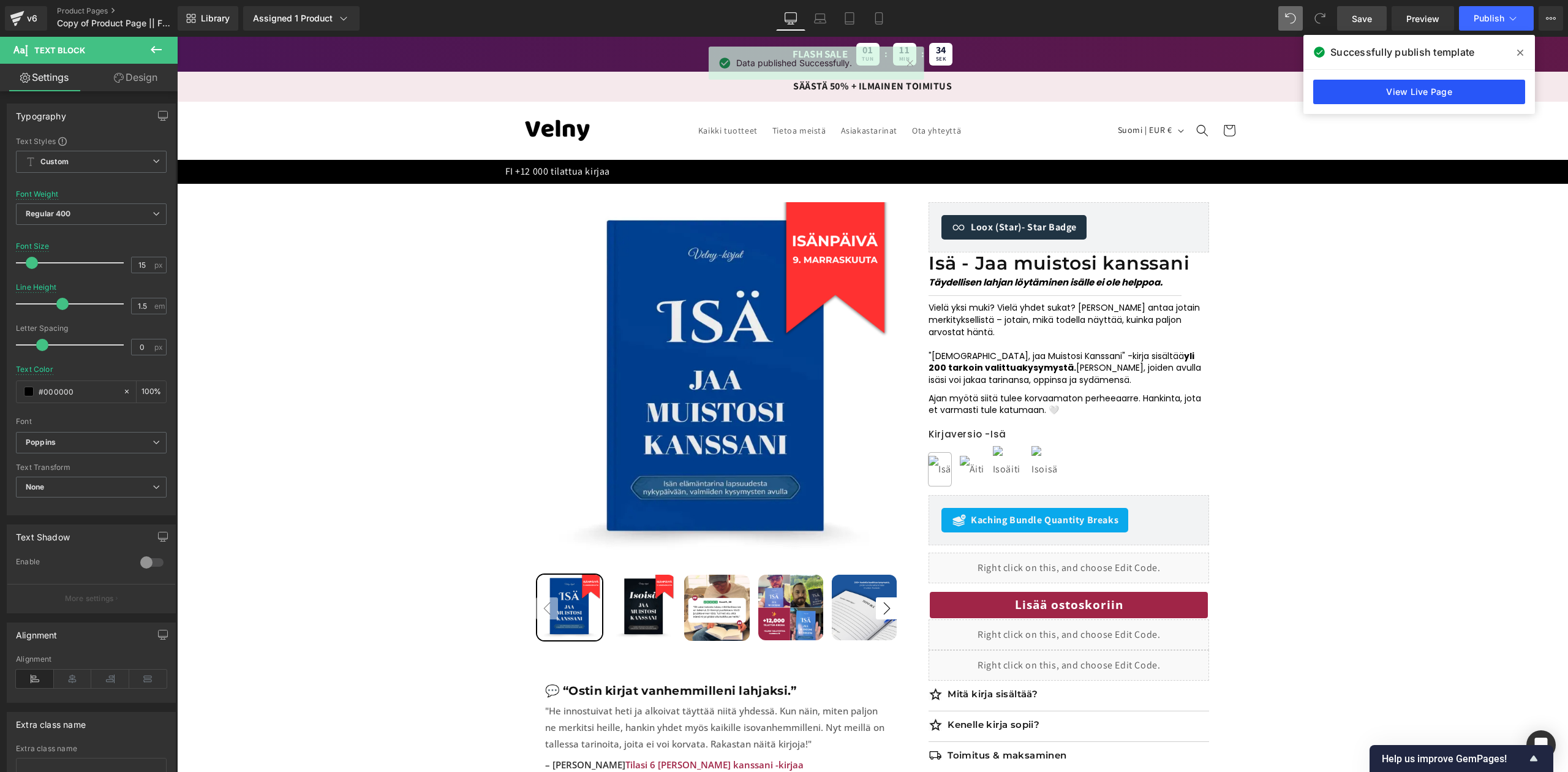
click at [782, 82] on link "View Live Page" at bounding box center [1420, 92] width 212 height 24
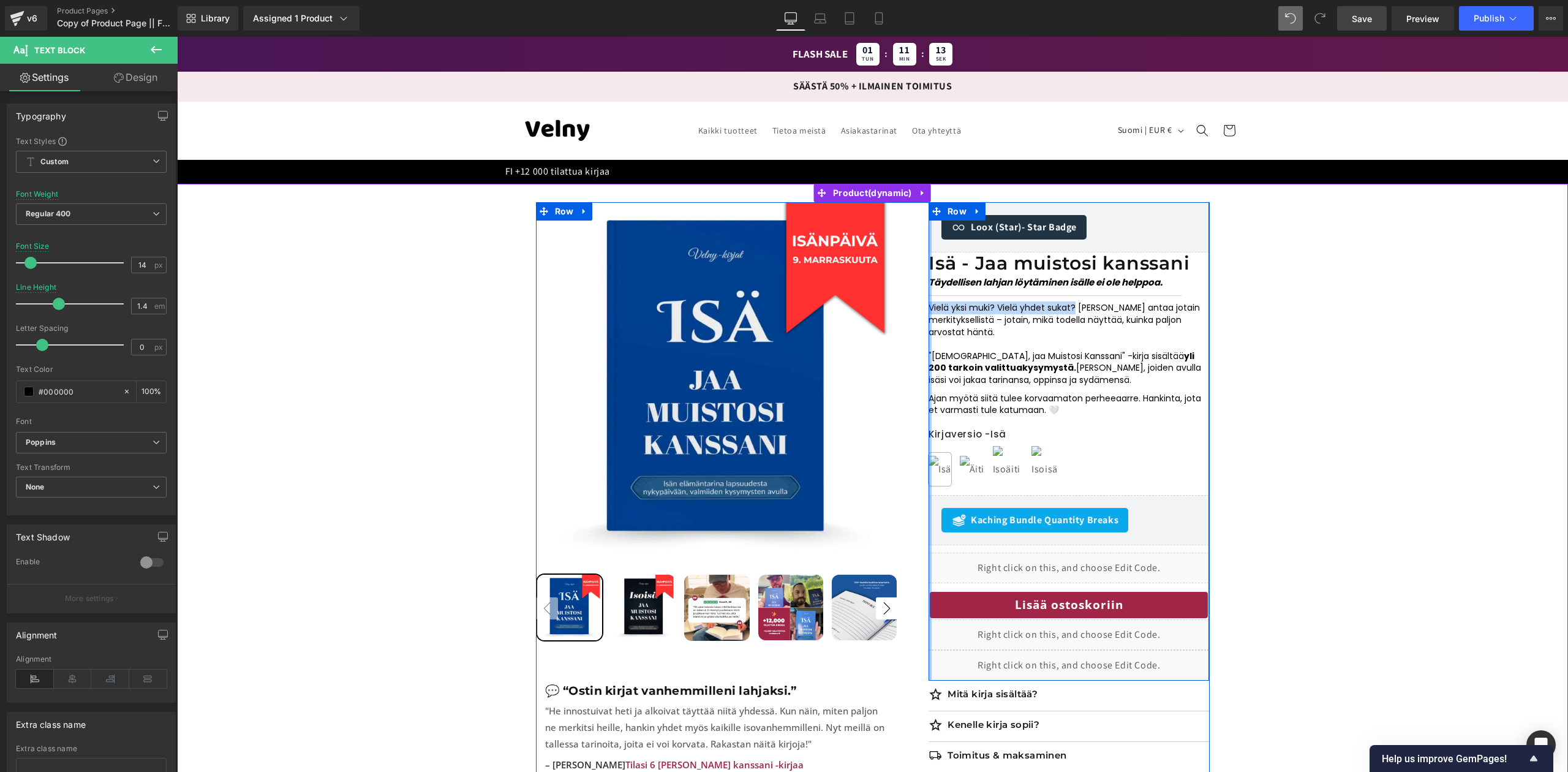
drag, startPoint x: 1076, startPoint y: 312, endPoint x: 928, endPoint y: 310, distance: 148.0
click at [782, 310] on div "Loox (Star) - Star Badge Loox (Star) Isä - Jaa muistosi kanssani (P) Title Täyd…" at bounding box center [1069, 442] width 281 height 479
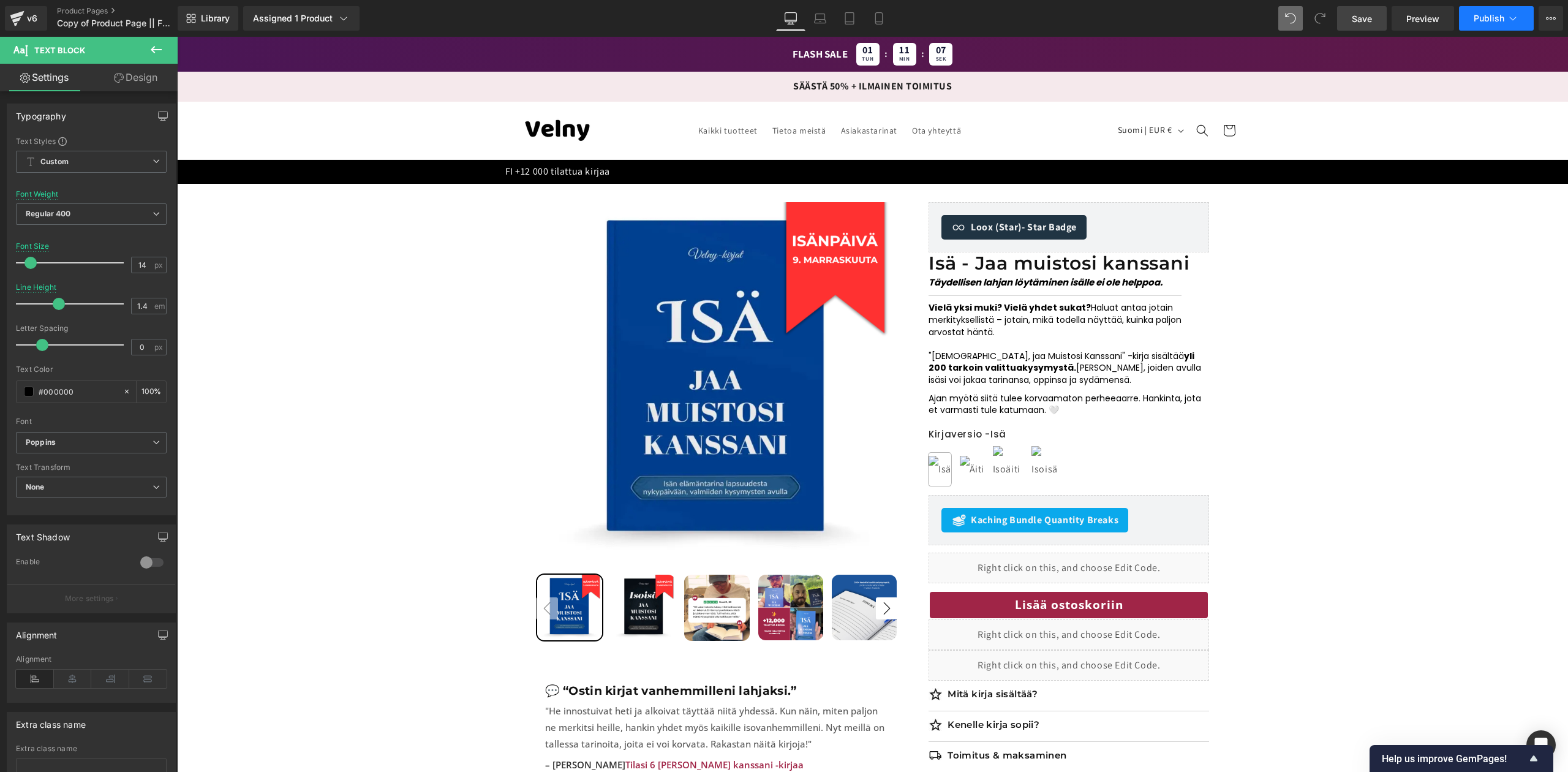
click at [782, 24] on button "Publish" at bounding box center [1497, 18] width 75 height 24
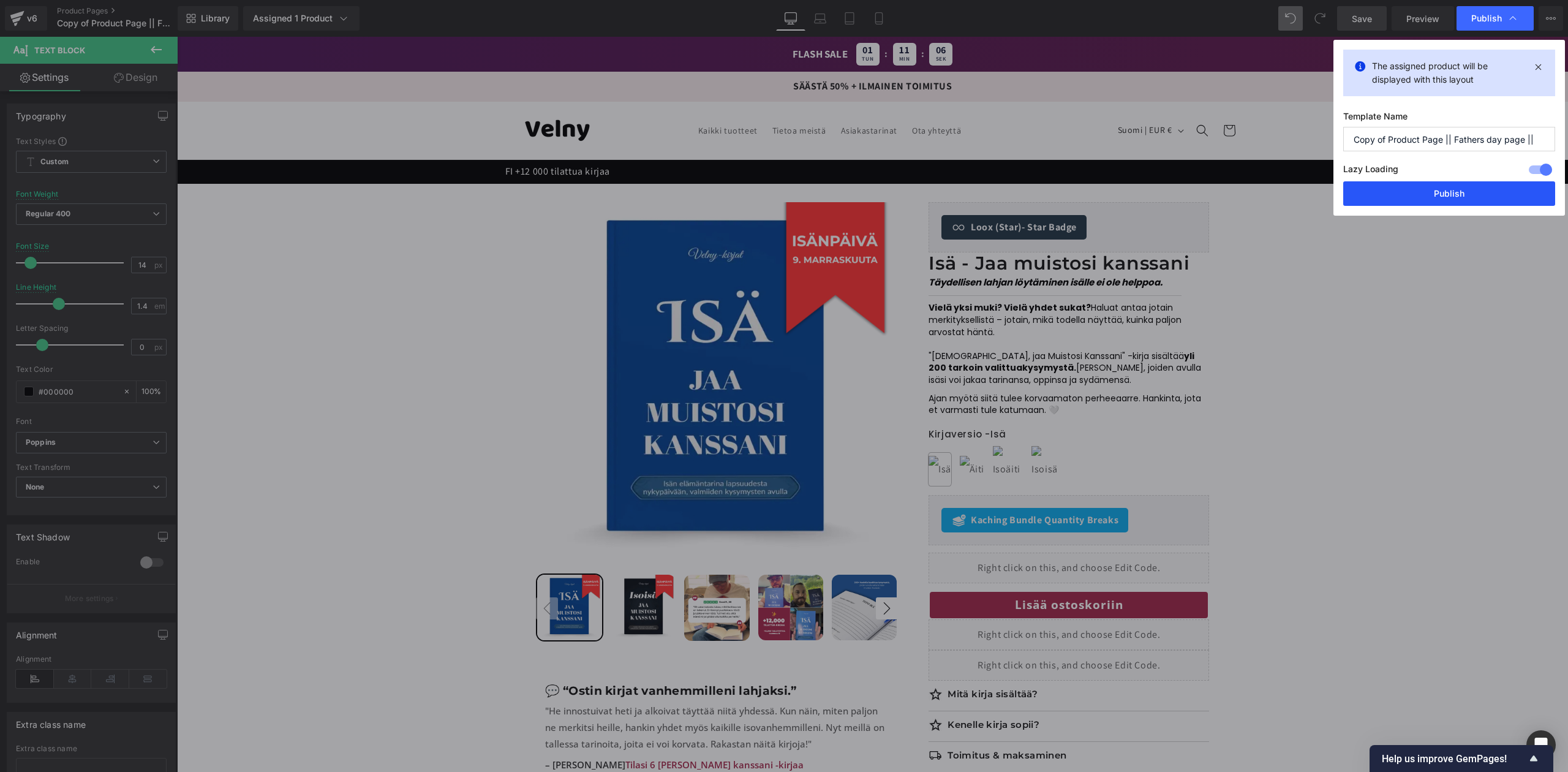
click at [782, 195] on button "Publish" at bounding box center [1450, 193] width 212 height 24
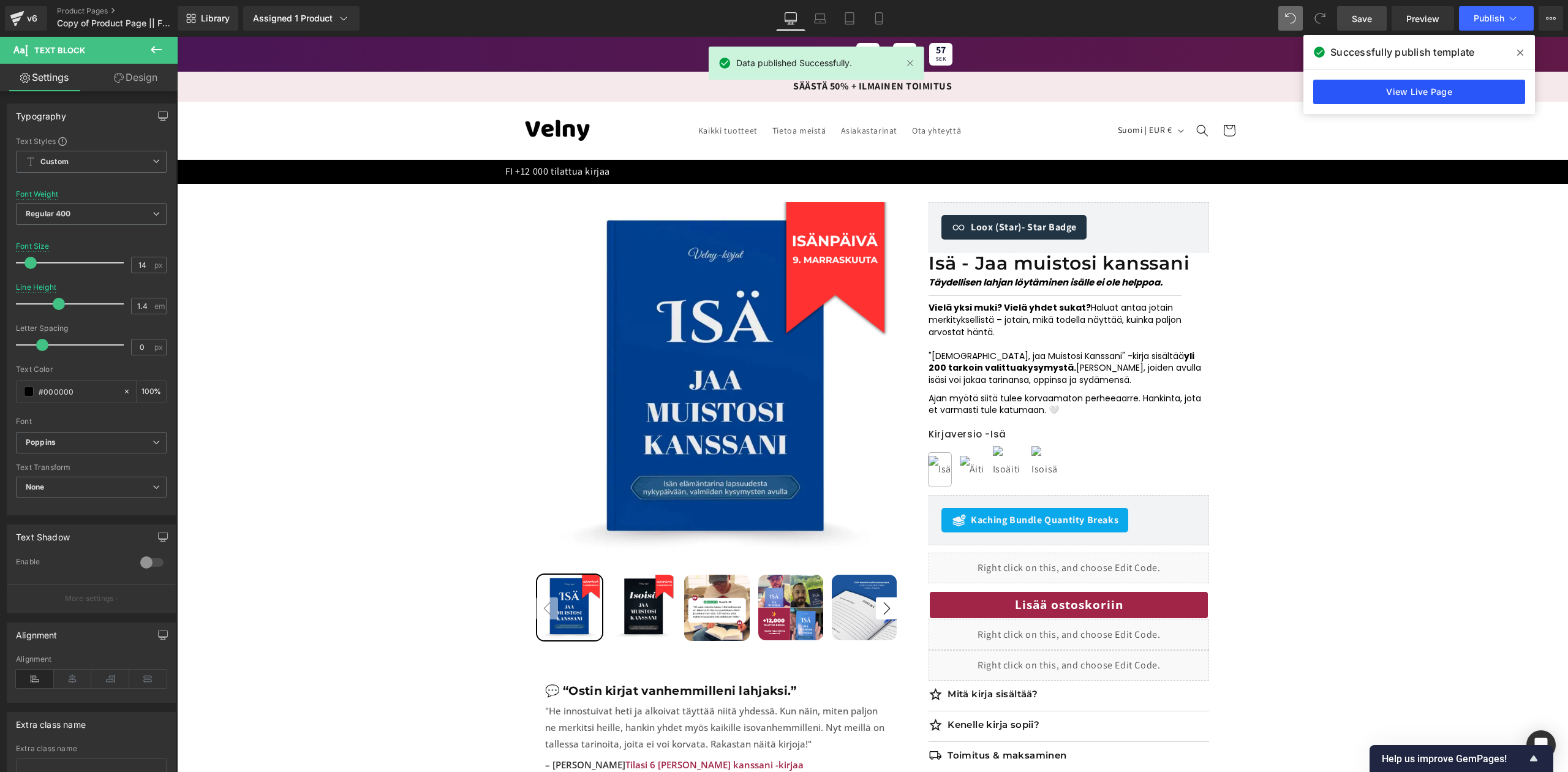
click at [782, 97] on link "View Live Page" at bounding box center [1420, 92] width 212 height 24
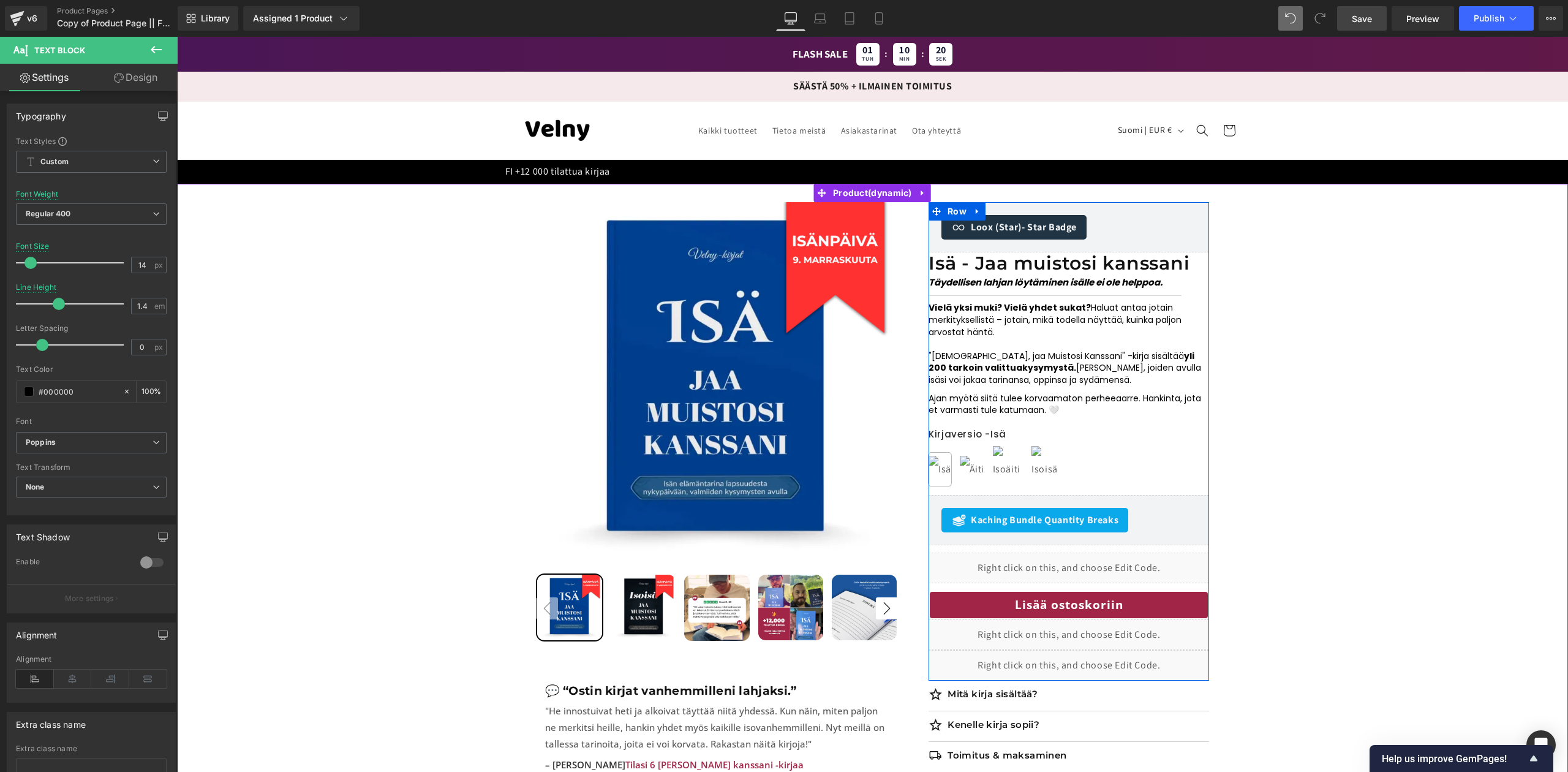
click at [782, 283] on span "Täydellisen lahjan löytäminen isälle ei ole helppoa." at bounding box center [1045, 282] width 234 height 13
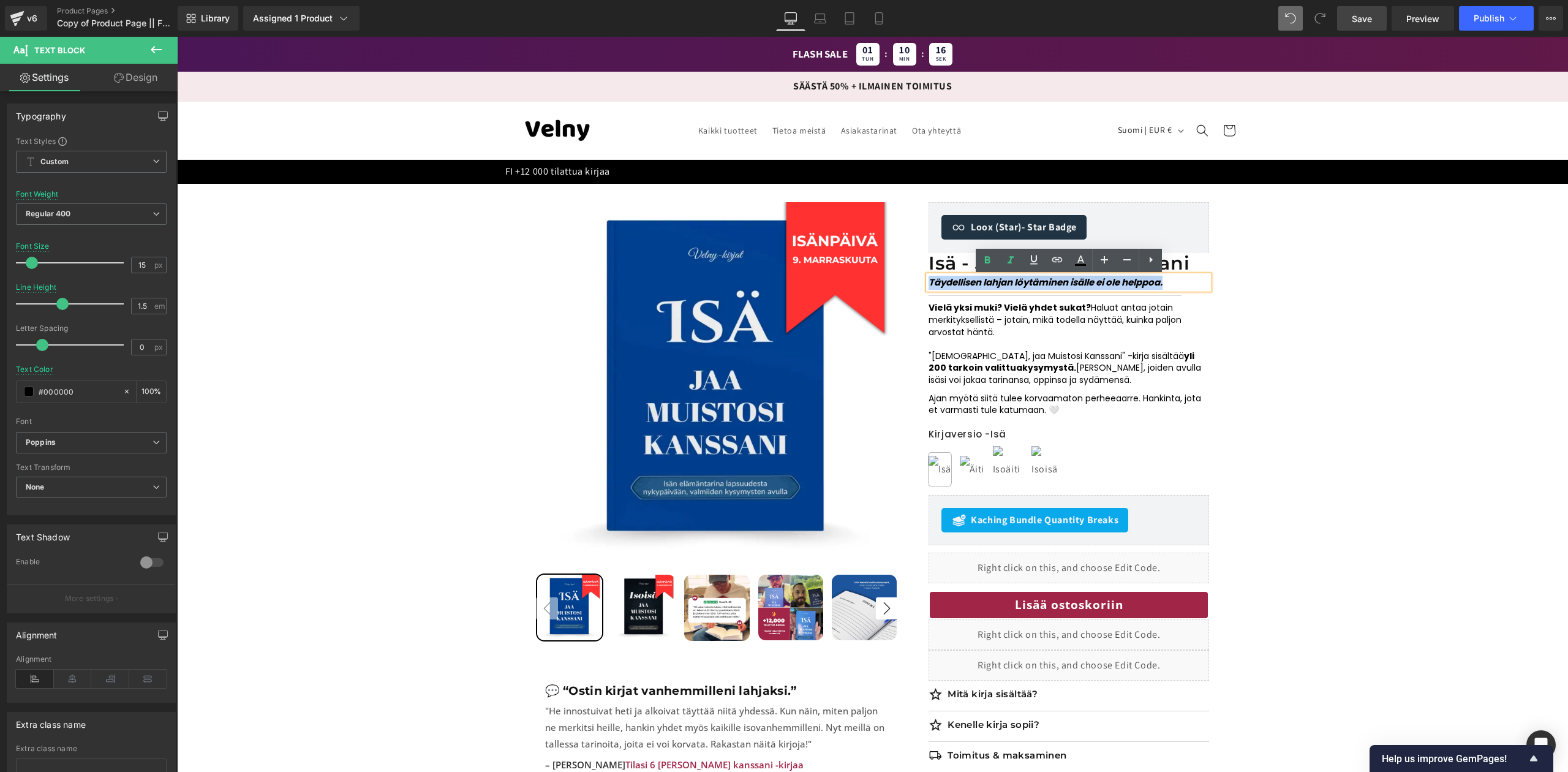
drag, startPoint x: 1175, startPoint y: 284, endPoint x: 930, endPoint y: 285, distance: 245.0
click at [782, 285] on p "Täydellisen lahjan löytäminen isälle ei ole helppoa." at bounding box center [1069, 283] width 281 height 14
click at [782, 15] on span "Publish" at bounding box center [1489, 18] width 31 height 10
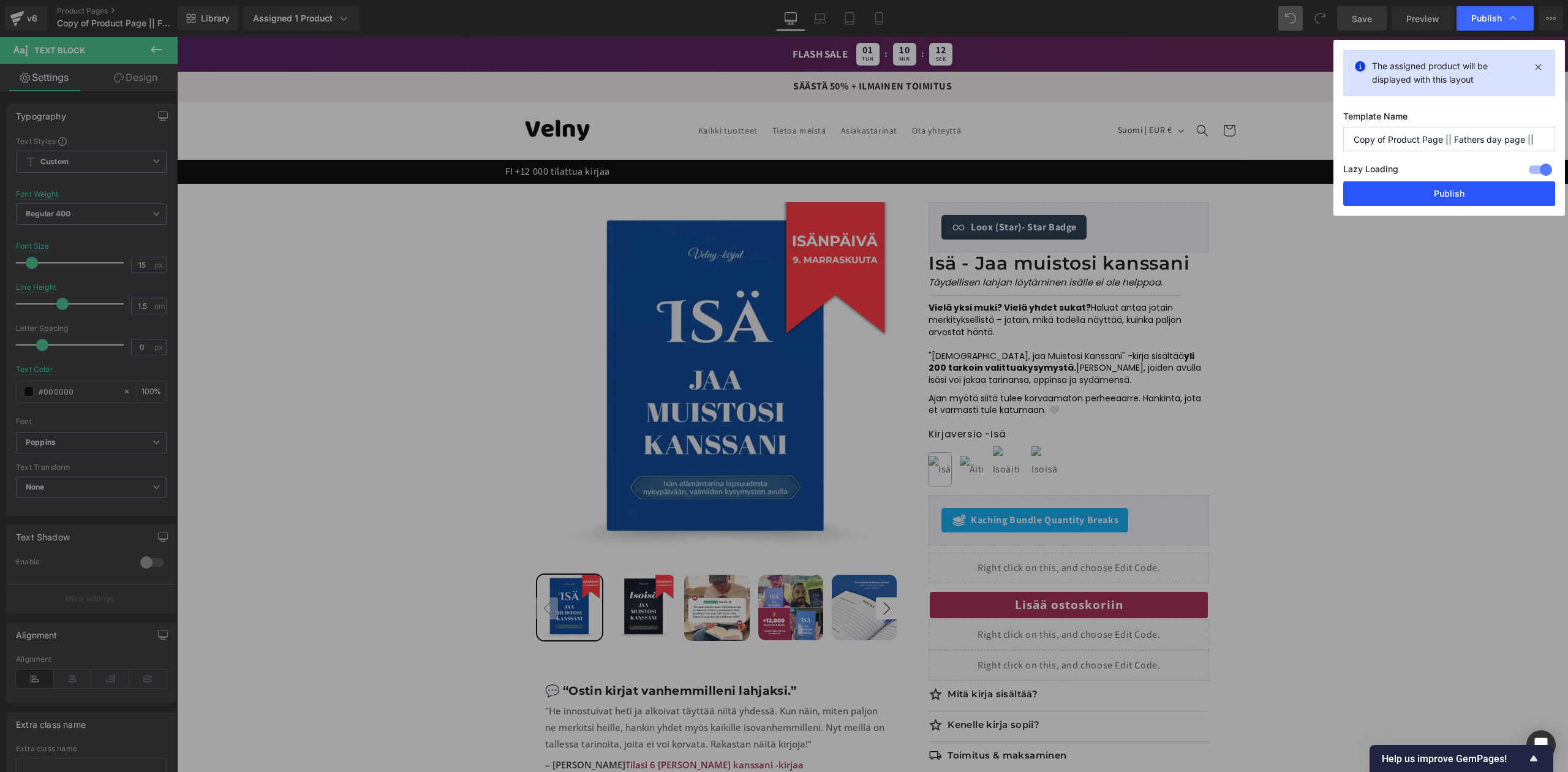
click at [782, 194] on button "Publish" at bounding box center [1450, 193] width 212 height 24
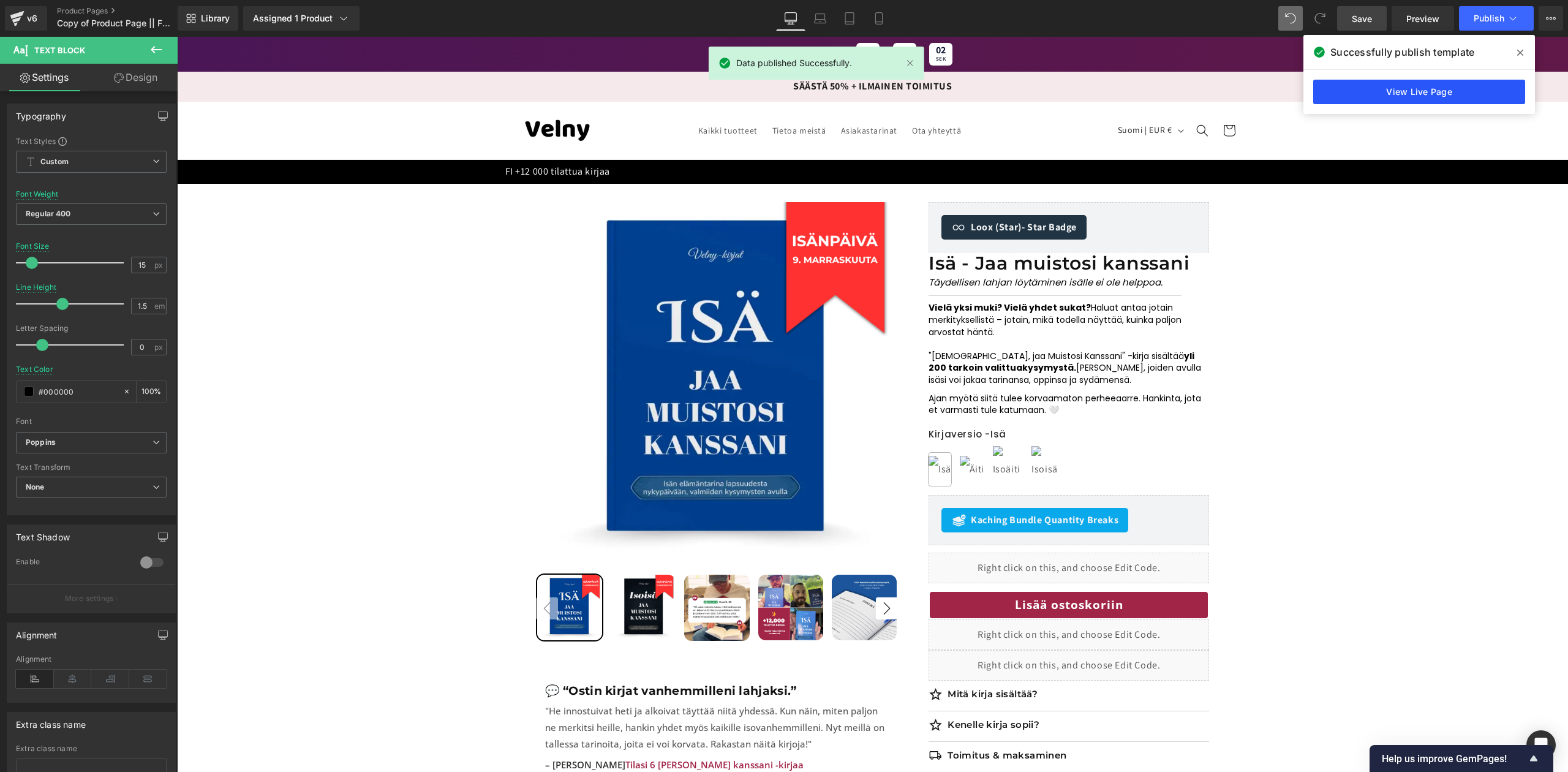
click at [782, 93] on link "View Live Page" at bounding box center [1420, 92] width 212 height 24
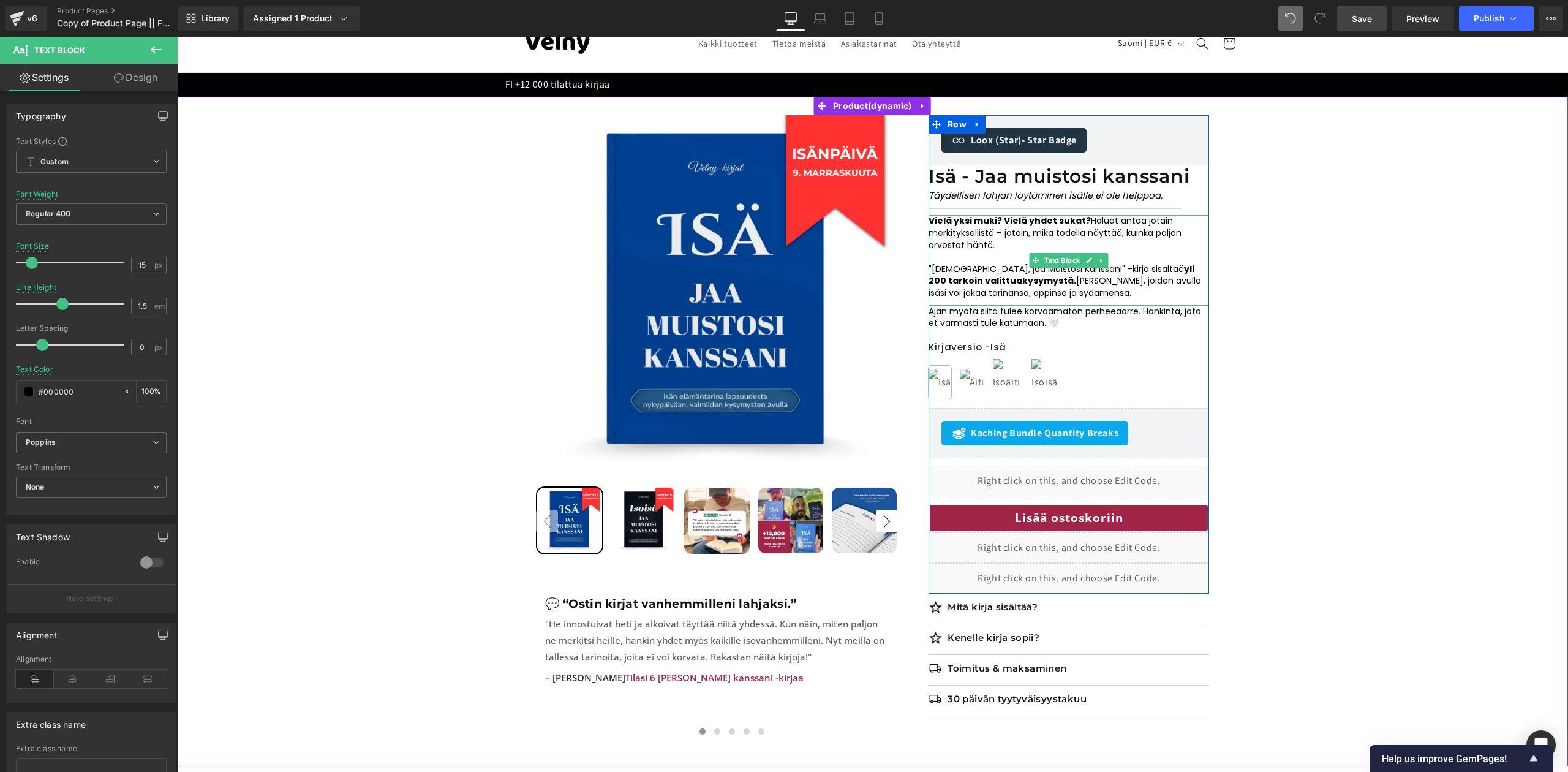
scroll to position [91, 0]
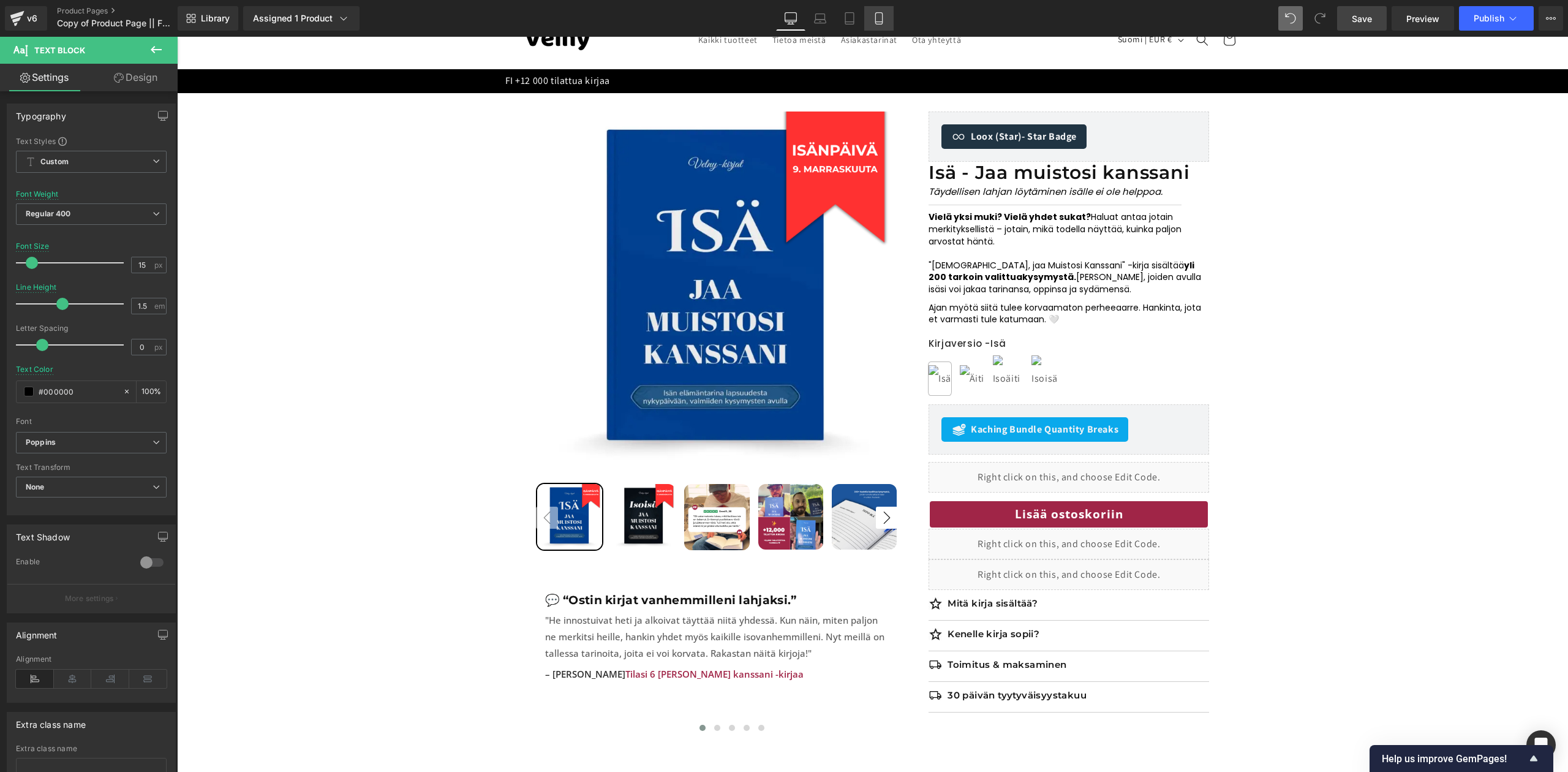
click at [782, 24] on link "Mobile" at bounding box center [879, 18] width 29 height 24
type input "17"
type input "100"
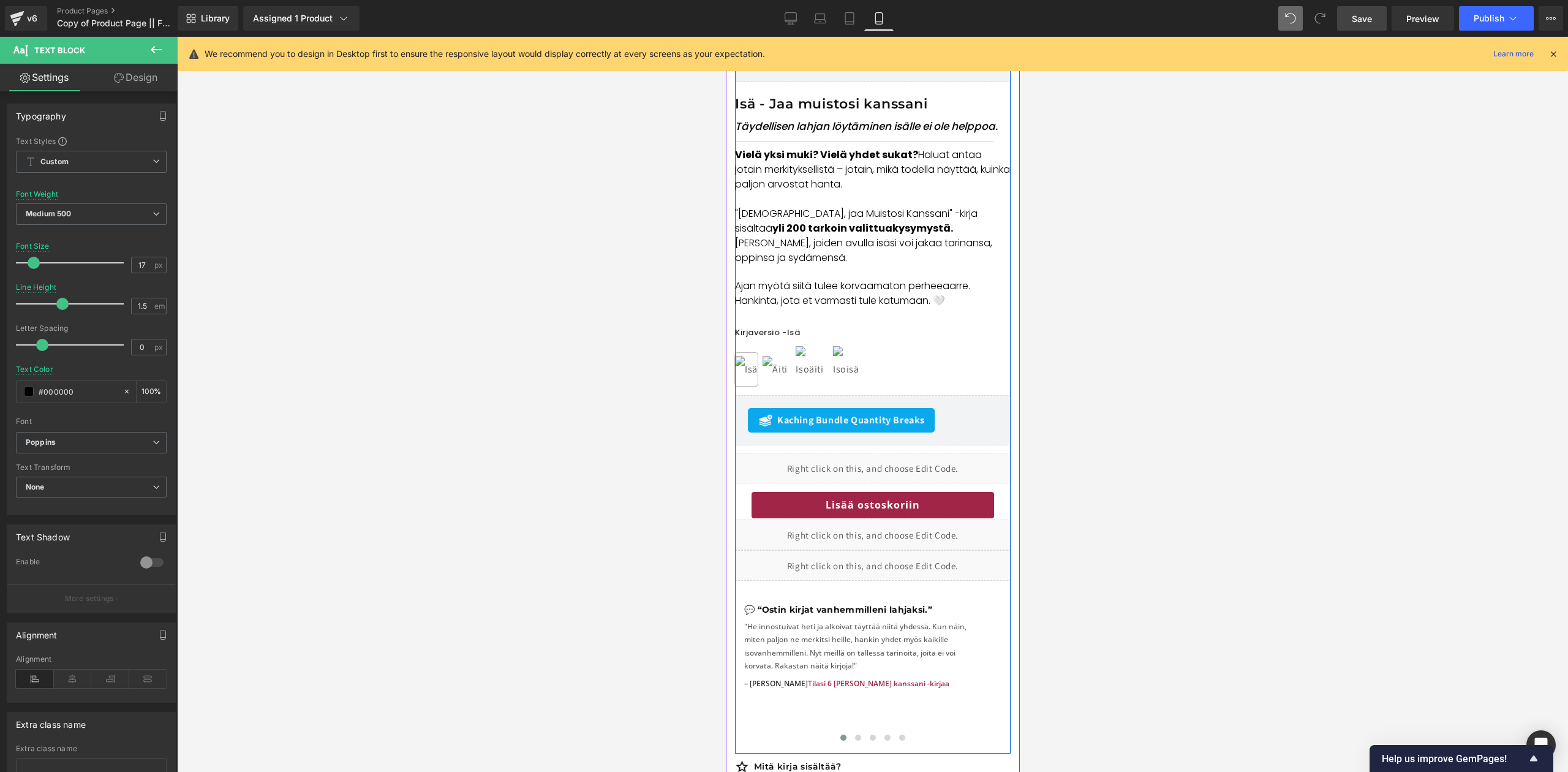
scroll to position [512, 0]
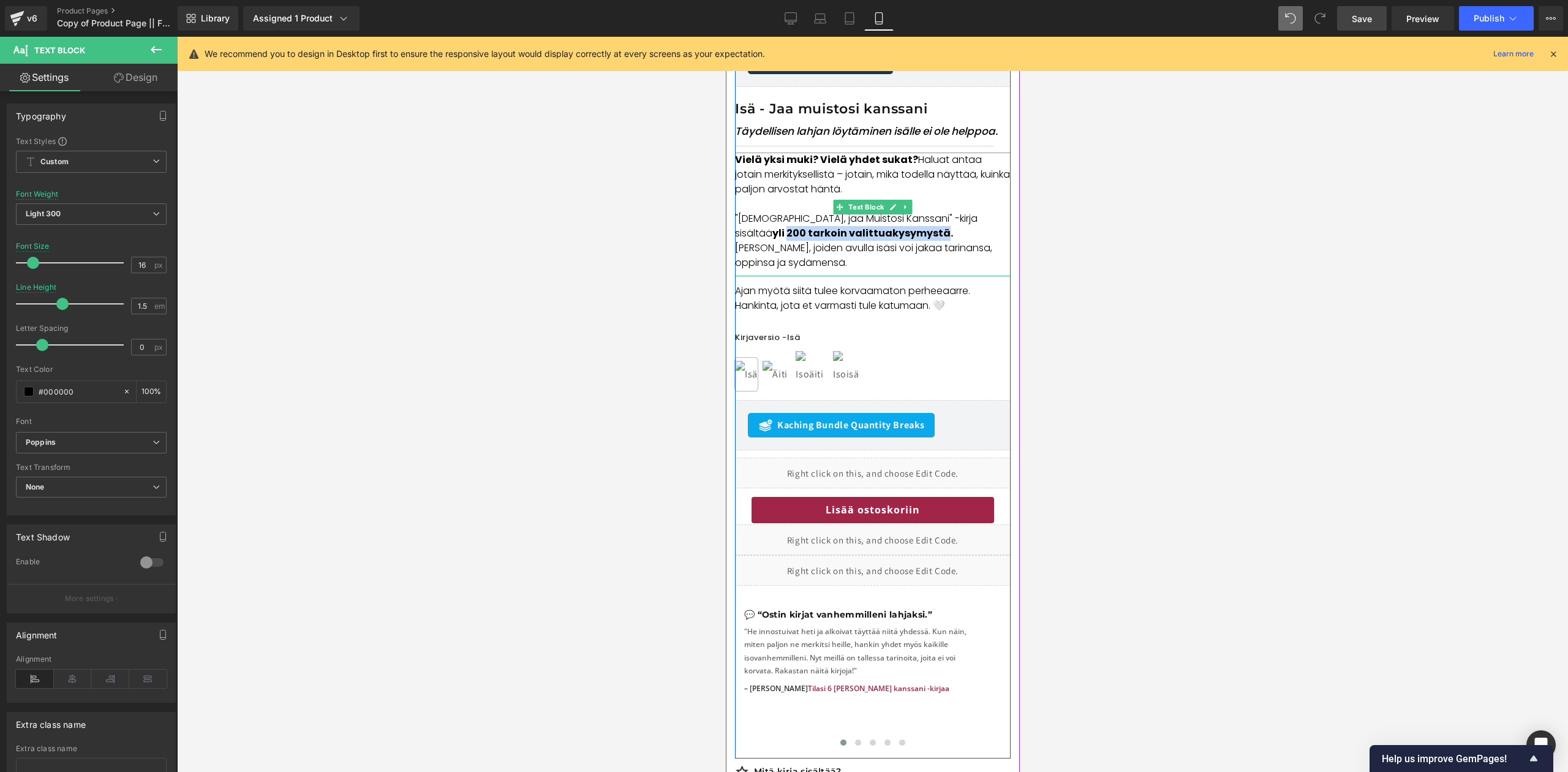
drag, startPoint x: 943, startPoint y: 221, endPoint x: 826, endPoint y: 238, distance: 118.2
click at [782, 238] on p ""[DEMOGRAPHIC_DATA], jaa Muistosi Kanssani" -kirja sisältää yli 200 tarkoin val…" at bounding box center [872, 241] width 276 height 59
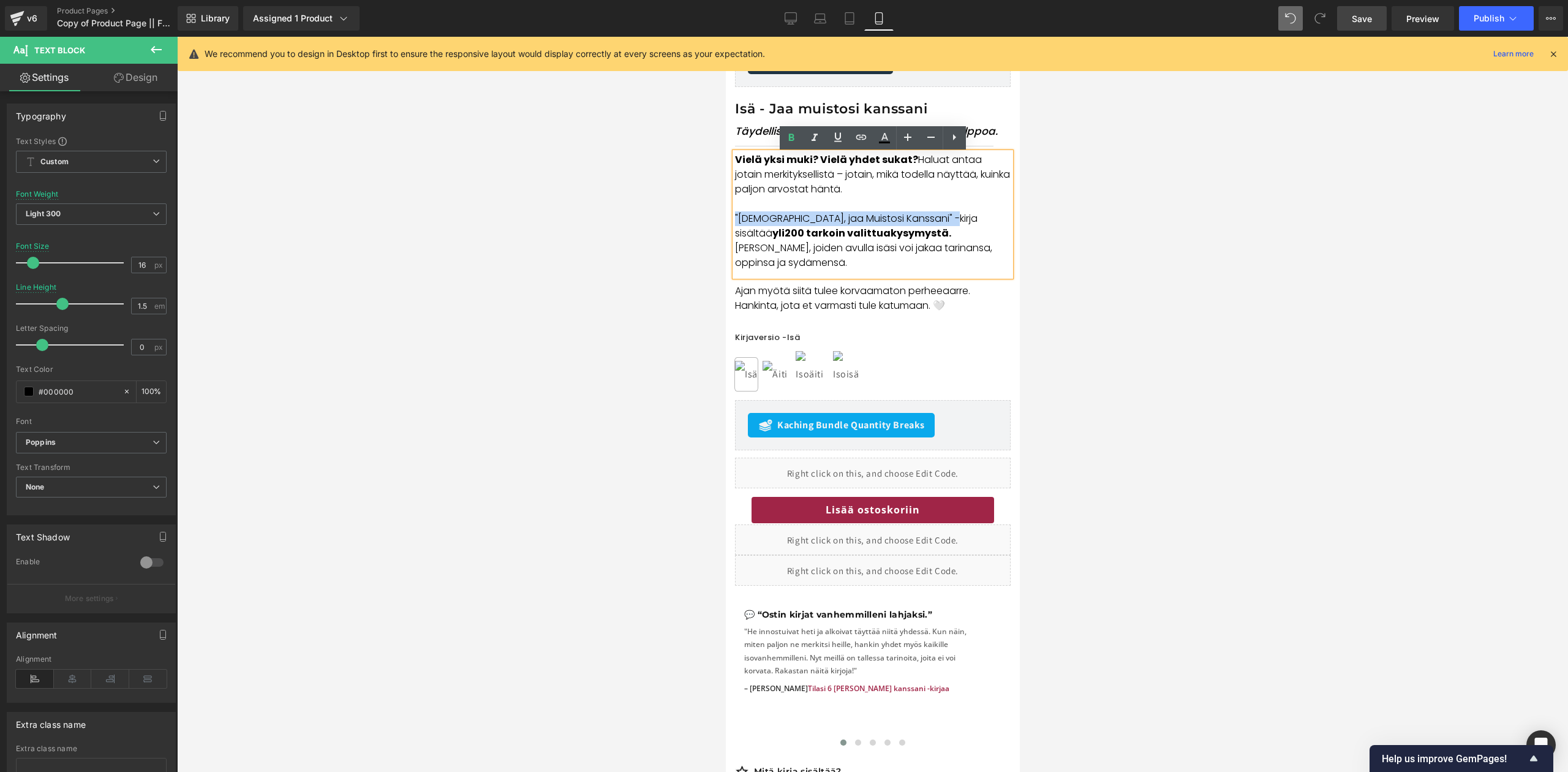
click at [782, 226] on strong "yli 200 tarkoin valittua" at bounding box center [831, 233] width 118 height 14
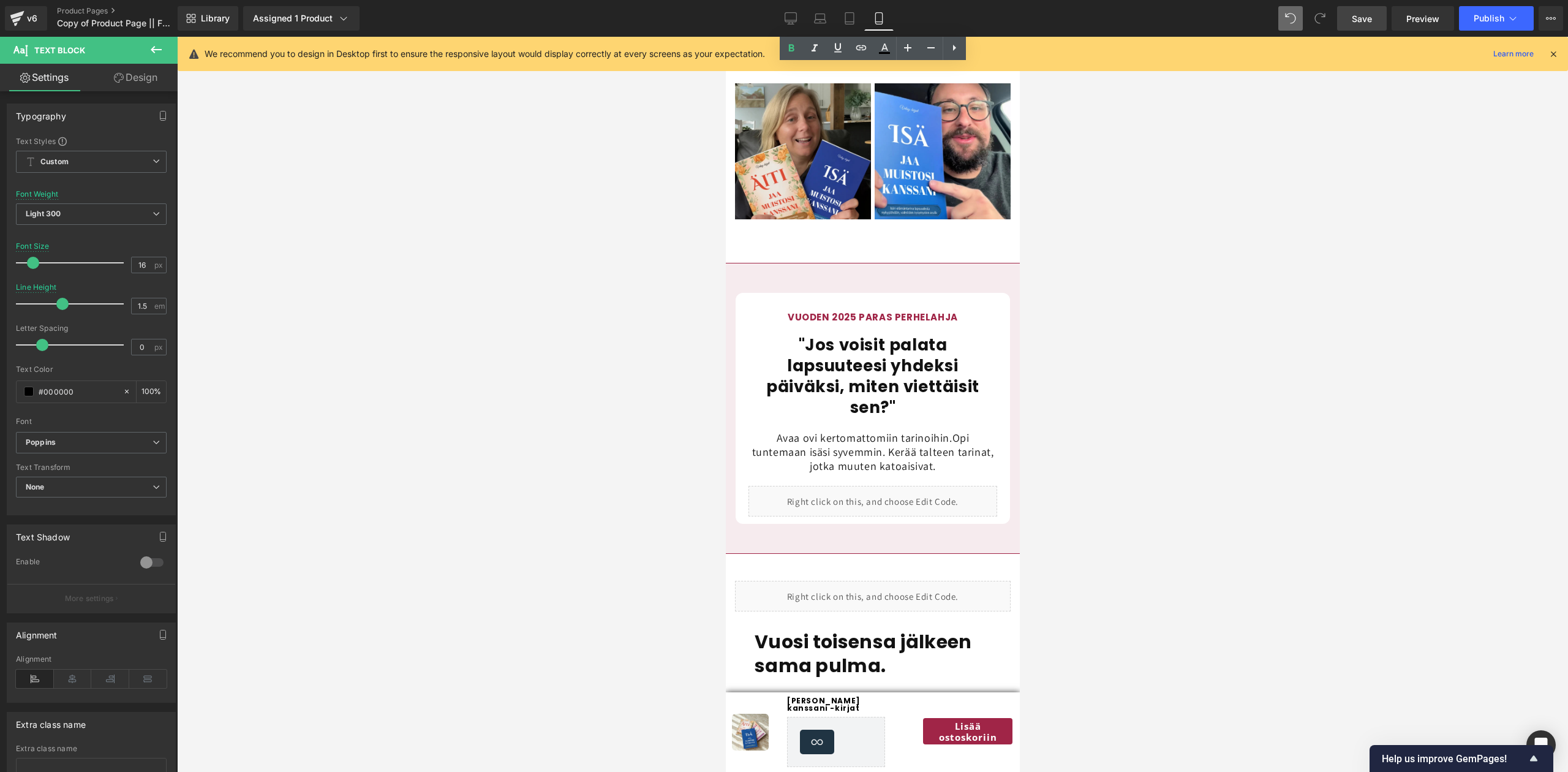
scroll to position [1441, 0]
click at [782, 349] on div ""Jos voisit palata lapsuuteesi yhdeksi päiväksi, miten viettäisit sen?" Heading" at bounding box center [872, 374] width 248 height 83
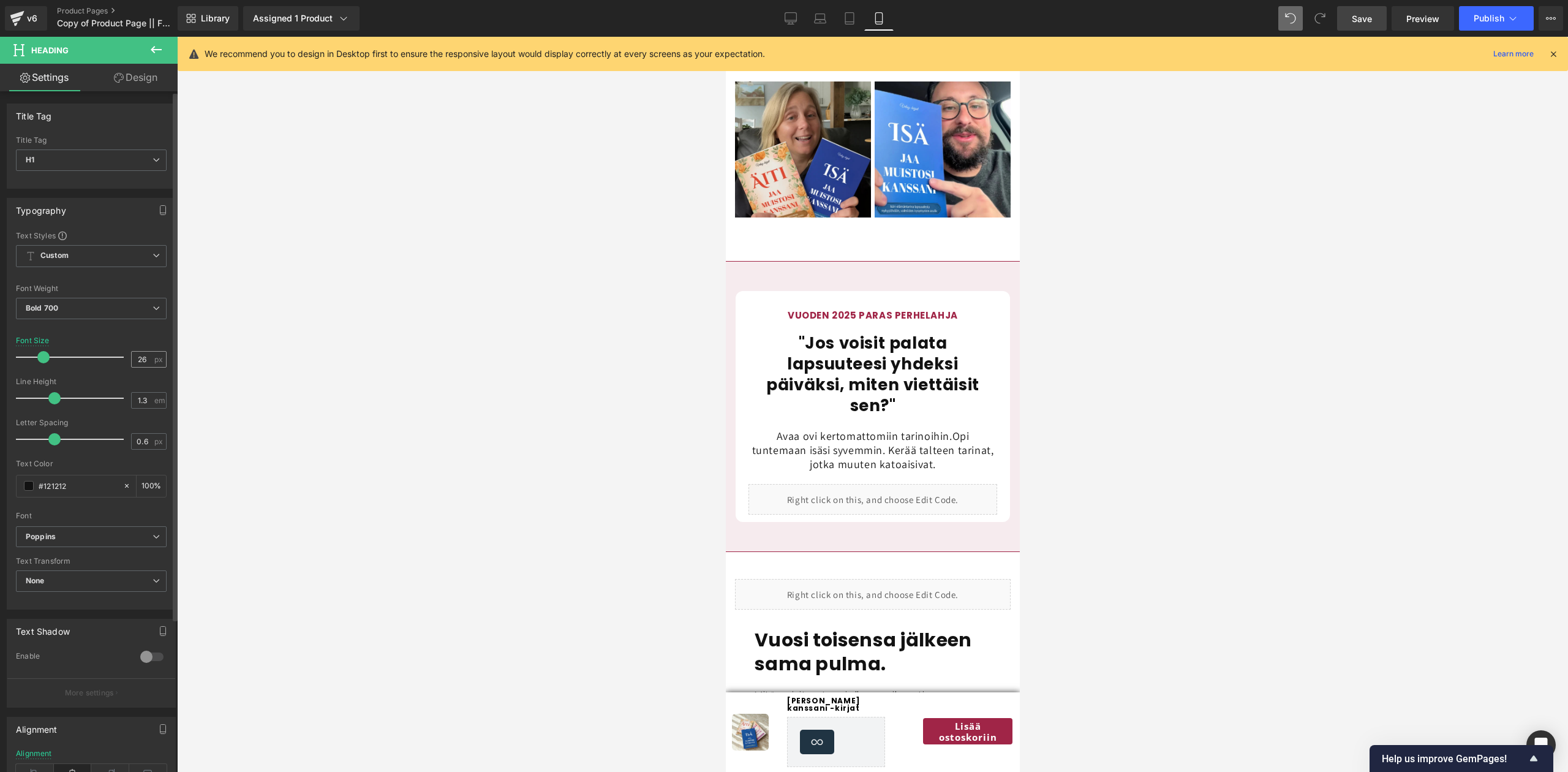
click at [152, 358] on div "26 px" at bounding box center [148, 359] width 36 height 17
click at [141, 363] on input "26" at bounding box center [143, 359] width 22 height 15
type input "25"
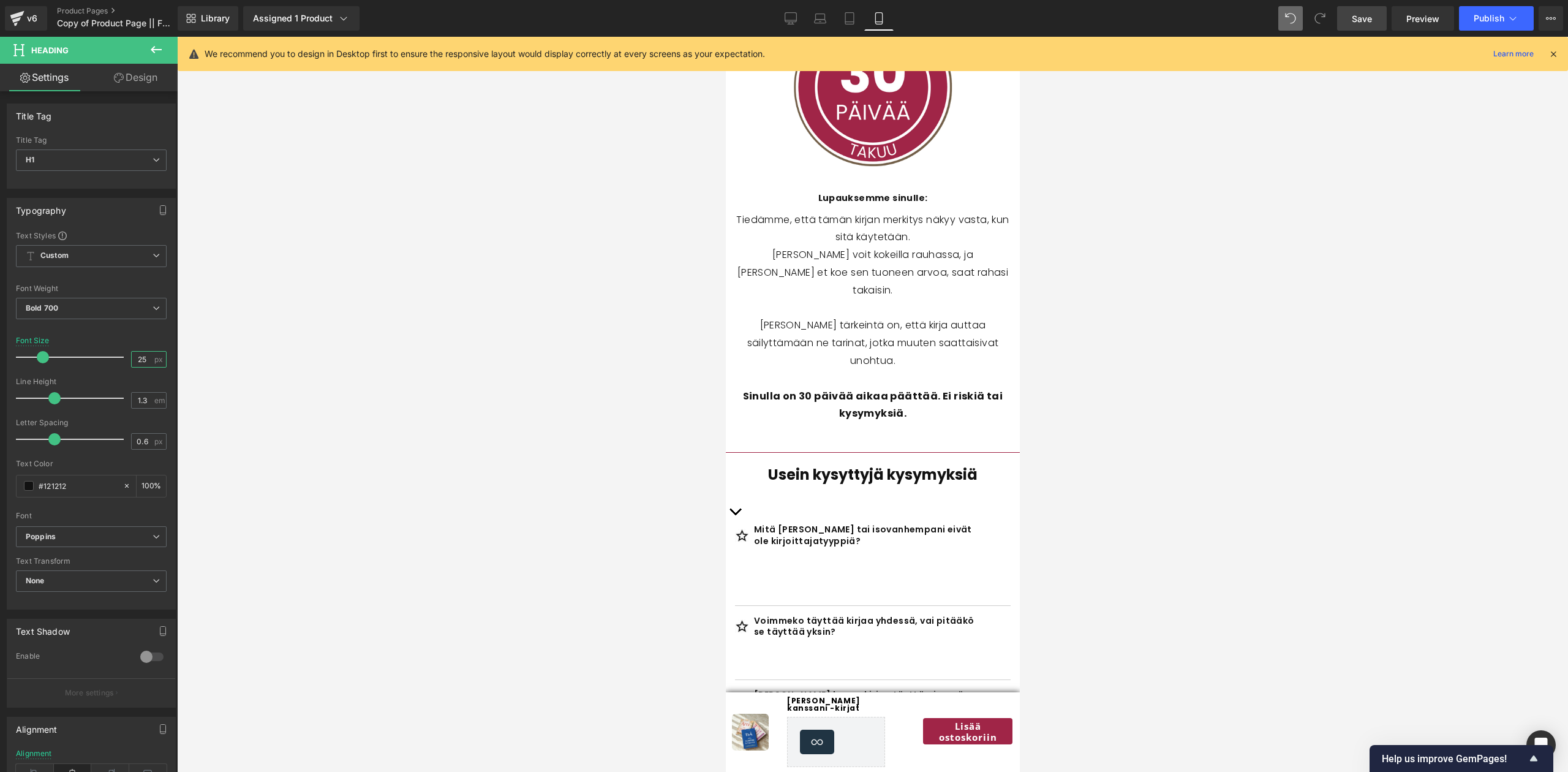
scroll to position [4277, 0]
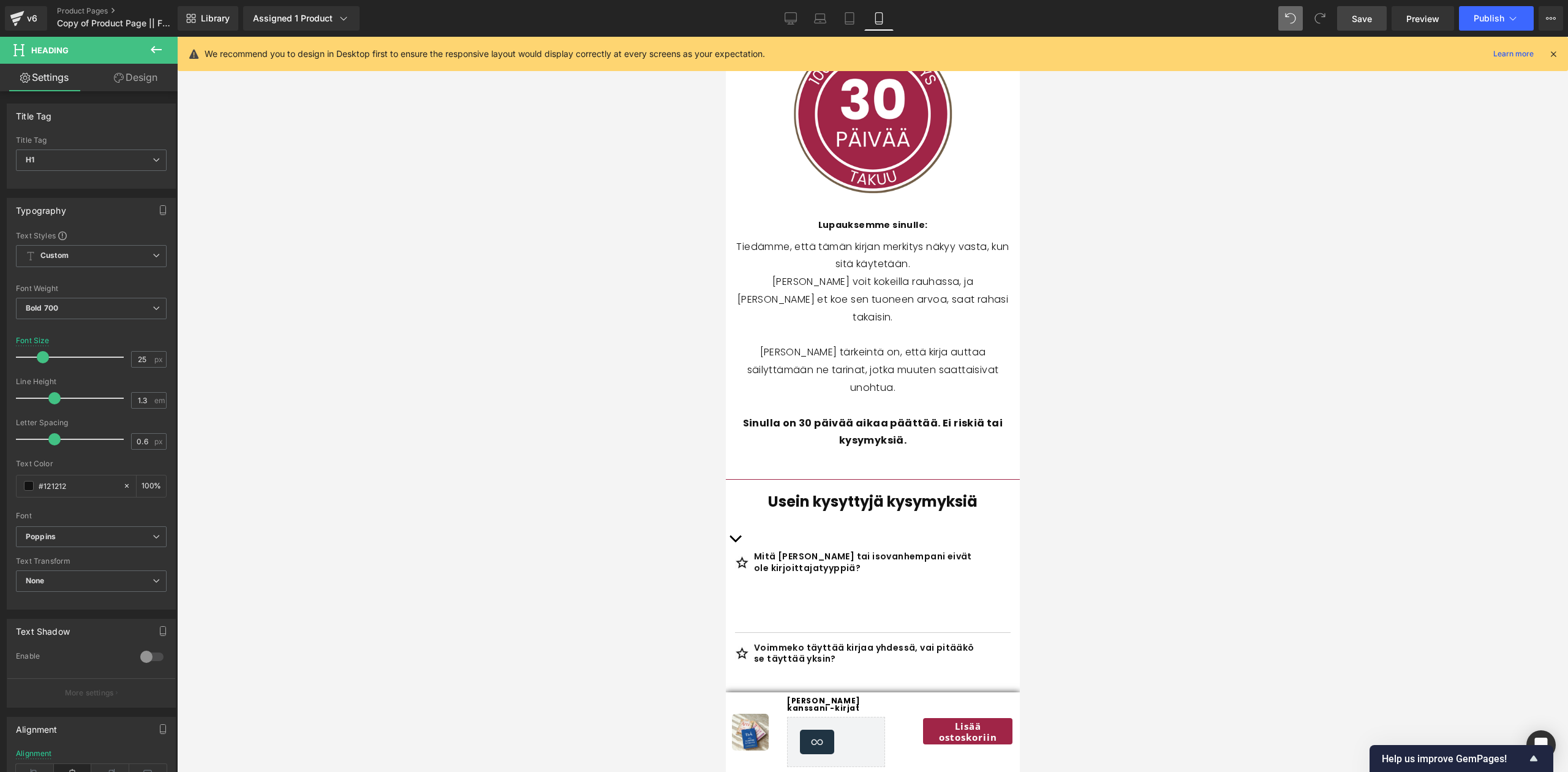
click at [734, 524] on div "Mitä [PERSON_NAME] tai isovanhempani eivät ole kirjoittajatyyppiä? Text Block T…" at bounding box center [872, 768] width 276 height 489
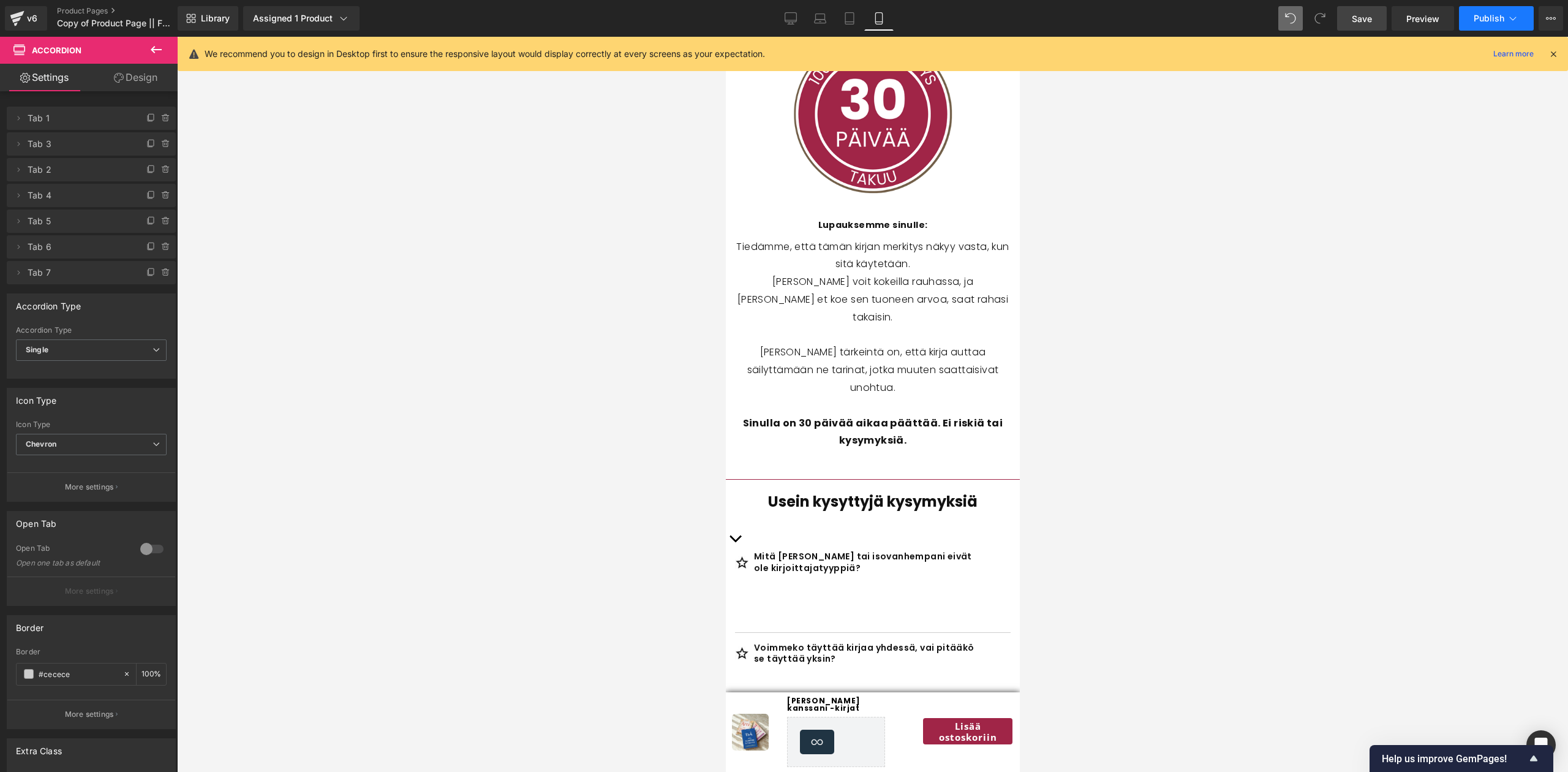
click at [782, 11] on button "Publish" at bounding box center [1497, 18] width 75 height 24
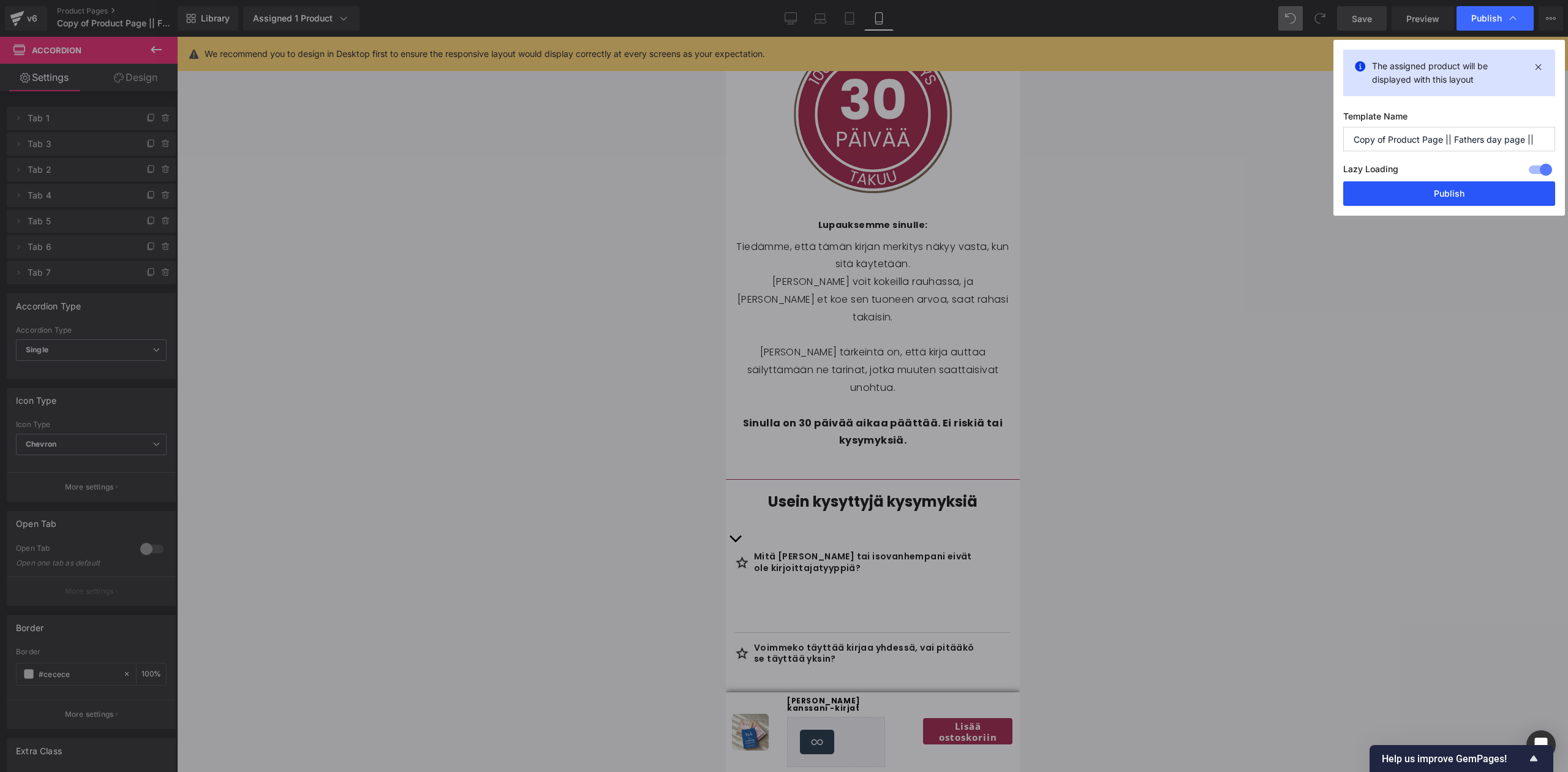
click at [782, 194] on button "Publish" at bounding box center [1450, 193] width 212 height 24
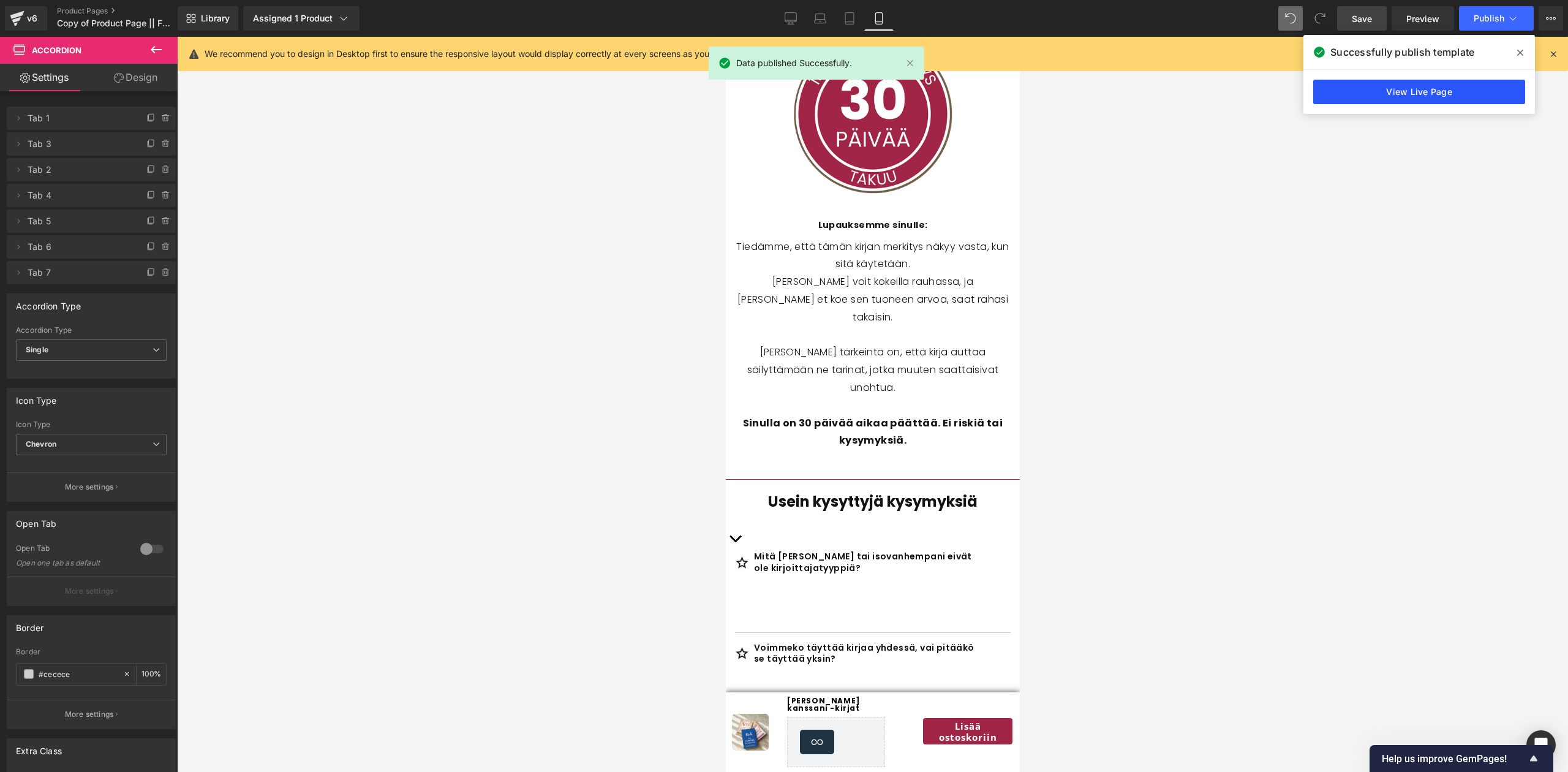
click at [782, 87] on link "View Live Page" at bounding box center [1420, 92] width 212 height 24
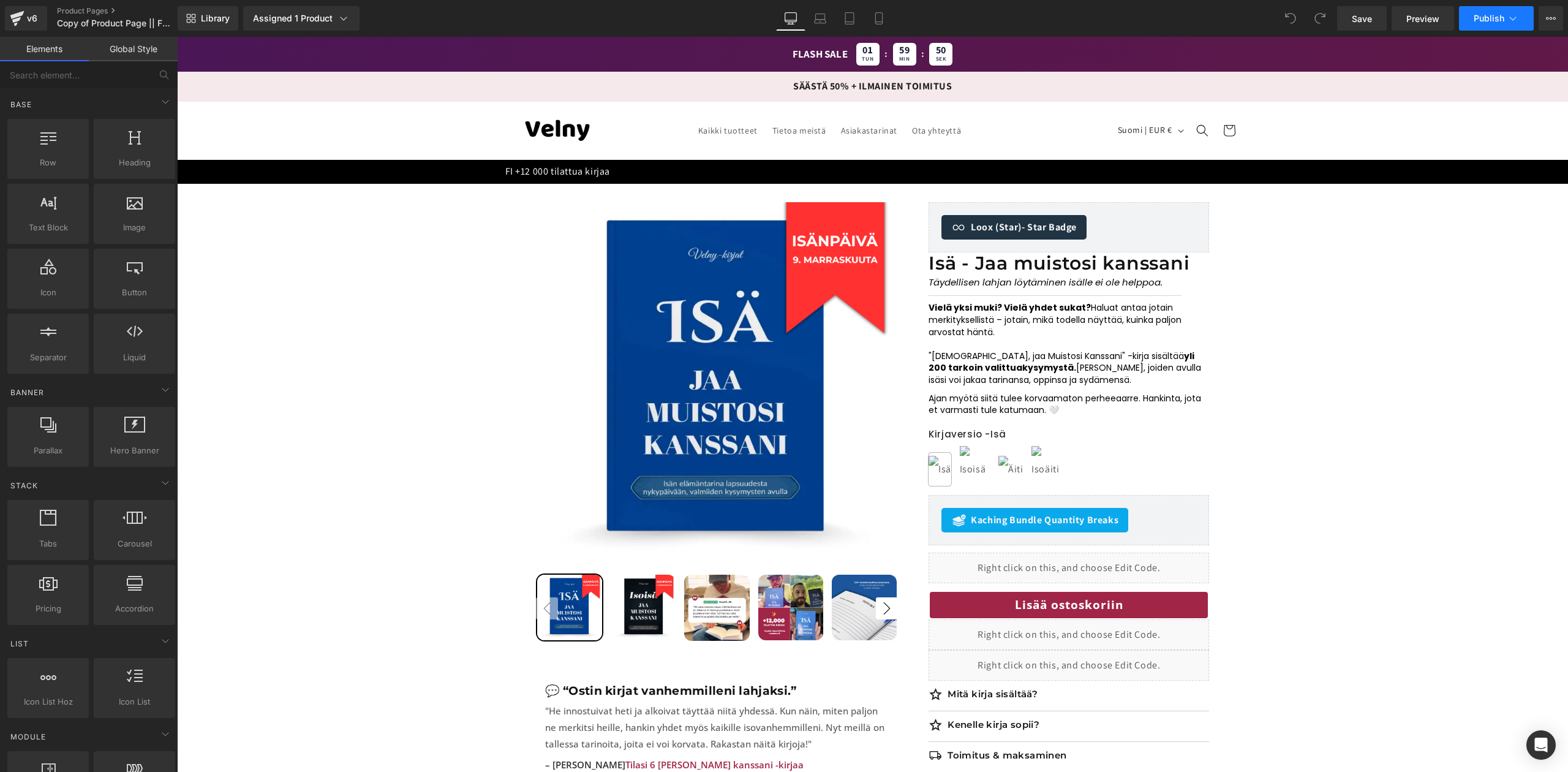
click at [1485, 20] on span "Publish" at bounding box center [1489, 18] width 31 height 10
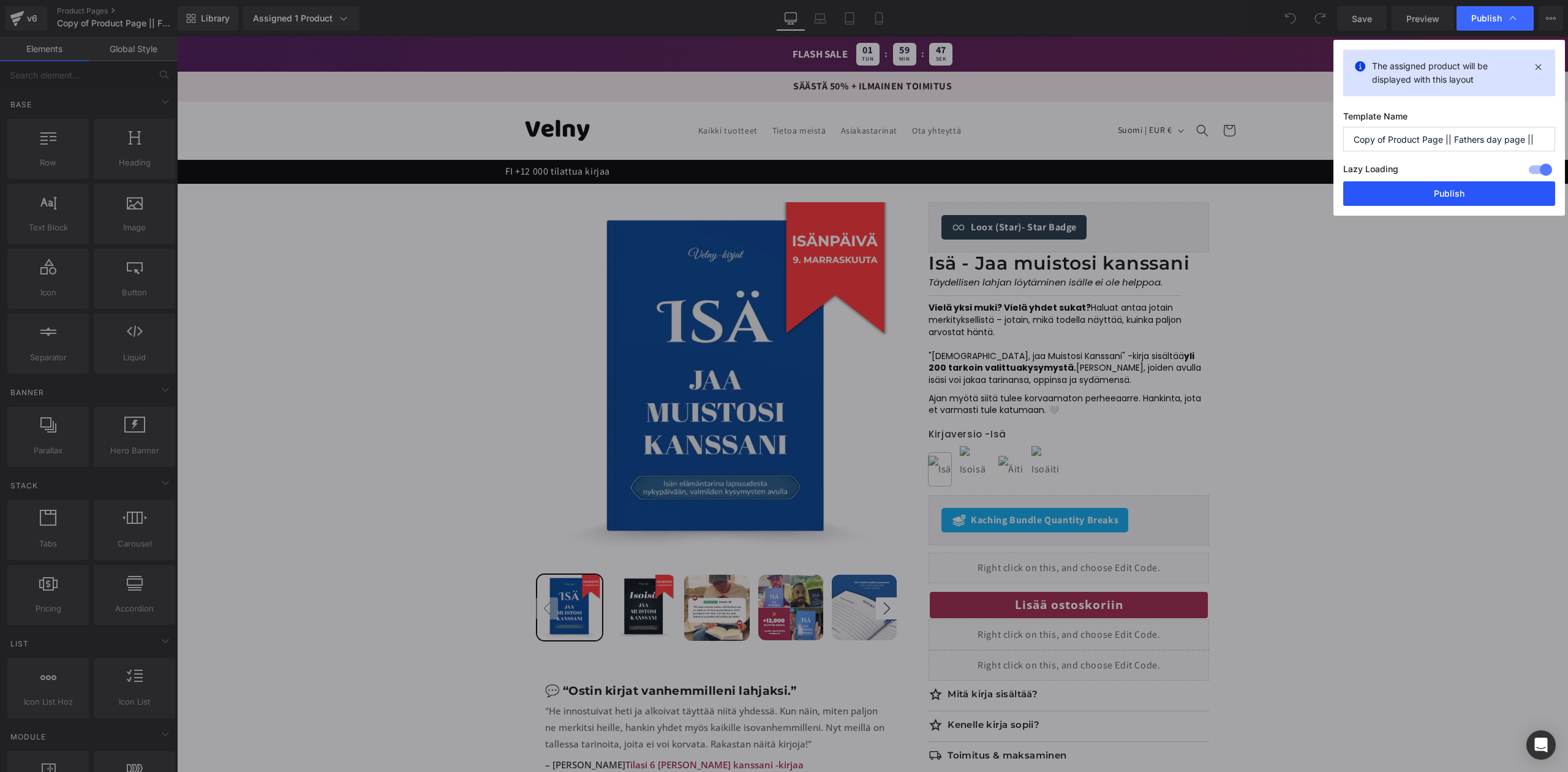
click at [1398, 195] on button "Publish" at bounding box center [1450, 193] width 212 height 24
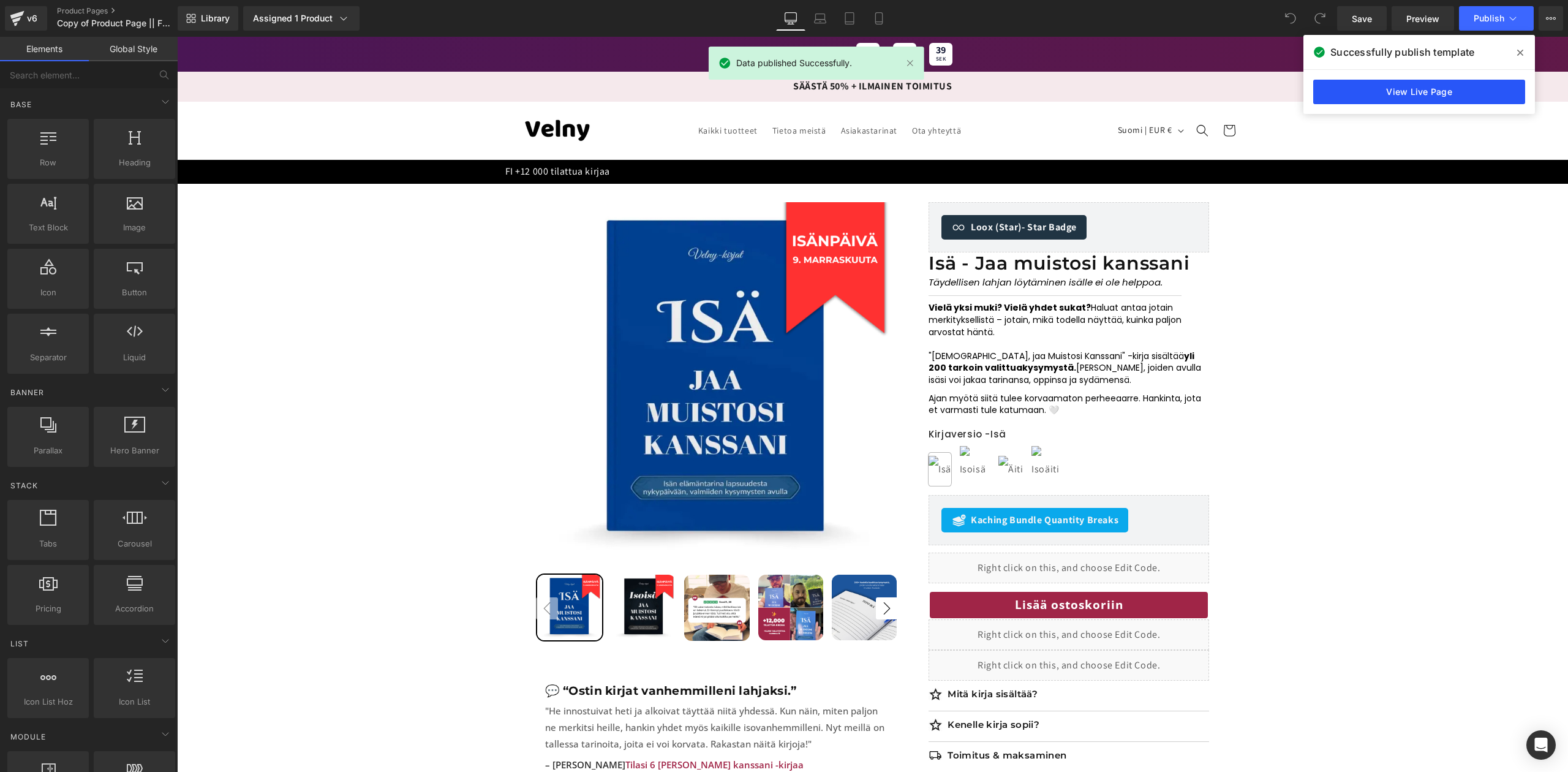
click at [1388, 91] on link "View Live Page" at bounding box center [1420, 92] width 212 height 24
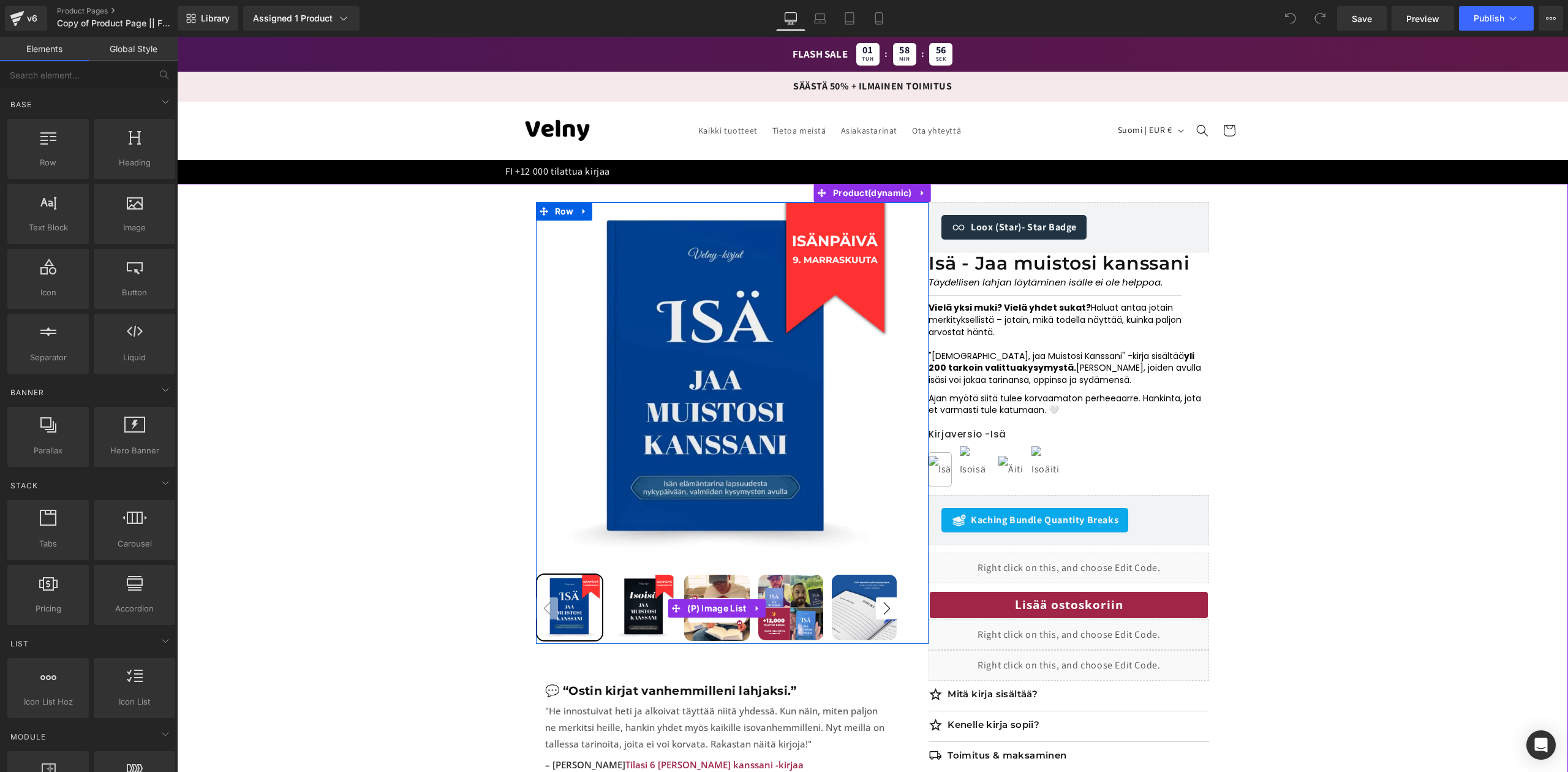
click at [789, 616] on img at bounding box center [791, 607] width 65 height 65
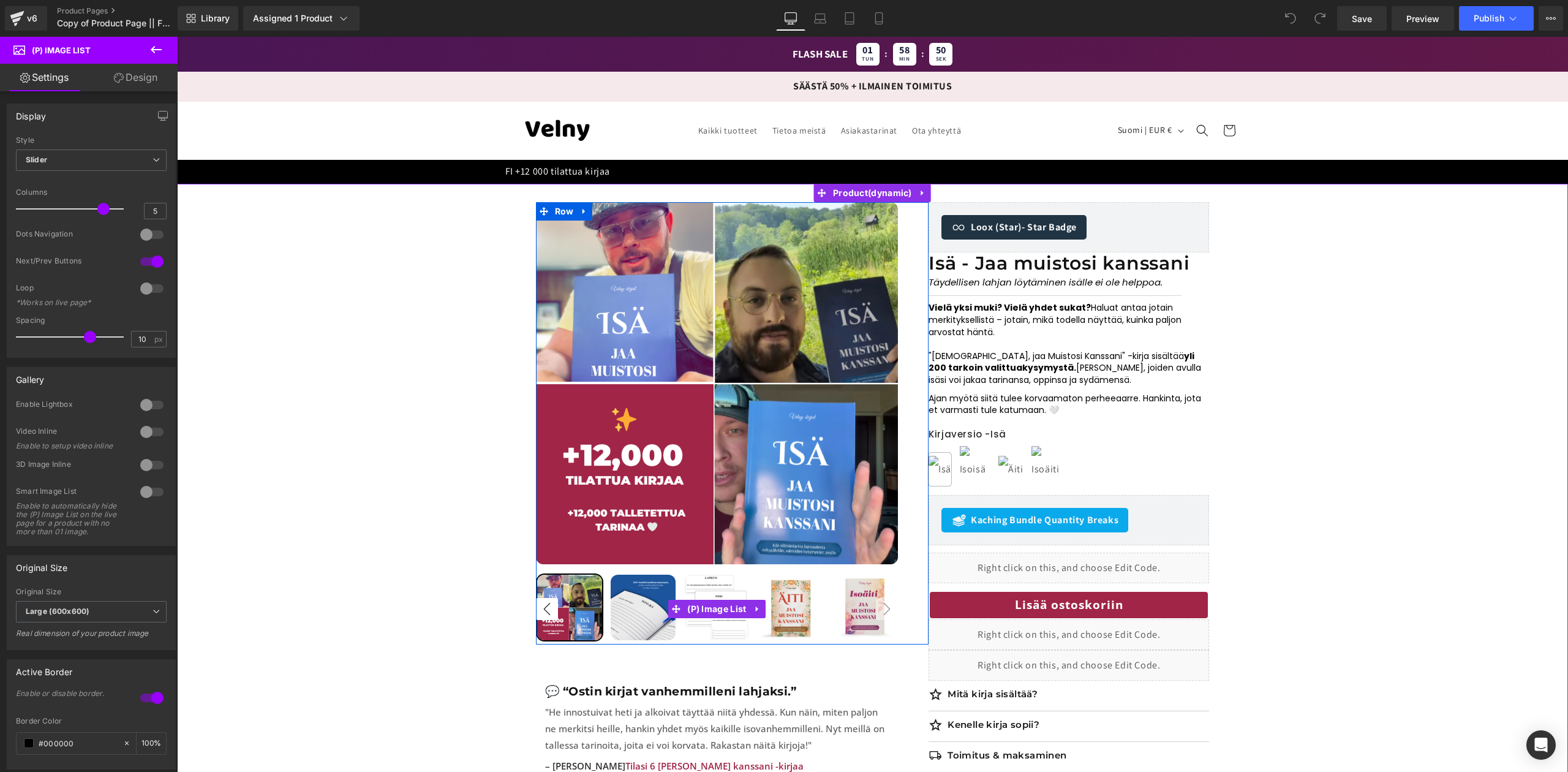
click at [549, 608] on button "‹" at bounding box center [547, 609] width 22 height 22
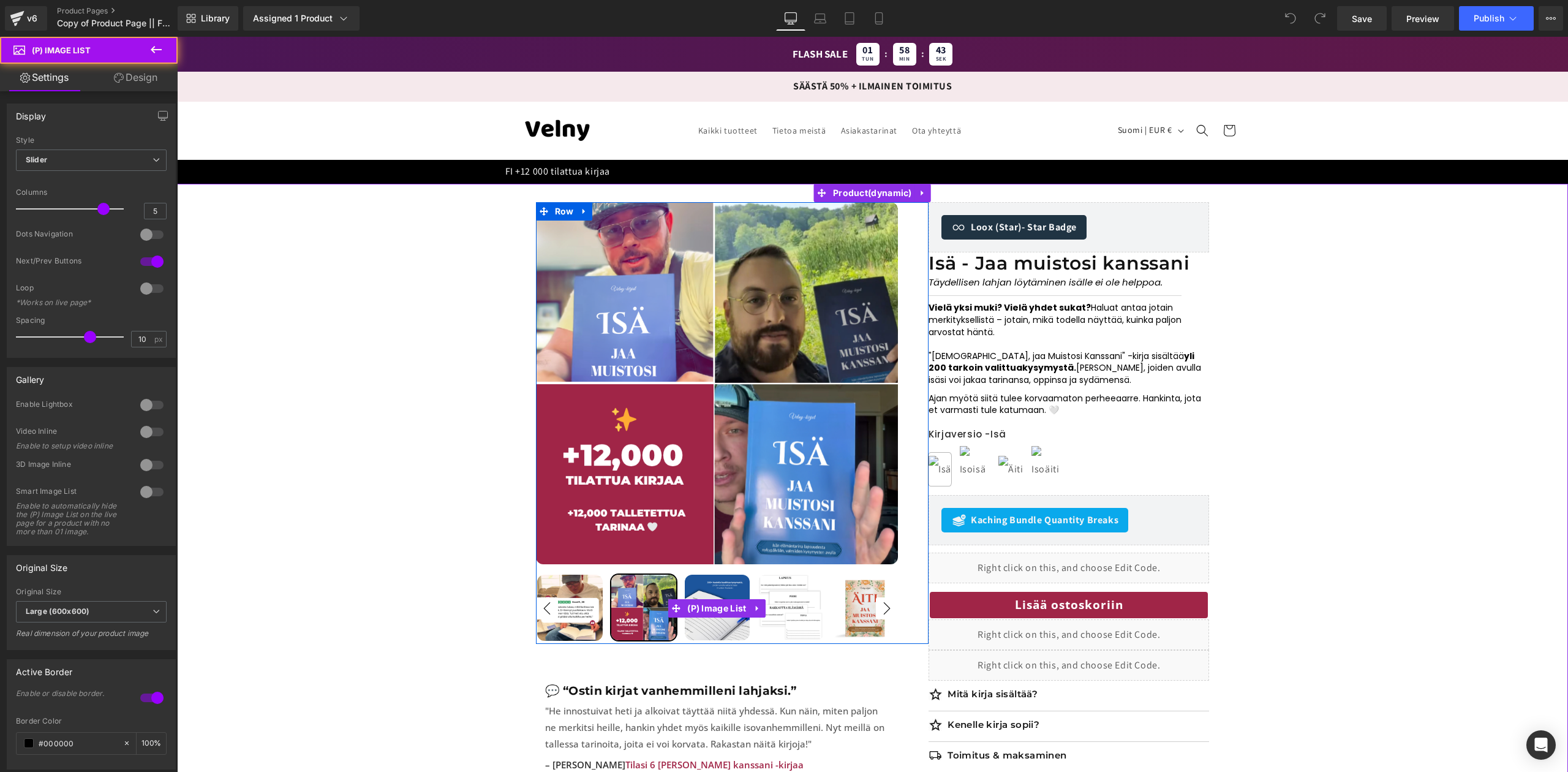
click at [725, 584] on img at bounding box center [718, 607] width 65 height 65
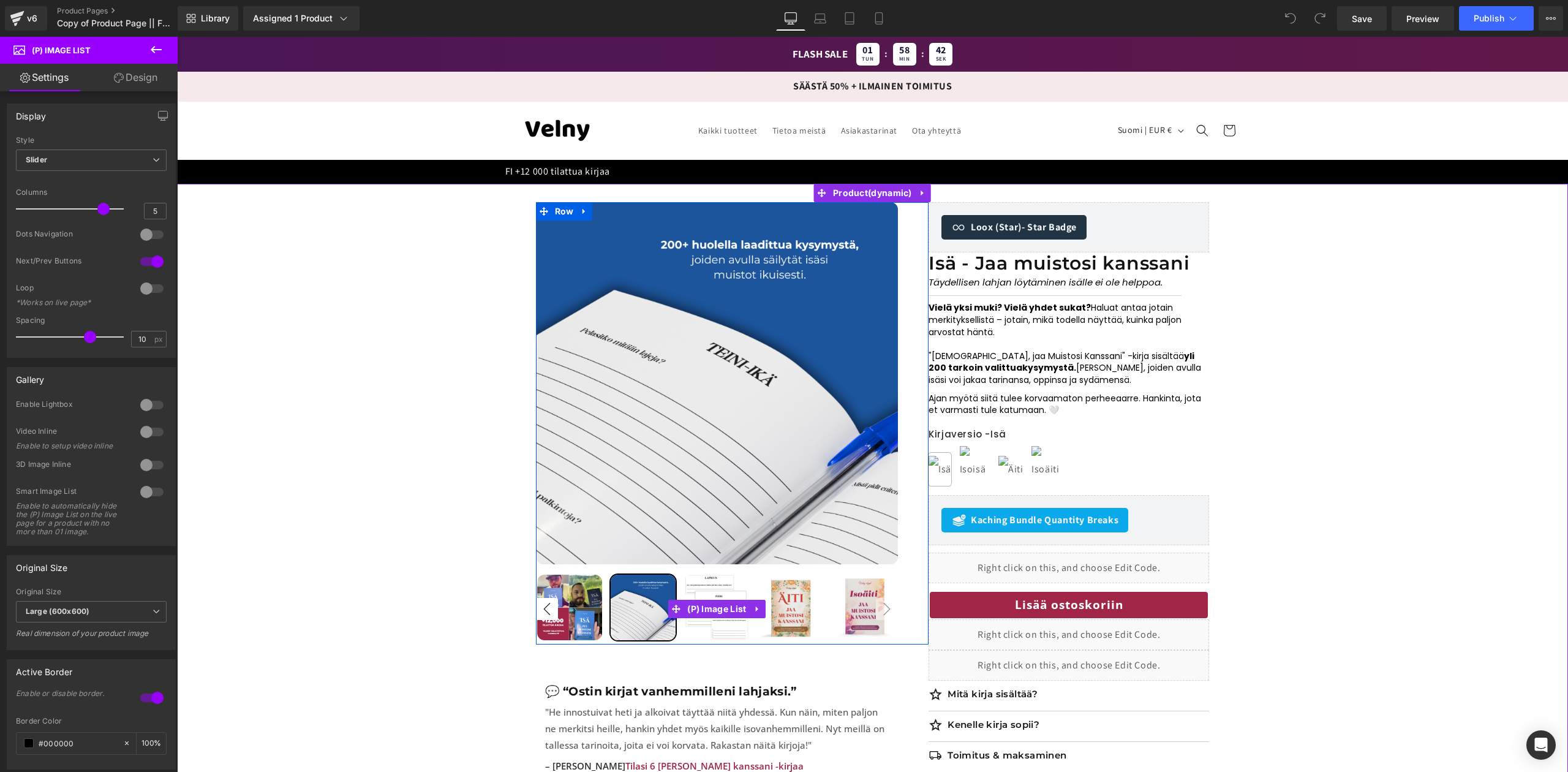
click at [718, 584] on img at bounding box center [717, 607] width 65 height 65
